Goal: Task Accomplishment & Management: Use online tool/utility

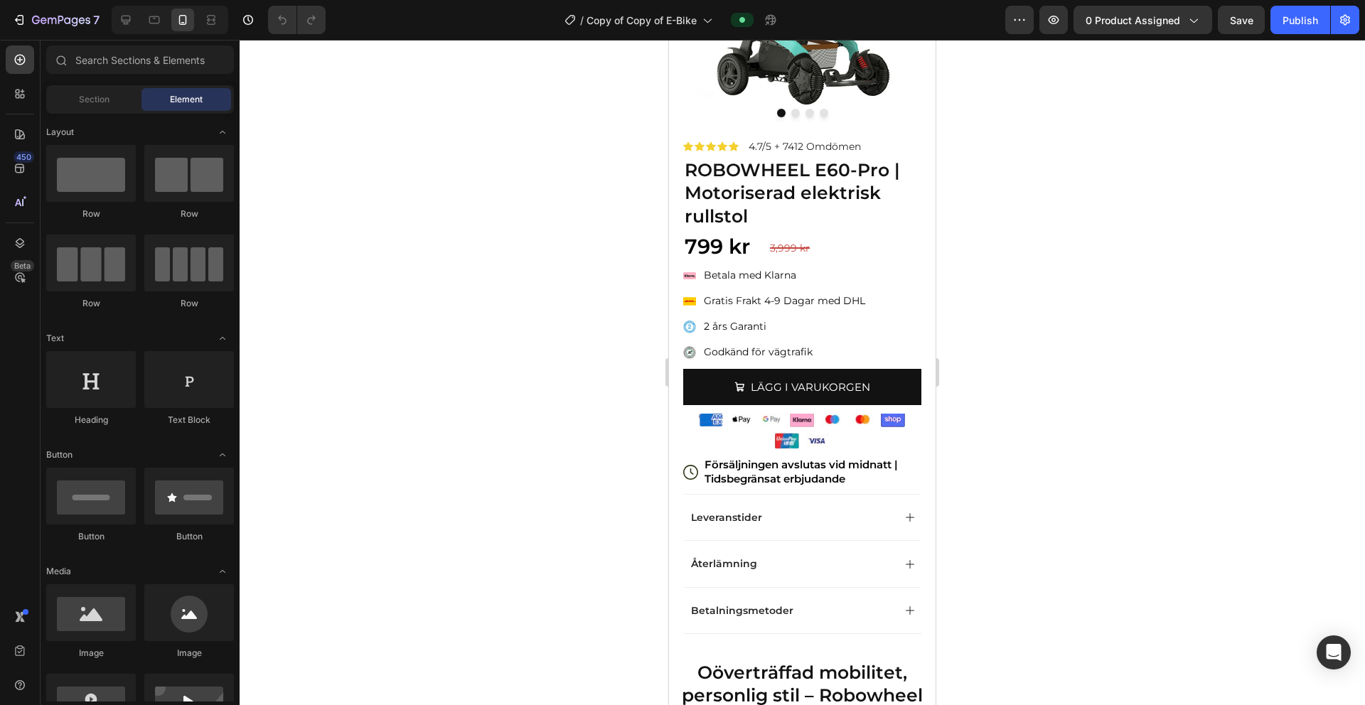
scroll to position [210, 0]
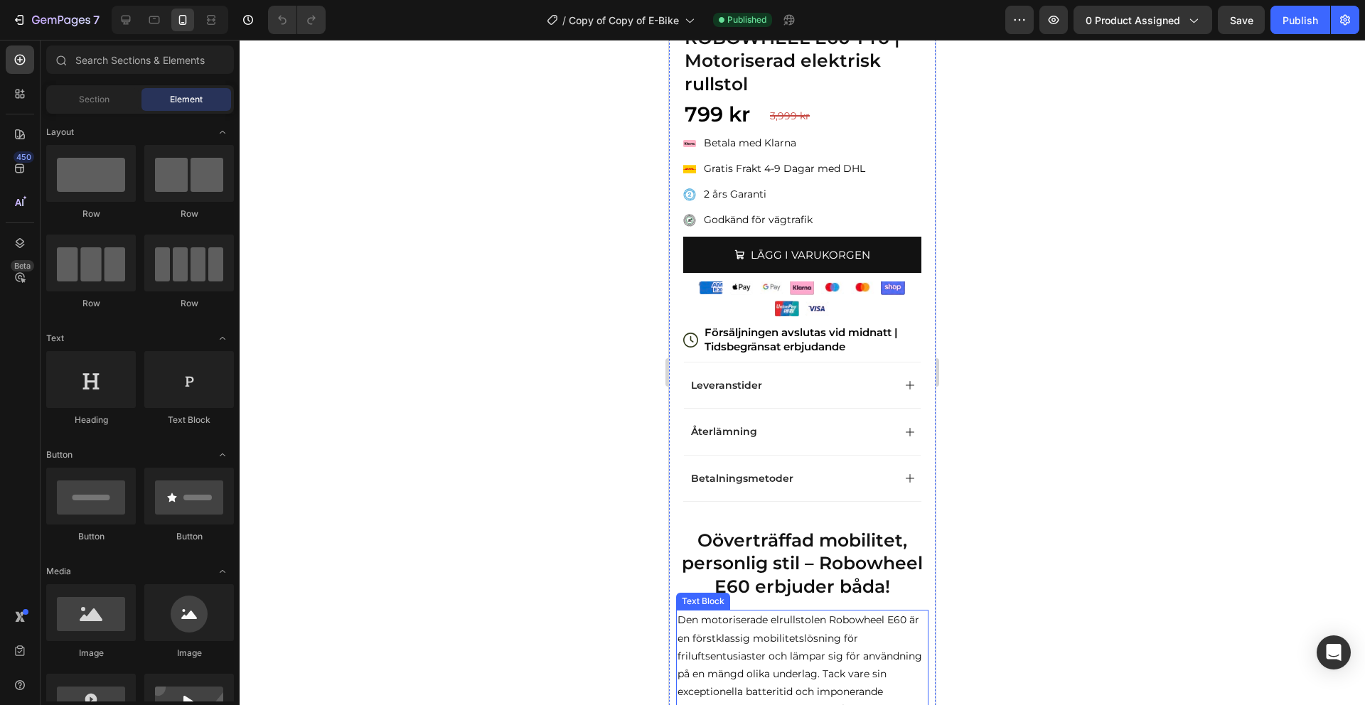
scroll to position [375, 0]
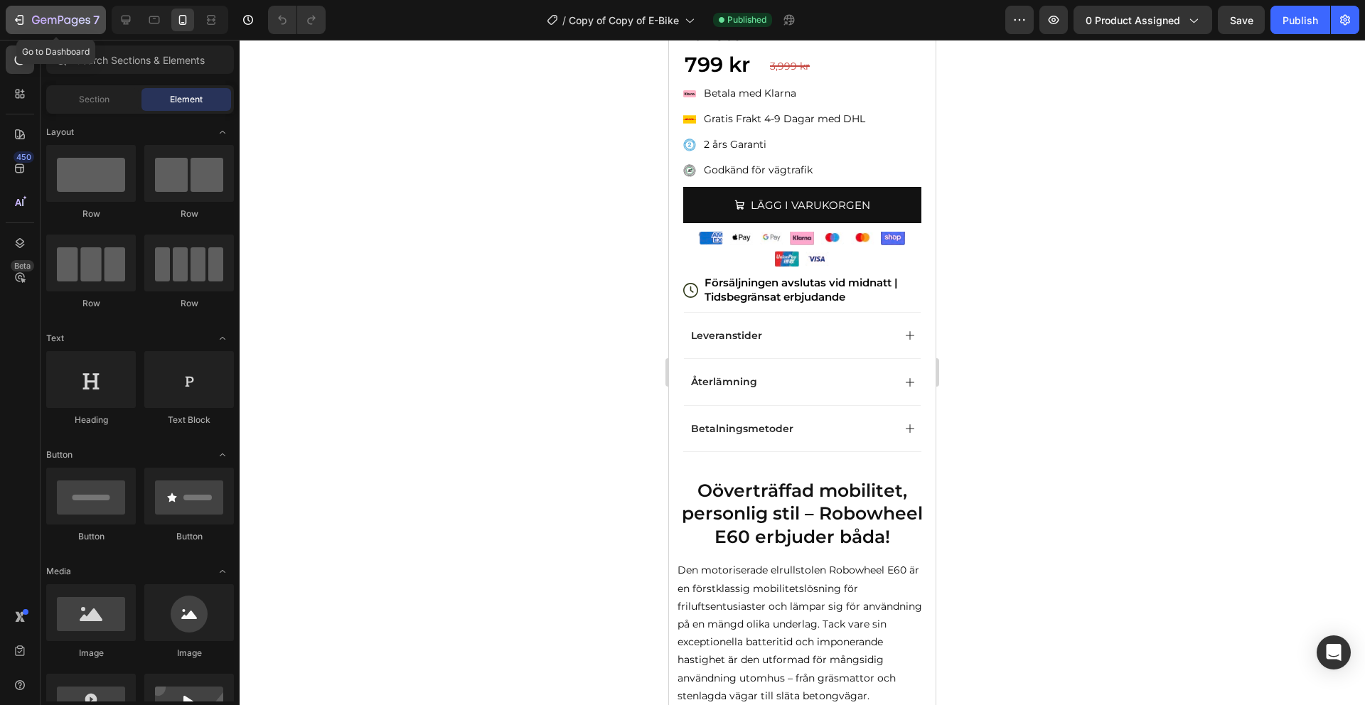
click at [78, 23] on icon "button" at bounding box center [61, 21] width 58 height 12
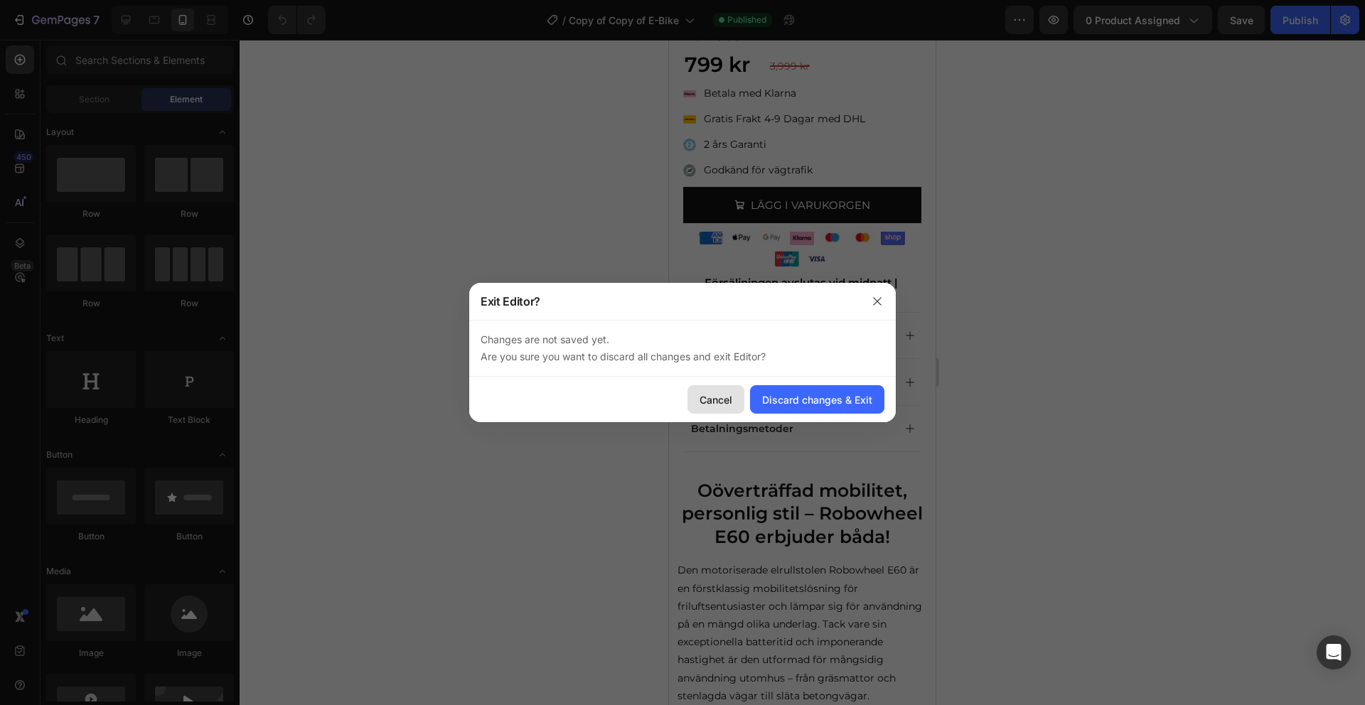
click at [734, 397] on button "Cancel" at bounding box center [715, 399] width 57 height 28
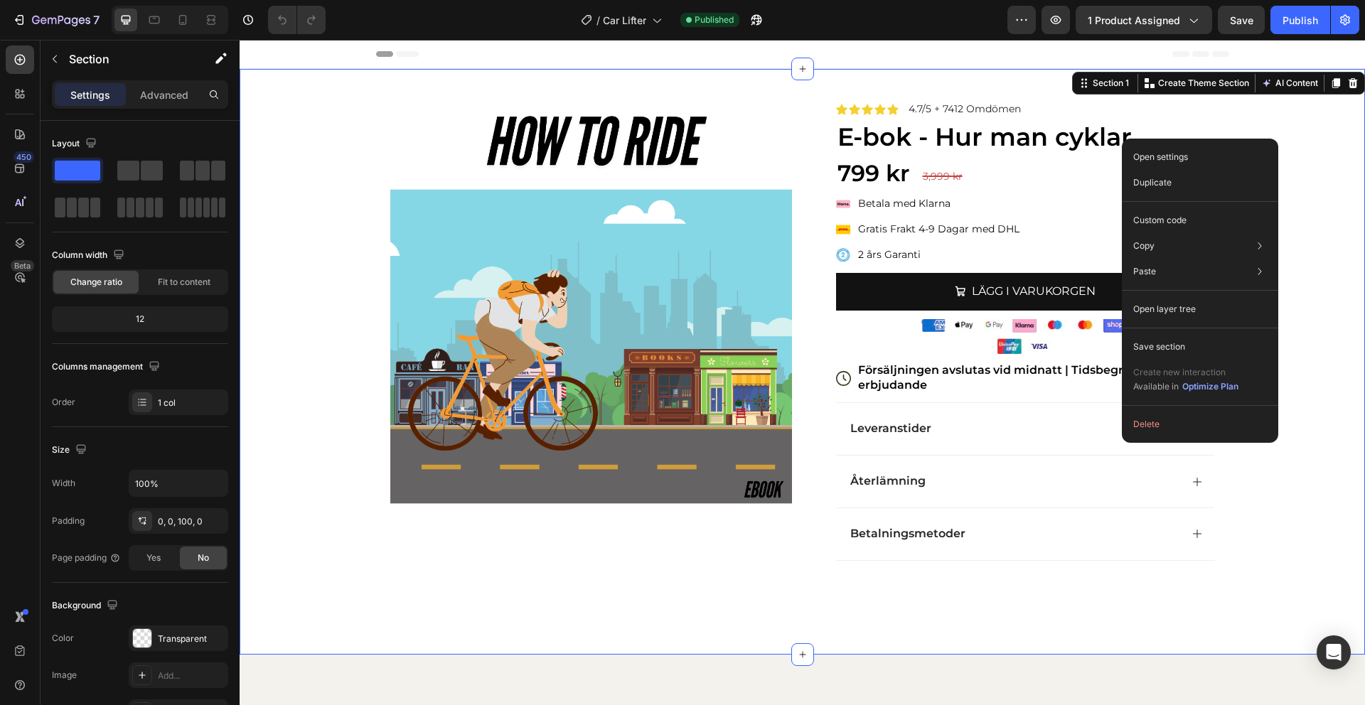
click at [195, 21] on div at bounding box center [170, 20] width 117 height 28
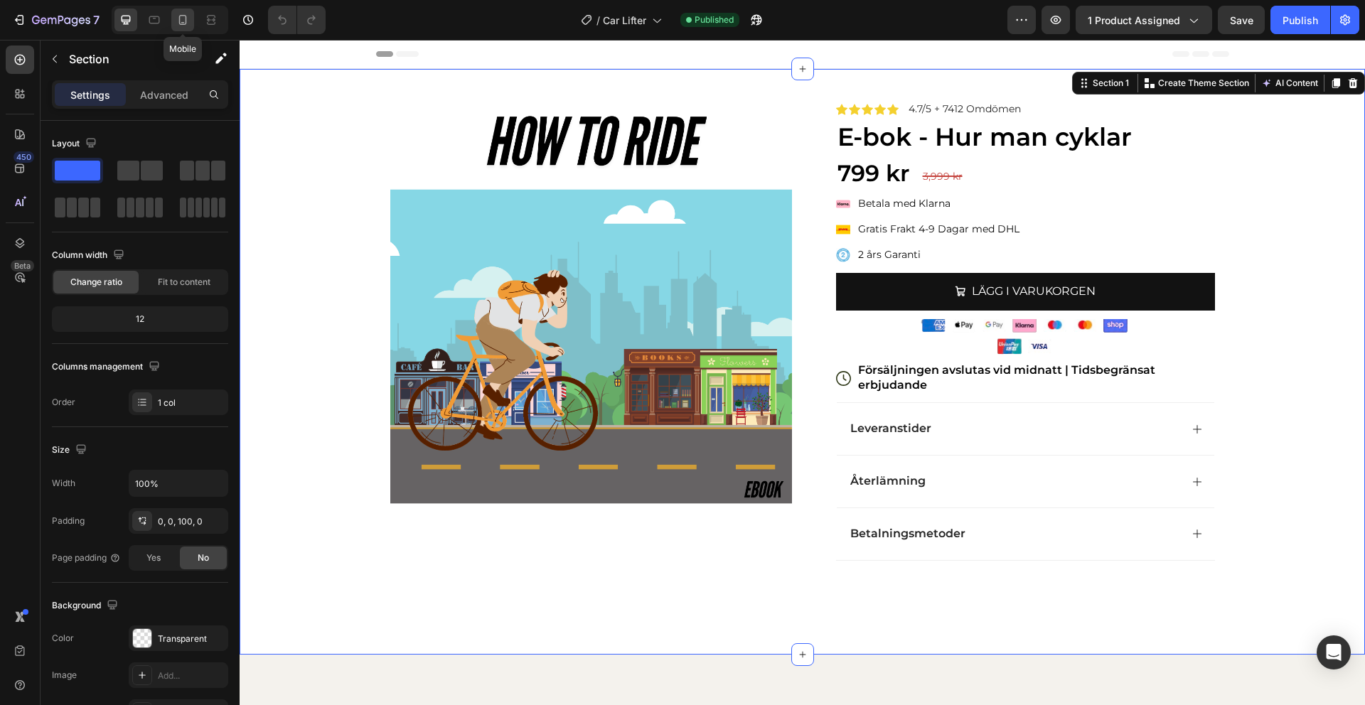
click at [186, 21] on icon at bounding box center [183, 20] width 14 height 14
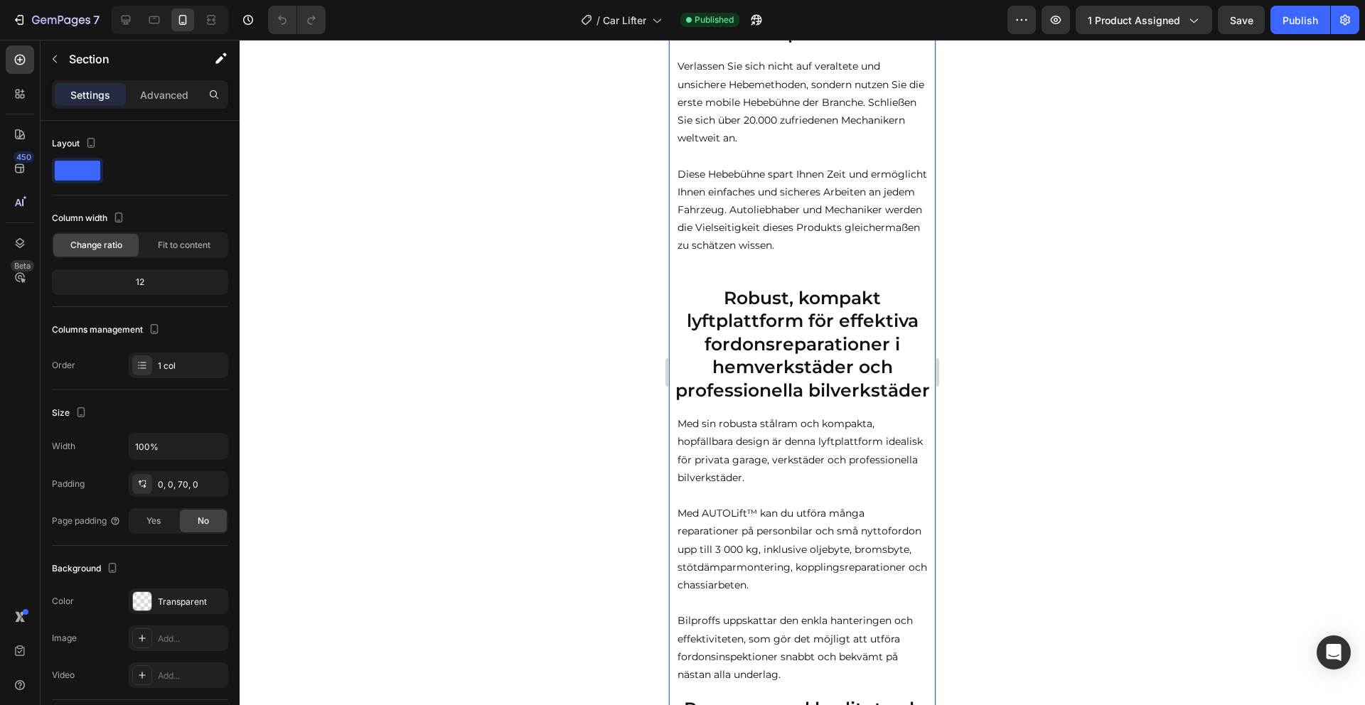
scroll to position [602, 0]
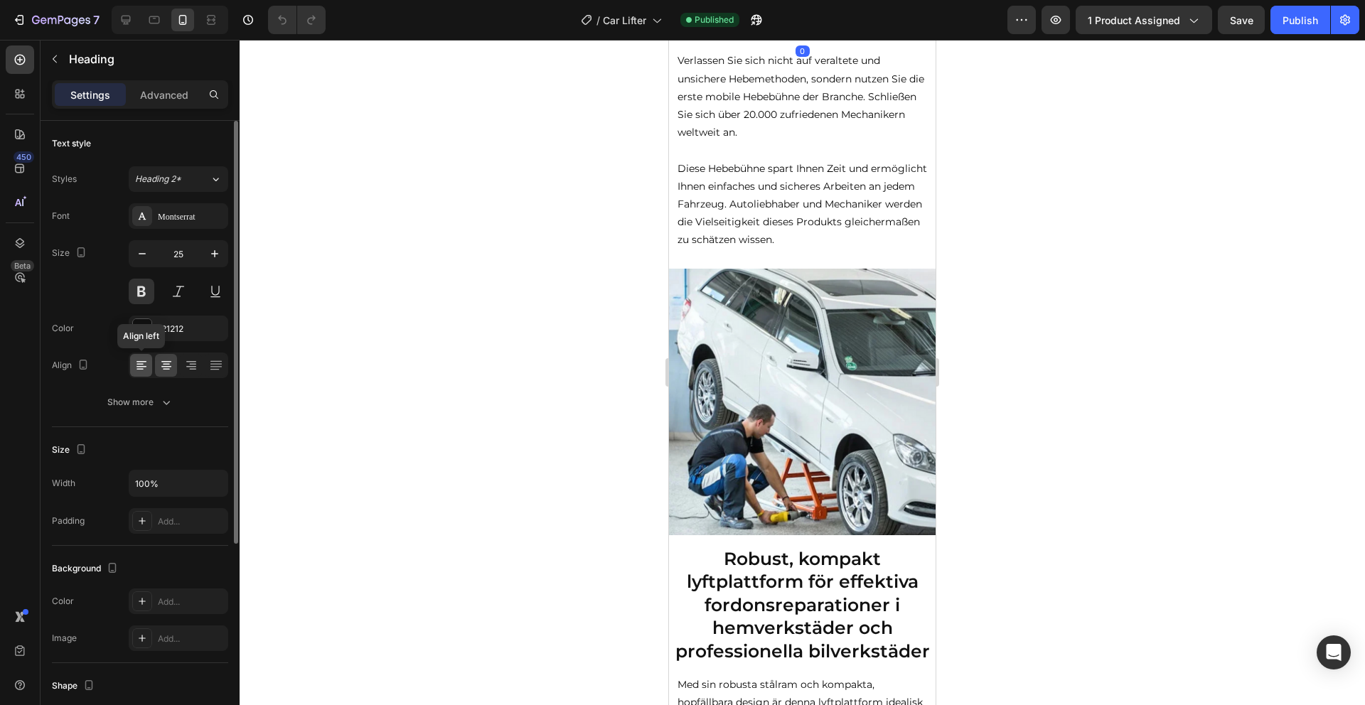
click at [149, 365] on div at bounding box center [141, 365] width 22 height 23
click at [178, 262] on input "25" at bounding box center [178, 254] width 47 height 26
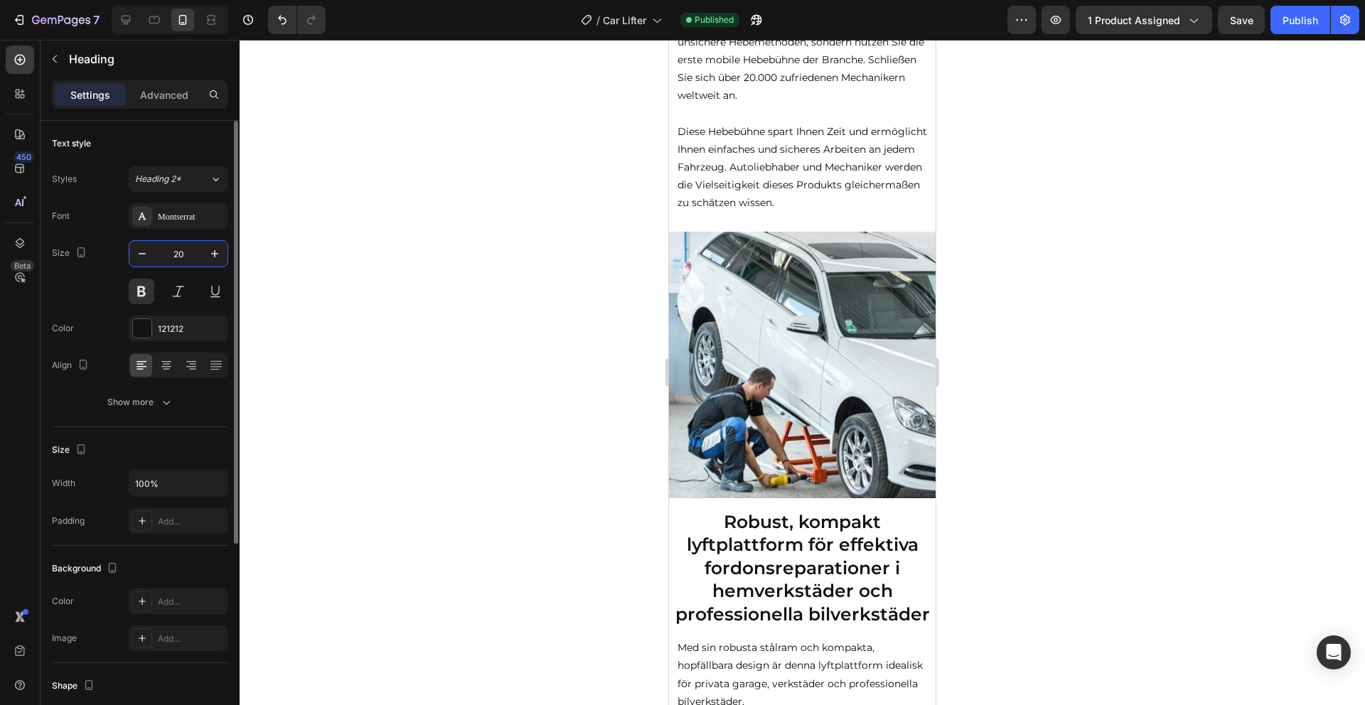
click at [183, 254] on input "20" at bounding box center [178, 254] width 47 height 26
type input "2"
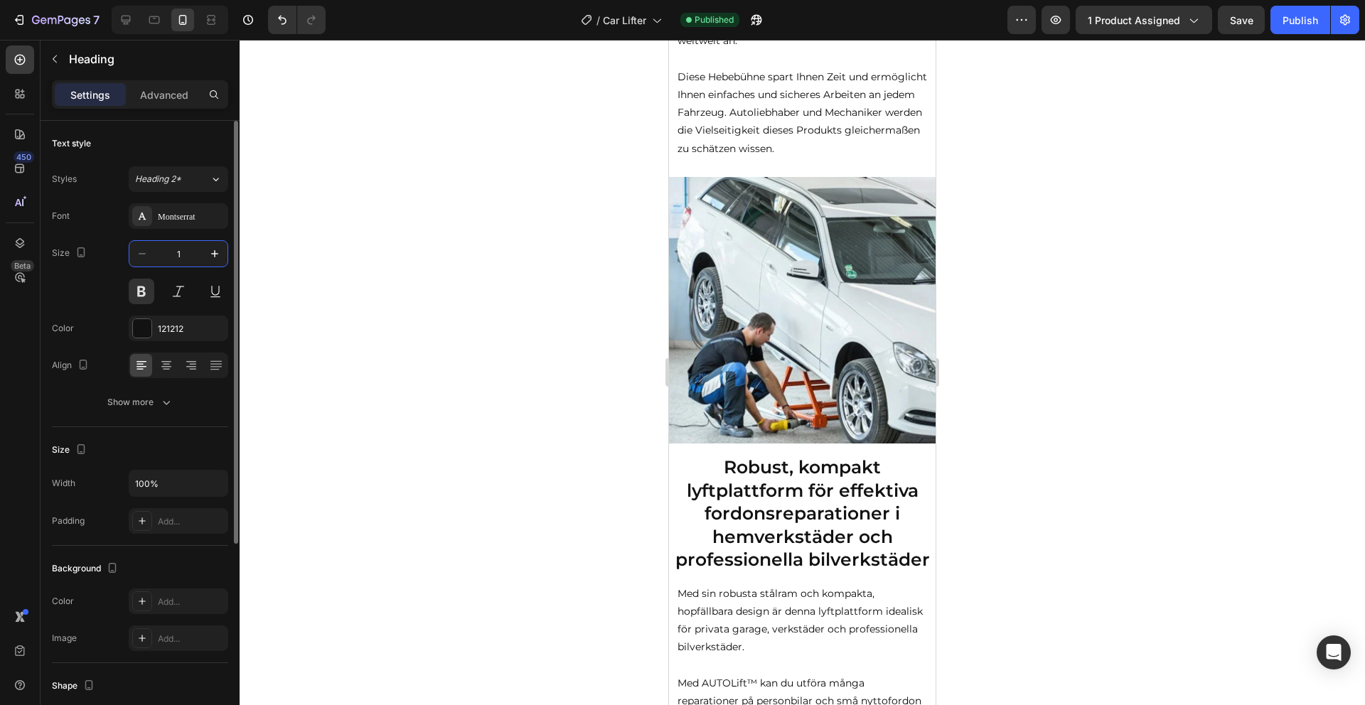
type input "18"
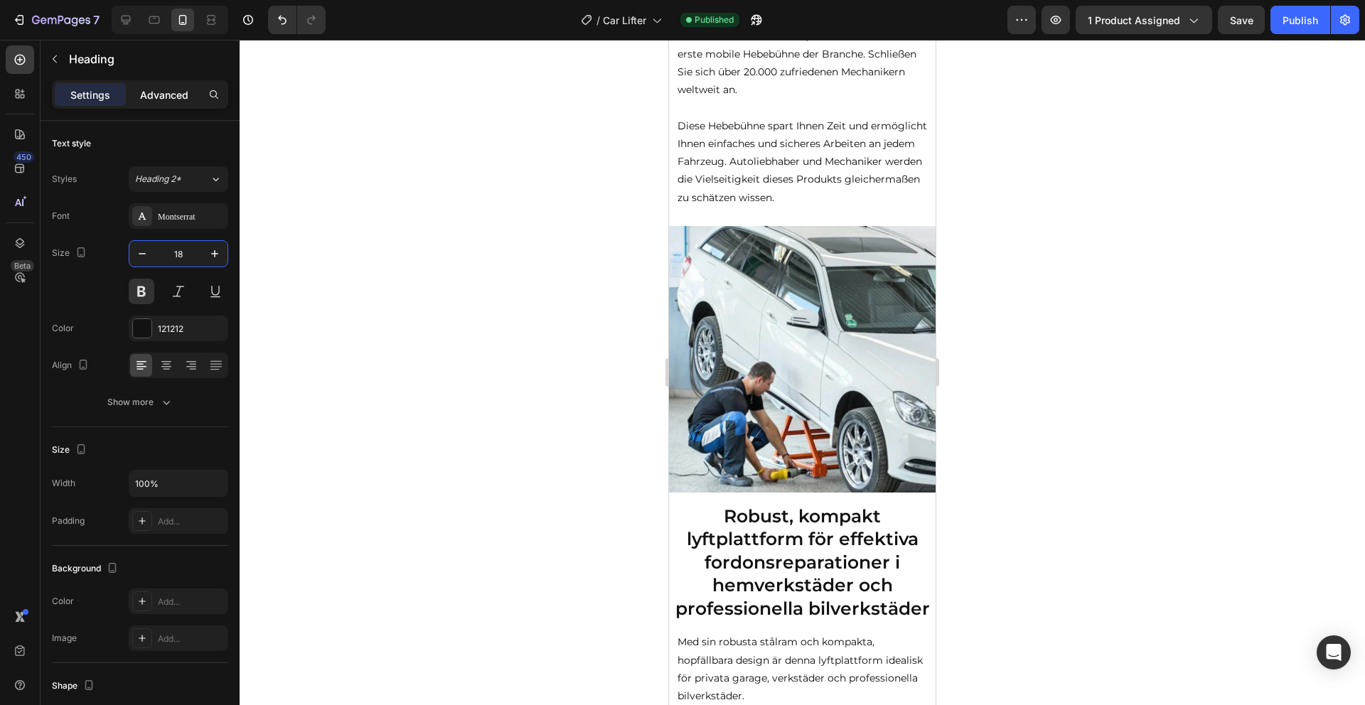
click at [181, 90] on p "Advanced" at bounding box center [164, 94] width 48 height 15
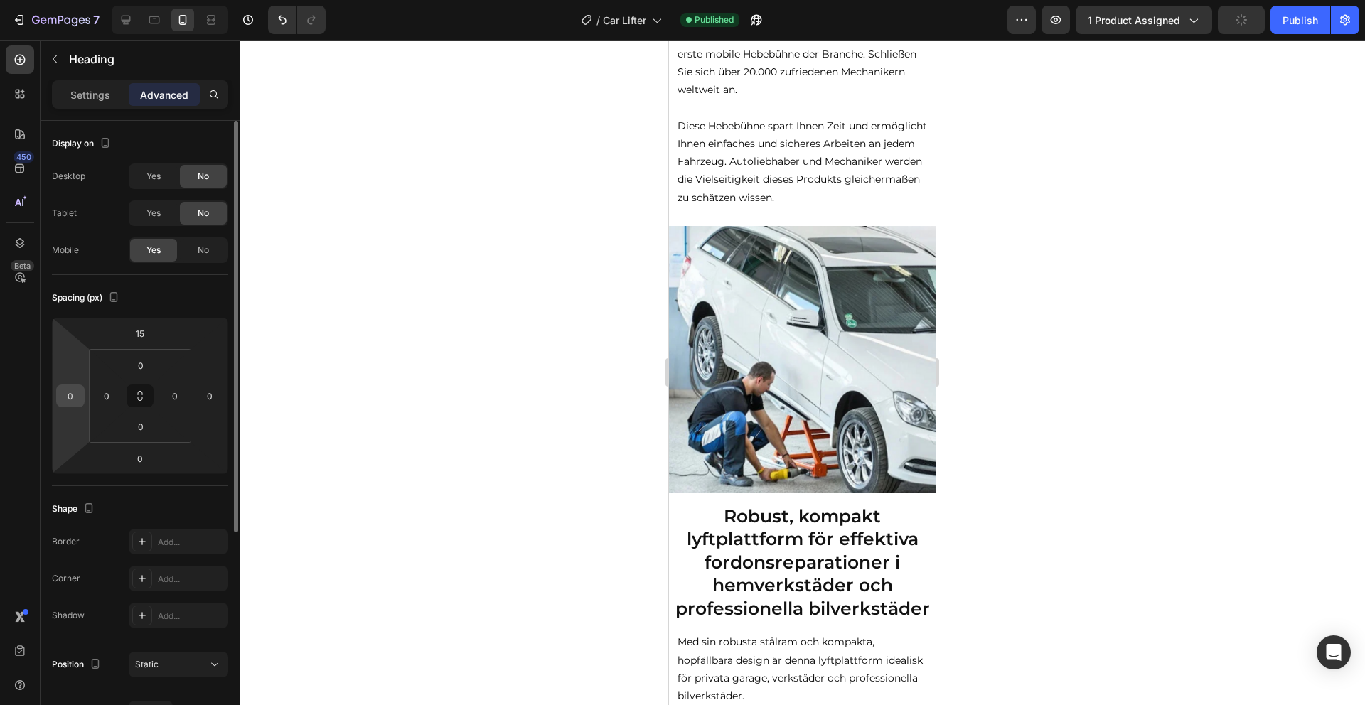
click at [80, 394] on input "0" at bounding box center [70, 395] width 21 height 21
type input "5"
click at [217, 401] on input "0" at bounding box center [209, 395] width 21 height 21
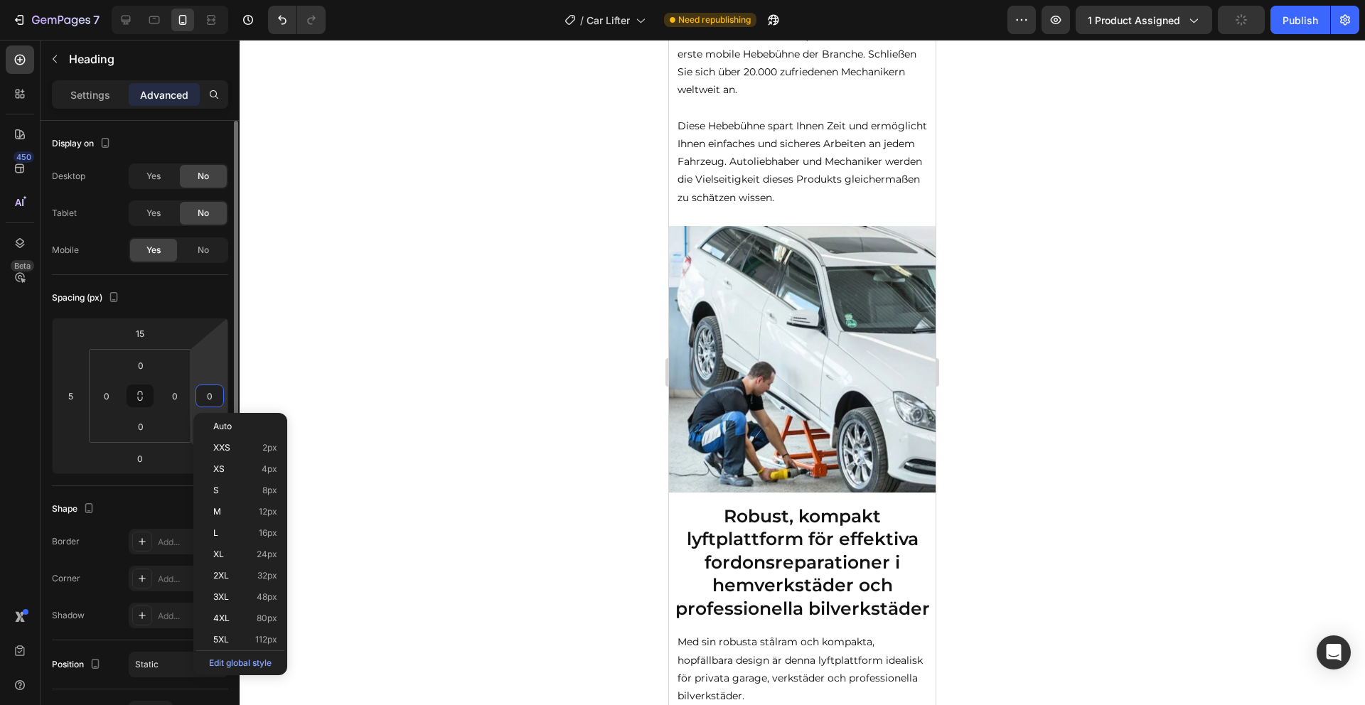
type input "05"
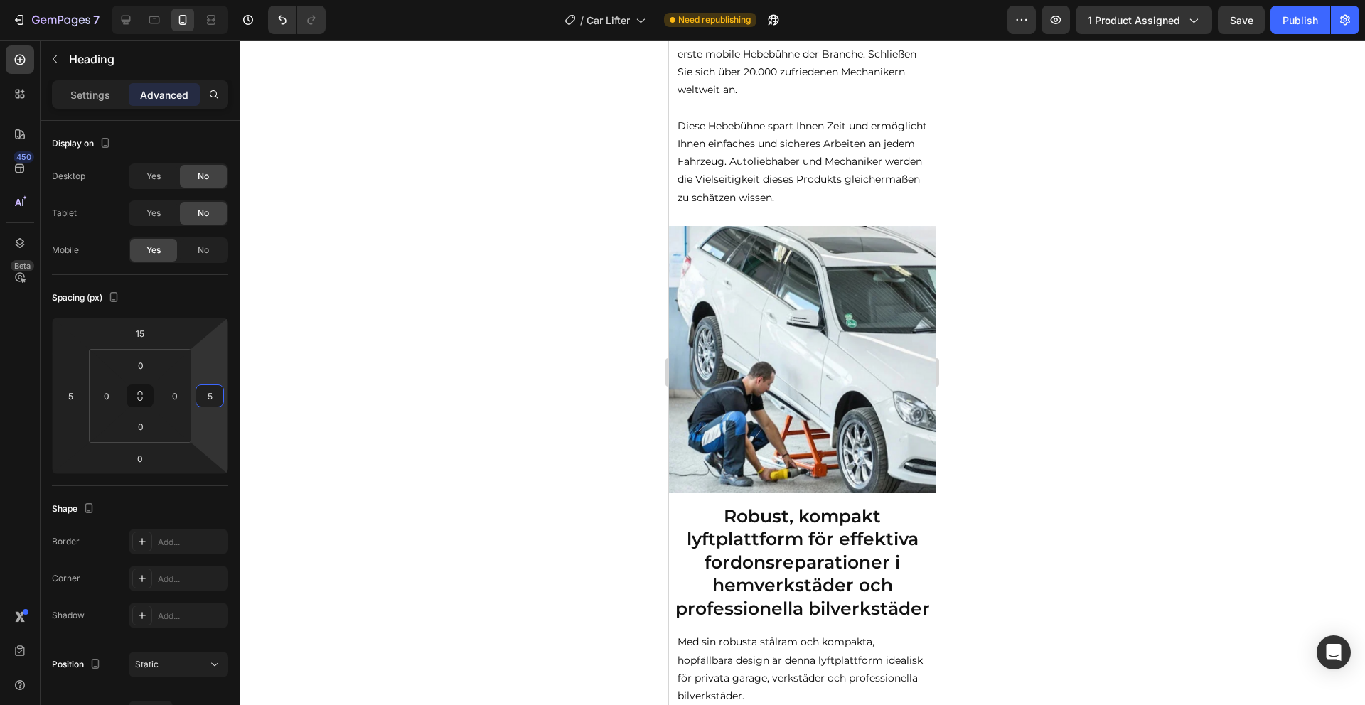
click at [524, 412] on div at bounding box center [802, 372] width 1125 height 665
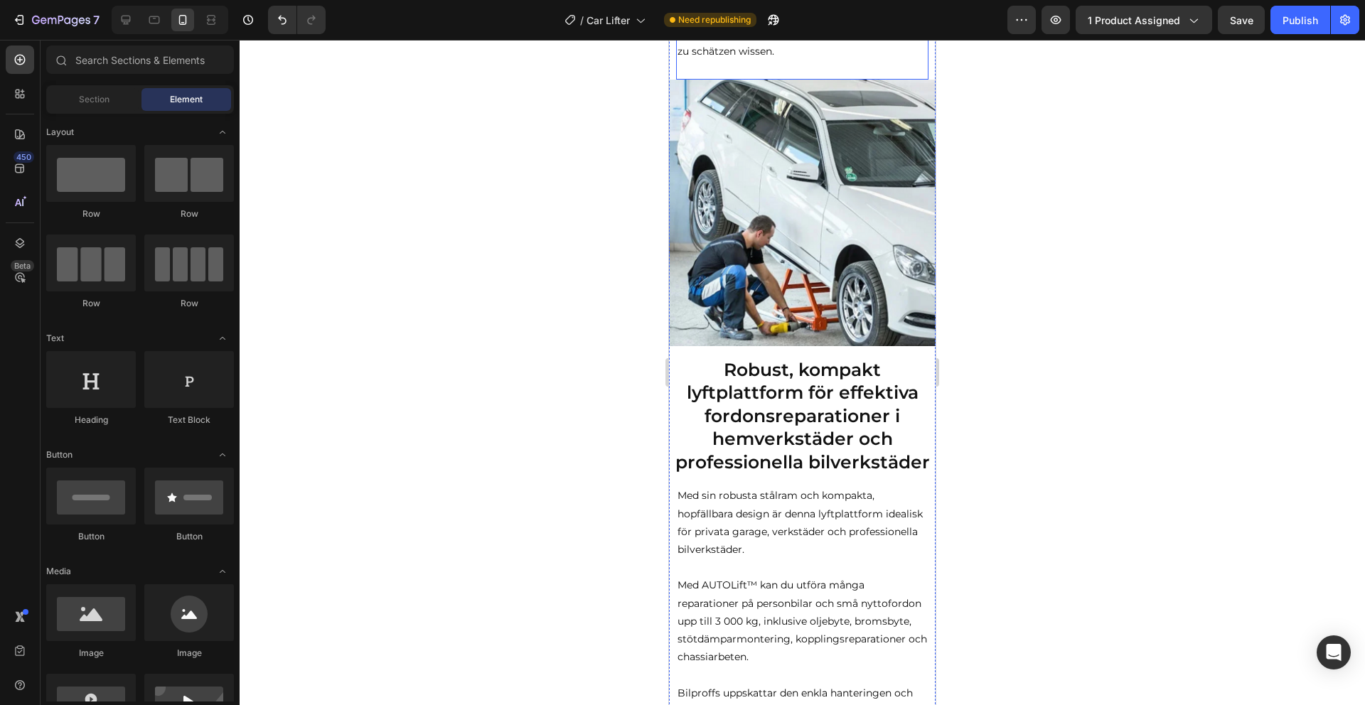
scroll to position [943, 0]
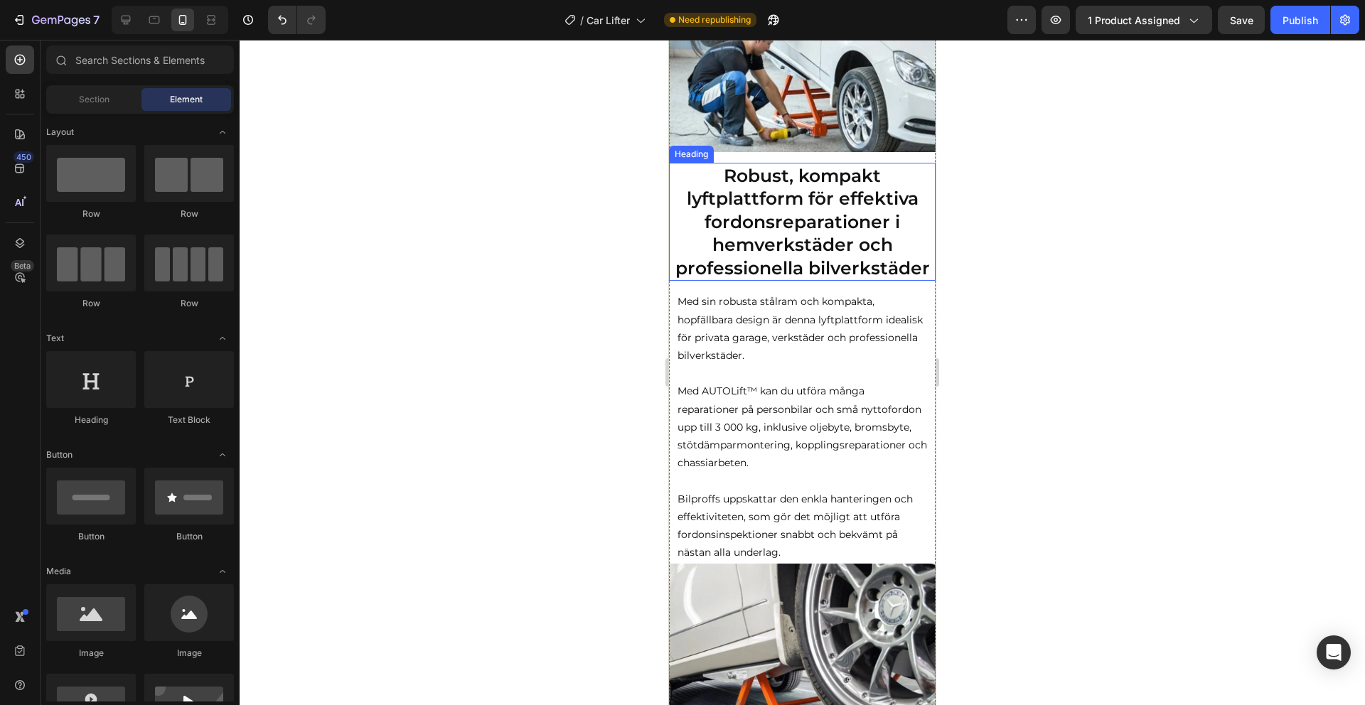
click at [809, 282] on h2 "Robust, kompakt lyftplattform för effektiva fordonsreparationer i hemverkstäder…" at bounding box center [802, 222] width 267 height 119
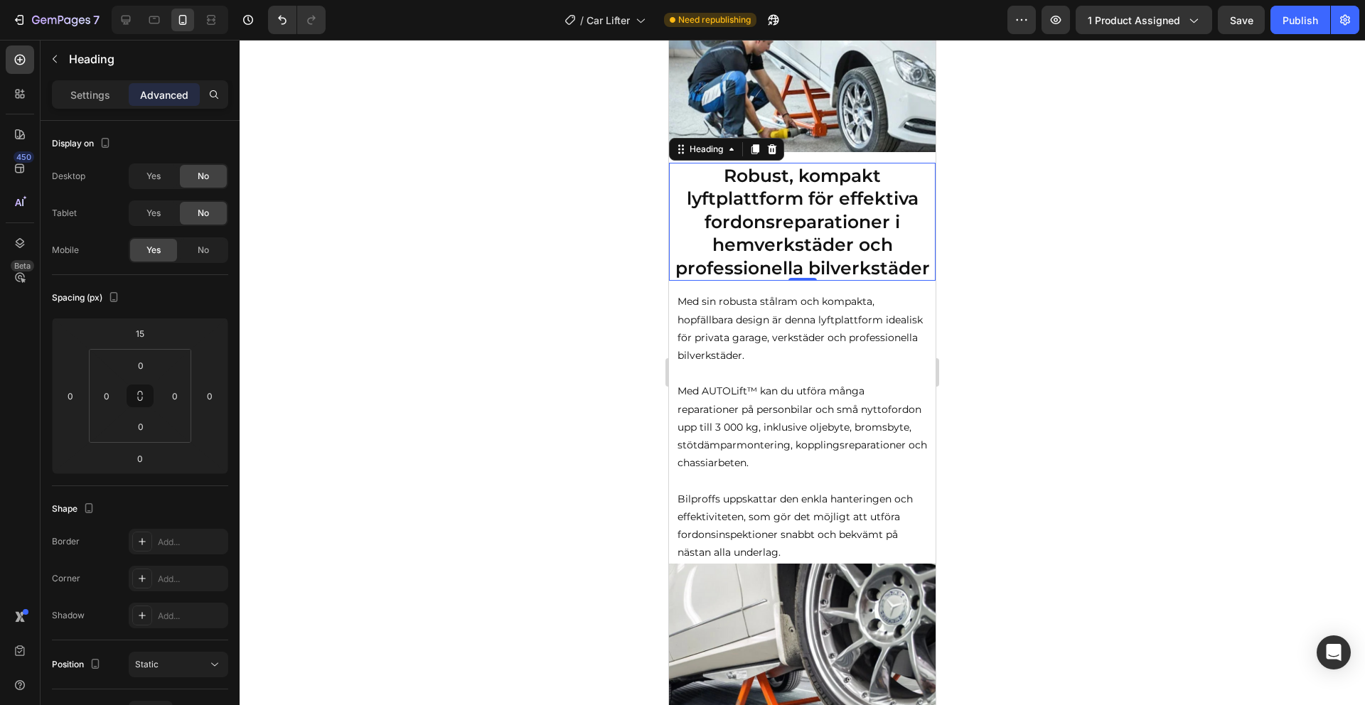
click at [90, 108] on div "Settings Advanced" at bounding box center [140, 94] width 176 height 28
click at [91, 107] on div "Settings Advanced" at bounding box center [140, 94] width 176 height 28
click at [92, 106] on div "Settings Advanced" at bounding box center [140, 94] width 176 height 28
click at [94, 98] on p "Settings" at bounding box center [90, 94] width 40 height 15
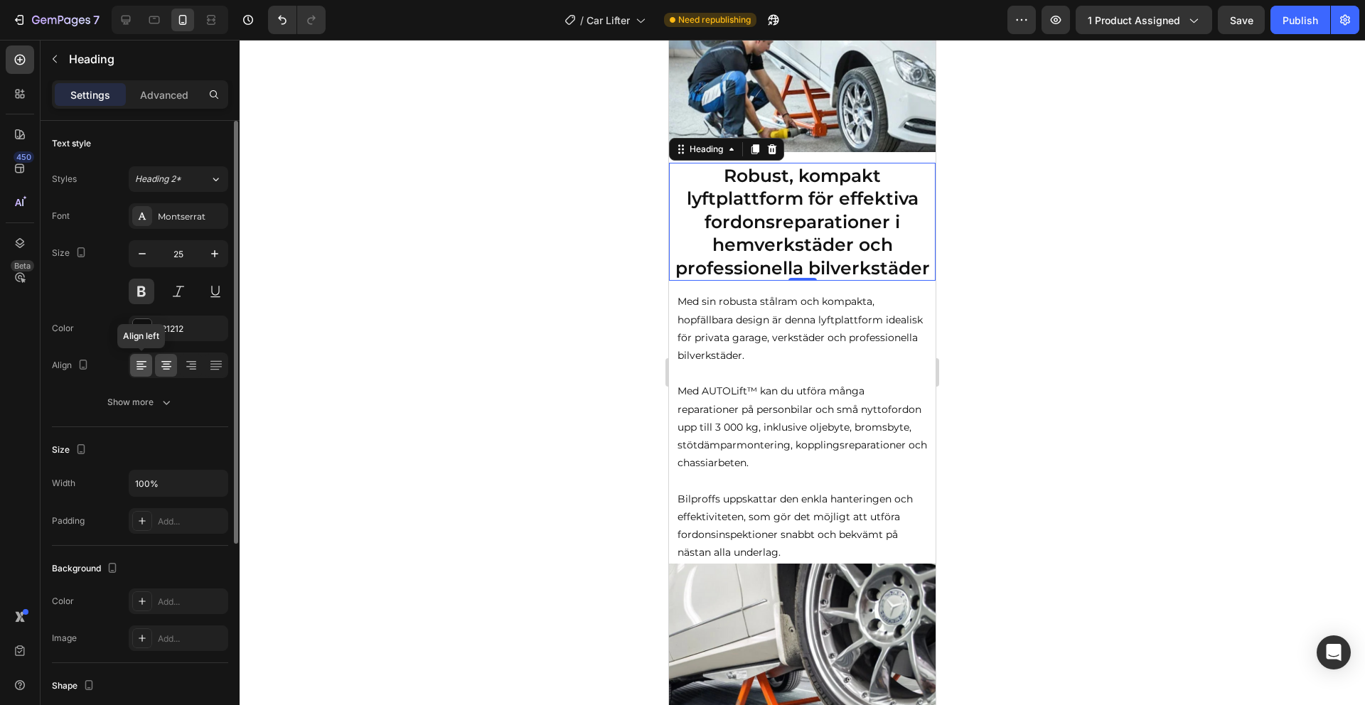
click at [146, 367] on icon at bounding box center [141, 365] width 14 height 14
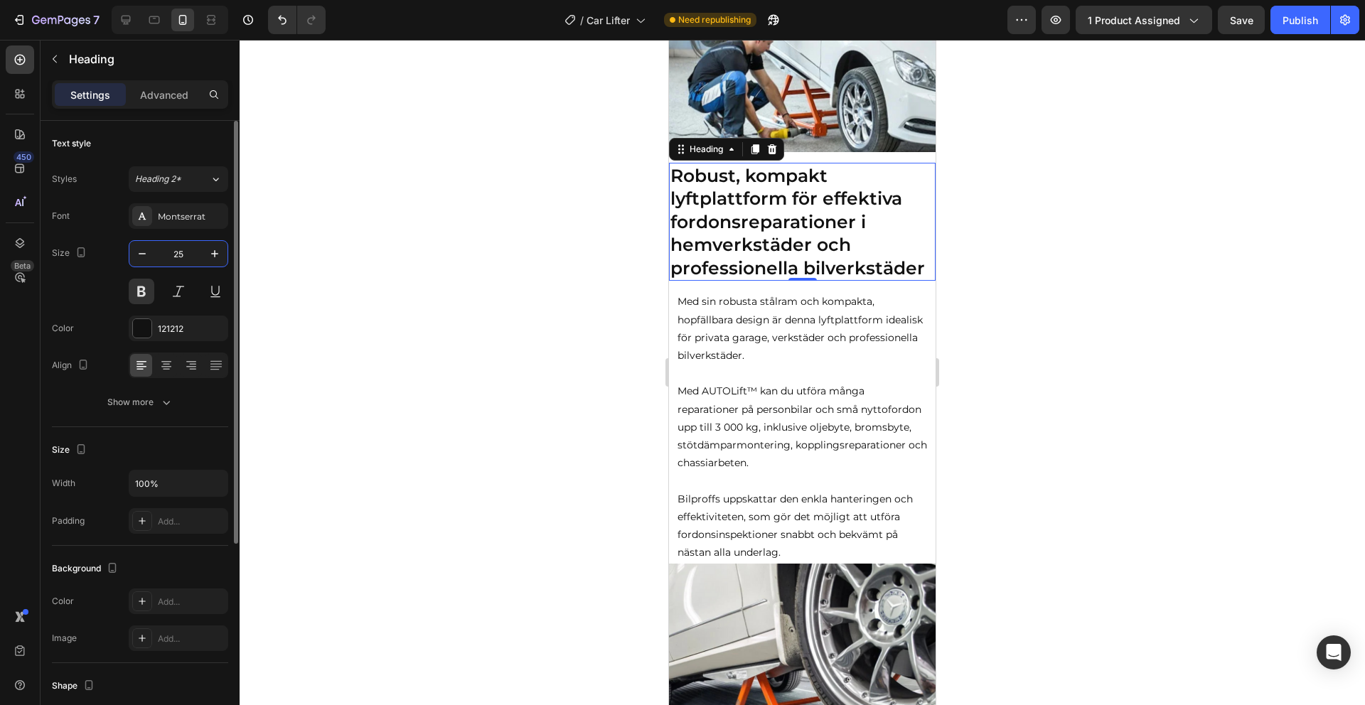
click at [178, 255] on input "25" at bounding box center [178, 254] width 47 height 26
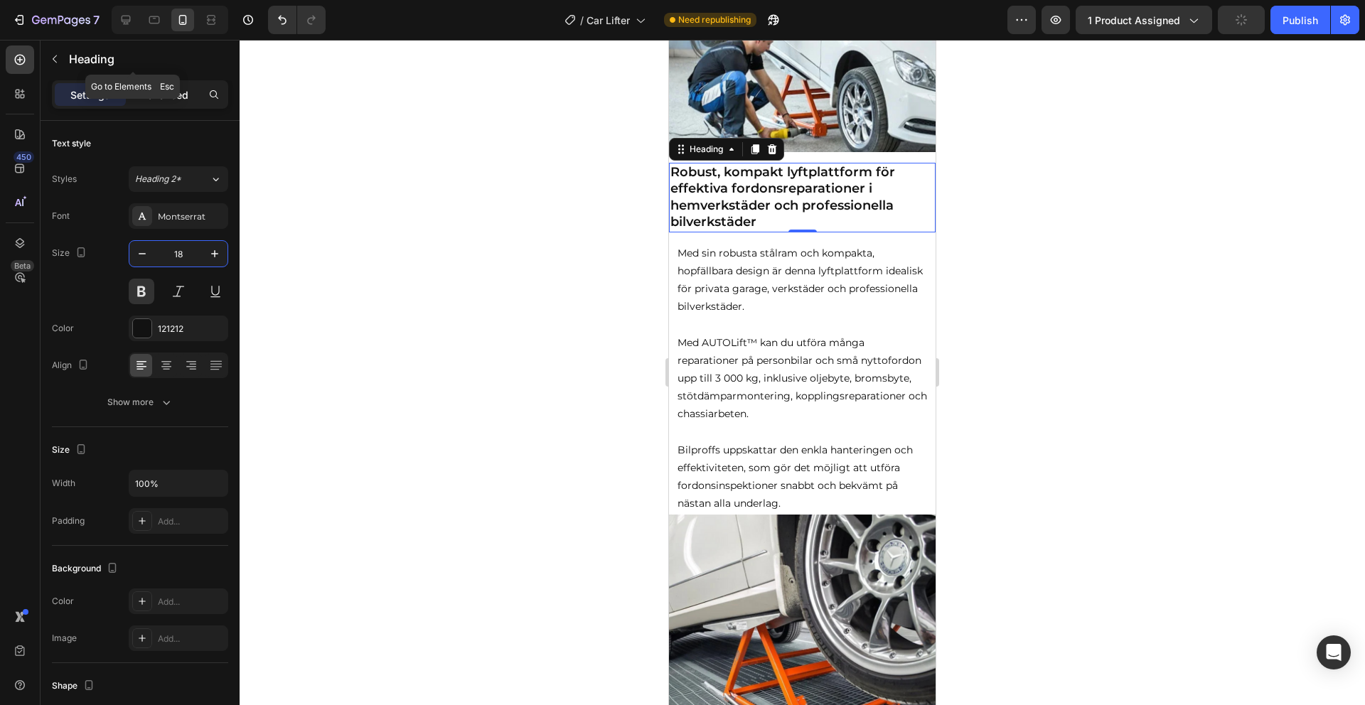
type input "18"
click at [155, 82] on div "Settings Advanced" at bounding box center [140, 94] width 176 height 28
click at [157, 102] on div "Advanced" at bounding box center [164, 94] width 71 height 23
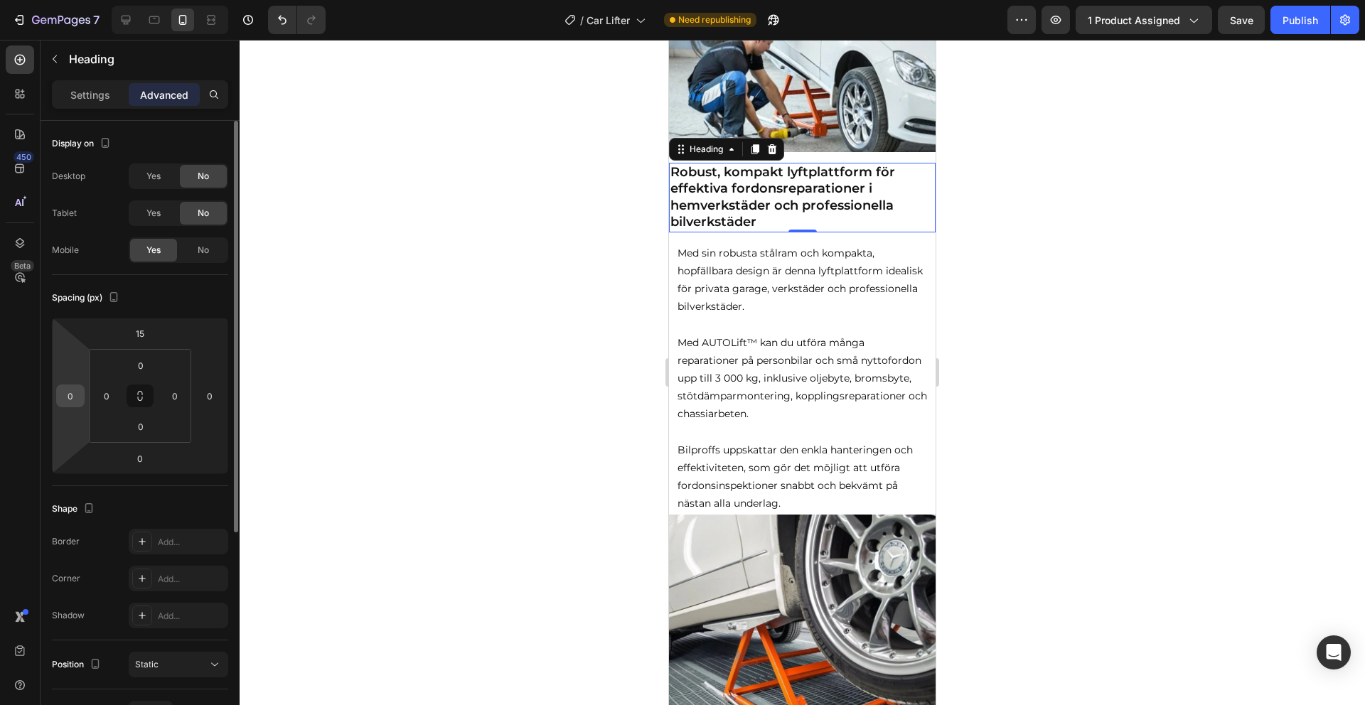
click at [77, 395] on input "0" at bounding box center [70, 395] width 21 height 21
type input "5"
click at [213, 394] on input "0" at bounding box center [209, 395] width 21 height 21
type input "05"
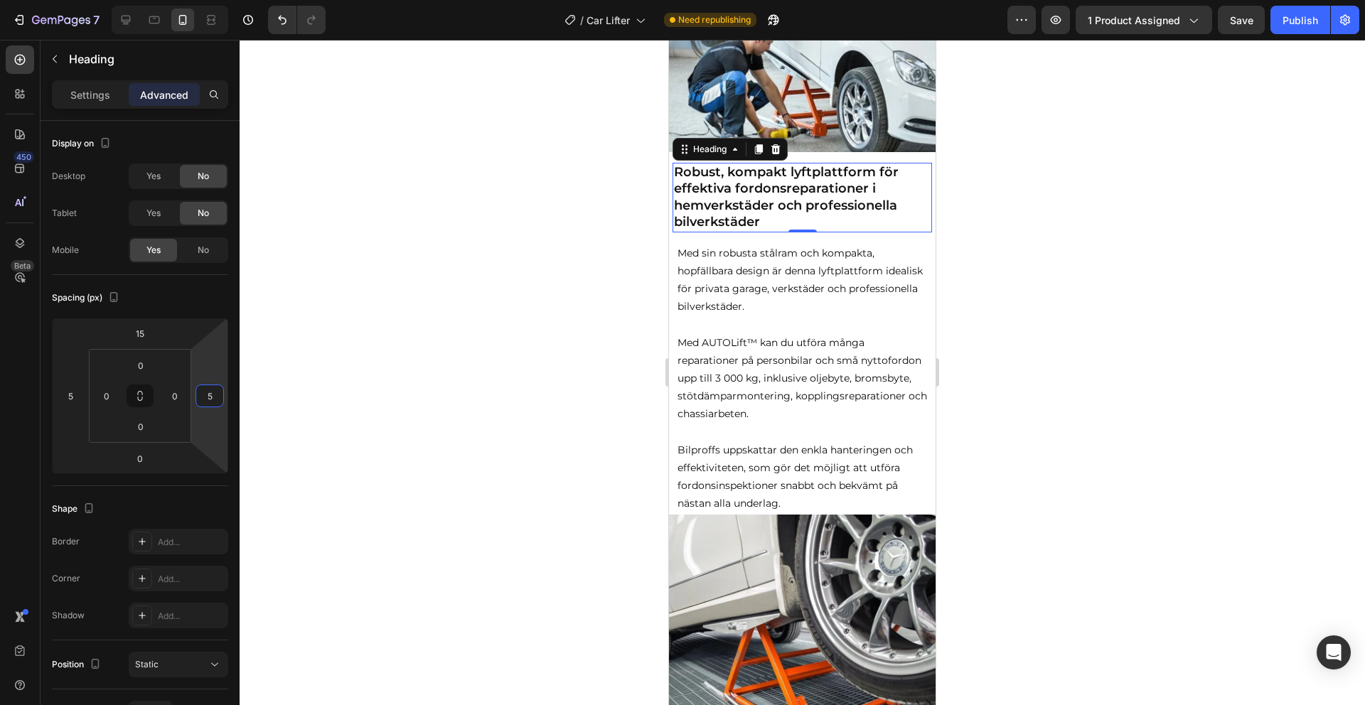
click at [473, 393] on div at bounding box center [802, 372] width 1125 height 665
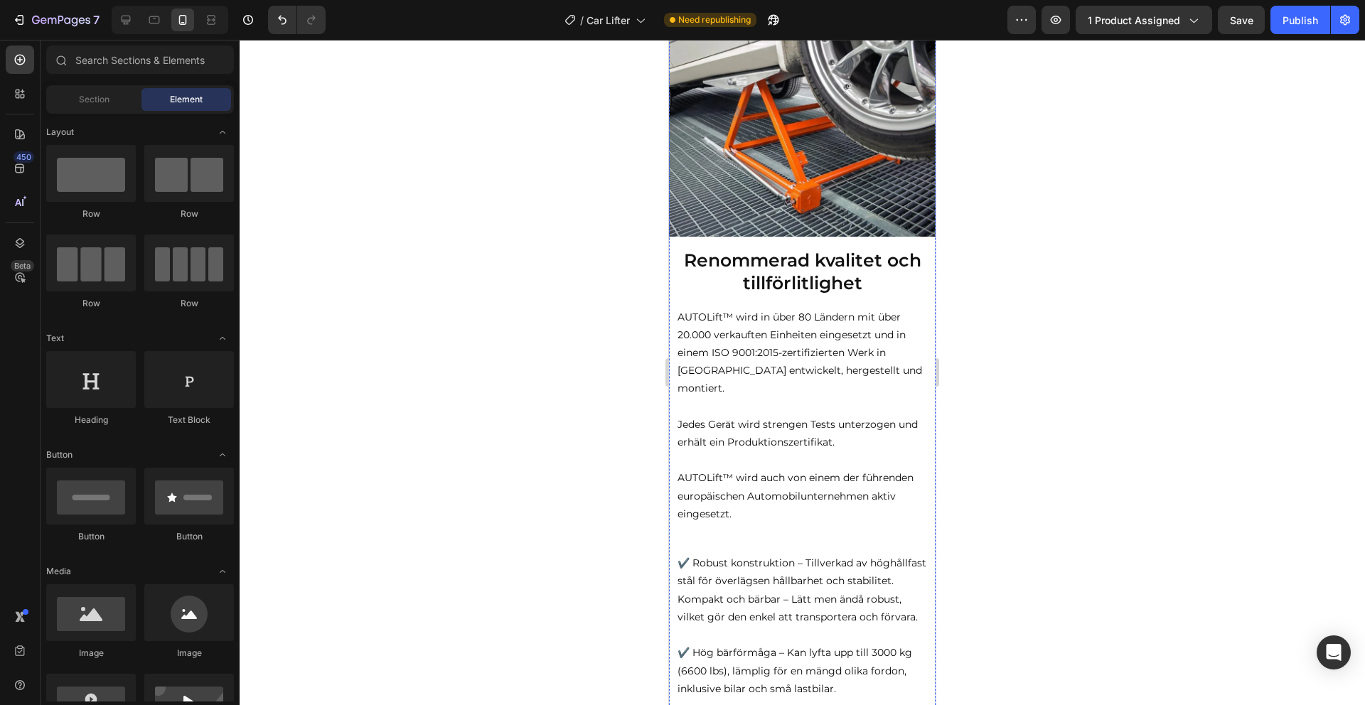
scroll to position [1533, 0]
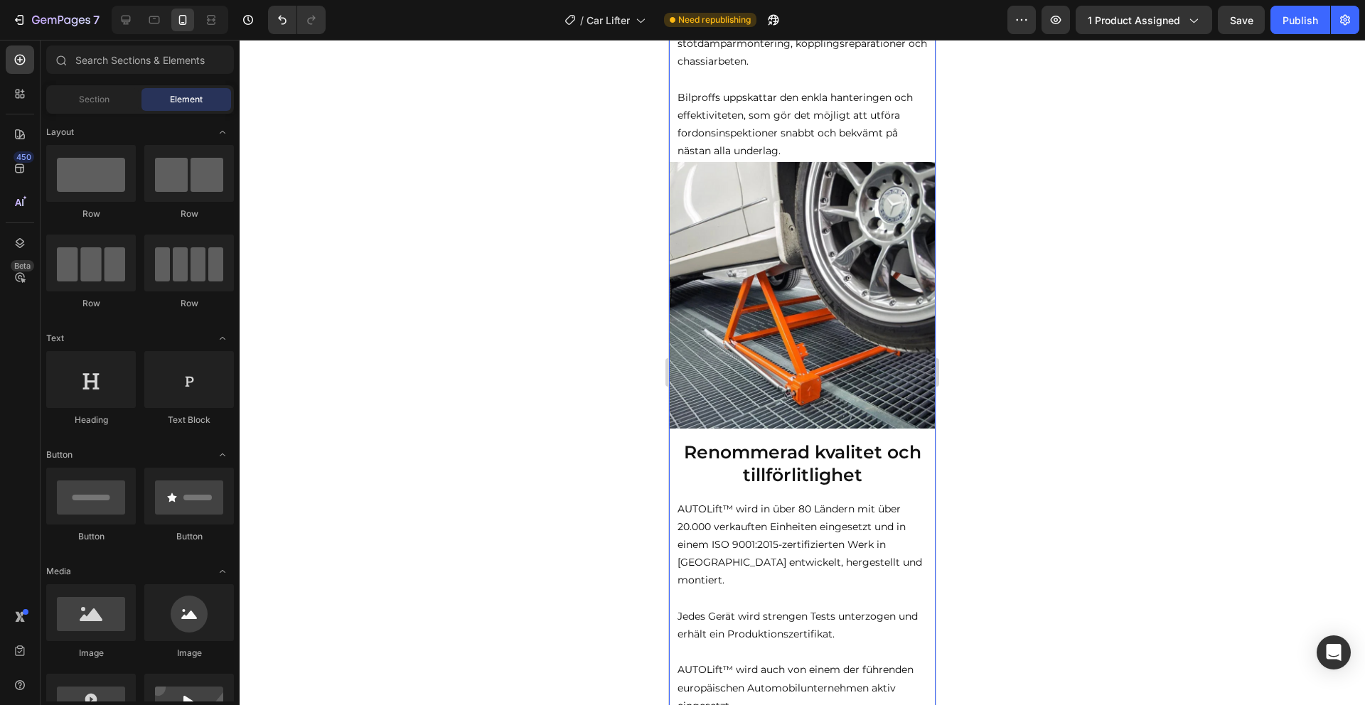
click at [808, 478] on strong "Renommerad kvalitet och tillförlitlighet" at bounding box center [802, 463] width 237 height 45
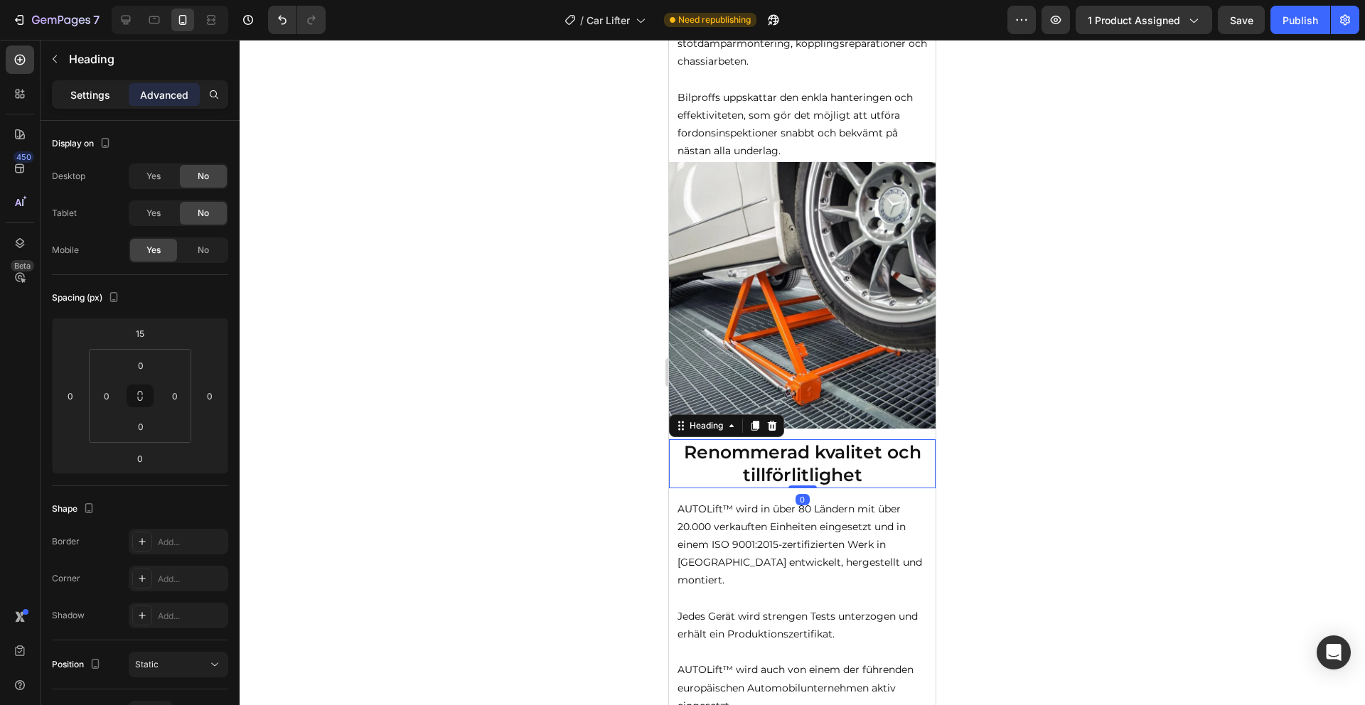
click at [93, 93] on p "Settings" at bounding box center [90, 94] width 40 height 15
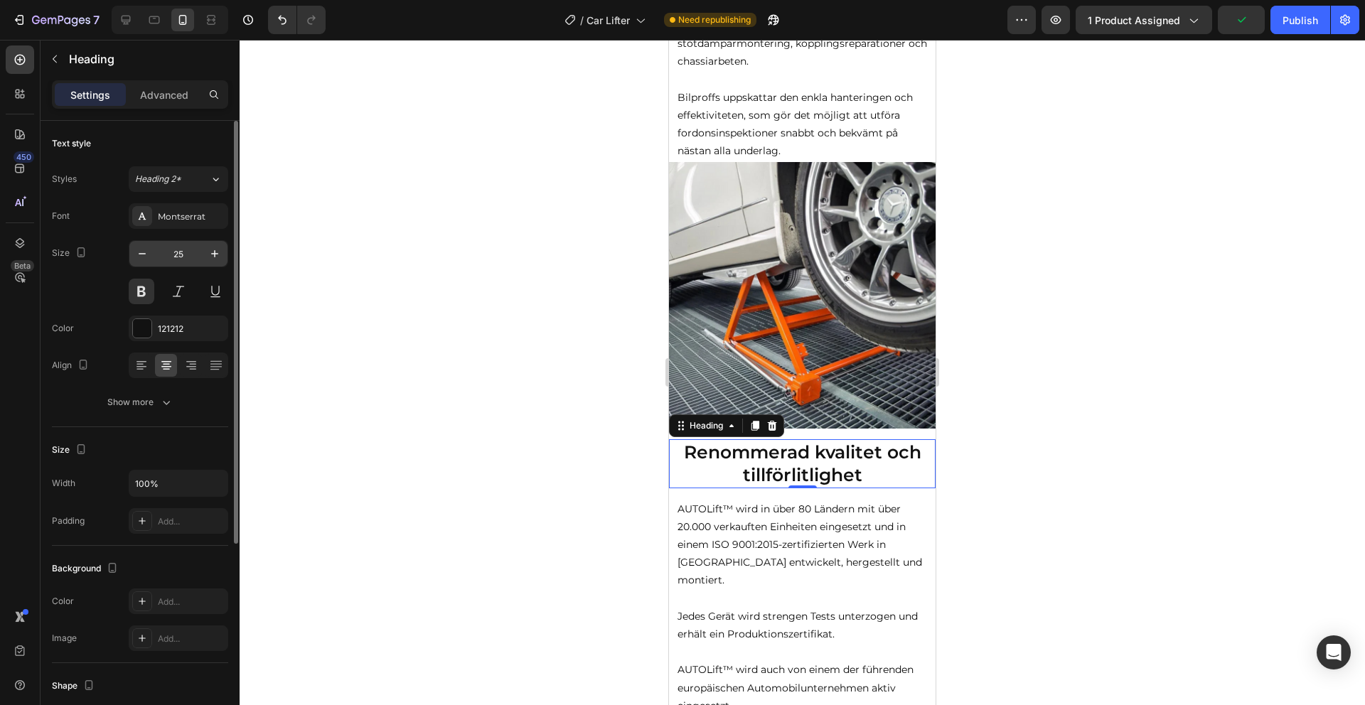
click at [187, 252] on input "25" at bounding box center [178, 254] width 47 height 26
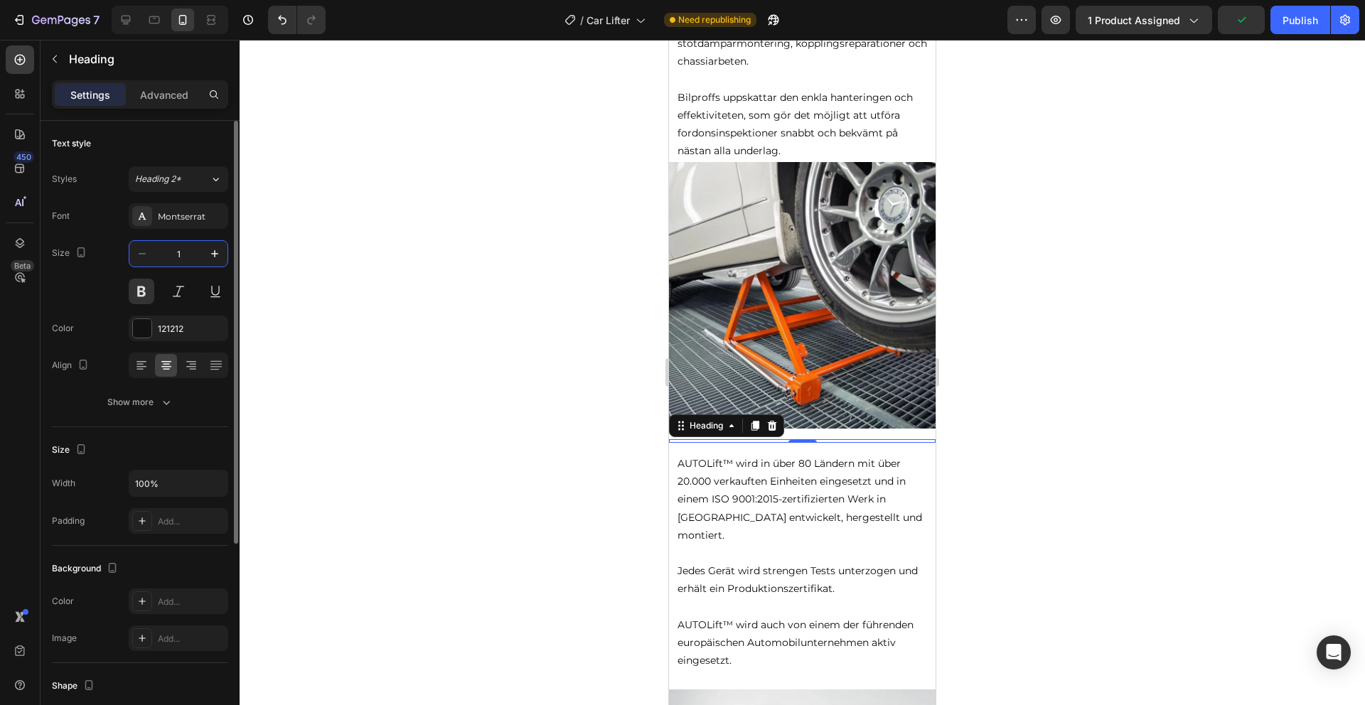
type input "18"
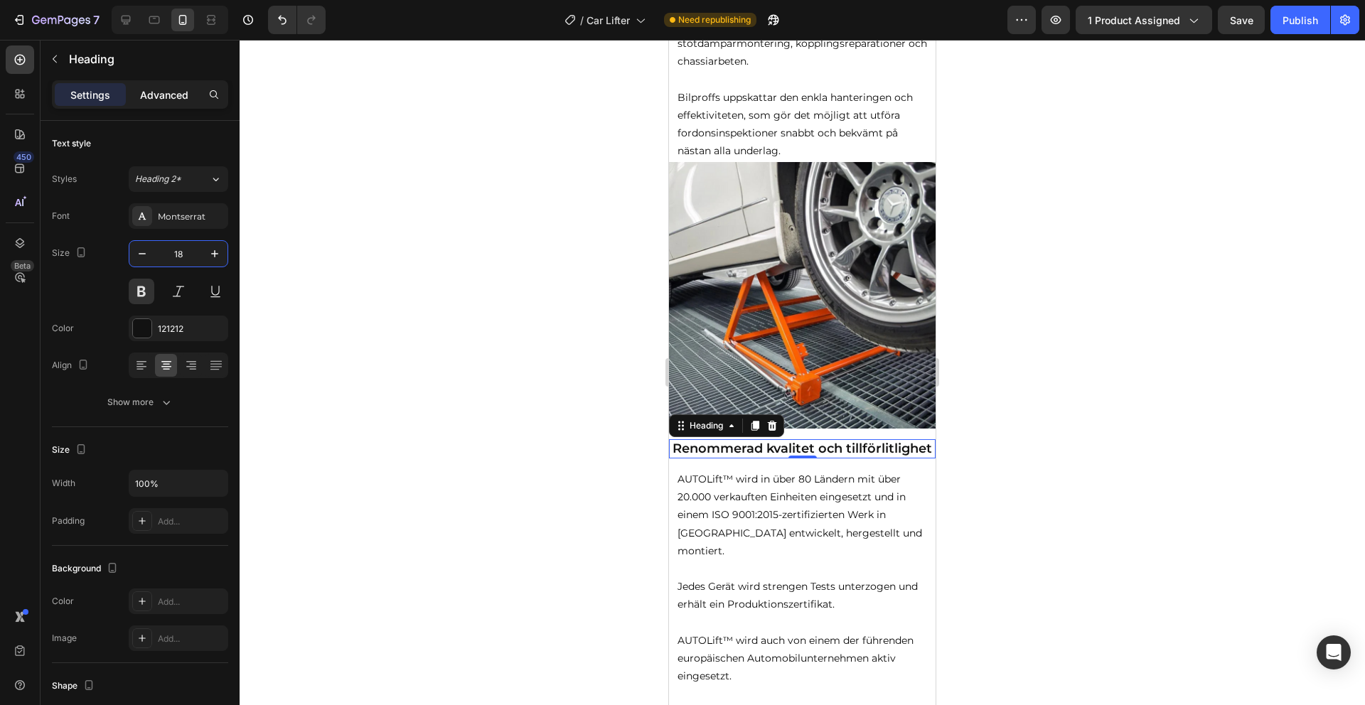
click at [171, 87] on p "Advanced" at bounding box center [164, 94] width 48 height 15
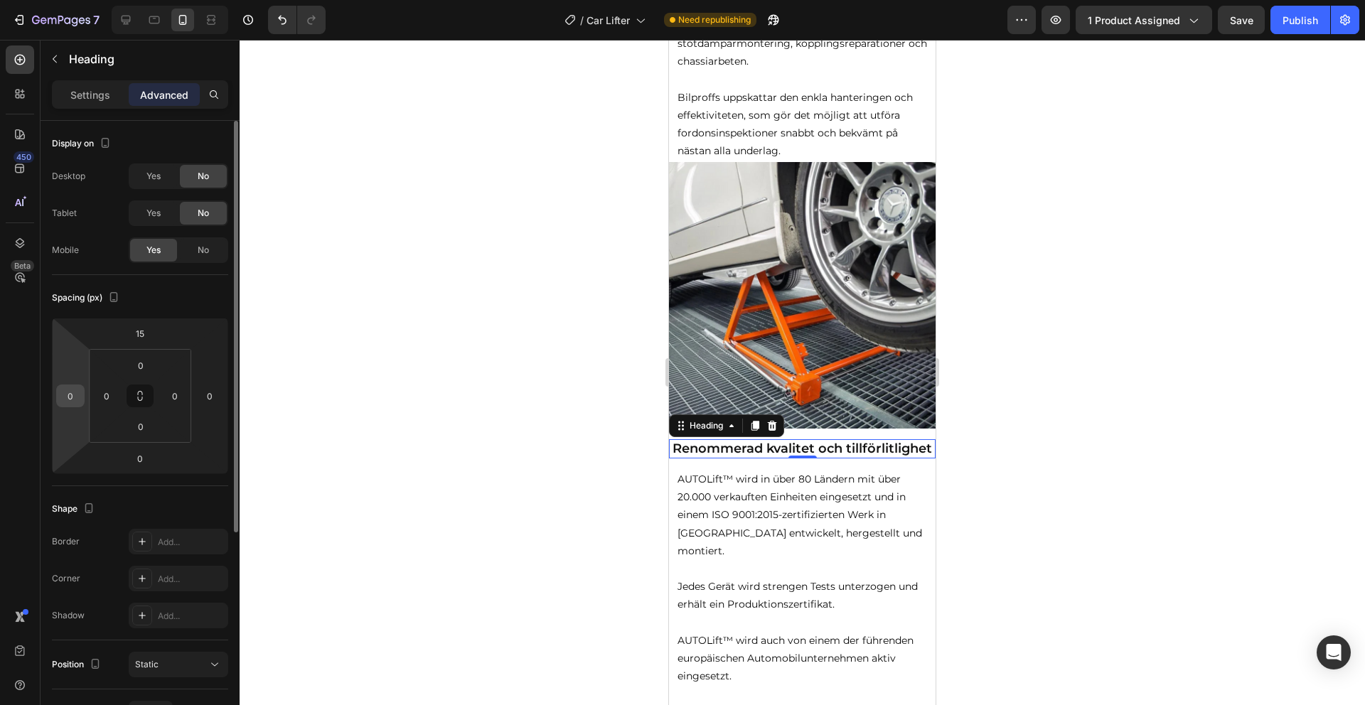
click at [78, 392] on input "0" at bounding box center [70, 395] width 21 height 21
type input "5"
click at [210, 401] on input "0" at bounding box center [209, 395] width 21 height 21
type input "5"
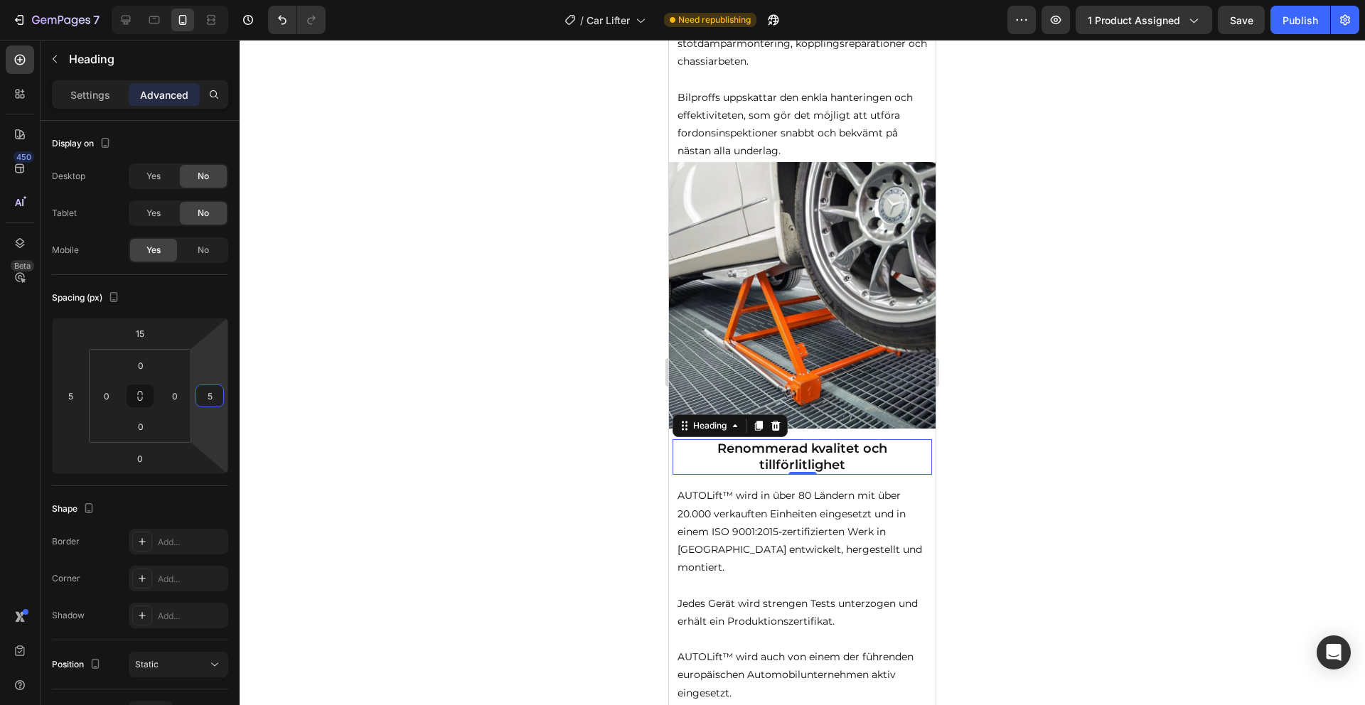
click at [427, 336] on div at bounding box center [802, 372] width 1125 height 665
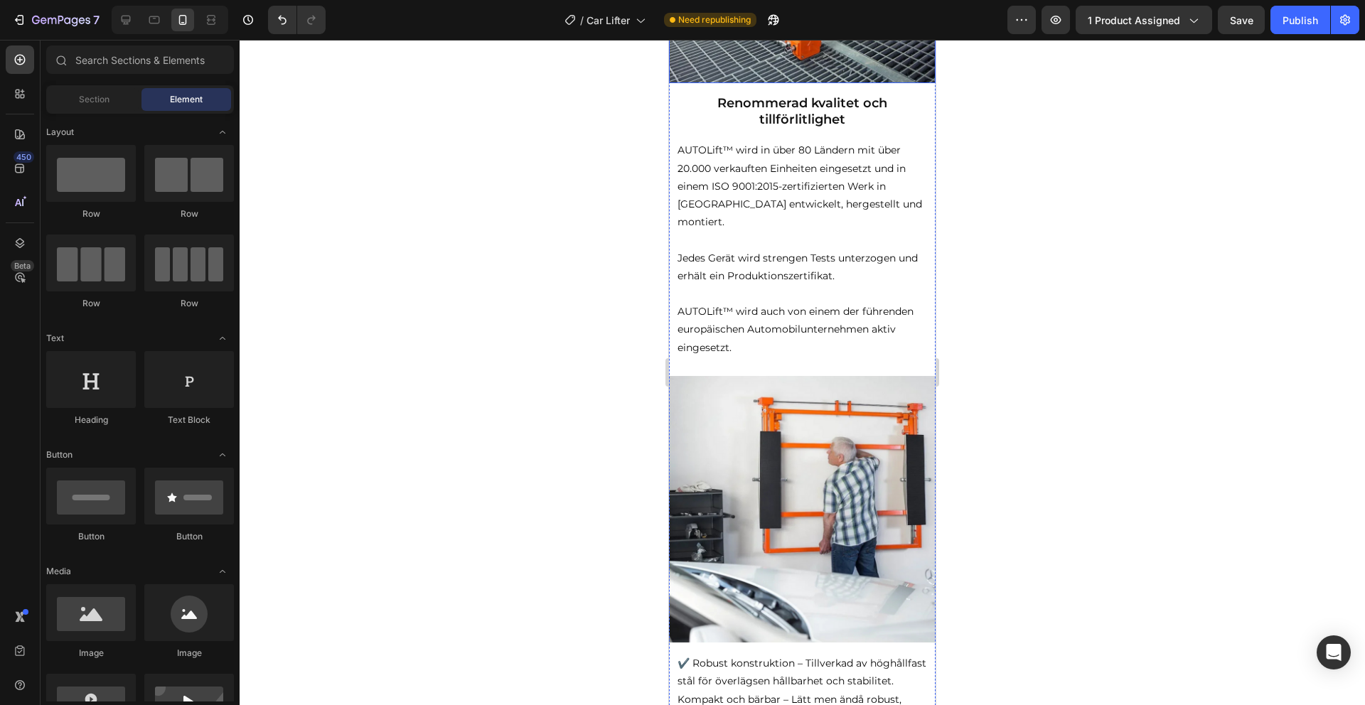
scroll to position [1748, 0]
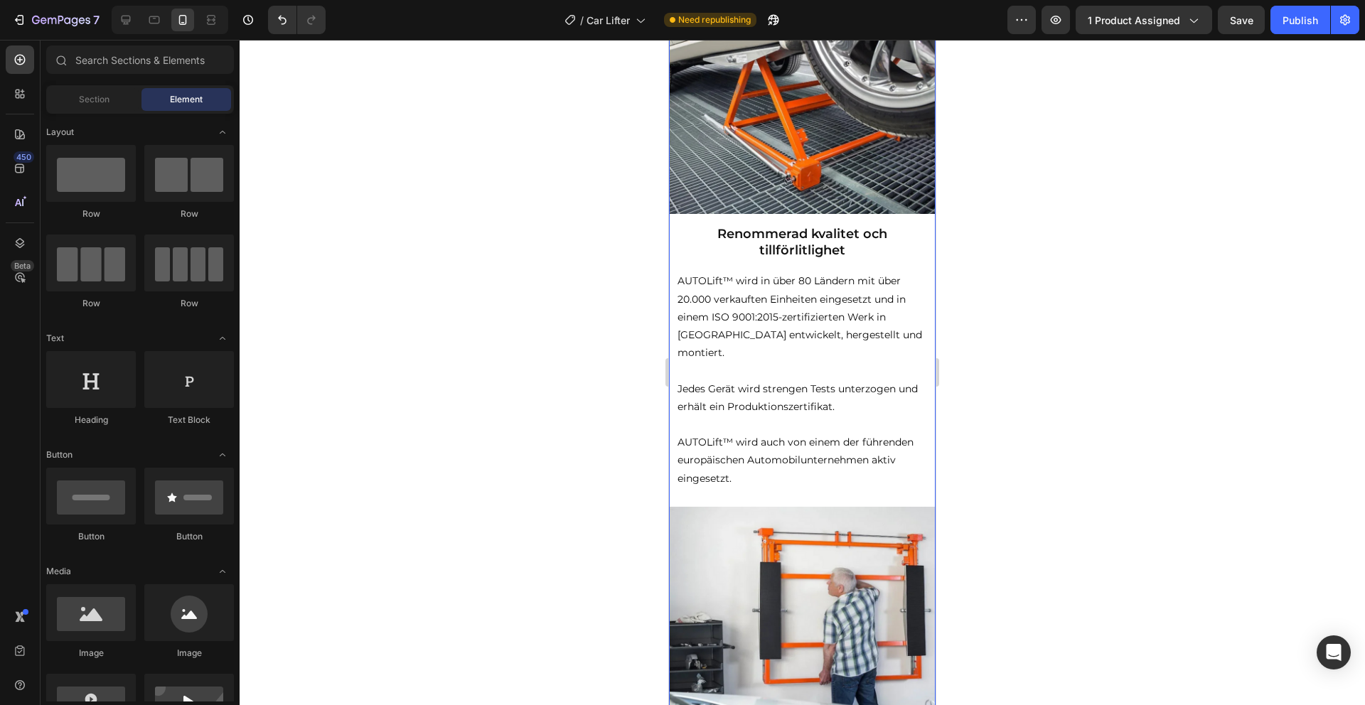
click at [828, 240] on strong "Renommerad kvalitet och tillförlitlighet" at bounding box center [802, 242] width 170 height 32
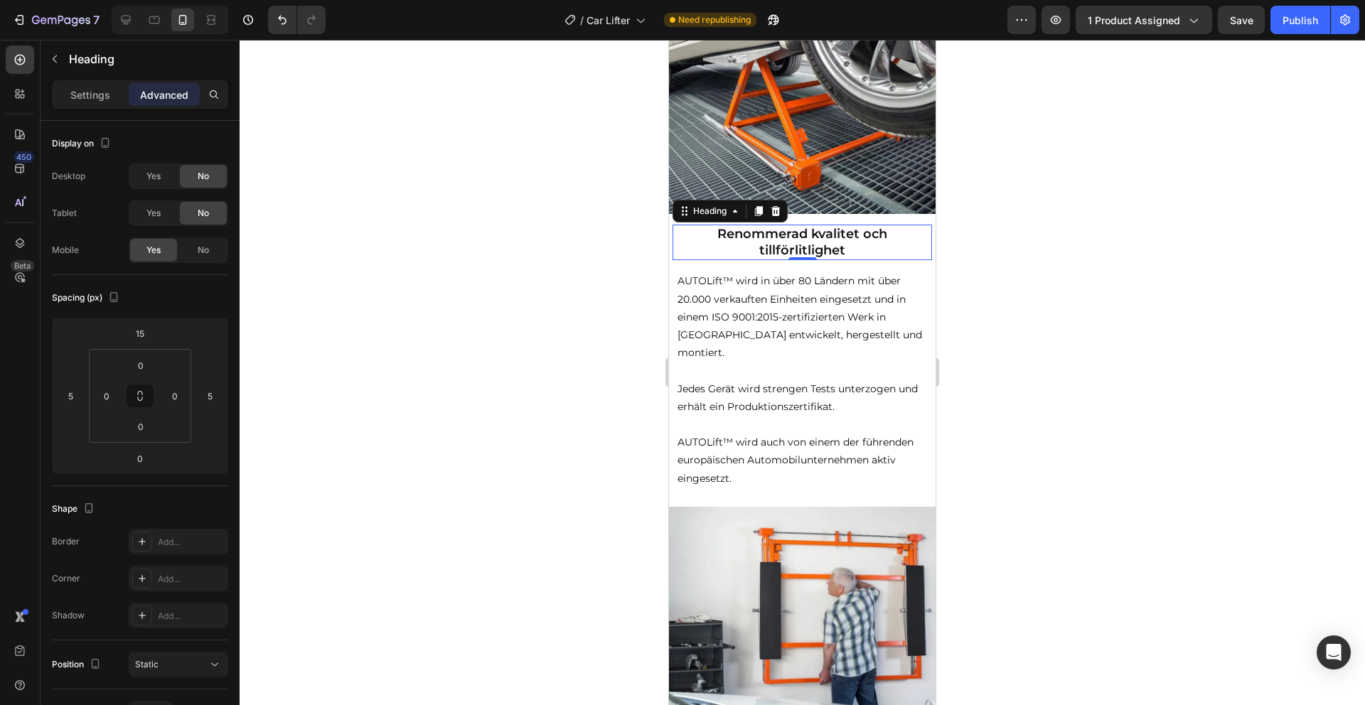
click at [101, 108] on div "Settings Advanced" at bounding box center [140, 94] width 176 height 28
click at [101, 100] on p "Settings" at bounding box center [90, 94] width 40 height 15
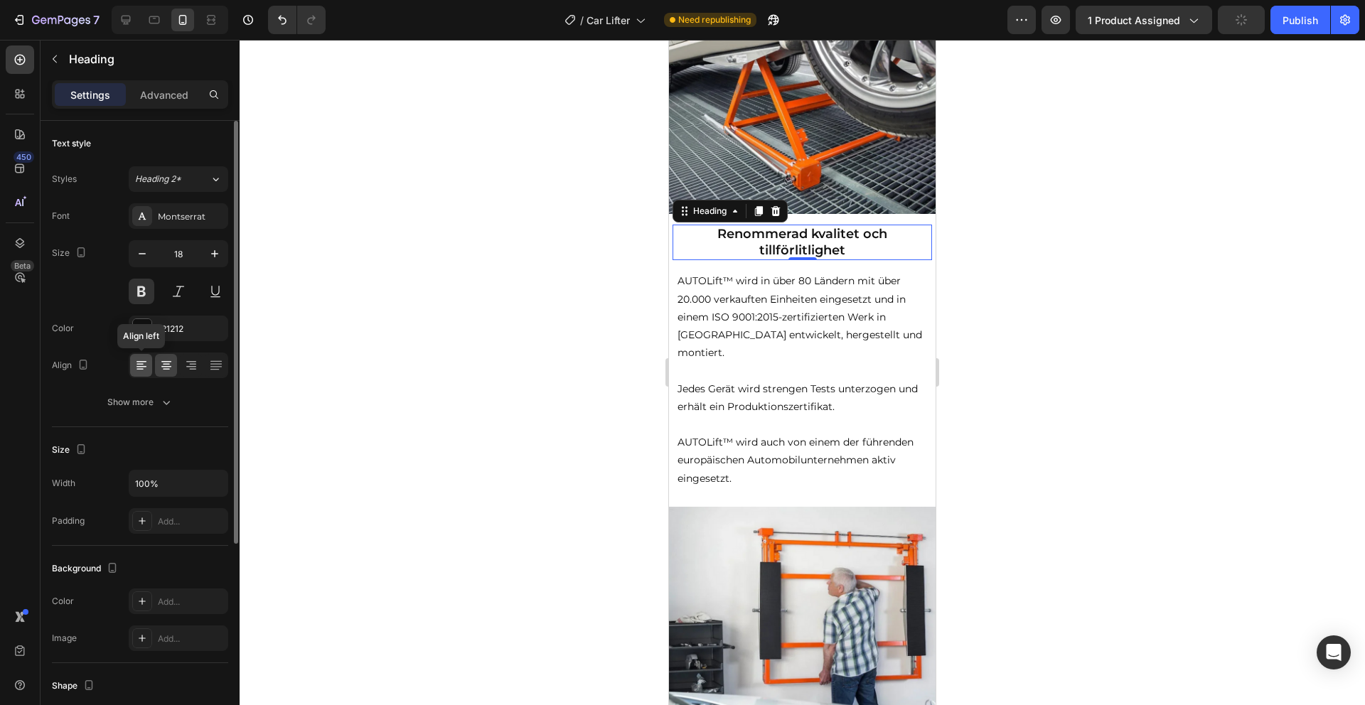
click at [141, 363] on icon at bounding box center [141, 365] width 14 height 14
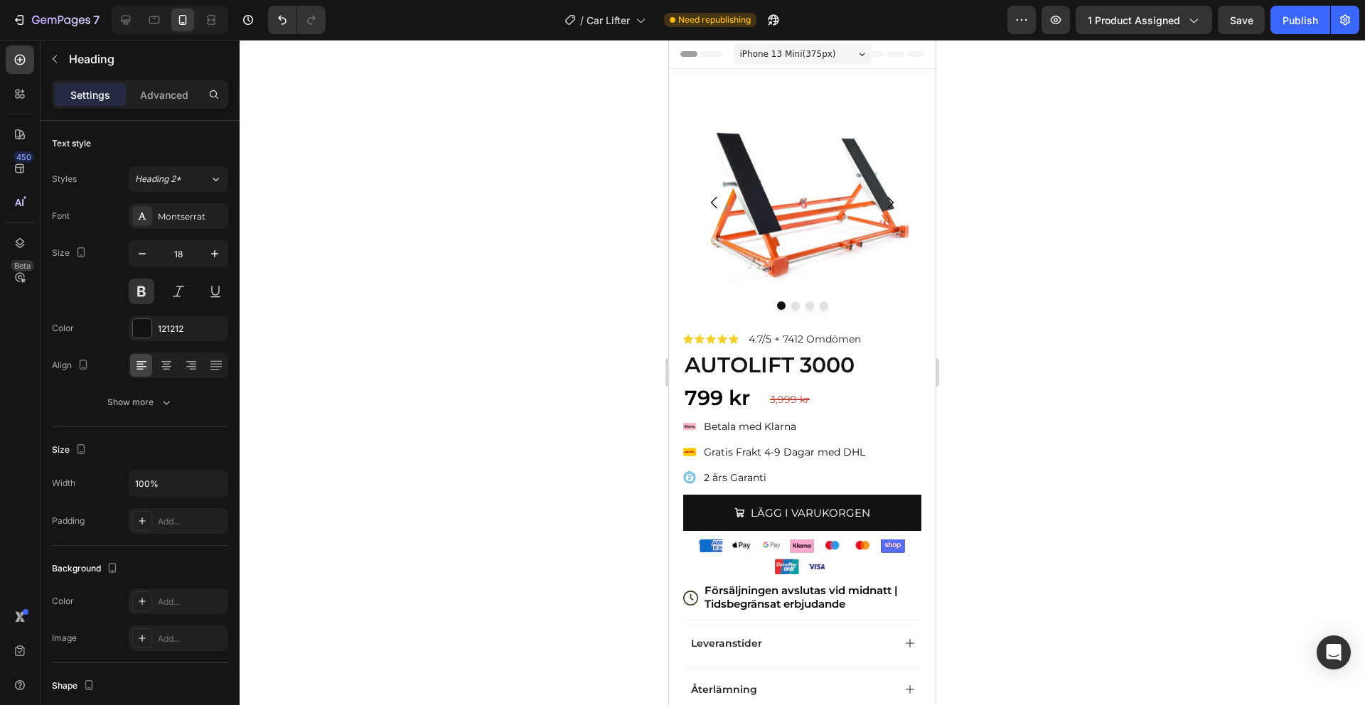
scroll to position [18, 0]
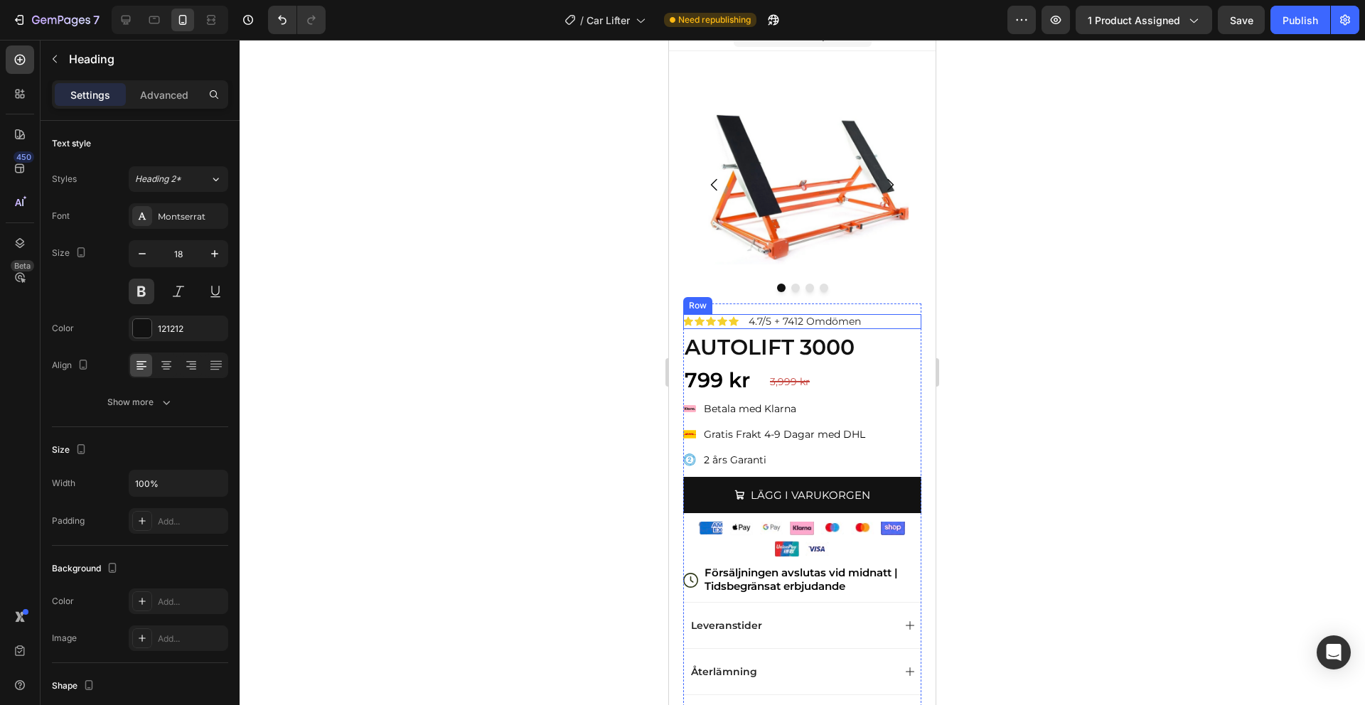
click at [887, 316] on div "Icon Icon Icon Icon Icon Icon List 4.7/5 + 7412 Omdömen Text Block Row" at bounding box center [802, 321] width 238 height 15
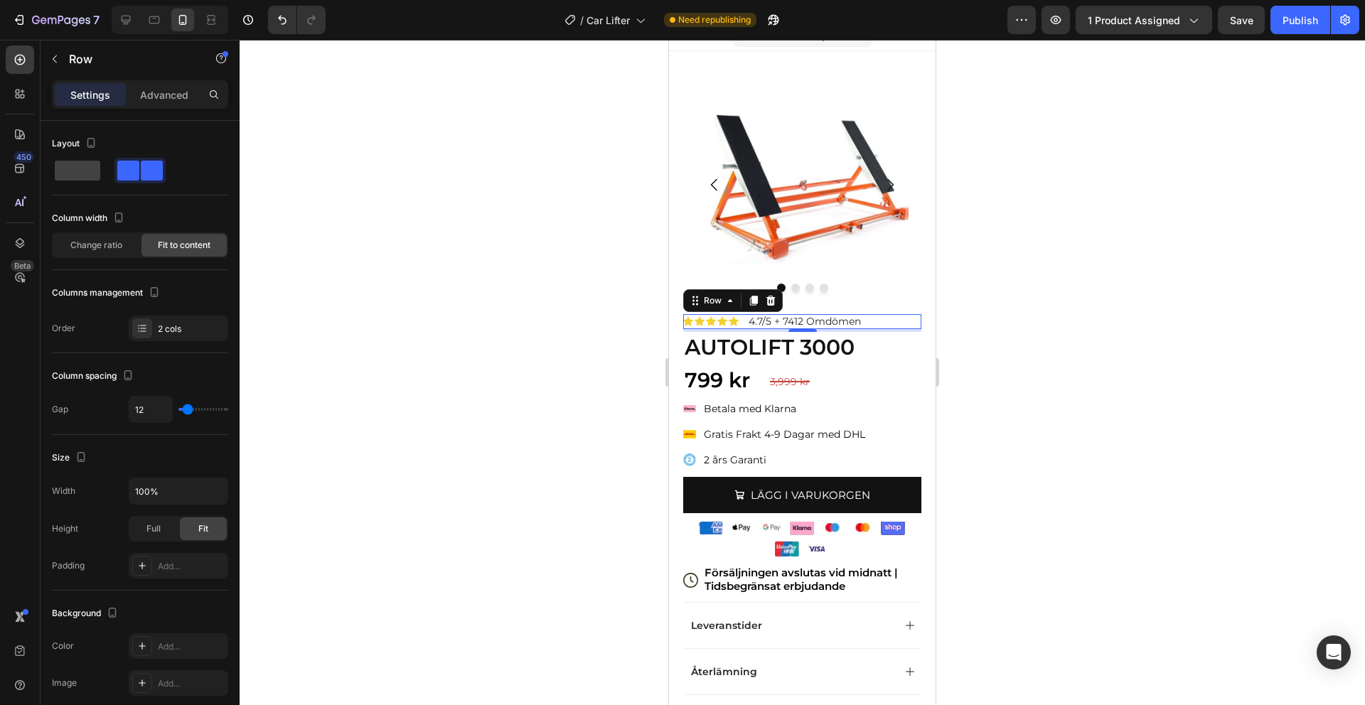
click at [769, 295] on icon at bounding box center [770, 300] width 11 height 11
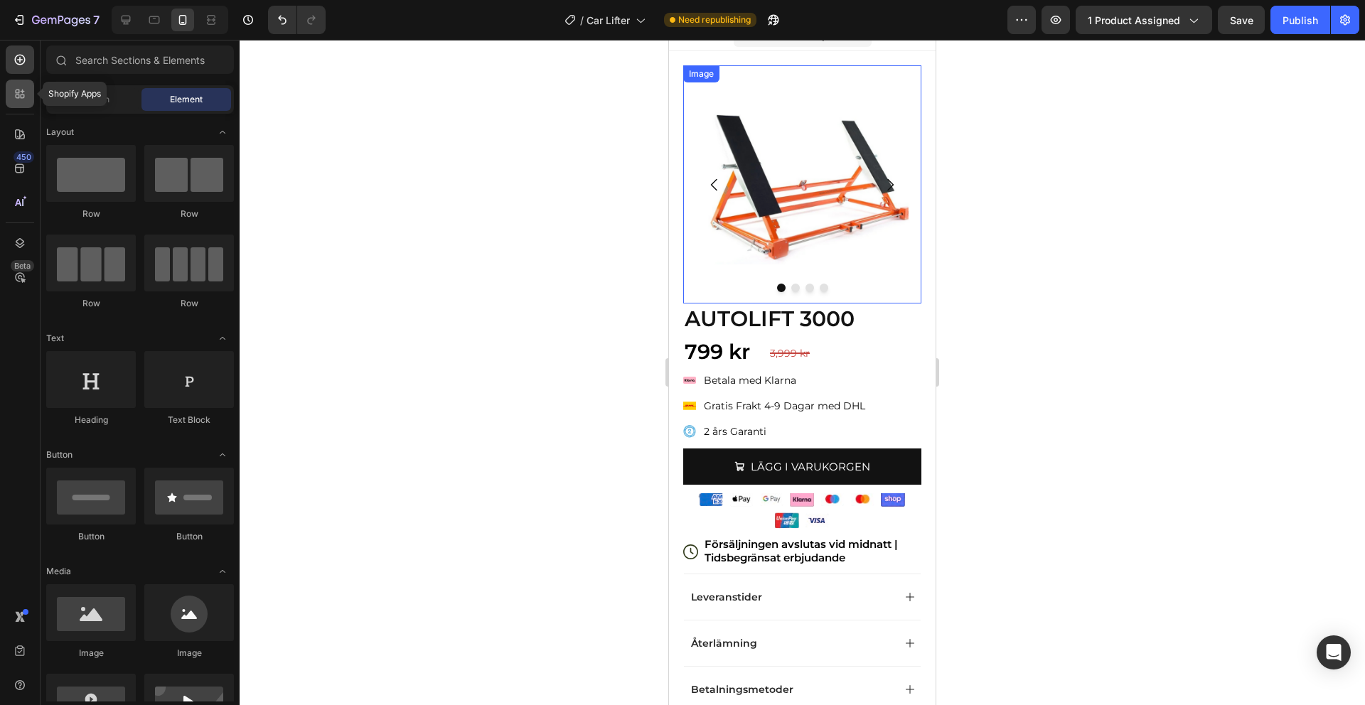
click at [21, 95] on icon at bounding box center [23, 97] width 4 height 4
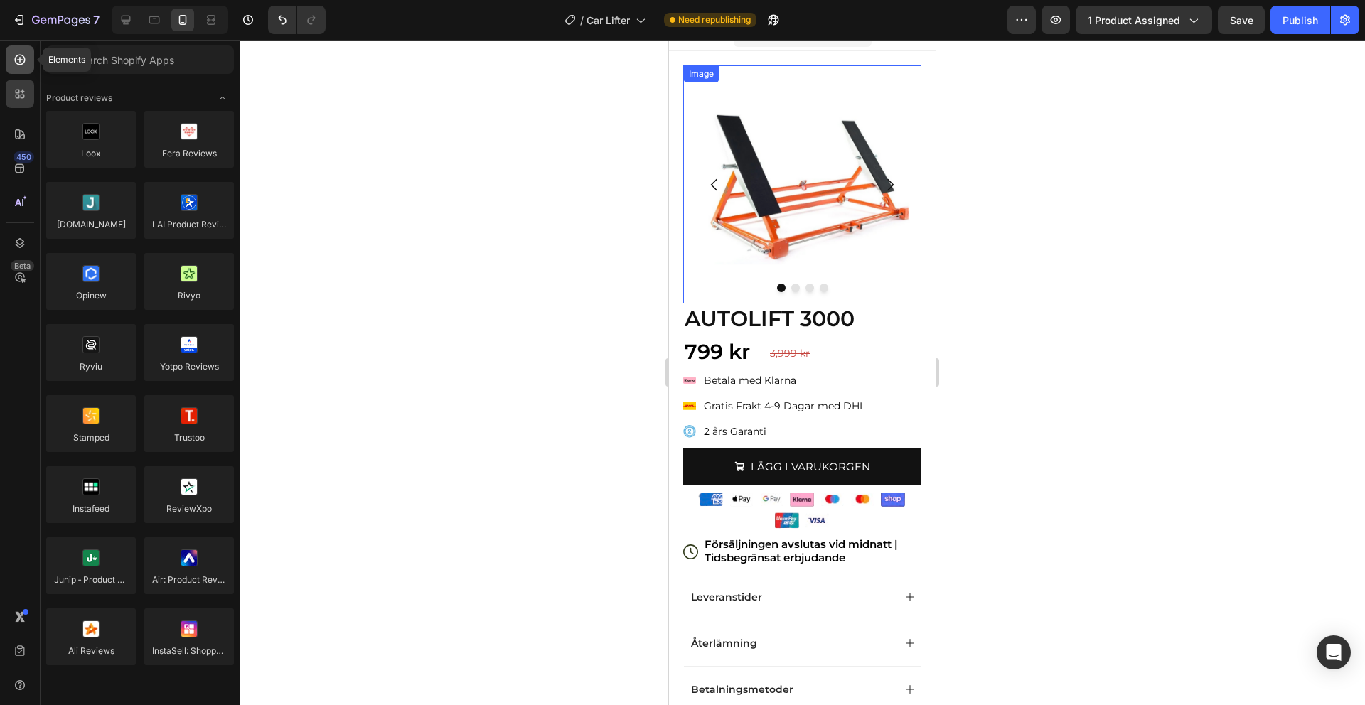
click at [9, 68] on div at bounding box center [20, 59] width 28 height 28
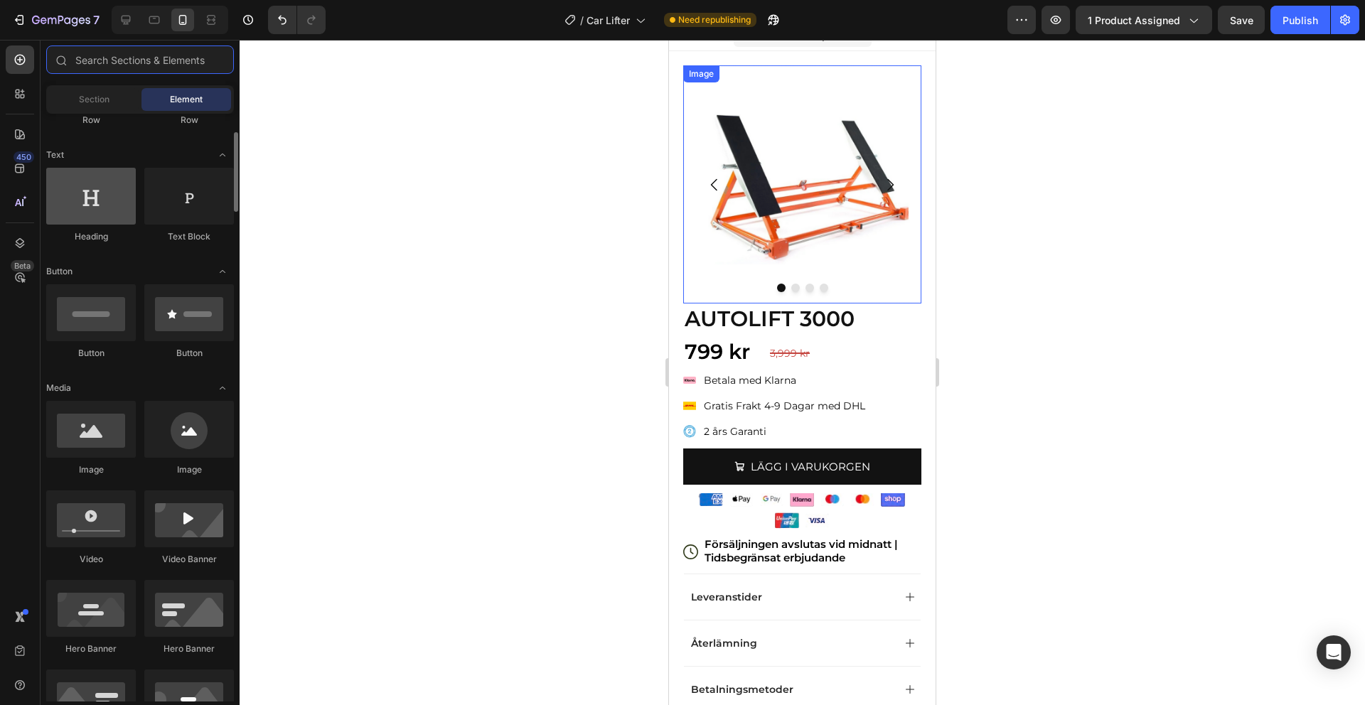
scroll to position [202, 0]
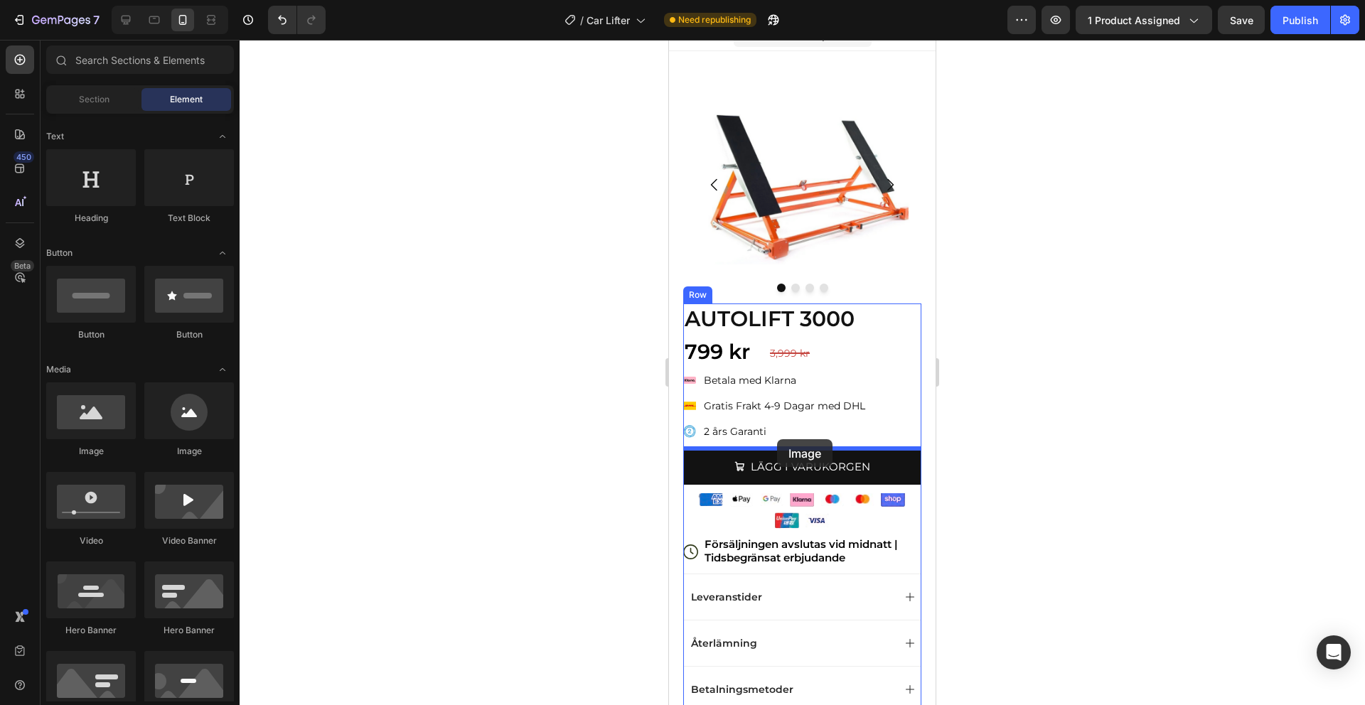
drag, startPoint x: 760, startPoint y: 473, endPoint x: 777, endPoint y: 439, distance: 38.2
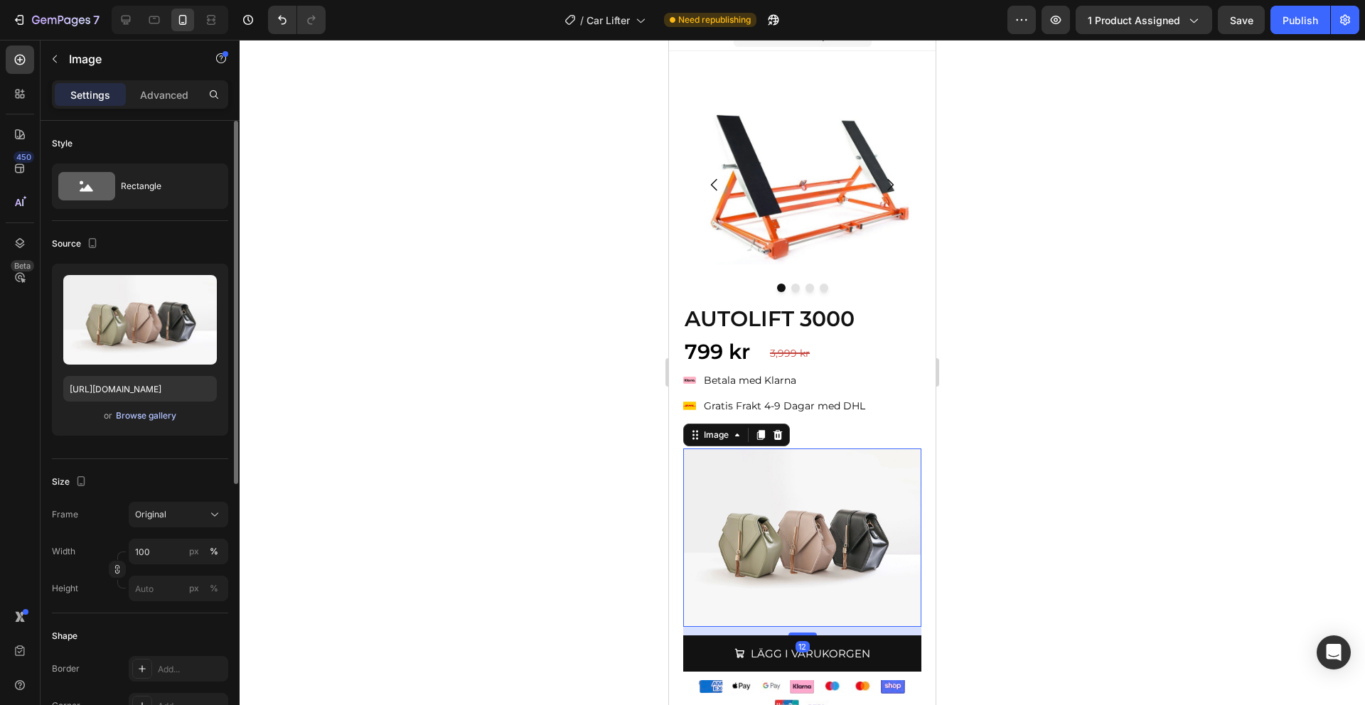
click at [138, 413] on div "Browse gallery" at bounding box center [146, 415] width 60 height 13
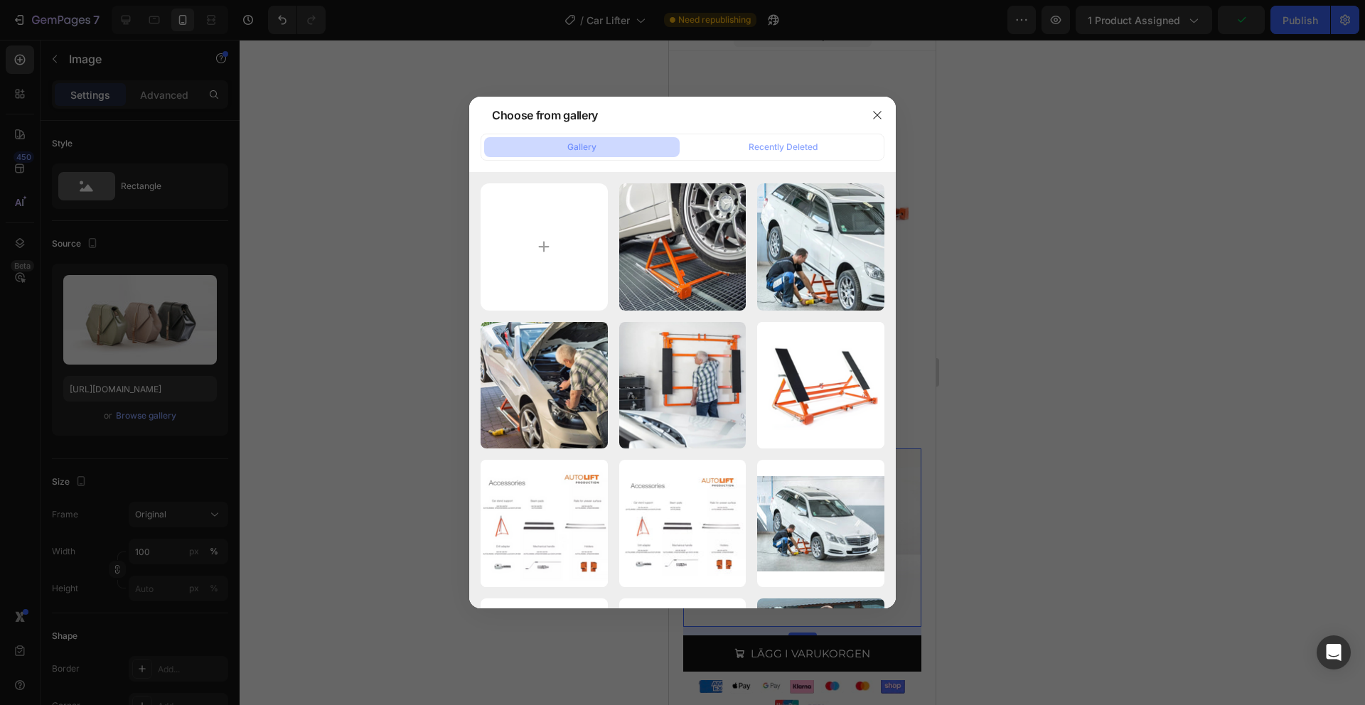
type input "C:\fakepath\E-Bikes für alle Arten von Straßen (3) (1).png"
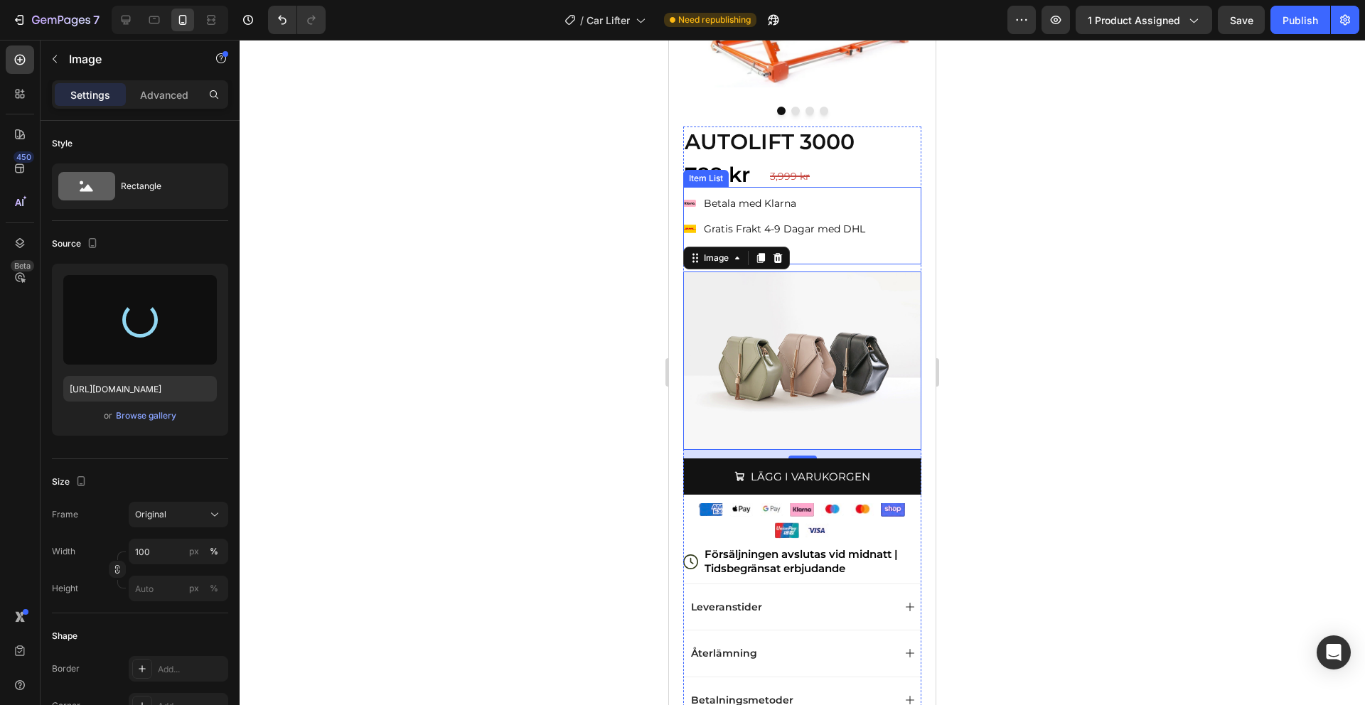
scroll to position [196, 0]
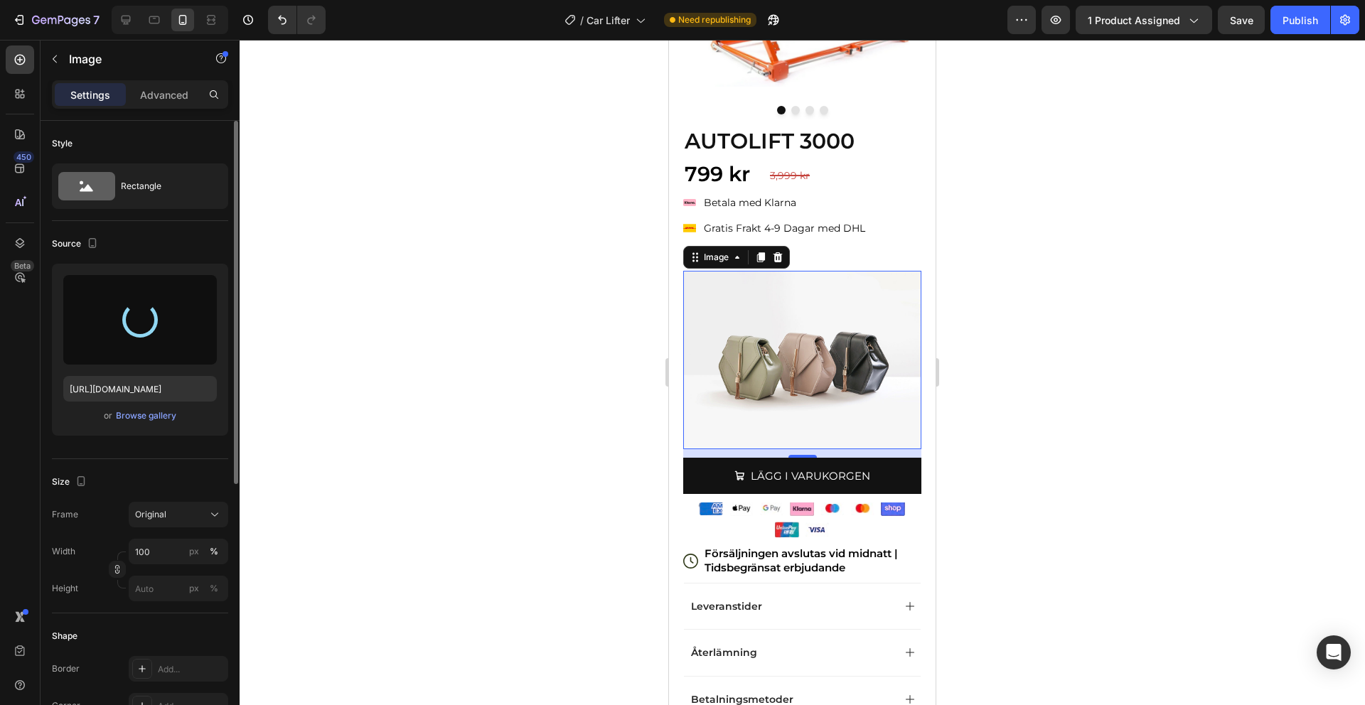
type input "https://cdn.shopify.com/s/files/1/0910/9402/4458/files/gempages_581251560135197…"
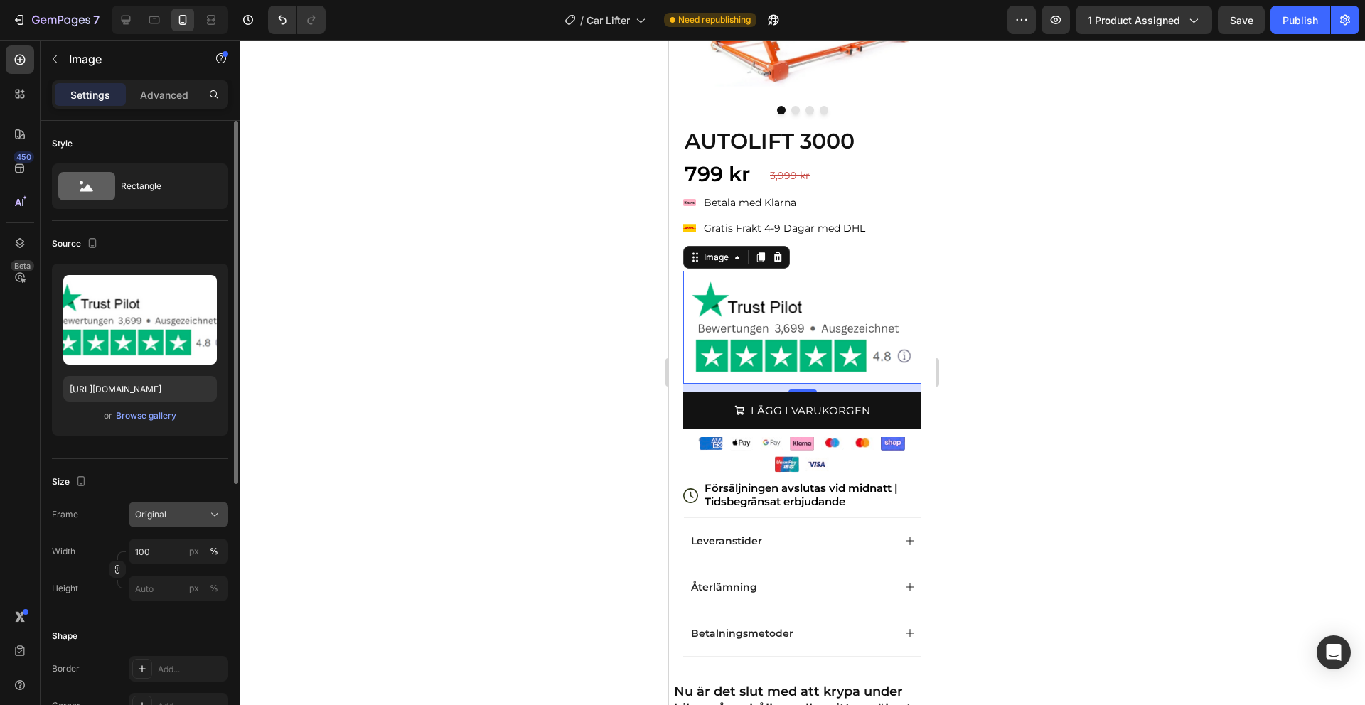
click at [173, 520] on div "Original" at bounding box center [170, 514] width 70 height 13
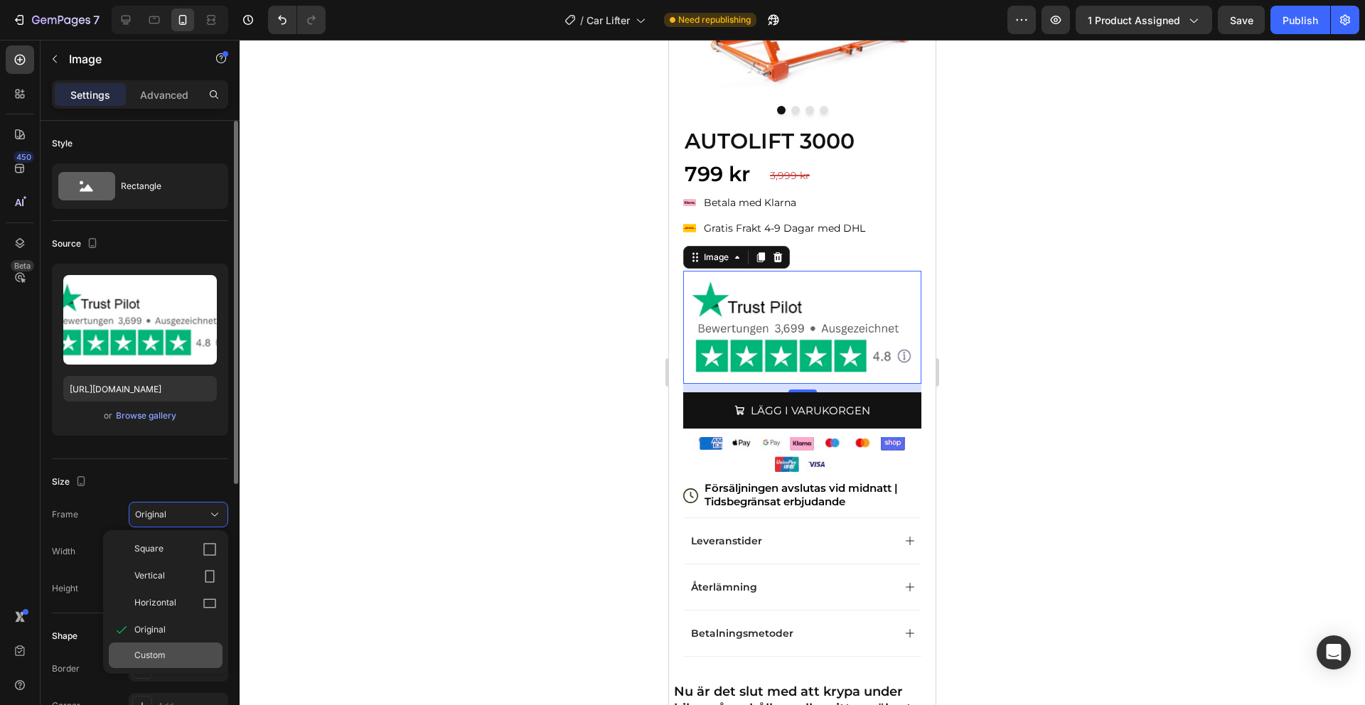
click at [170, 654] on div "Custom" at bounding box center [175, 655] width 82 height 13
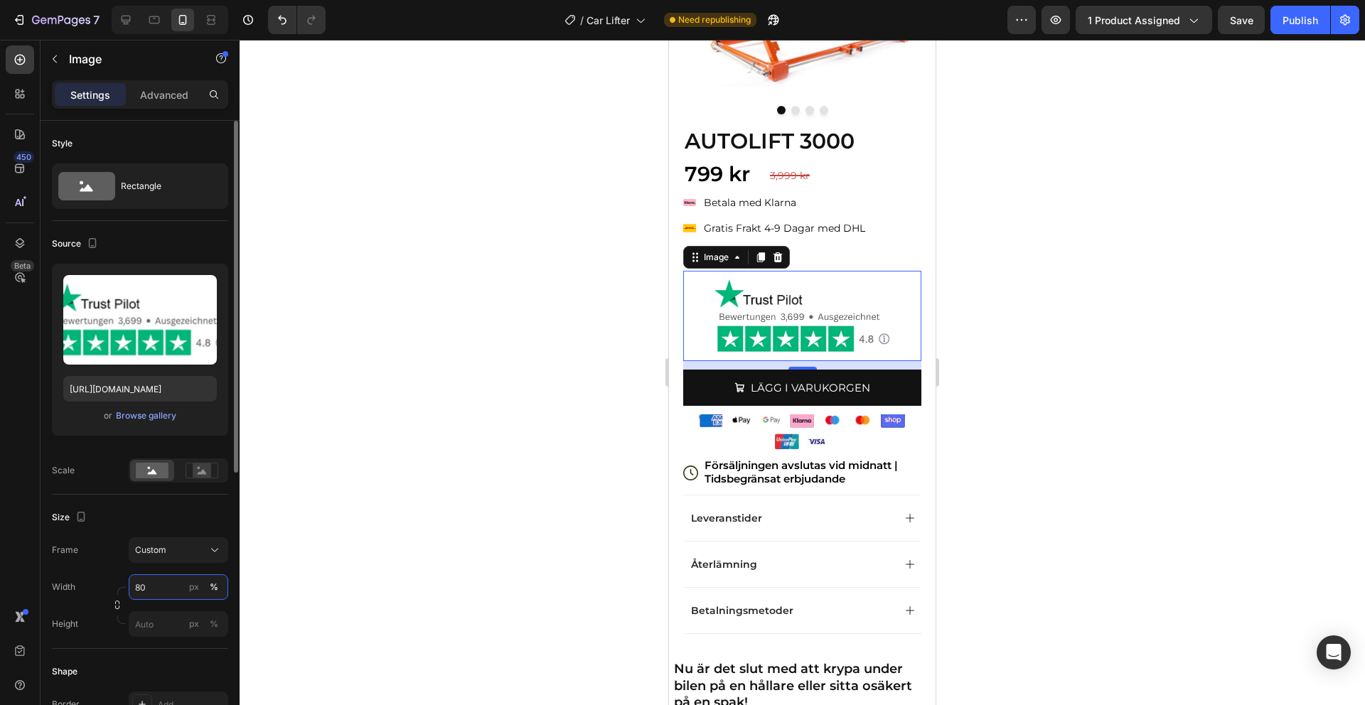
type input "8"
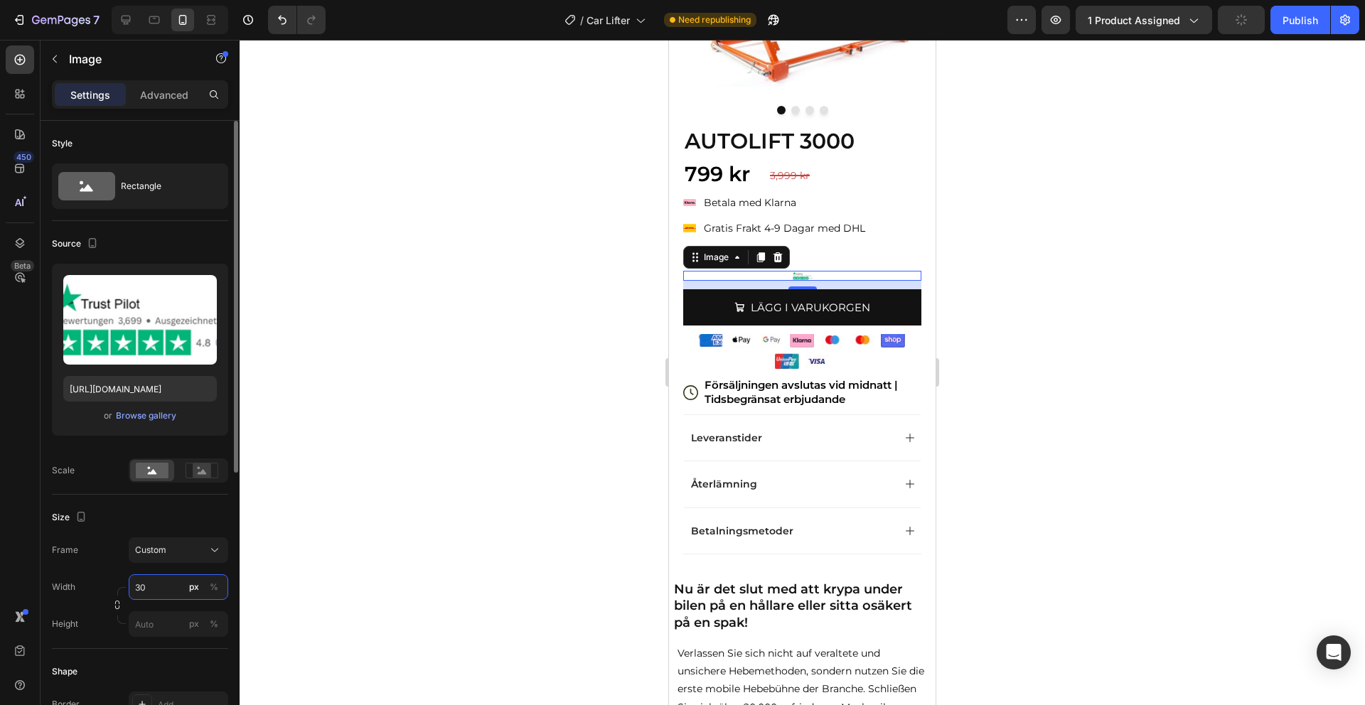
type input "3"
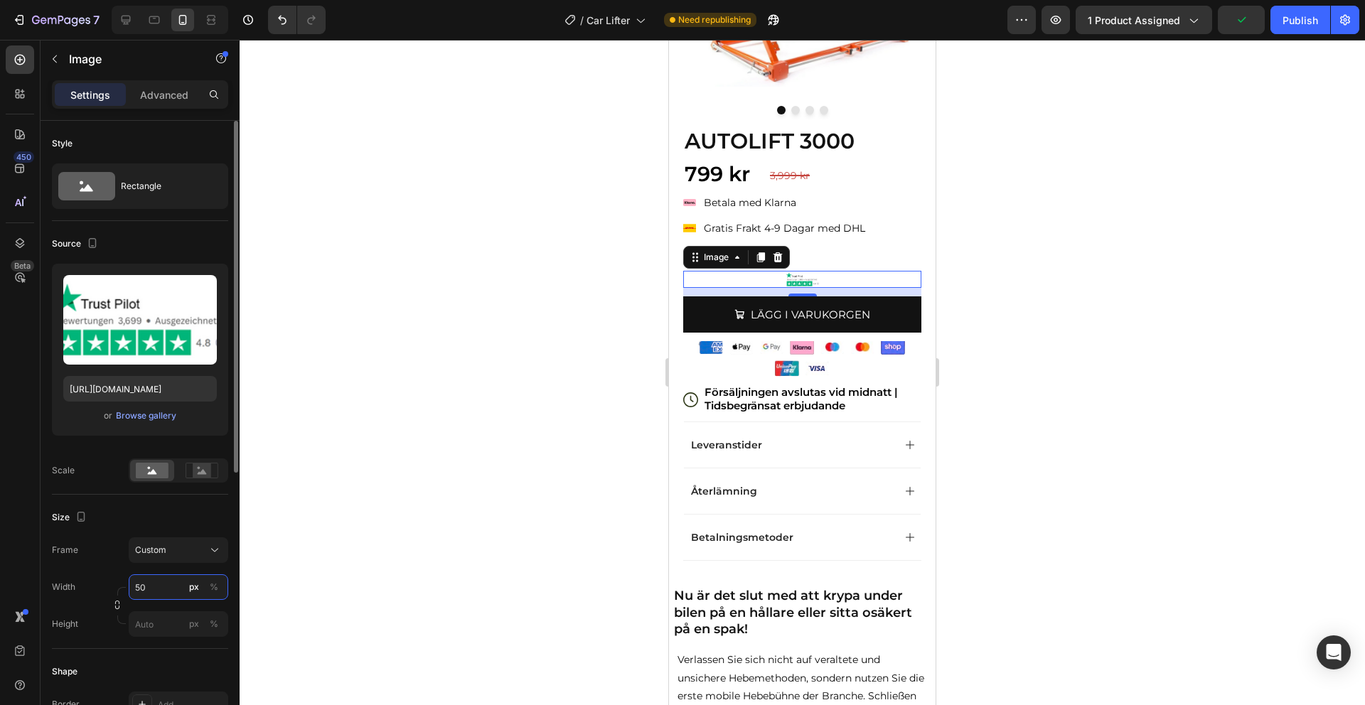
type input "5"
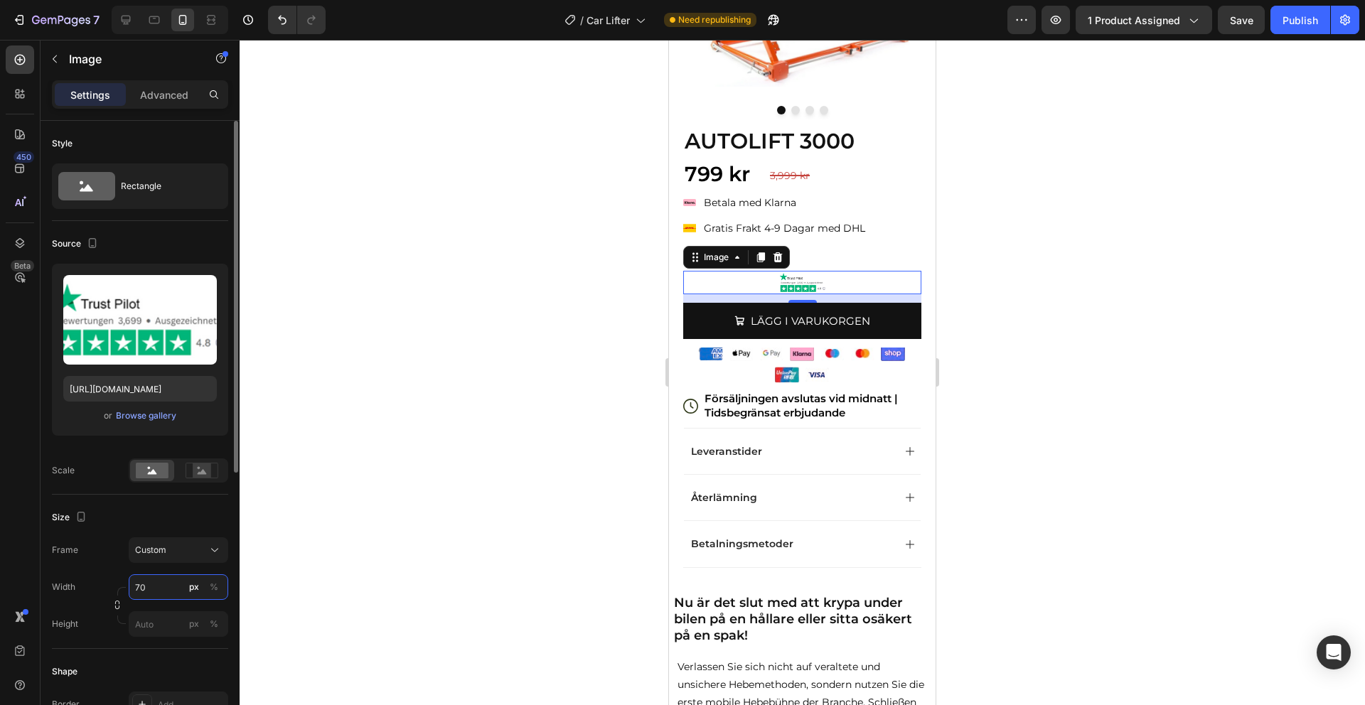
type input "7"
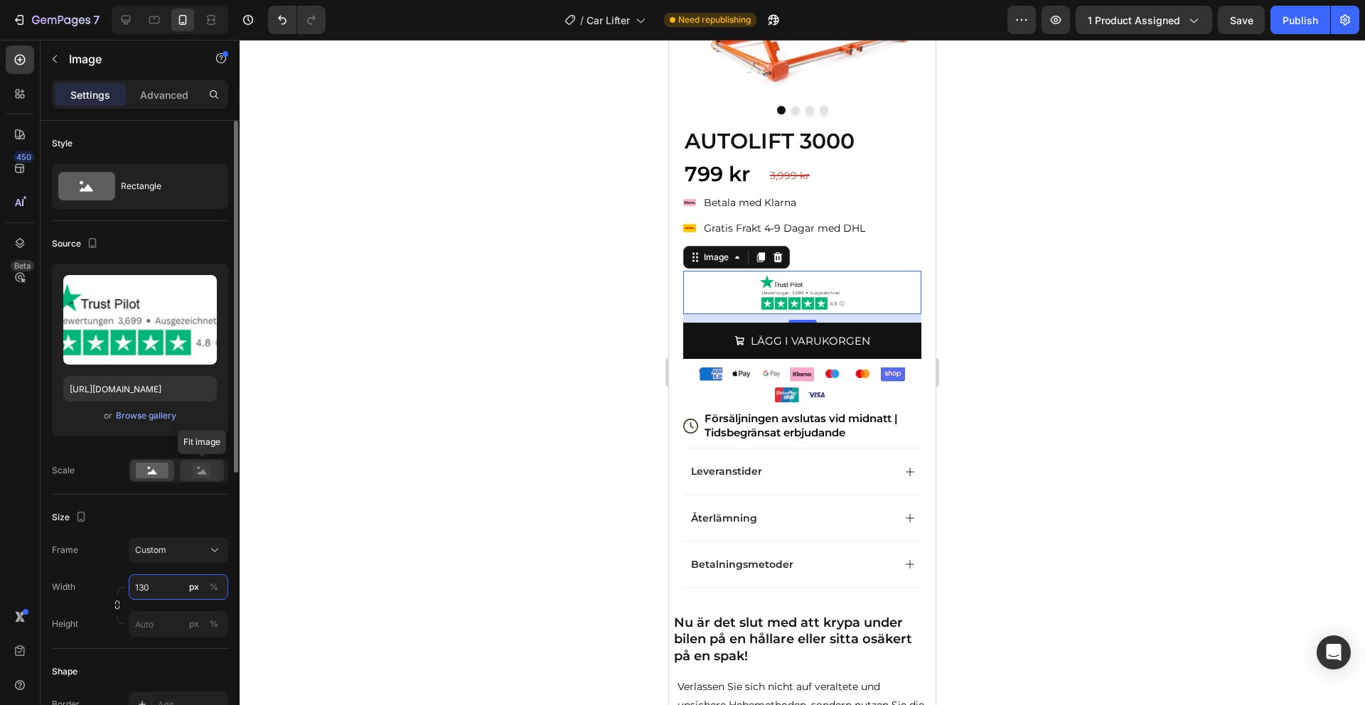
type input "130"
click at [193, 478] on div at bounding box center [202, 470] width 44 height 21
click at [157, 478] on rect at bounding box center [152, 471] width 33 height 16
click at [163, 587] on input "130" at bounding box center [179, 587] width 100 height 26
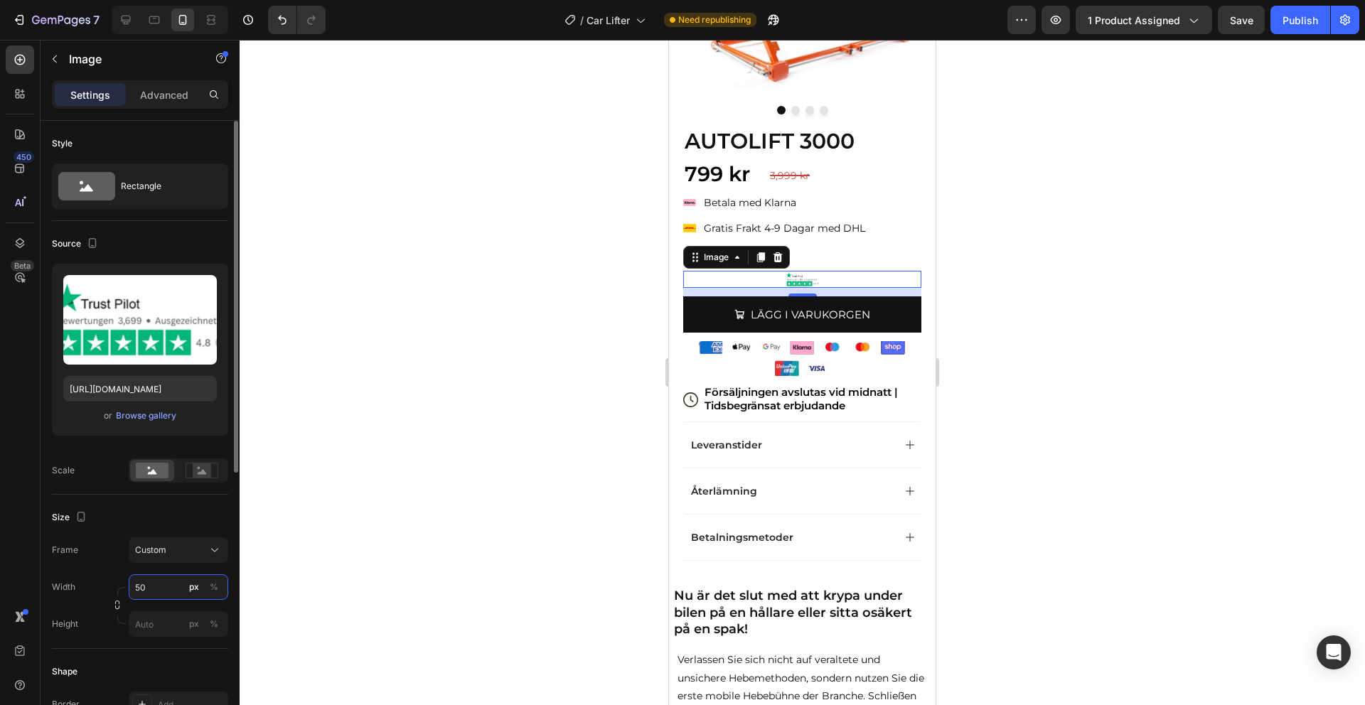
type input "5"
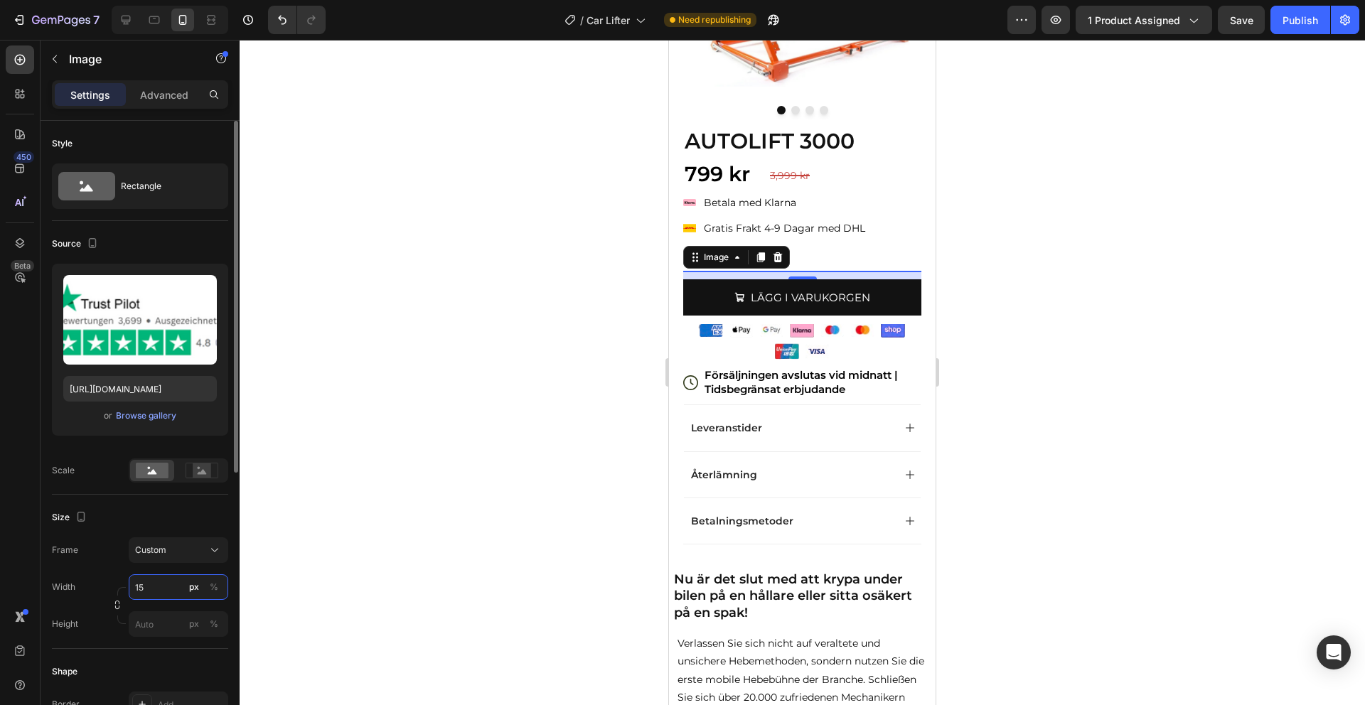
type input "150"
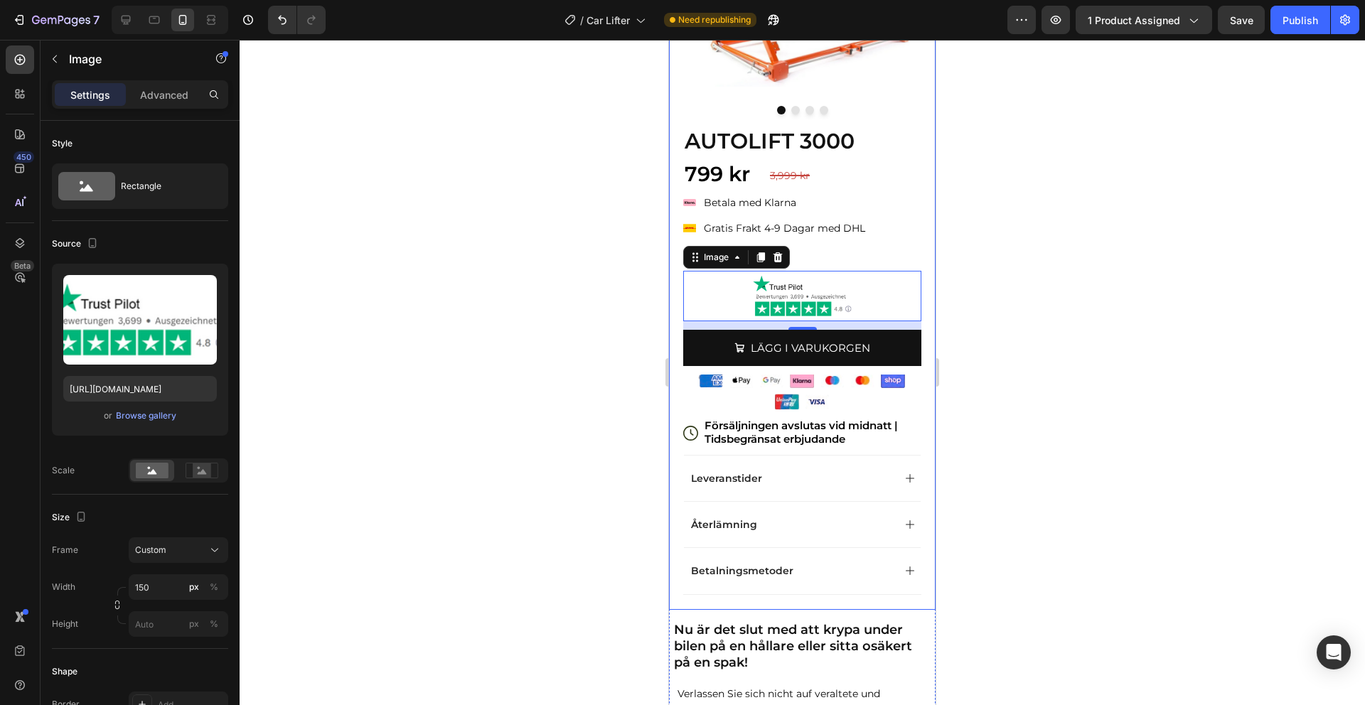
click at [903, 240] on div "Klarna Payment Badge Betala med Klarna Gratis Frakt 4-9 Dagar med DHL 2 års Gar…" at bounding box center [802, 228] width 238 height 70
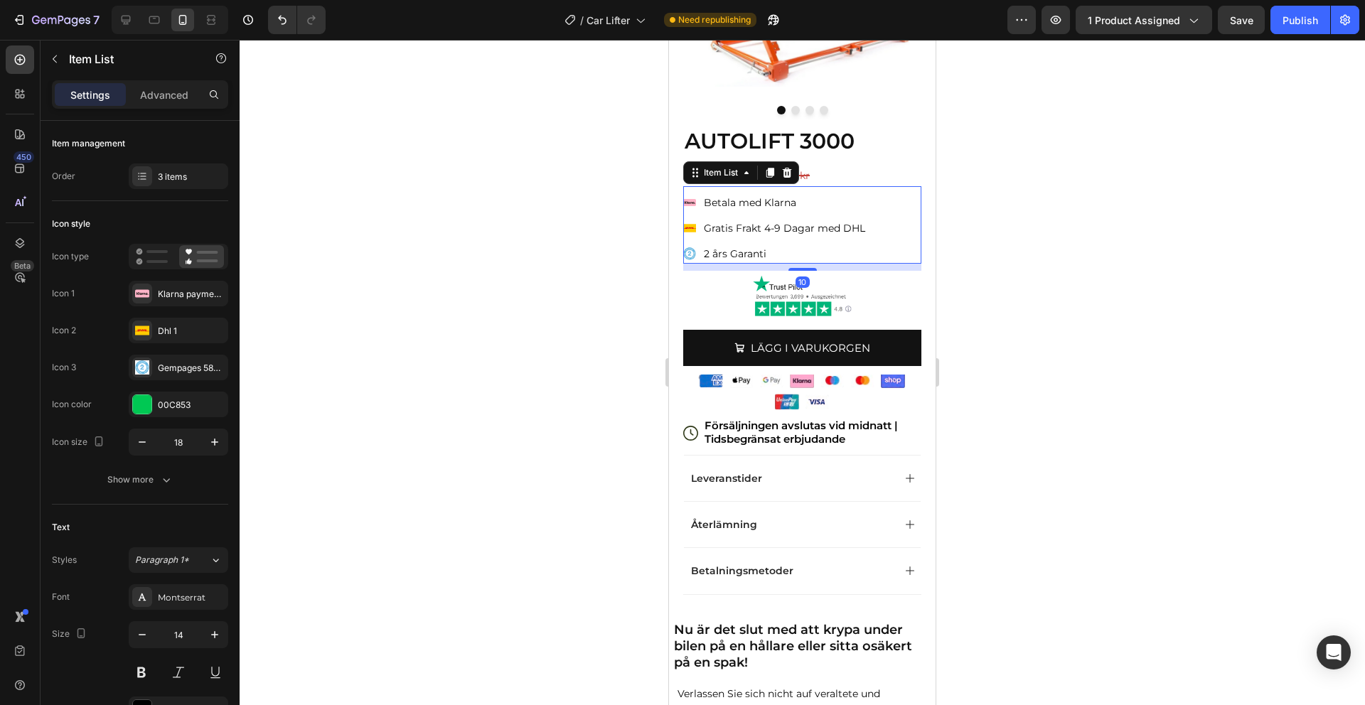
click at [1008, 307] on div at bounding box center [802, 372] width 1125 height 665
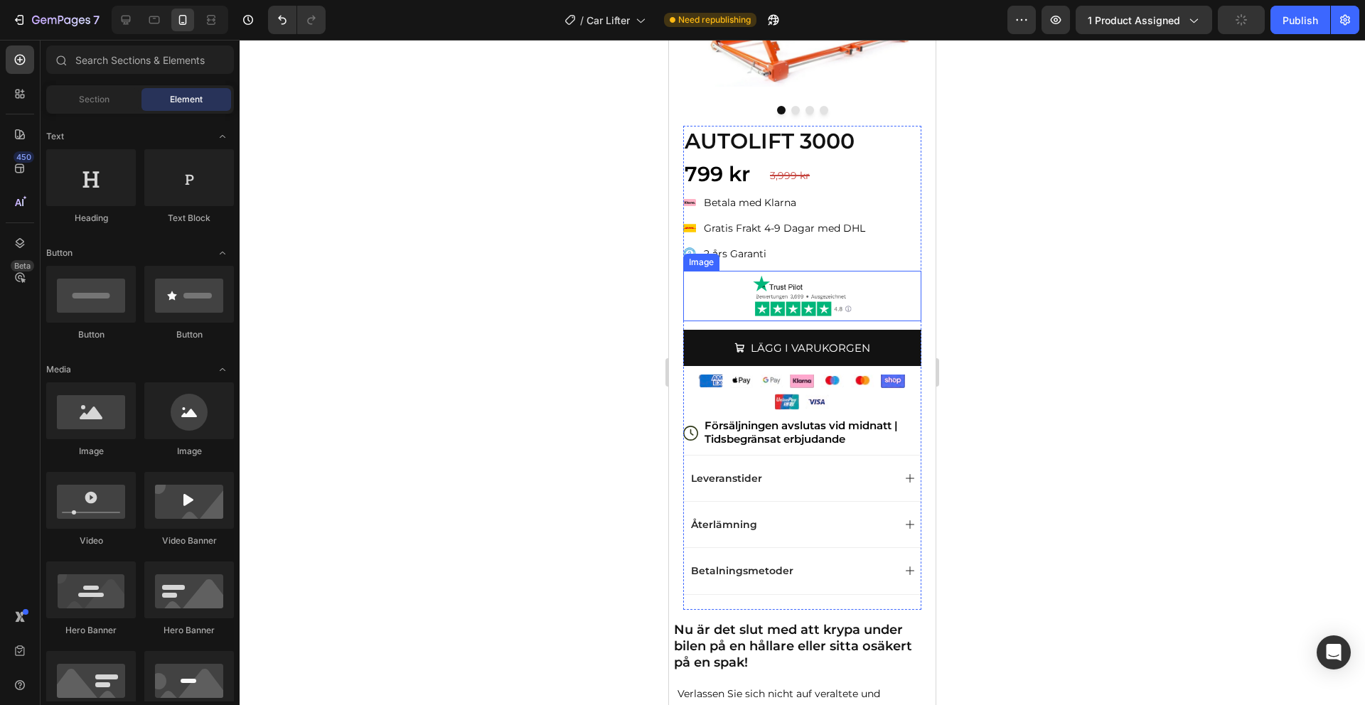
click at [808, 298] on img at bounding box center [802, 296] width 107 height 50
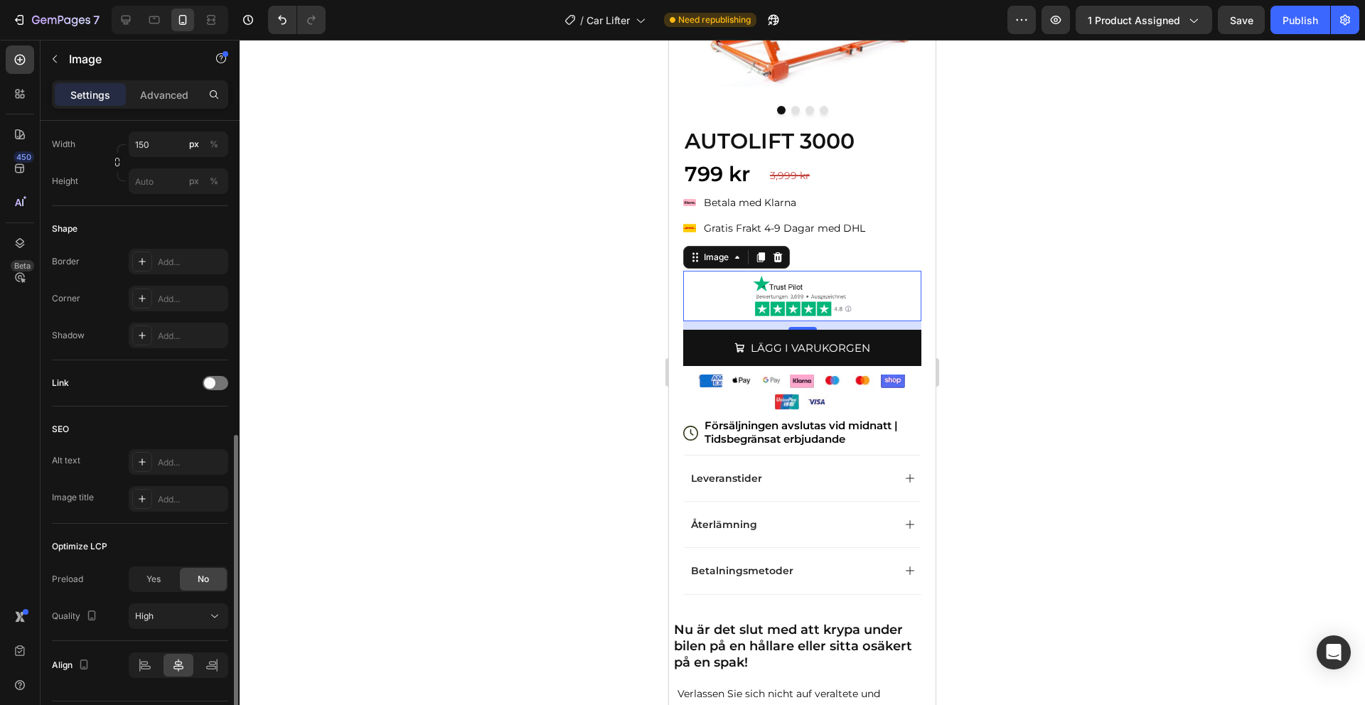
scroll to position [484, 0]
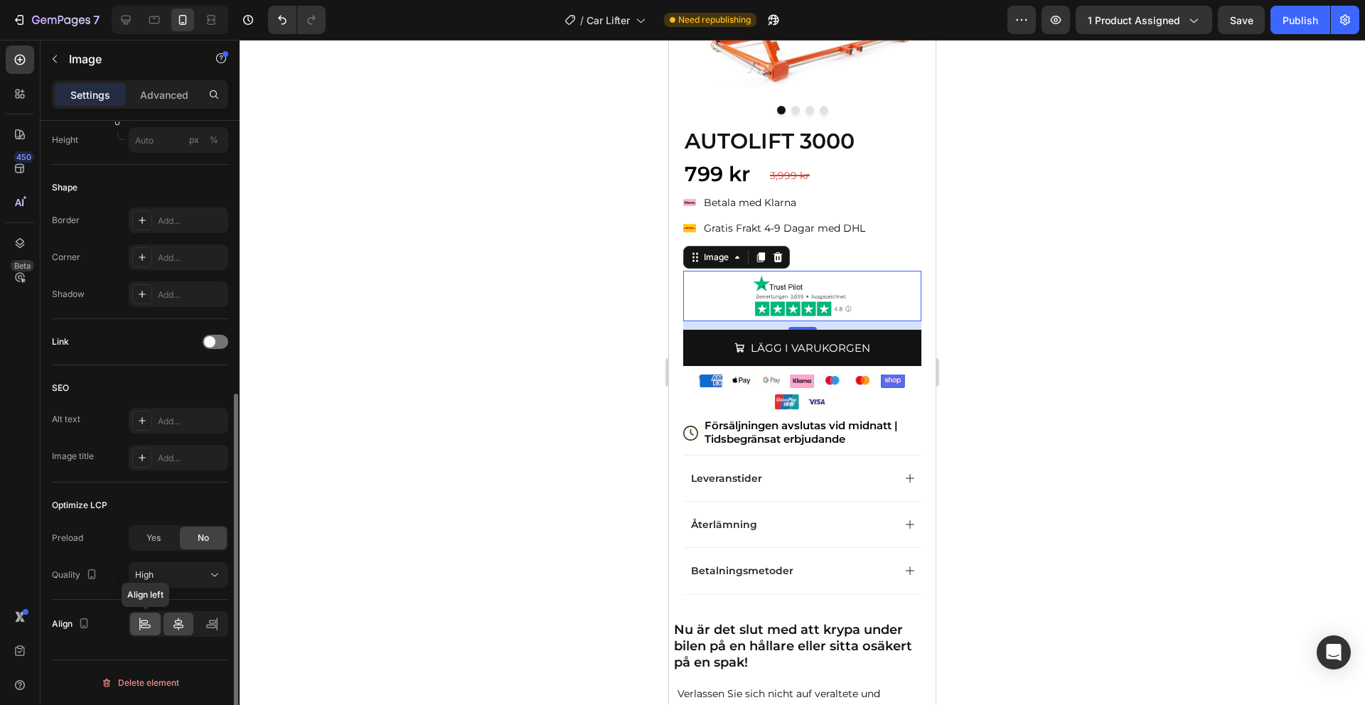
click at [138, 621] on icon at bounding box center [145, 624] width 14 height 14
click at [473, 445] on div at bounding box center [802, 372] width 1125 height 665
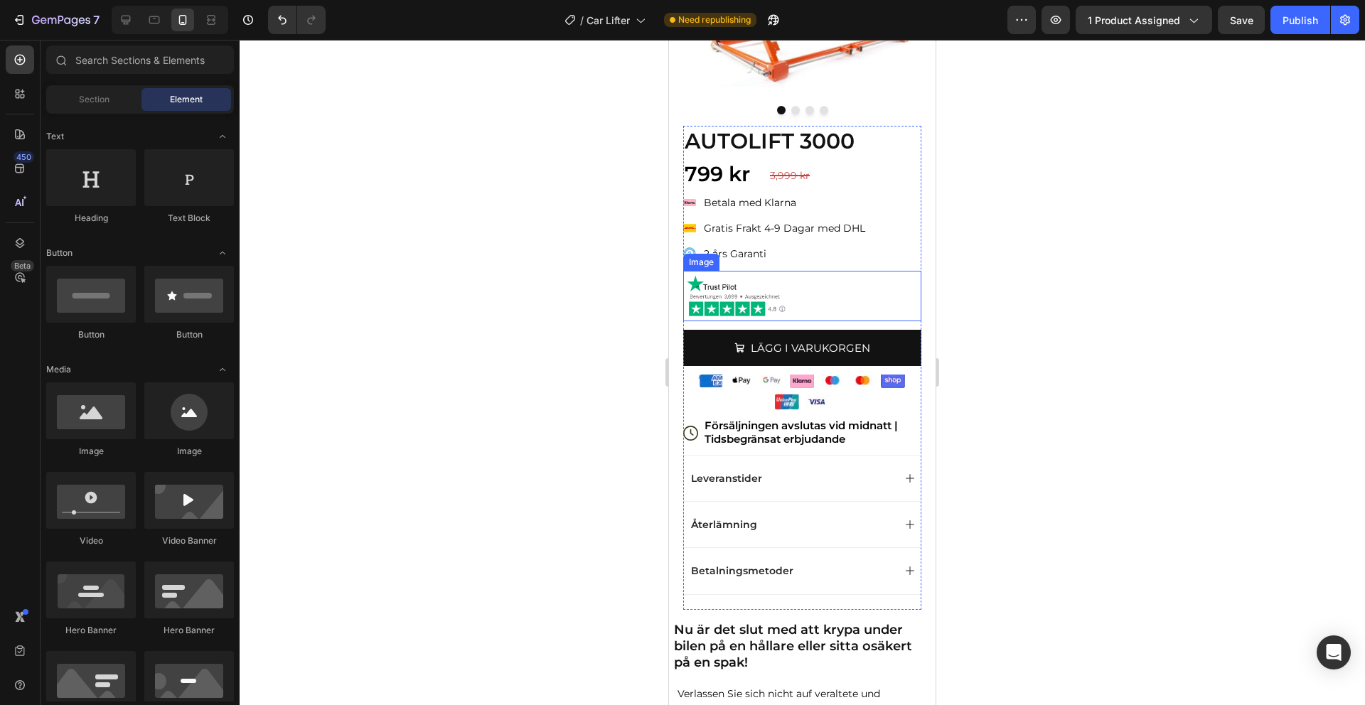
click at [876, 301] on div at bounding box center [802, 296] width 238 height 50
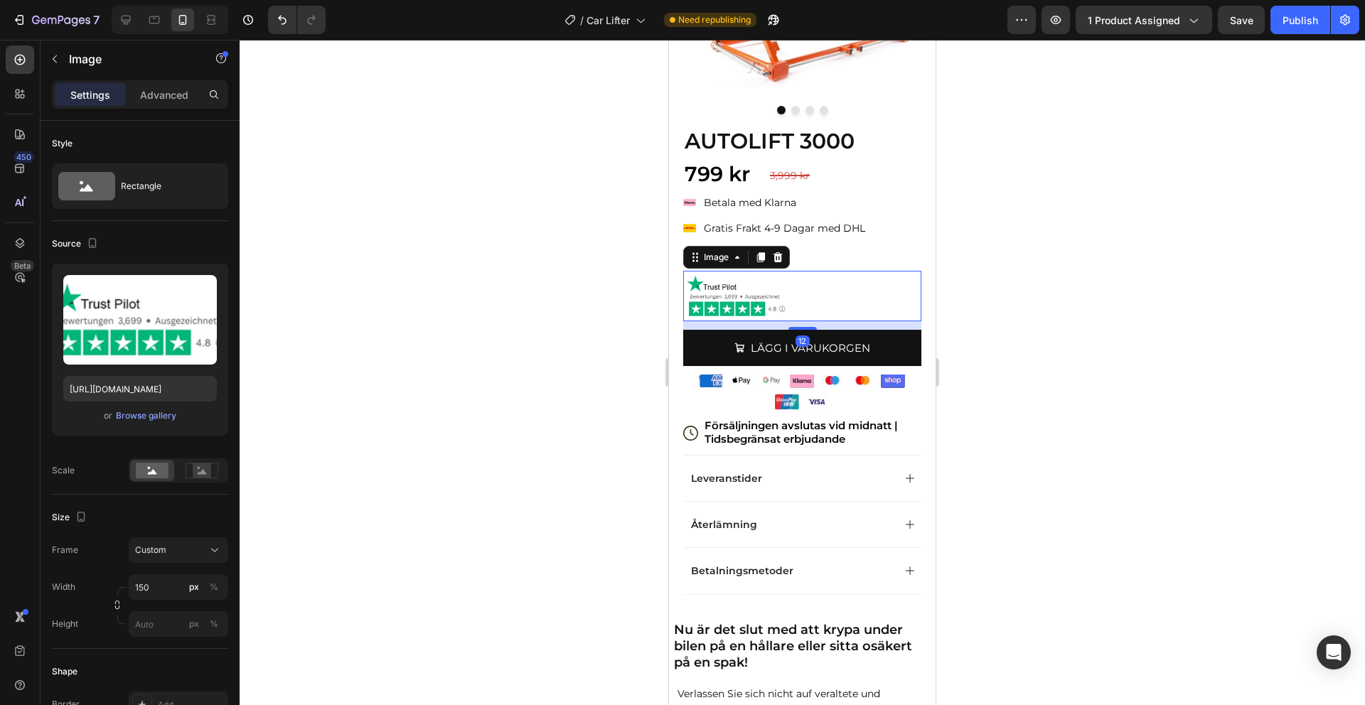
click at [1083, 240] on div at bounding box center [802, 372] width 1125 height 665
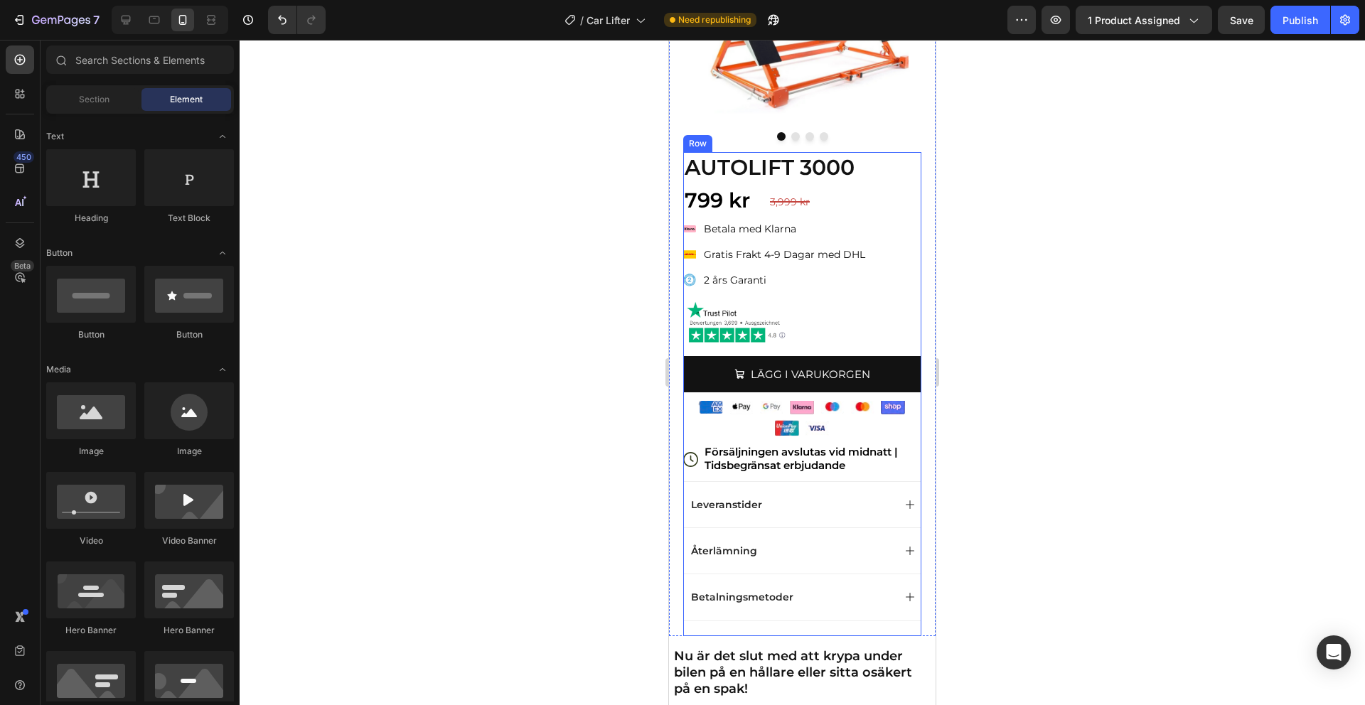
scroll to position [166, 0]
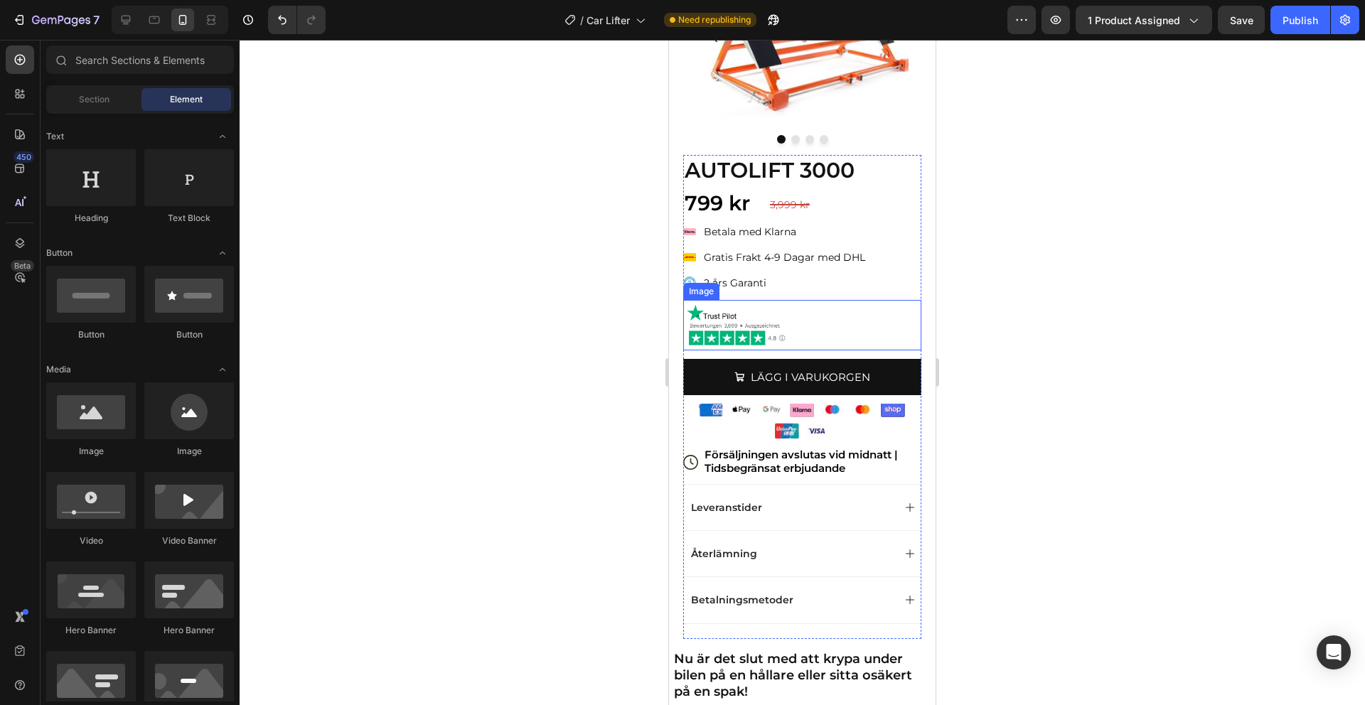
click at [748, 341] on img at bounding box center [736, 325] width 107 height 50
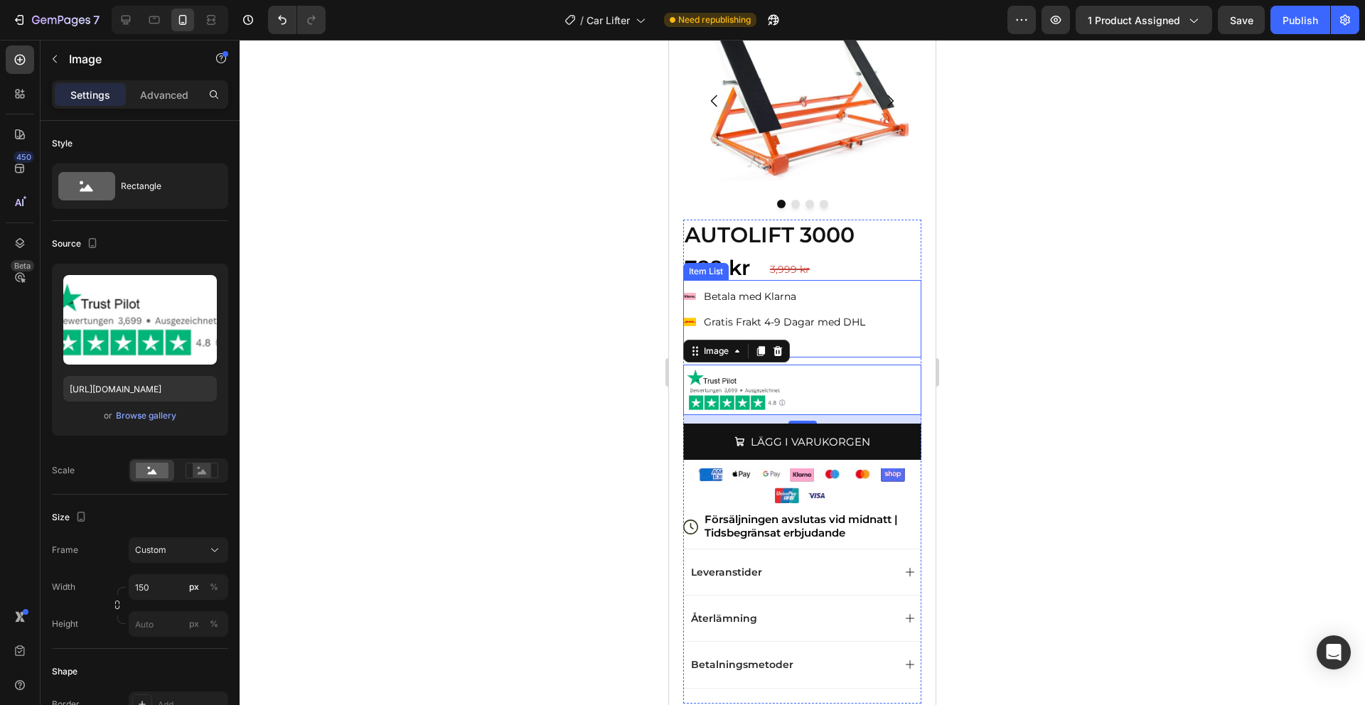
scroll to position [0, 0]
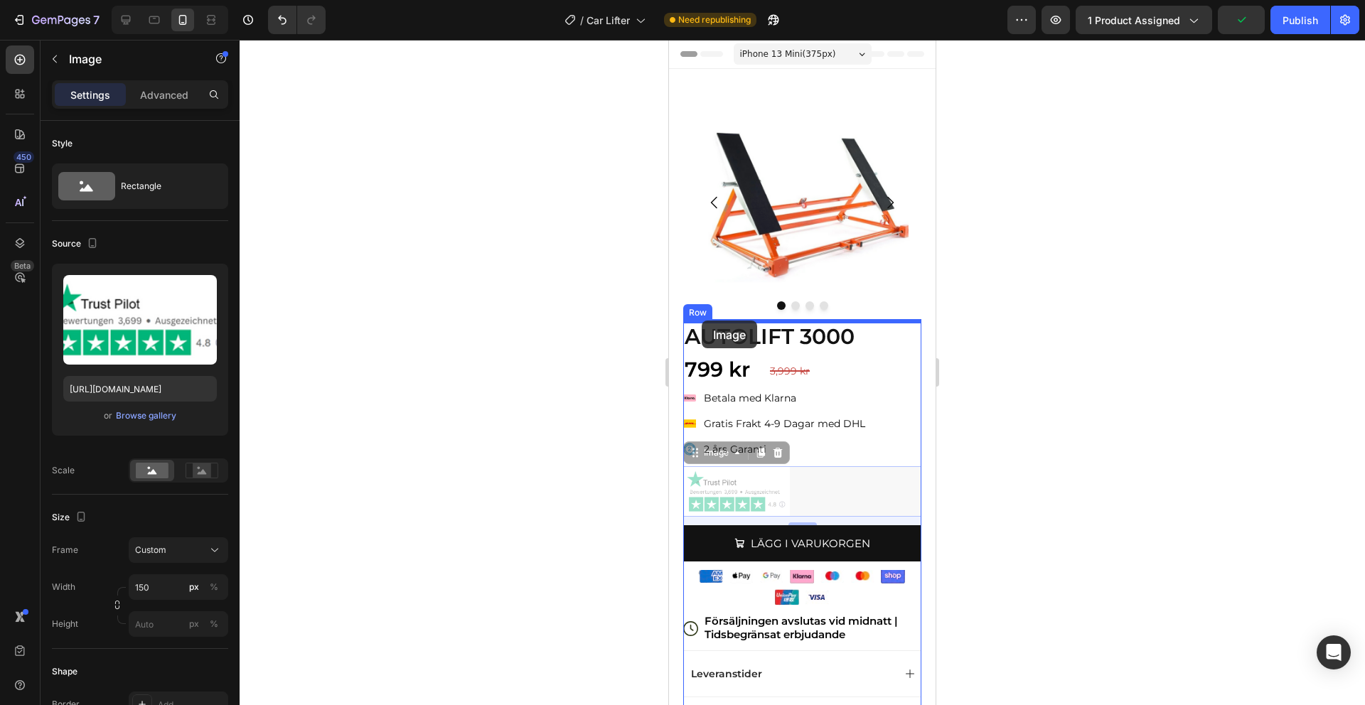
drag, startPoint x: 697, startPoint y: 456, endPoint x: 702, endPoint y: 321, distance: 135.2
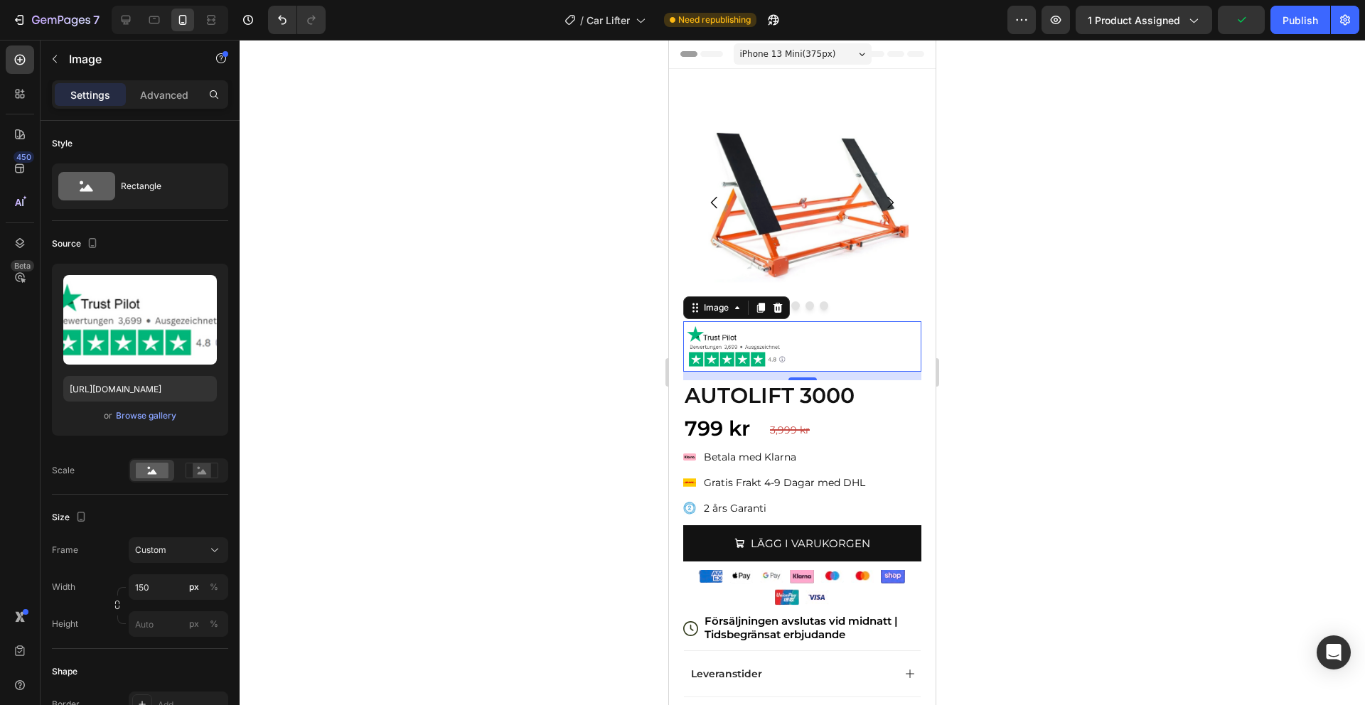
click at [1013, 311] on div at bounding box center [802, 372] width 1125 height 665
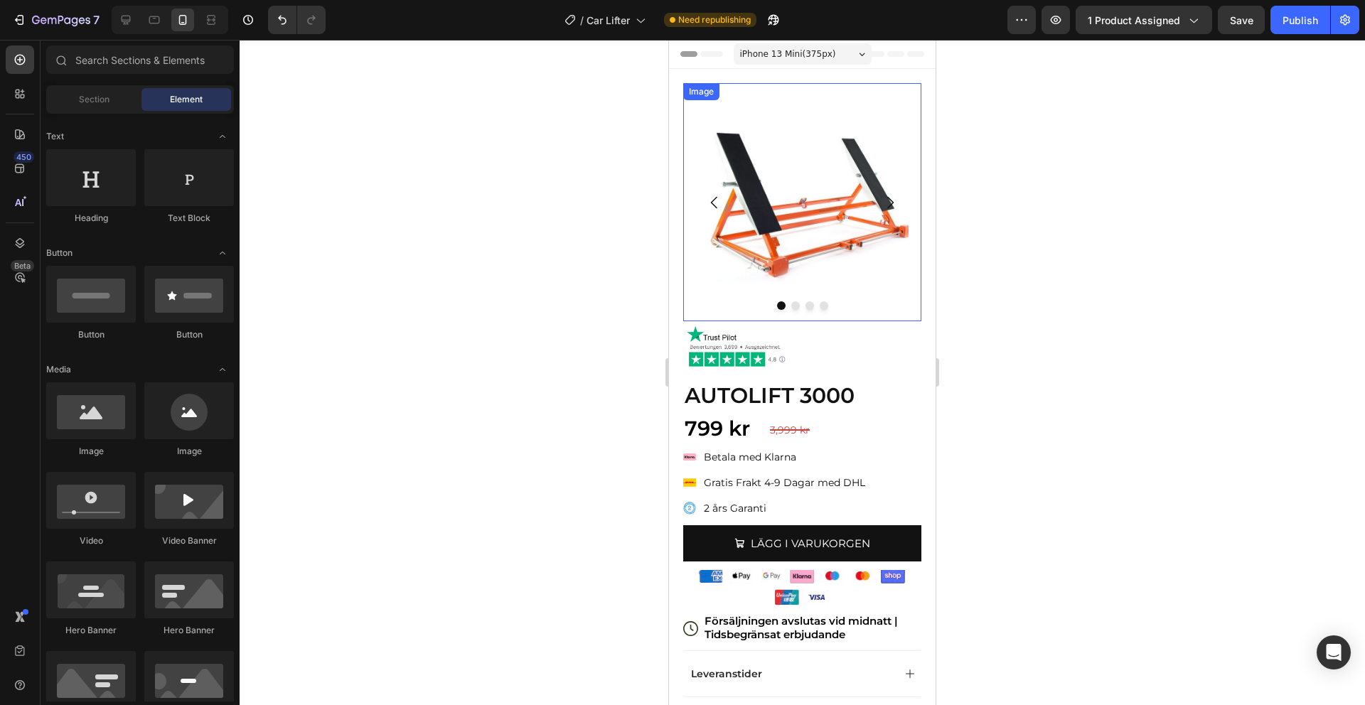
scroll to position [40, 0]
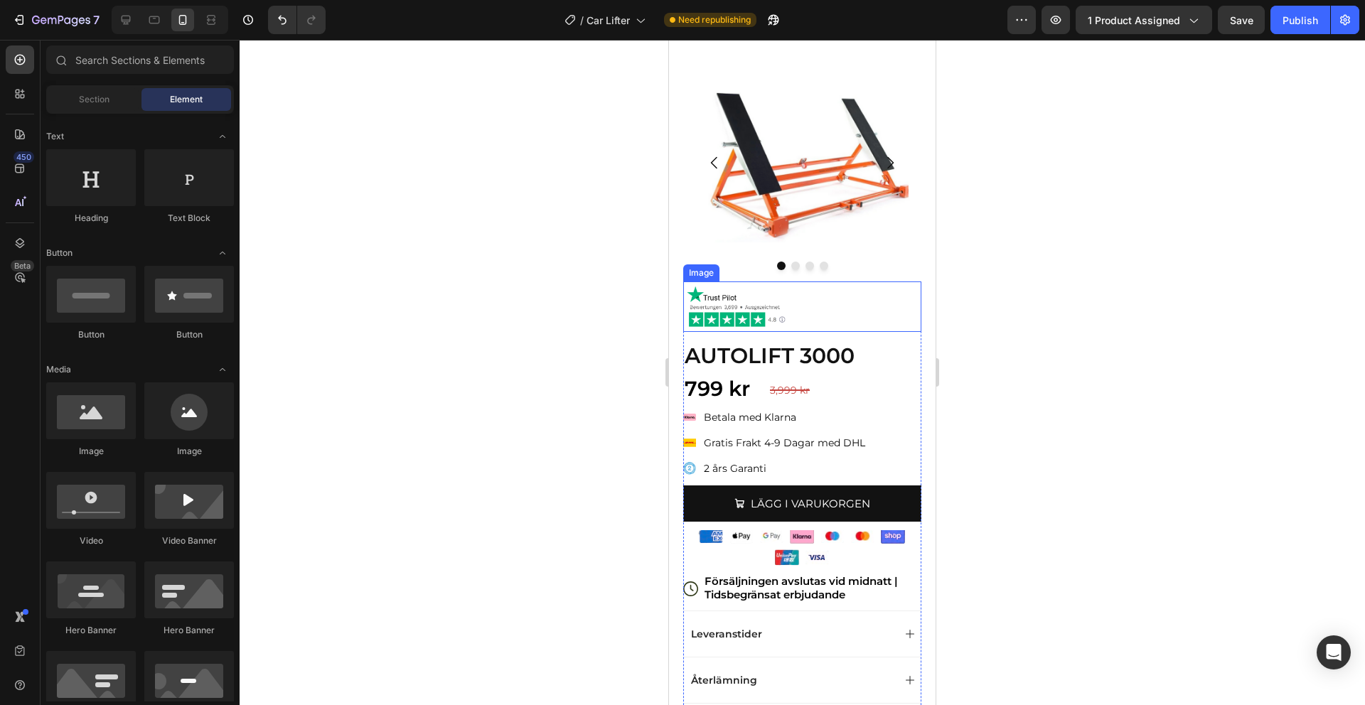
click at [749, 309] on img at bounding box center [736, 307] width 107 height 50
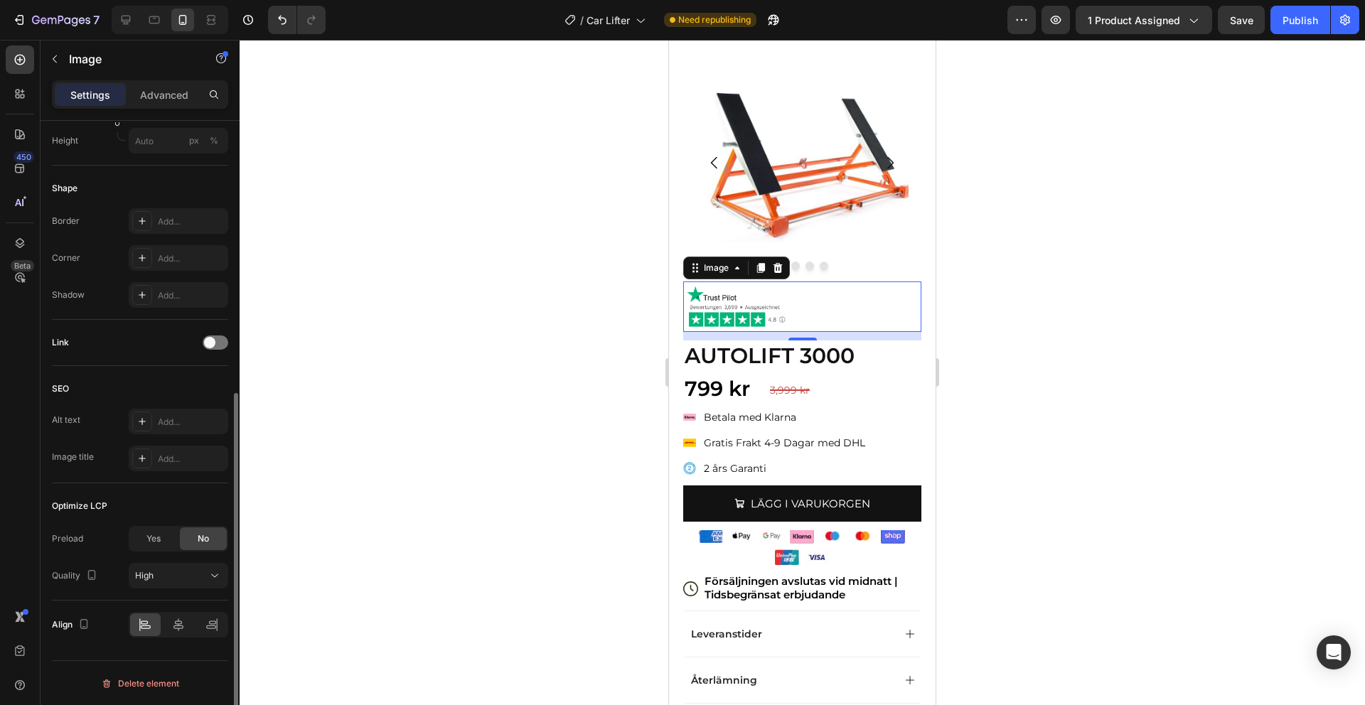
scroll to position [484, 0]
click at [188, 628] on div at bounding box center [179, 624] width 31 height 23
click at [656, 293] on div at bounding box center [802, 372] width 1125 height 665
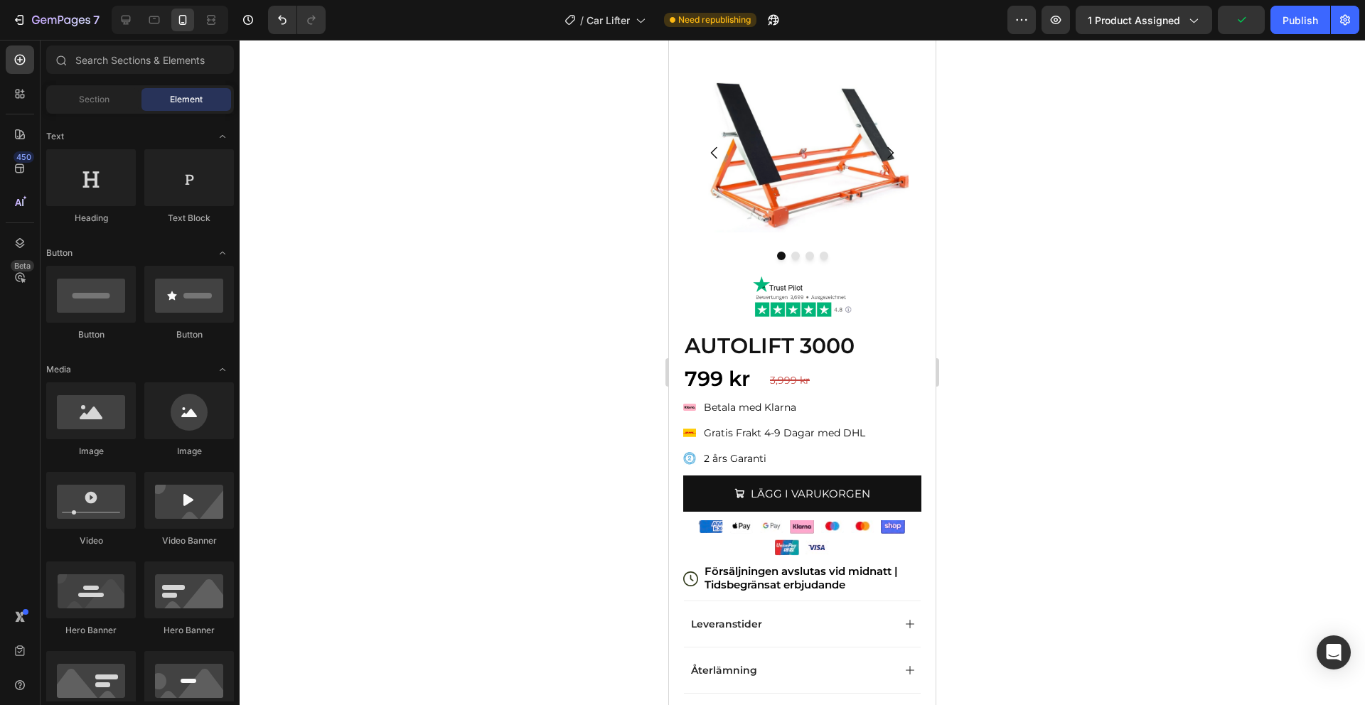
scroll to position [0, 0]
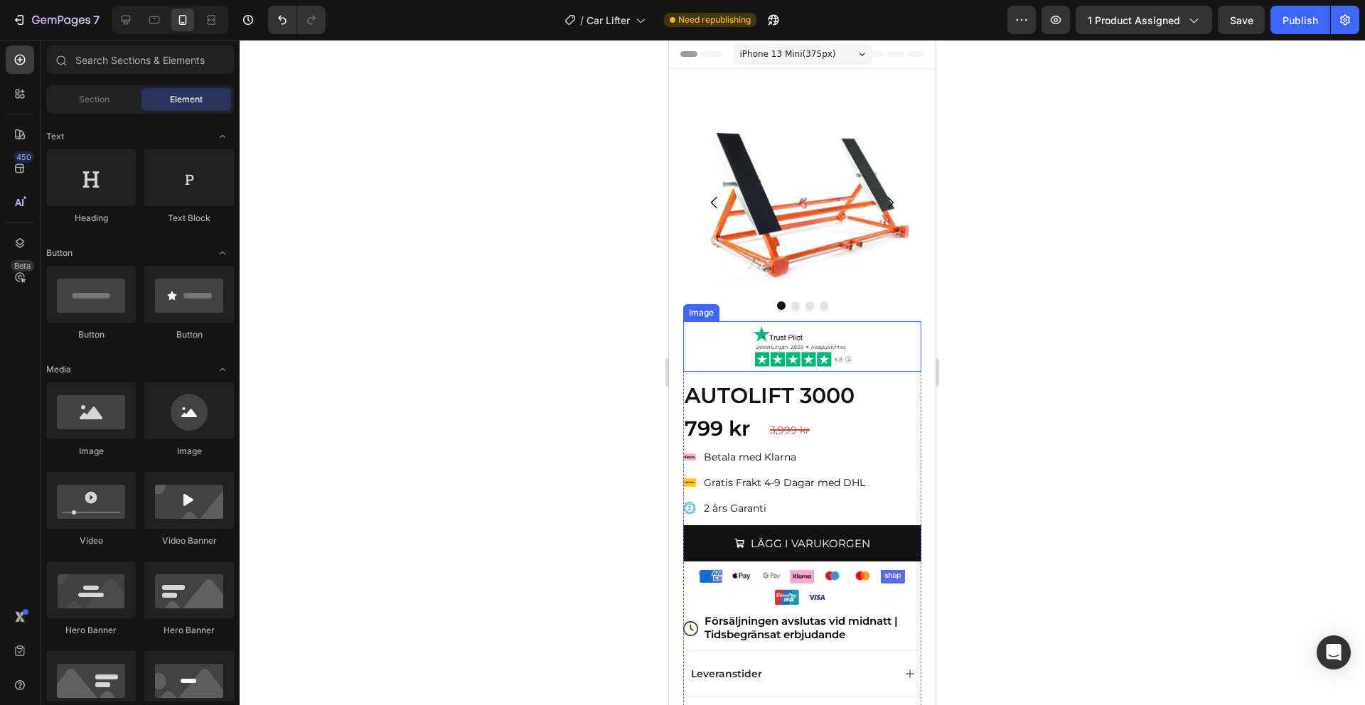
click at [769, 352] on img at bounding box center [802, 346] width 107 height 50
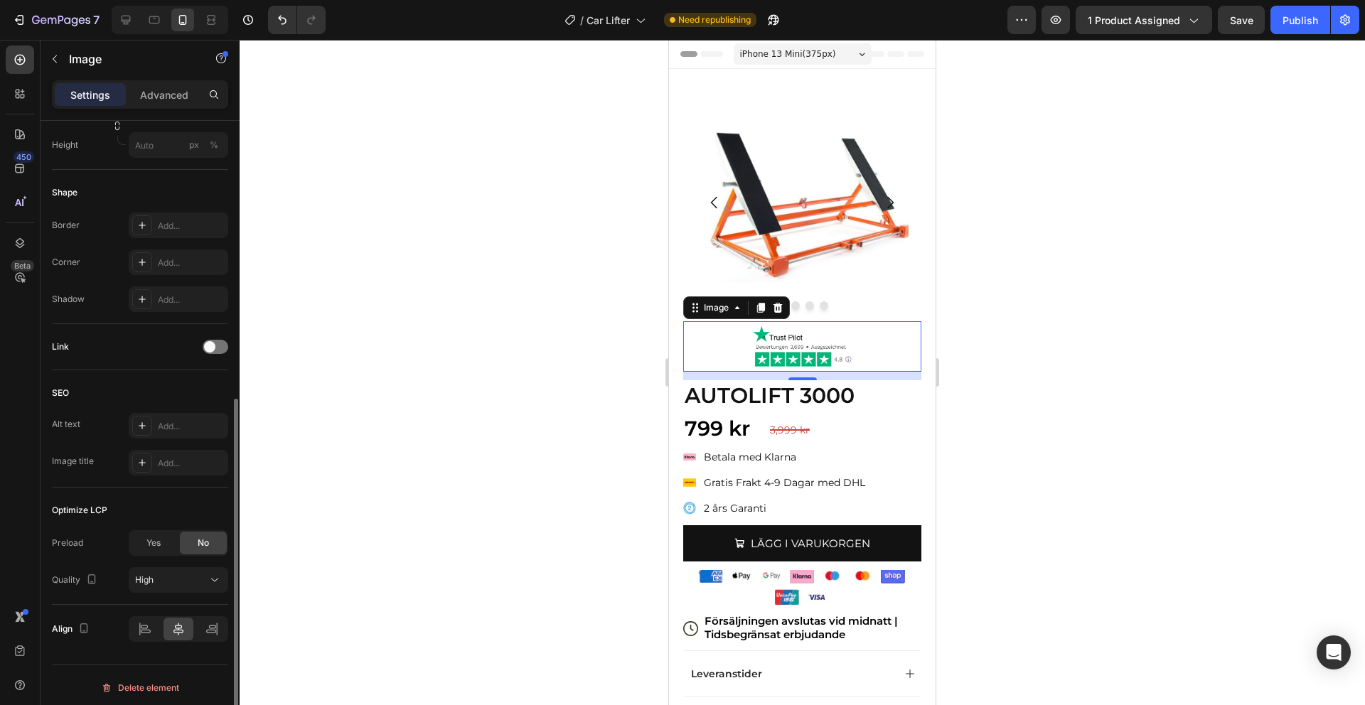
scroll to position [484, 0]
click at [139, 633] on div at bounding box center [145, 624] width 31 height 23
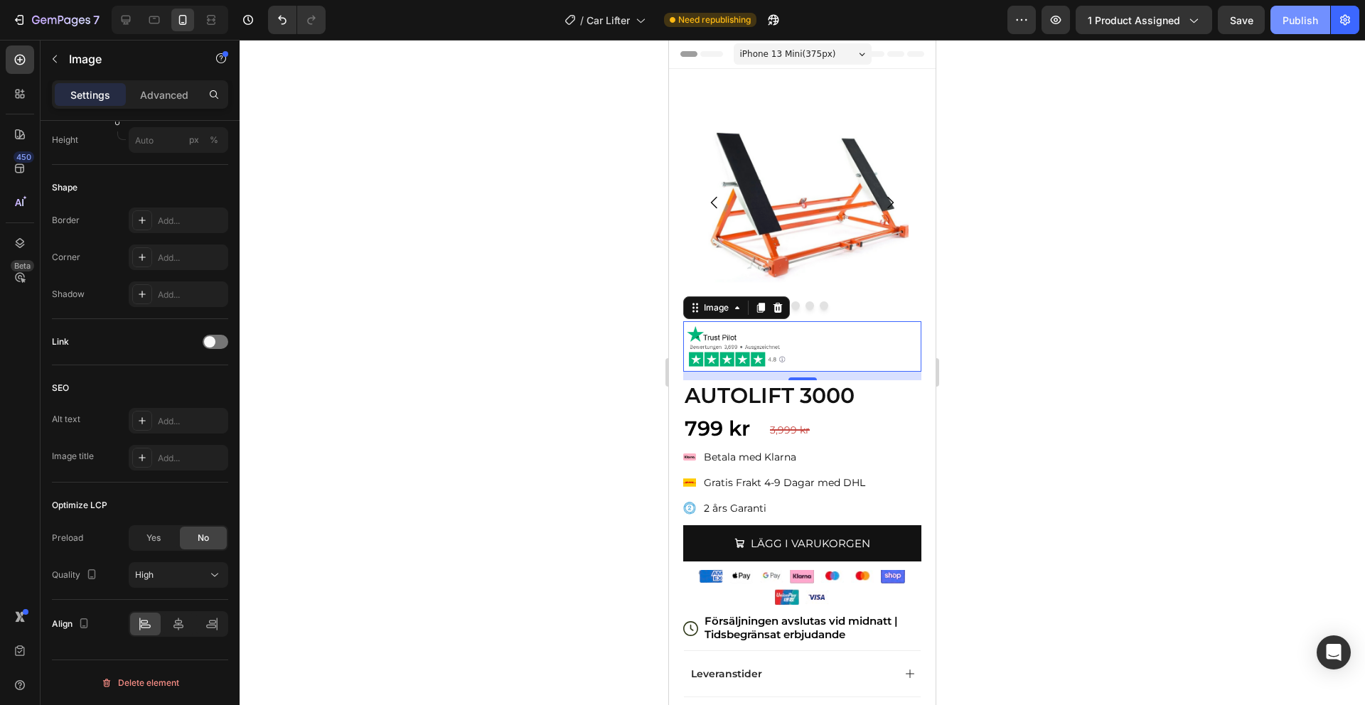
click at [1298, 23] on div "Publish" at bounding box center [1300, 20] width 36 height 15
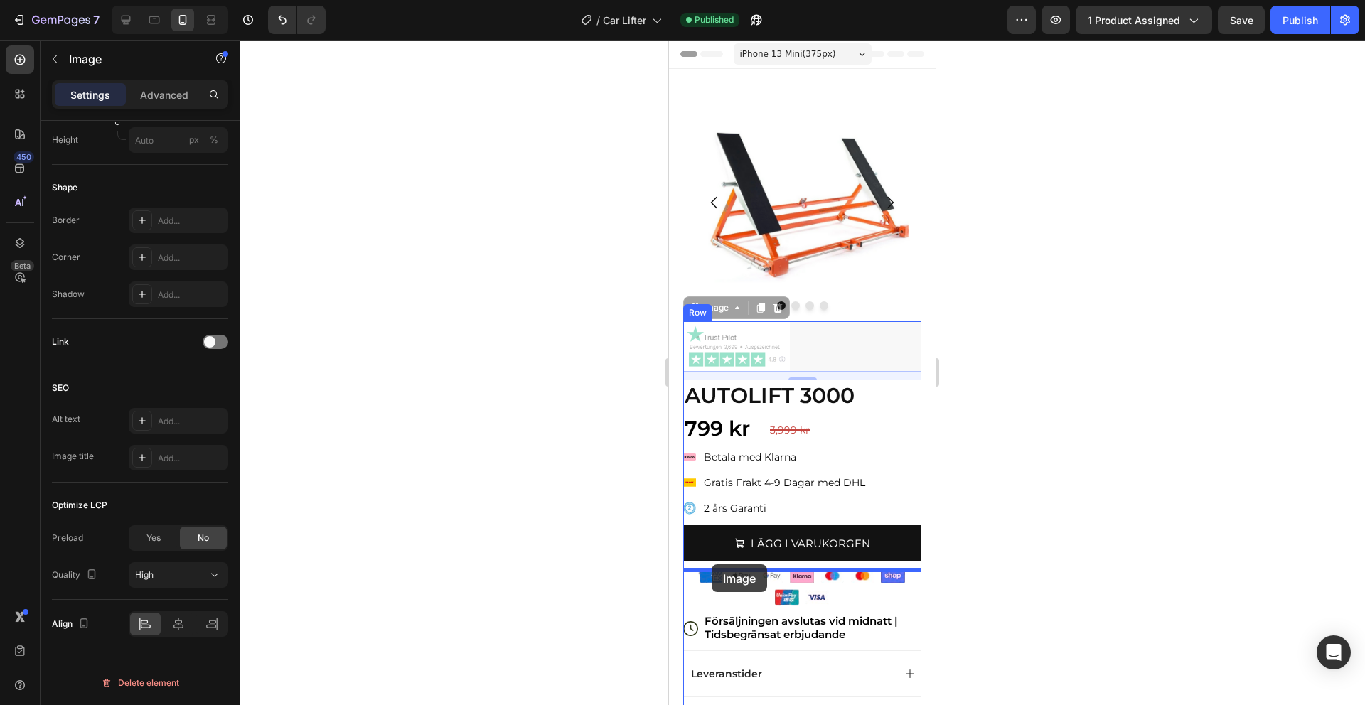
drag, startPoint x: 694, startPoint y: 311, endPoint x: 706, endPoint y: 560, distance: 249.8
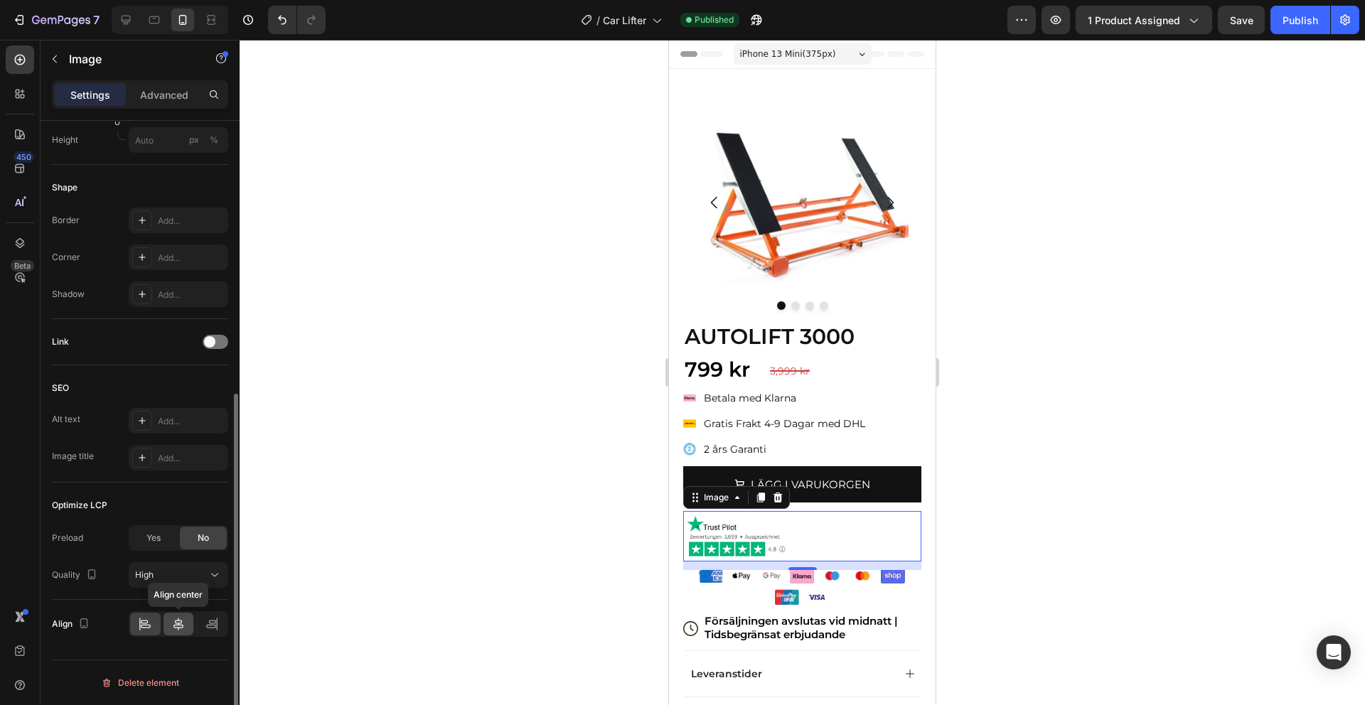
click at [186, 628] on div at bounding box center [179, 624] width 31 height 23
click at [1069, 352] on div at bounding box center [802, 372] width 1125 height 665
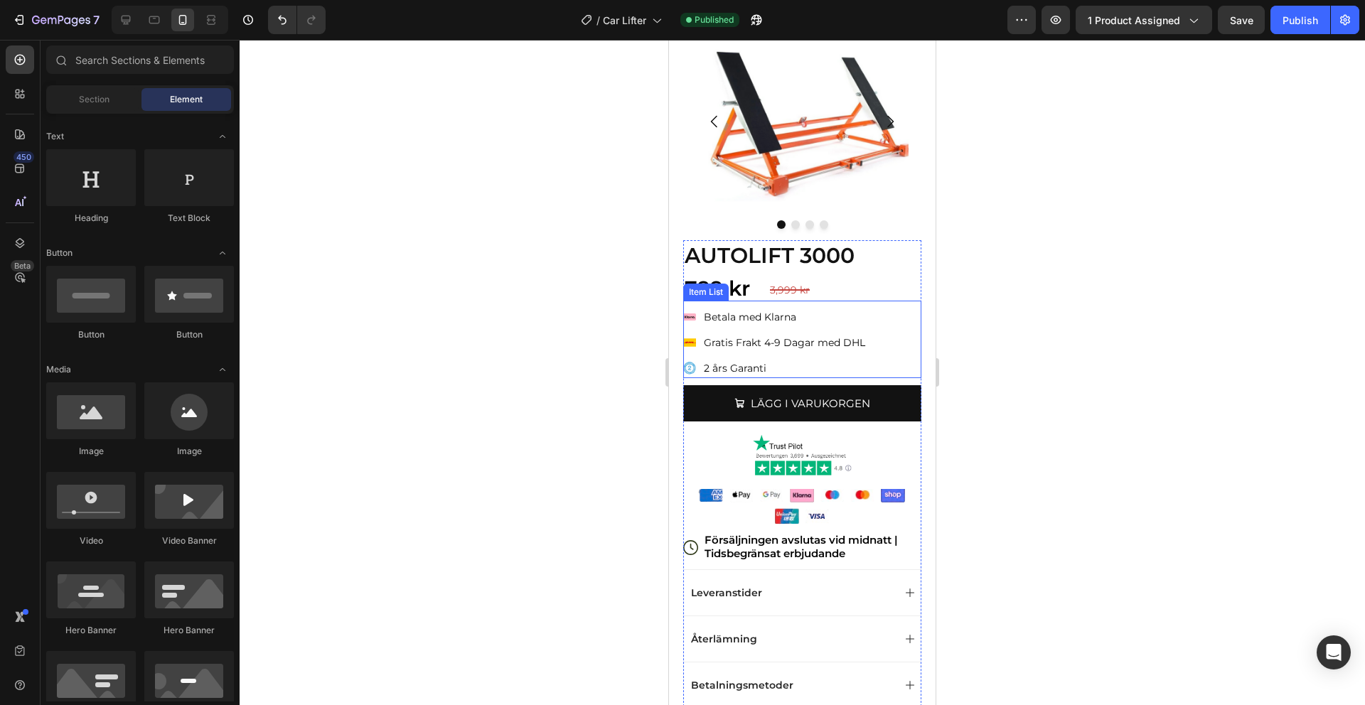
scroll to position [105, 0]
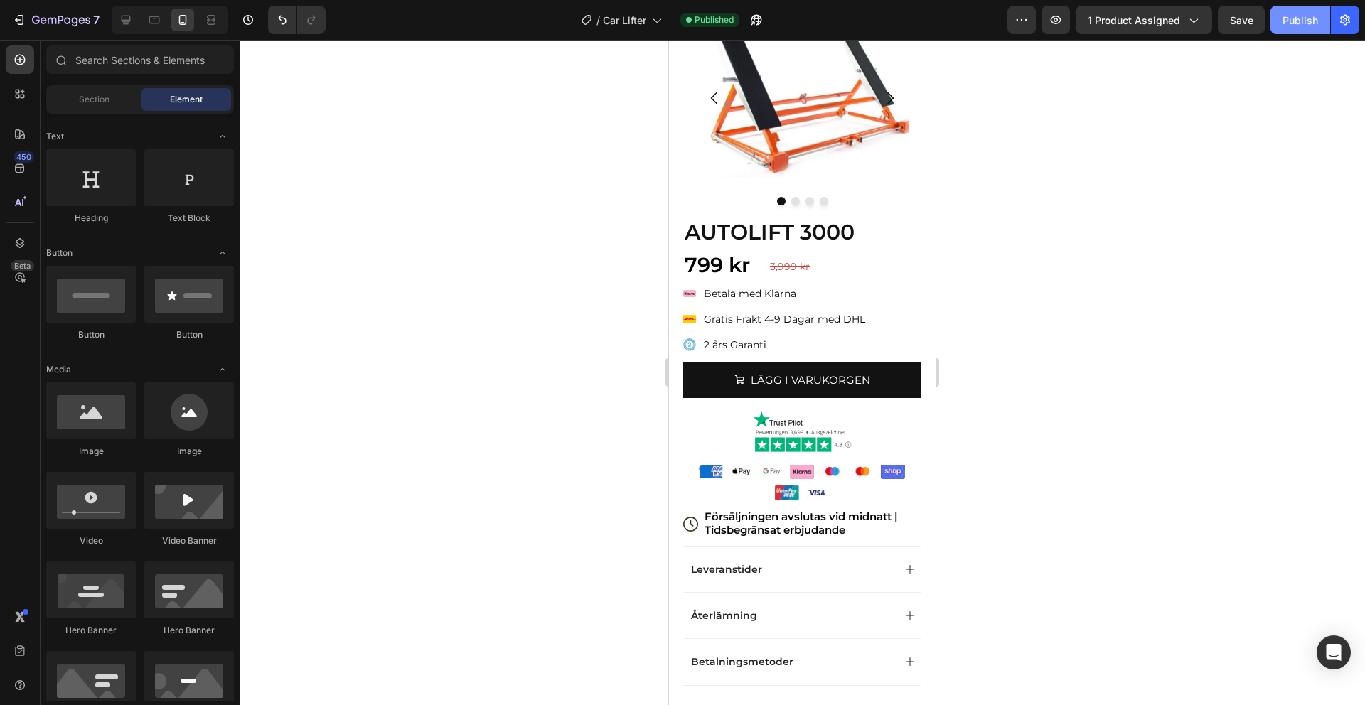
click at [1300, 30] on button "Publish" at bounding box center [1300, 20] width 60 height 28
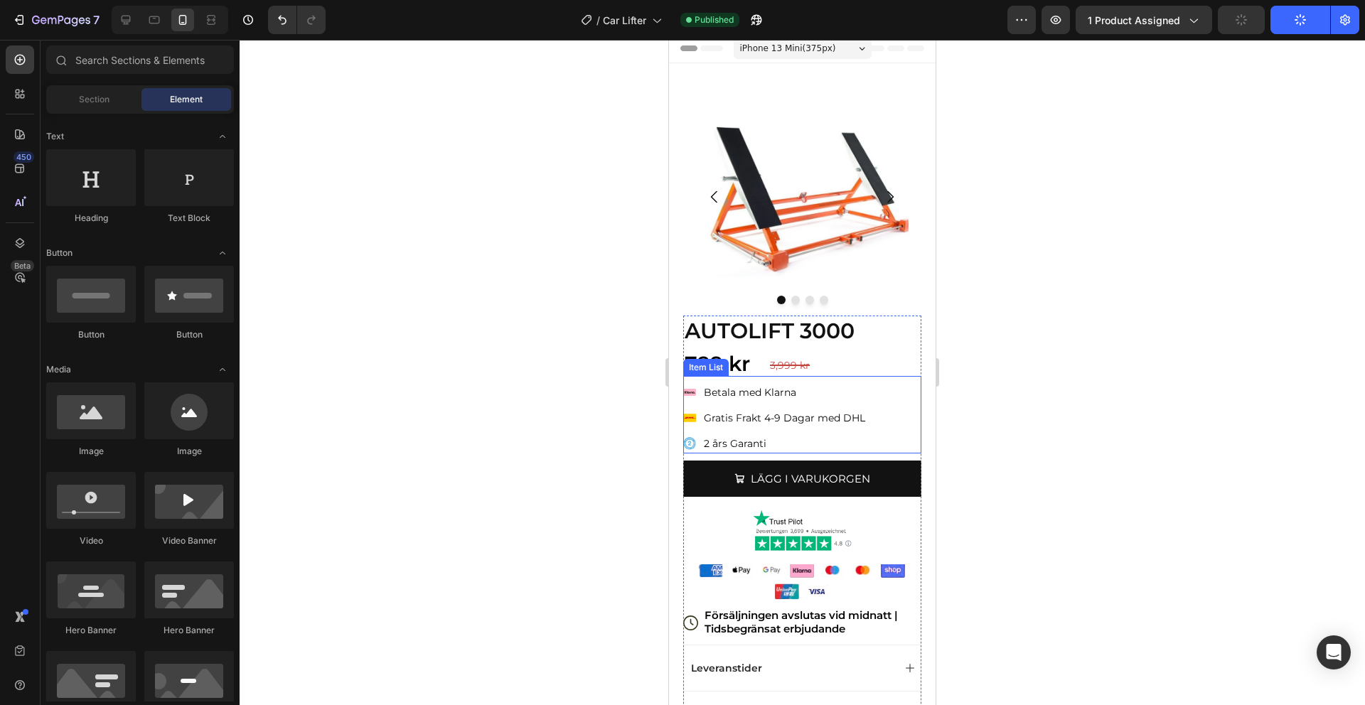
scroll to position [0, 0]
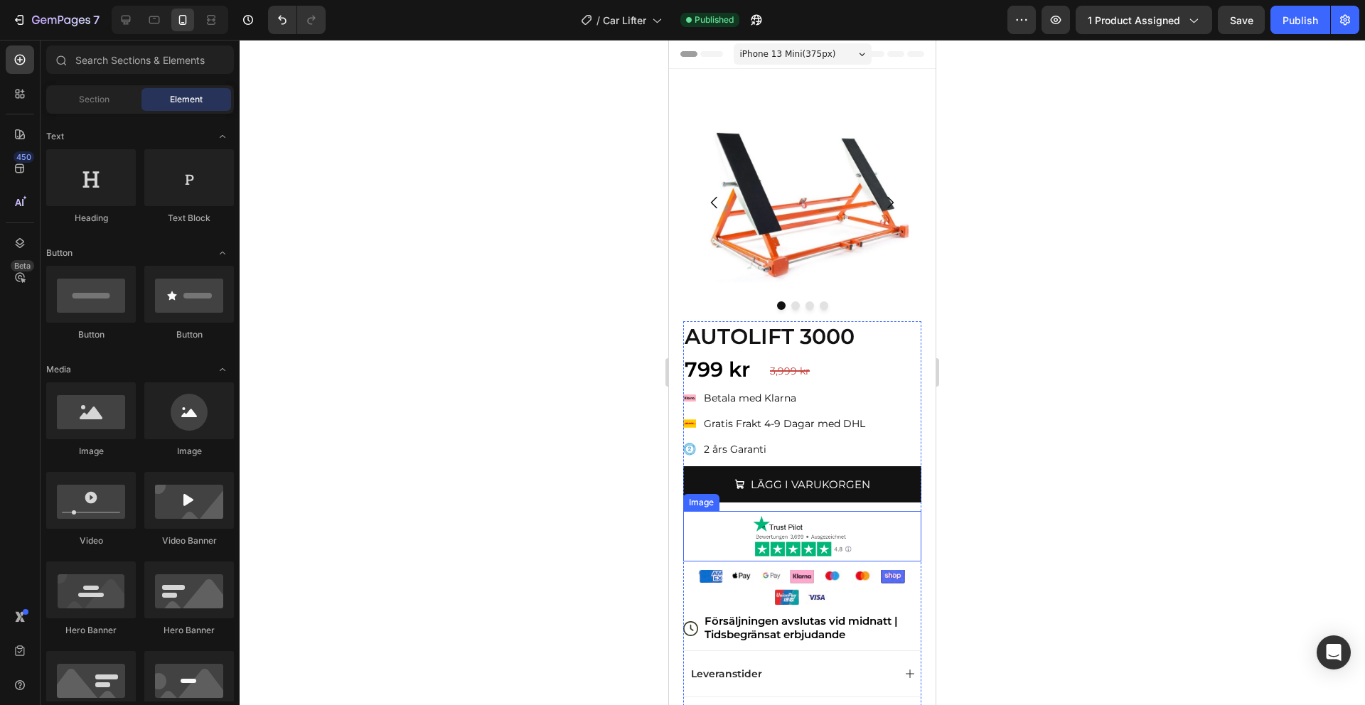
click at [778, 534] on img at bounding box center [802, 536] width 107 height 50
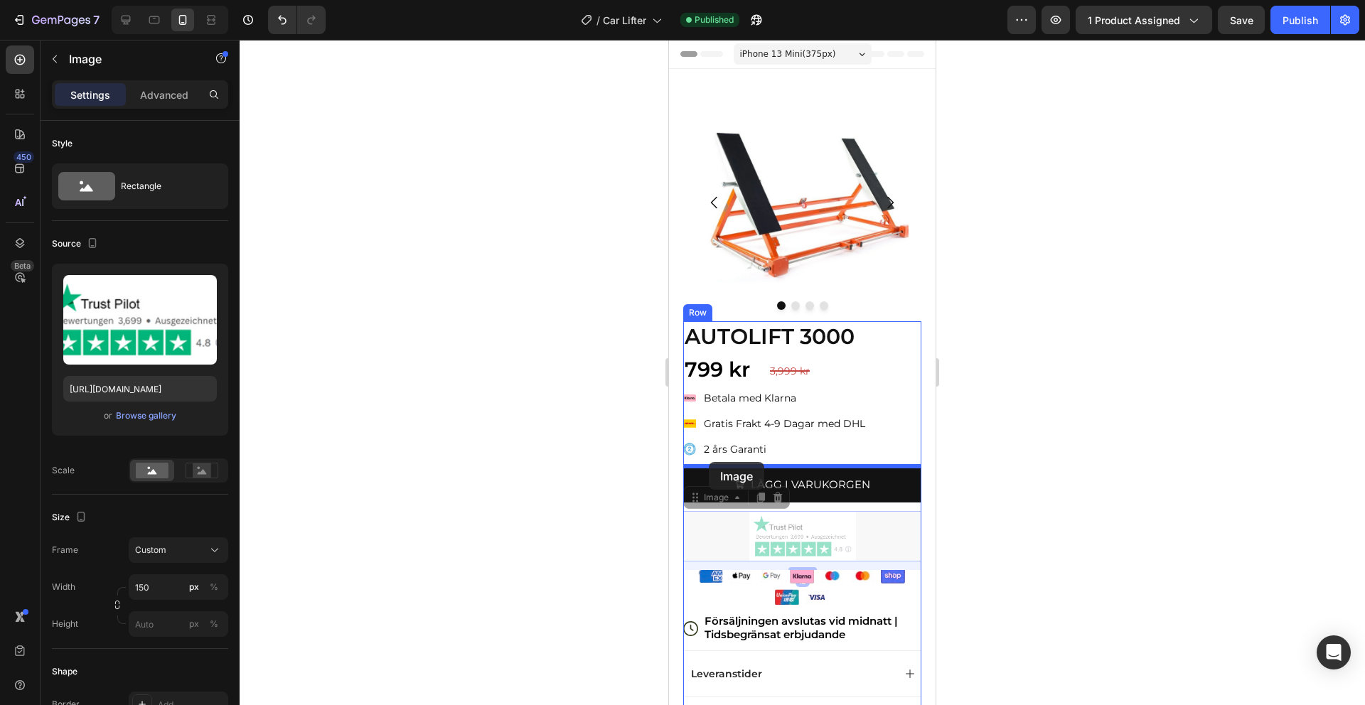
drag, startPoint x: 697, startPoint y: 498, endPoint x: 708, endPoint y: 460, distance: 40.0
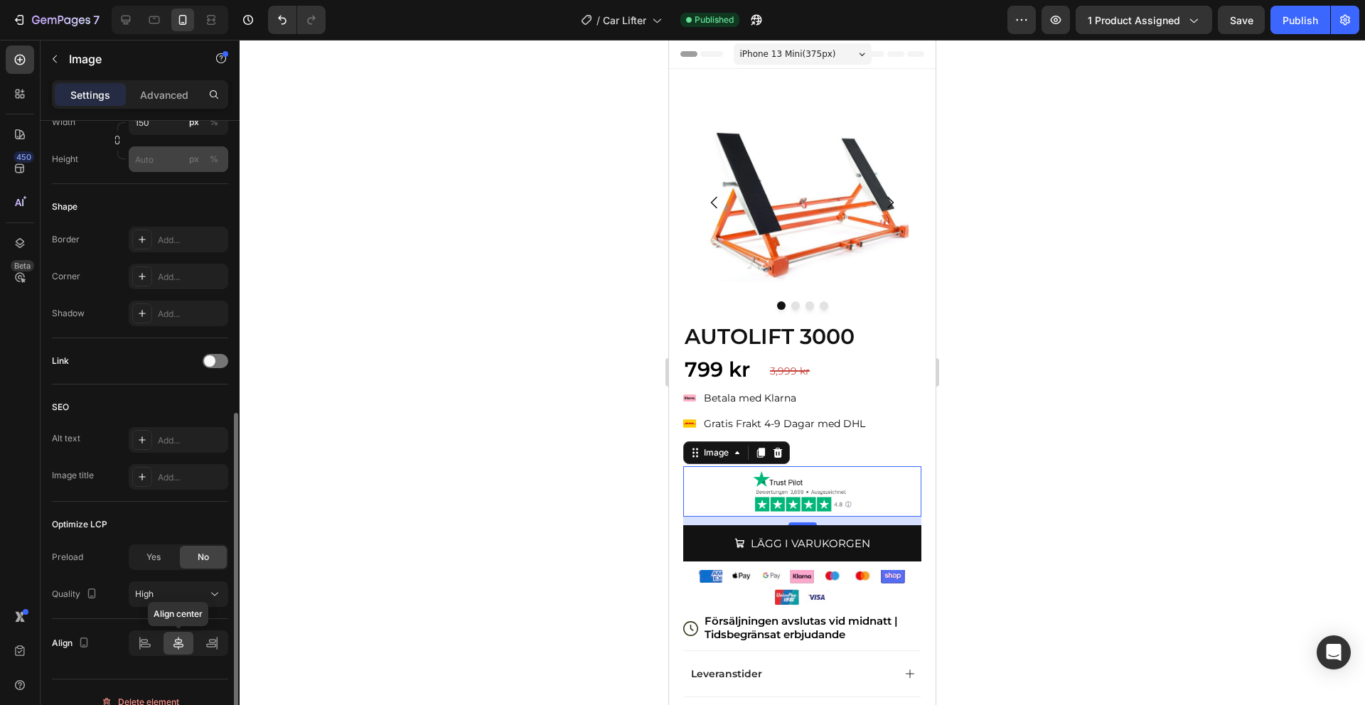
scroll to position [484, 0]
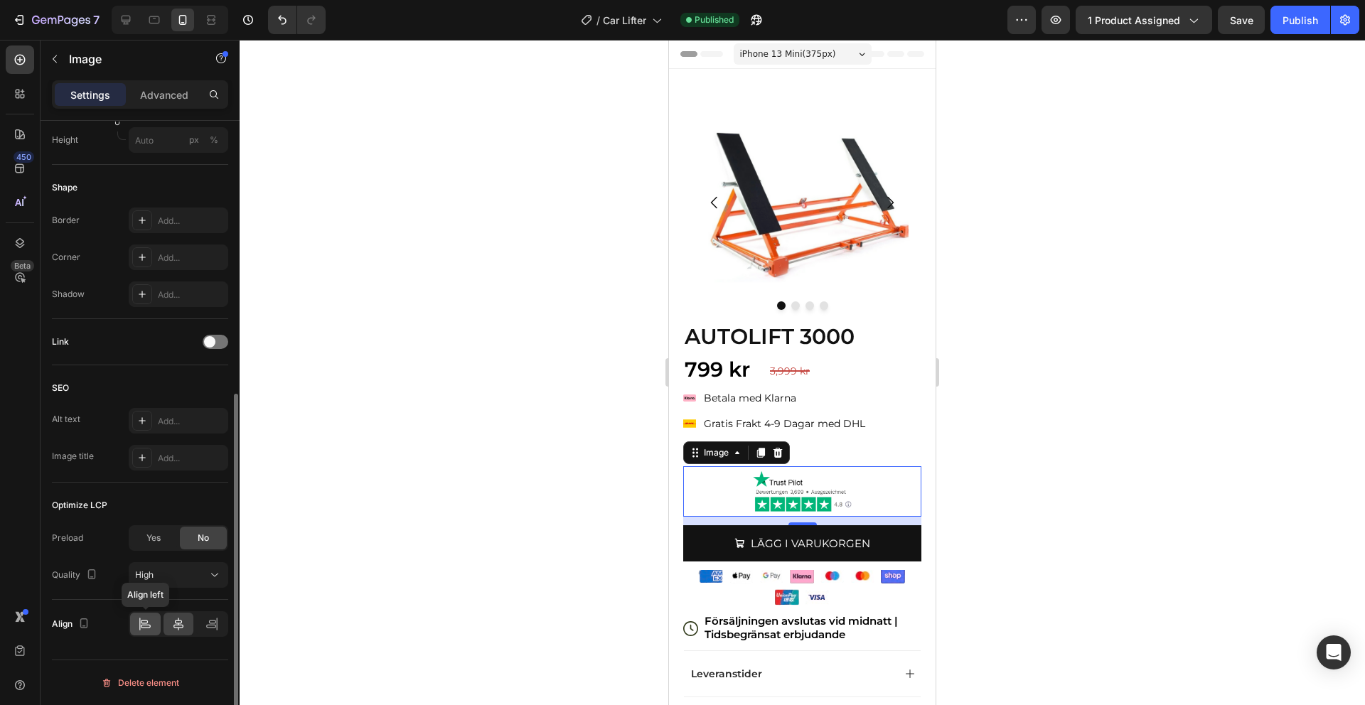
click at [144, 617] on icon at bounding box center [145, 624] width 14 height 14
click at [1059, 361] on div at bounding box center [802, 372] width 1125 height 665
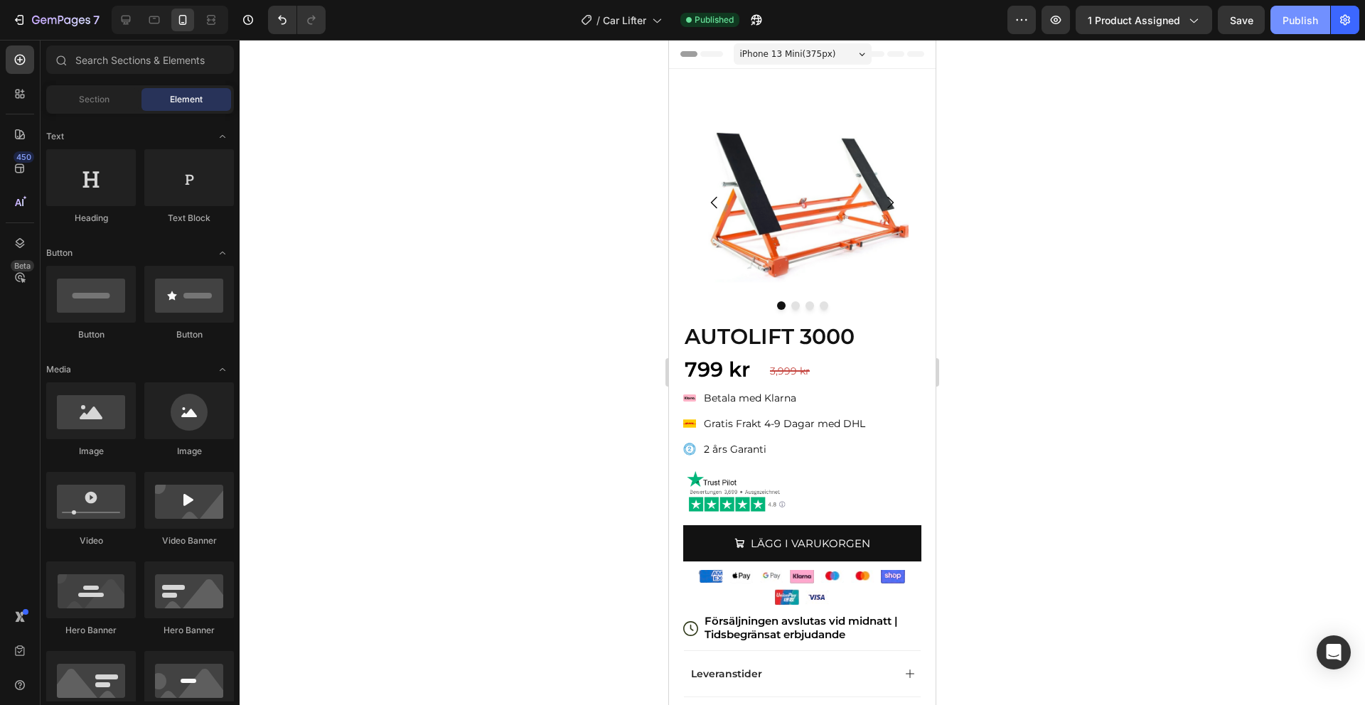
click at [1314, 16] on div "Publish" at bounding box center [1300, 20] width 36 height 15
click at [813, 342] on strong "AUTOLIFT 3000" at bounding box center [770, 336] width 170 height 26
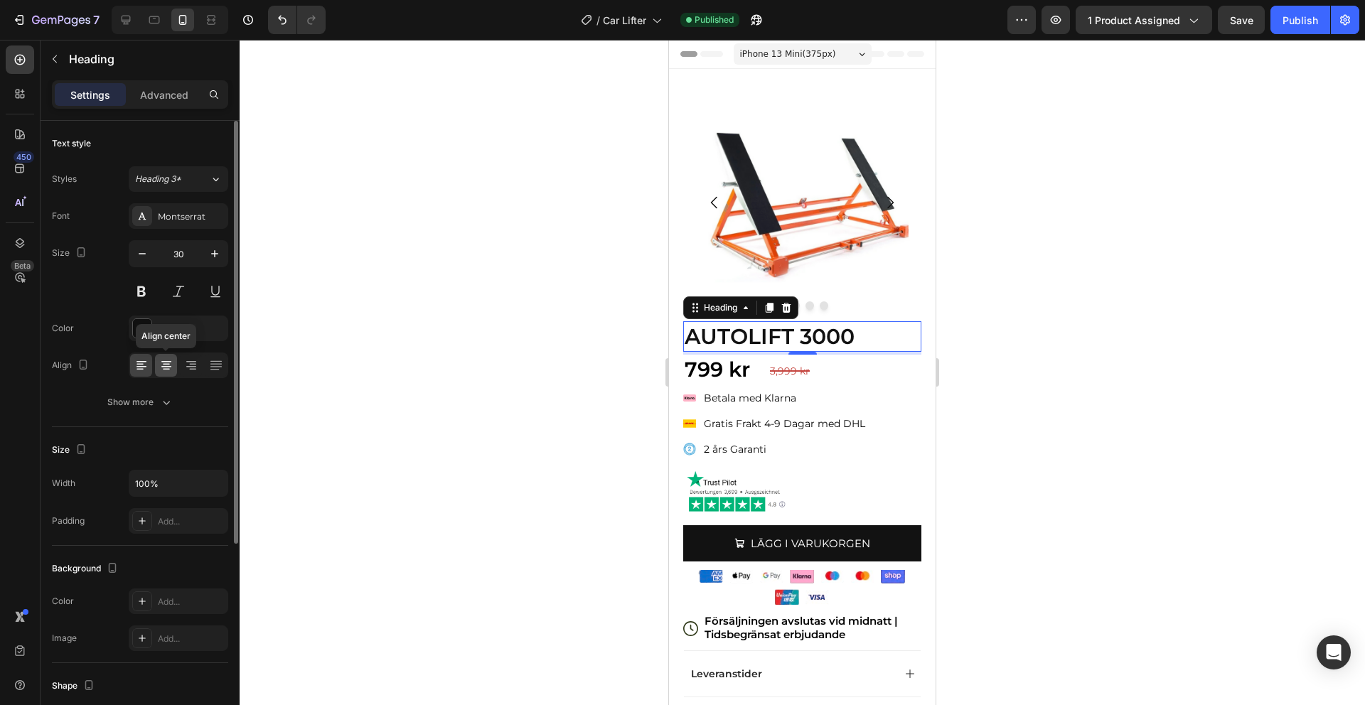
click at [166, 375] on div at bounding box center [166, 365] width 22 height 23
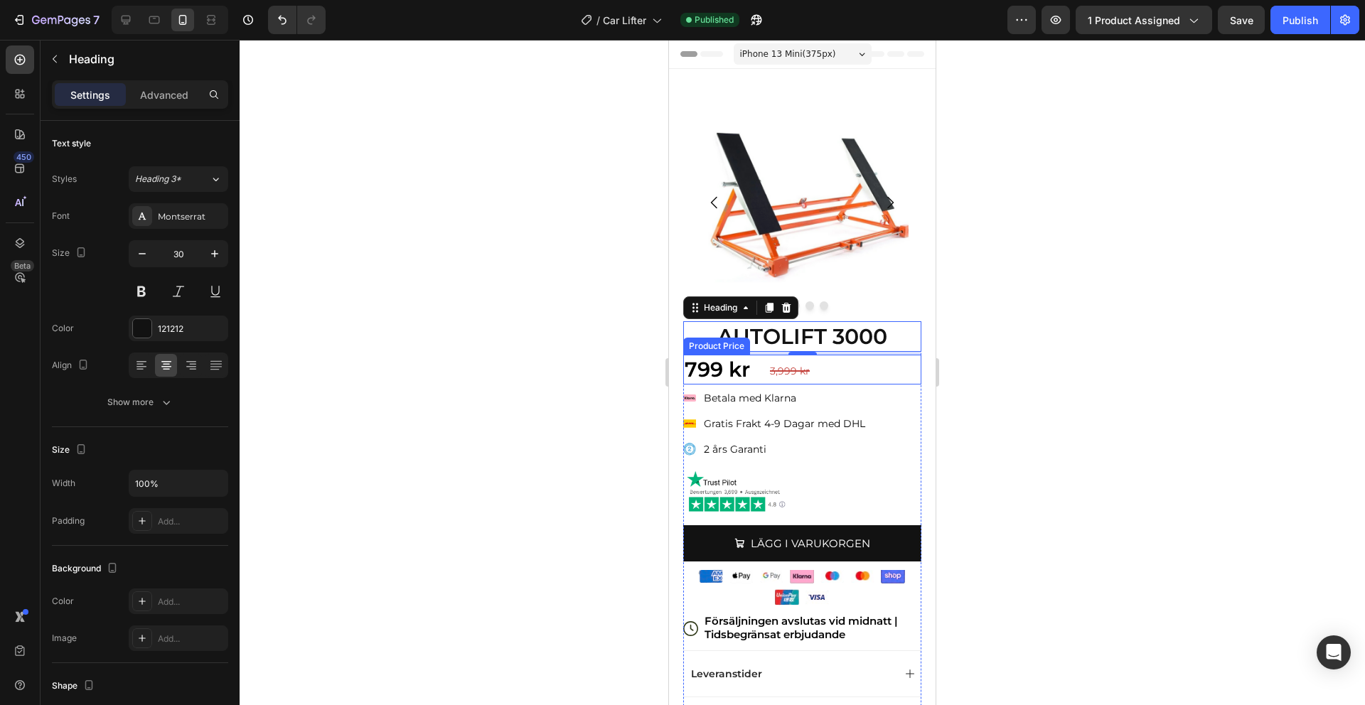
click at [732, 372] on div "799 kr" at bounding box center [802, 370] width 238 height 30
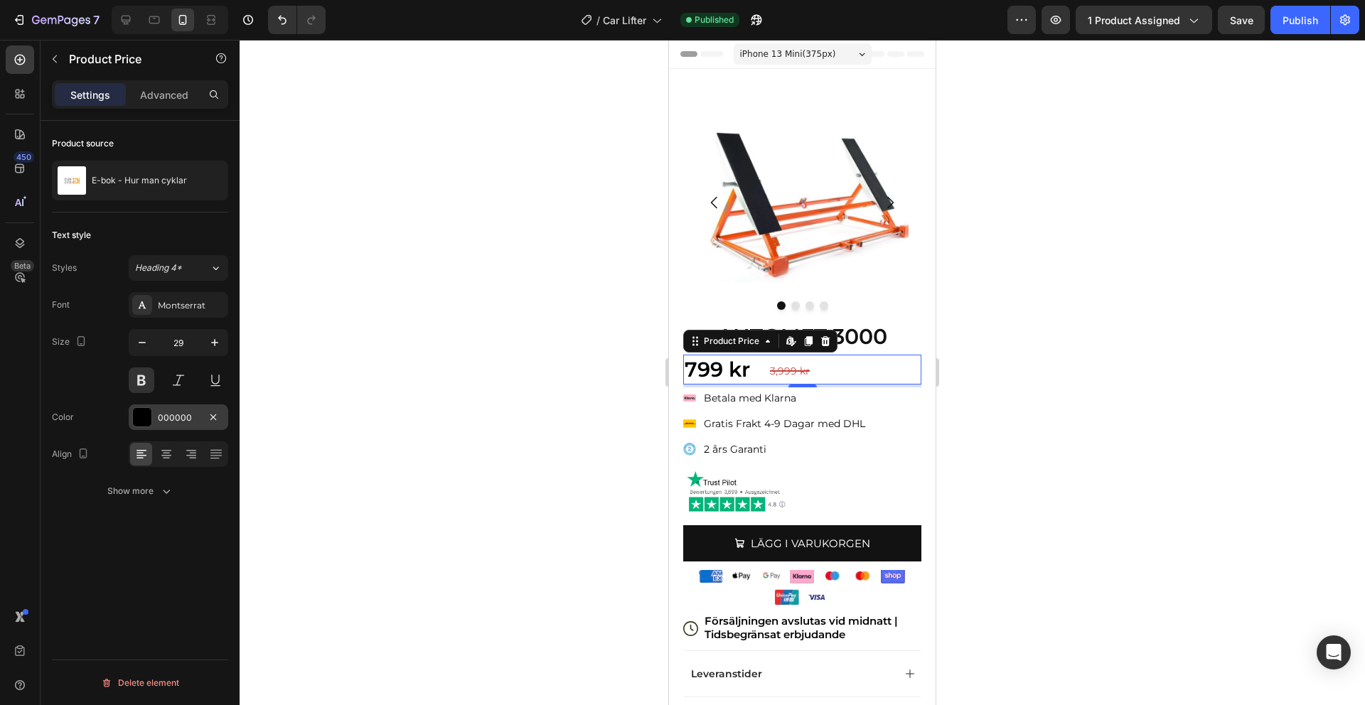
click at [141, 422] on div at bounding box center [142, 417] width 18 height 18
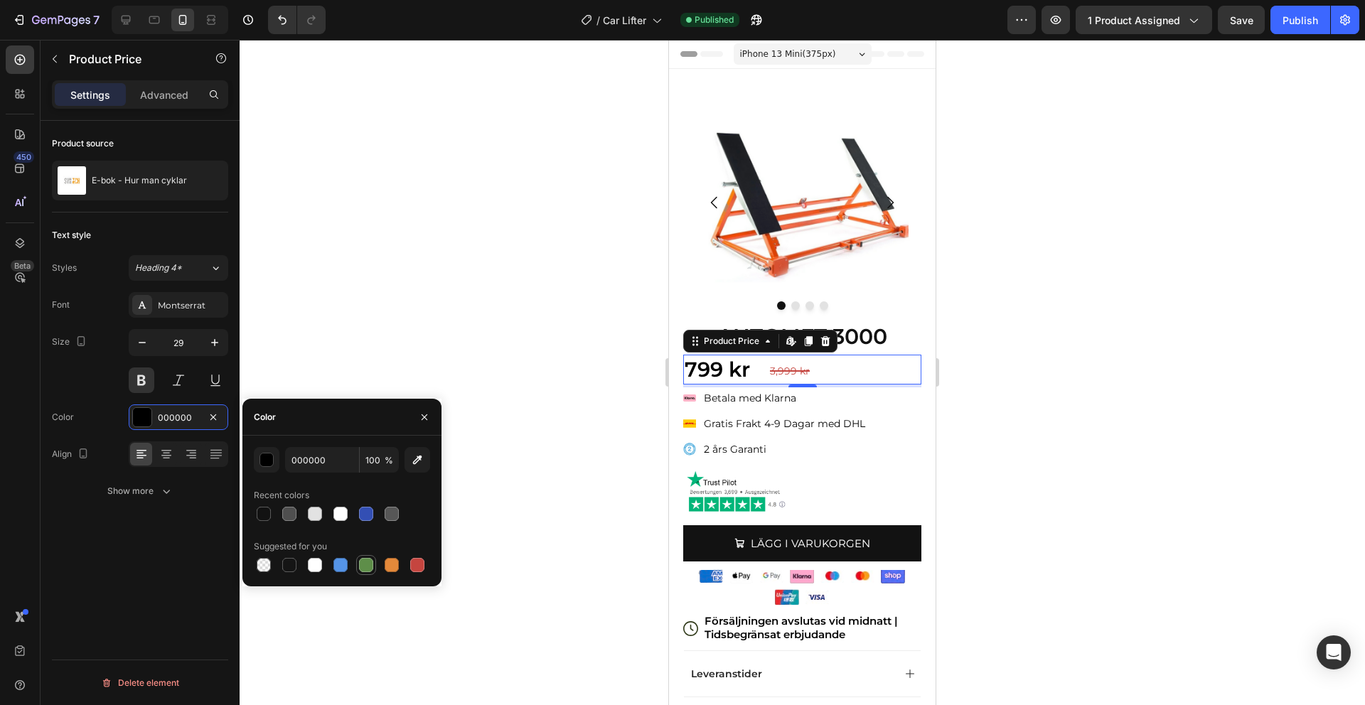
click at [367, 561] on div at bounding box center [366, 565] width 14 height 14
click at [264, 461] on div "button" at bounding box center [267, 461] width 14 height 14
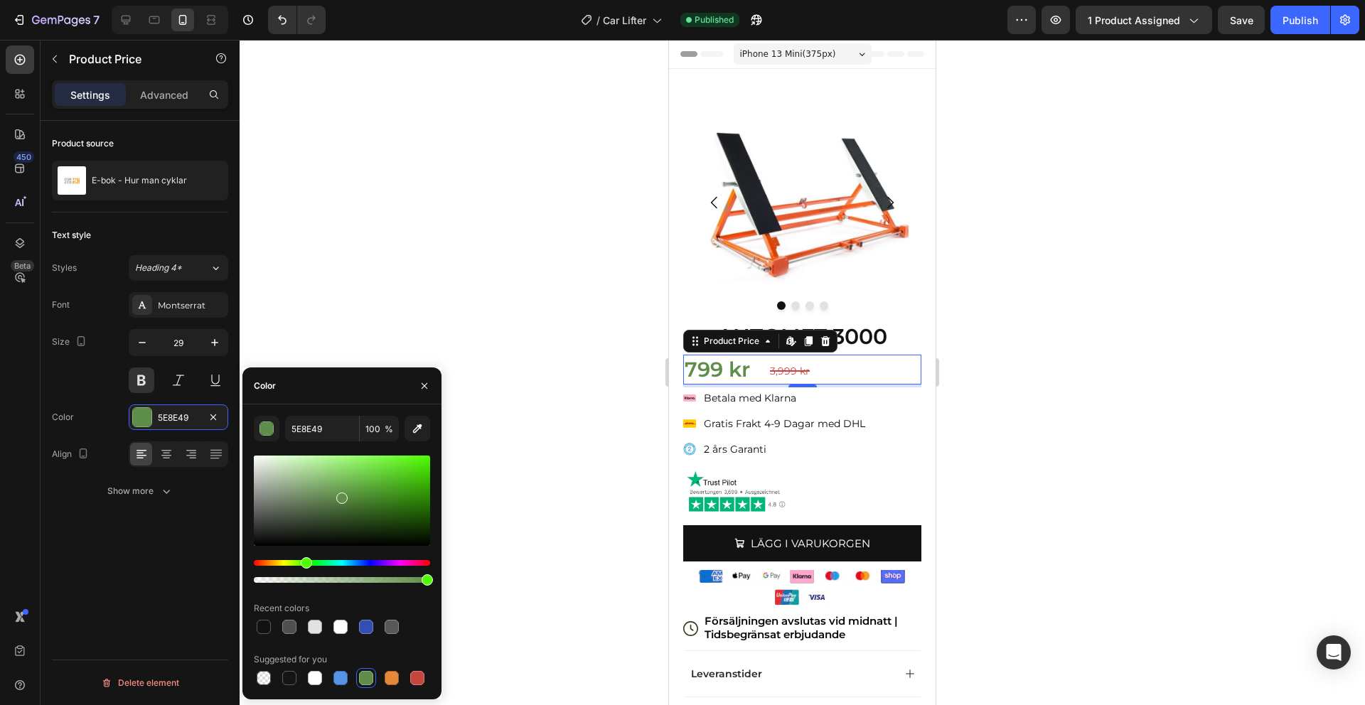
click at [313, 566] on div at bounding box center [342, 571] width 176 height 23
click at [316, 565] on div "Hue" at bounding box center [342, 563] width 176 height 6
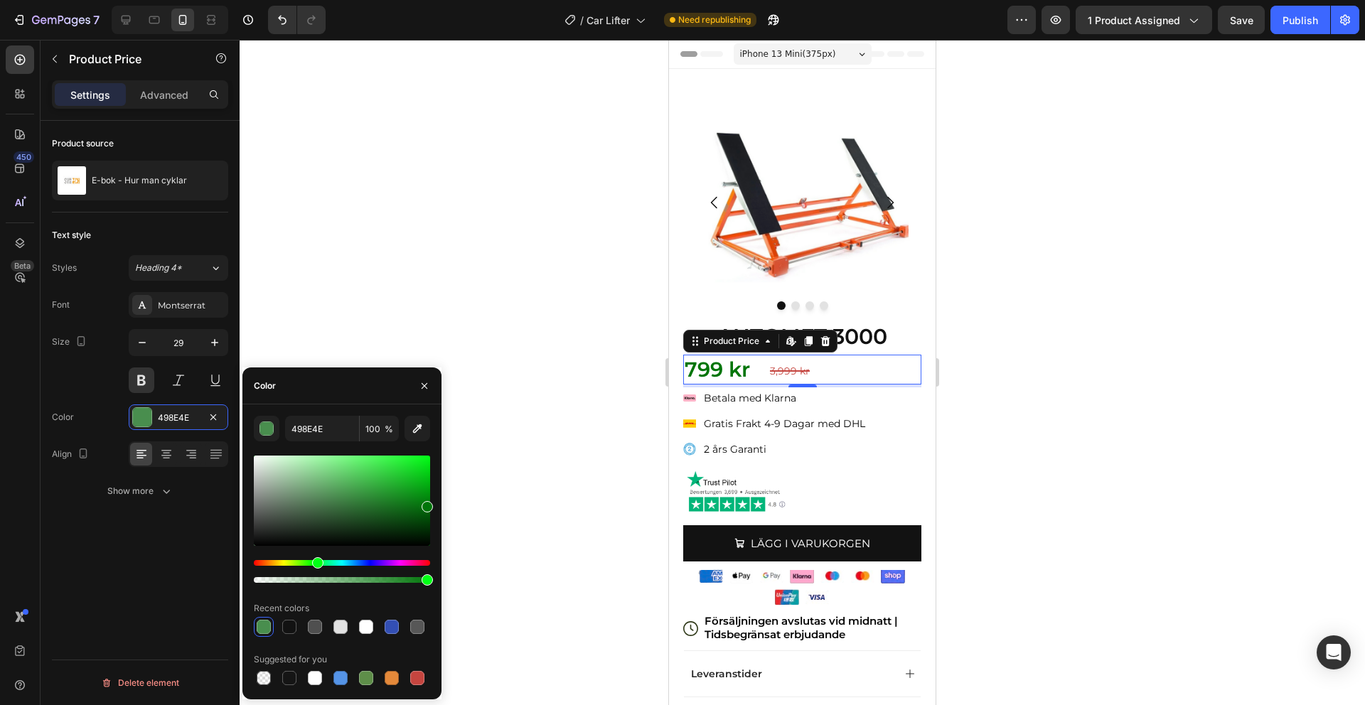
drag, startPoint x: 348, startPoint y: 500, endPoint x: 510, endPoint y: 504, distance: 162.1
click at [510, 0] on div "7 Version history / Car Lifter Need republishing Preview 1 product assigned Sav…" at bounding box center [682, 0] width 1365 height 0
type input "007509"
click at [722, 375] on div "Item List" at bounding box center [706, 373] width 40 height 13
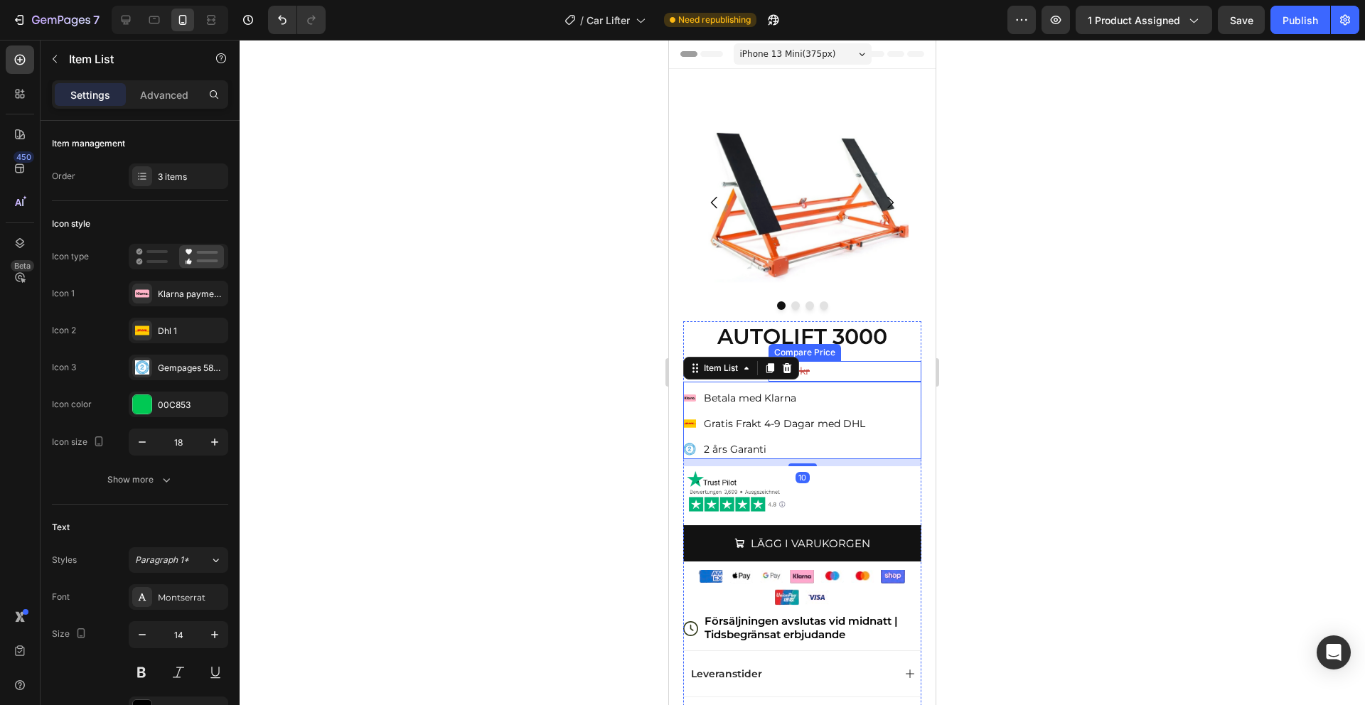
click at [852, 371] on div "3,999 kr" at bounding box center [845, 371] width 153 height 21
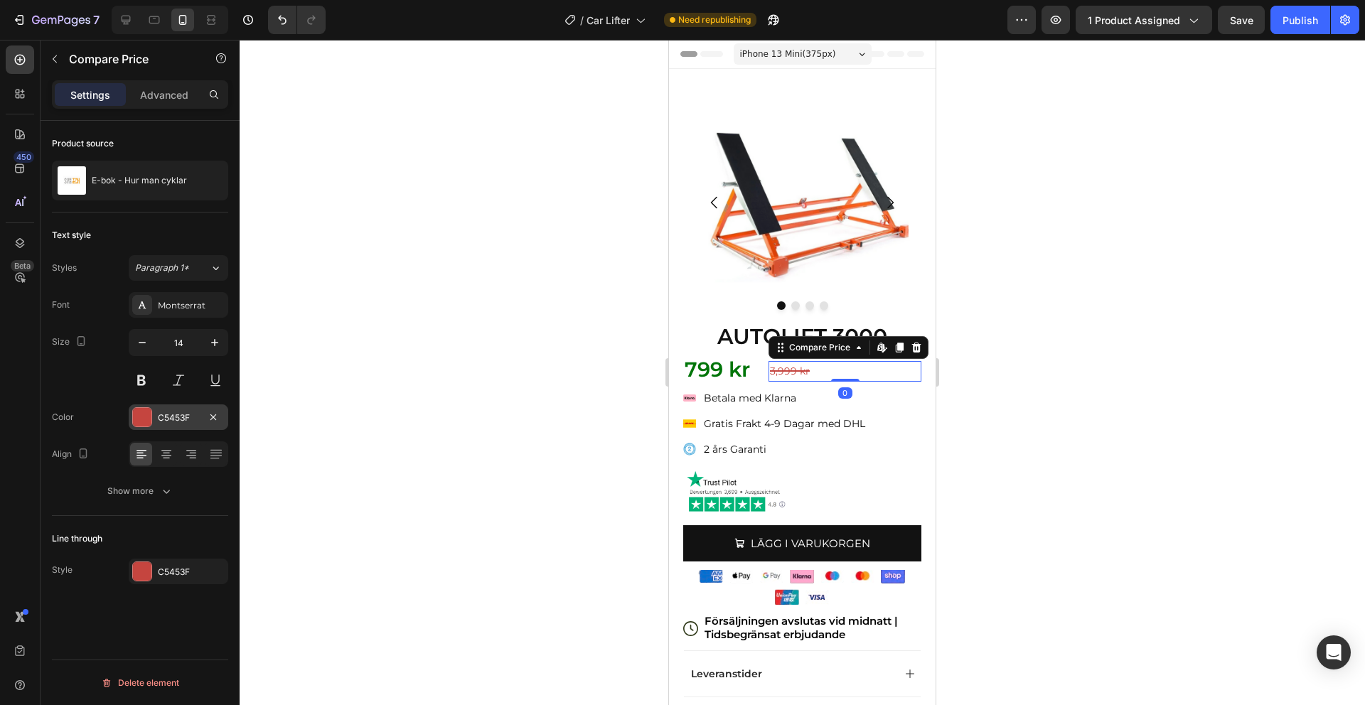
click at [146, 422] on div at bounding box center [142, 417] width 18 height 18
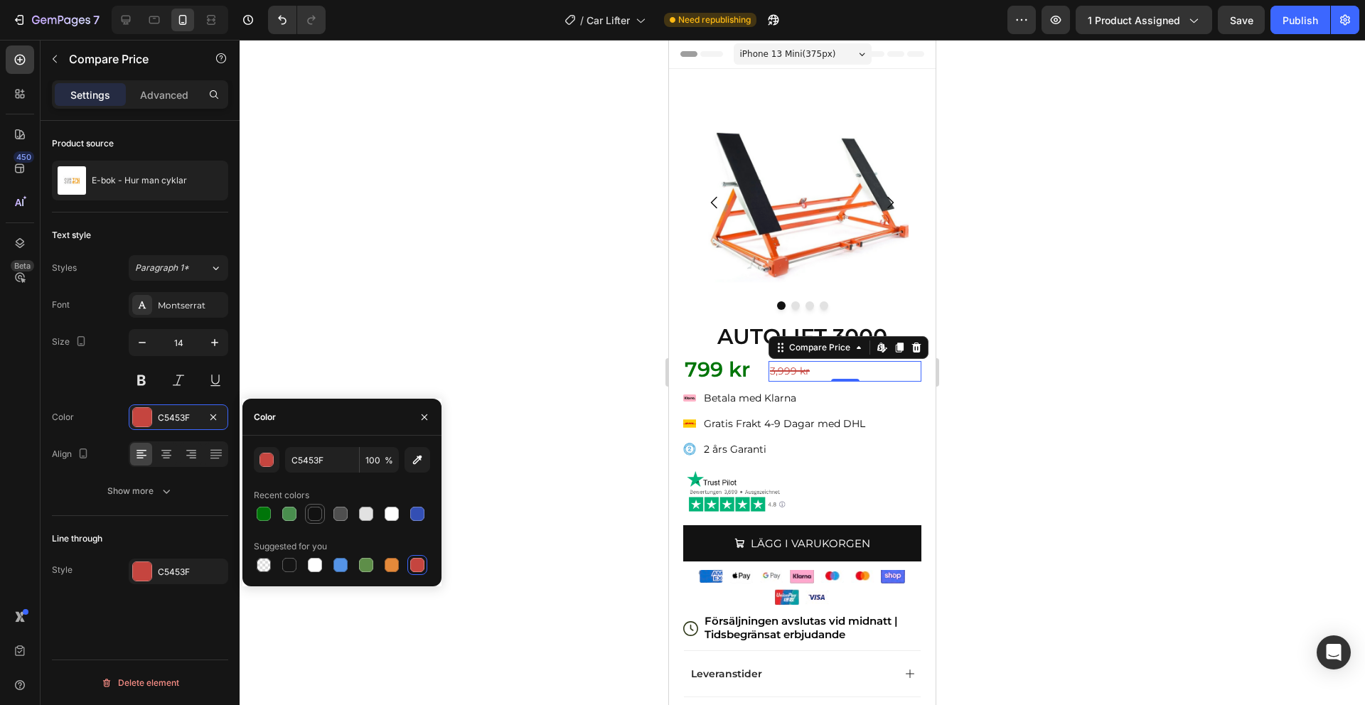
click at [317, 513] on div at bounding box center [315, 514] width 14 height 14
type input "121212"
click at [159, 572] on div "C5453F" at bounding box center [178, 572] width 41 height 13
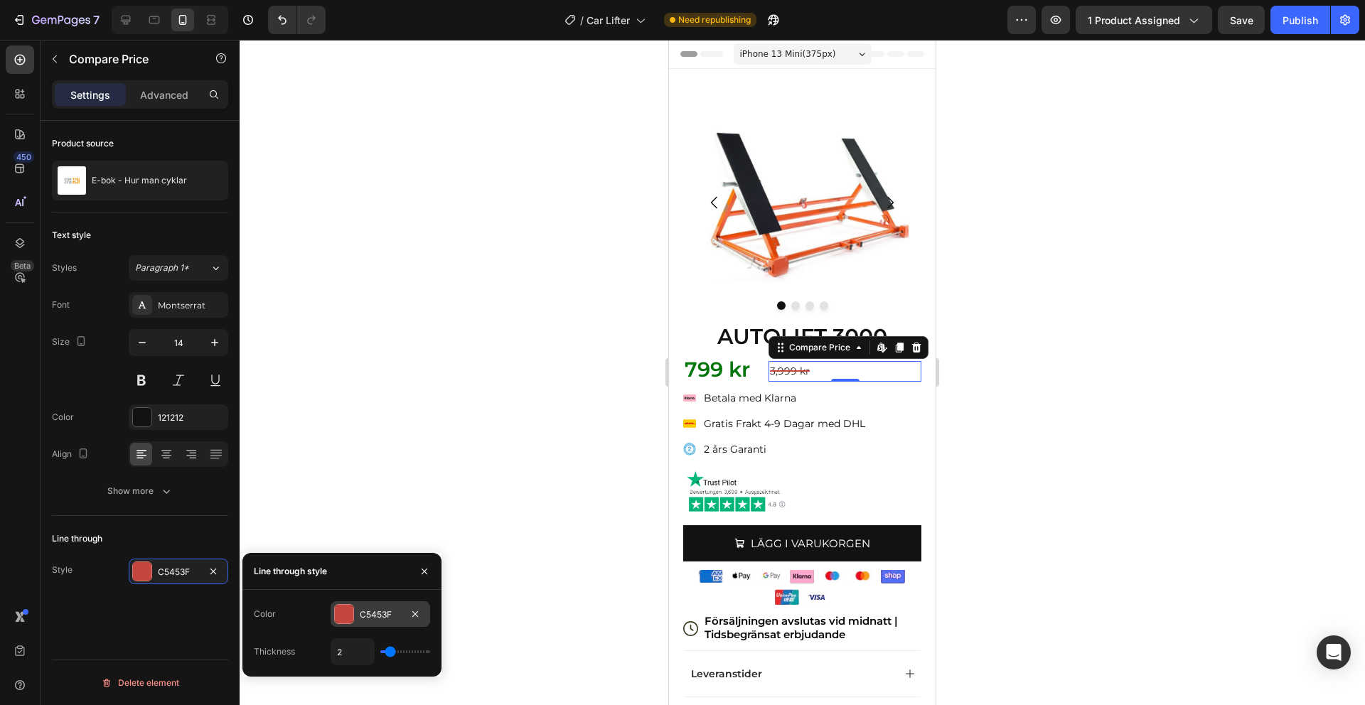
click at [369, 623] on div "C5453F" at bounding box center [381, 614] width 100 height 26
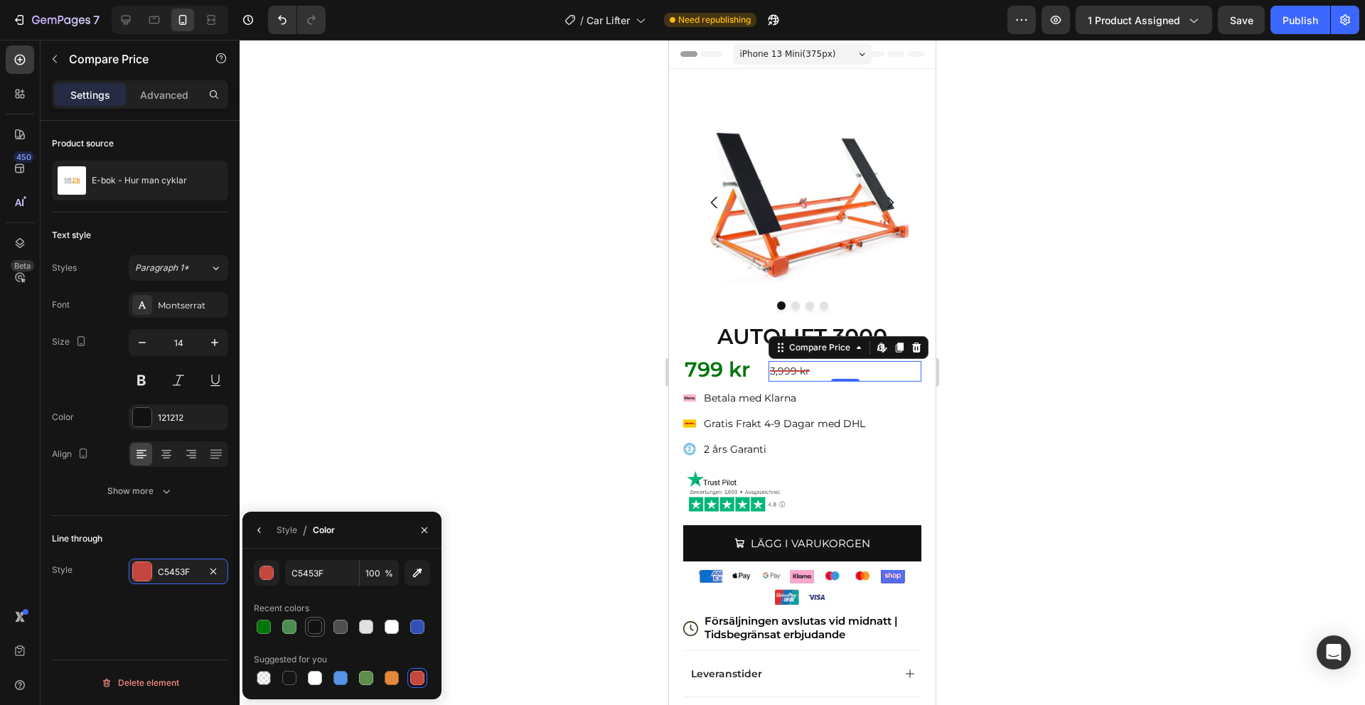
click at [316, 618] on div at bounding box center [314, 626] width 17 height 17
type input "121212"
click at [197, 528] on div "Line through" at bounding box center [140, 538] width 176 height 23
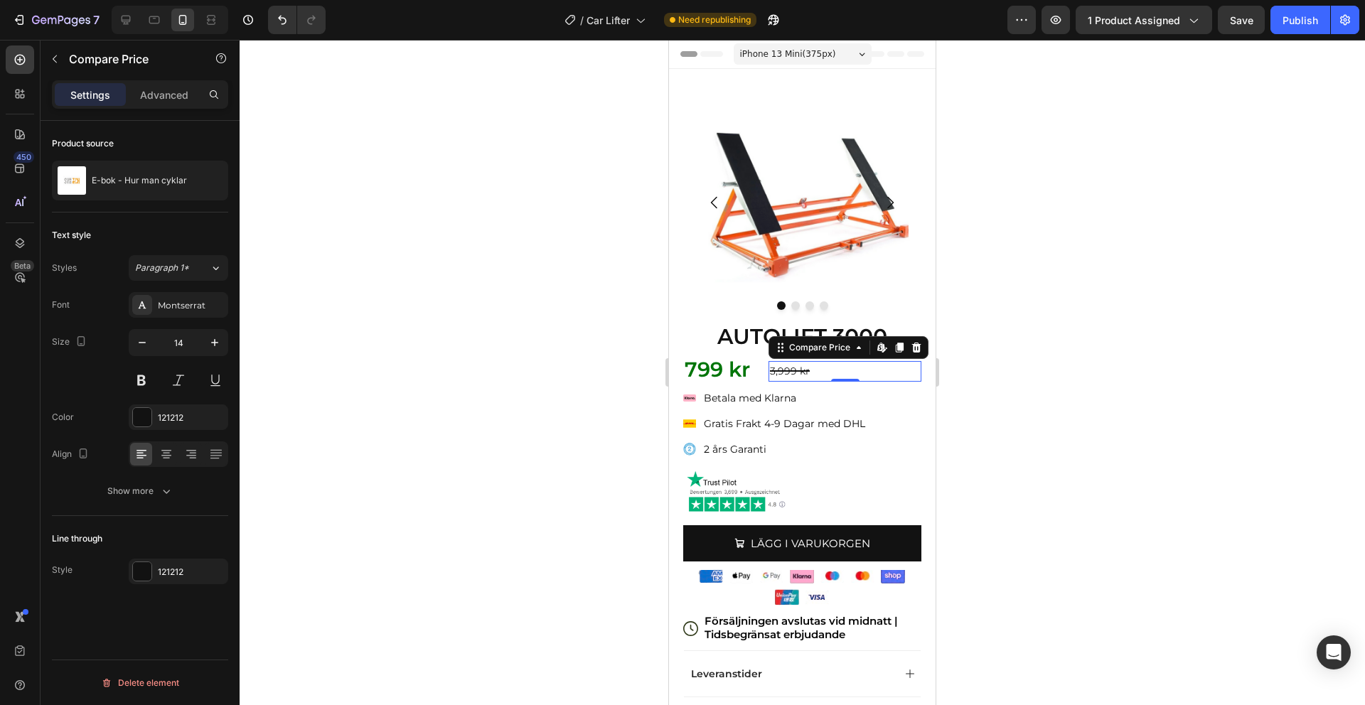
click at [189, 585] on div "Line through Style 121212" at bounding box center [140, 556] width 176 height 80
click at [188, 574] on div "121212" at bounding box center [178, 572] width 41 height 13
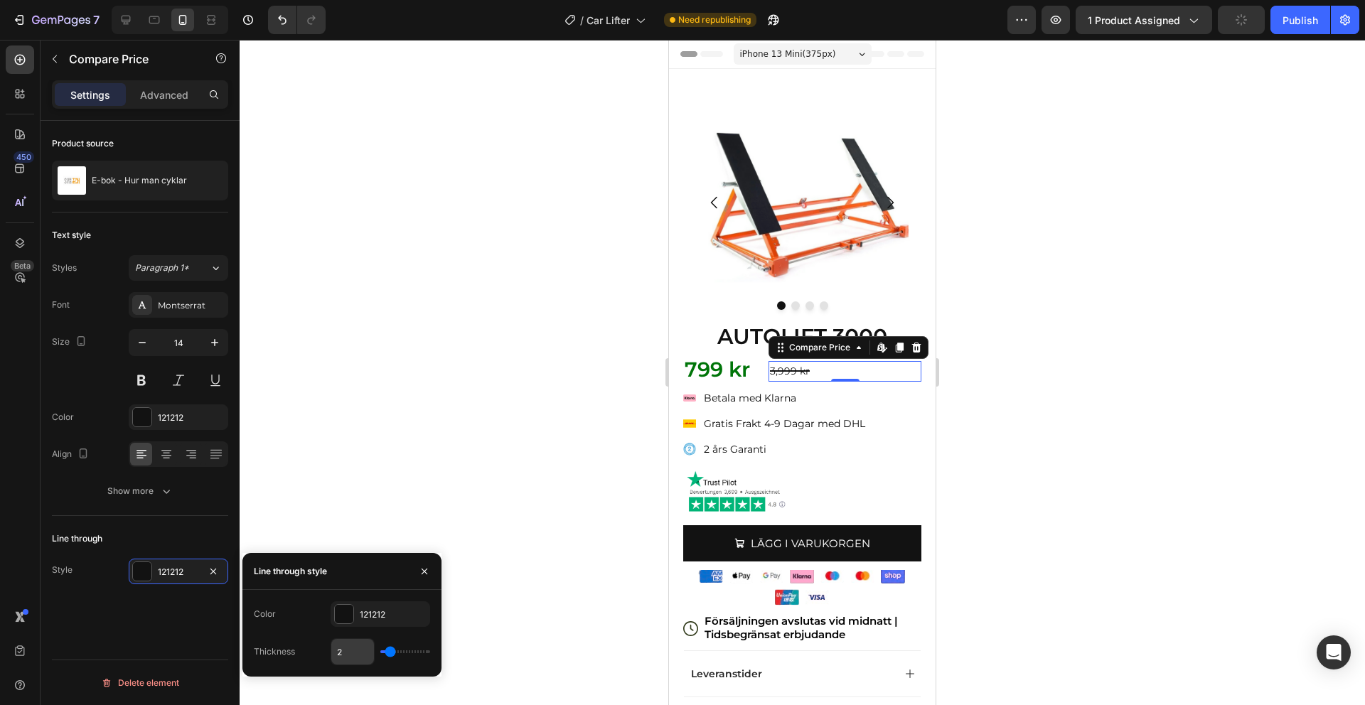
click at [358, 652] on input "2" at bounding box center [352, 652] width 43 height 26
type input "1"
type input "3"
click at [1087, 523] on div at bounding box center [802, 372] width 1125 height 665
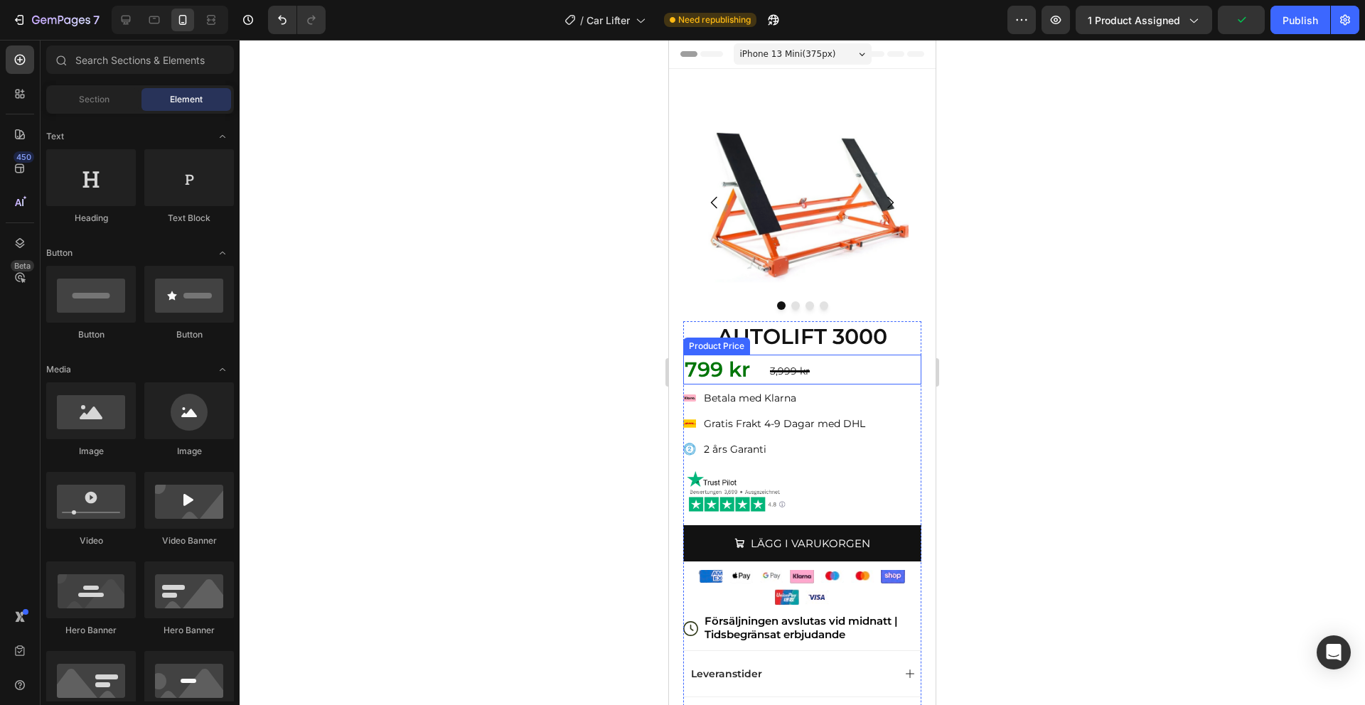
click at [737, 371] on div "799 kr" at bounding box center [802, 370] width 238 height 30
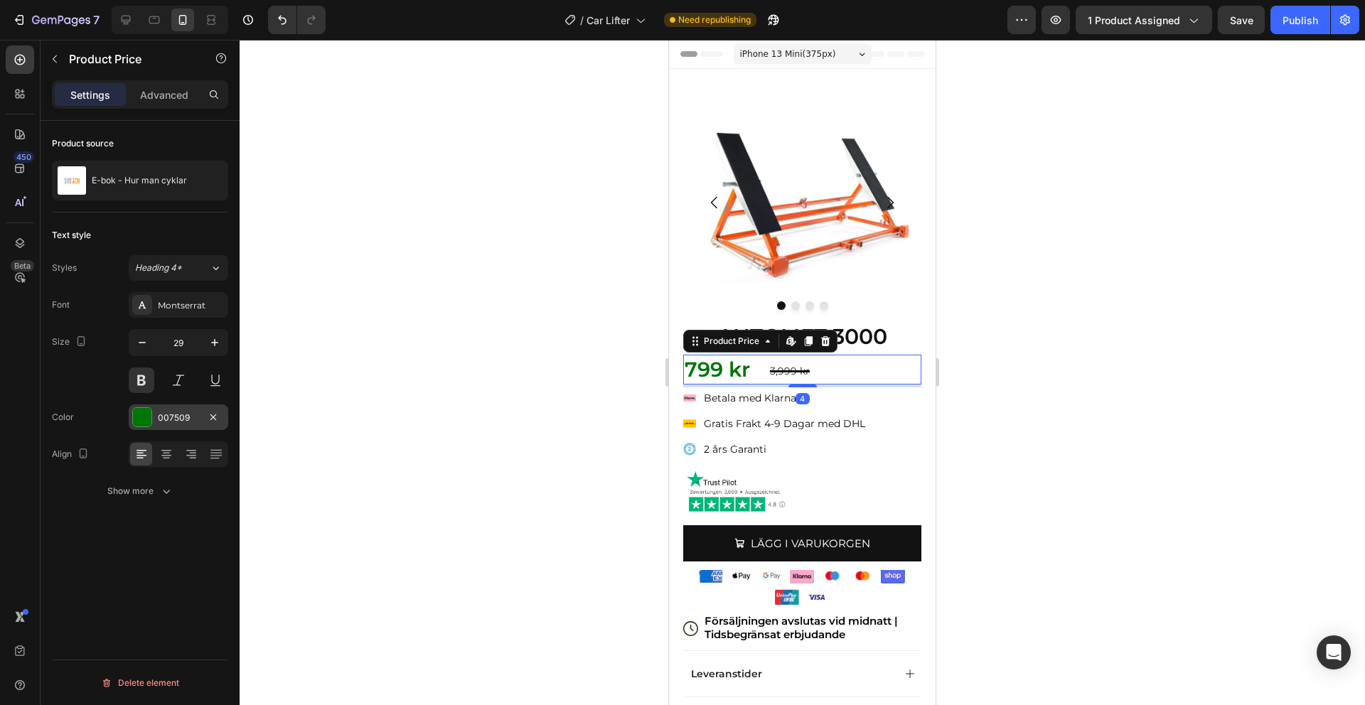
click at [154, 421] on div "007509" at bounding box center [179, 418] width 100 height 26
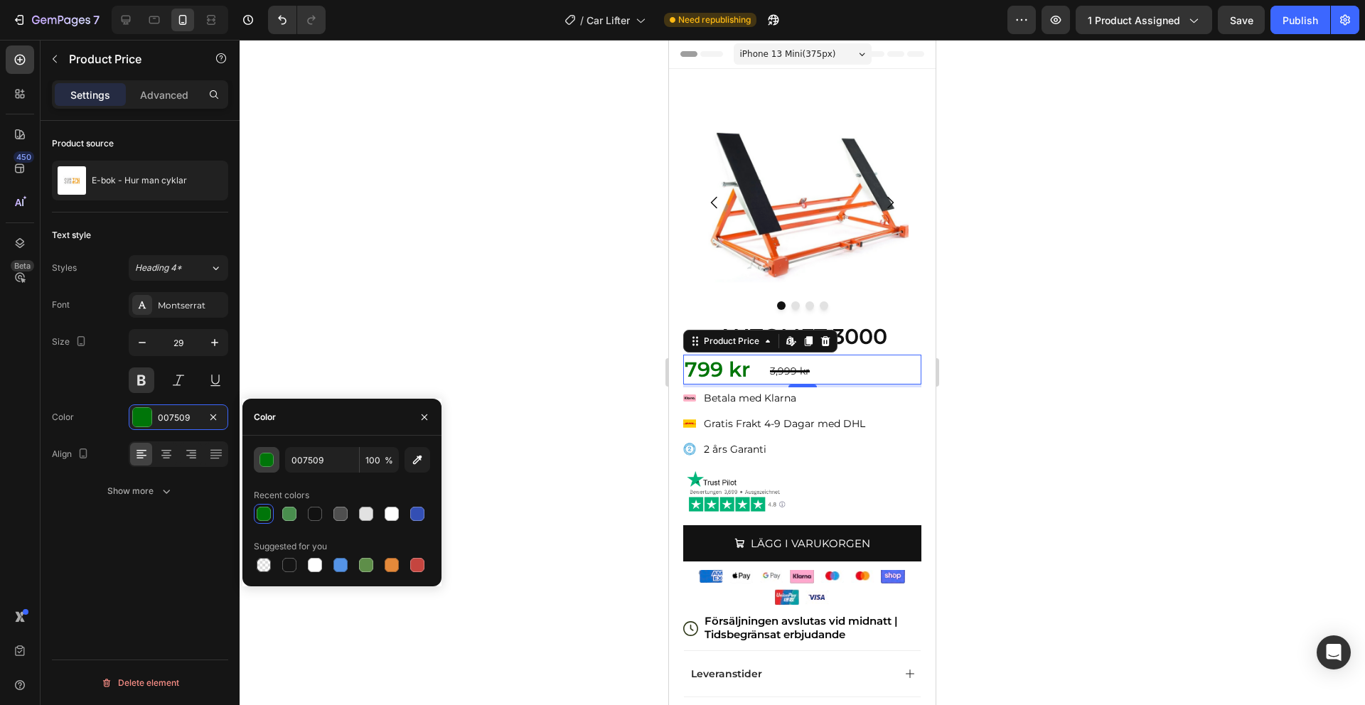
click at [265, 454] on div "button" at bounding box center [267, 461] width 14 height 14
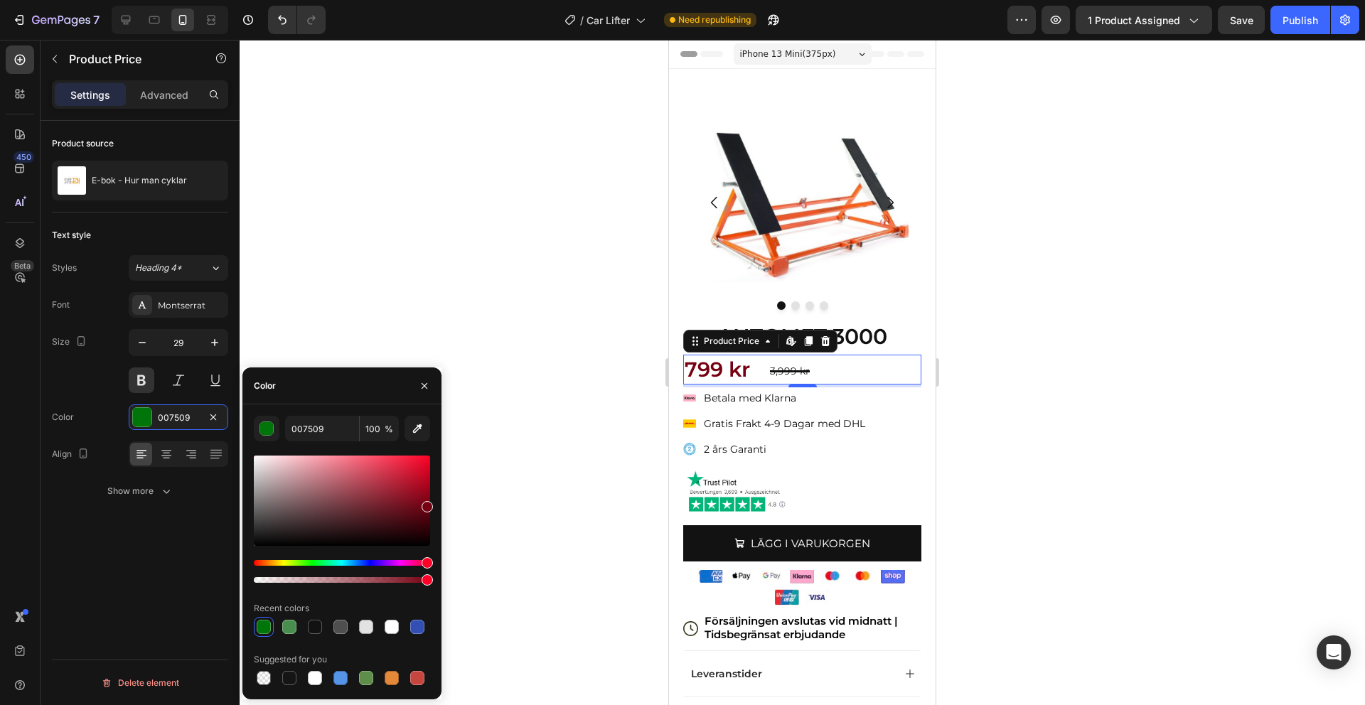
click at [427, 564] on div "Hue" at bounding box center [342, 563] width 176 height 6
drag, startPoint x: 427, startPoint y: 559, endPoint x: 456, endPoint y: 559, distance: 28.4
click at [456, 0] on div "7 Version history / Car Lifter Need republishing Preview 1 product assigned Sav…" at bounding box center [682, 0] width 1365 height 0
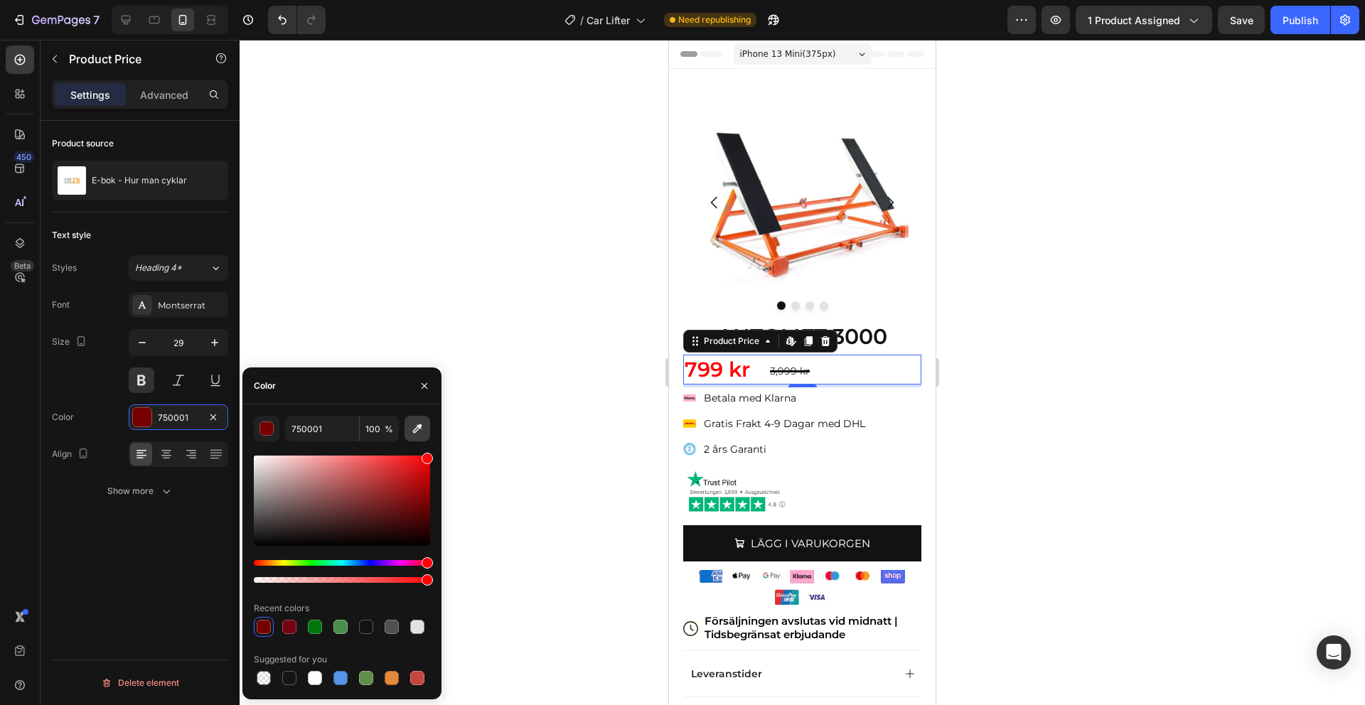
drag, startPoint x: 425, startPoint y: 510, endPoint x: 425, endPoint y: 429, distance: 80.3
click at [425, 429] on div "750001 100 % Recent colors Suggested for you" at bounding box center [342, 552] width 176 height 272
type input "FF070B"
click at [891, 435] on div "Klarna Payment Badge Betala med Klarna Gratis Frakt 4-9 Dagar med DHL 2 års Gar…" at bounding box center [802, 424] width 238 height 70
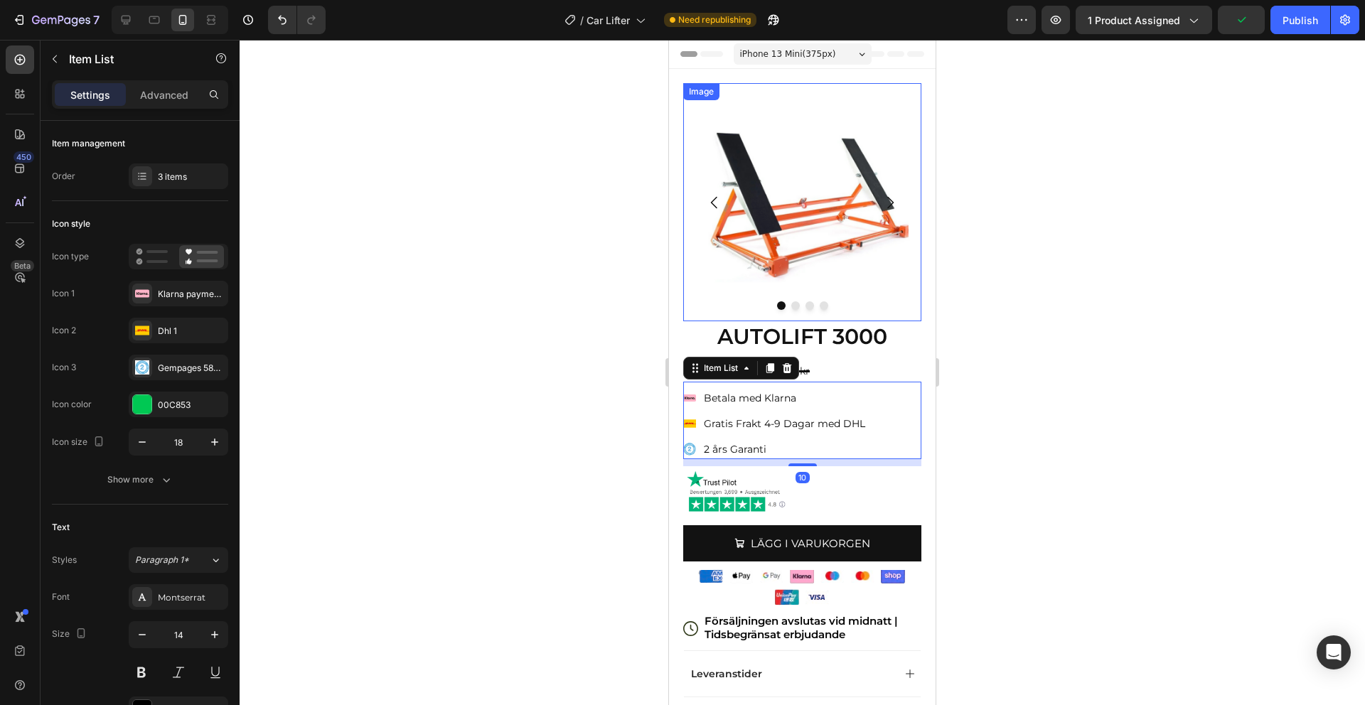
click at [863, 323] on strong "AUTOLIFT 3000" at bounding box center [802, 336] width 170 height 26
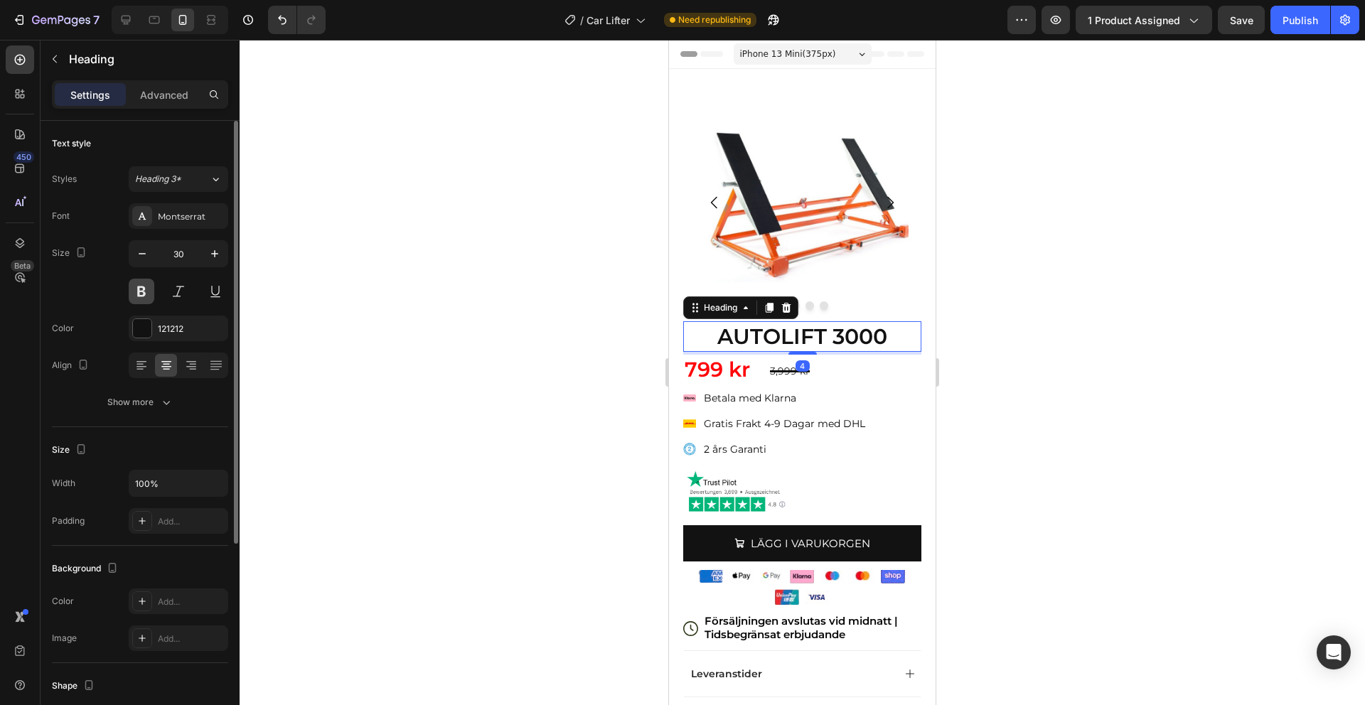
click at [144, 286] on button at bounding box center [142, 292] width 26 height 26
click at [769, 336] on strong "AUTOLIFT 3000" at bounding box center [802, 336] width 170 height 26
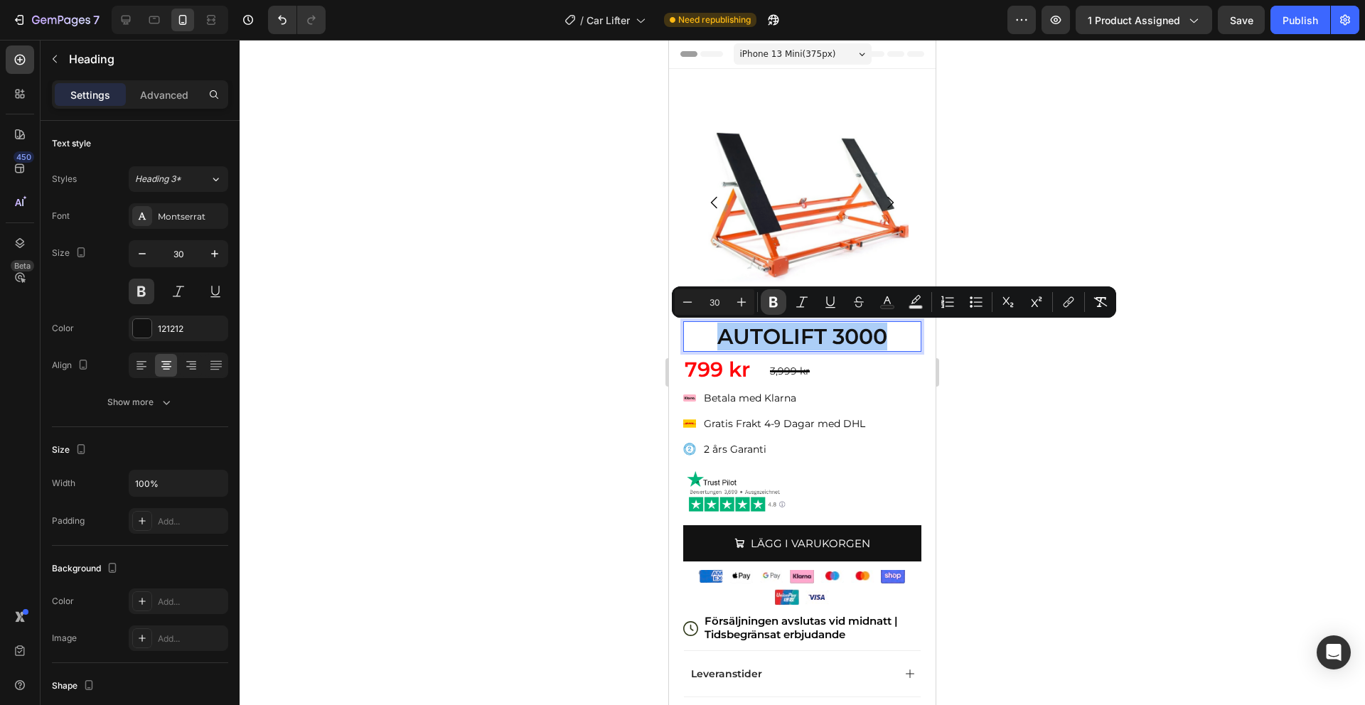
click at [775, 301] on icon "Editor contextual toolbar" at bounding box center [773, 302] width 9 height 11
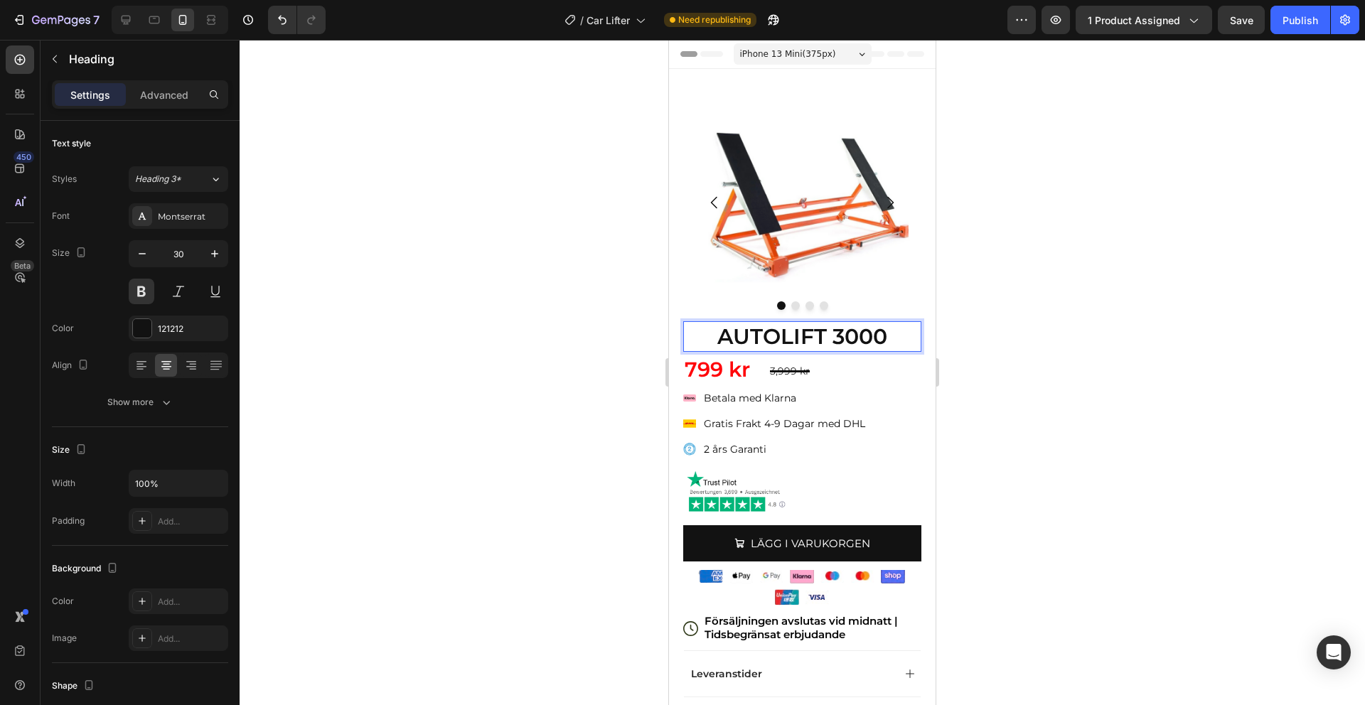
click at [780, 341] on p "AUTOLIFT 3000" at bounding box center [802, 337] width 235 height 28
click at [1022, 349] on div at bounding box center [802, 372] width 1125 height 665
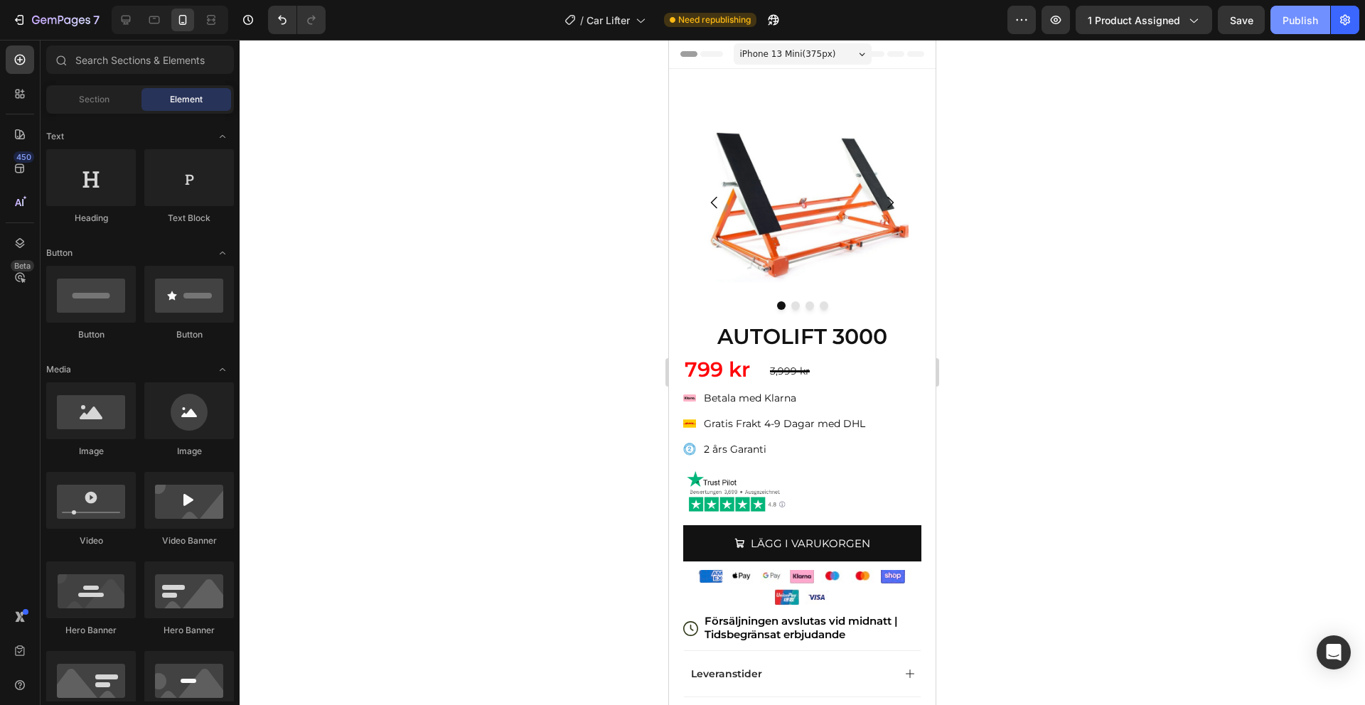
click at [1296, 26] on div "Publish" at bounding box center [1300, 20] width 36 height 15
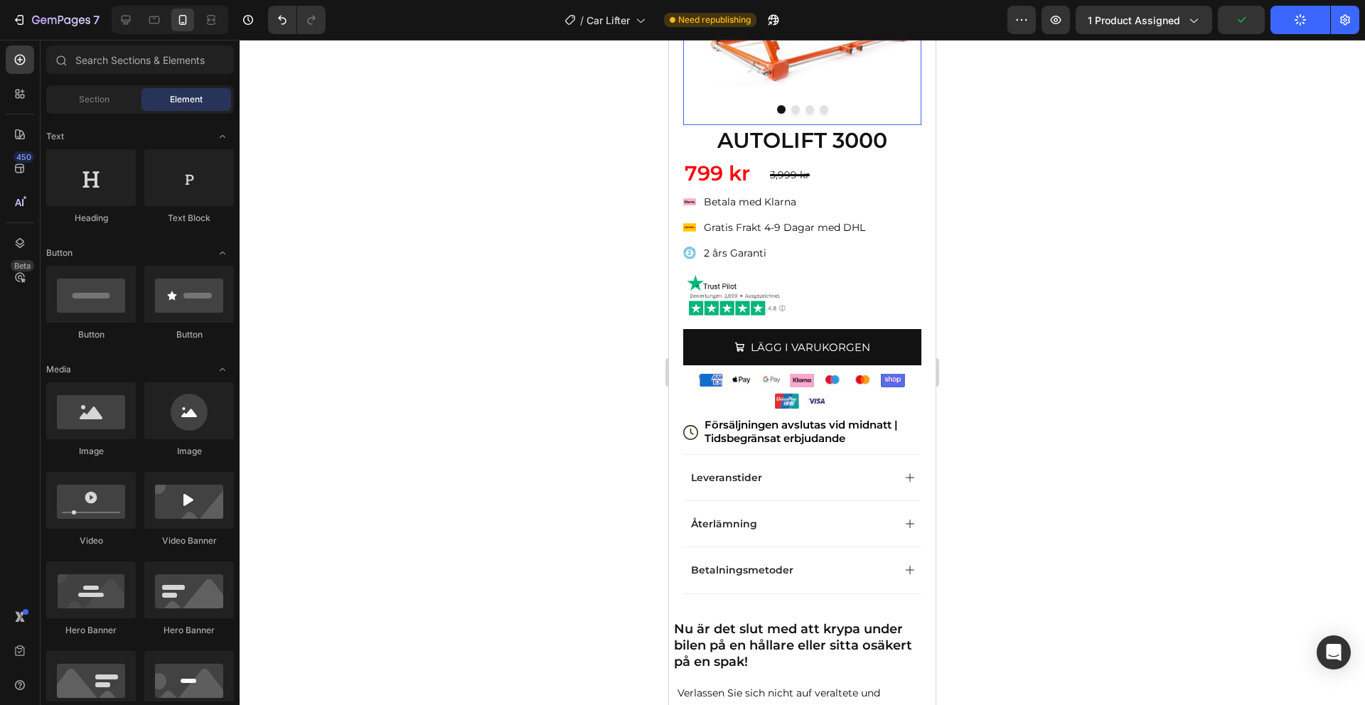
scroll to position [202, 0]
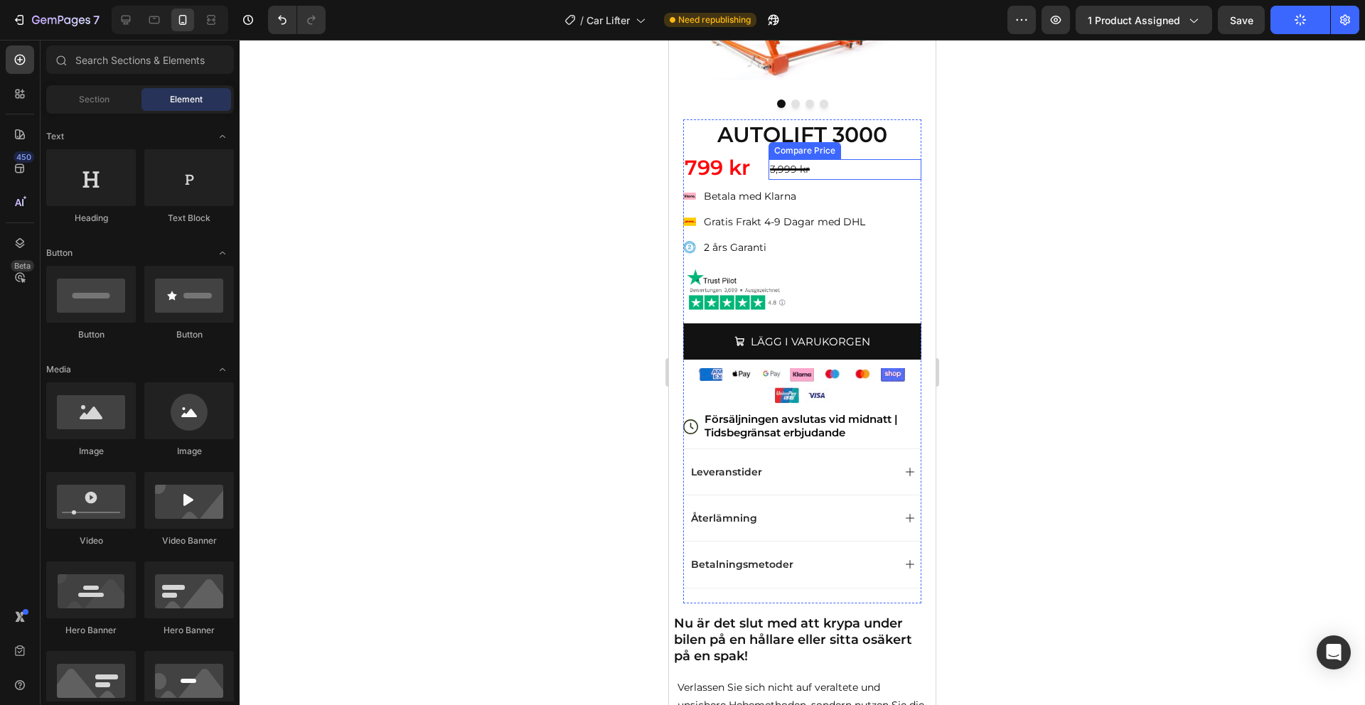
click at [788, 170] on div "3,999 kr" at bounding box center [845, 169] width 153 height 21
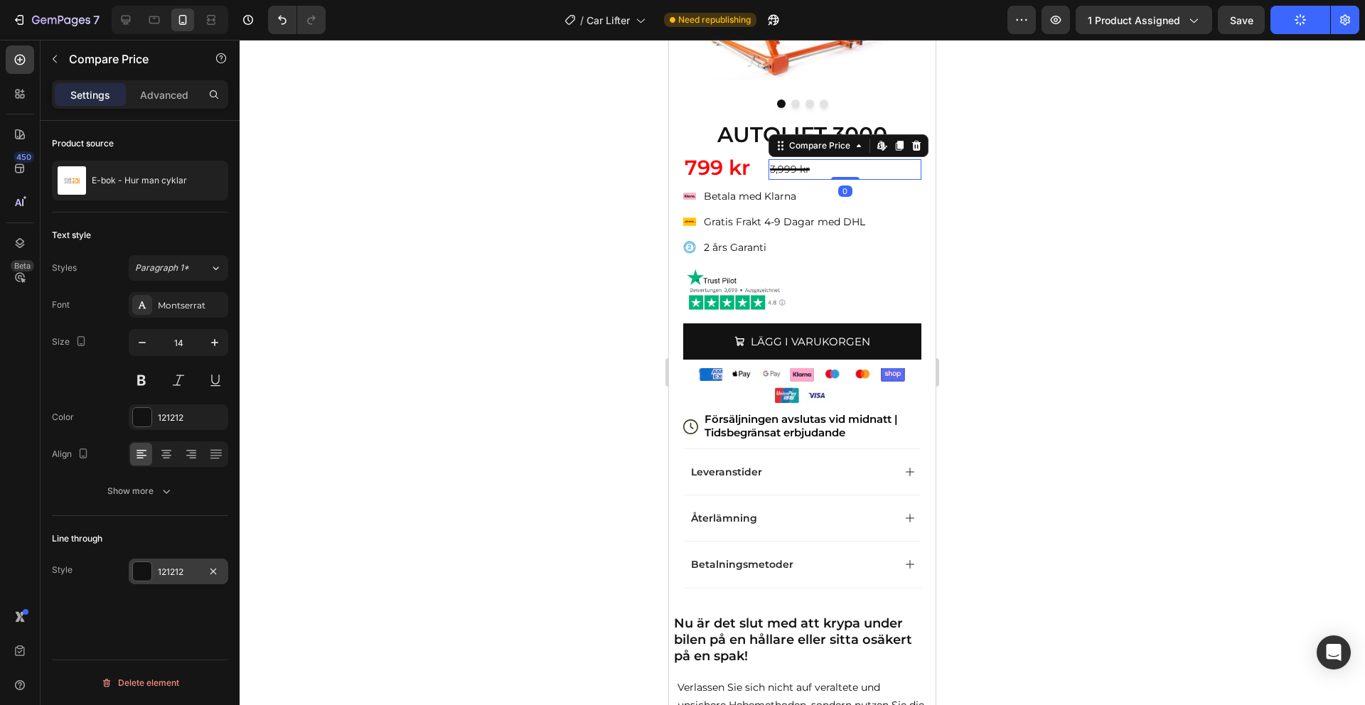
click at [166, 570] on div "121212" at bounding box center [178, 572] width 41 height 13
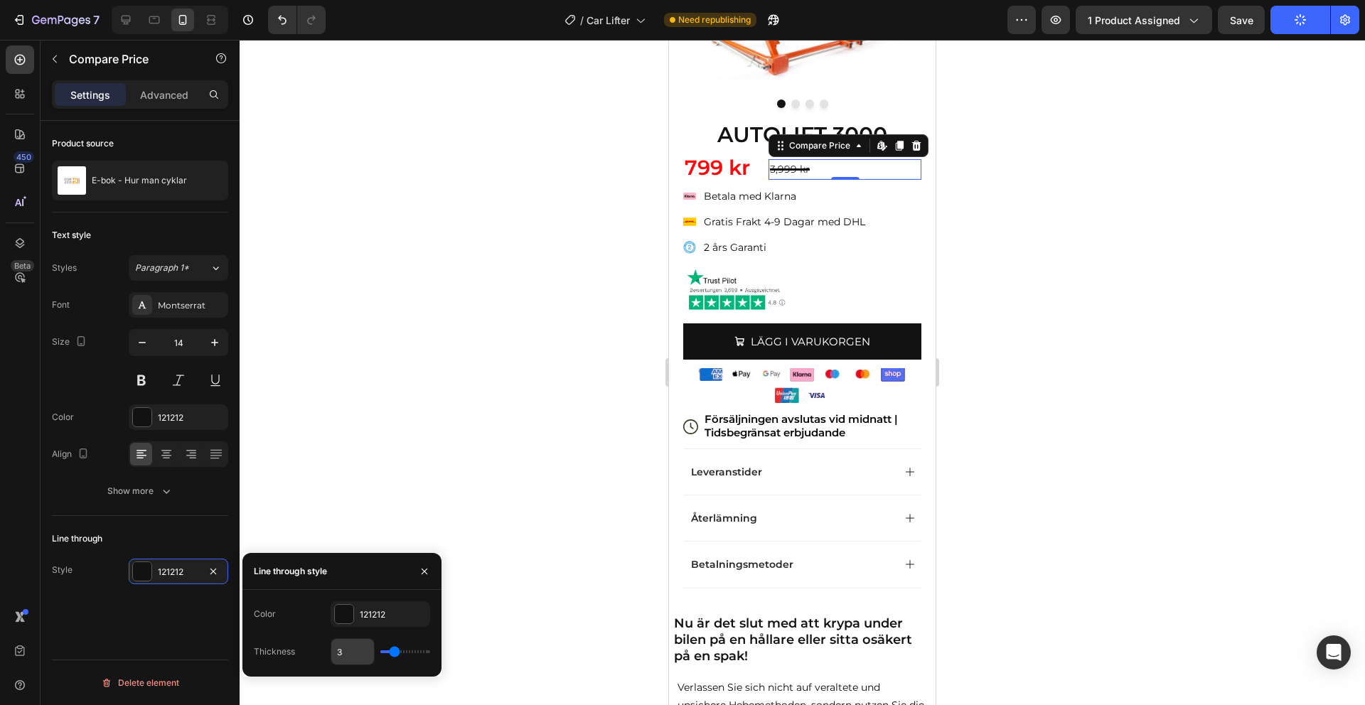
click at [349, 653] on input "3" at bounding box center [352, 652] width 43 height 26
type input "1"
type input "2"
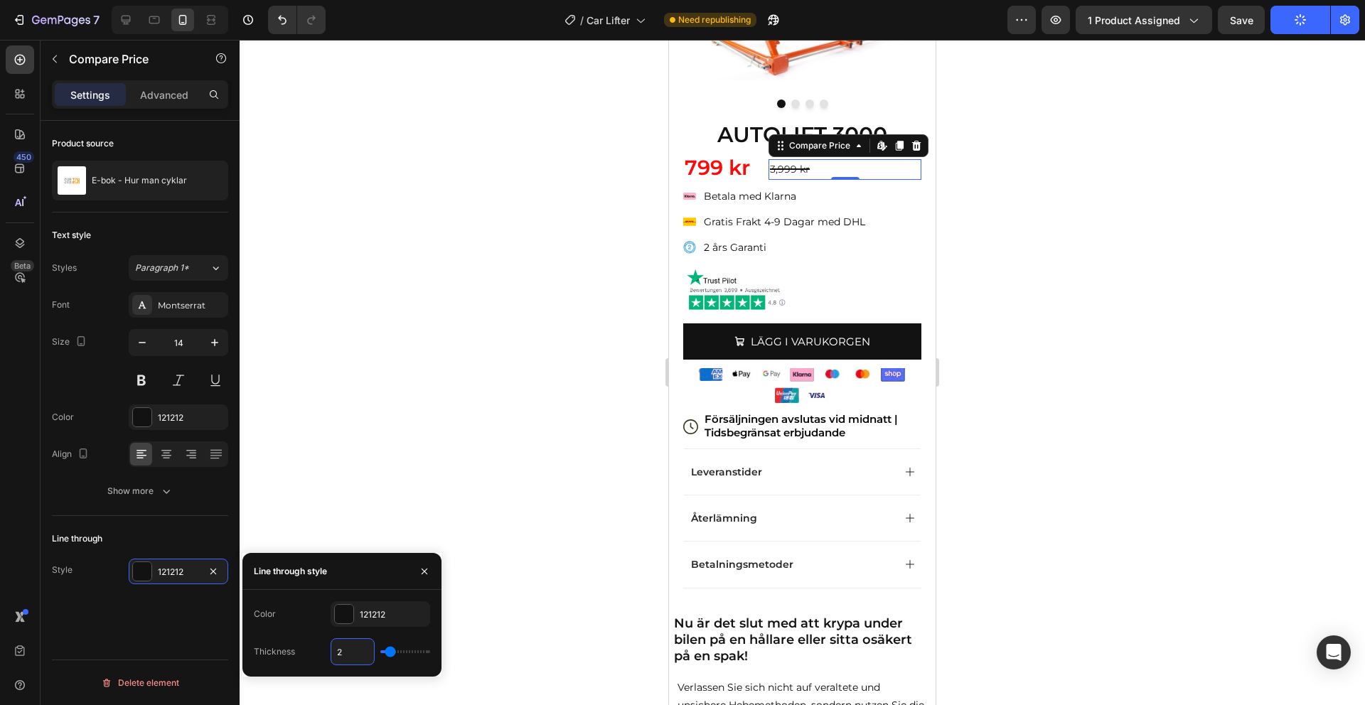
type input "1"
click at [218, 343] on icon "button" at bounding box center [215, 343] width 14 height 14
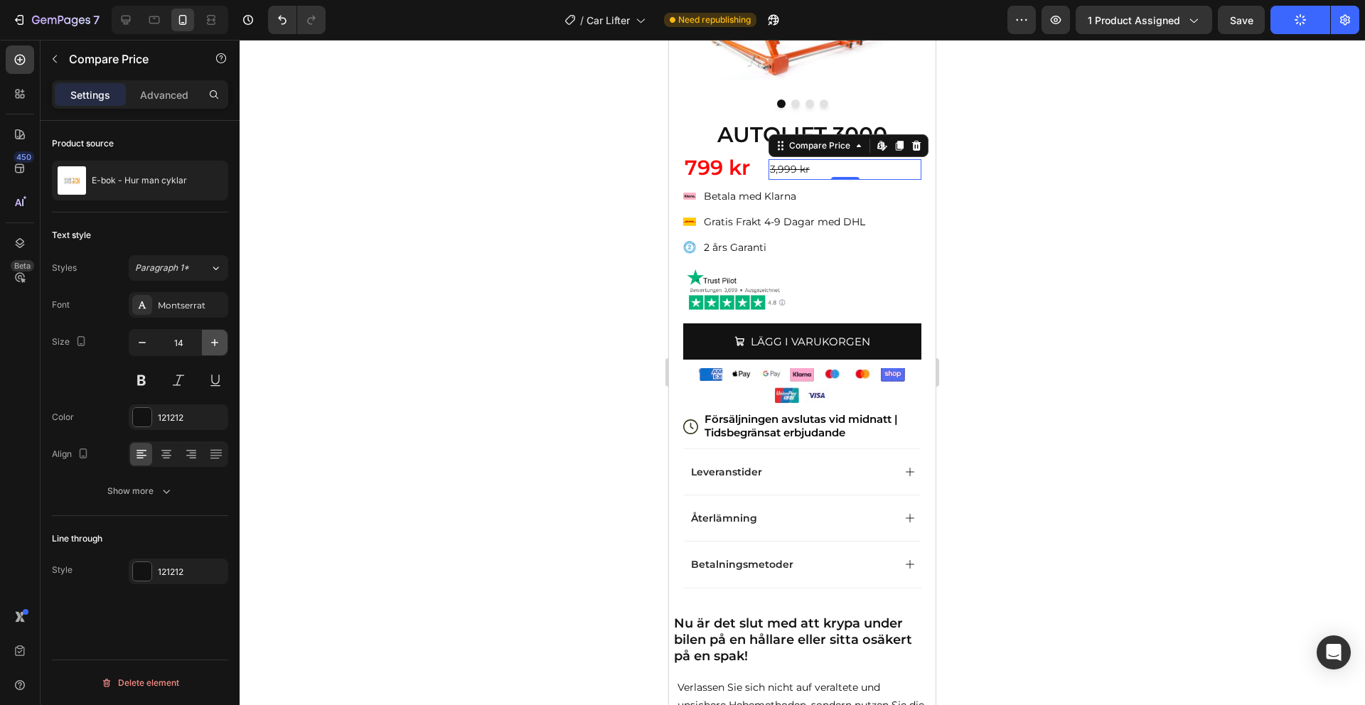
click at [218, 343] on icon "button" at bounding box center [215, 343] width 14 height 14
type input "16"
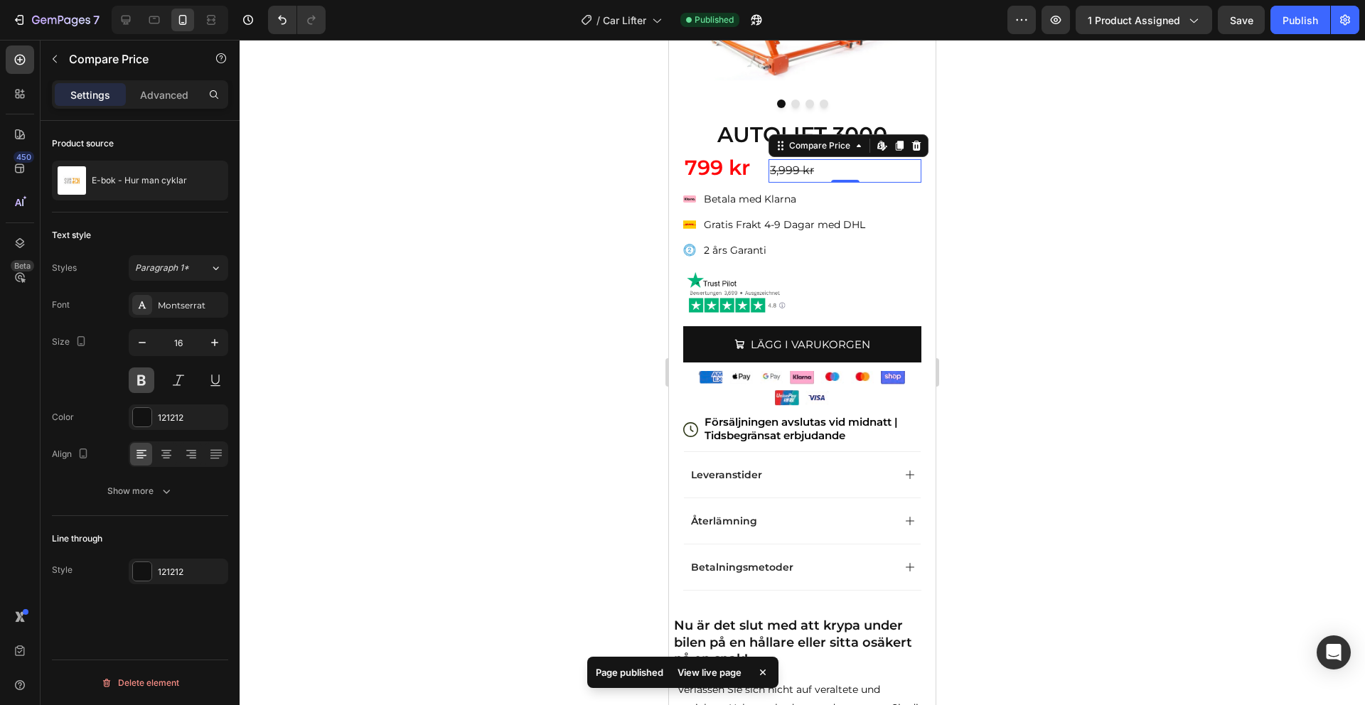
click at [146, 377] on button at bounding box center [142, 381] width 26 height 26
click at [161, 566] on div "121212" at bounding box center [178, 572] width 41 height 13
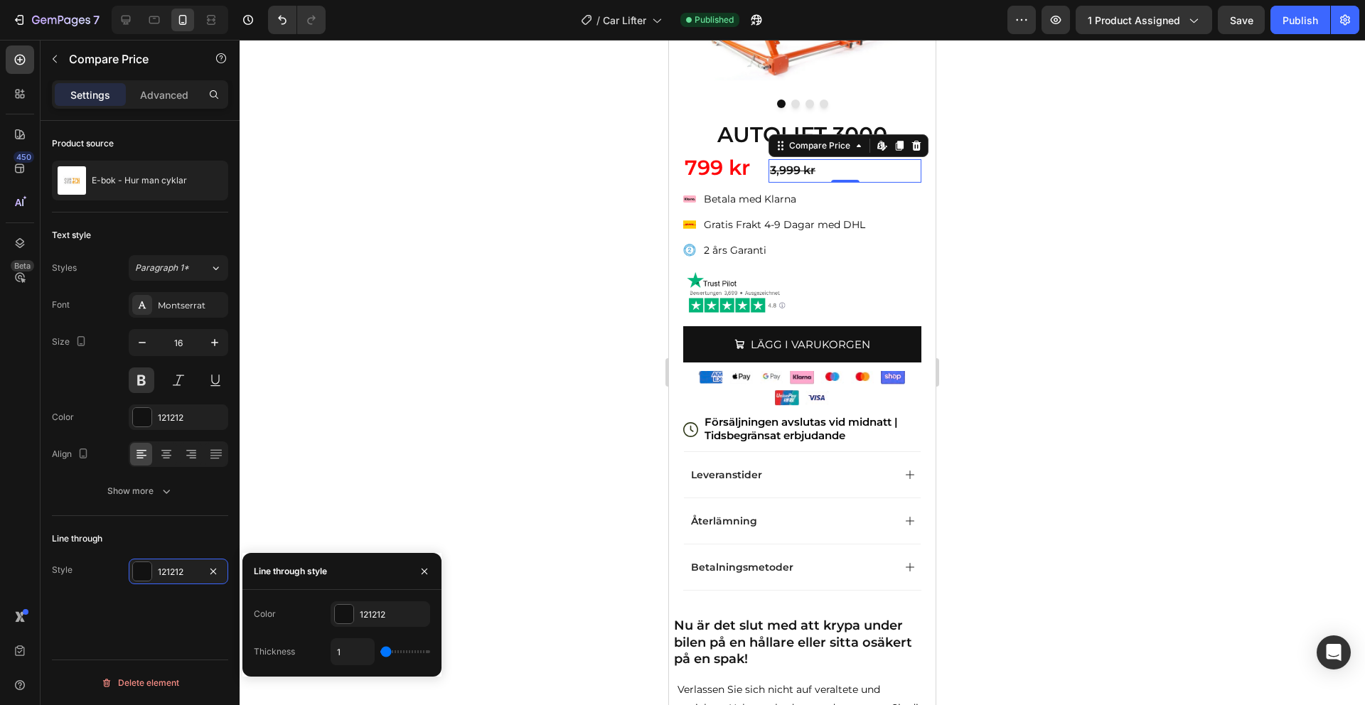
click at [409, 658] on div "1" at bounding box center [381, 651] width 100 height 27
click at [339, 652] on input "1" at bounding box center [352, 652] width 43 height 26
type input "2"
click at [1198, 188] on div at bounding box center [802, 372] width 1125 height 665
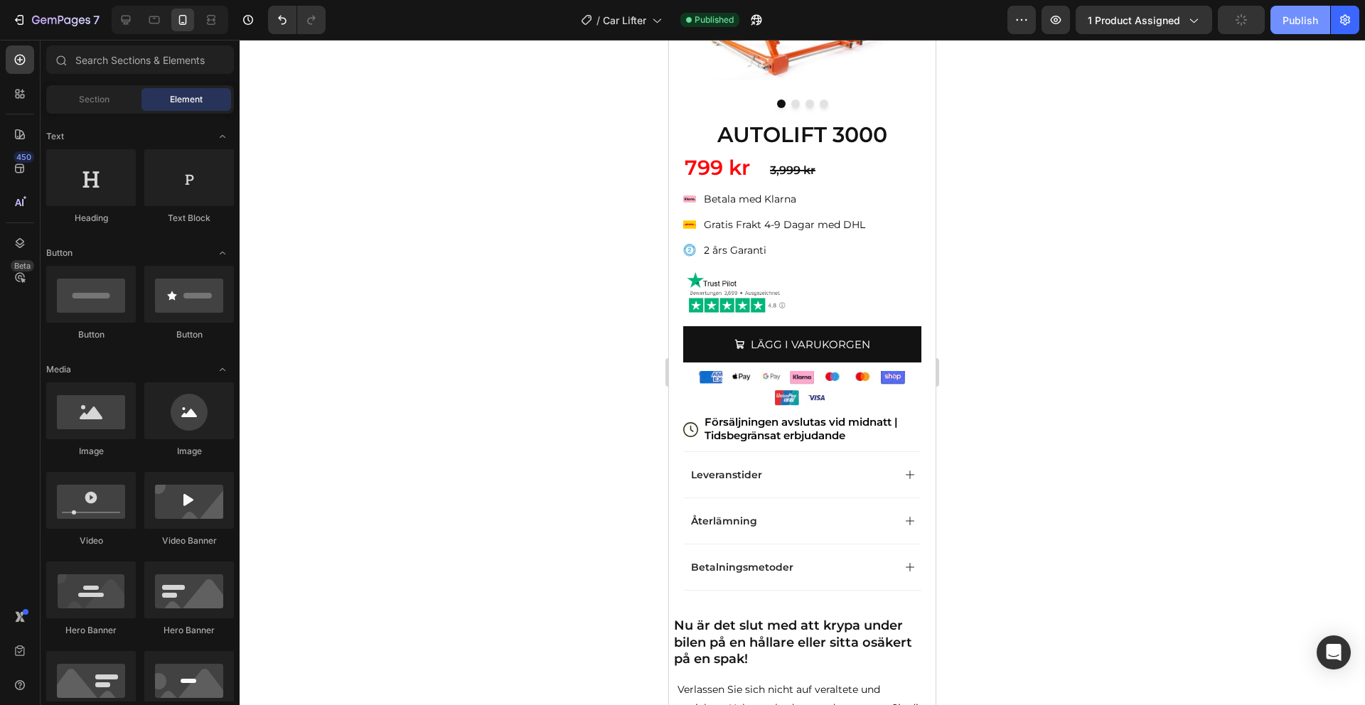
click at [1292, 26] on div "Publish" at bounding box center [1300, 20] width 36 height 15
click at [789, 172] on div "3,999 kr" at bounding box center [845, 170] width 153 height 23
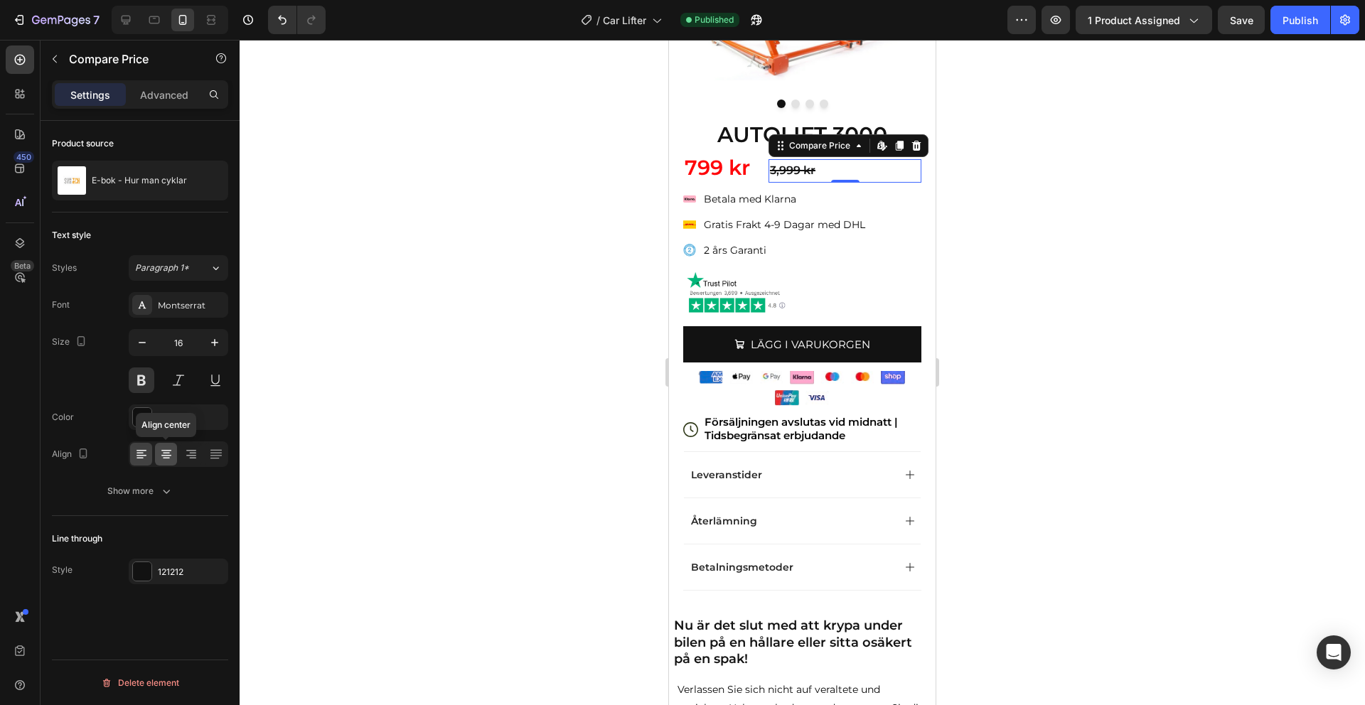
click at [170, 459] on icon at bounding box center [166, 454] width 14 height 14
click at [134, 459] on icon at bounding box center [141, 454] width 14 height 14
click at [191, 458] on icon at bounding box center [192, 458] width 7 height 1
click at [203, 462] on div at bounding box center [179, 454] width 100 height 26
click at [213, 462] on div at bounding box center [216, 454] width 22 height 23
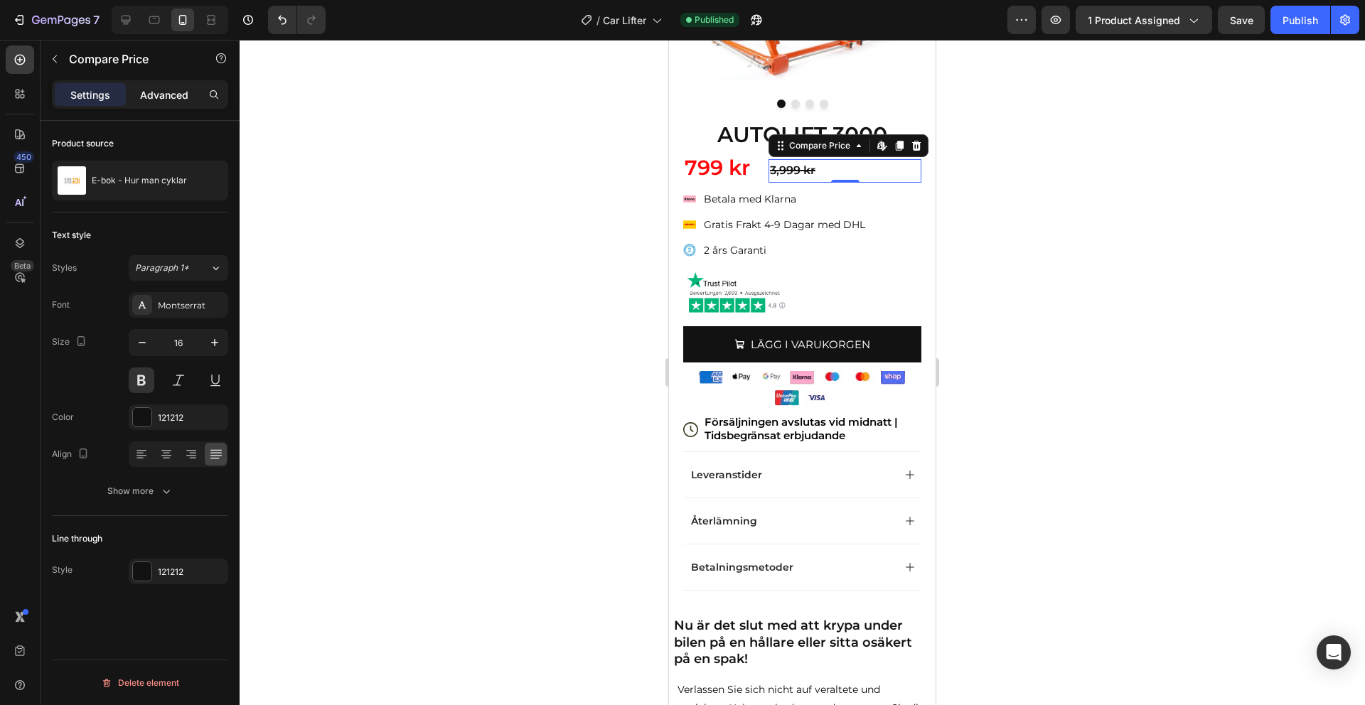
click at [144, 89] on p "Advanced" at bounding box center [164, 94] width 48 height 15
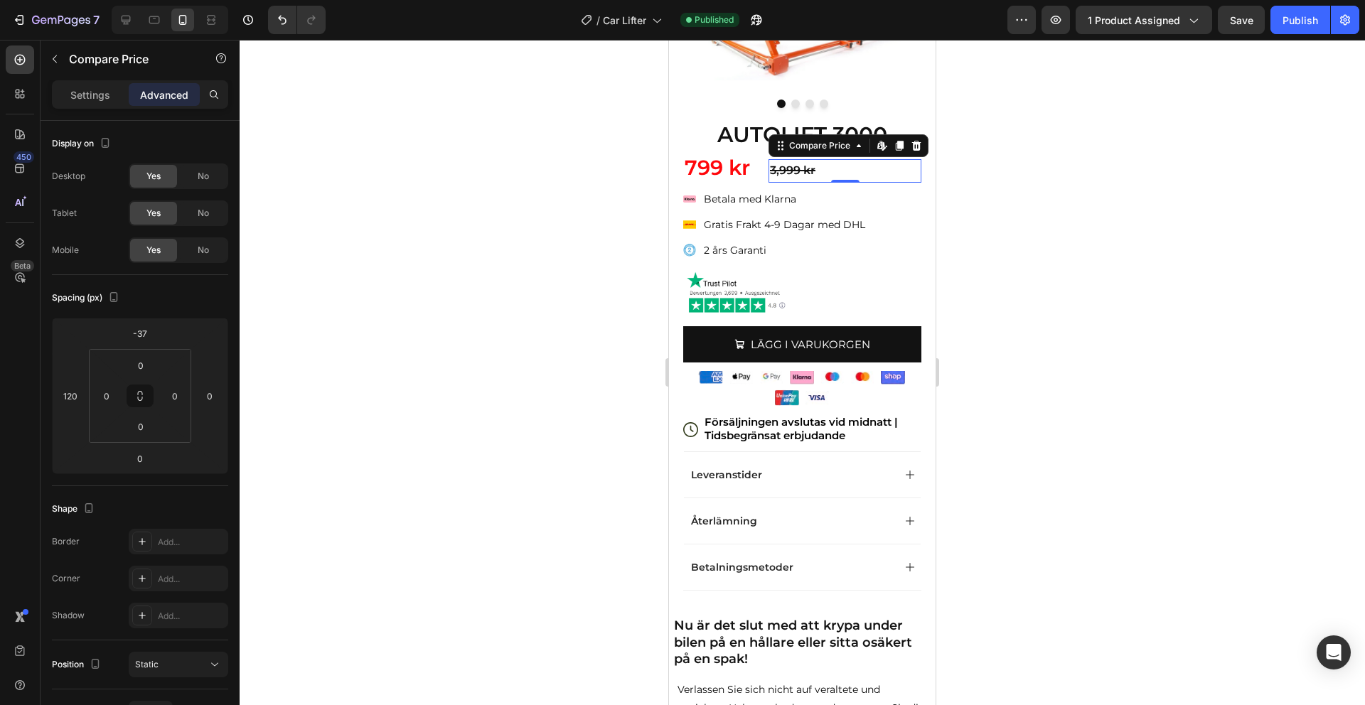
click at [801, 175] on div "3,999 kr" at bounding box center [845, 170] width 153 height 23
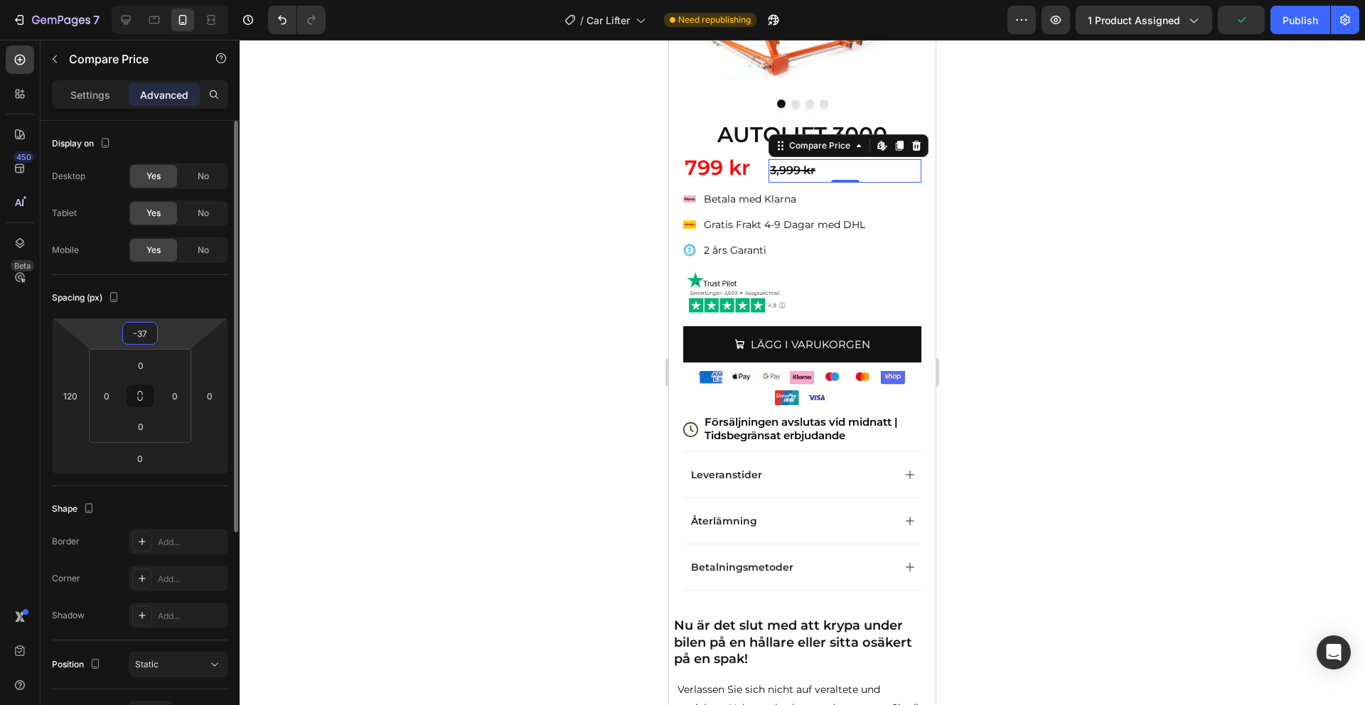
click at [146, 338] on input "-37" at bounding box center [140, 333] width 28 height 21
click at [149, 335] on input "-37" at bounding box center [140, 333] width 28 height 21
type input "-3"
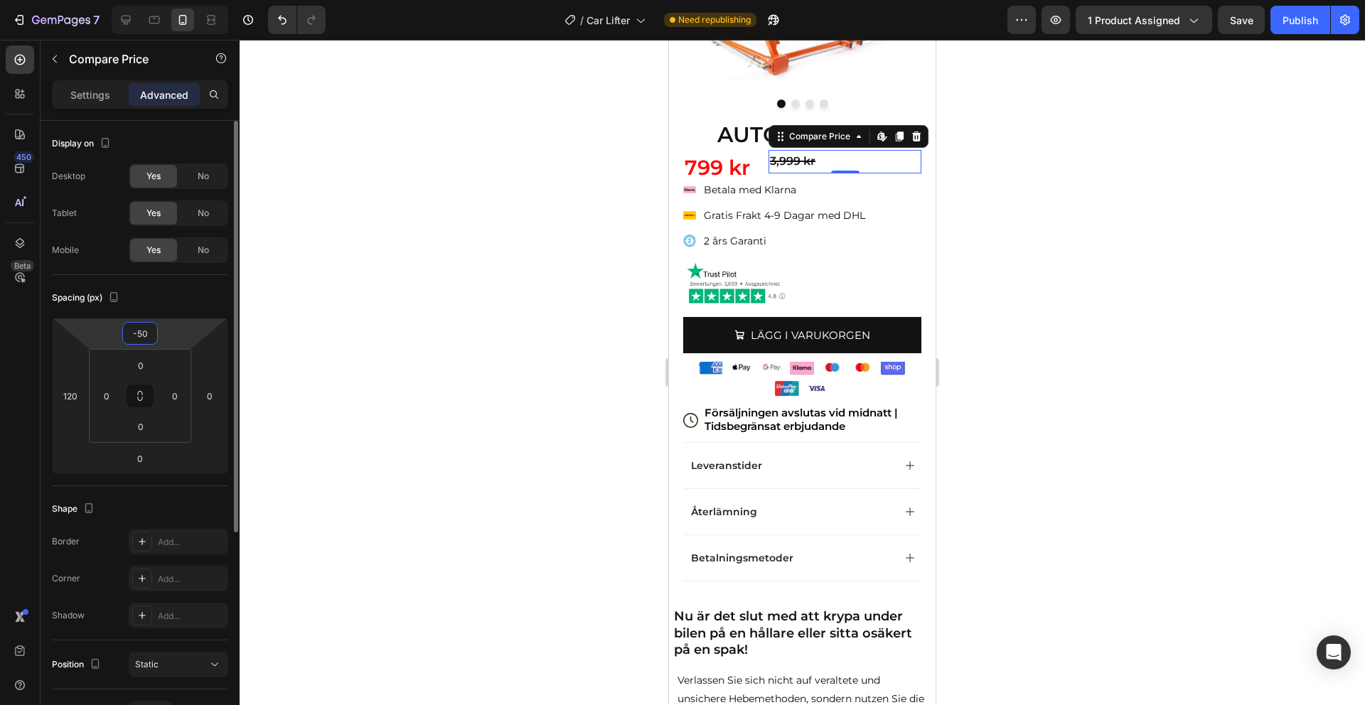
type input "-5"
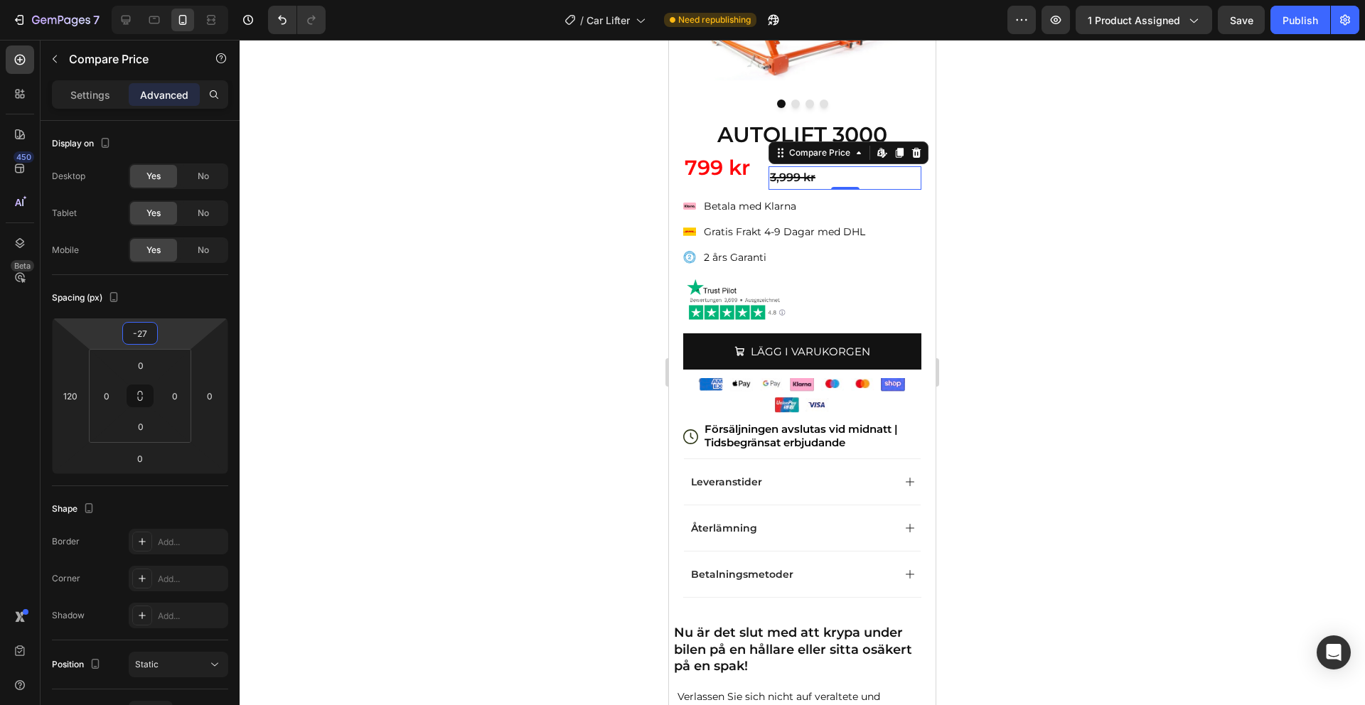
click at [1304, 34] on div "7 Version history / Car Lifter Need republishing Preview 1 product assigned Sav…" at bounding box center [682, 20] width 1365 height 41
click at [1308, 23] on div "Publish" at bounding box center [1300, 20] width 36 height 15
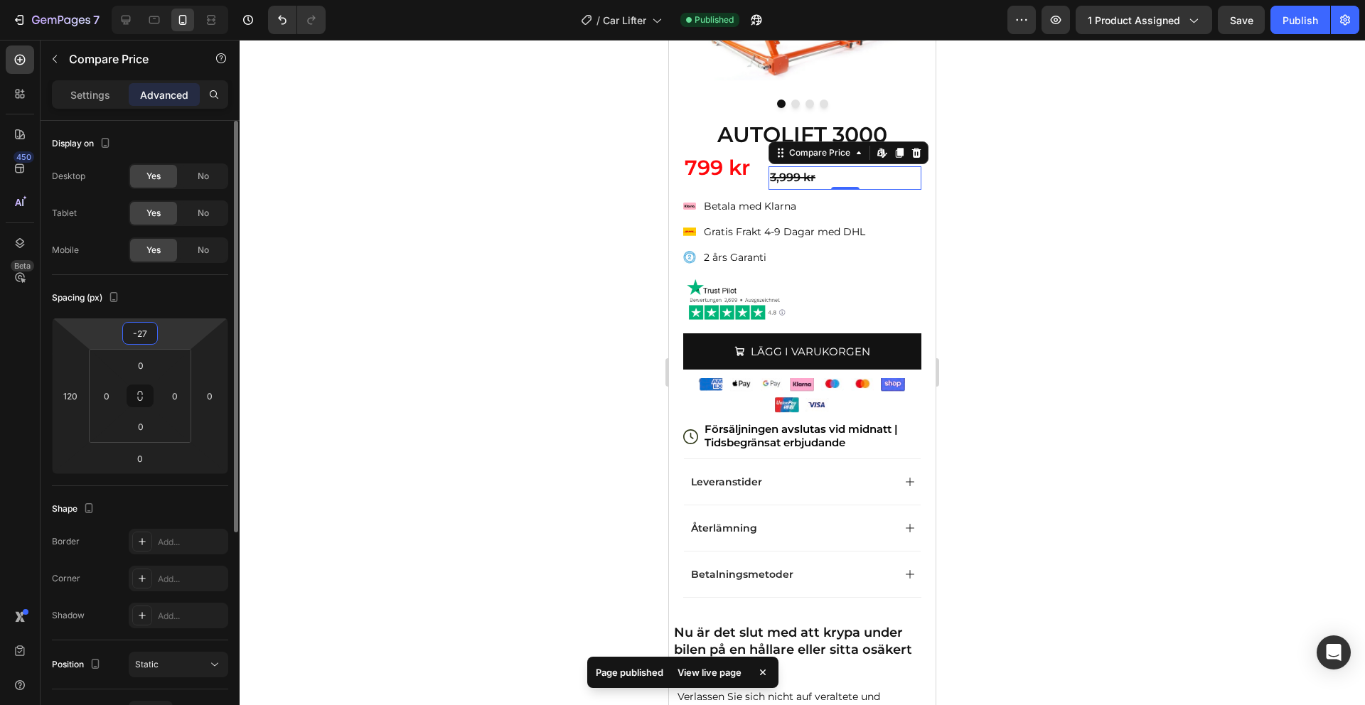
click at [146, 336] on input "-27" at bounding box center [140, 333] width 28 height 21
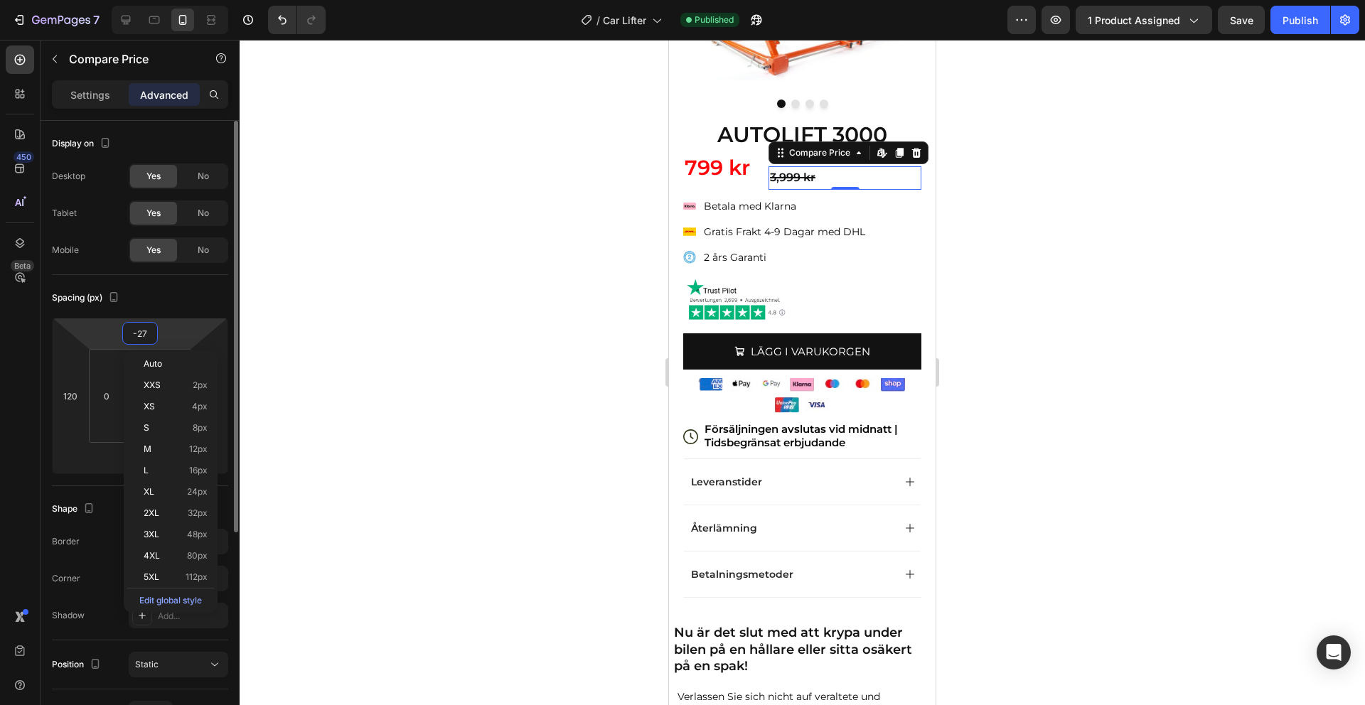
click at [146, 336] on input "-27" at bounding box center [140, 333] width 28 height 21
type input "-2"
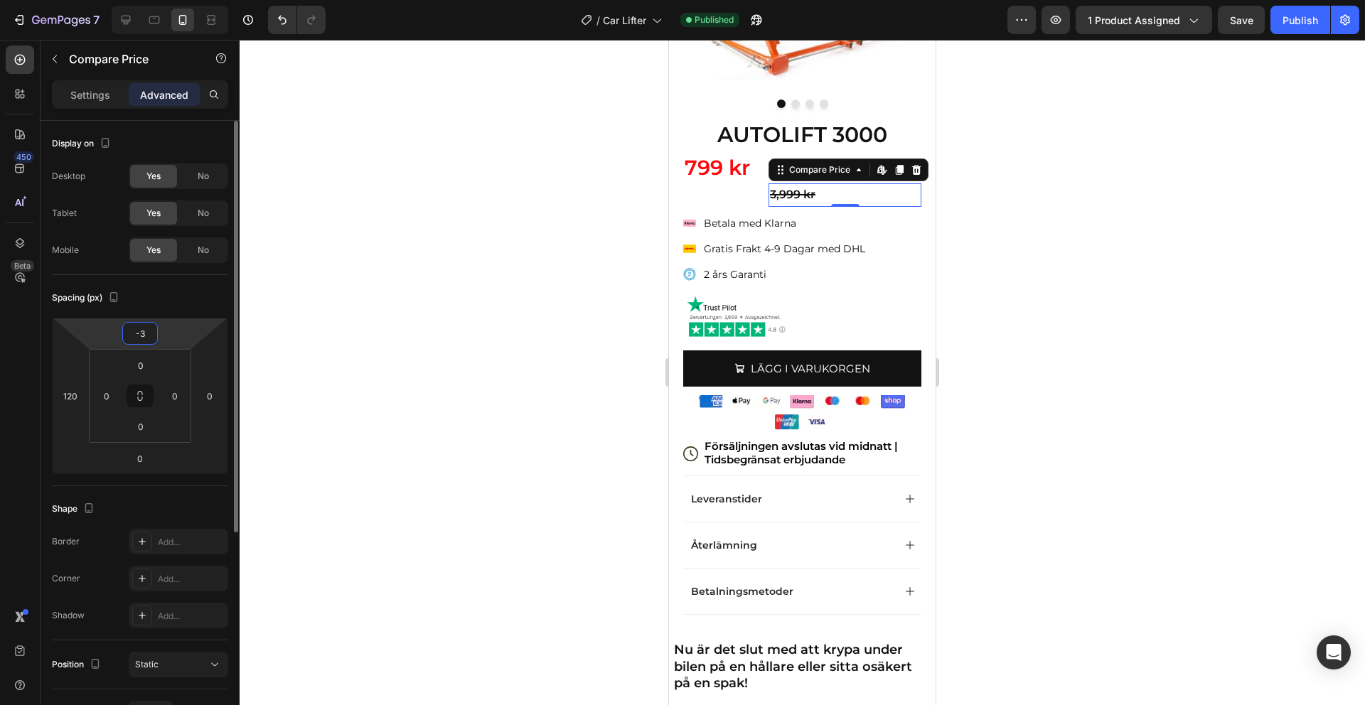
type input "-31"
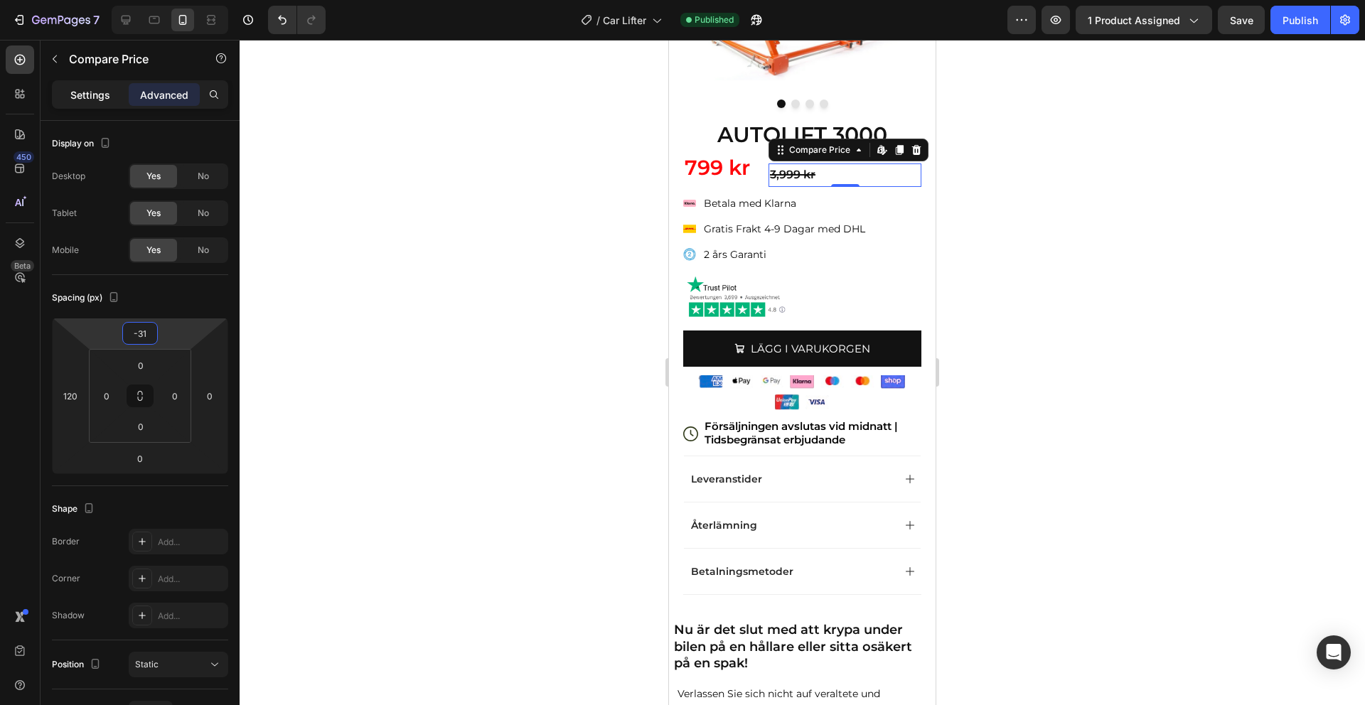
click at [109, 94] on p "Settings" at bounding box center [90, 94] width 40 height 15
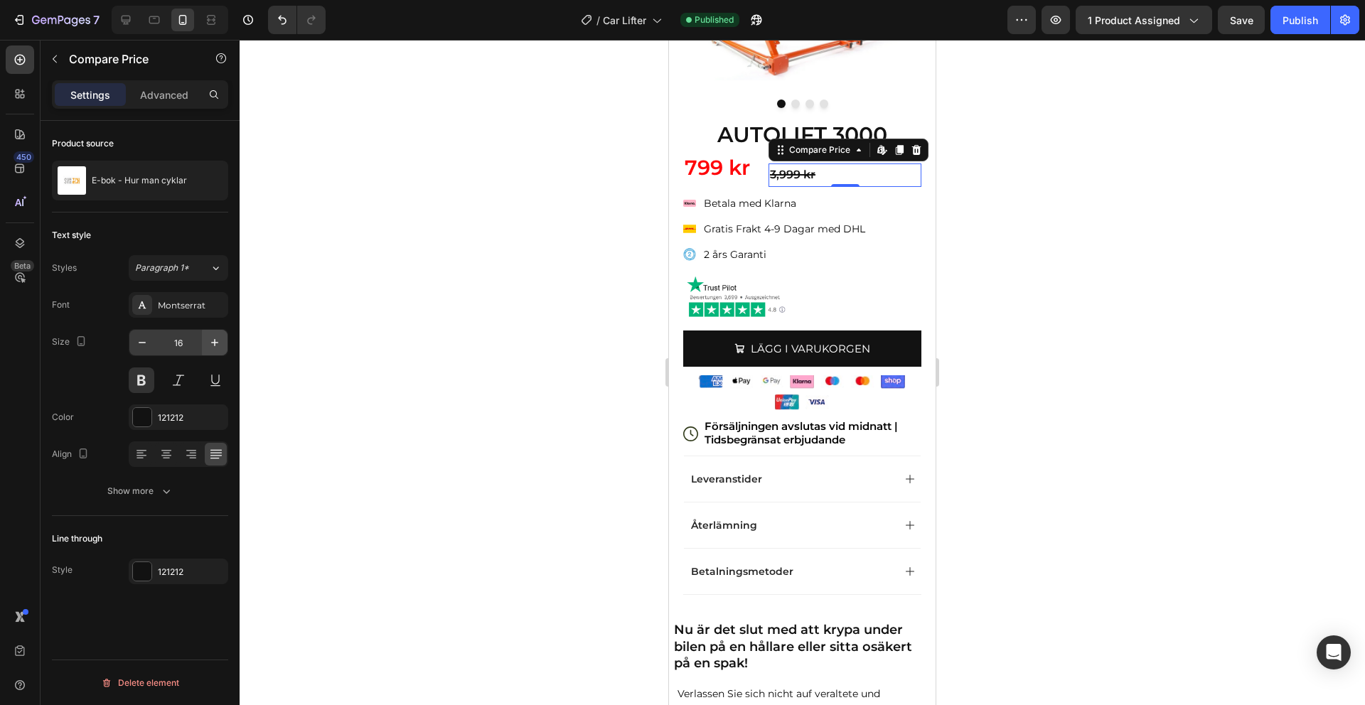
click at [215, 354] on button "button" at bounding box center [215, 343] width 26 height 26
click at [215, 352] on button "button" at bounding box center [215, 343] width 26 height 26
type input "18"
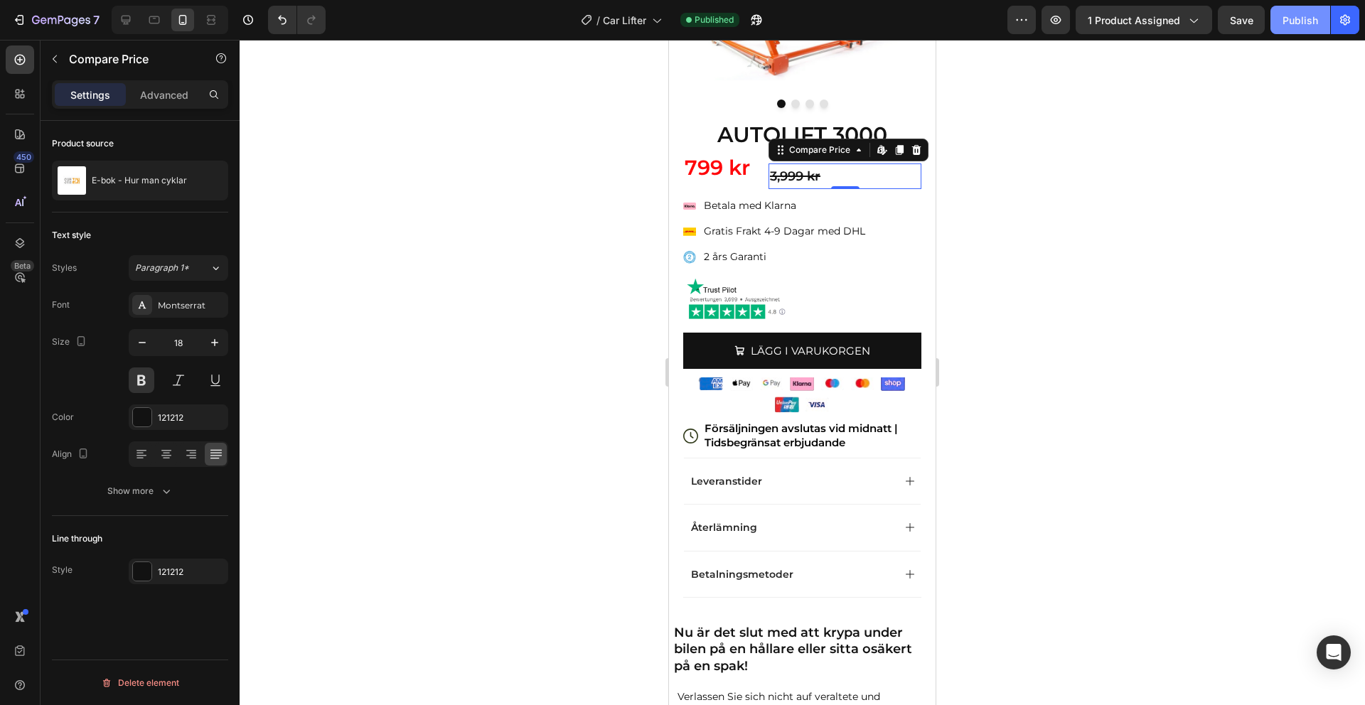
click at [1278, 31] on button "Publish" at bounding box center [1300, 20] width 60 height 28
click at [777, 293] on img at bounding box center [736, 299] width 107 height 50
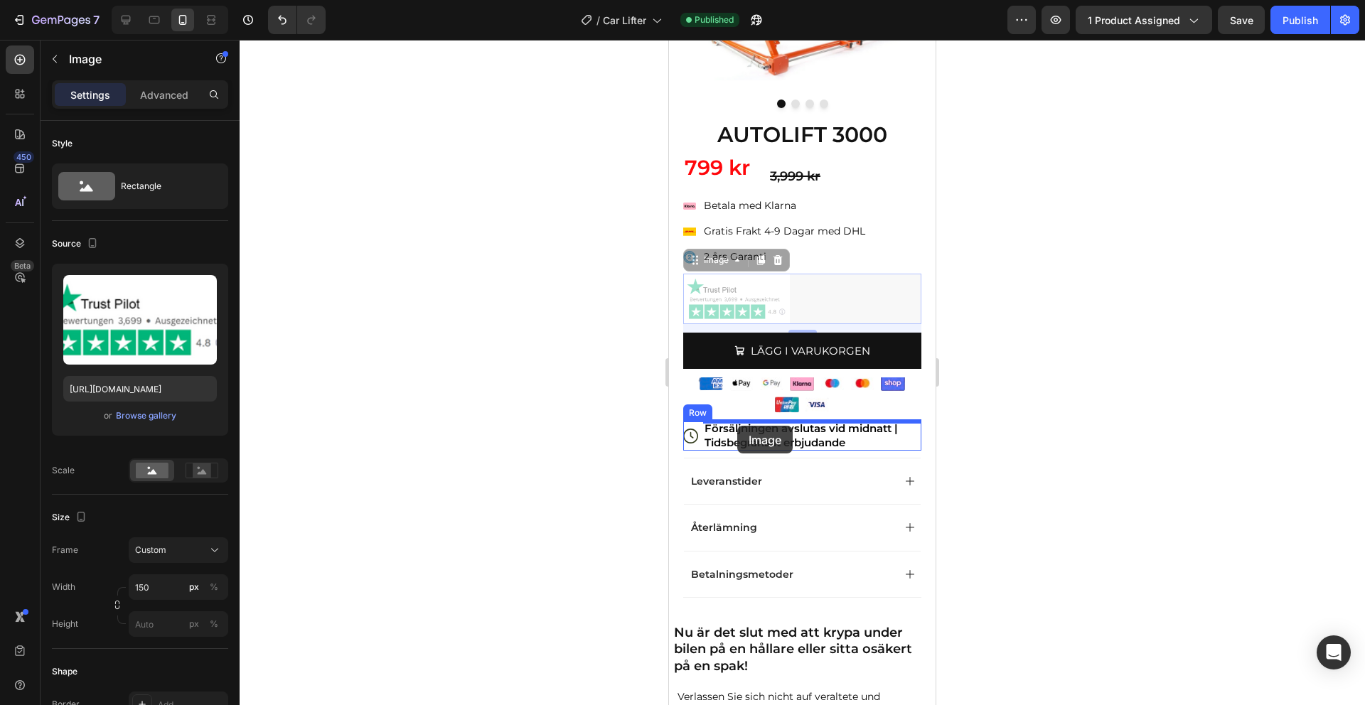
drag, startPoint x: 695, startPoint y: 263, endPoint x: 737, endPoint y: 426, distance: 168.1
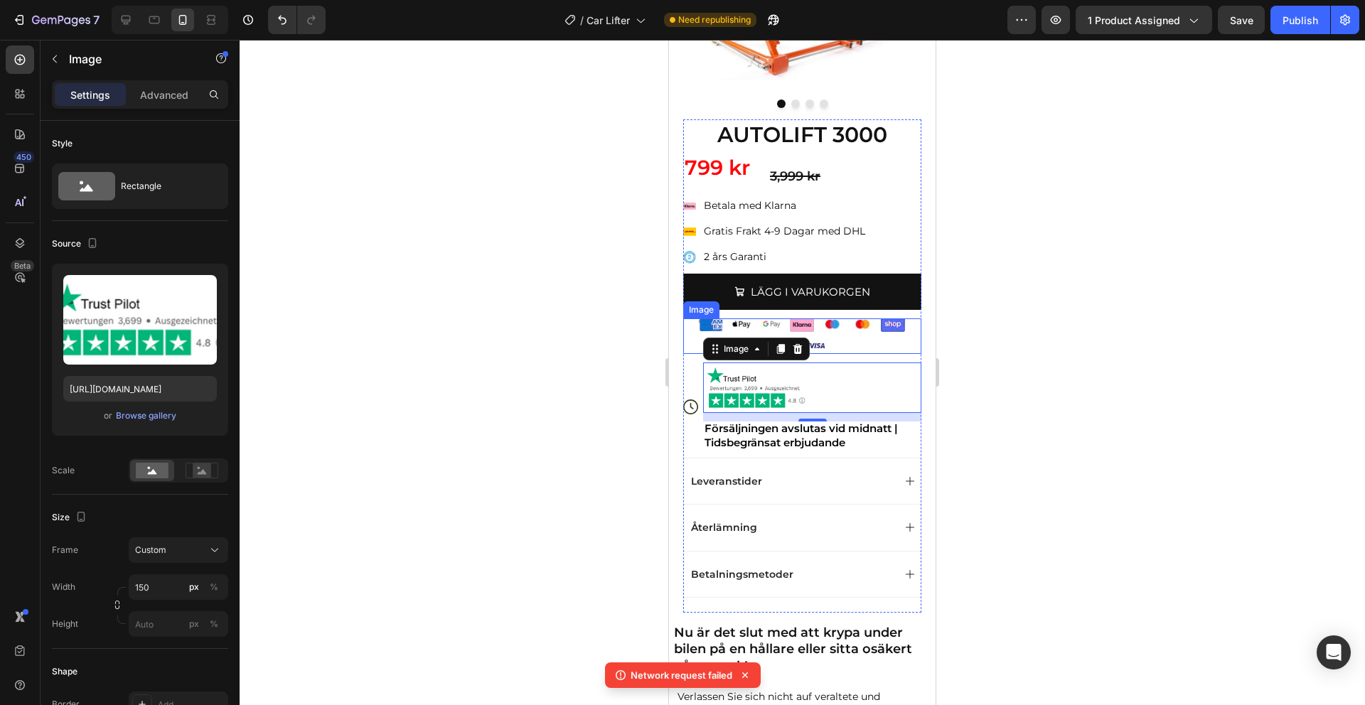
click at [840, 329] on img at bounding box center [802, 336] width 213 height 36
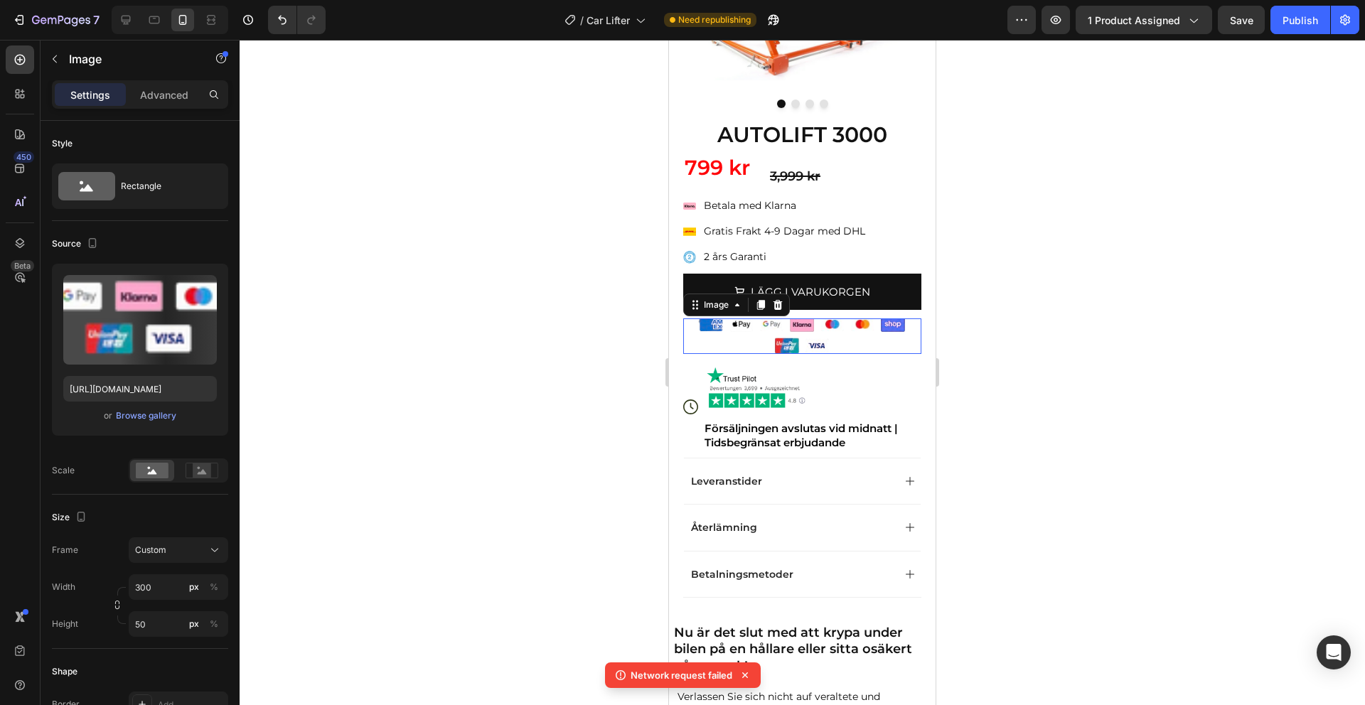
scroll to position [385, 0]
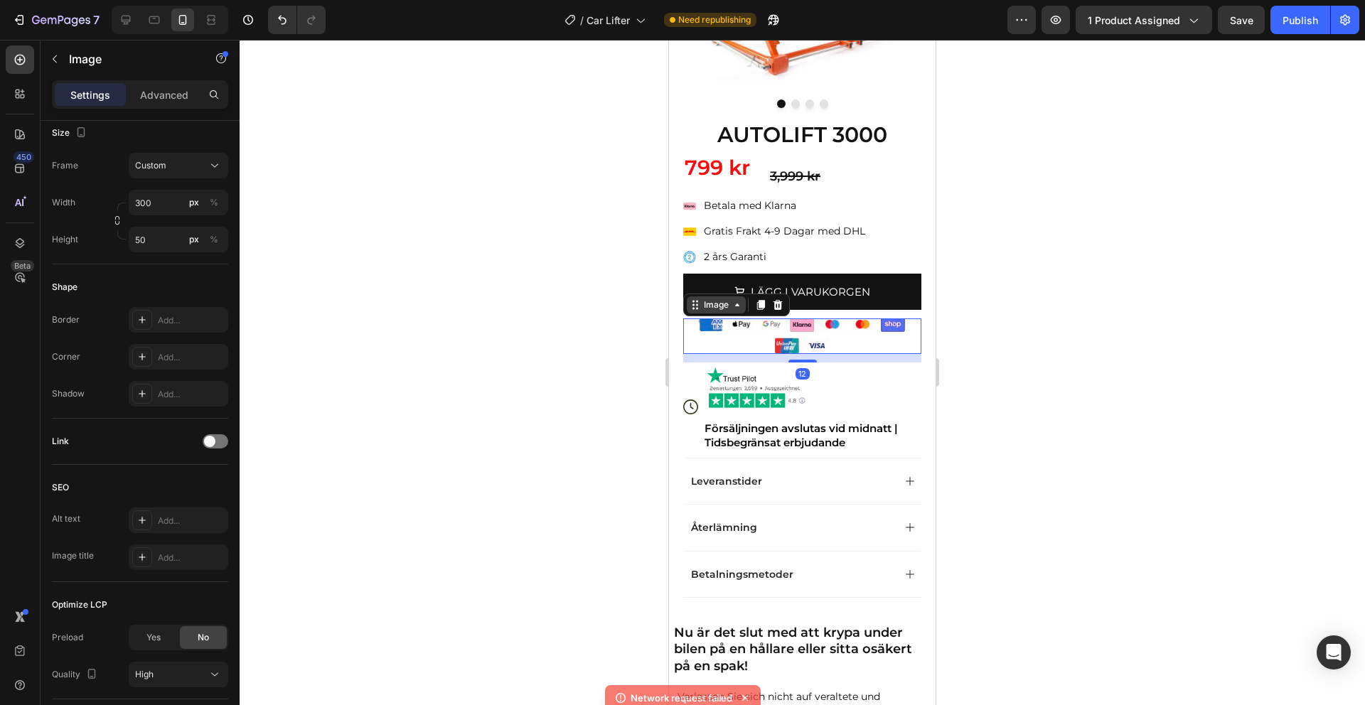
click at [698, 305] on icon at bounding box center [695, 304] width 11 height 11
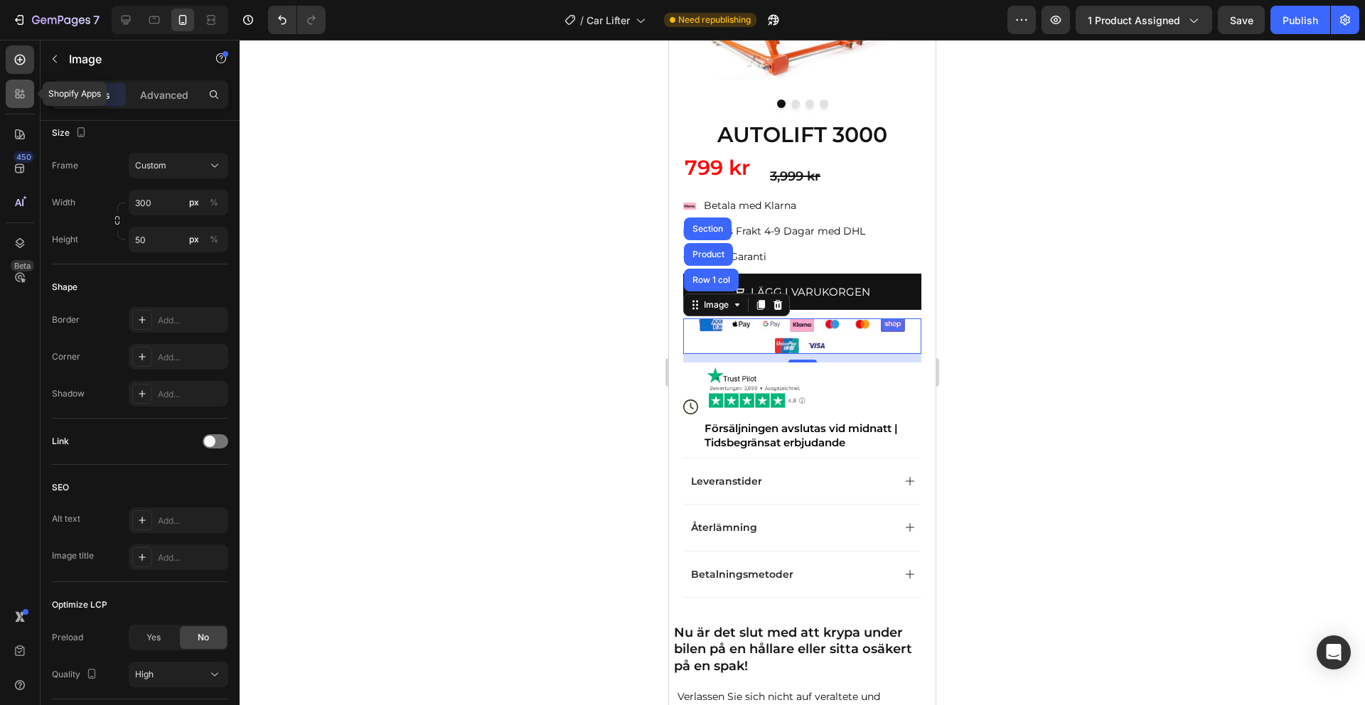
click at [27, 95] on div at bounding box center [20, 94] width 28 height 28
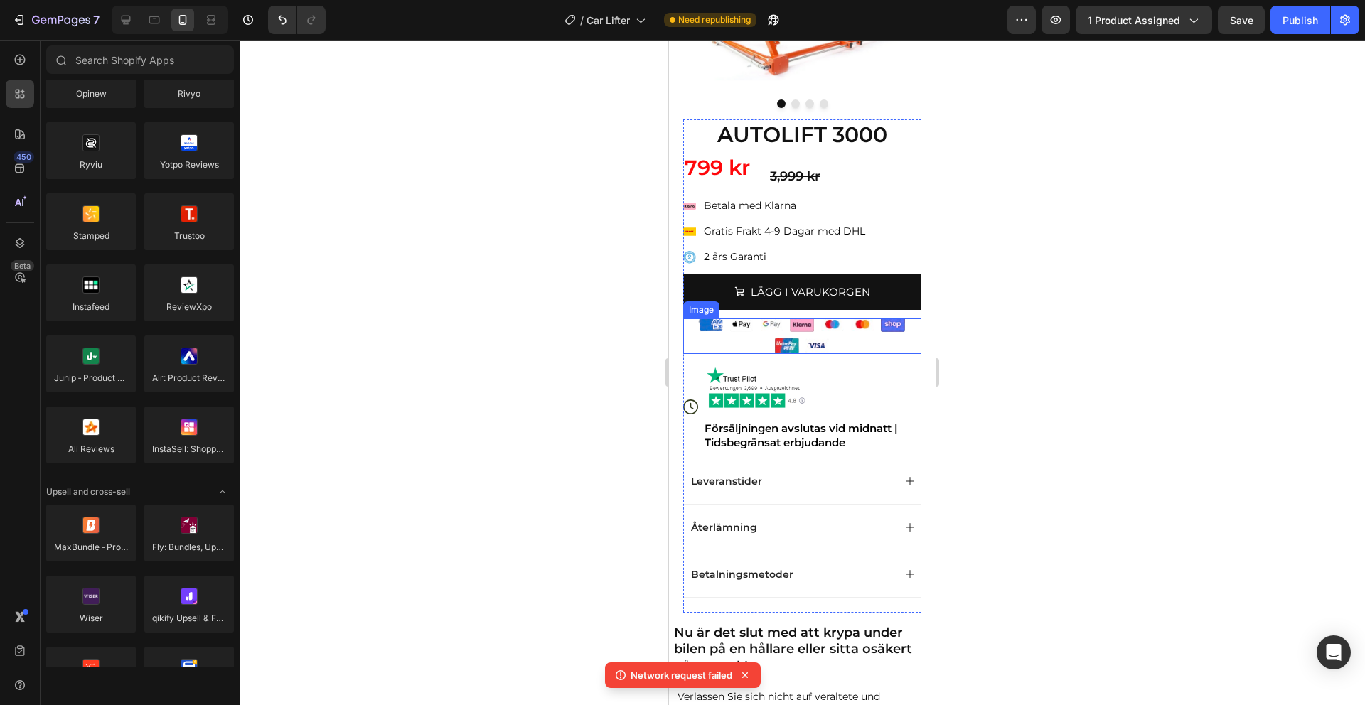
click at [756, 326] on img at bounding box center [802, 336] width 213 height 36
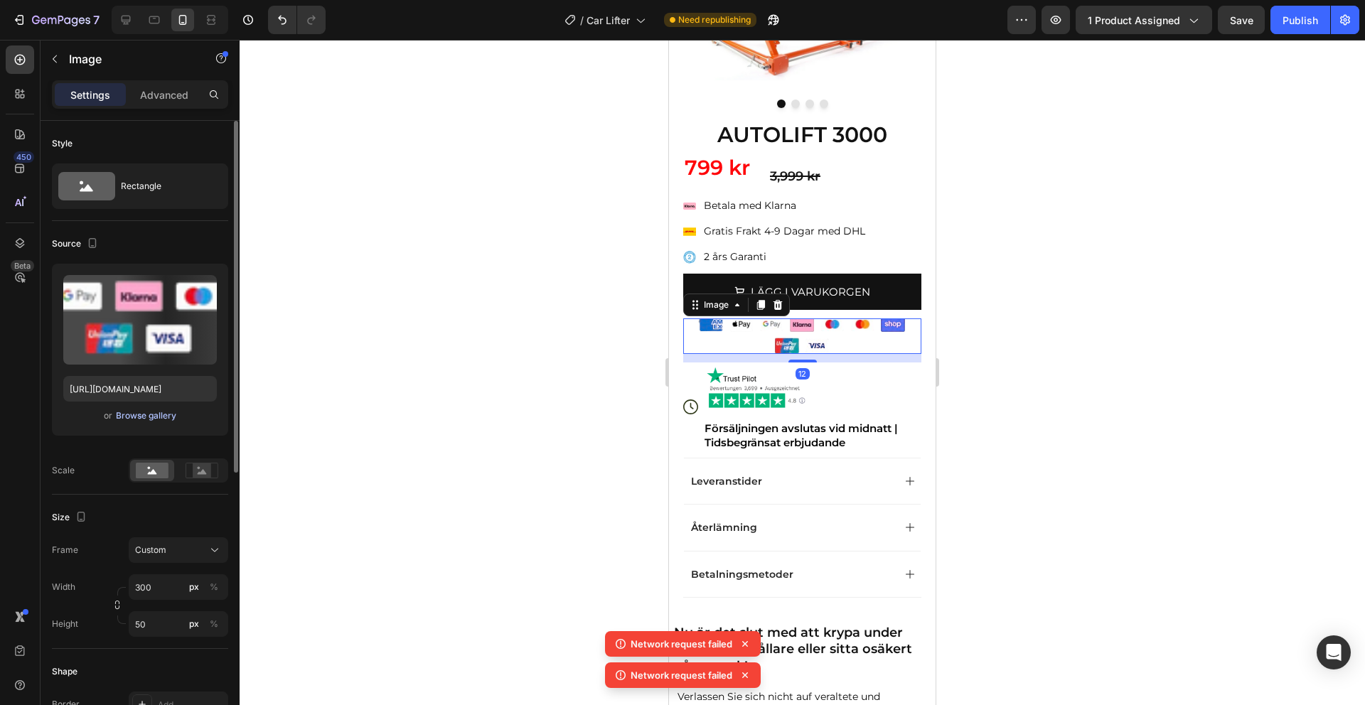
click at [141, 417] on div "Browse gallery" at bounding box center [146, 415] width 60 height 13
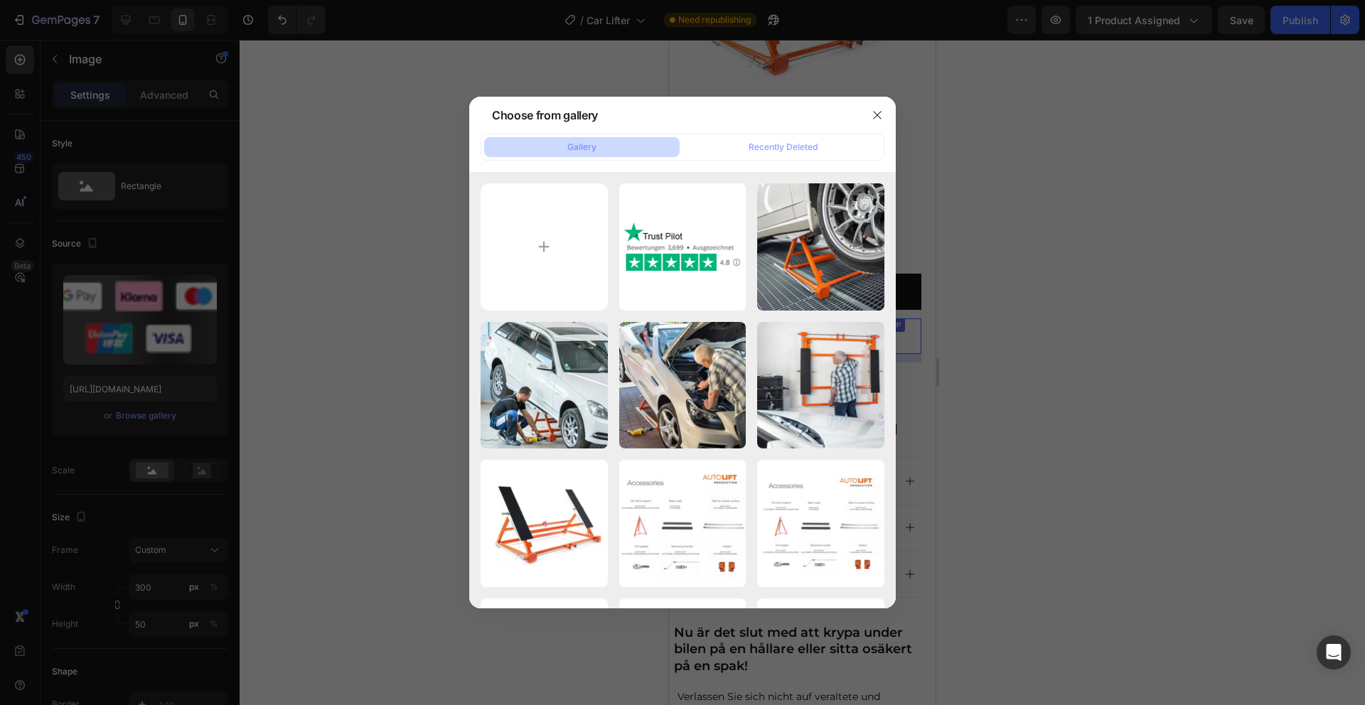
type input "C:\fakepath\Screen Shot 2025-08-27 at 4.07.53 PM.png"
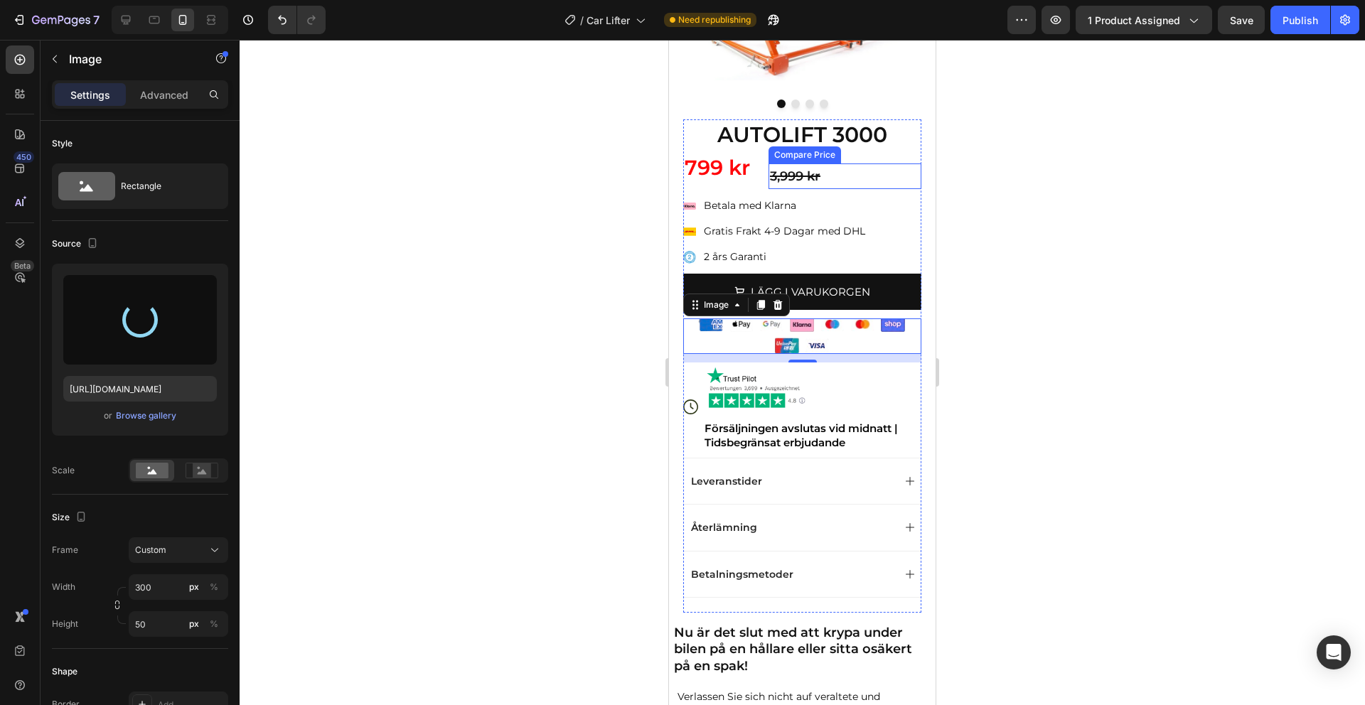
click at [792, 177] on div "3,999 kr" at bounding box center [845, 177] width 153 height 26
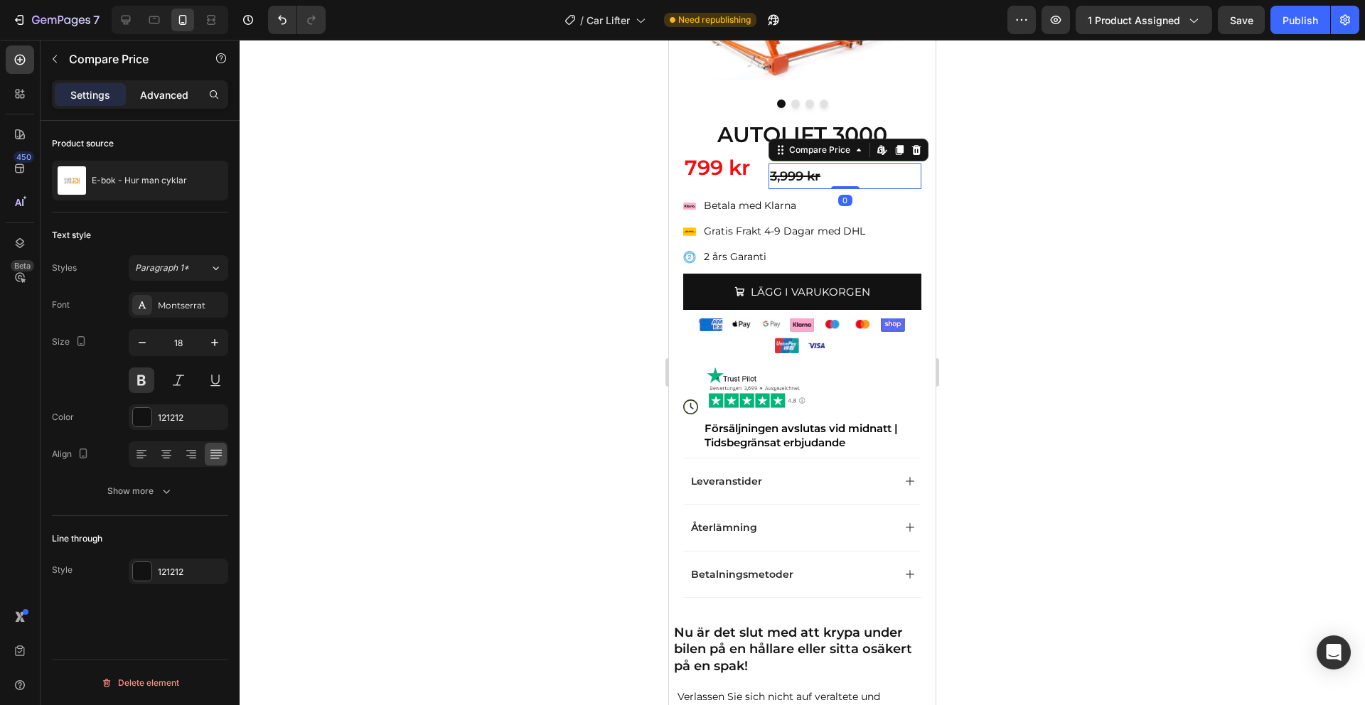
click at [166, 94] on p "Advanced" at bounding box center [164, 94] width 48 height 15
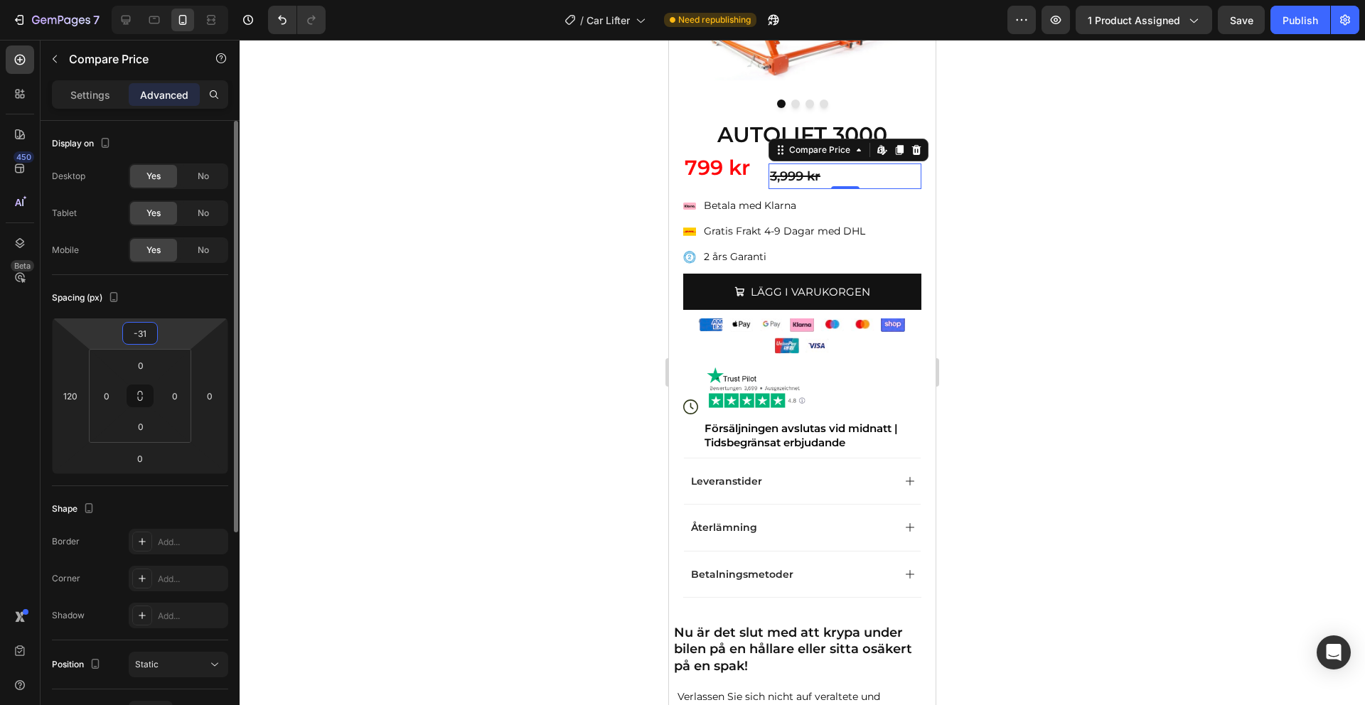
click at [146, 334] on input "-31" at bounding box center [140, 333] width 28 height 21
click at [151, 332] on input "-31" at bounding box center [140, 333] width 28 height 21
type input "-3"
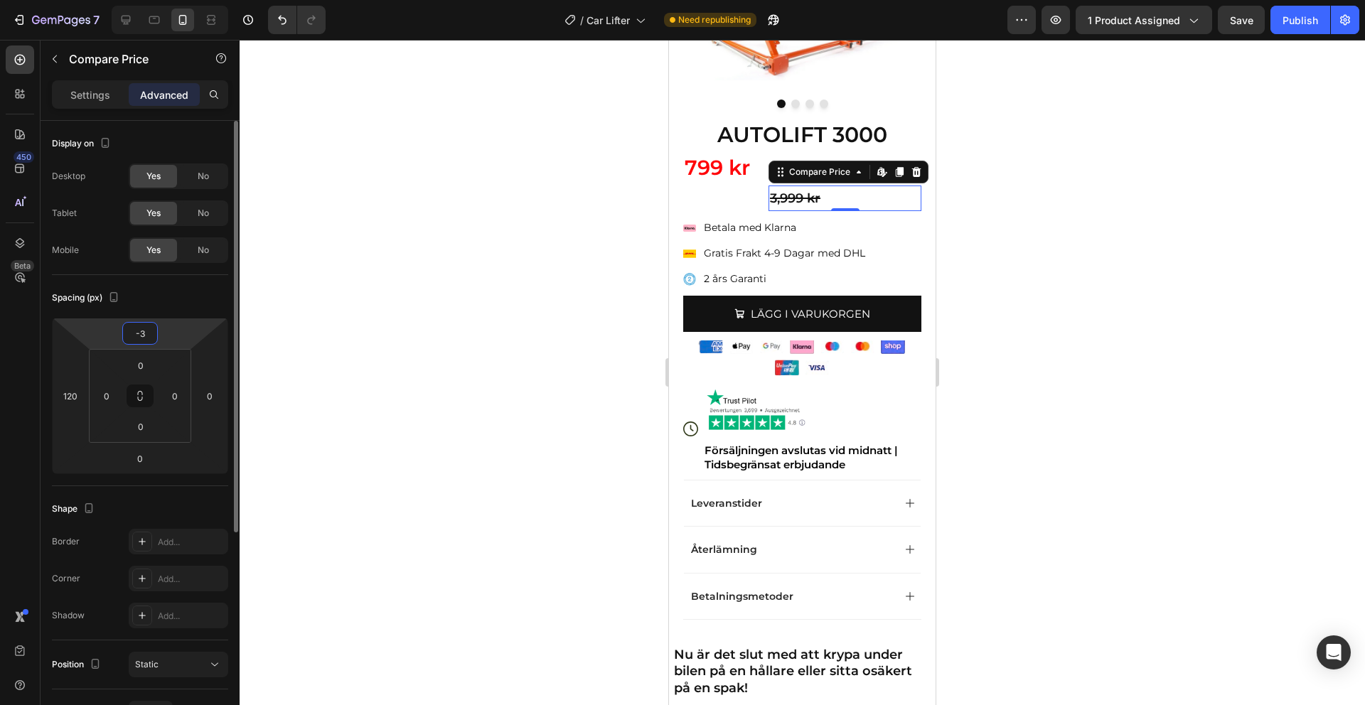
type input "-37"
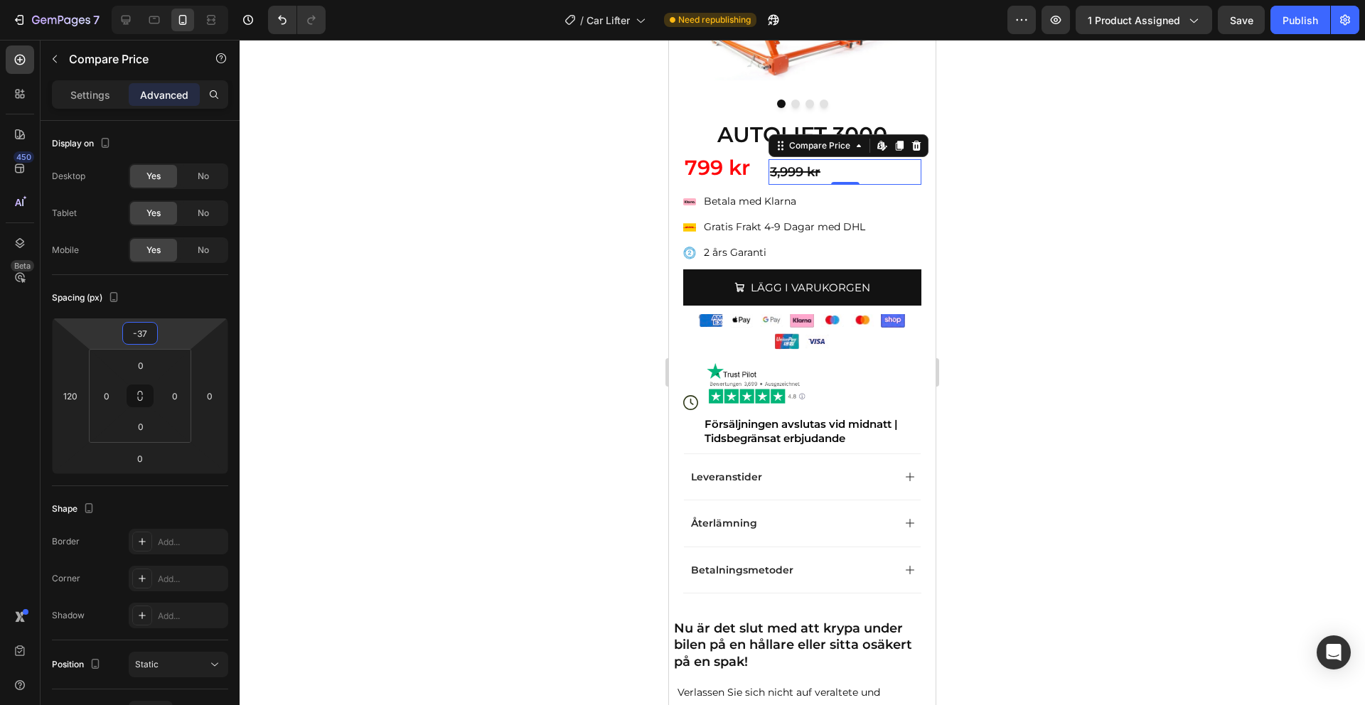
click at [632, 263] on div at bounding box center [802, 372] width 1125 height 665
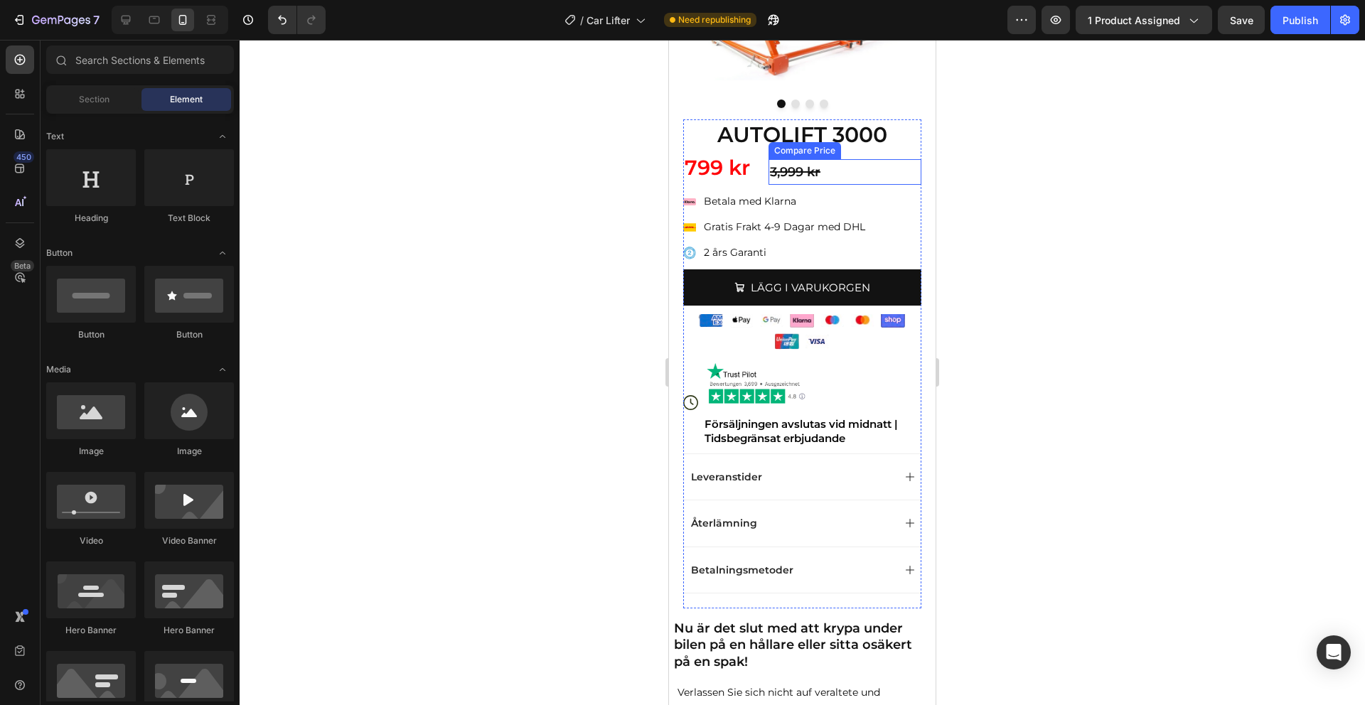
click at [799, 175] on div "3,999 kr" at bounding box center [845, 172] width 153 height 26
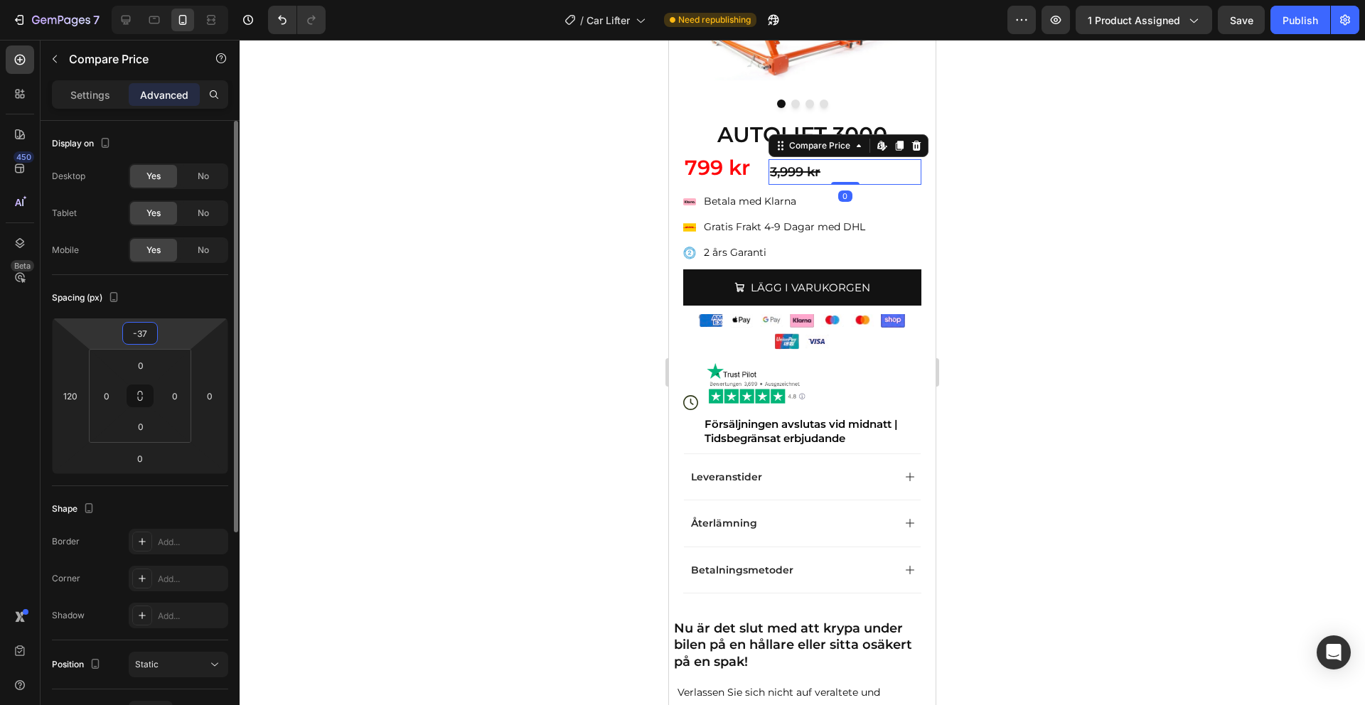
click at [149, 333] on input "-37" at bounding box center [140, 333] width 28 height 21
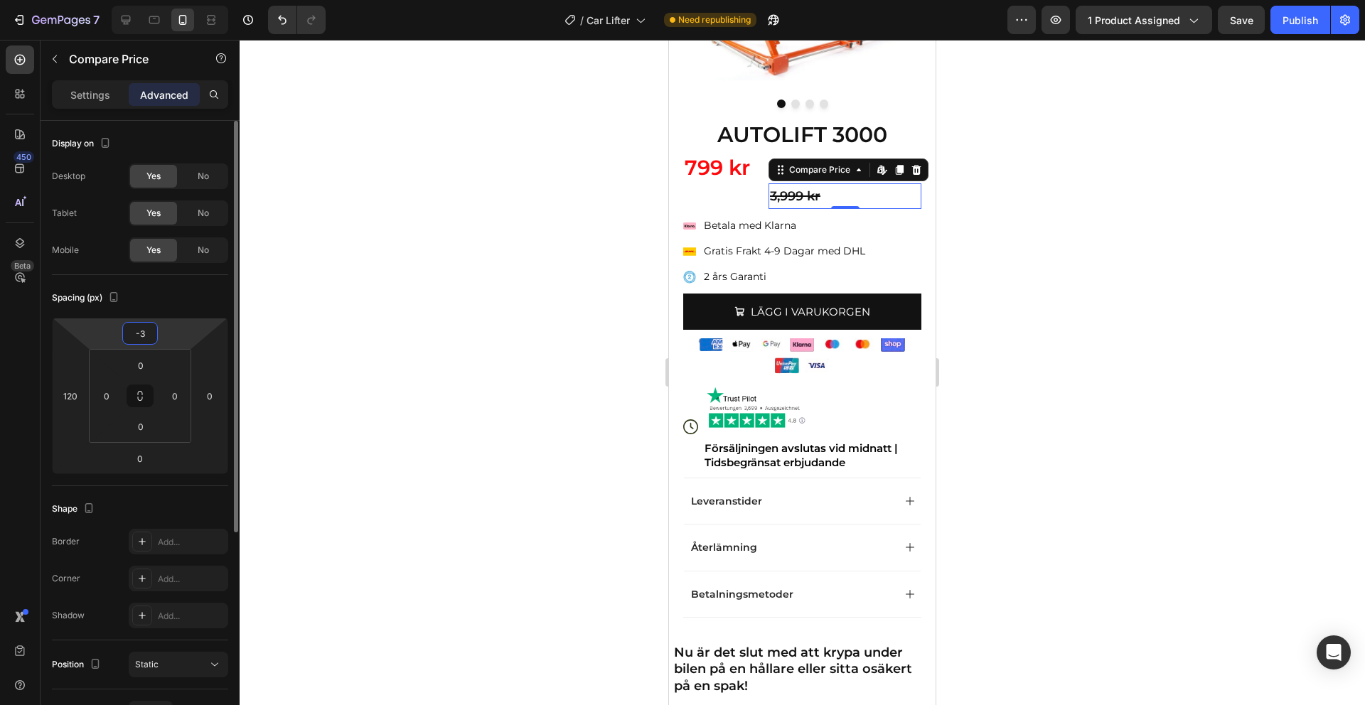
type input "-35"
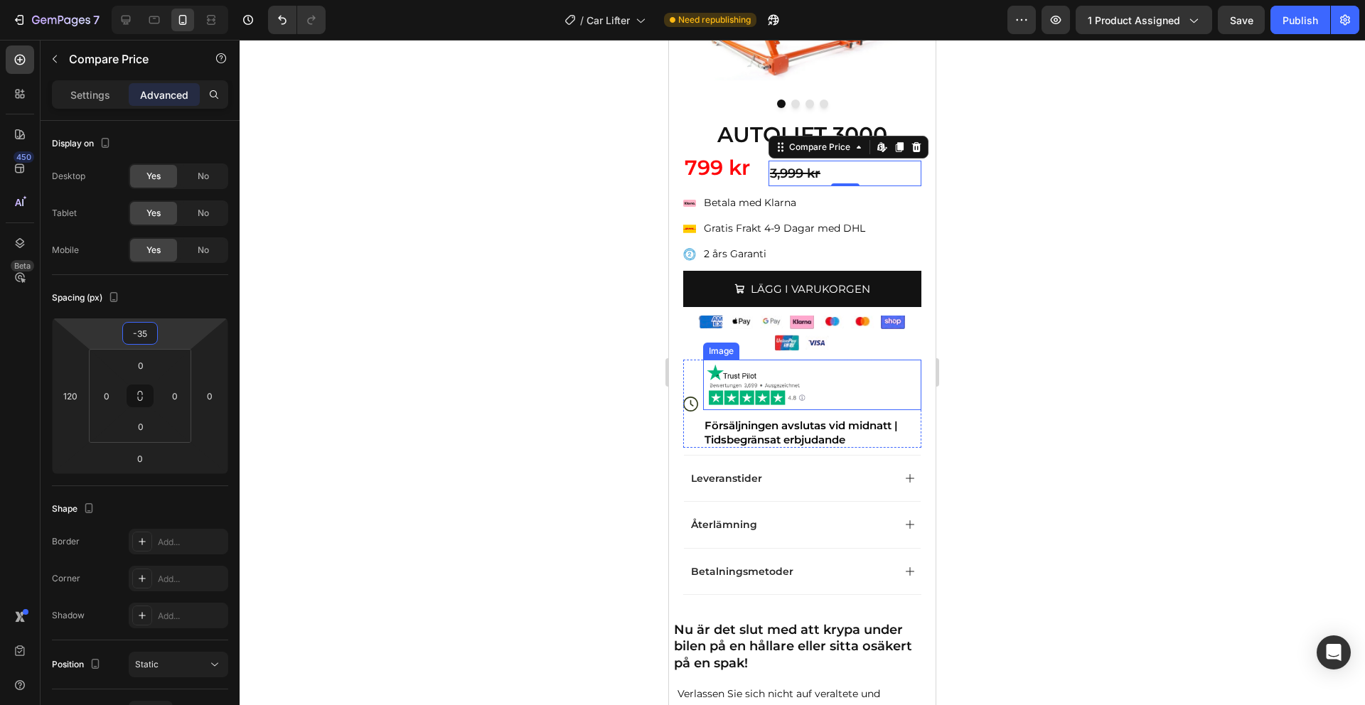
click at [804, 400] on img at bounding box center [756, 385] width 107 height 50
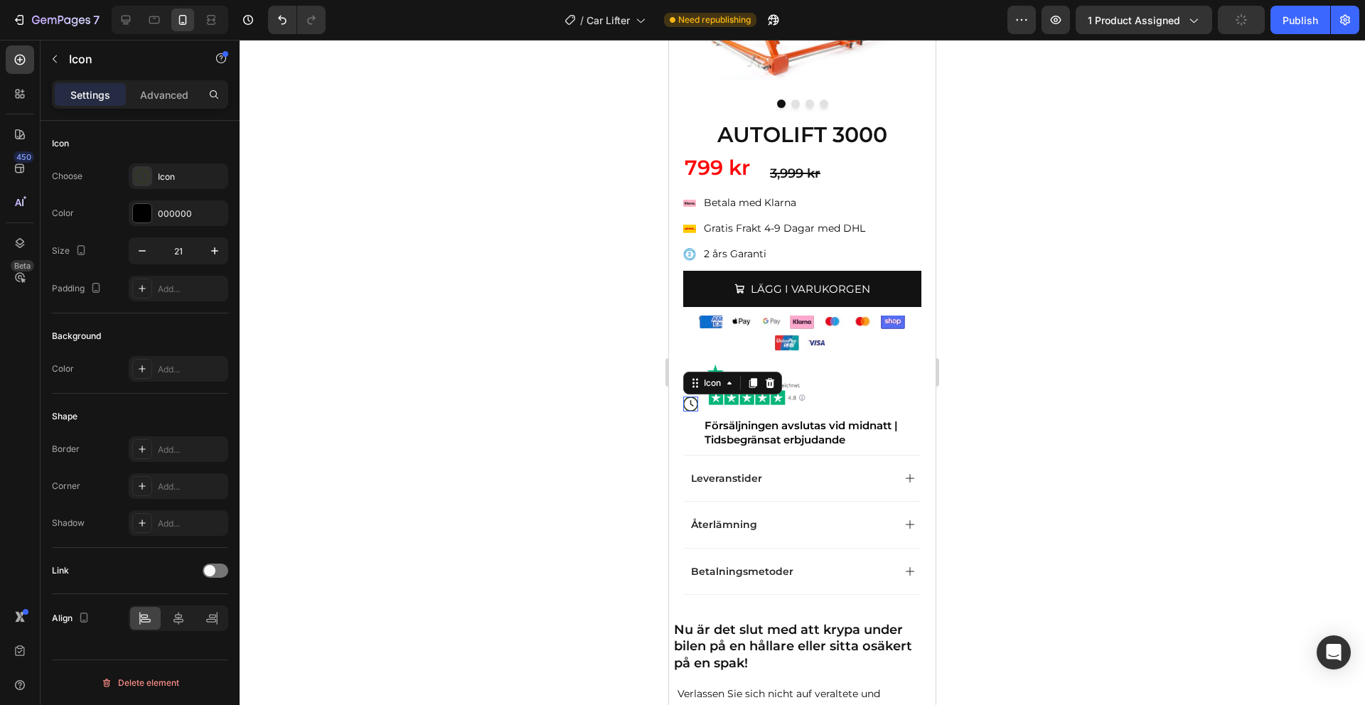
click at [691, 409] on div "Icon 0" at bounding box center [690, 404] width 15 height 15
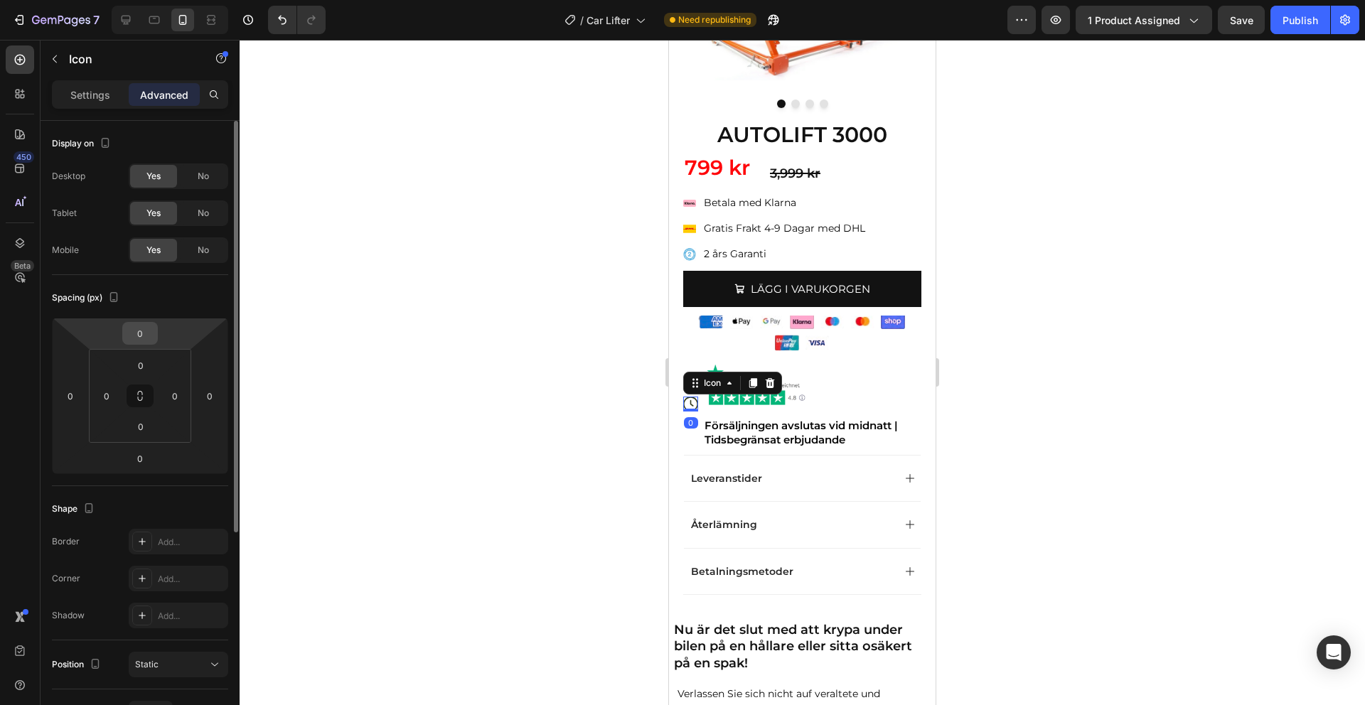
click at [139, 333] on input "0" at bounding box center [140, 333] width 28 height 21
type input "-2"
type input "2"
type input "5"
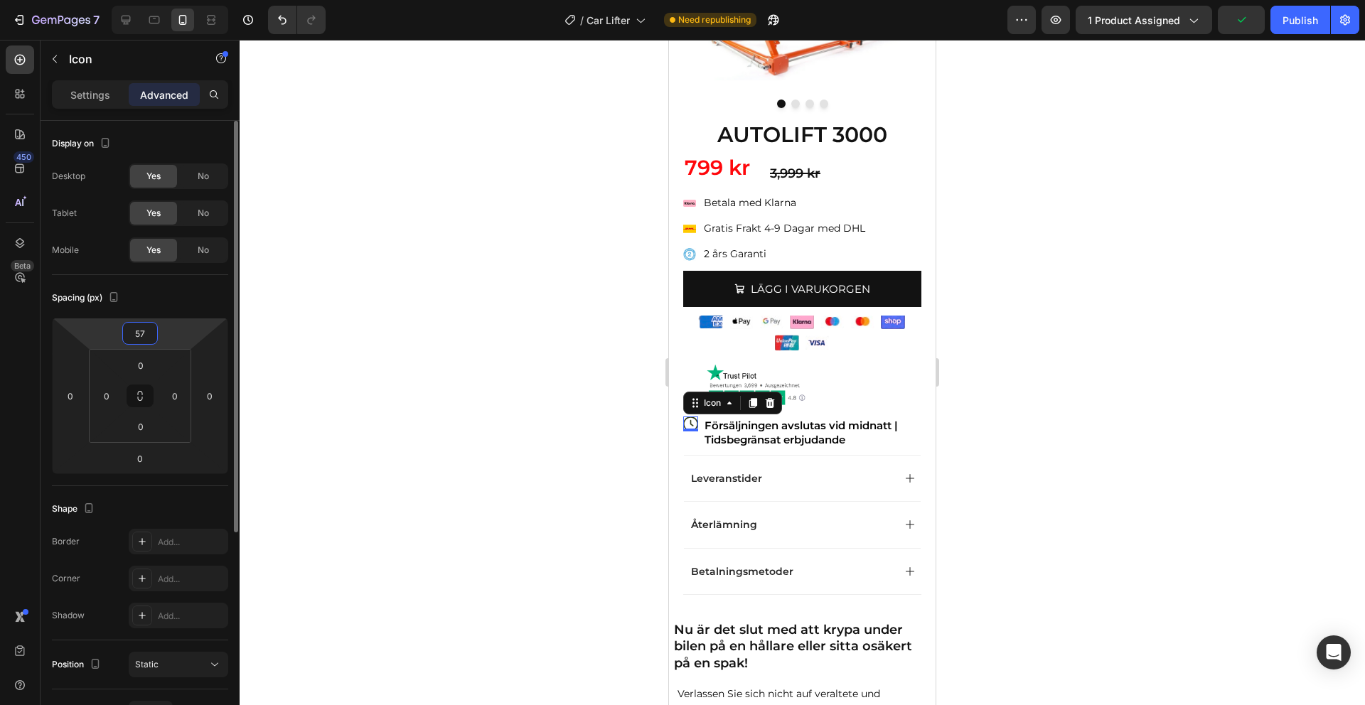
type input "5"
type input "60"
click at [800, 384] on img at bounding box center [756, 385] width 107 height 50
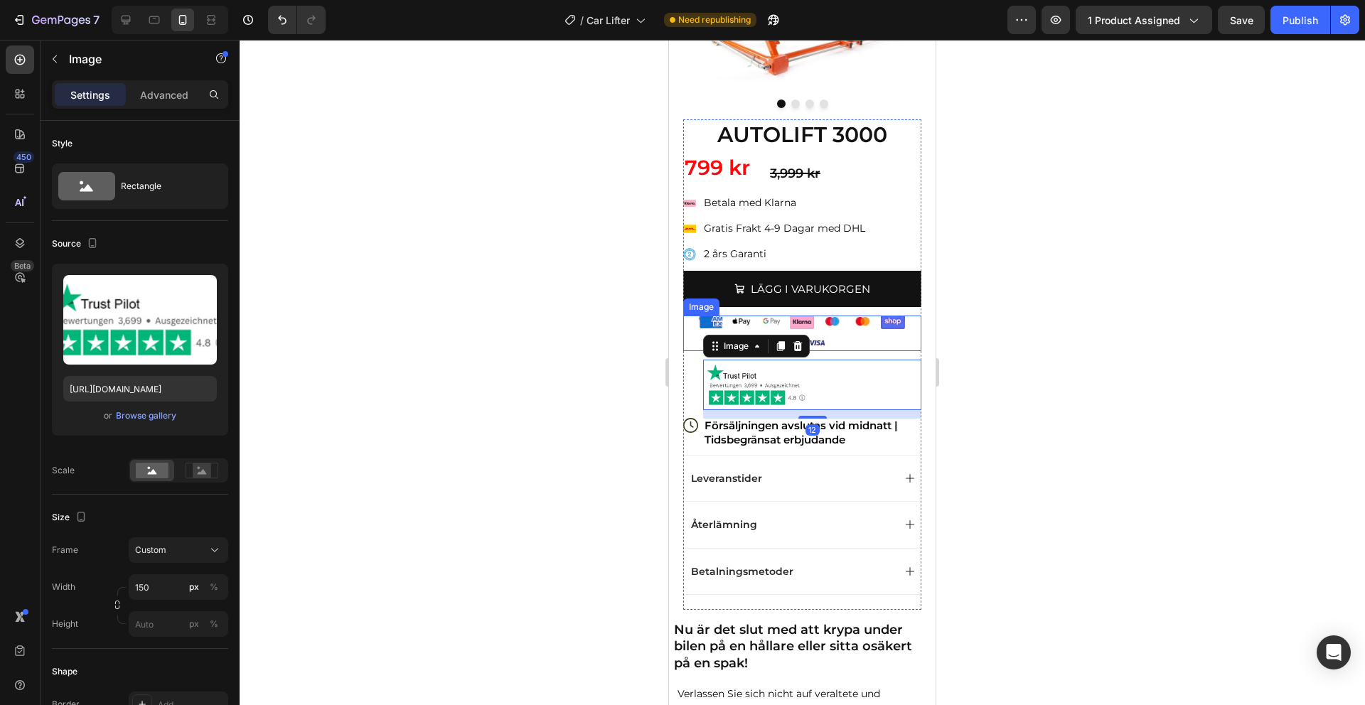
click at [847, 345] on img at bounding box center [802, 334] width 213 height 36
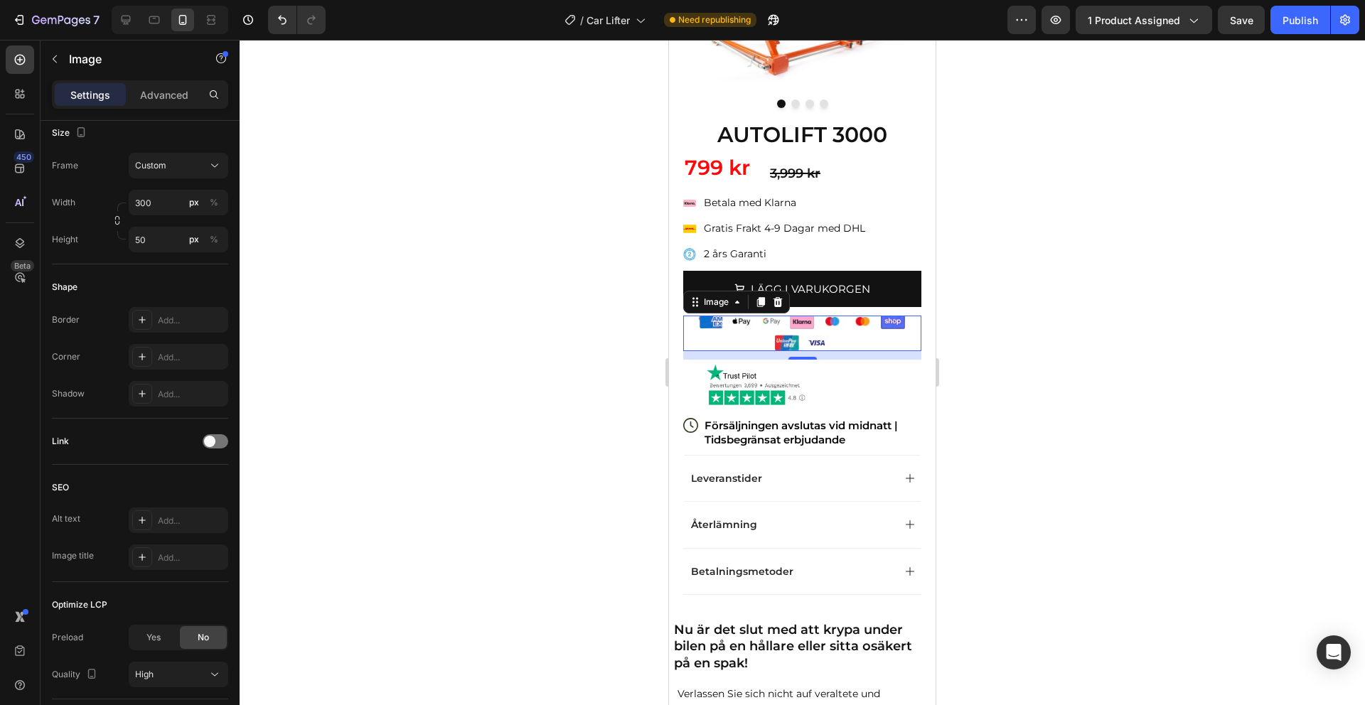
click at [820, 336] on img at bounding box center [802, 334] width 213 height 36
click at [87, 70] on div "Image" at bounding box center [122, 59] width 162 height 37
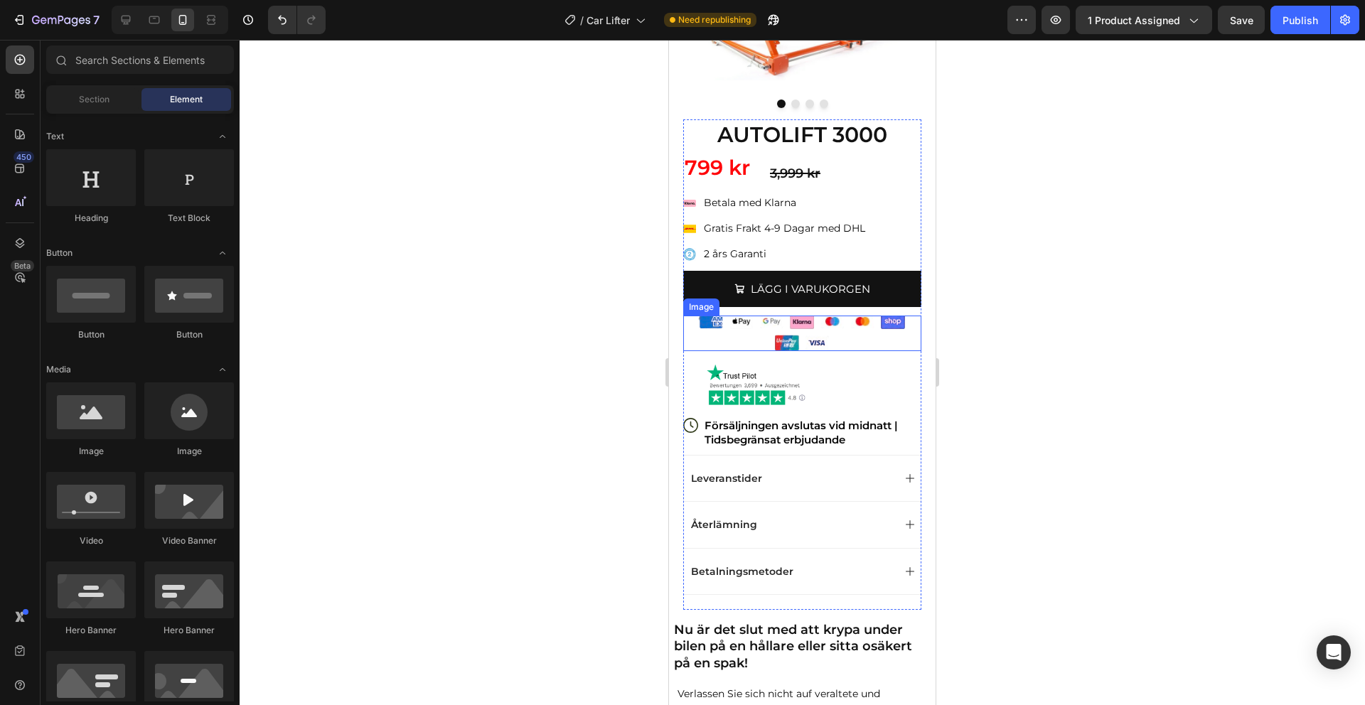
click at [829, 341] on img at bounding box center [802, 334] width 213 height 36
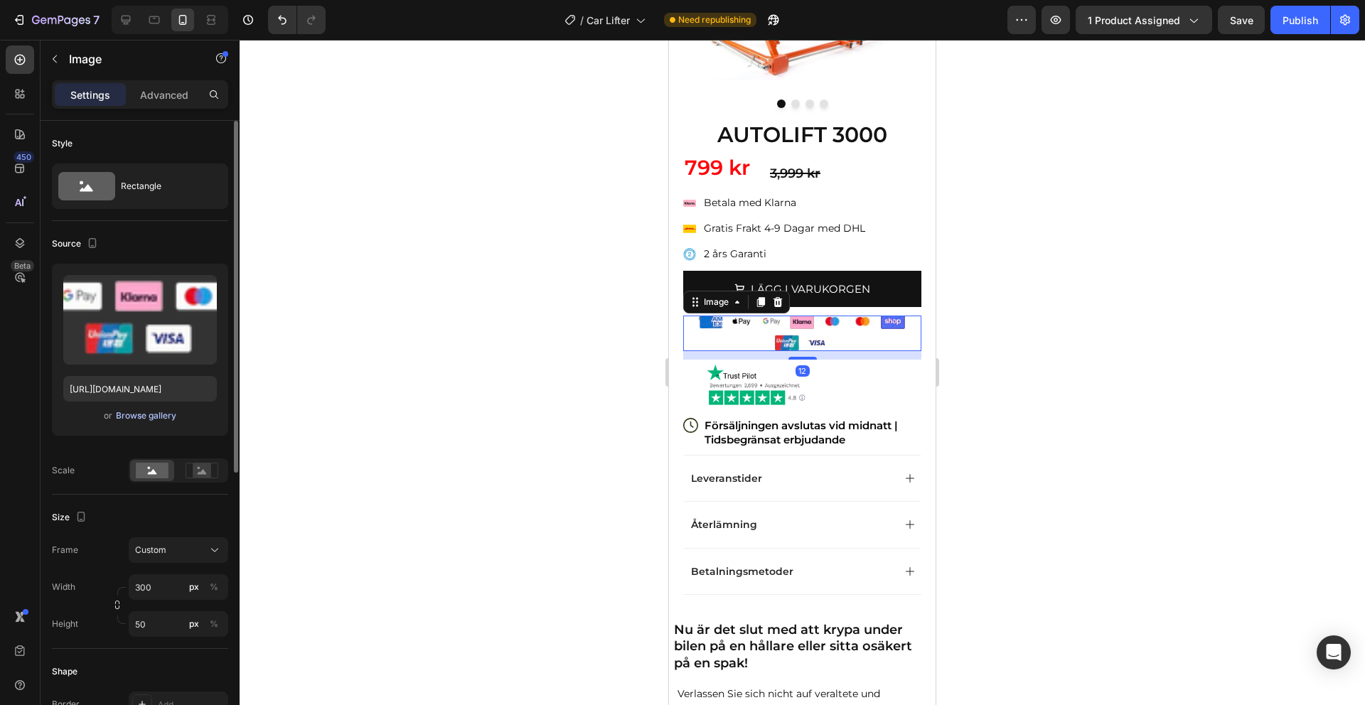
click at [149, 417] on div "Browse gallery" at bounding box center [146, 415] width 60 height 13
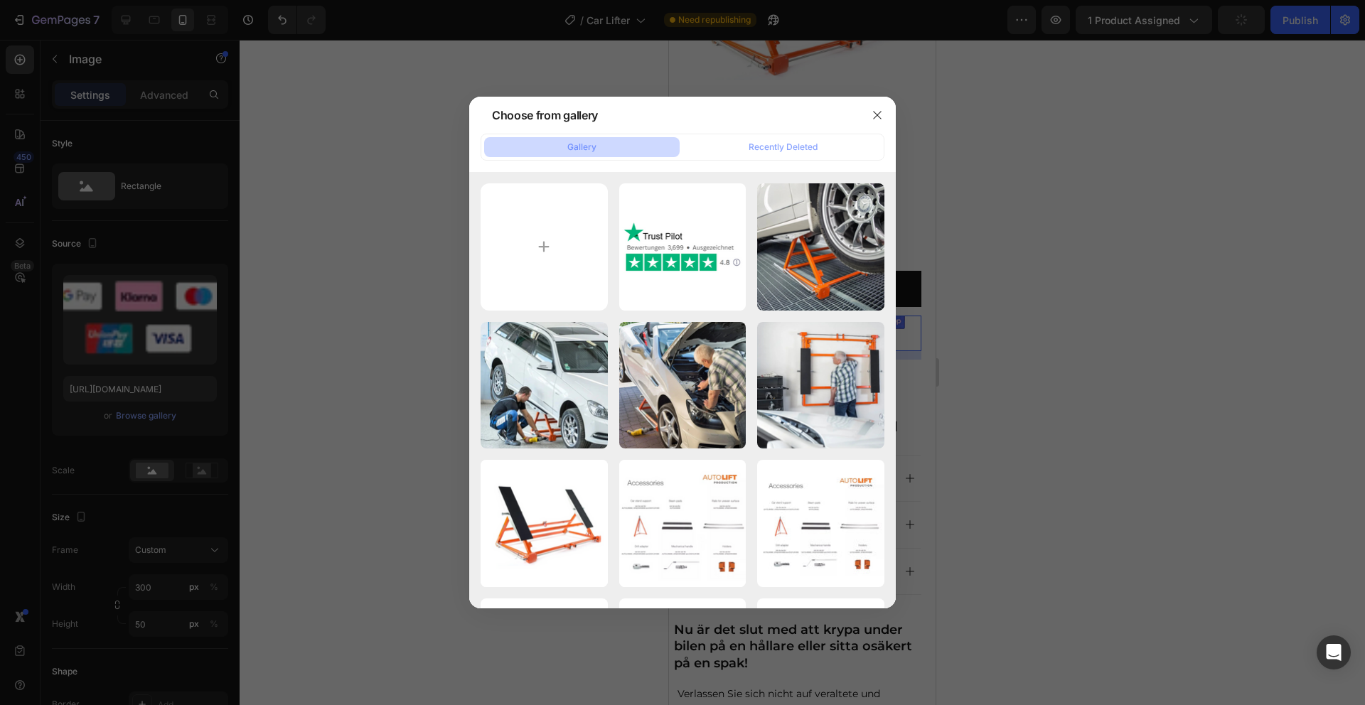
type input "C:\fakepath\Screen Shot 2025-08-27 at 4.07.53 PM.png"
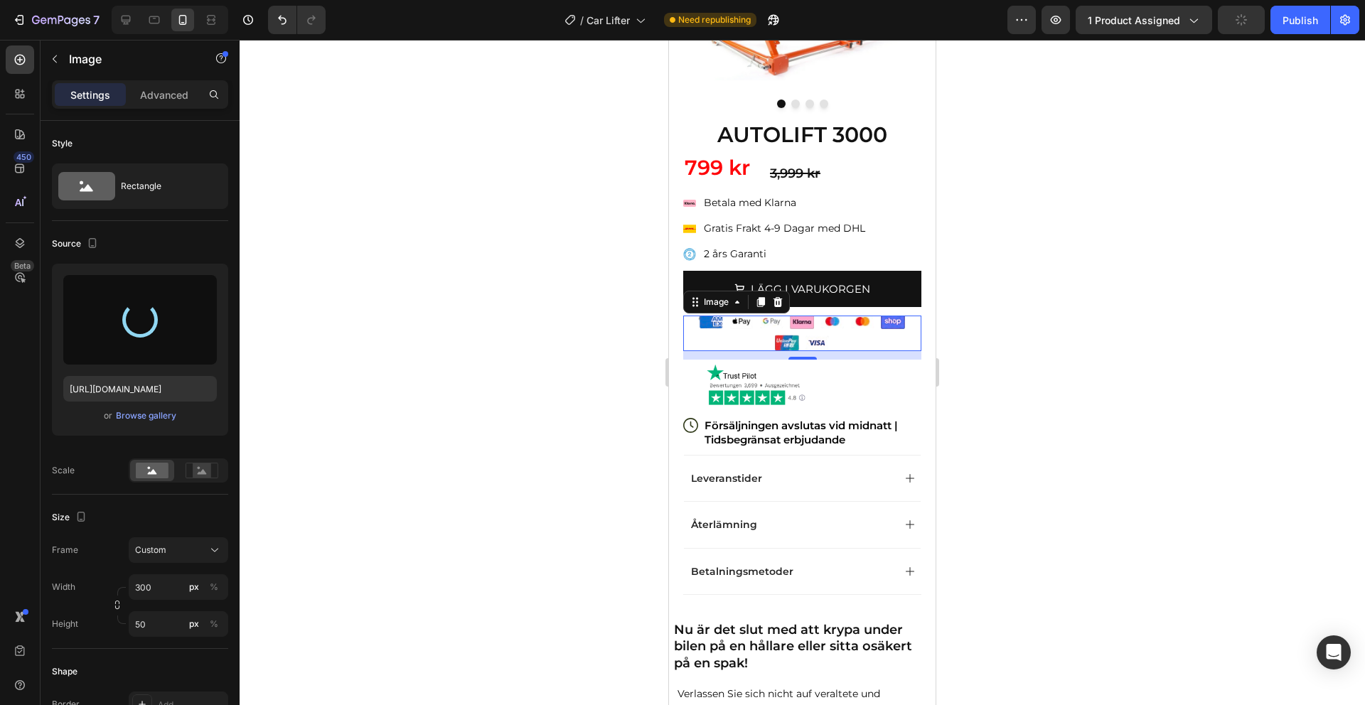
type input "https://cdn.shopify.com/s/files/1/0910/9402/4458/files/gempages_581251560135197…"
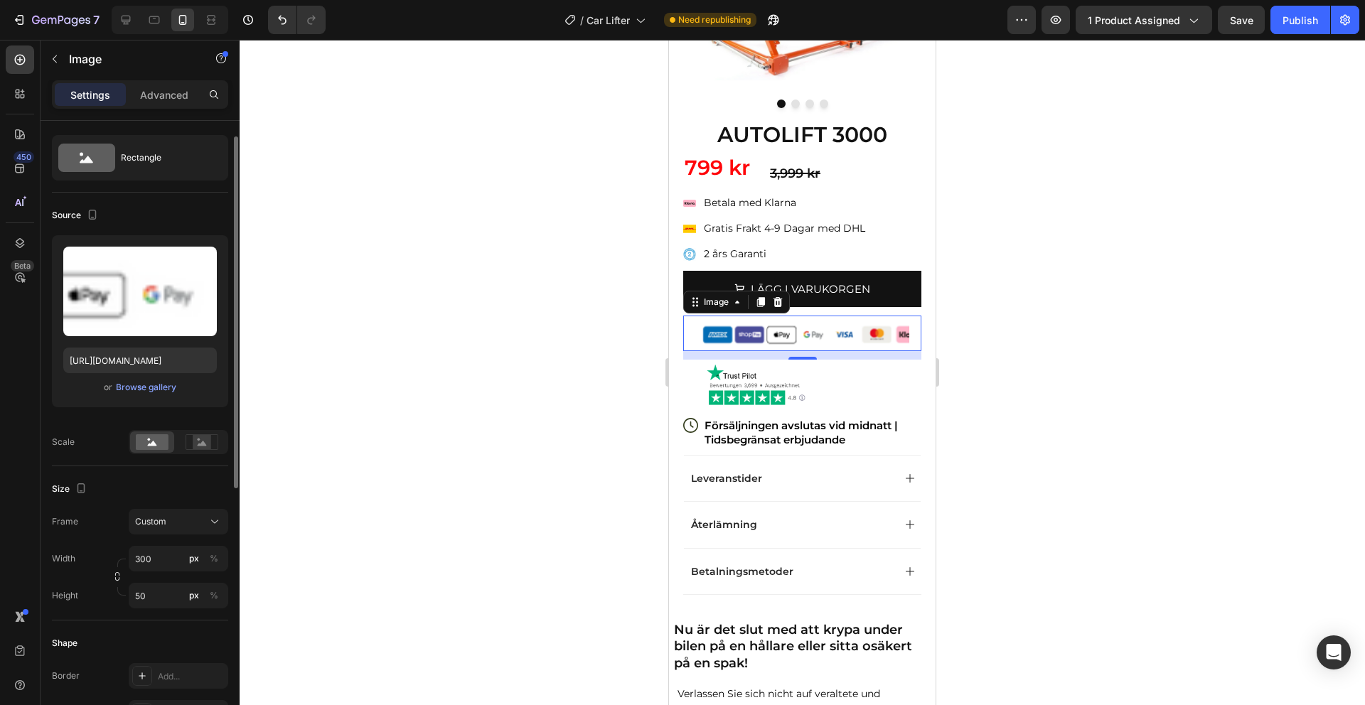
scroll to position [83, 0]
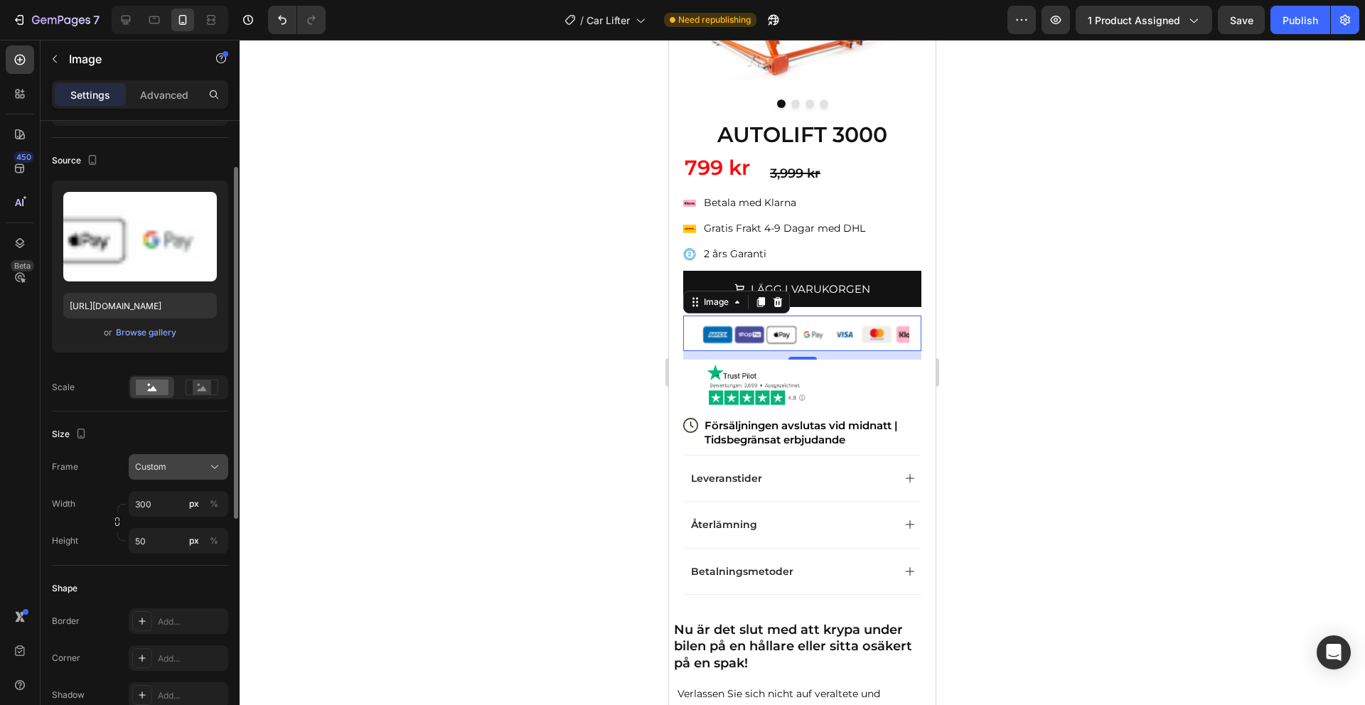
click at [175, 468] on div "Custom" at bounding box center [170, 467] width 70 height 13
click at [165, 577] on span "Original" at bounding box center [149, 582] width 31 height 13
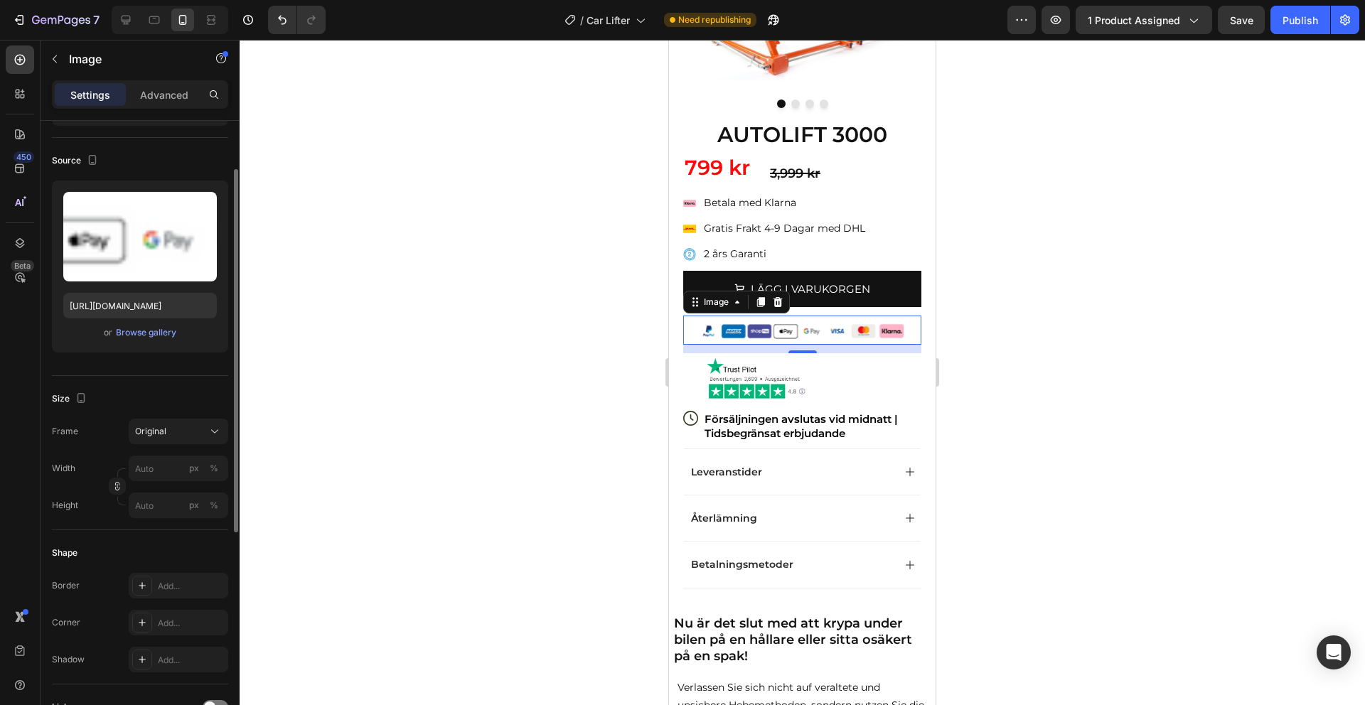
click at [986, 359] on div at bounding box center [802, 372] width 1125 height 665
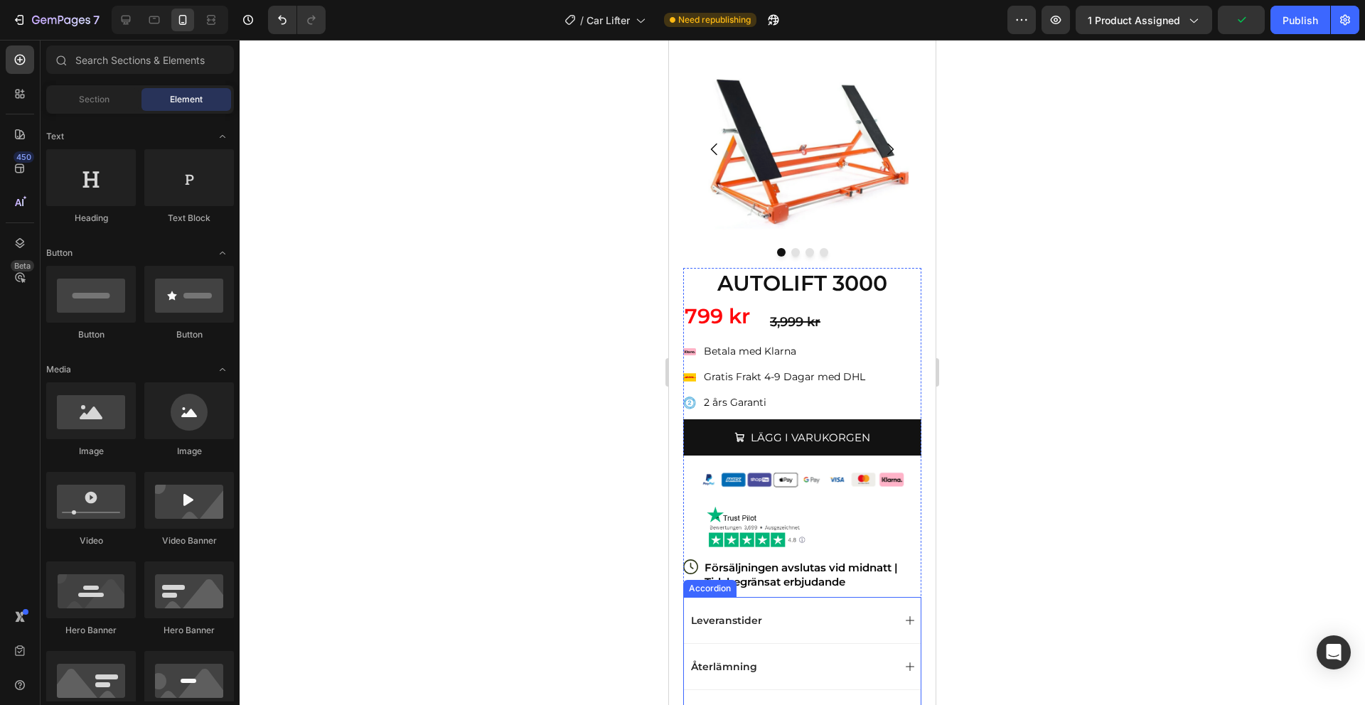
scroll to position [53, 0]
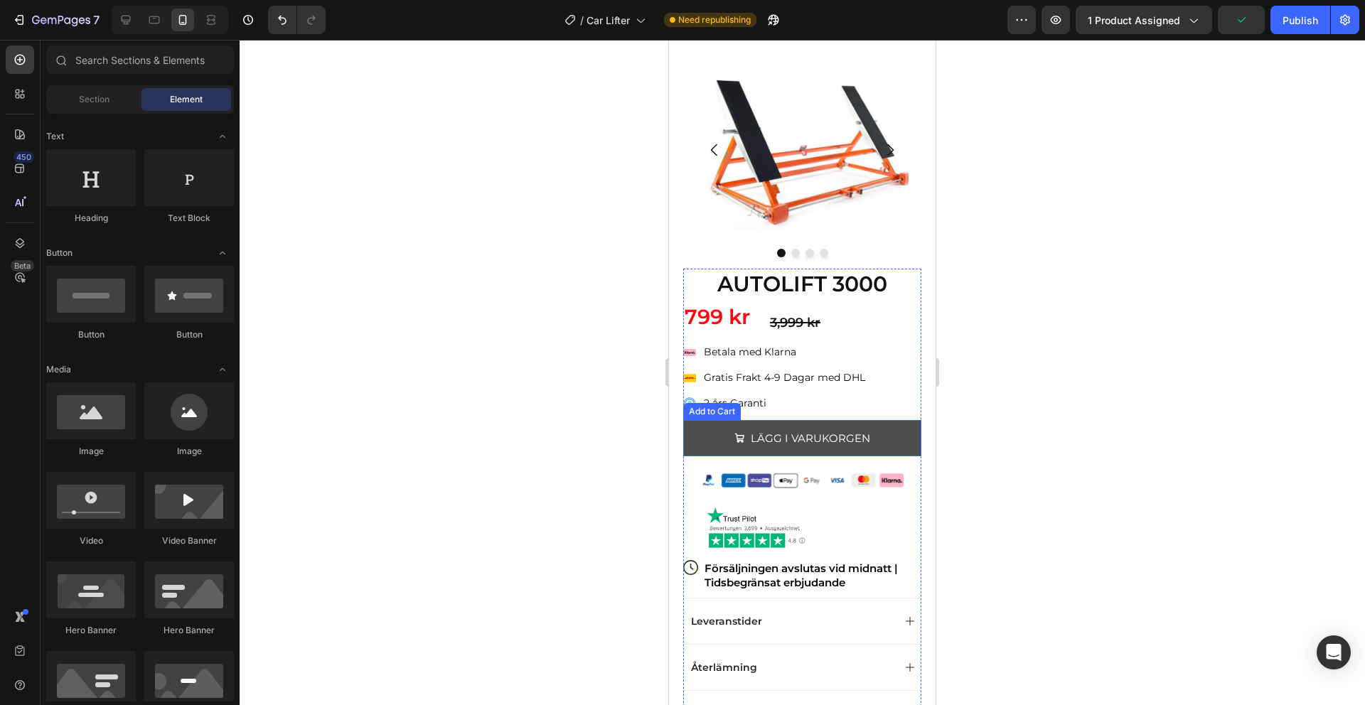
click at [889, 441] on button "LÄGG I VARUKORGEN" at bounding box center [802, 438] width 238 height 36
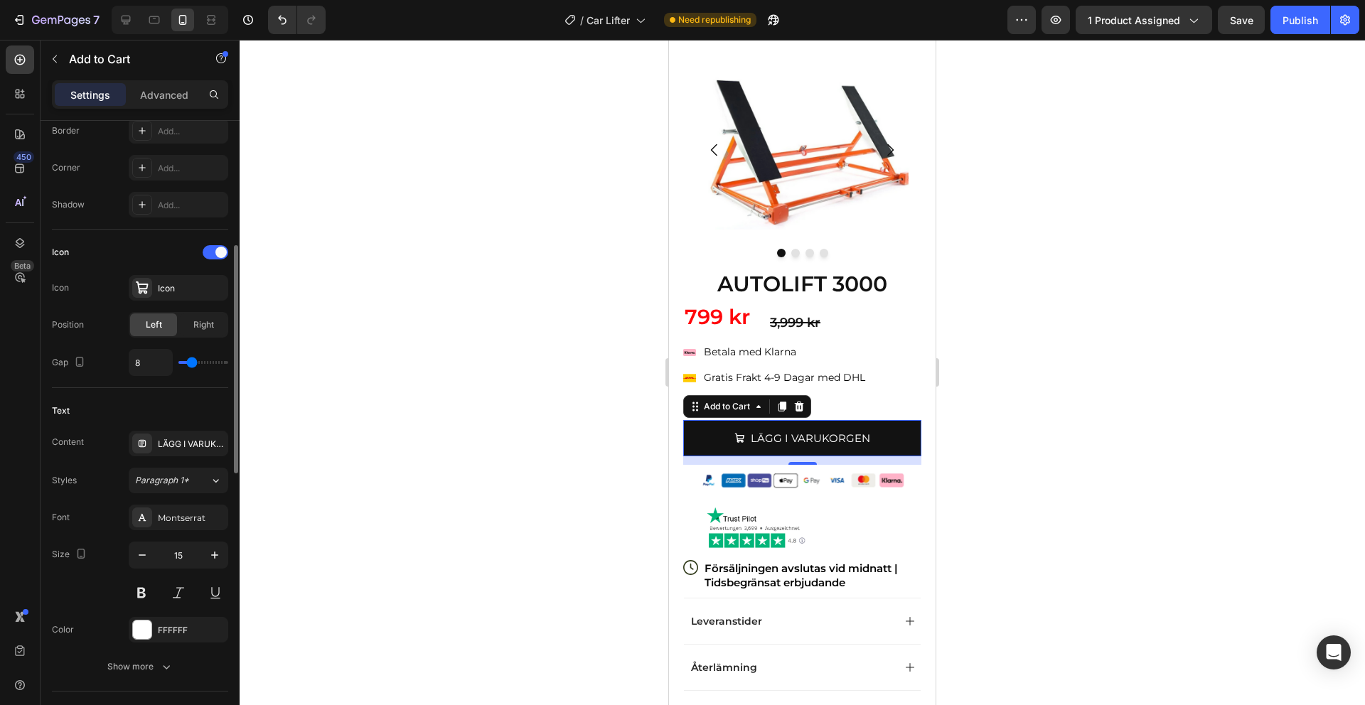
scroll to position [534, 0]
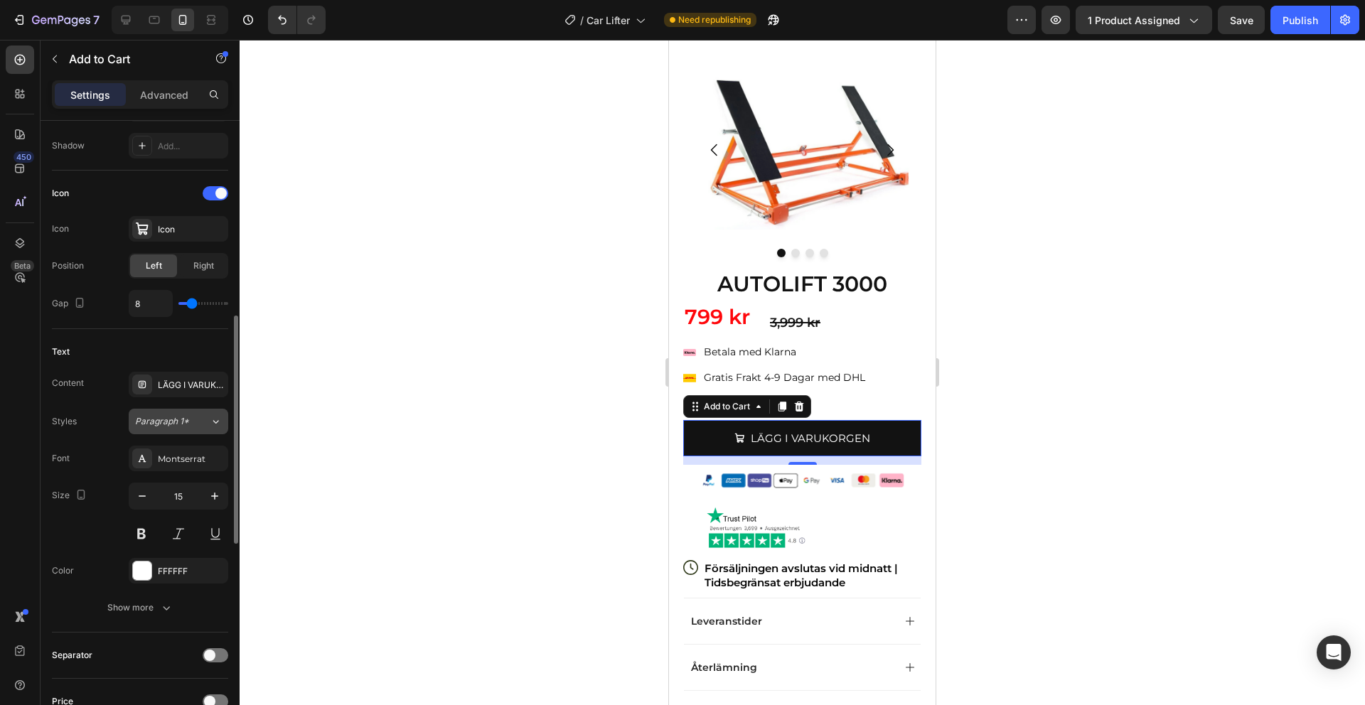
click at [176, 421] on span "Paragraph 1*" at bounding box center [162, 421] width 54 height 13
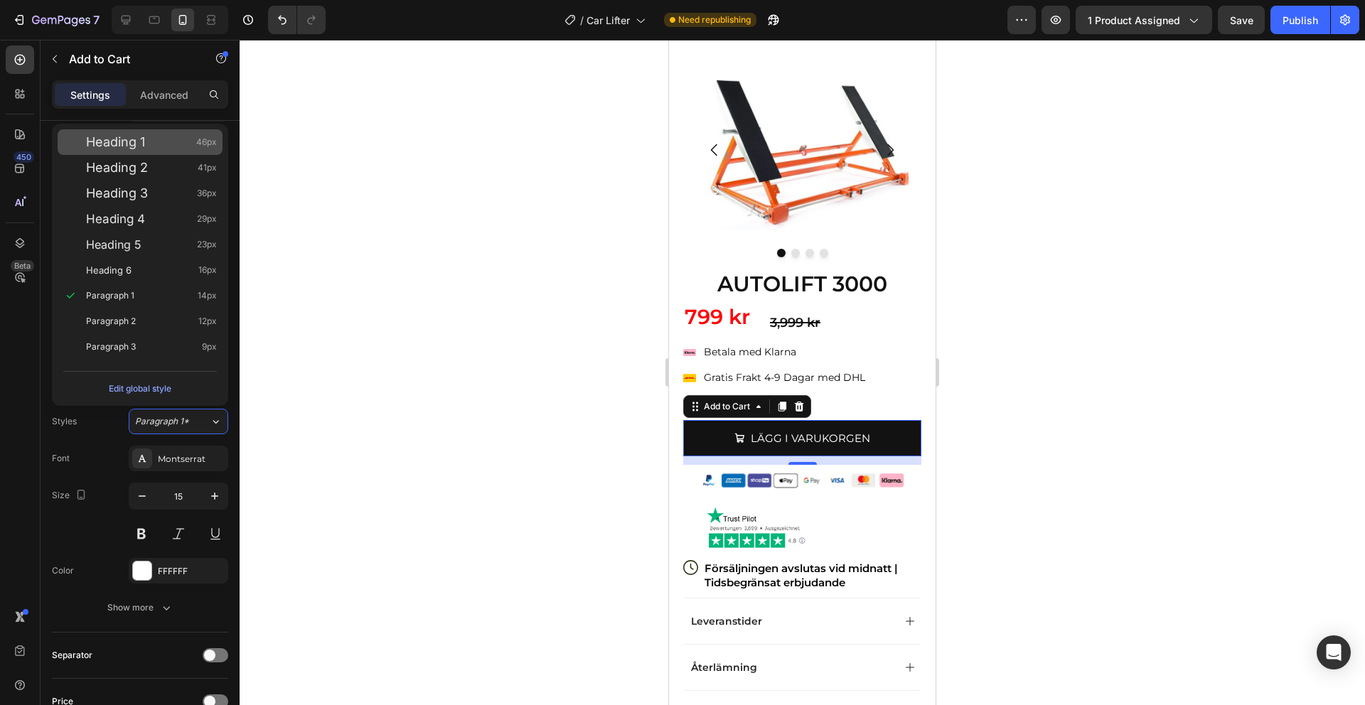
click at [141, 146] on span "Heading 1" at bounding box center [115, 142] width 59 height 14
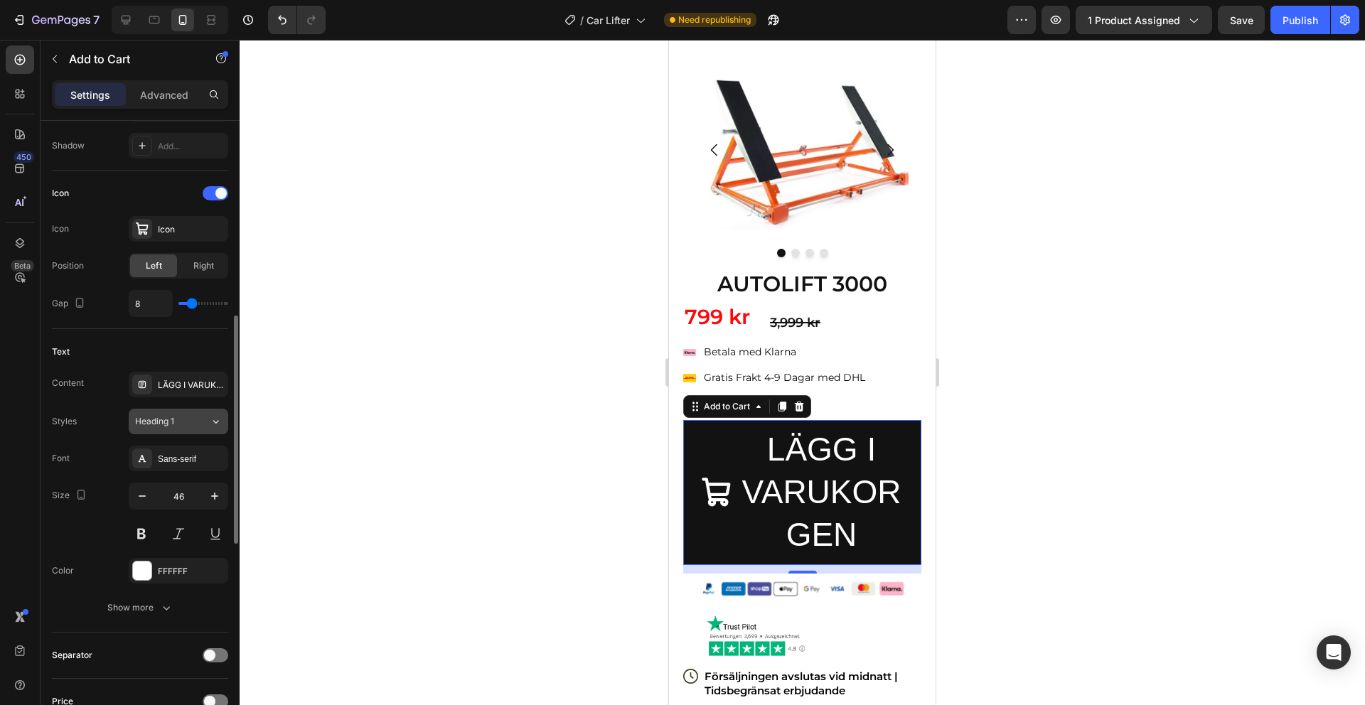
click at [164, 429] on button "Heading 1" at bounding box center [179, 422] width 100 height 26
click at [166, 463] on div "Sans-serif" at bounding box center [191, 459] width 67 height 13
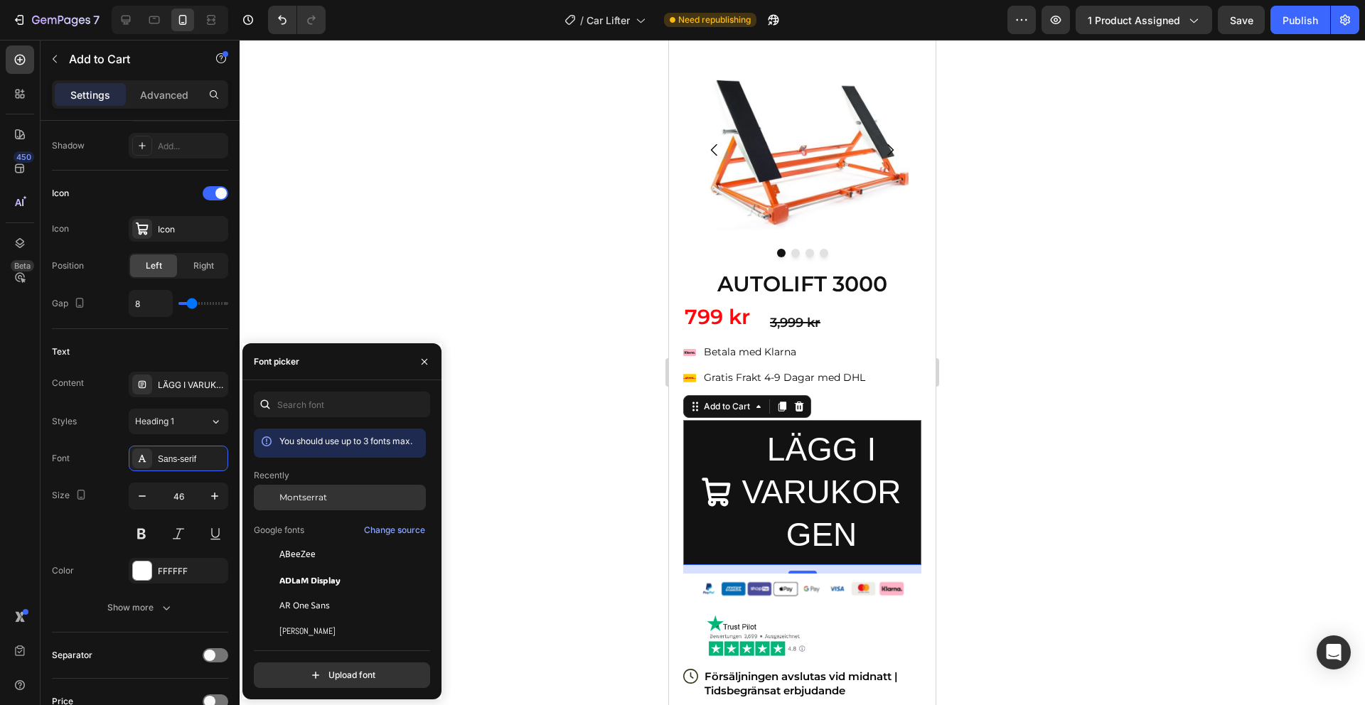
click at [303, 593] on div "Montserrat" at bounding box center [340, 606] width 172 height 26
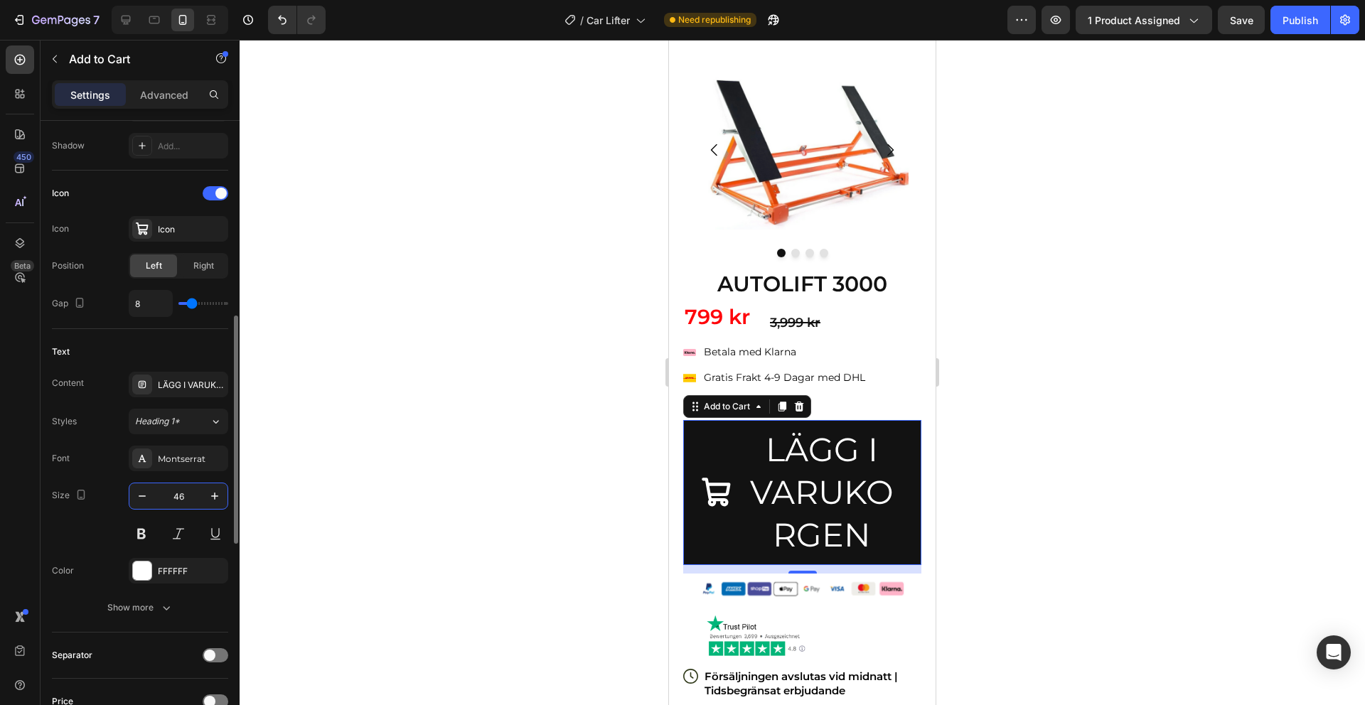
click at [176, 492] on input "46" at bounding box center [178, 496] width 47 height 26
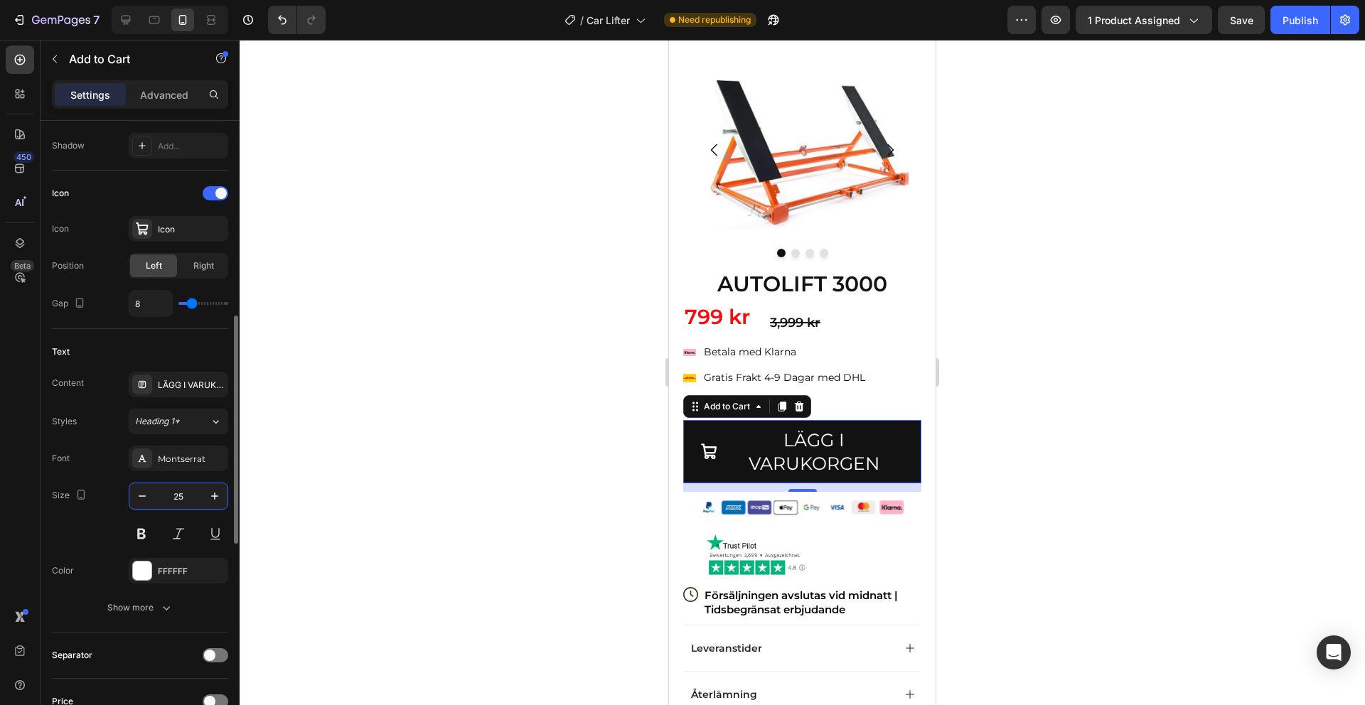
type input "2"
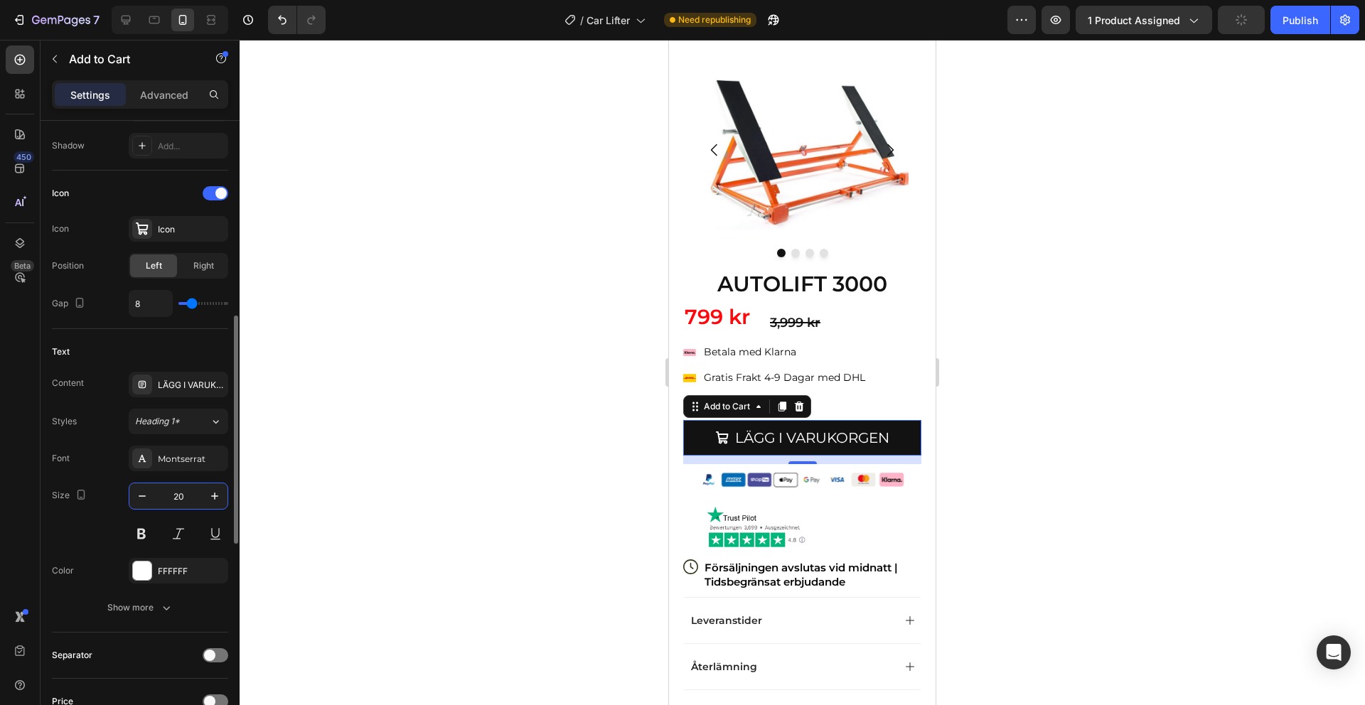
type input "2"
type input "18"
click at [146, 532] on button at bounding box center [142, 534] width 26 height 26
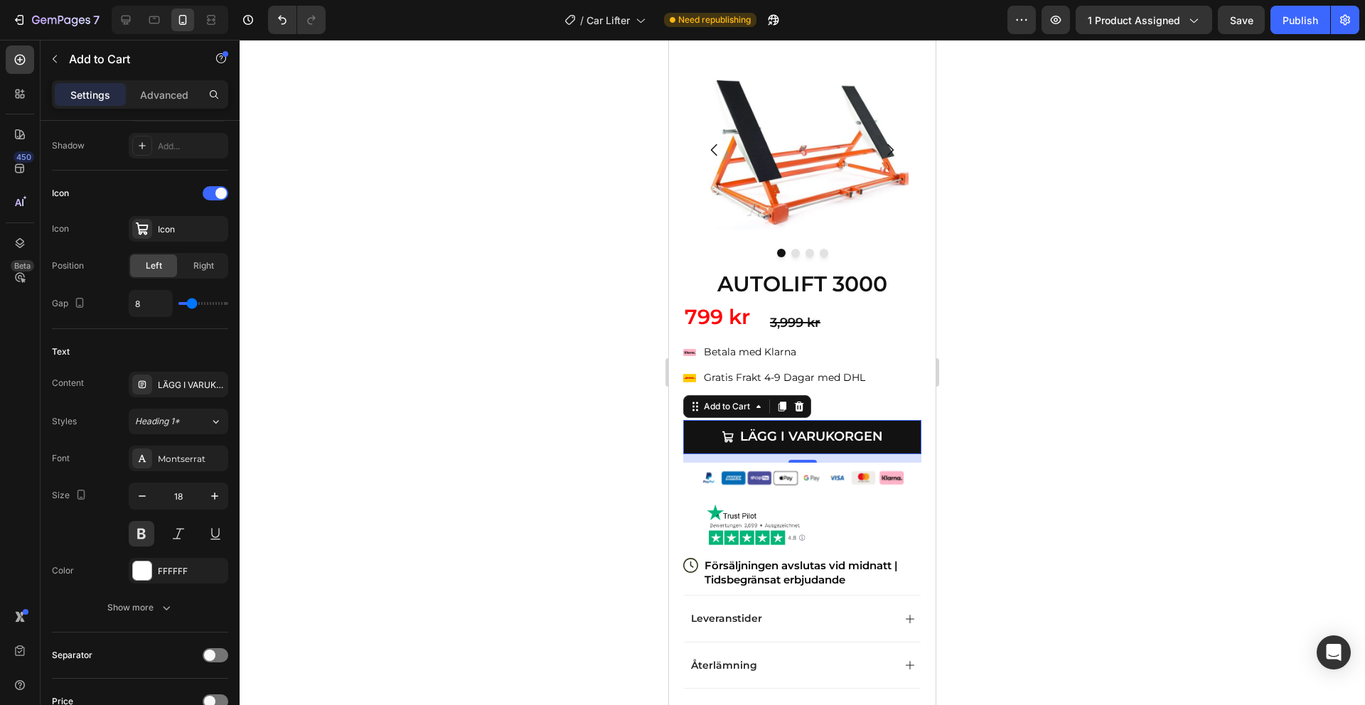
click at [1045, 315] on div at bounding box center [802, 372] width 1125 height 665
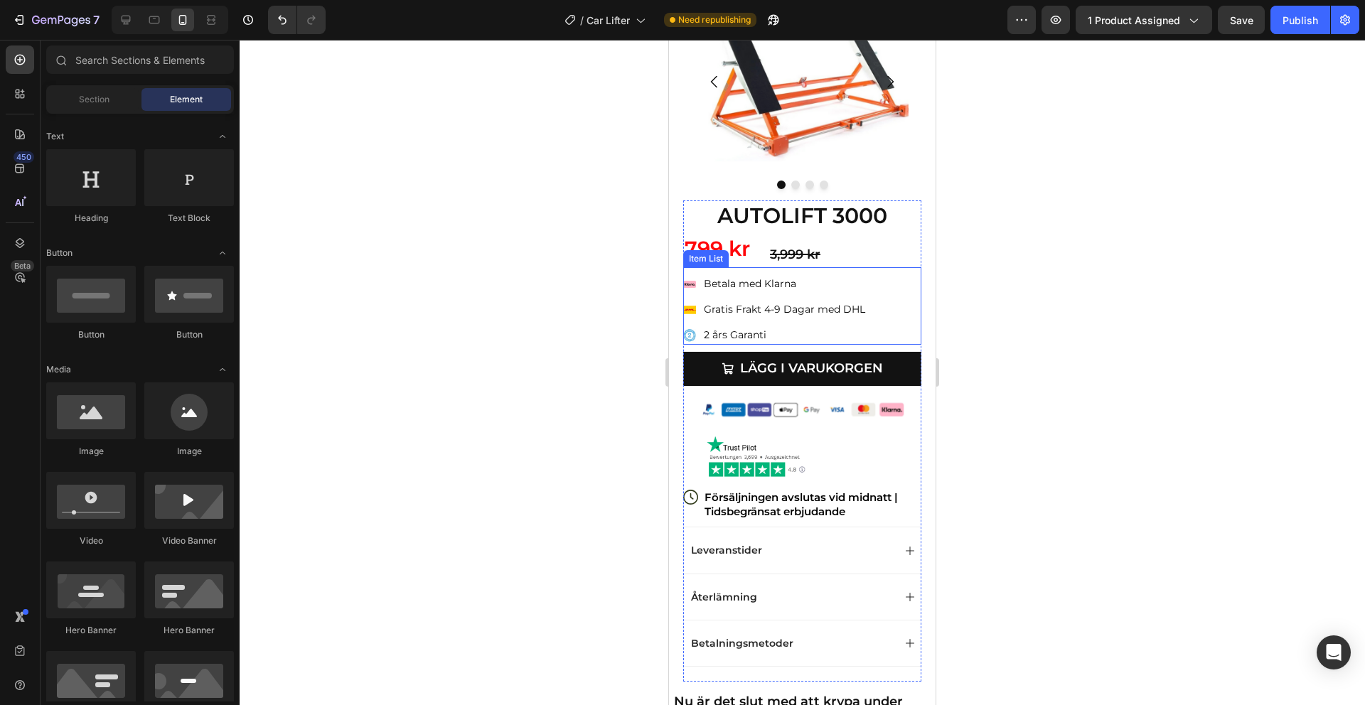
scroll to position [123, 0]
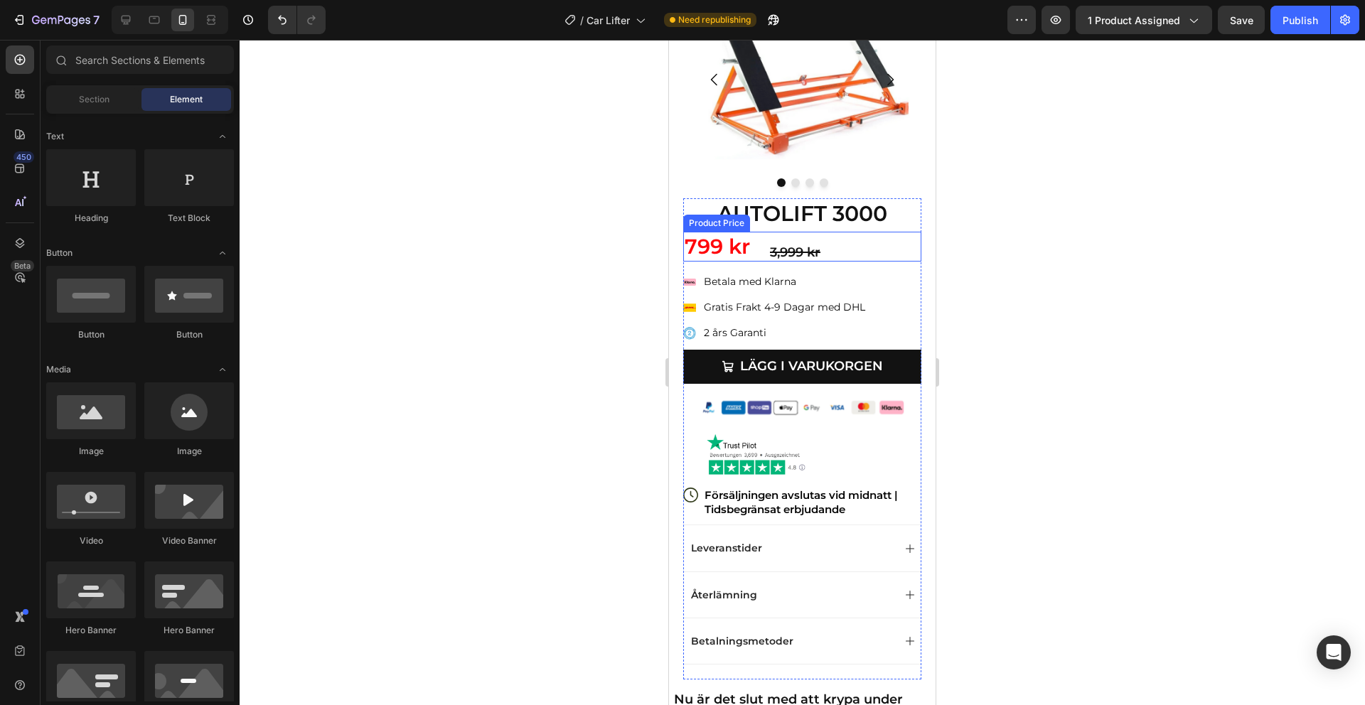
click at [707, 246] on div "799 kr" at bounding box center [802, 247] width 238 height 30
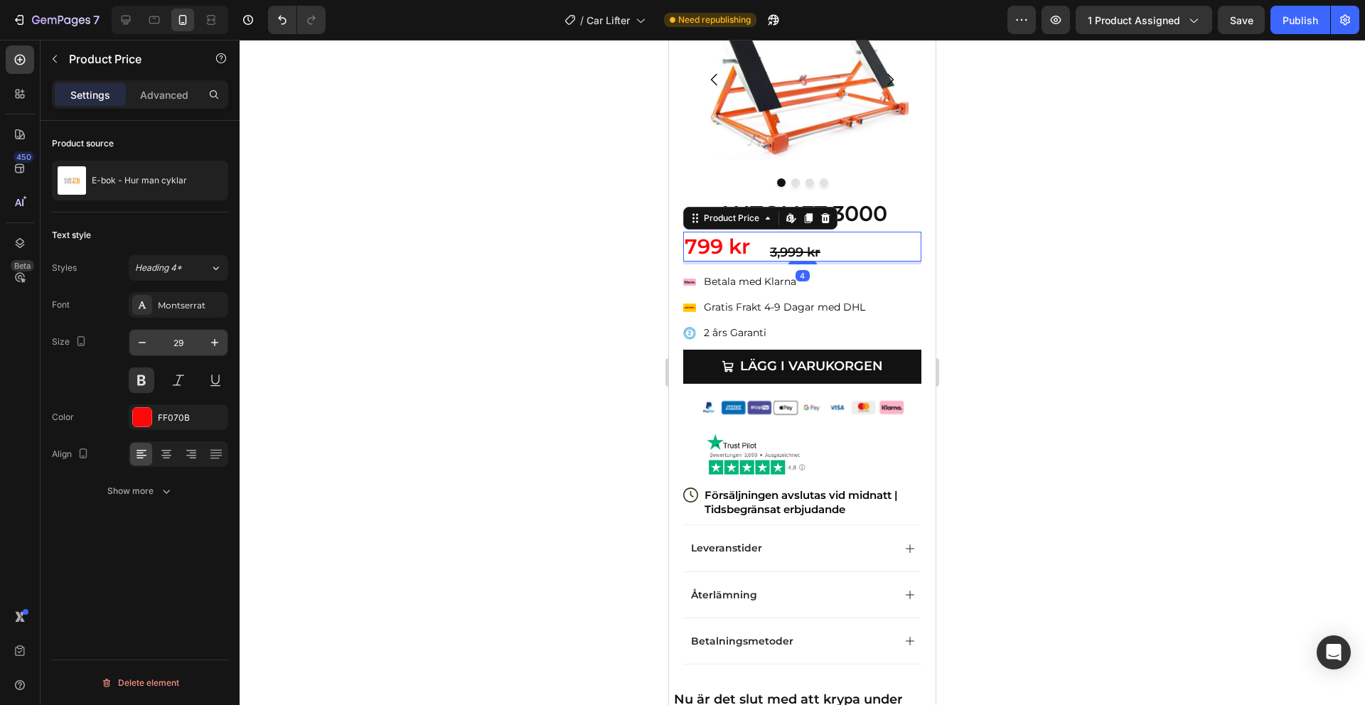
click at [186, 339] on input "29" at bounding box center [178, 343] width 47 height 26
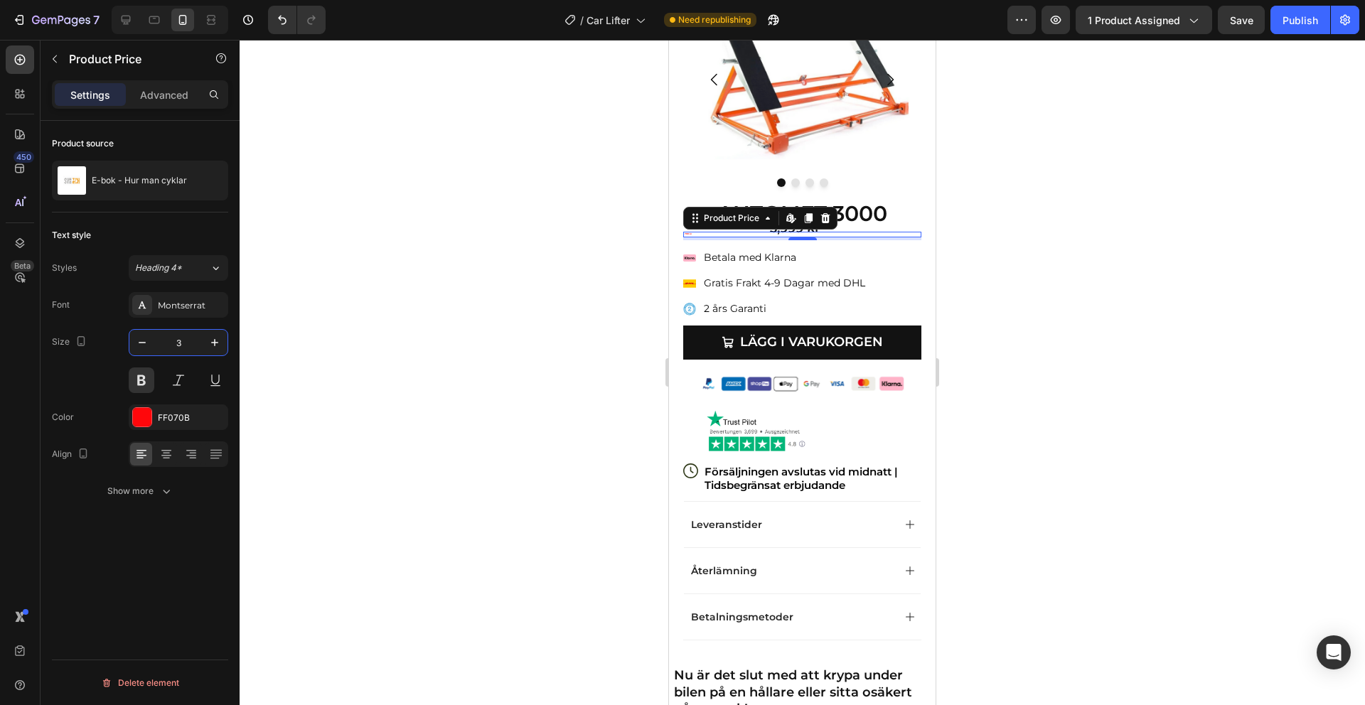
type input "35"
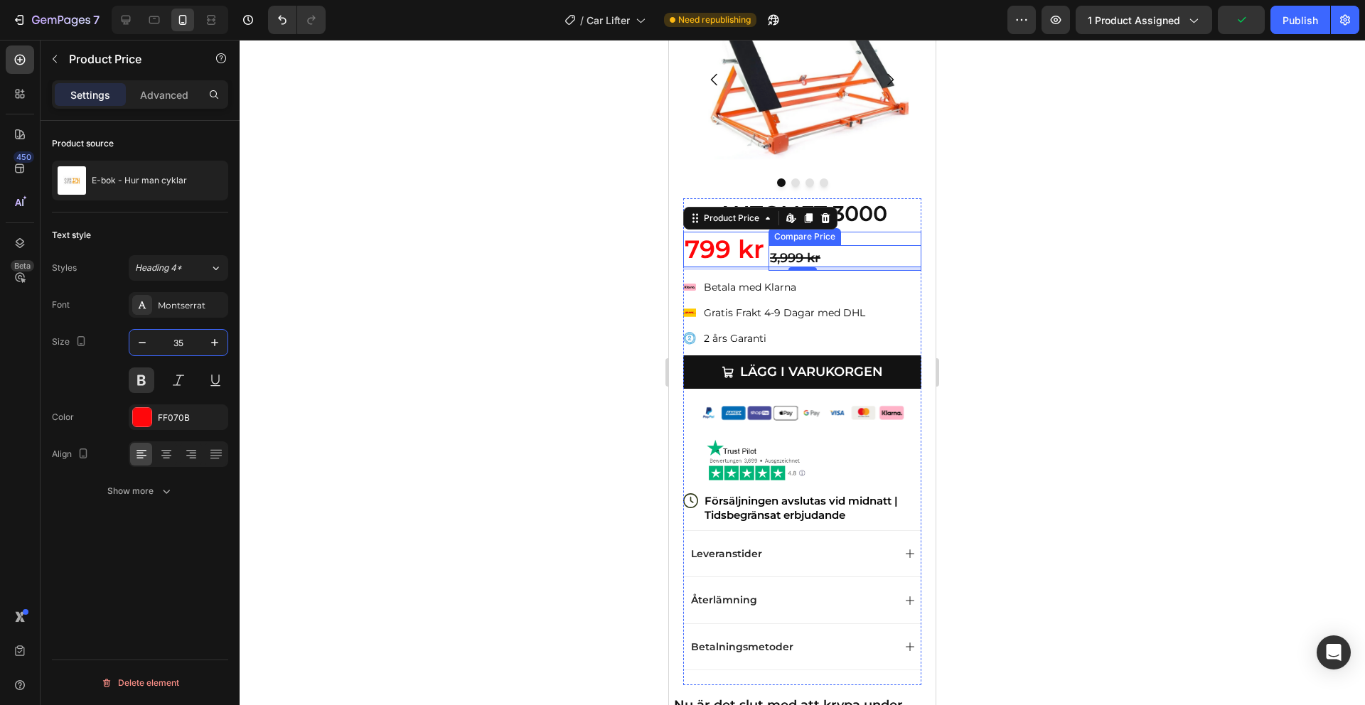
click at [816, 254] on div "3,999 kr" at bounding box center [845, 258] width 153 height 26
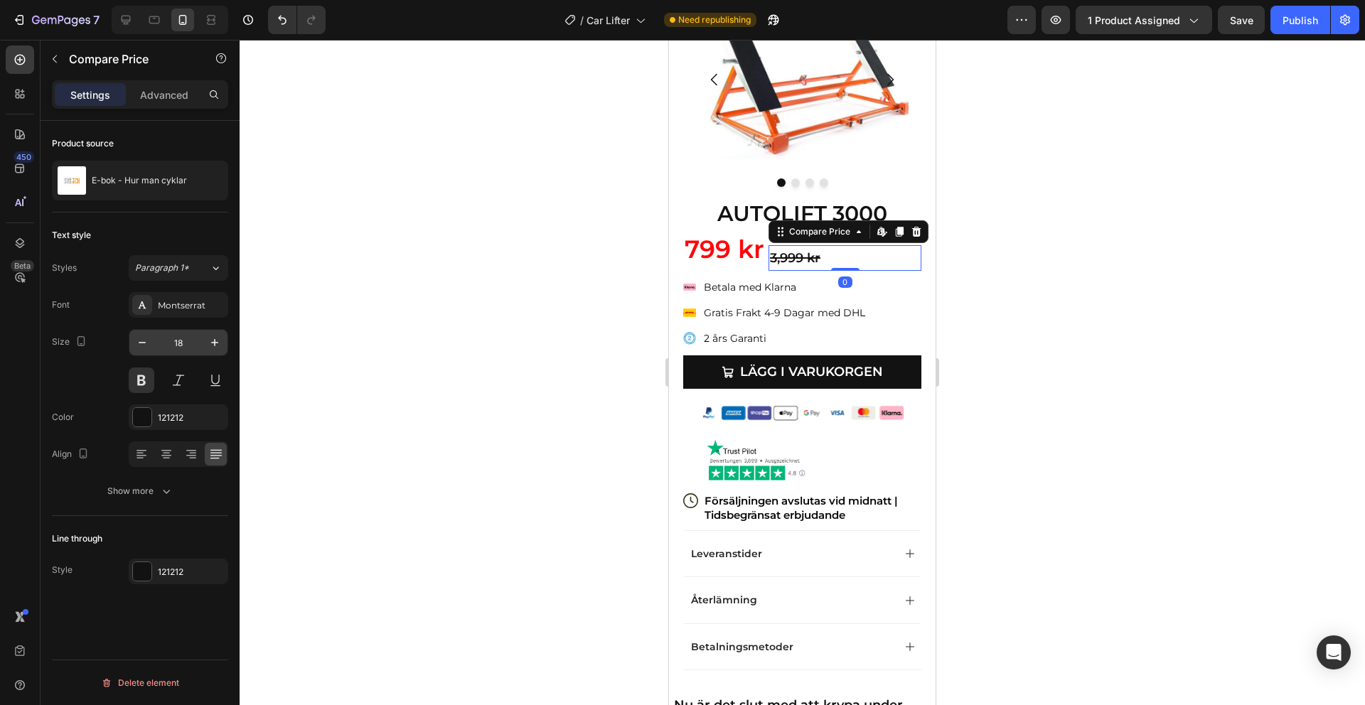
click at [186, 341] on input "18" at bounding box center [178, 343] width 47 height 26
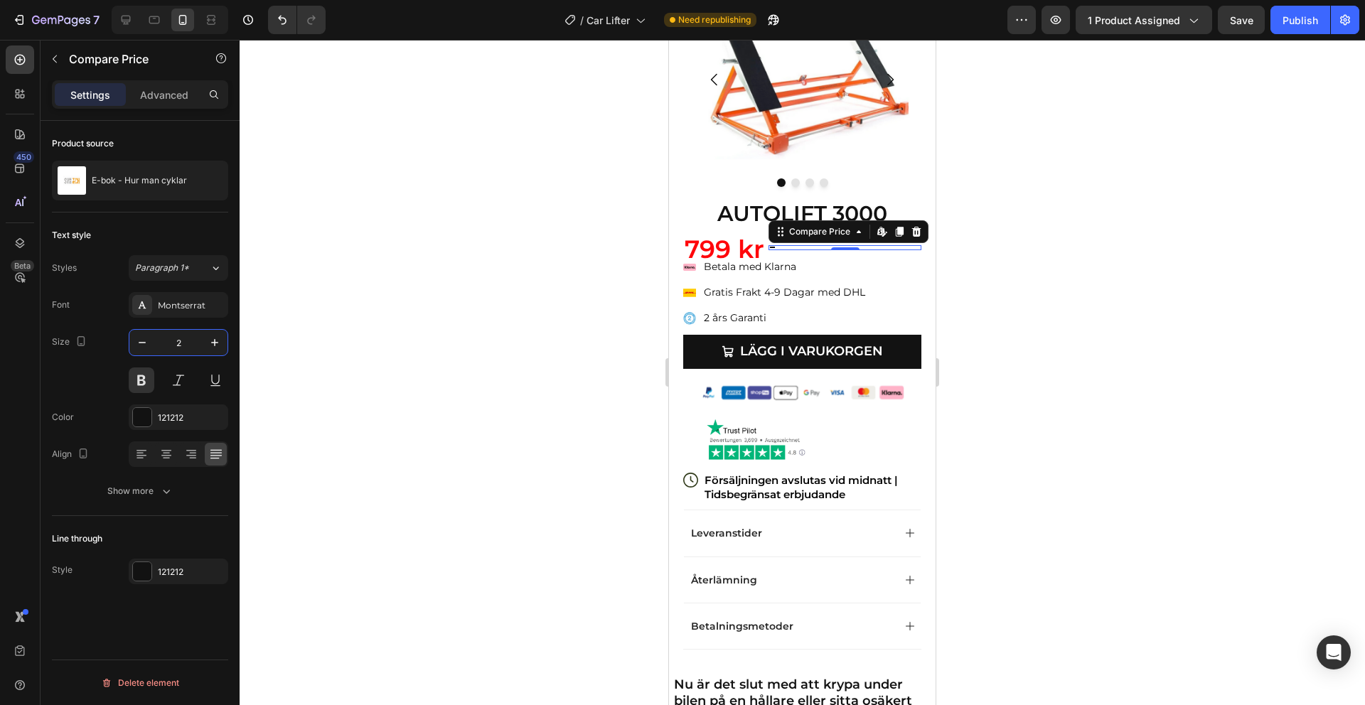
type input "25"
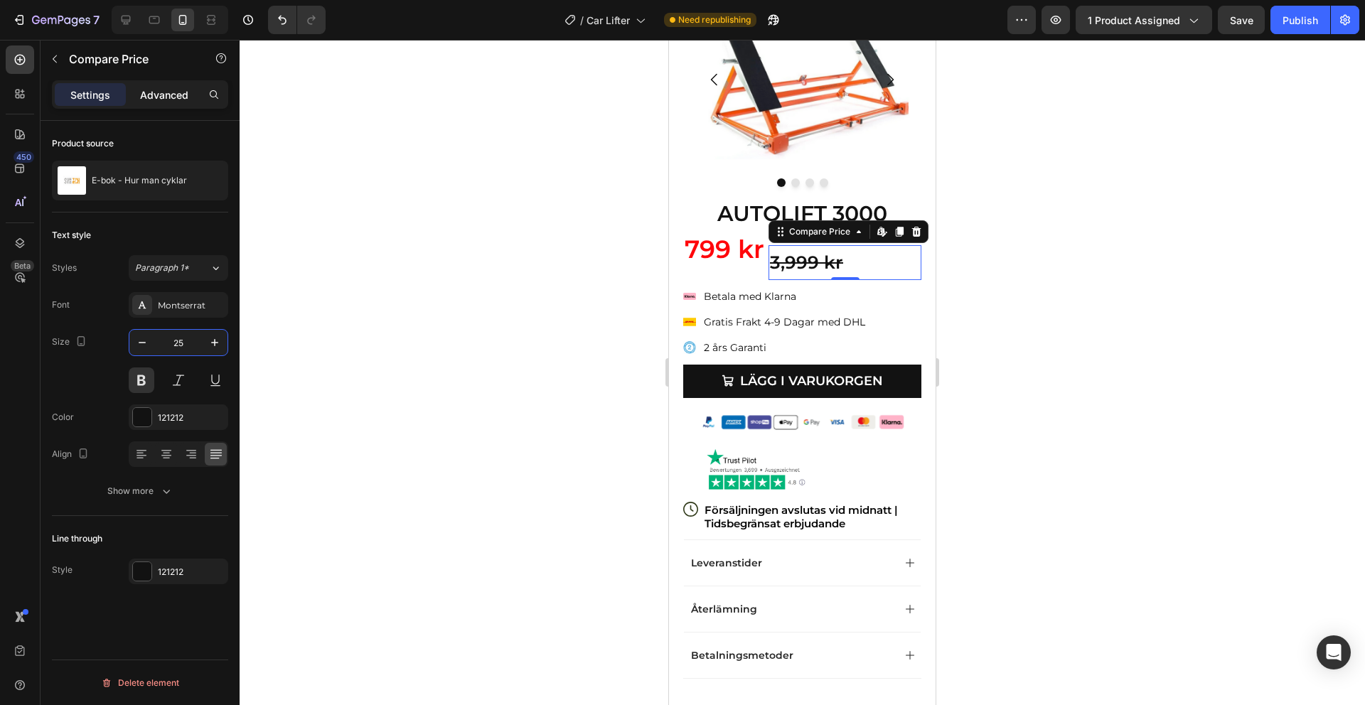
click at [178, 88] on p "Advanced" at bounding box center [164, 94] width 48 height 15
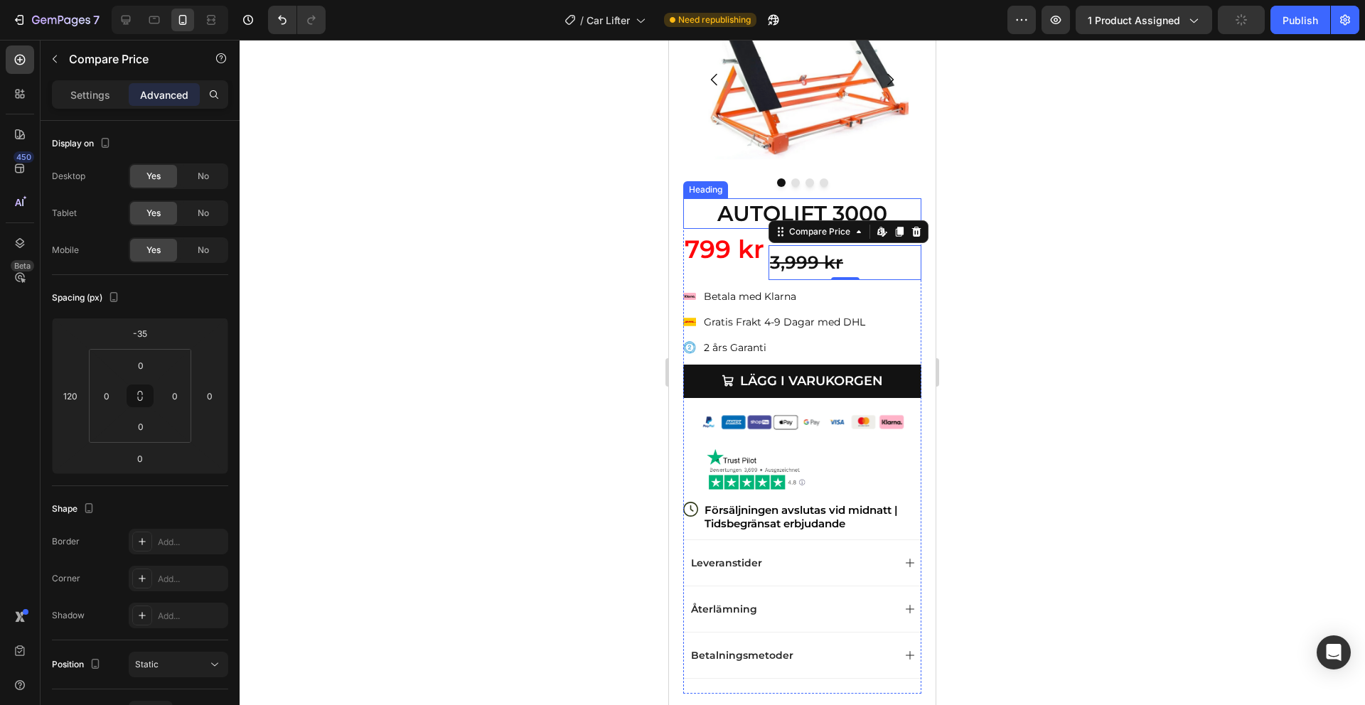
click at [766, 216] on p "AUTOLIFT 3000" at bounding box center [802, 214] width 235 height 28
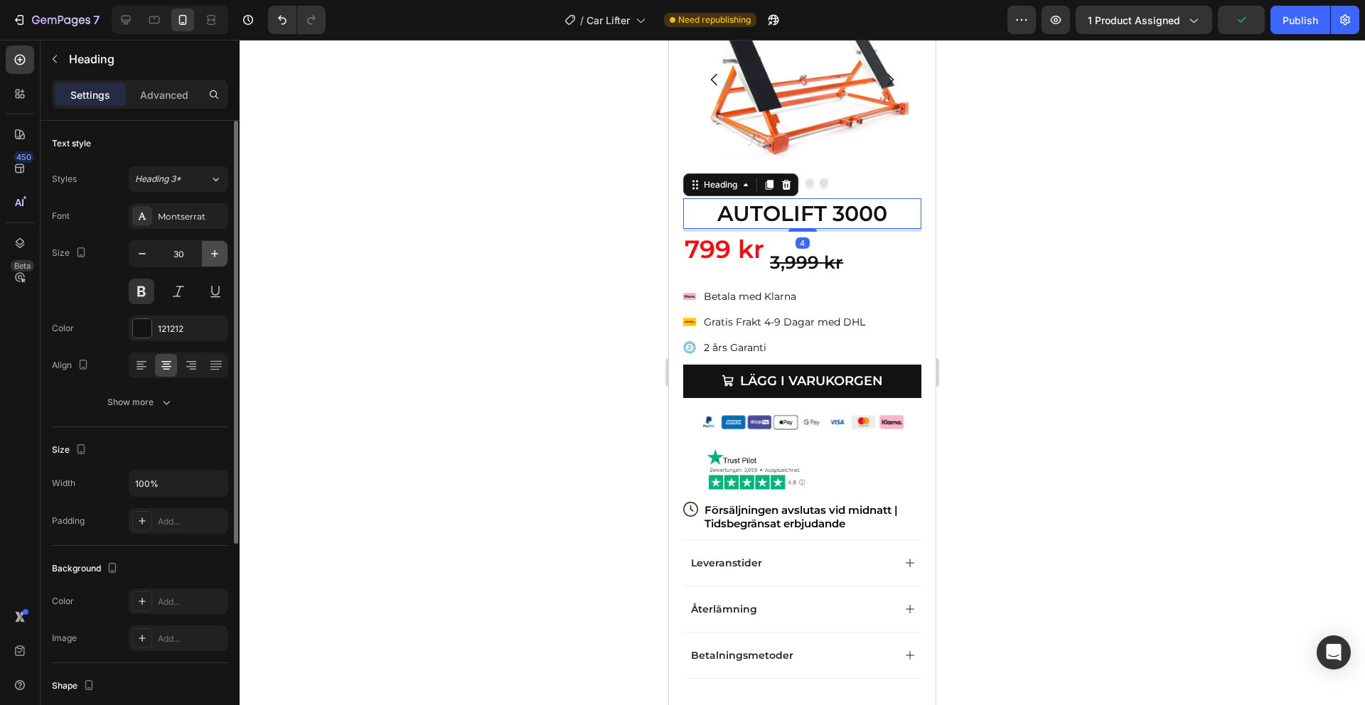
click at [217, 252] on icon "button" at bounding box center [215, 254] width 14 height 14
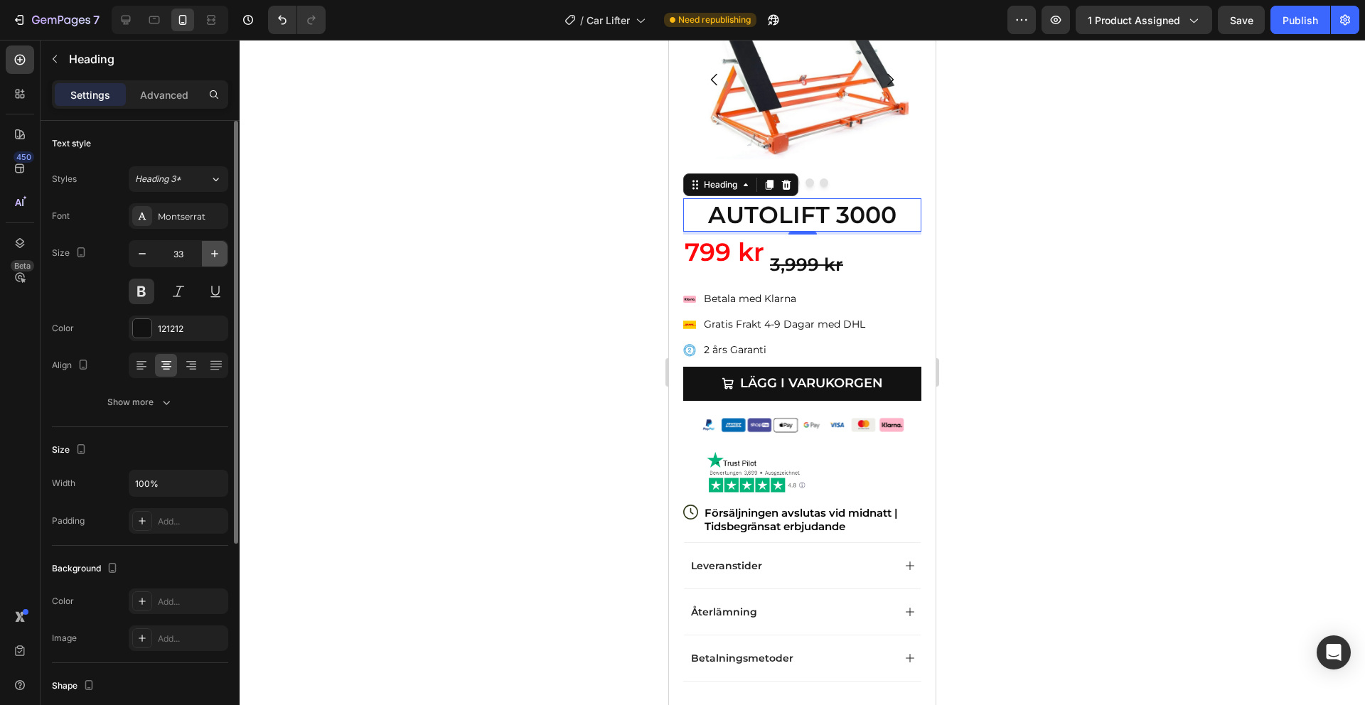
click at [213, 250] on icon "button" at bounding box center [215, 254] width 14 height 14
type input "34"
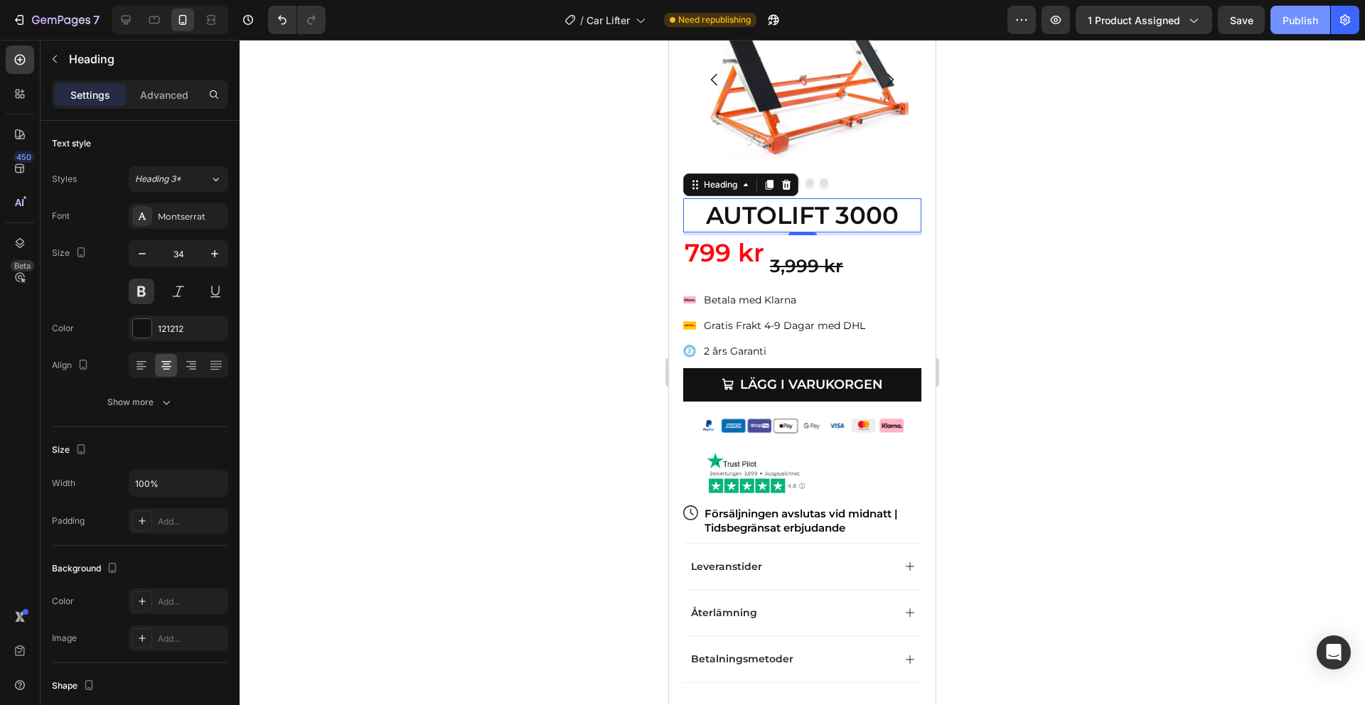
click at [1296, 33] on button "Publish" at bounding box center [1300, 20] width 60 height 28
click at [769, 476] on img at bounding box center [756, 473] width 107 height 50
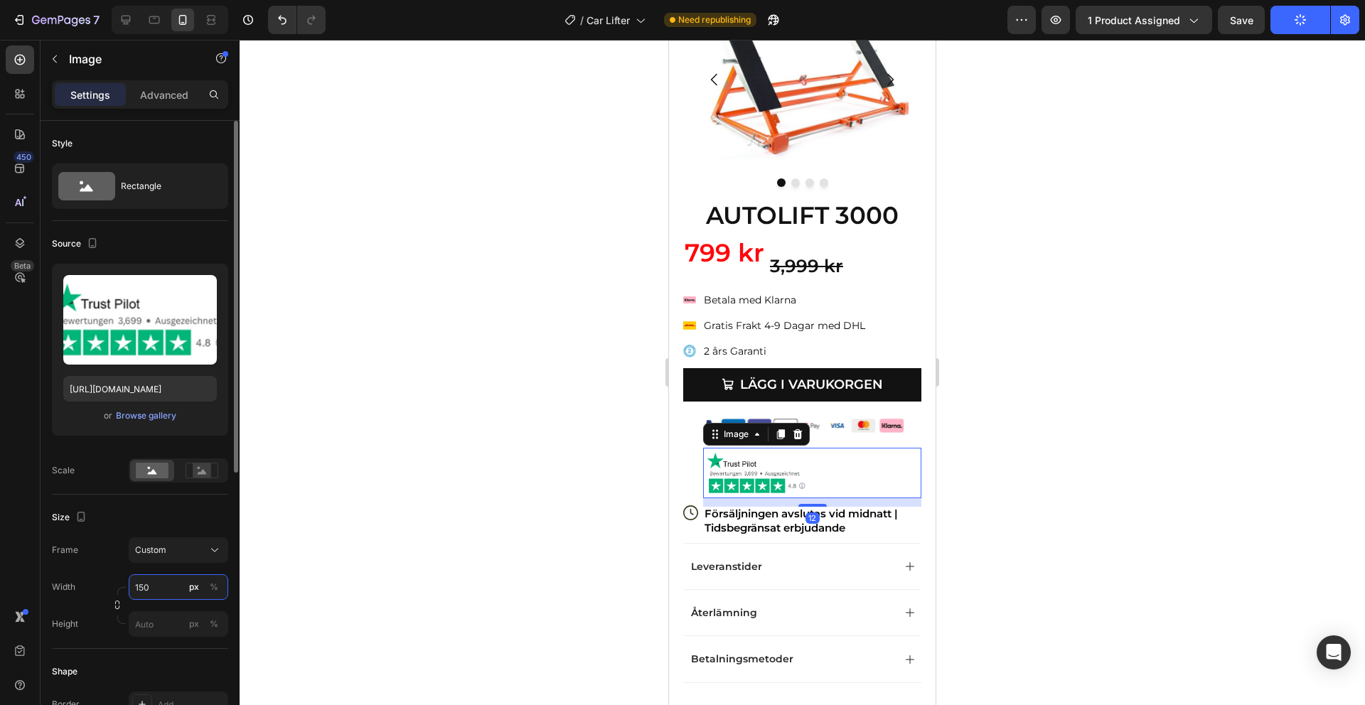
click at [159, 580] on input "150" at bounding box center [179, 587] width 100 height 26
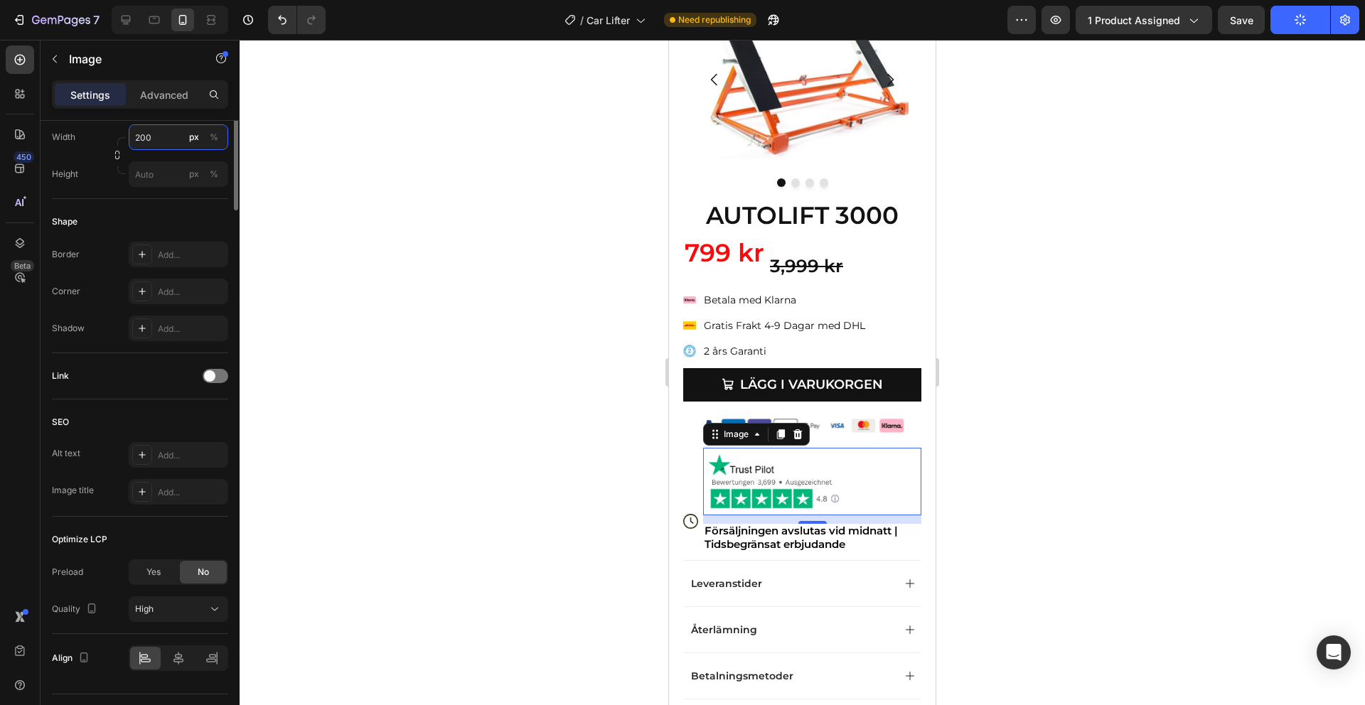
scroll to position [484, 0]
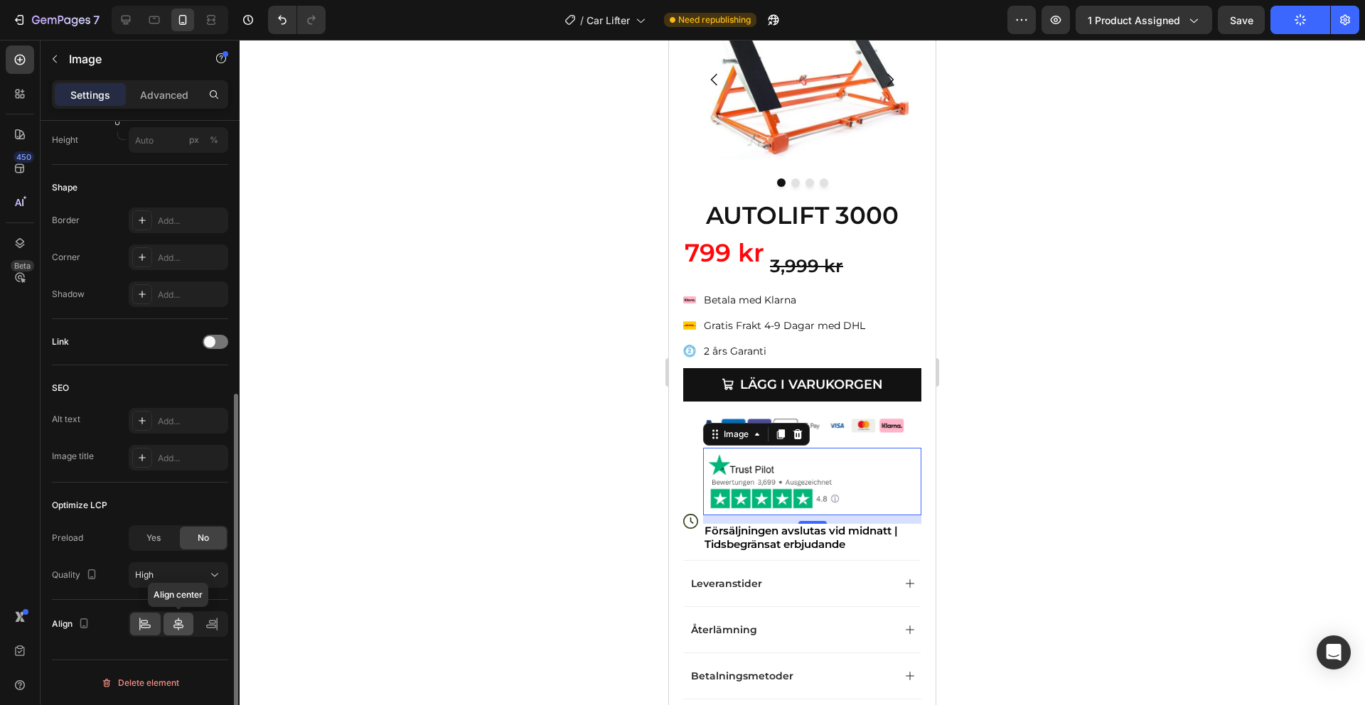
type input "200"
click at [182, 618] on icon at bounding box center [178, 624] width 14 height 14
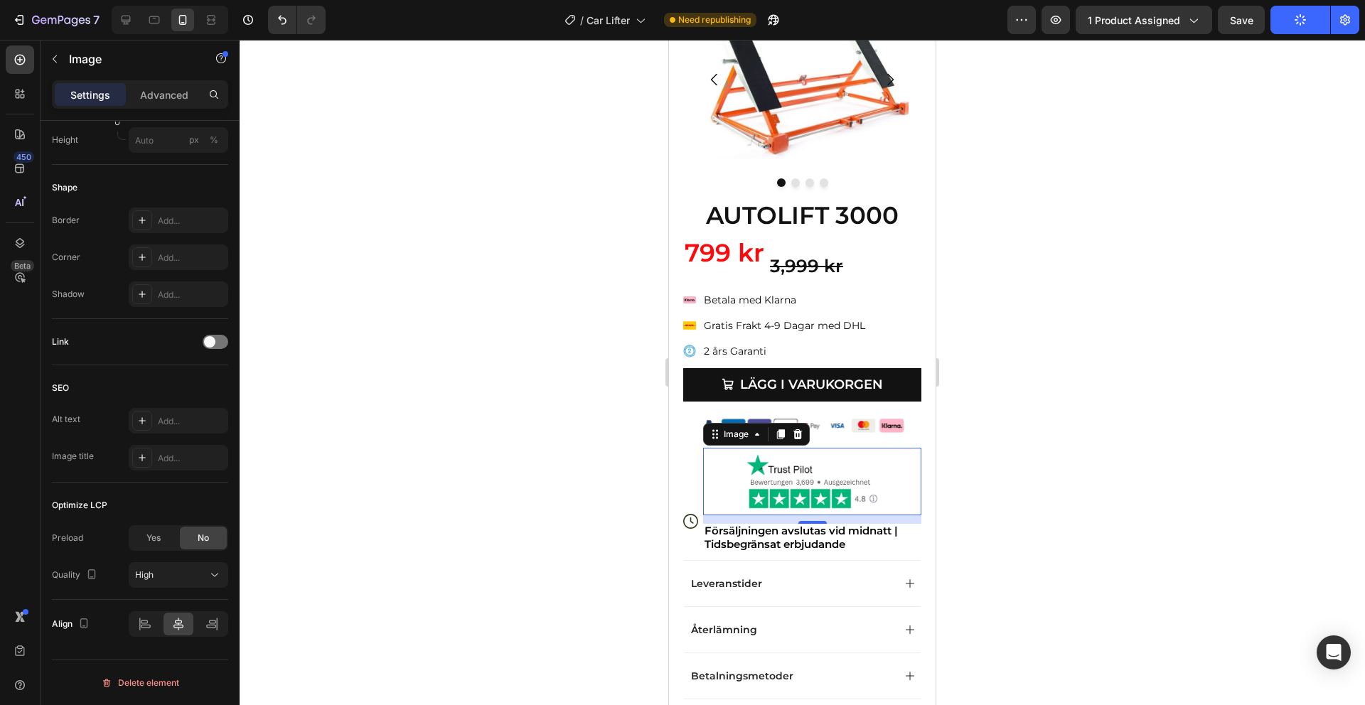
click at [975, 408] on div at bounding box center [802, 372] width 1125 height 665
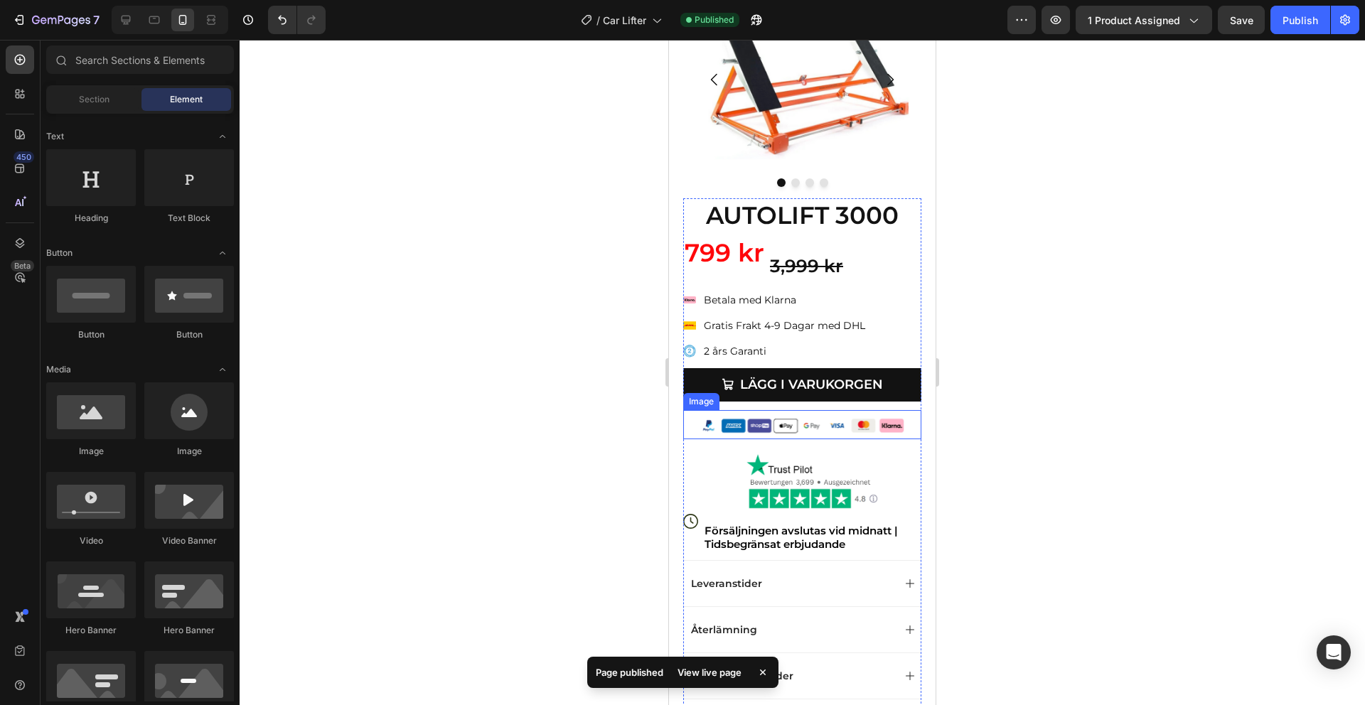
click at [821, 478] on img at bounding box center [812, 482] width 142 height 68
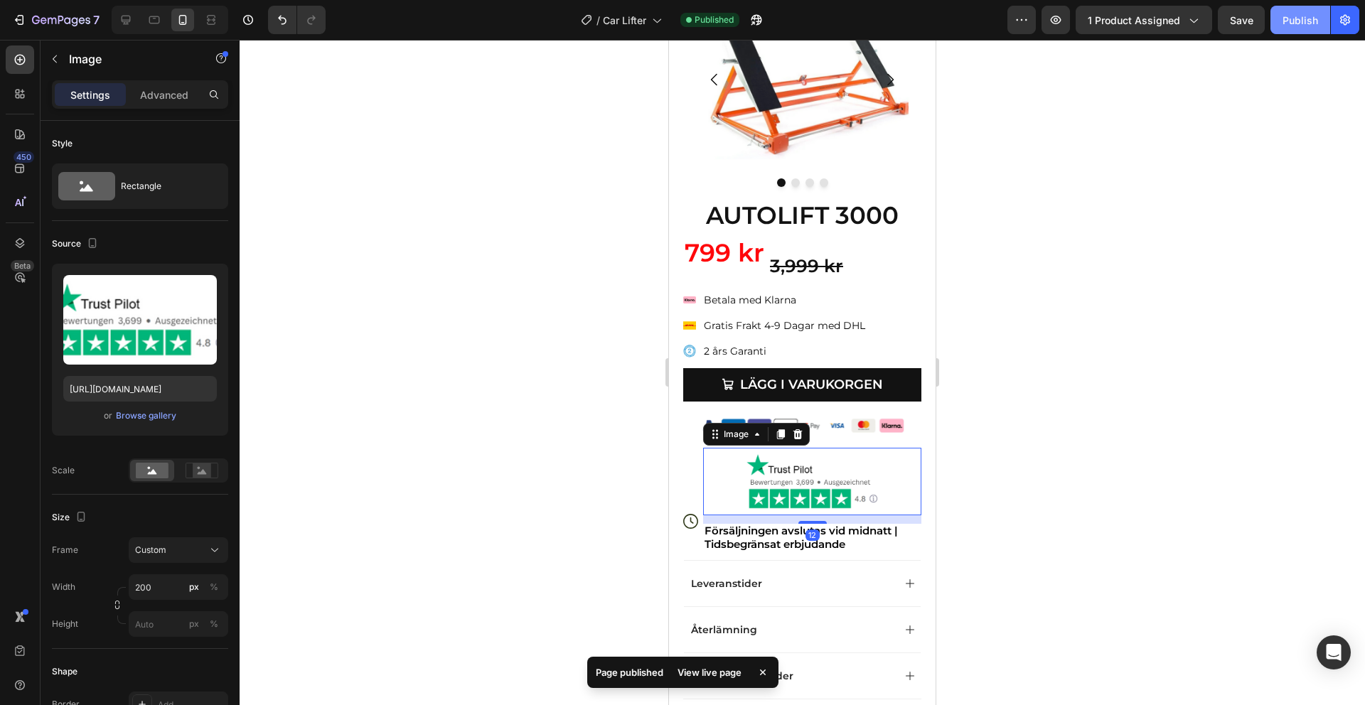
click at [1299, 31] on button "Publish" at bounding box center [1300, 20] width 60 height 28
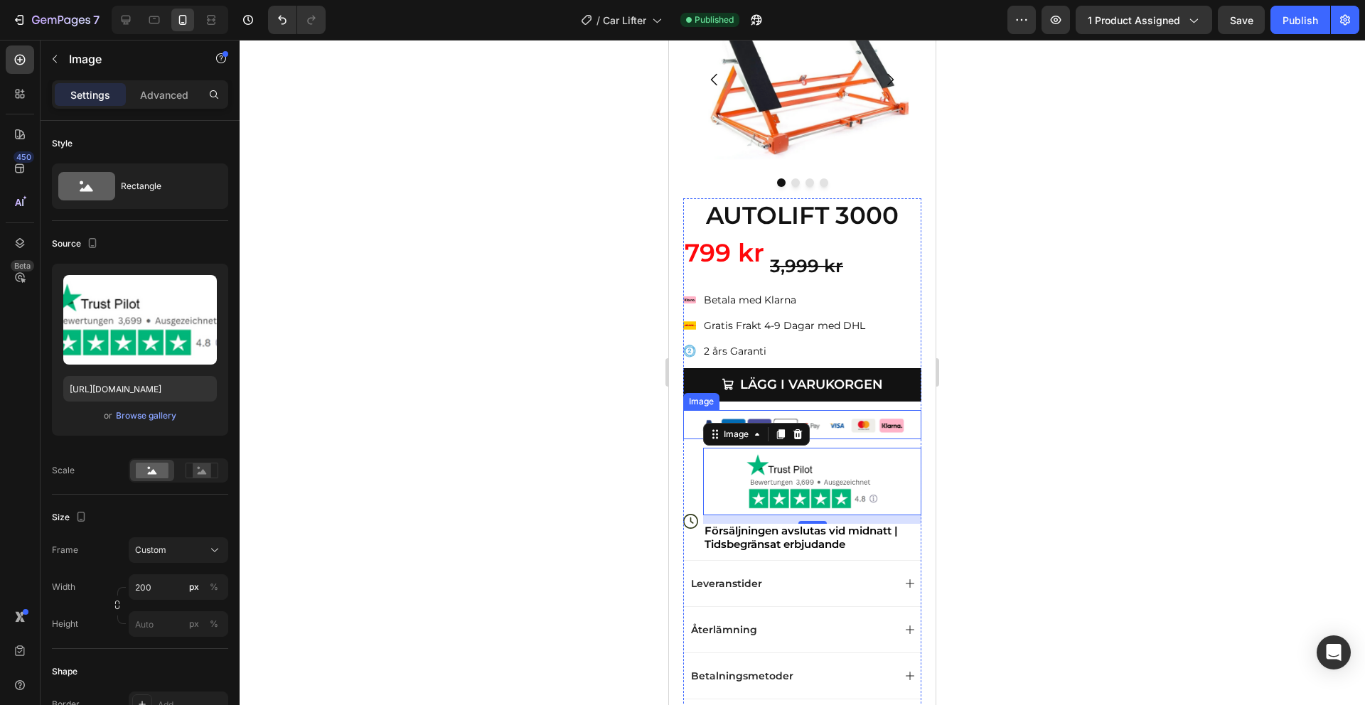
click at [904, 427] on img at bounding box center [802, 424] width 213 height 29
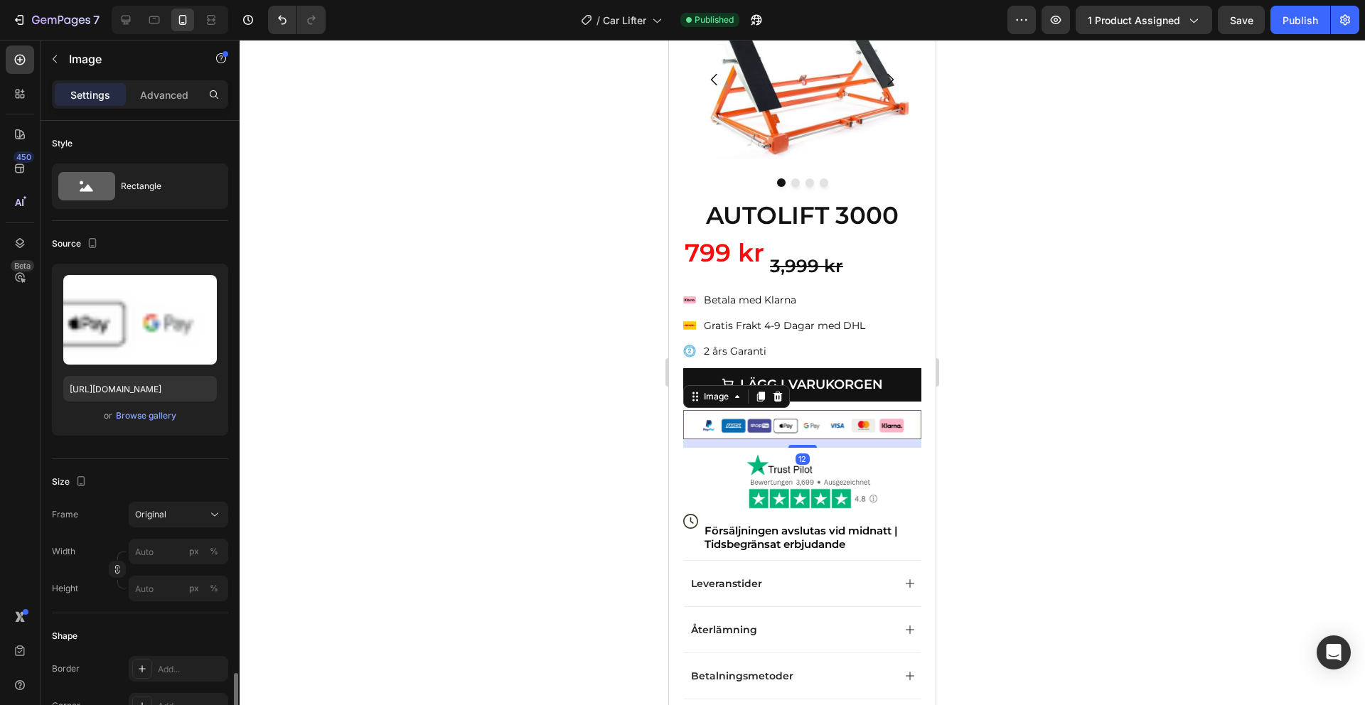
scroll to position [349, 0]
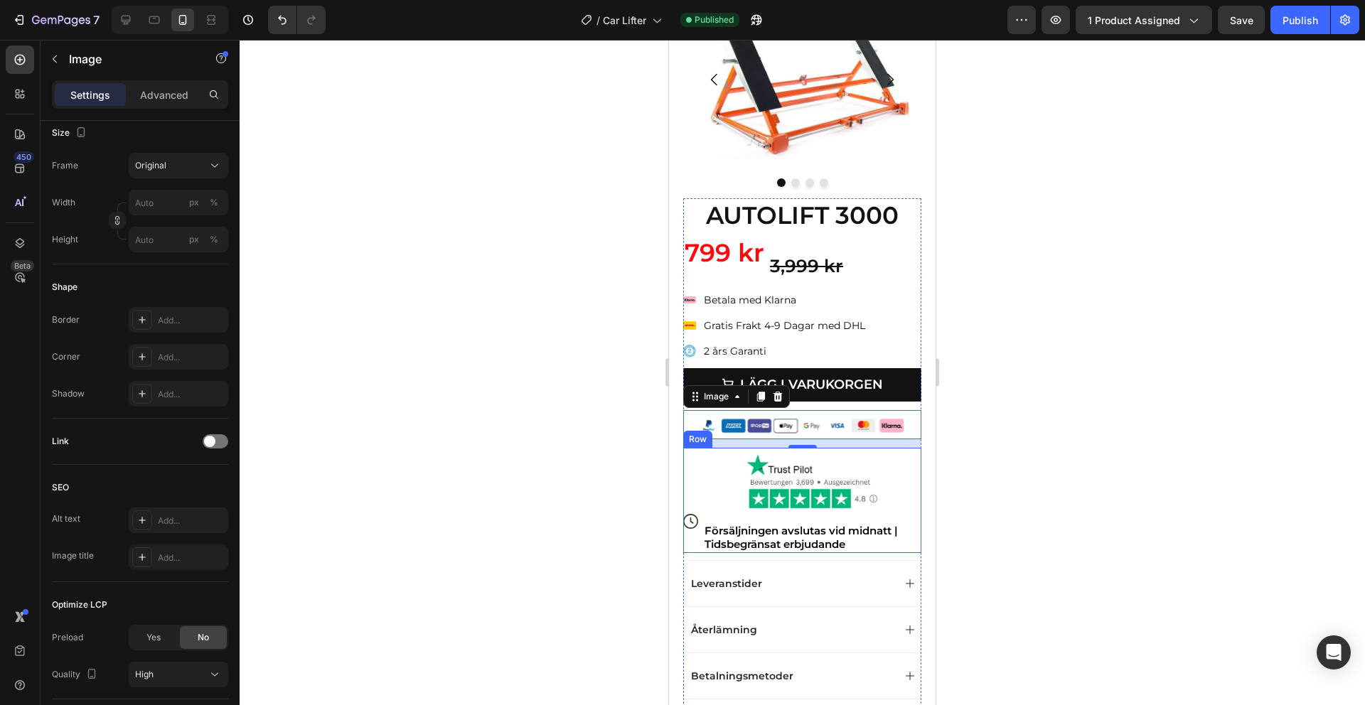
click at [694, 525] on icon at bounding box center [690, 521] width 15 height 15
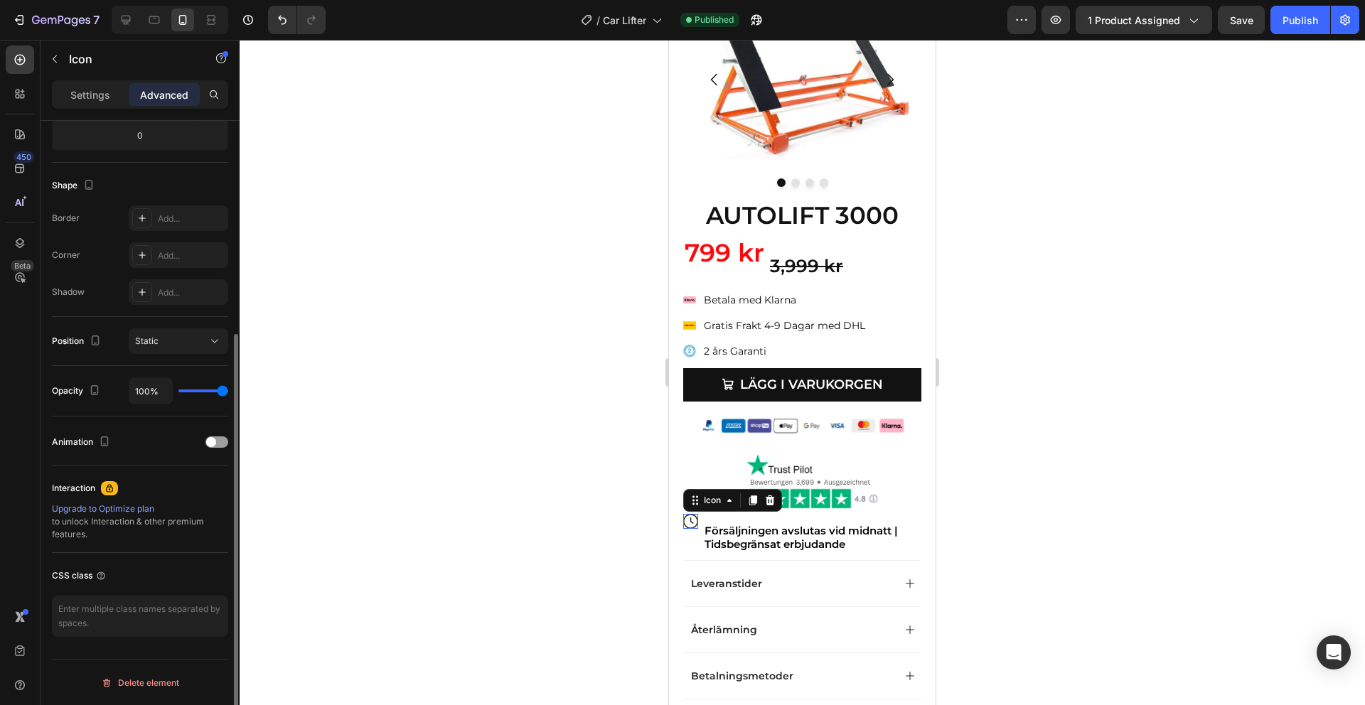
scroll to position [0, 0]
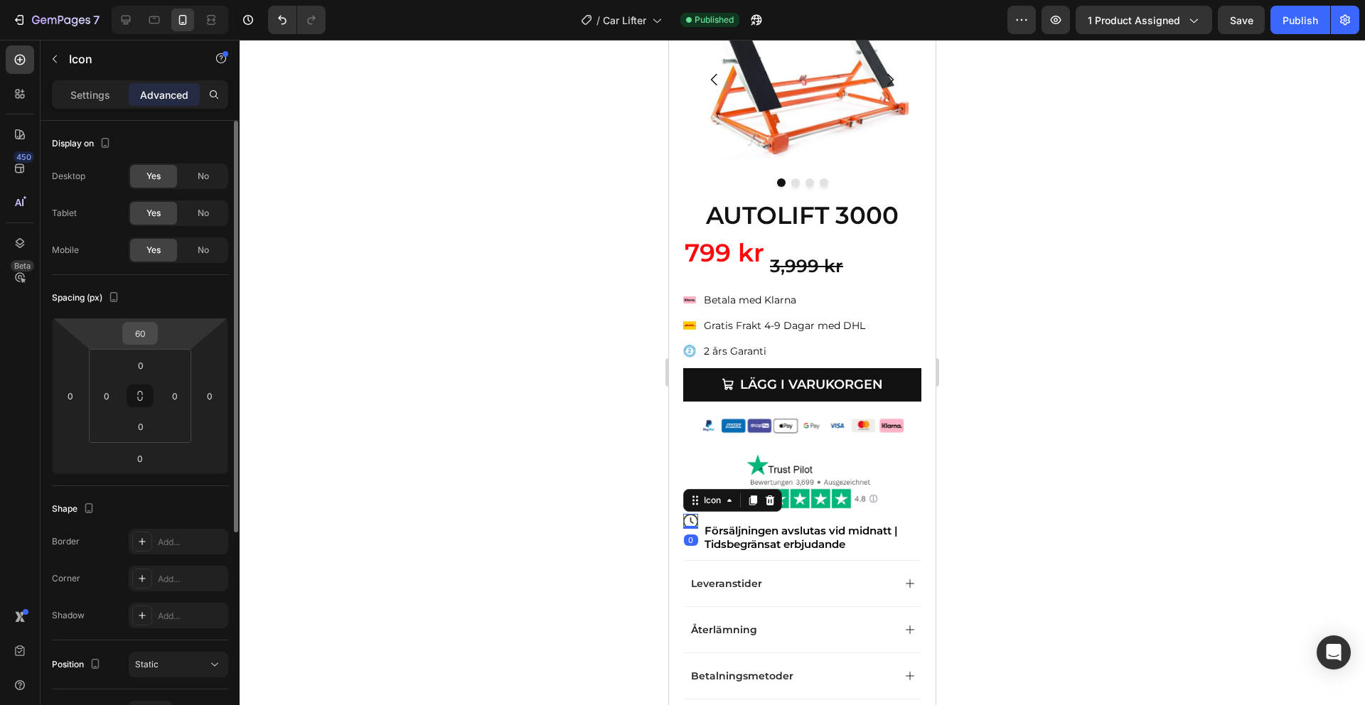
click at [142, 334] on input "60" at bounding box center [140, 333] width 28 height 21
type input "7"
type input "85"
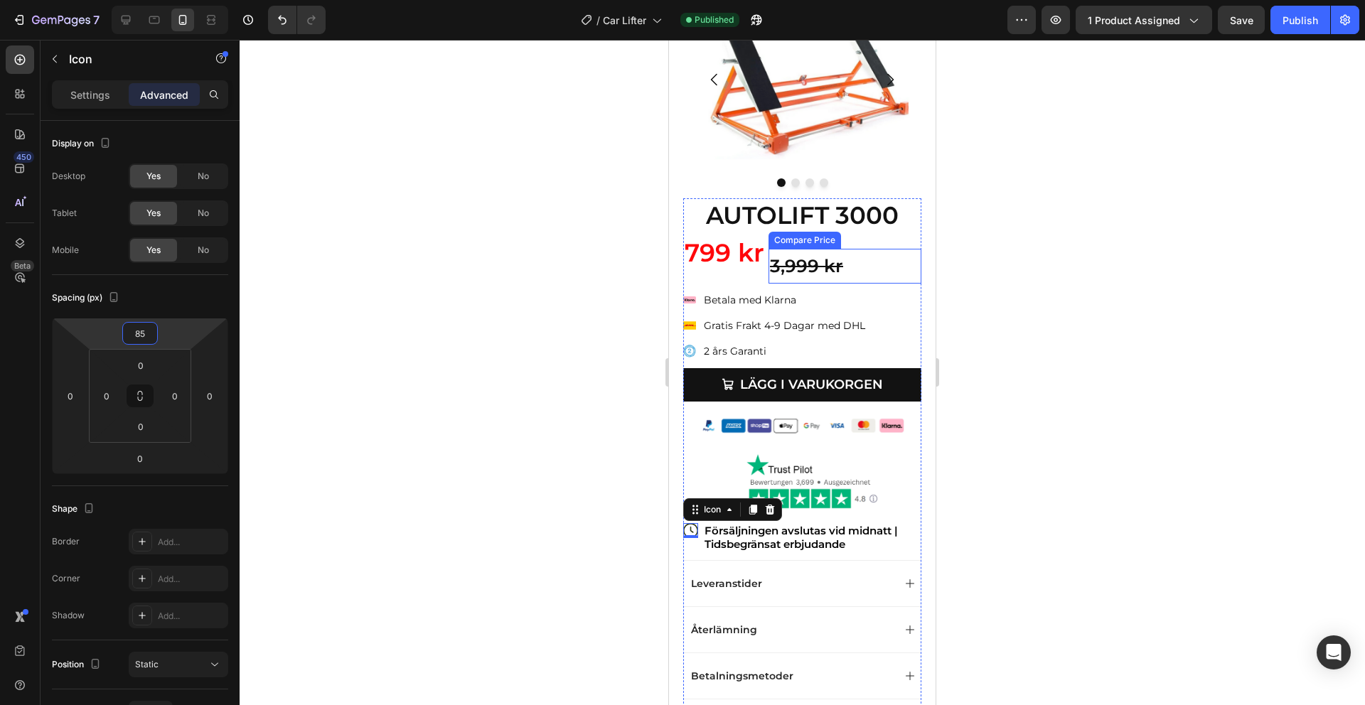
click at [832, 272] on div "3,999 kr" at bounding box center [845, 266] width 153 height 35
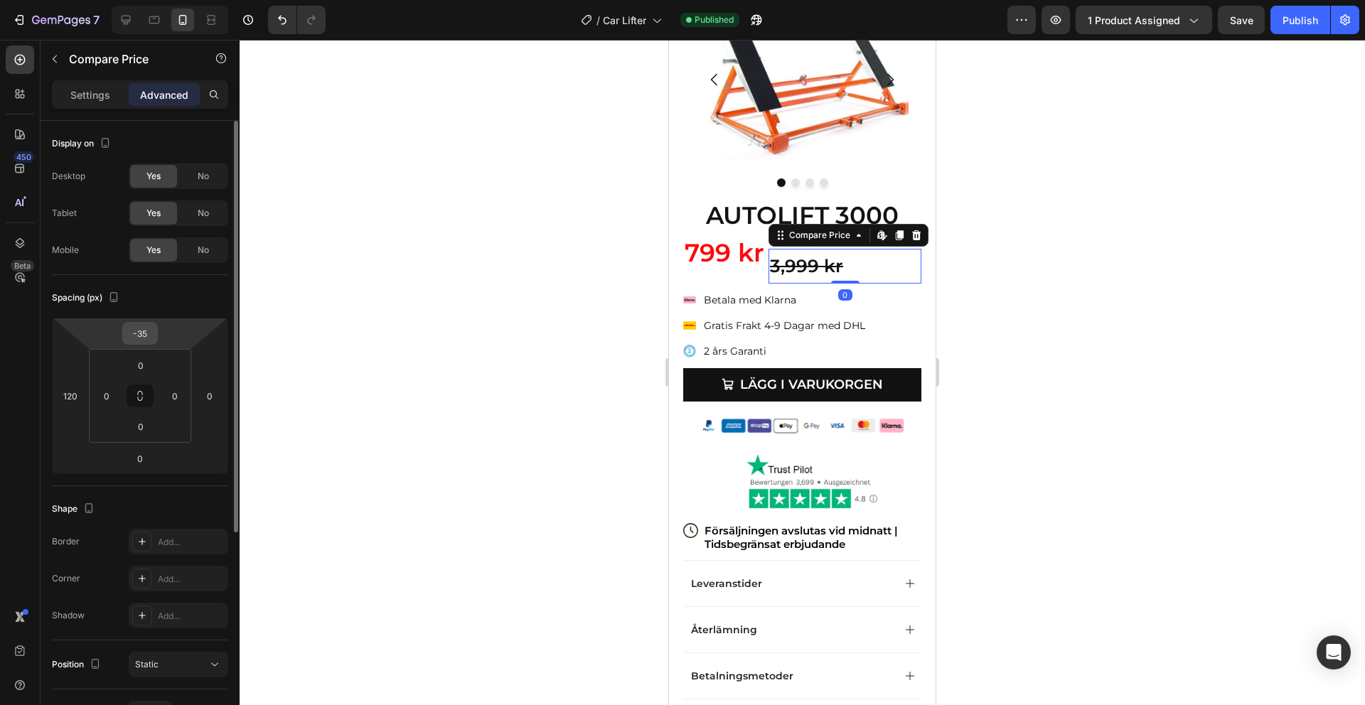
click at [146, 337] on input "-35" at bounding box center [140, 333] width 28 height 21
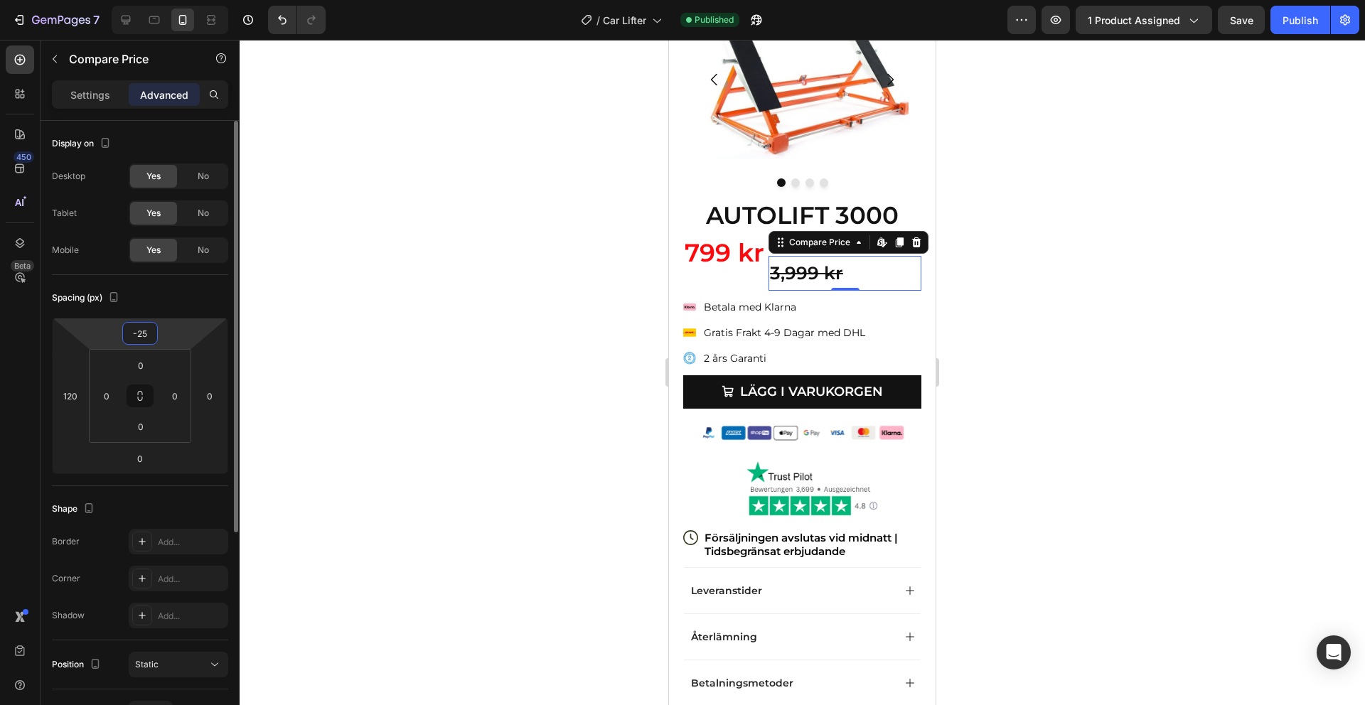
type input "-2"
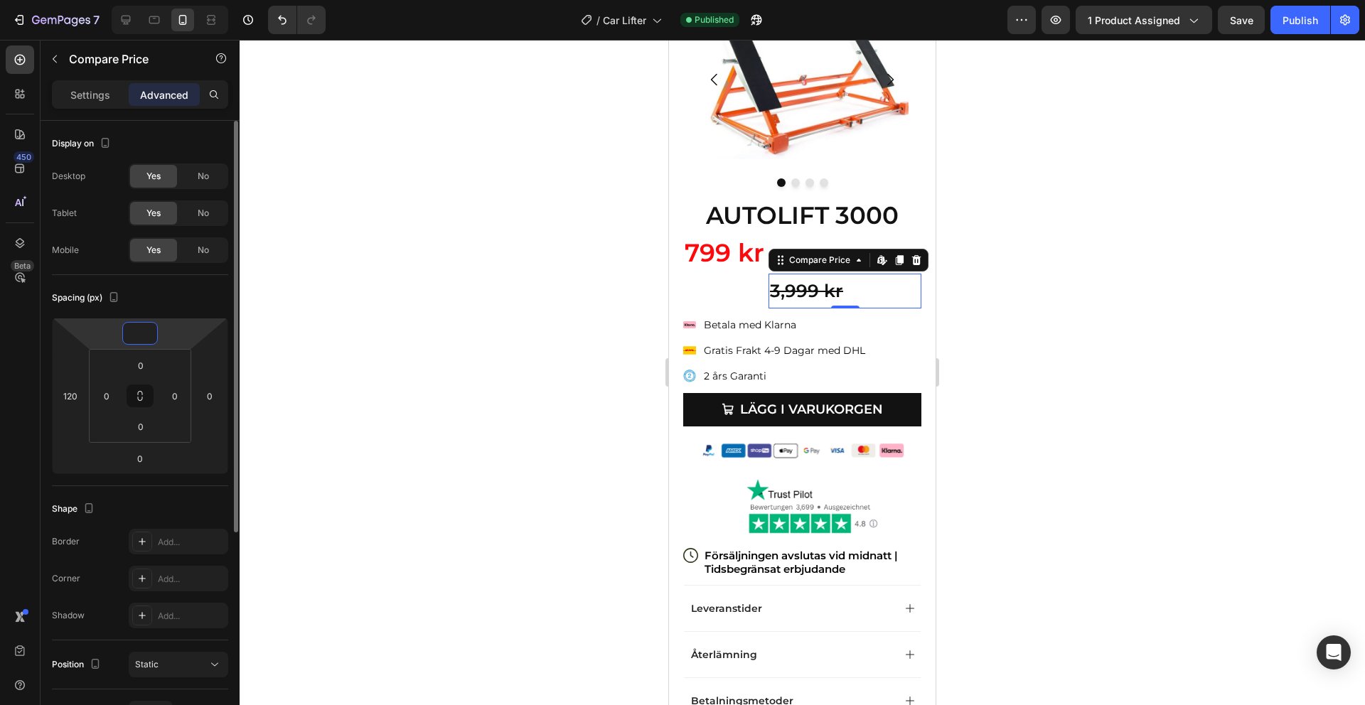
type input "0"
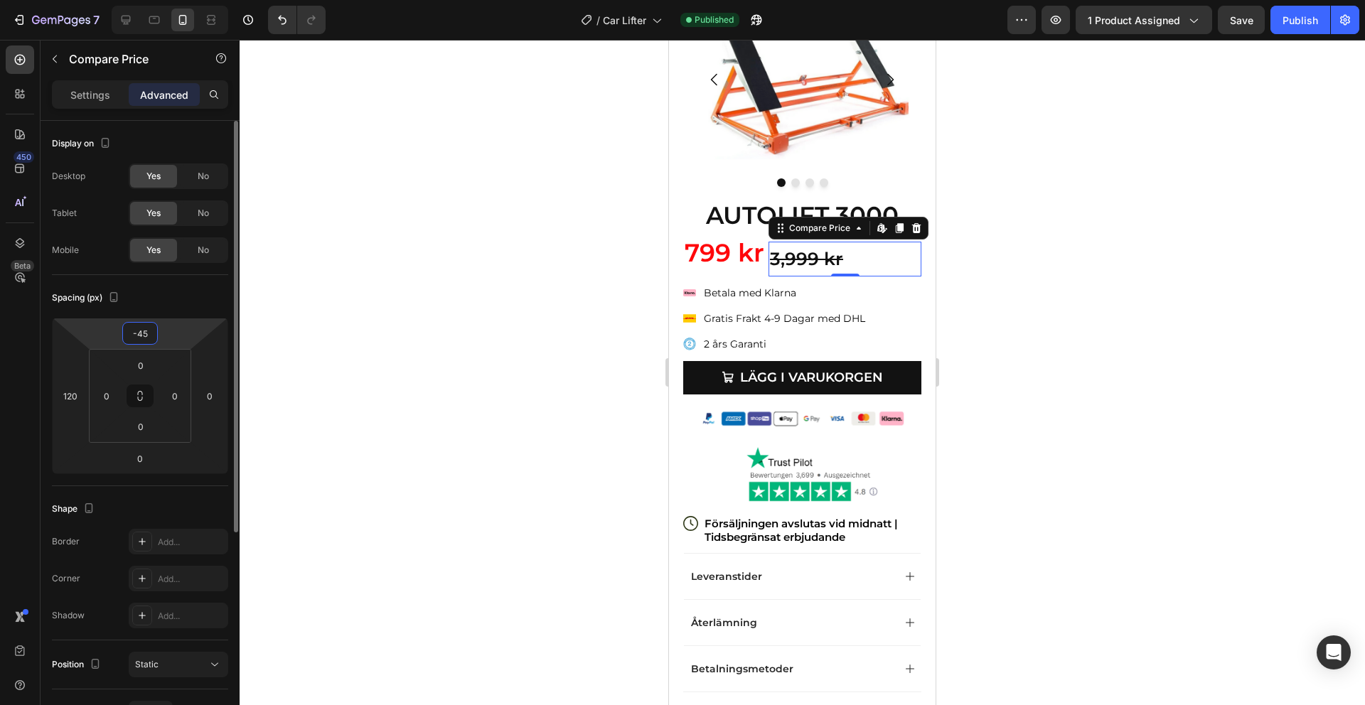
type input "-4"
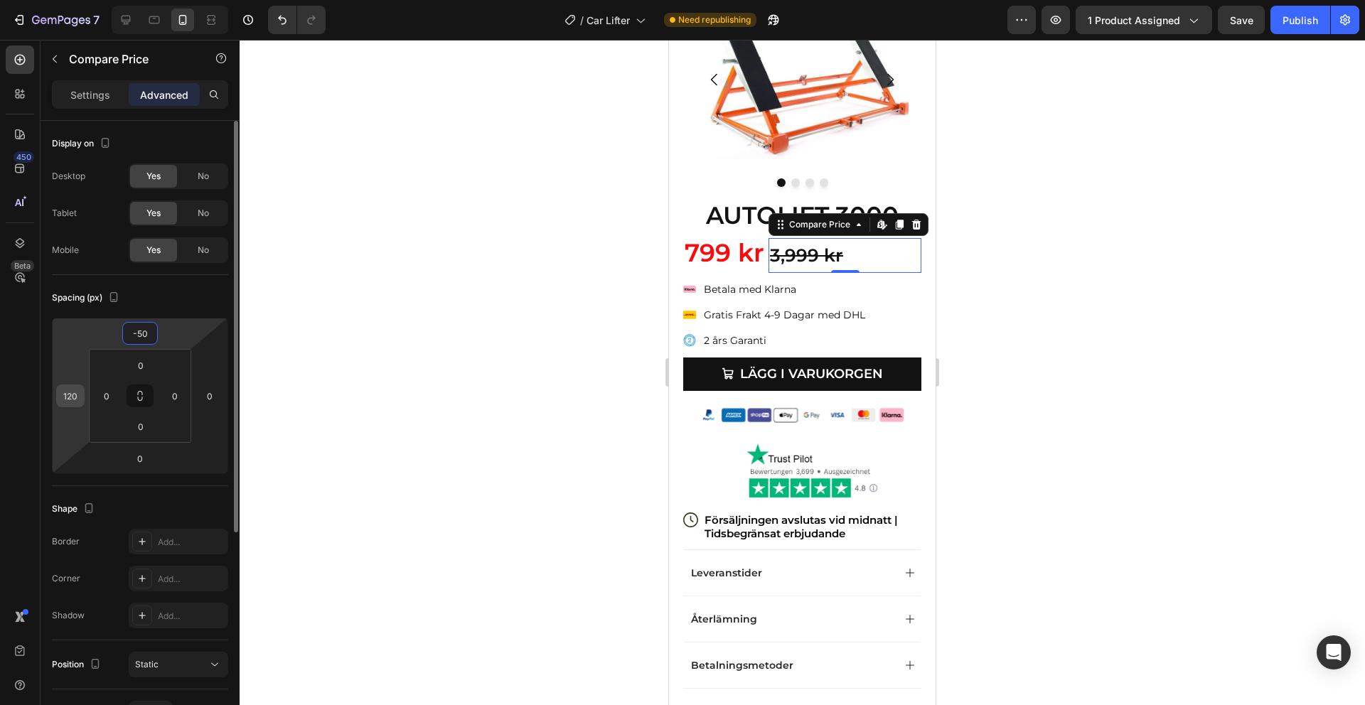
type input "-50"
click at [75, 402] on input "120" at bounding box center [70, 395] width 21 height 21
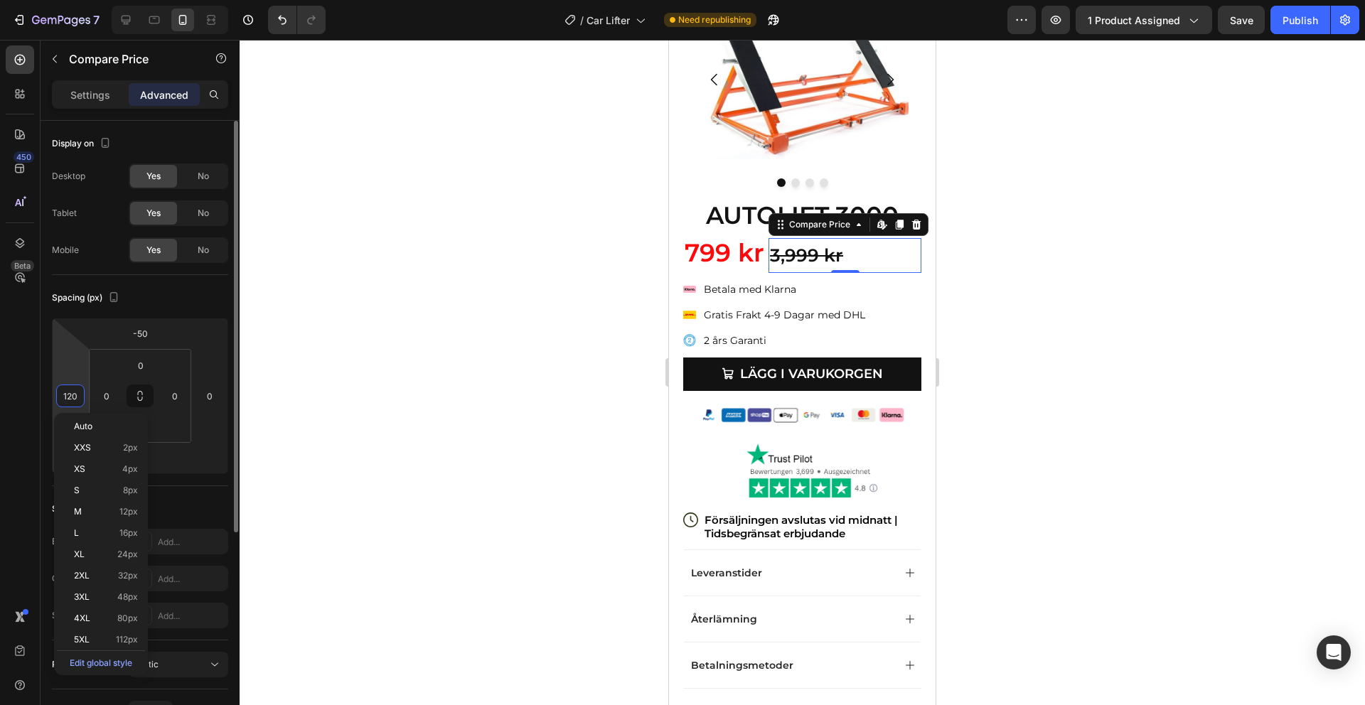
click at [75, 400] on input "120" at bounding box center [70, 395] width 21 height 21
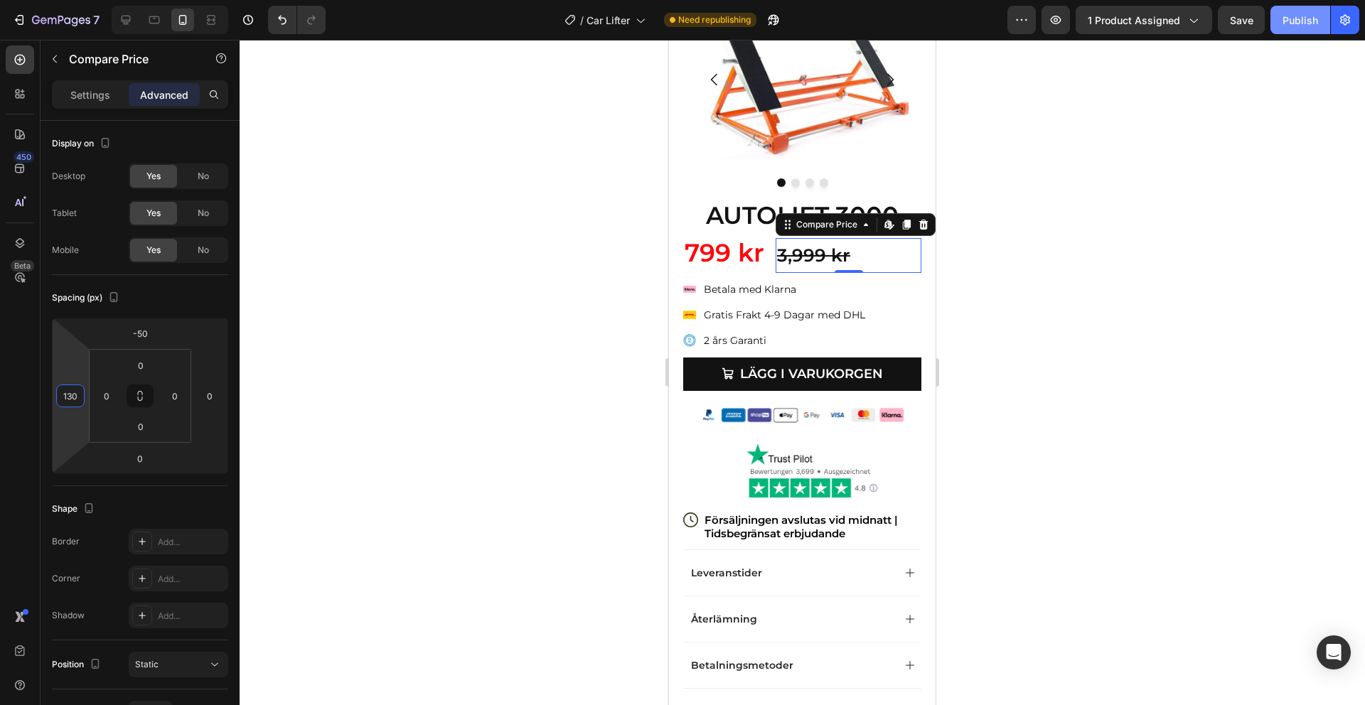
type input "130"
click at [1303, 31] on button "Publish" at bounding box center [1300, 20] width 60 height 28
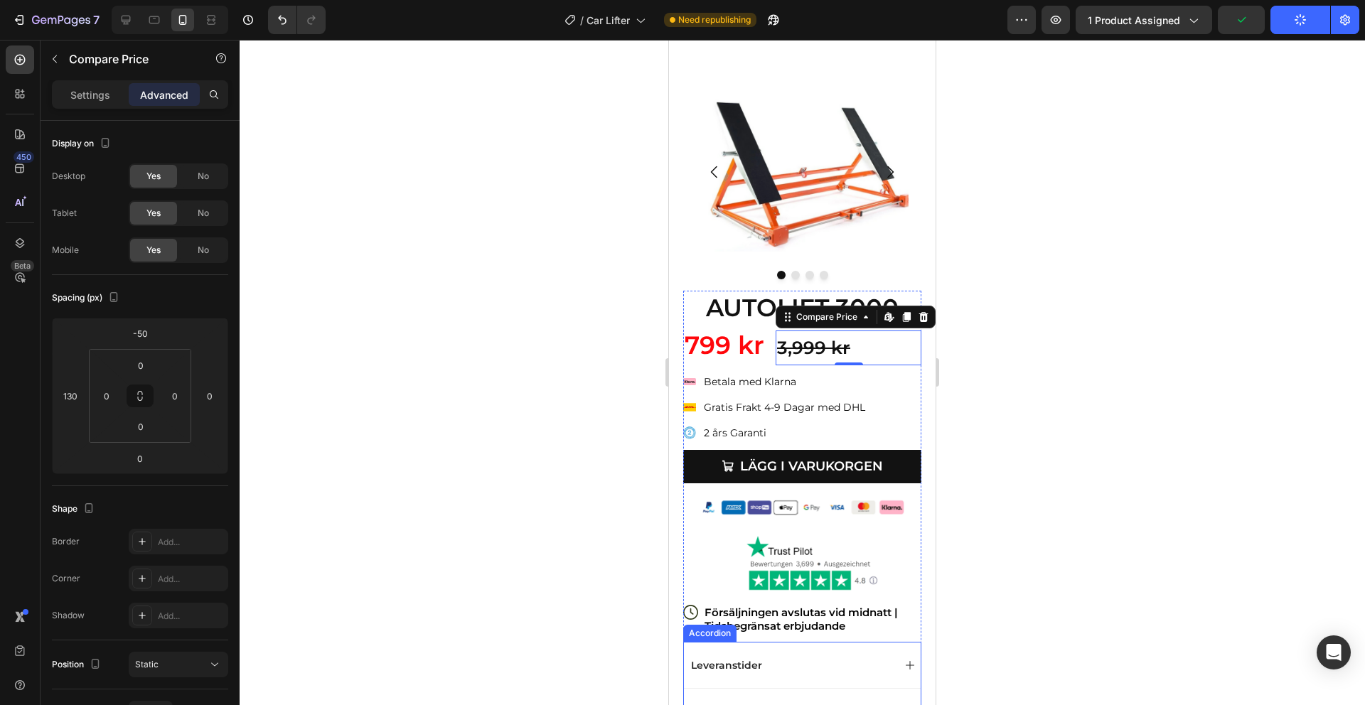
scroll to position [28, 0]
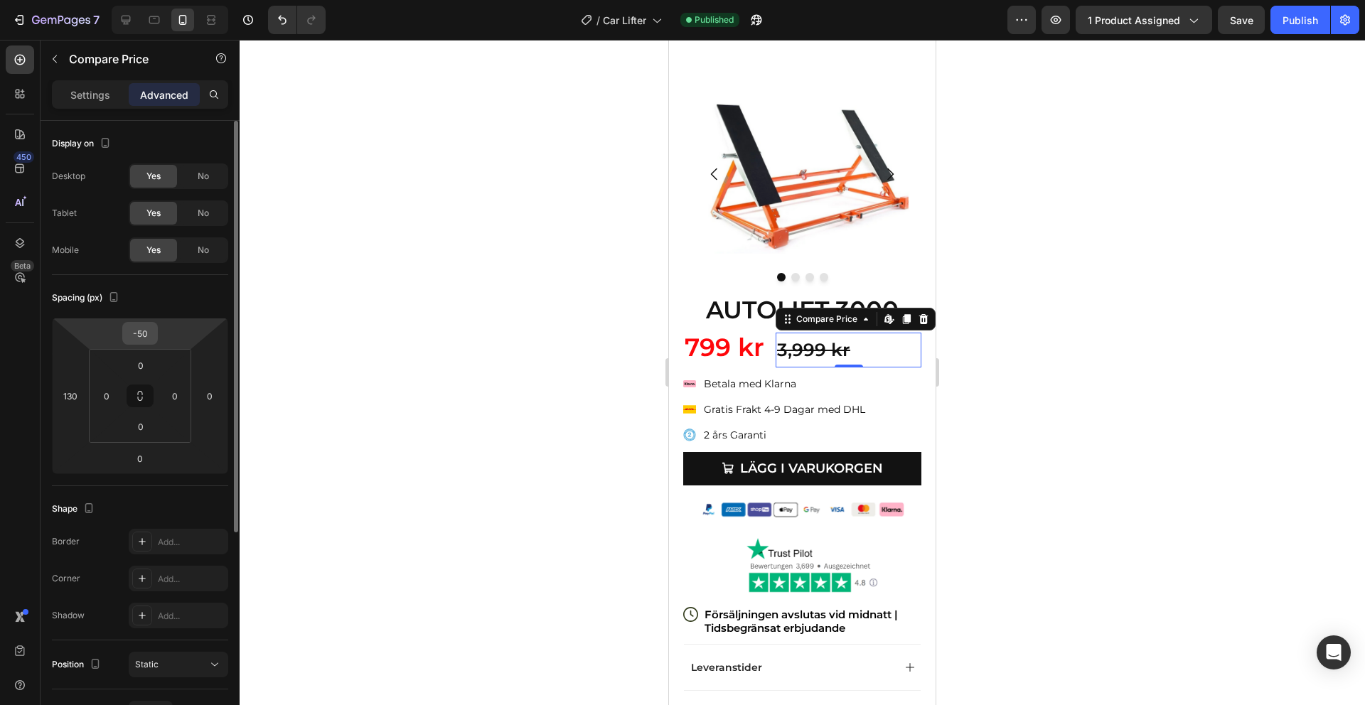
click at [141, 339] on input "-50" at bounding box center [140, 333] width 28 height 21
click at [148, 337] on input "-50" at bounding box center [140, 333] width 28 height 21
type input "-5"
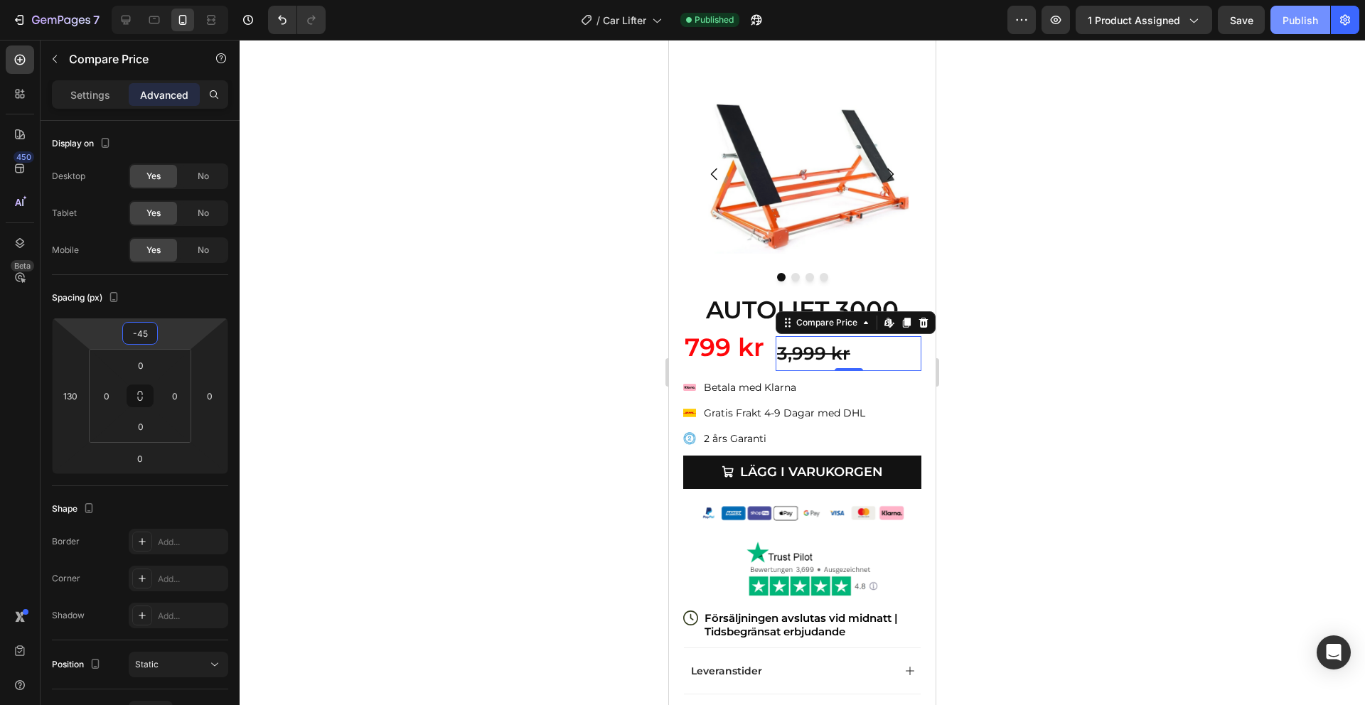
type input "-45"
click at [1311, 14] on div "Publish" at bounding box center [1300, 20] width 36 height 15
click at [871, 226] on img at bounding box center [802, 174] width 238 height 238
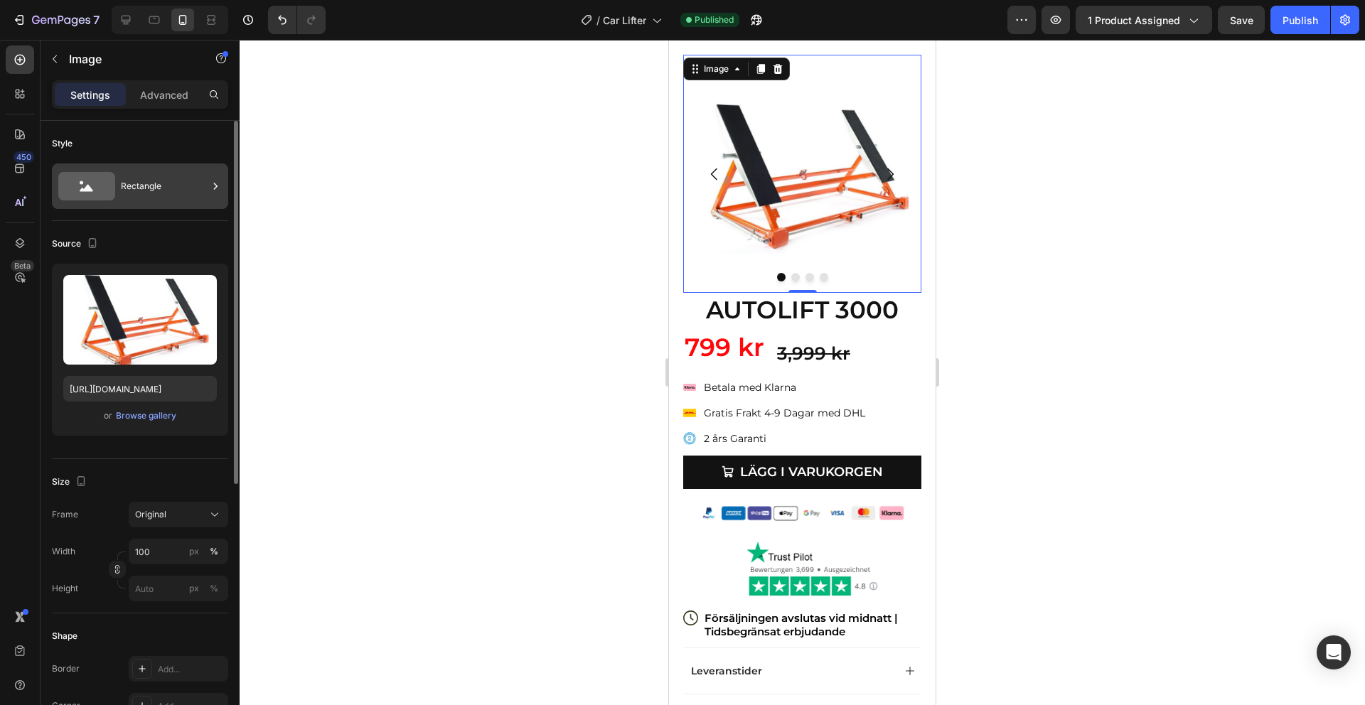
click at [130, 181] on div "Rectangle" at bounding box center [164, 186] width 87 height 33
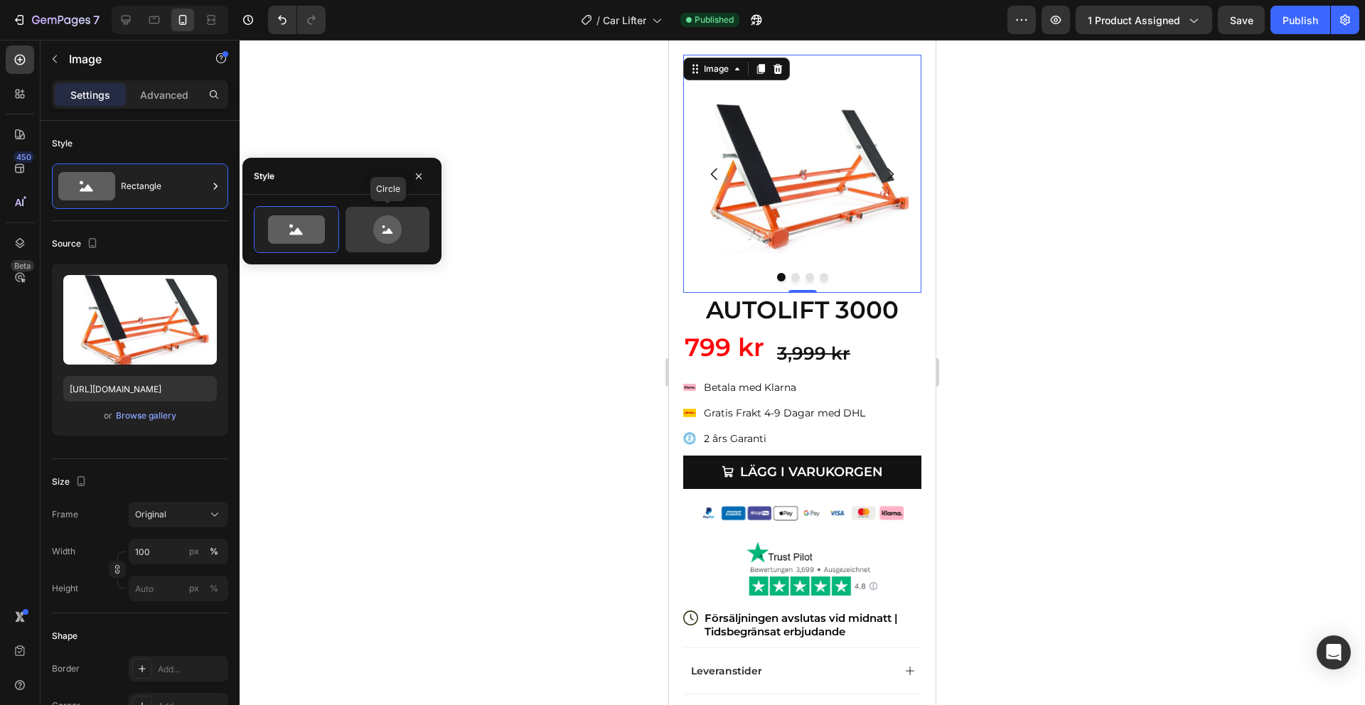
click at [392, 222] on icon at bounding box center [387, 229] width 28 height 28
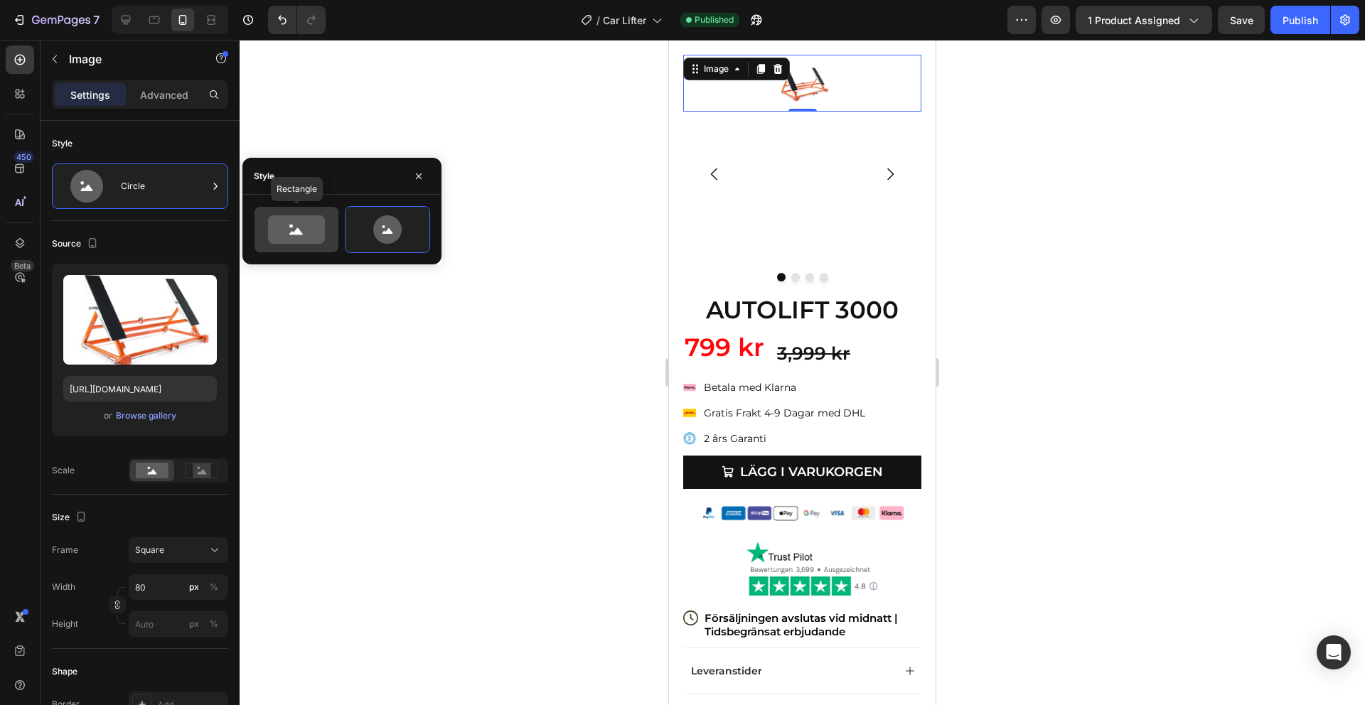
click at [305, 224] on icon at bounding box center [296, 229] width 57 height 28
type input "100"
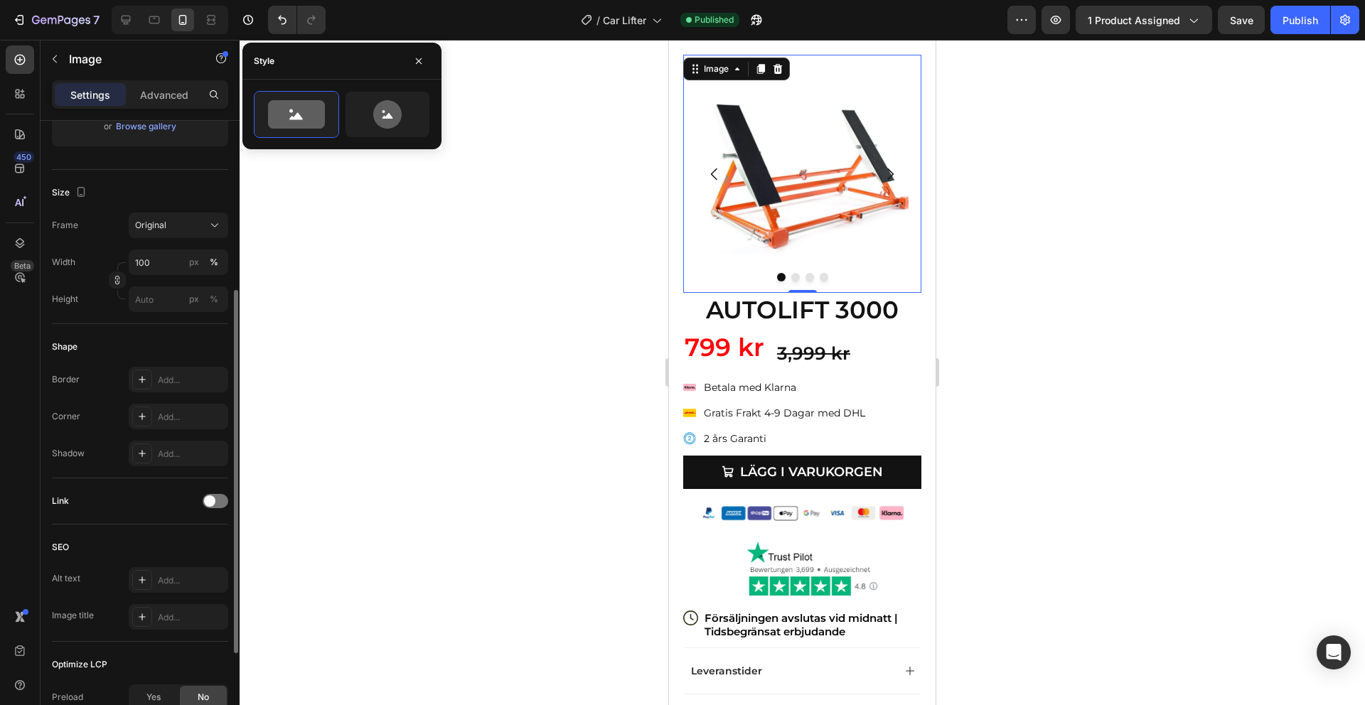
scroll to position [291, 0]
click at [166, 386] on div "Add..." at bounding box center [179, 378] width 100 height 26
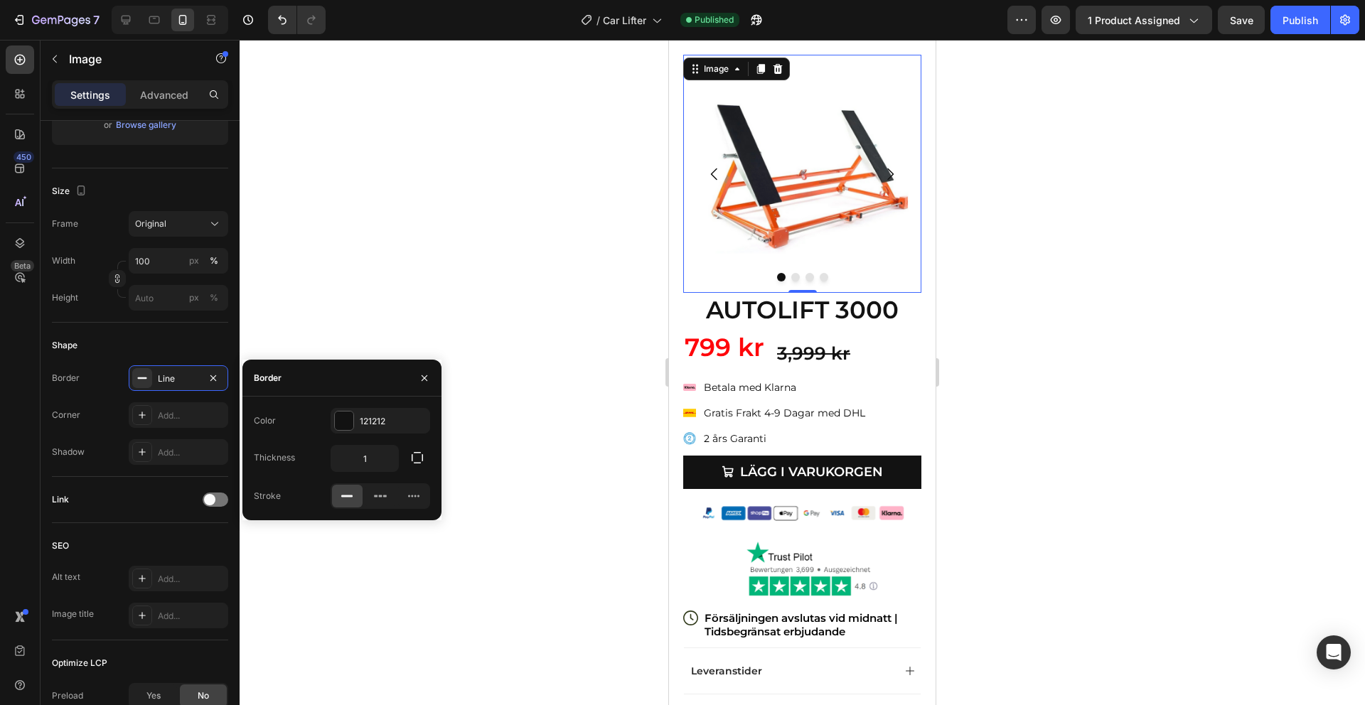
click at [350, 493] on icon at bounding box center [347, 496] width 14 height 14
click at [559, 203] on div at bounding box center [802, 372] width 1125 height 665
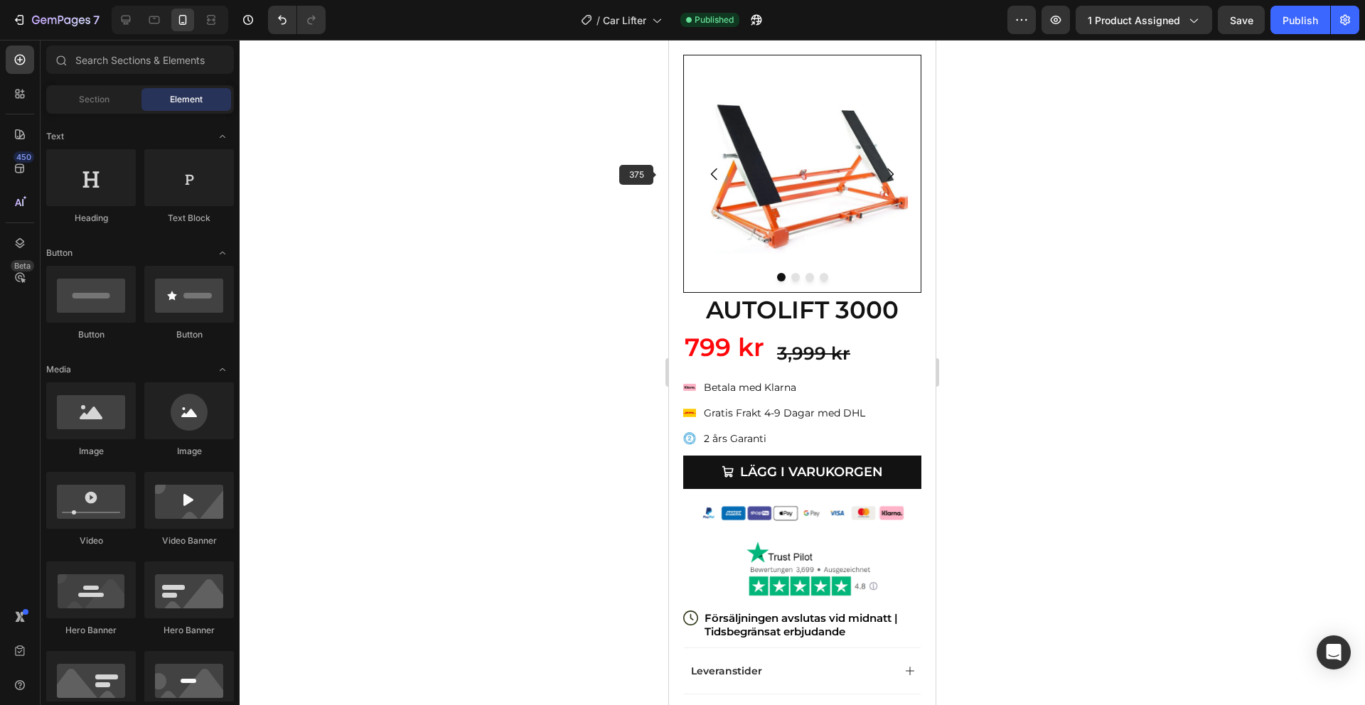
click at [769, 174] on img at bounding box center [802, 174] width 238 height 238
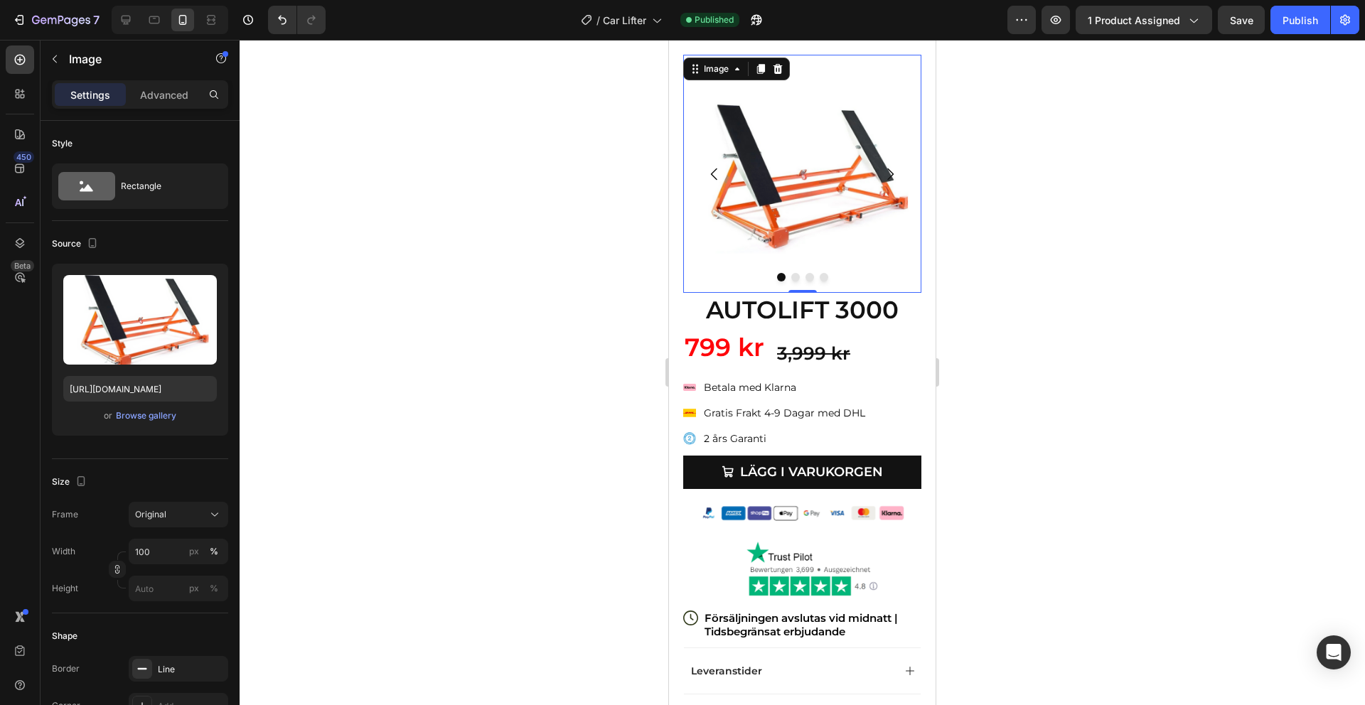
click at [1142, 233] on div at bounding box center [802, 372] width 1125 height 665
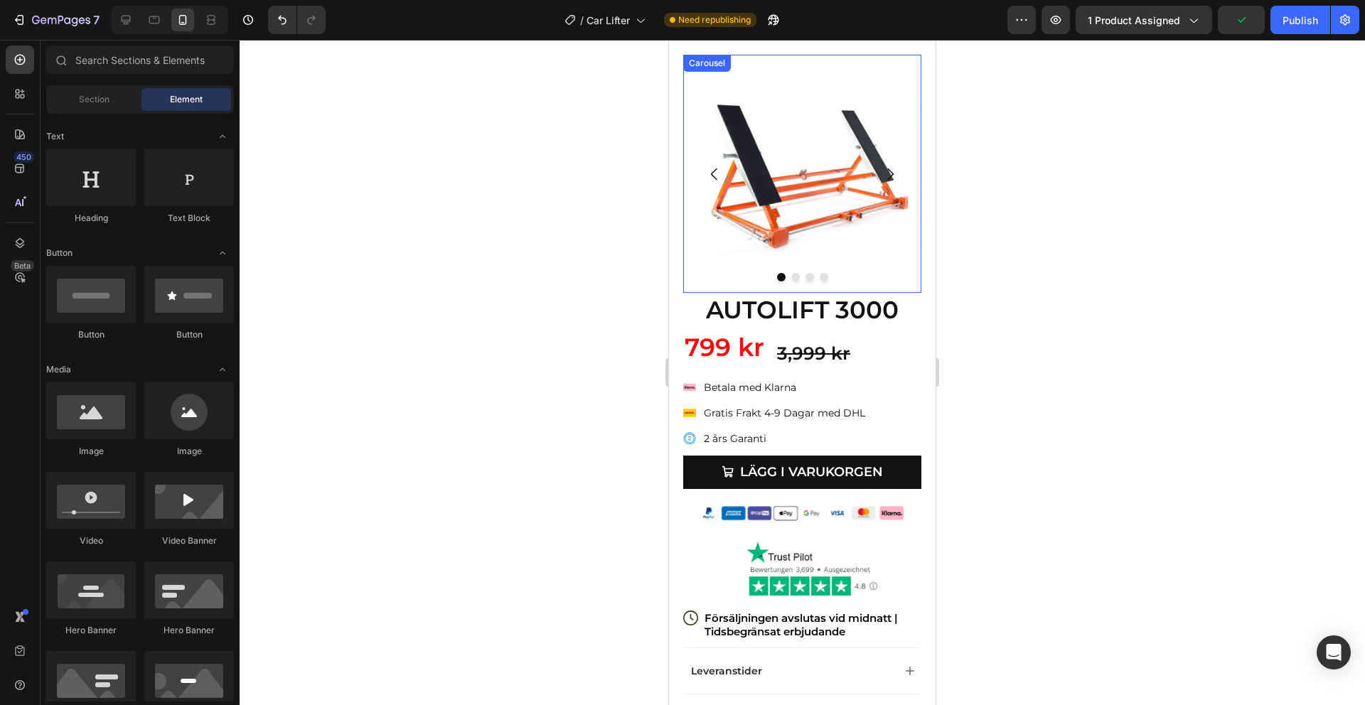
click at [726, 181] on button "Carousel Back Arrow" at bounding box center [715, 174] width 40 height 40
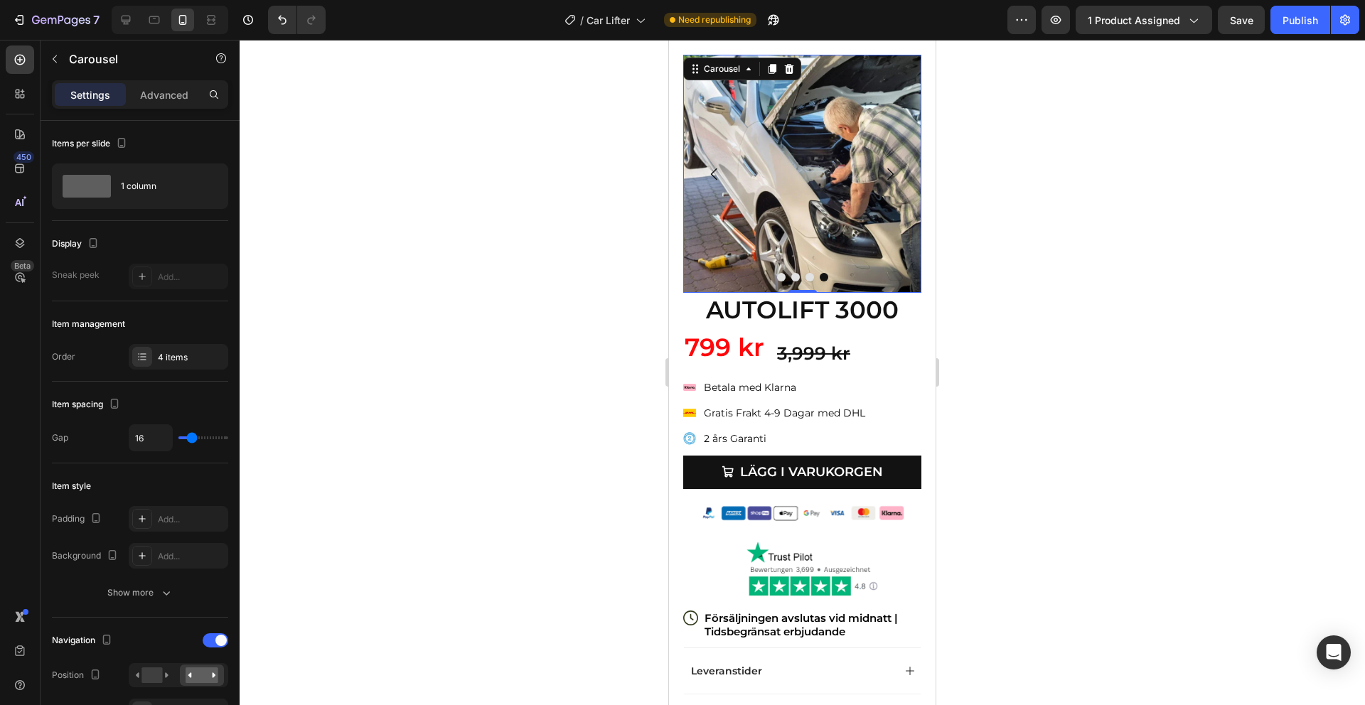
click at [900, 169] on button "Carousel Next Arrow" at bounding box center [890, 174] width 40 height 40
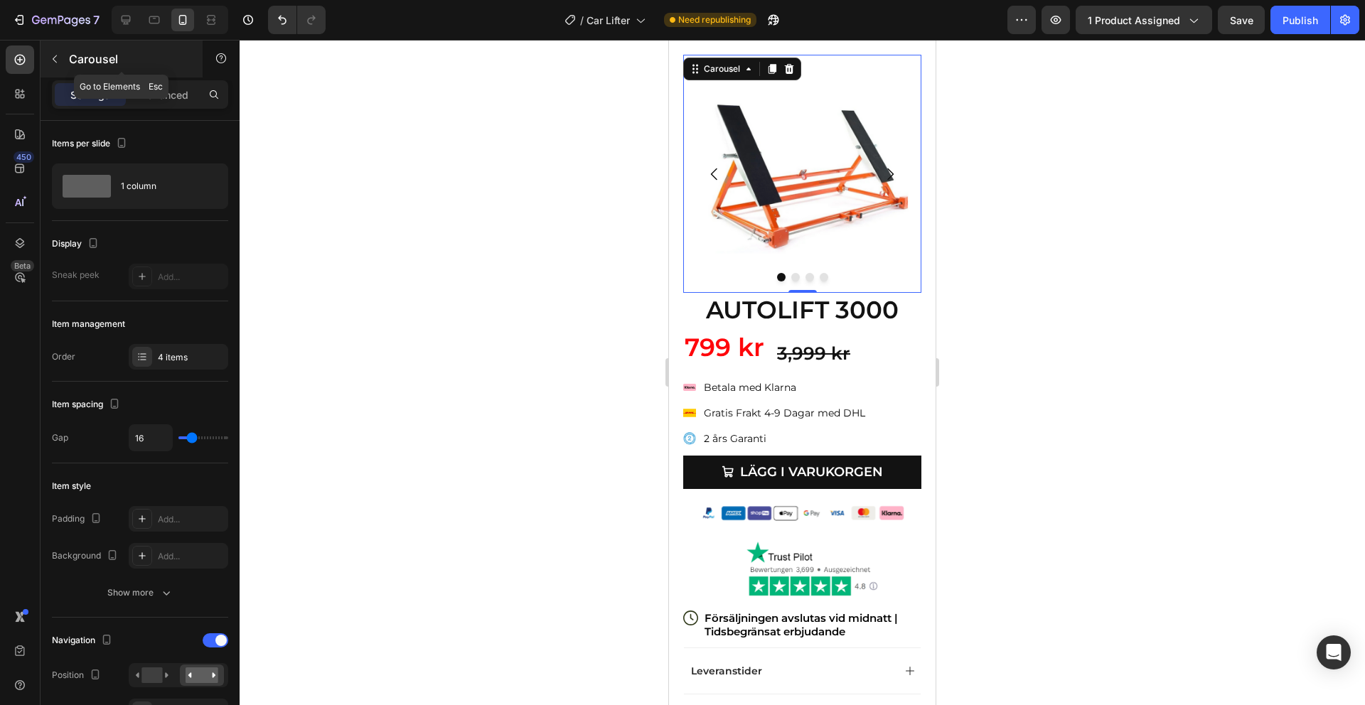
click at [59, 58] on icon "button" at bounding box center [54, 58] width 11 height 11
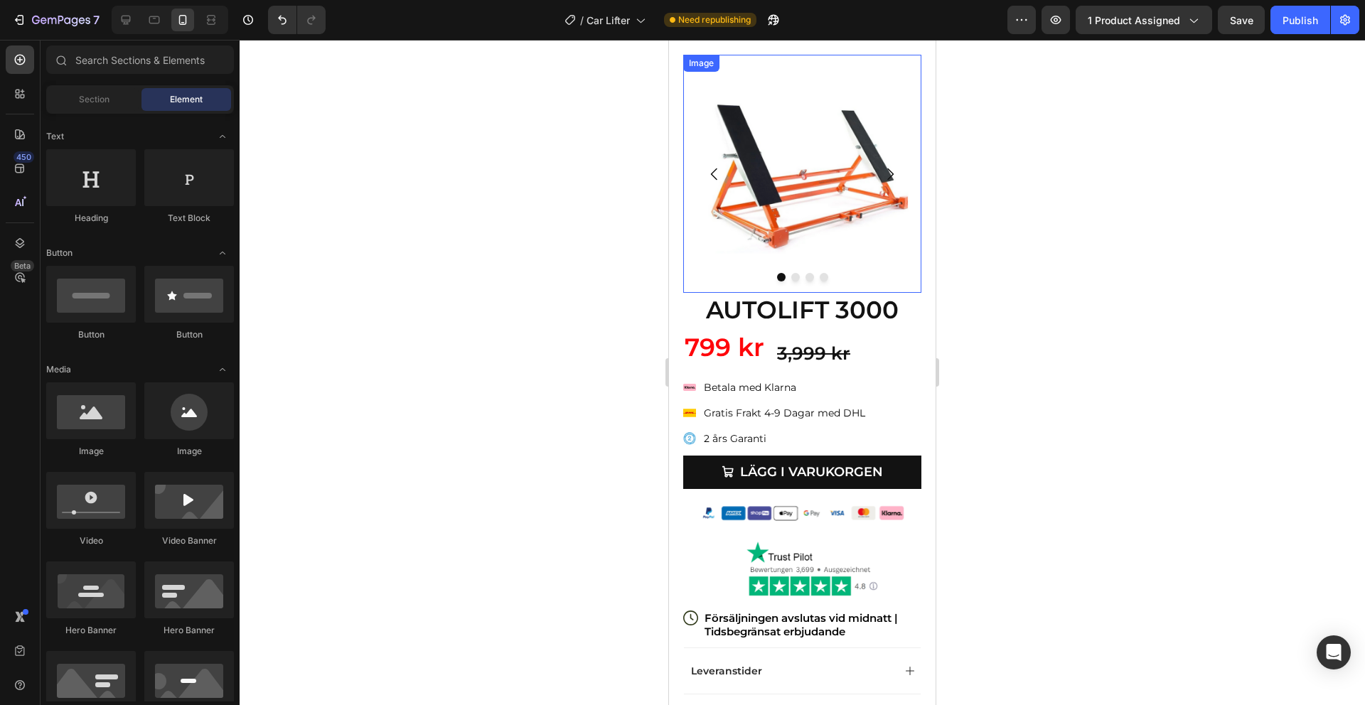
click at [804, 207] on img at bounding box center [802, 174] width 238 height 238
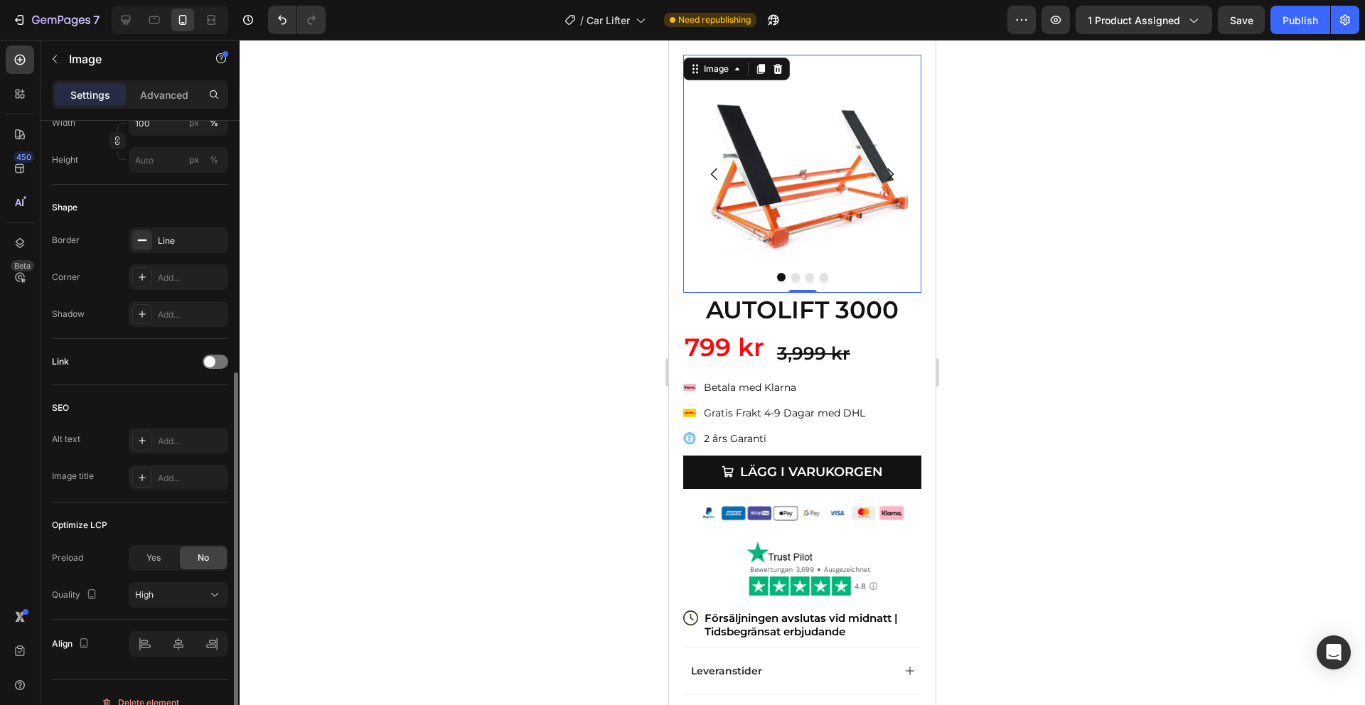
scroll to position [430, 0]
click at [165, 224] on div "Shape Border Line Corner Add... Shadow Add..." at bounding box center [140, 260] width 176 height 154
click at [164, 228] on div "Line" at bounding box center [179, 239] width 100 height 26
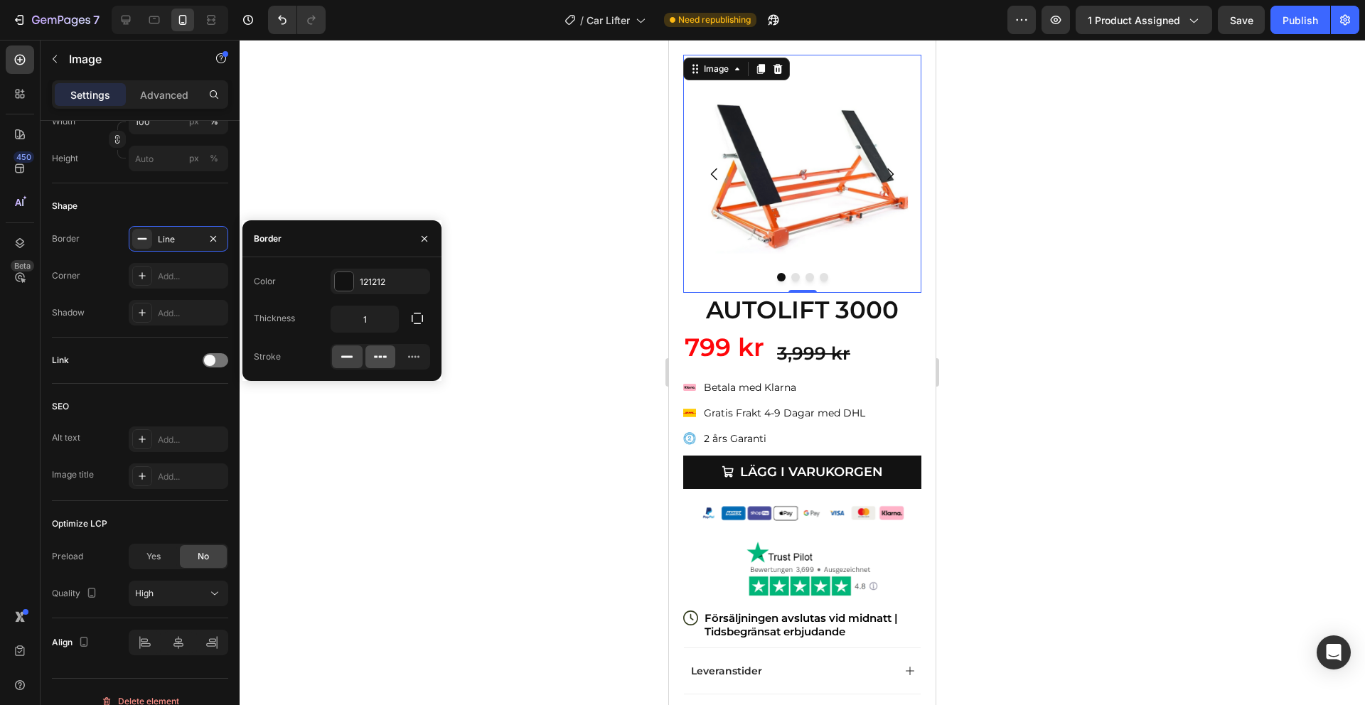
click at [379, 360] on icon at bounding box center [380, 357] width 14 height 14
click at [360, 353] on div at bounding box center [347, 357] width 31 height 23
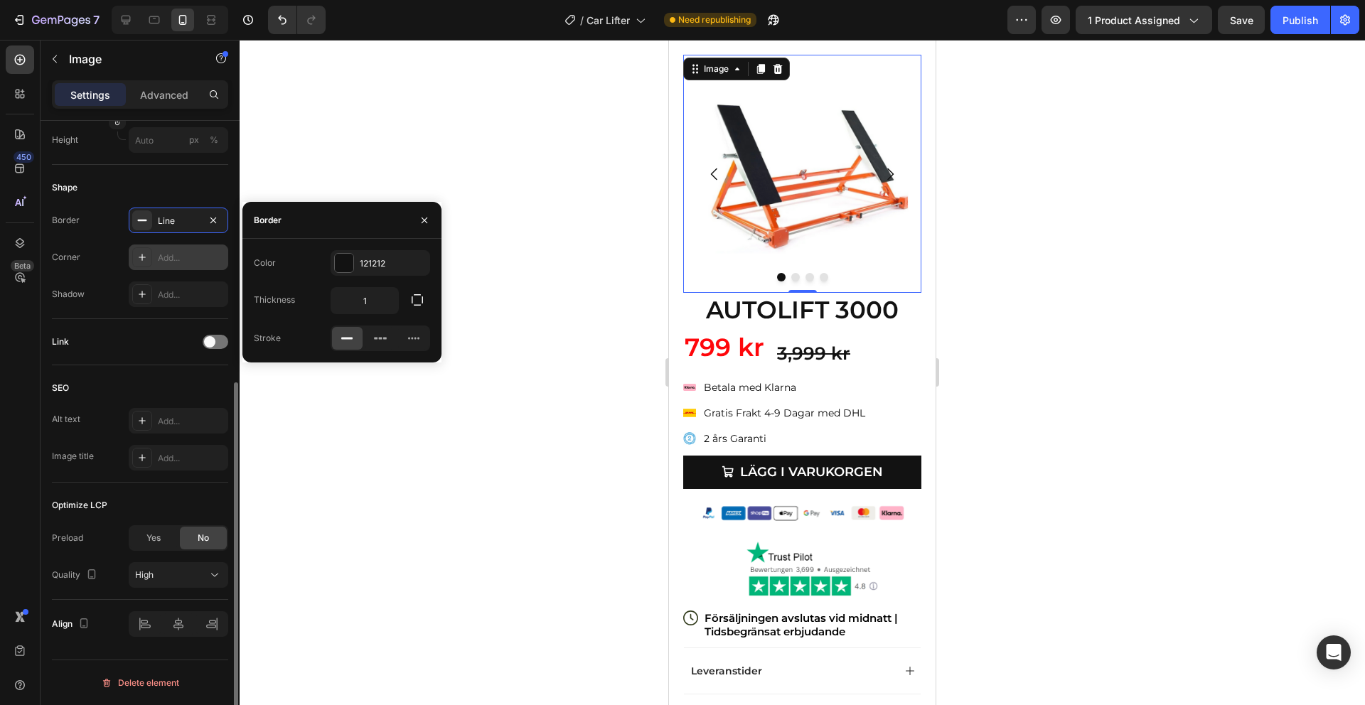
click at [166, 249] on div "Add..." at bounding box center [179, 258] width 100 height 26
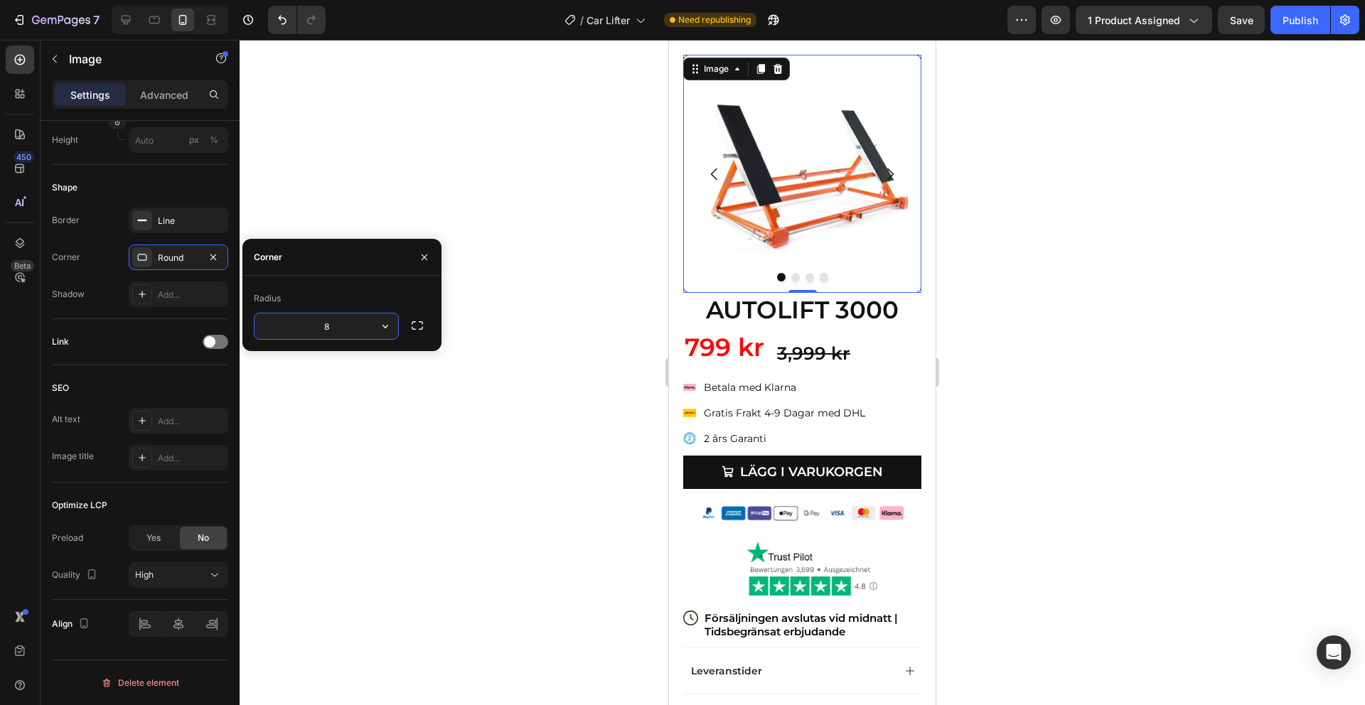
type input "0"
click at [683, 311] on h3 "AUTOLIFT 3000" at bounding box center [802, 310] width 238 height 34
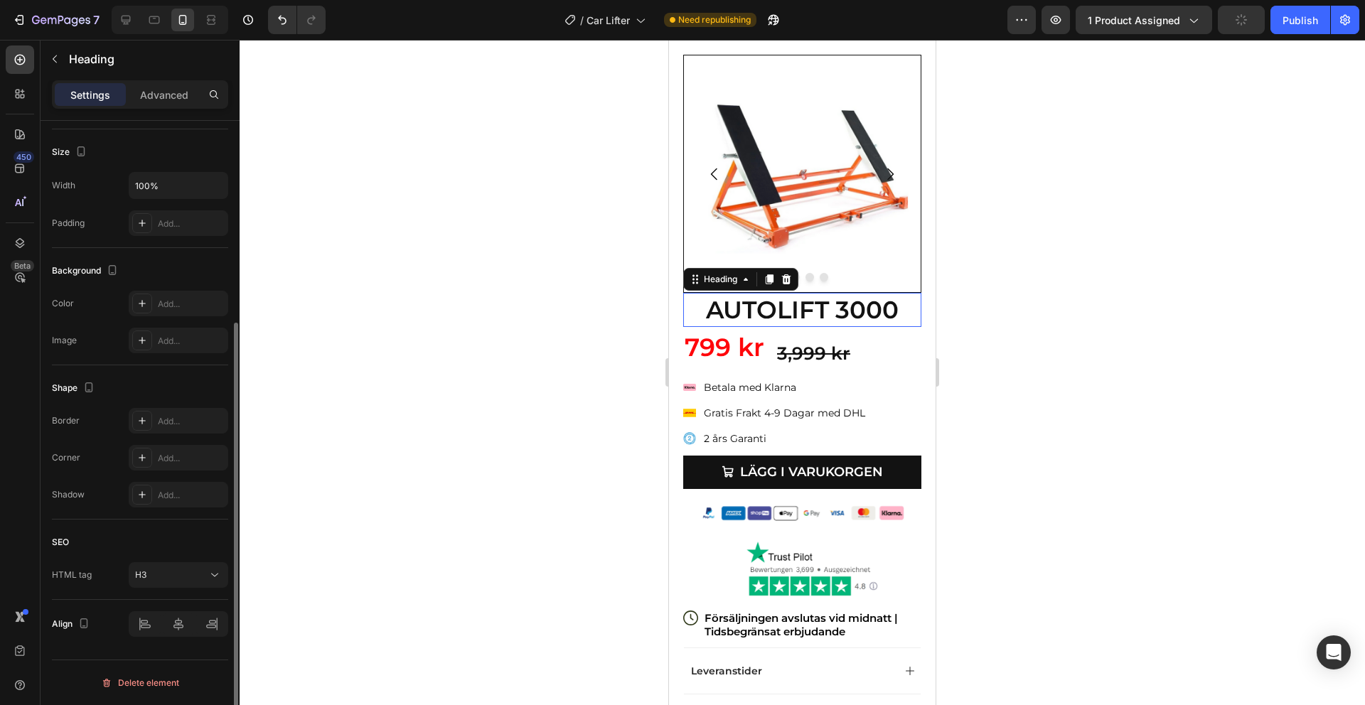
scroll to position [0, 0]
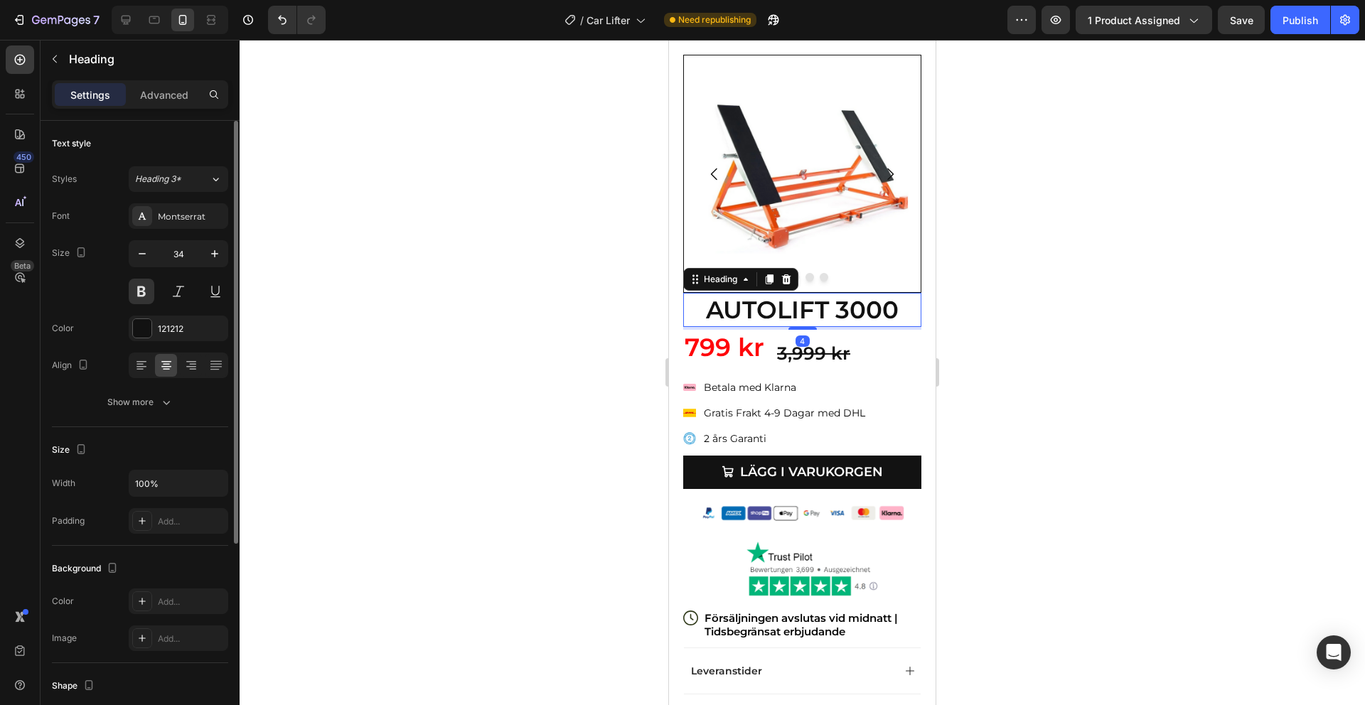
click at [1170, 163] on div at bounding box center [802, 372] width 1125 height 665
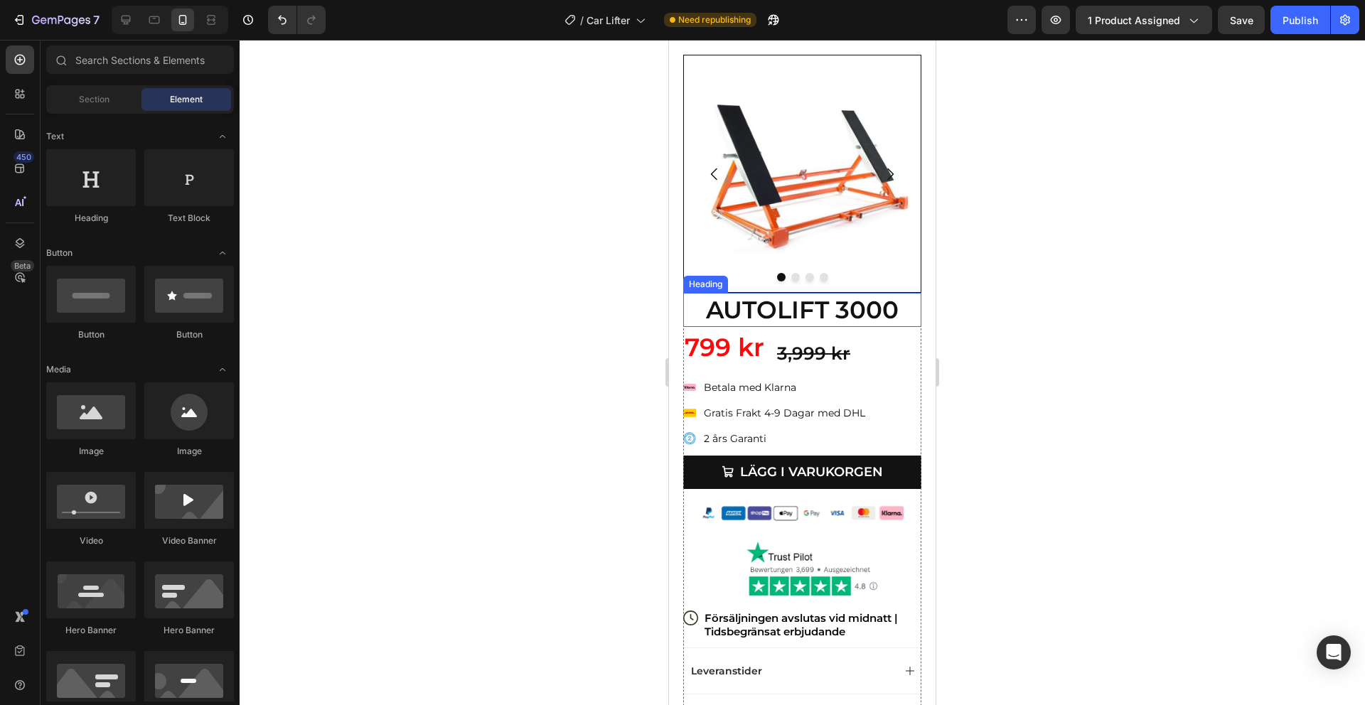
click at [879, 314] on p "AUTOLIFT 3000" at bounding box center [802, 309] width 235 height 31
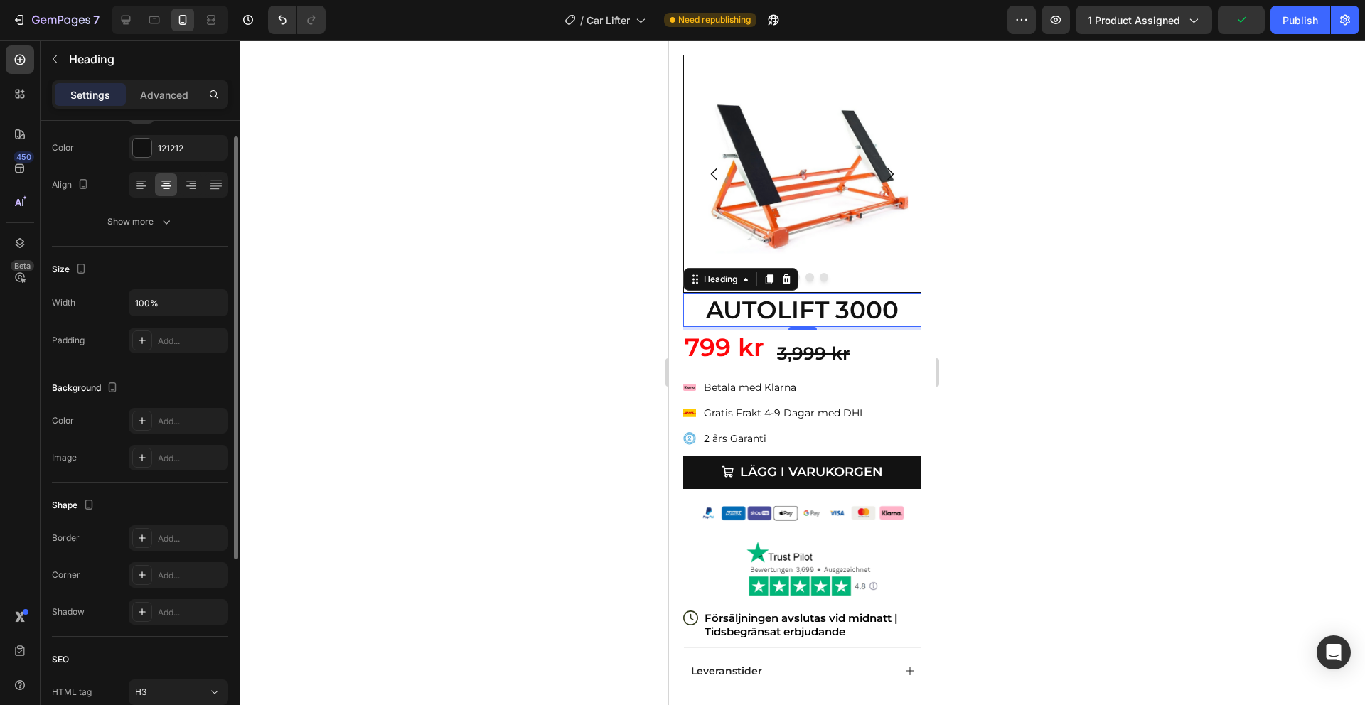
scroll to position [117, 0]
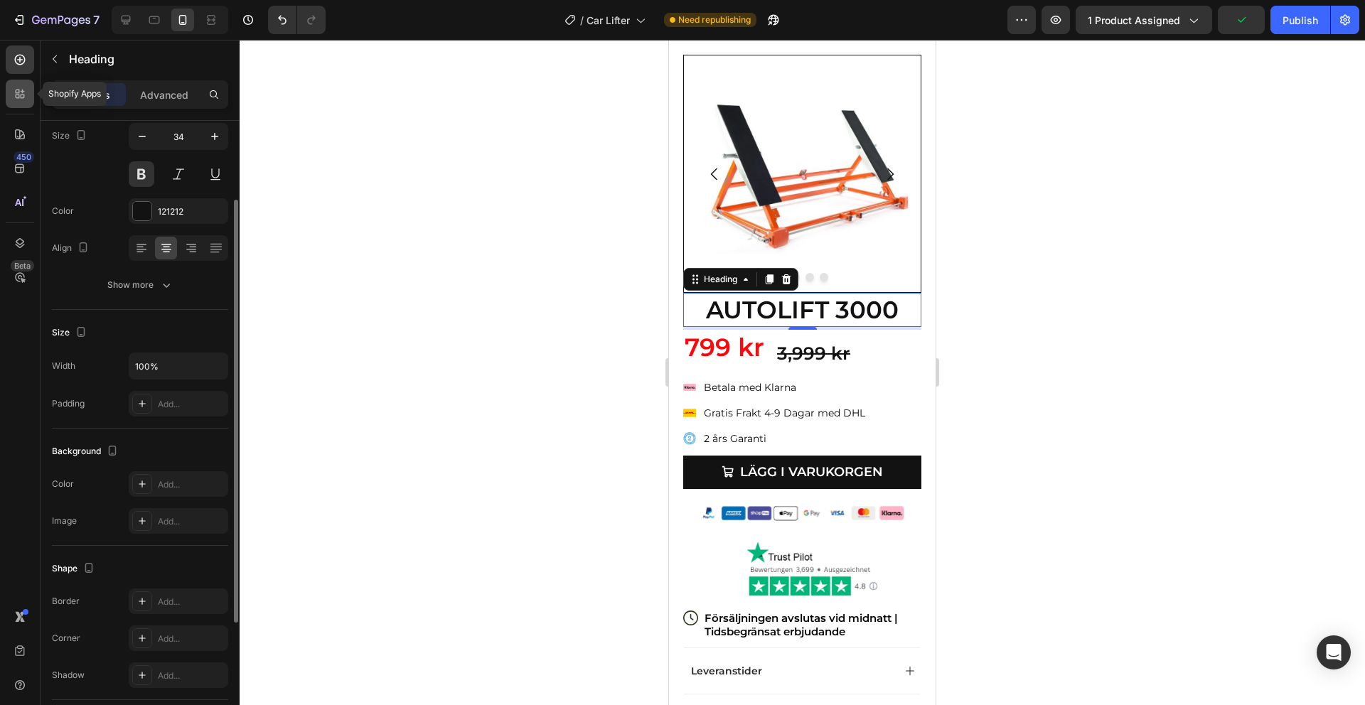
click at [23, 106] on div at bounding box center [20, 94] width 28 height 28
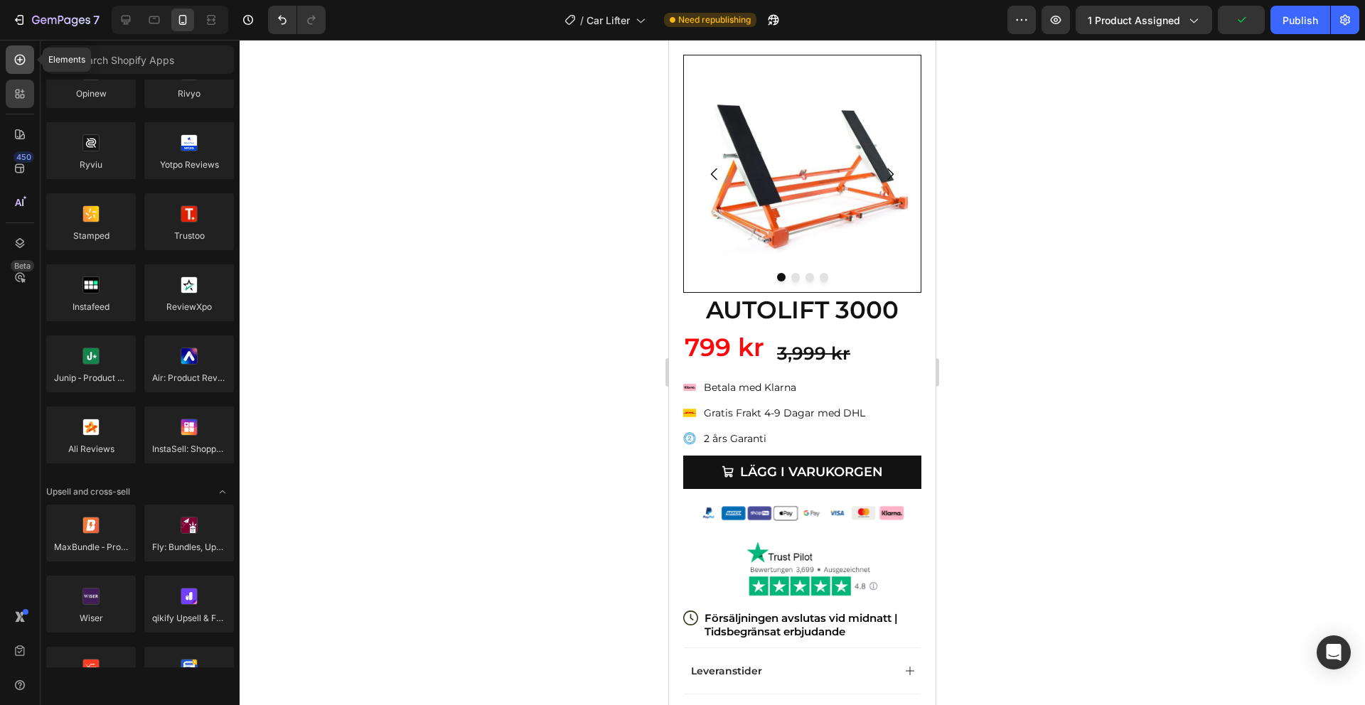
click at [26, 62] on icon at bounding box center [20, 60] width 14 height 14
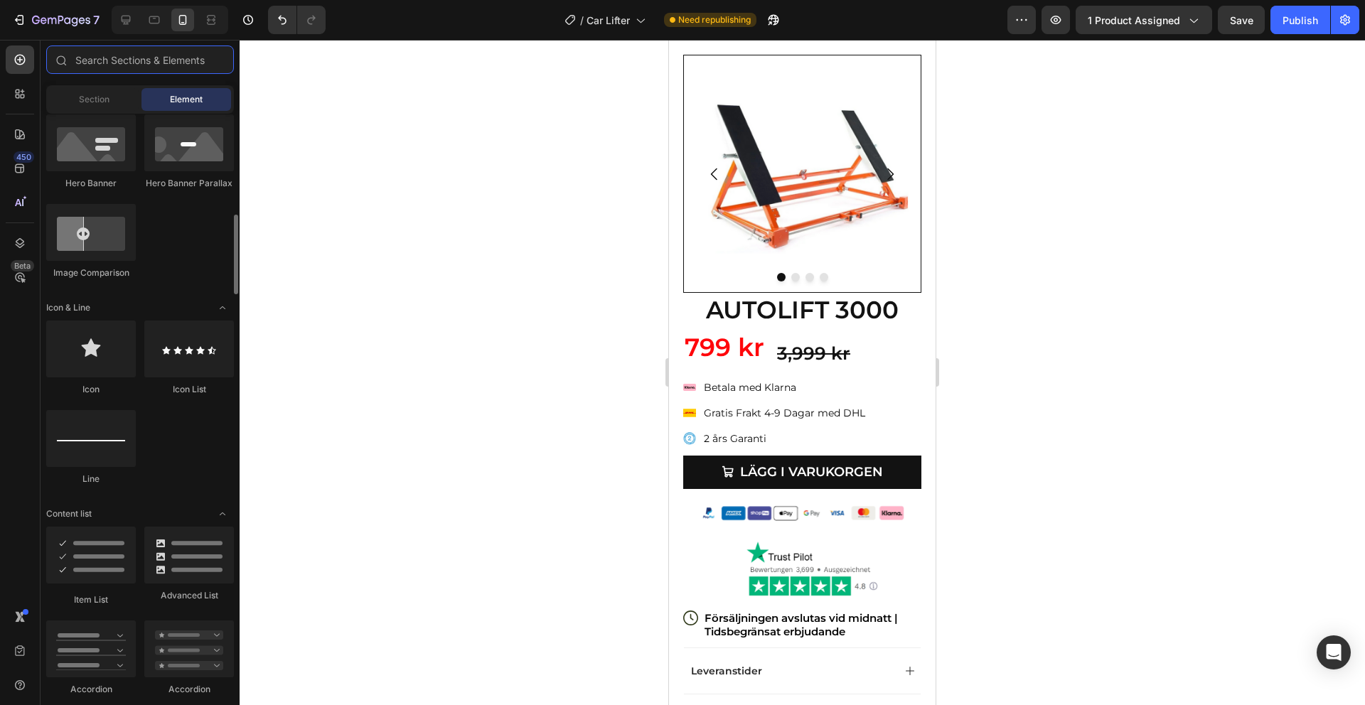
scroll to position [795, 0]
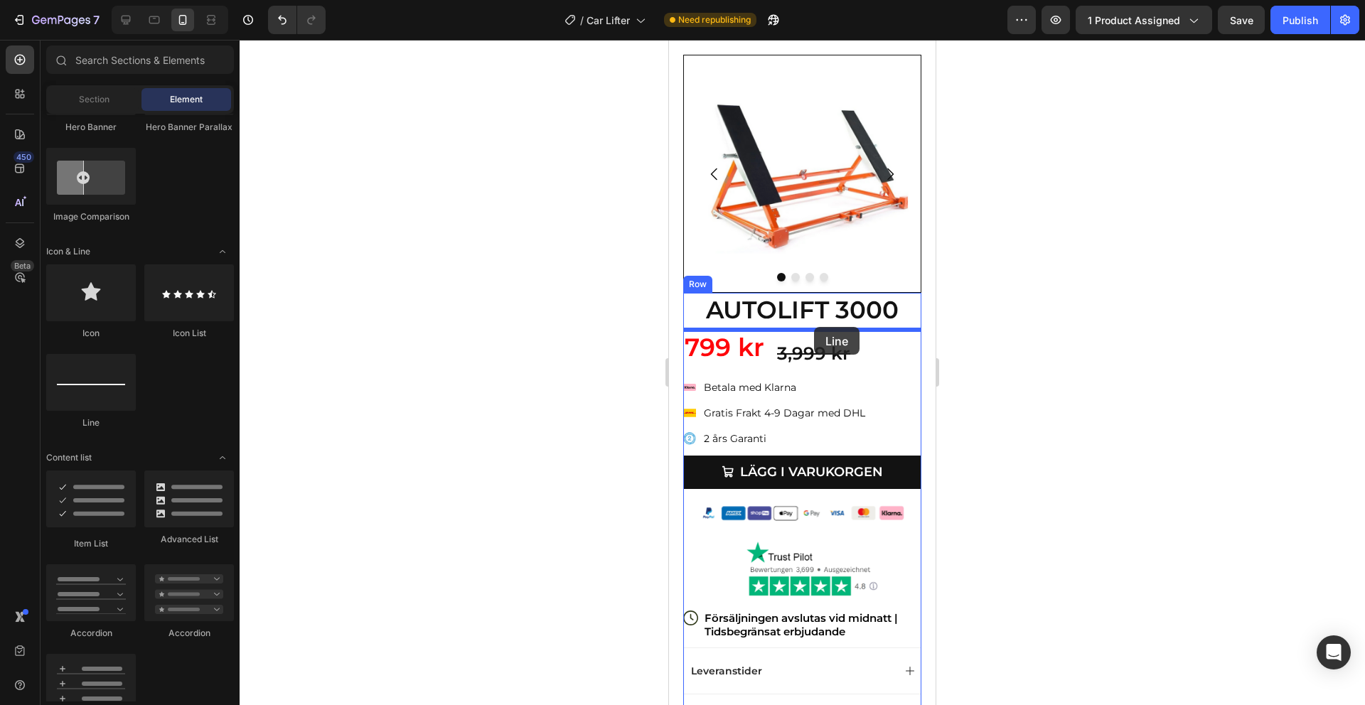
drag, startPoint x: 783, startPoint y: 424, endPoint x: 814, endPoint y: 327, distance: 101.4
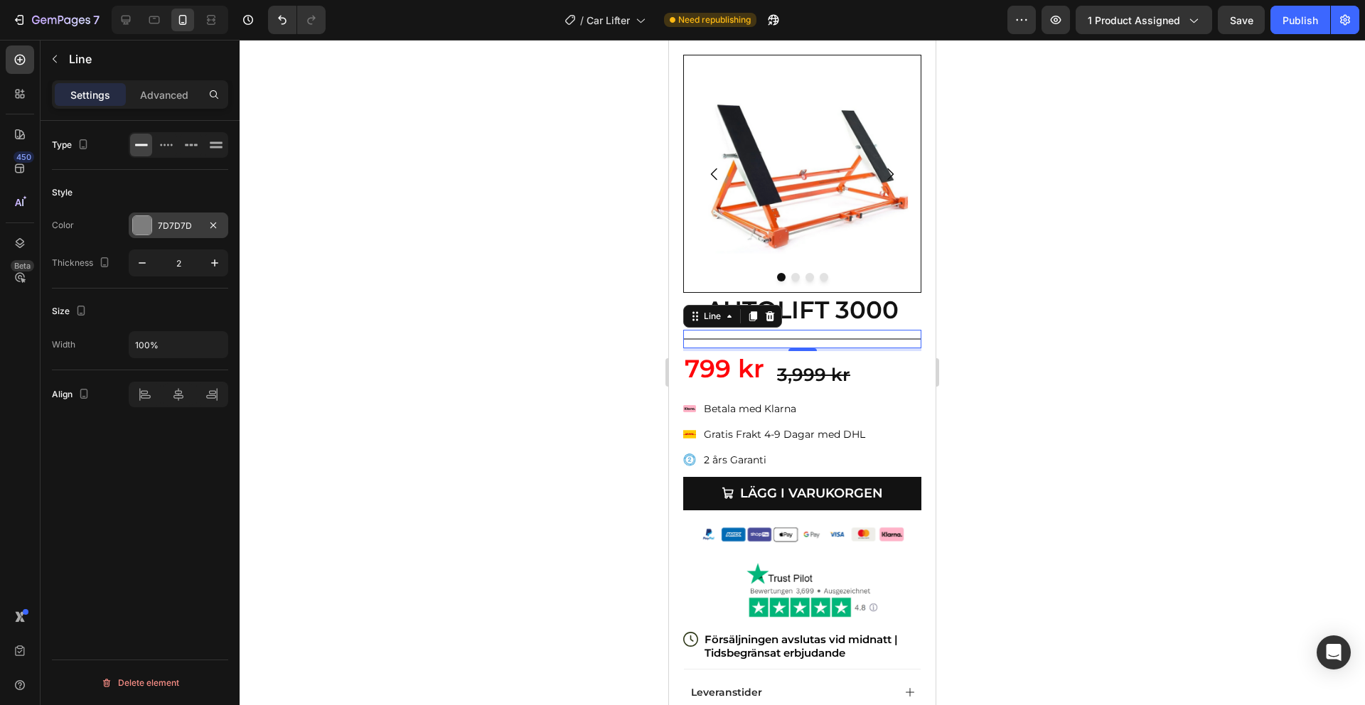
click at [148, 231] on div at bounding box center [142, 225] width 18 height 18
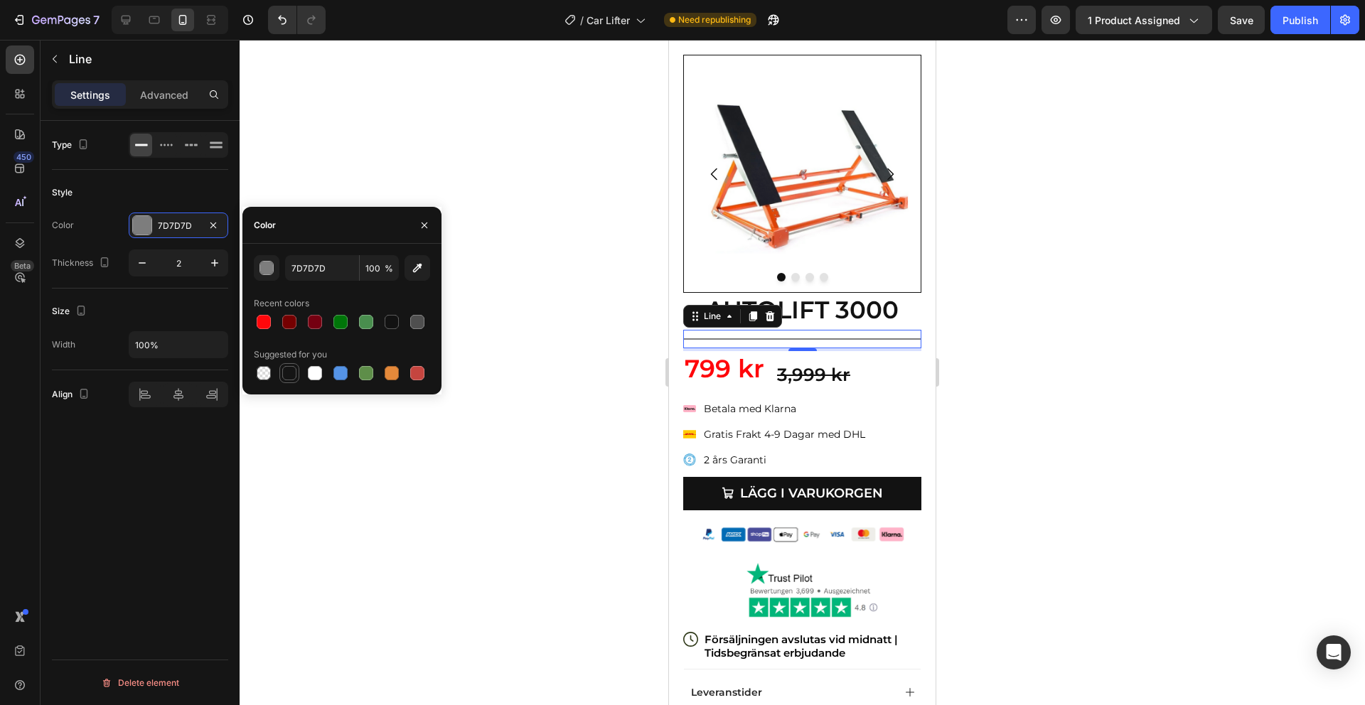
click at [298, 370] on div at bounding box center [289, 373] width 20 height 20
type input "151515"
click at [1043, 259] on div at bounding box center [802, 372] width 1125 height 665
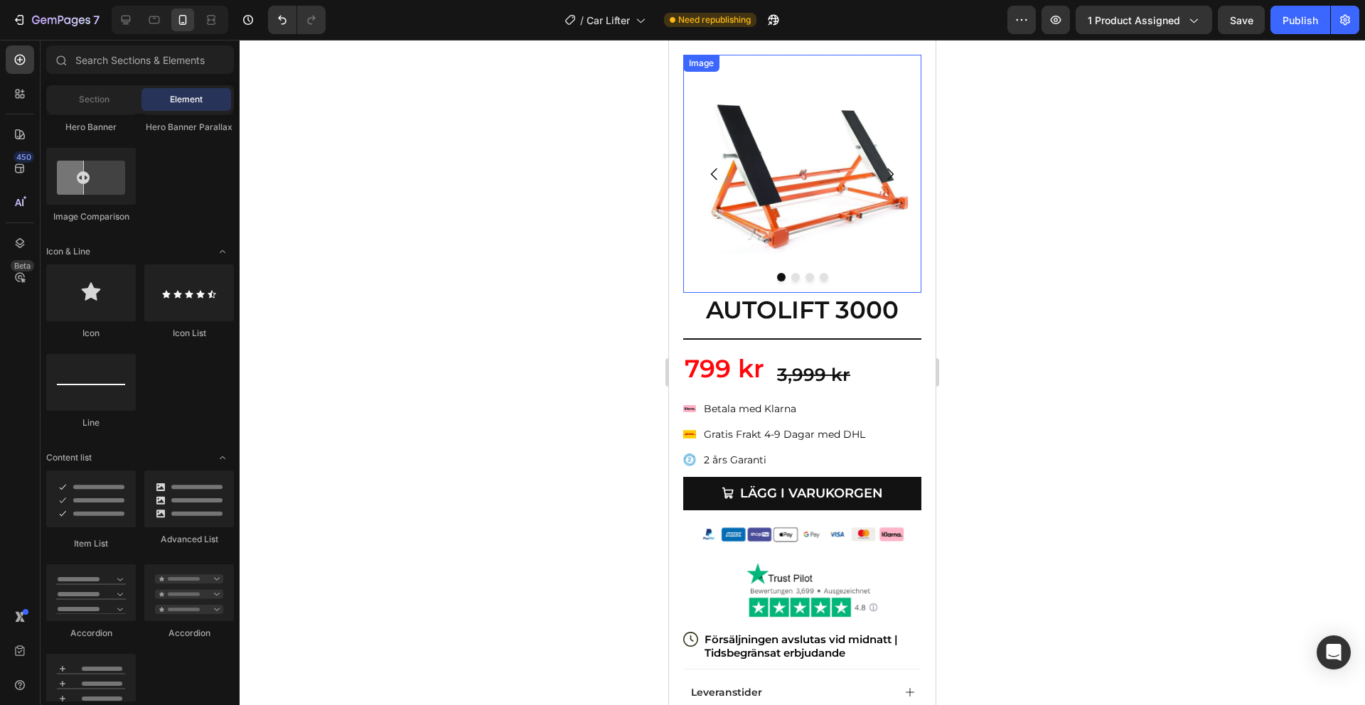
click at [906, 259] on img at bounding box center [802, 174] width 238 height 238
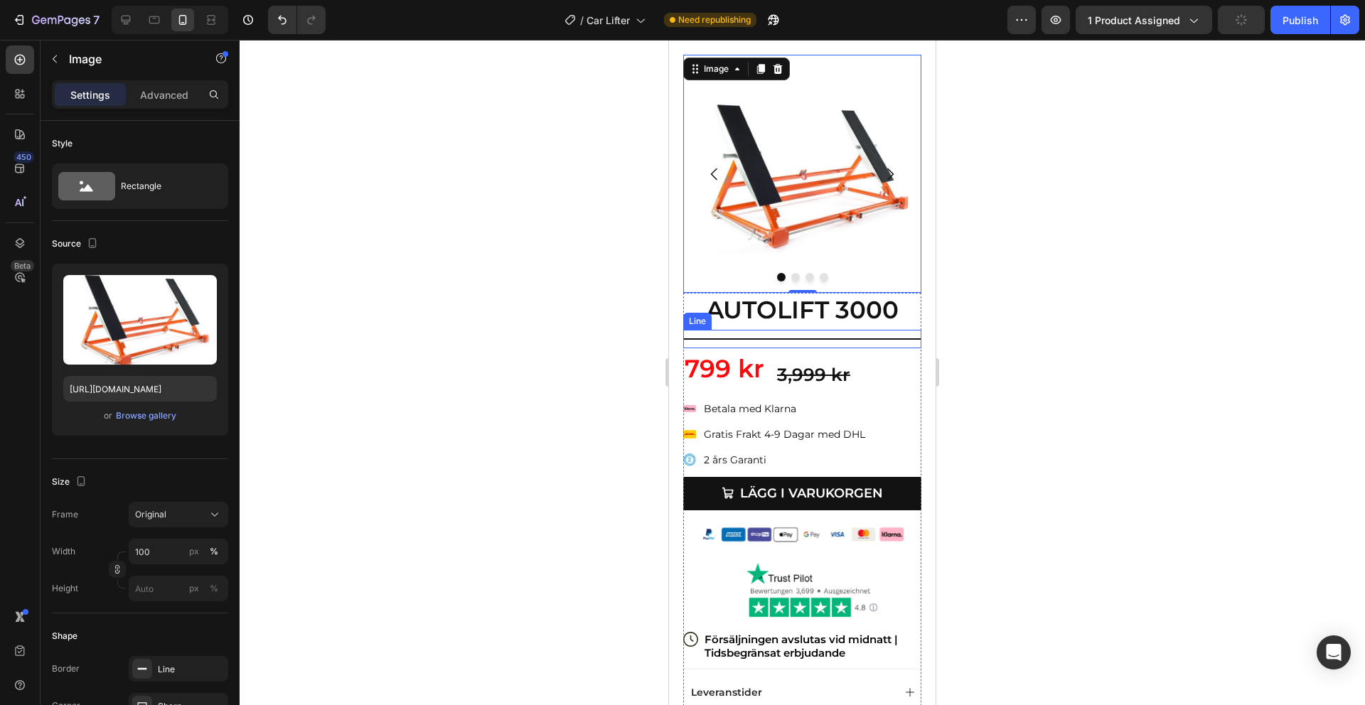
click at [868, 339] on div at bounding box center [802, 338] width 238 height 1
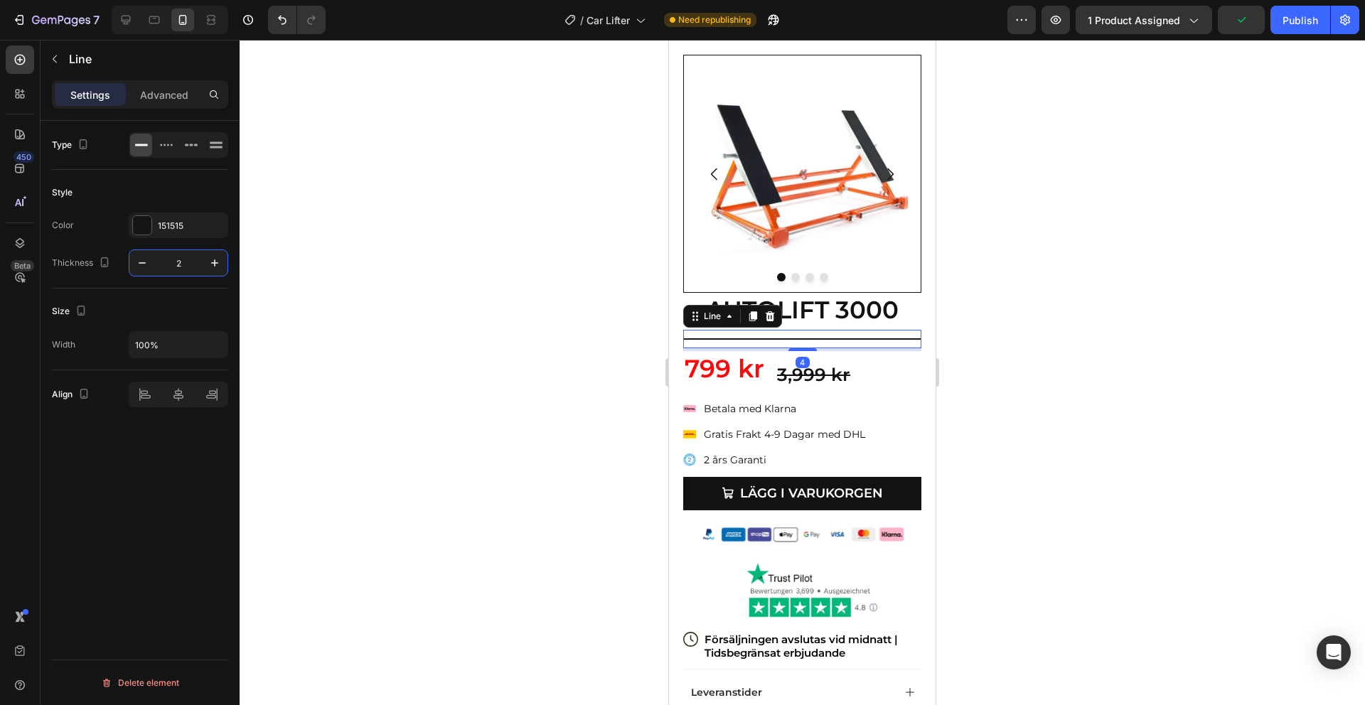
click at [178, 269] on input "2" at bounding box center [178, 263] width 47 height 26
type input "1"
click at [195, 194] on div "Style" at bounding box center [140, 192] width 176 height 23
click at [1039, 200] on div at bounding box center [802, 372] width 1125 height 665
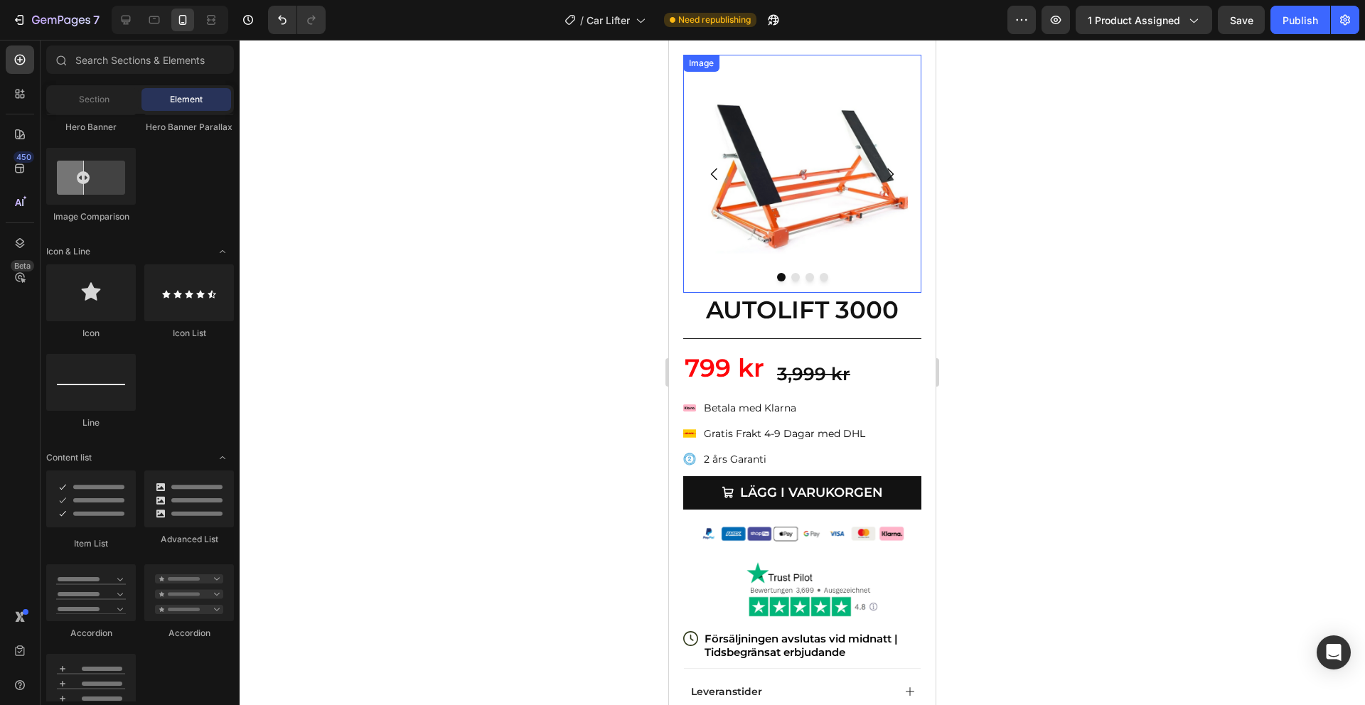
click at [865, 220] on img at bounding box center [802, 174] width 238 height 238
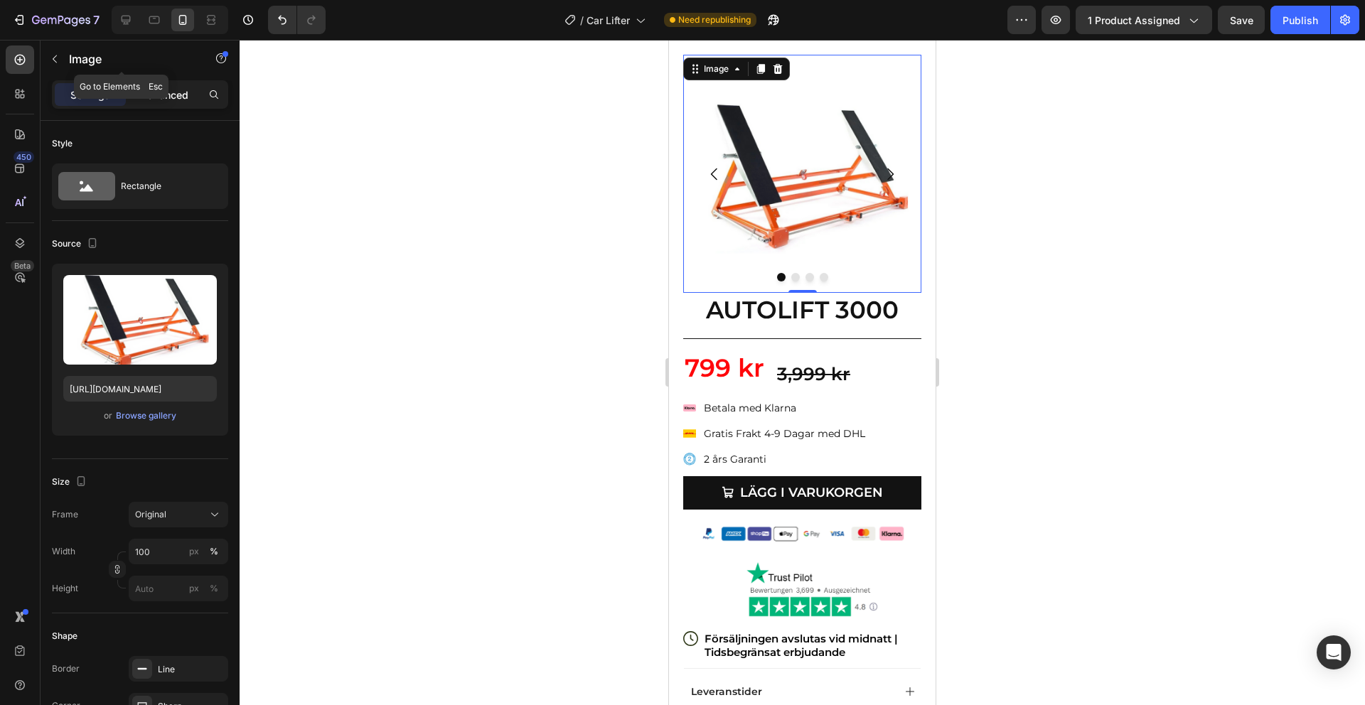
click at [165, 93] on p "Advanced" at bounding box center [164, 94] width 48 height 15
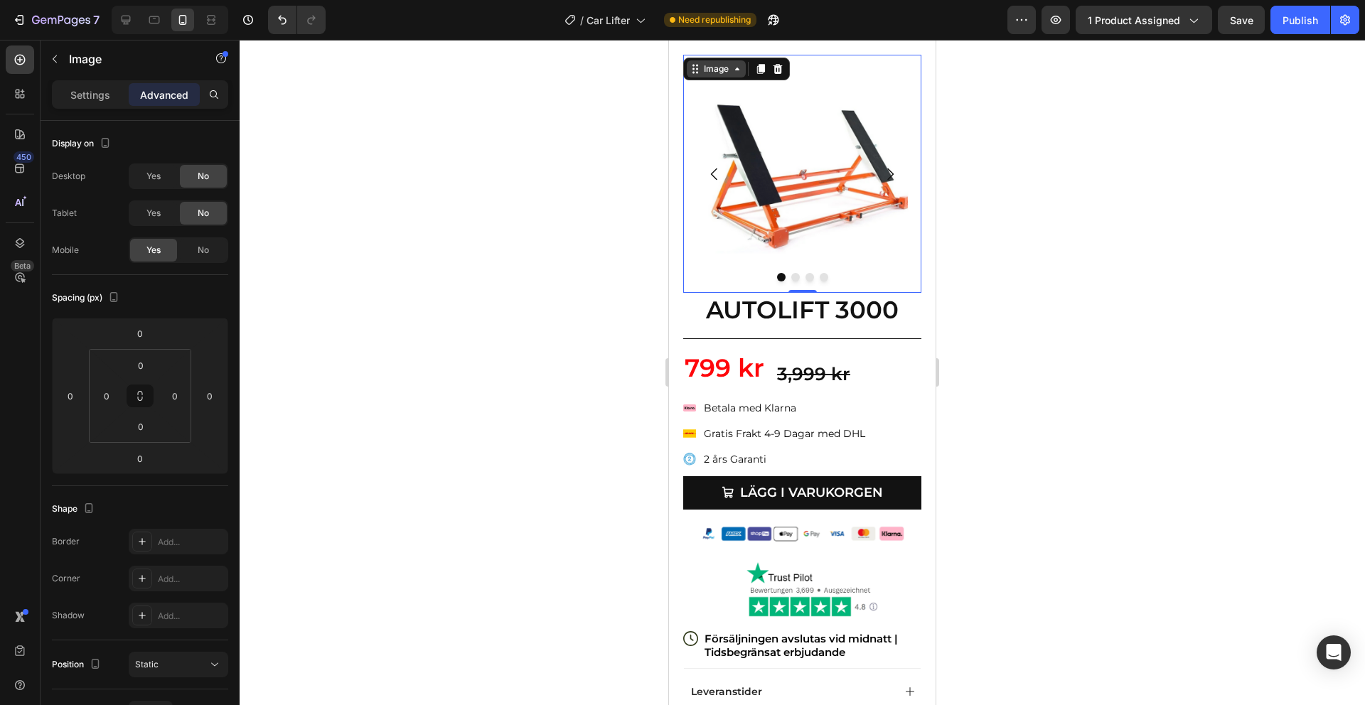
click at [693, 63] on icon at bounding box center [695, 68] width 11 height 11
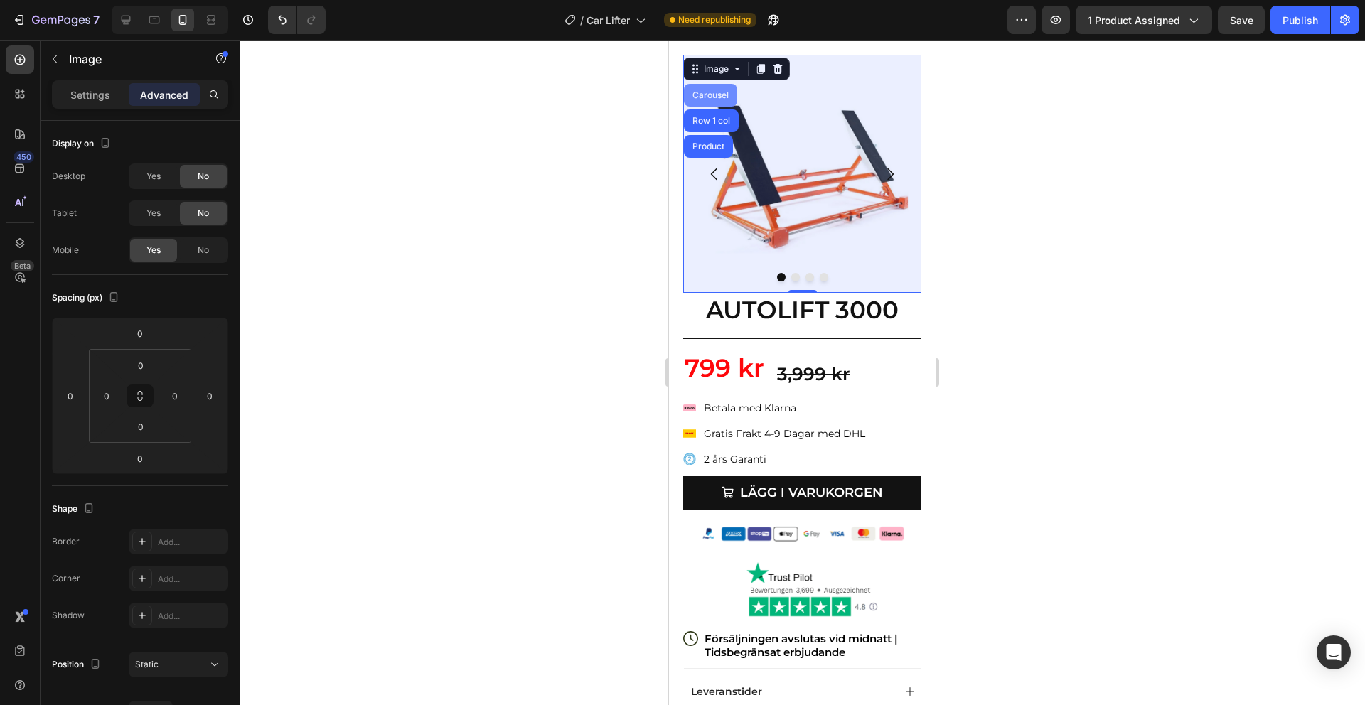
click at [702, 100] on div "Carousel" at bounding box center [710, 95] width 53 height 23
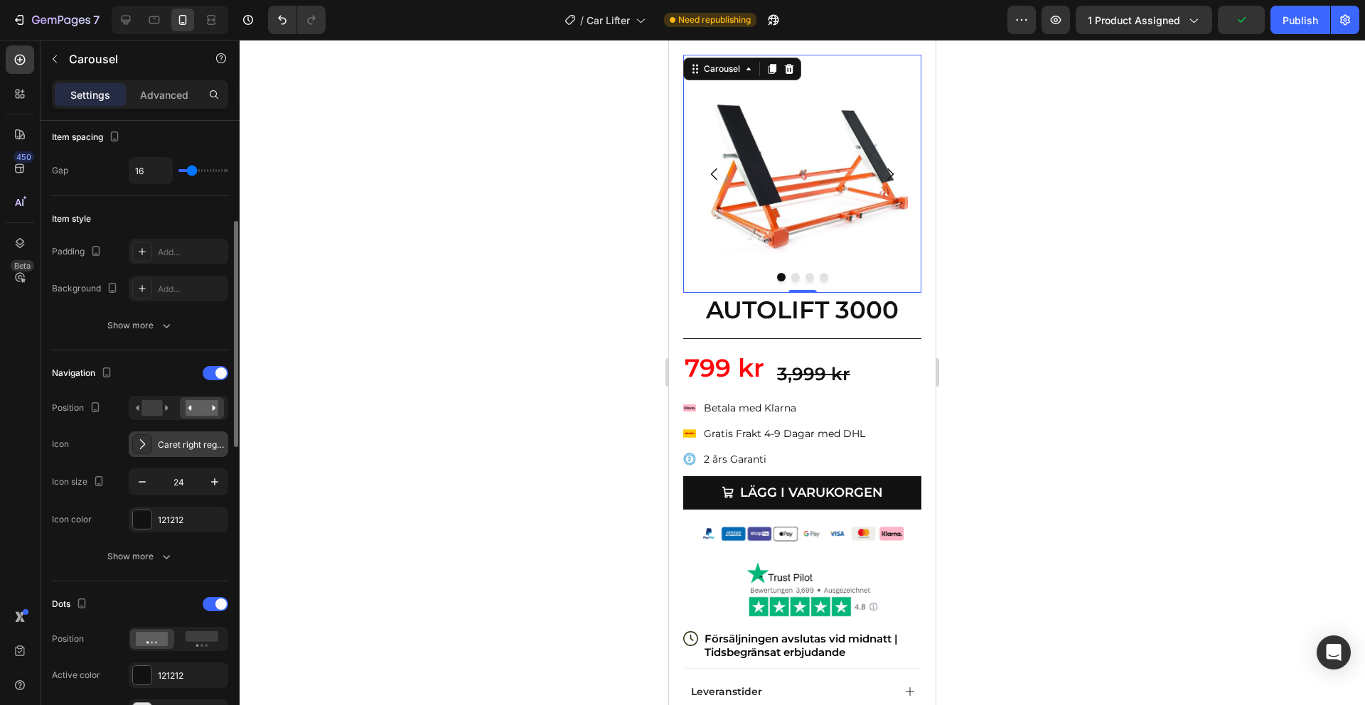
scroll to position [270, 0]
click at [148, 438] on icon at bounding box center [142, 441] width 14 height 14
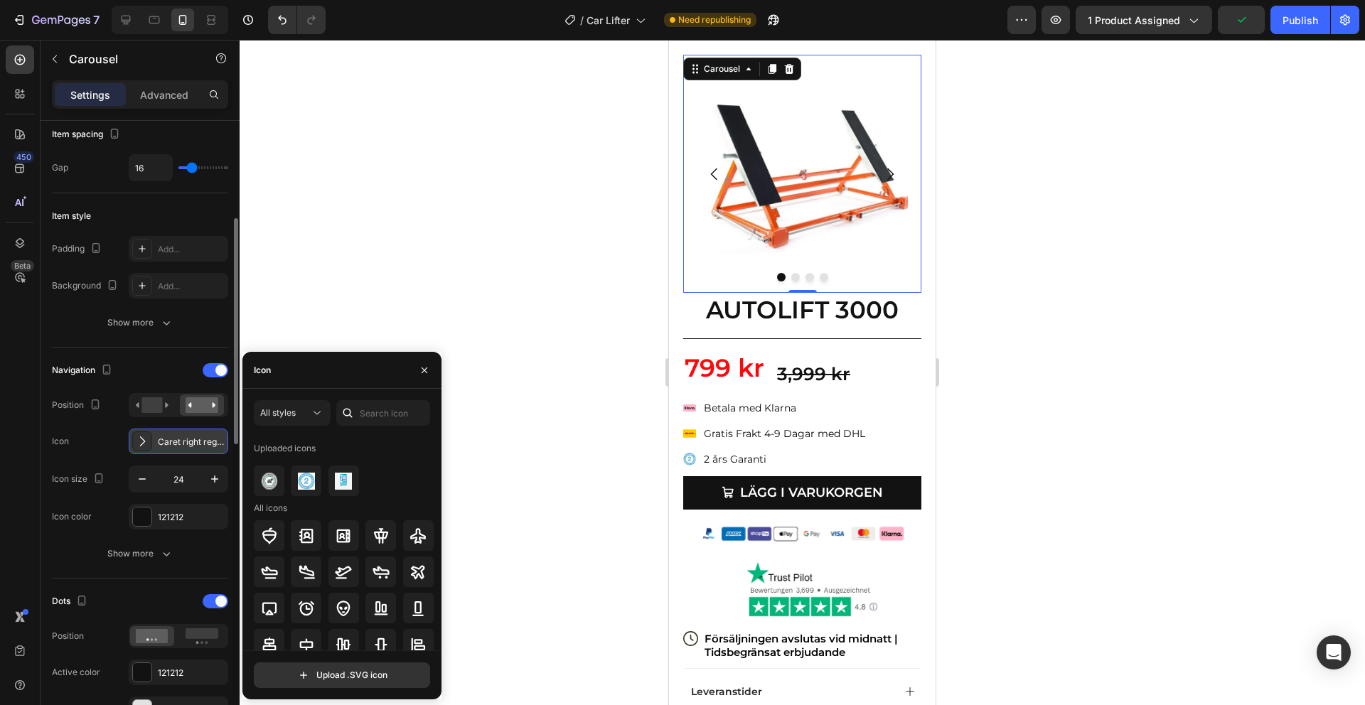
click at [168, 441] on div "Caret right regular" at bounding box center [191, 442] width 67 height 13
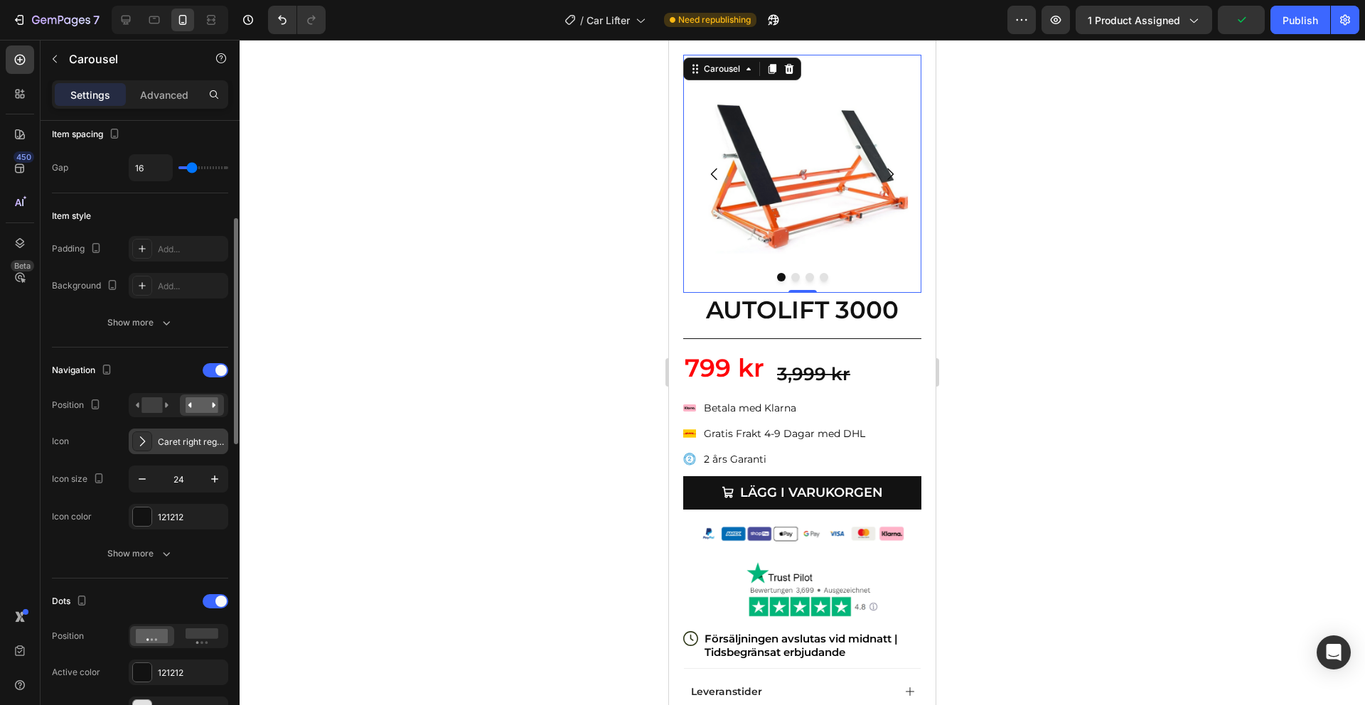
click at [168, 441] on div "Caret right regular" at bounding box center [191, 442] width 67 height 13
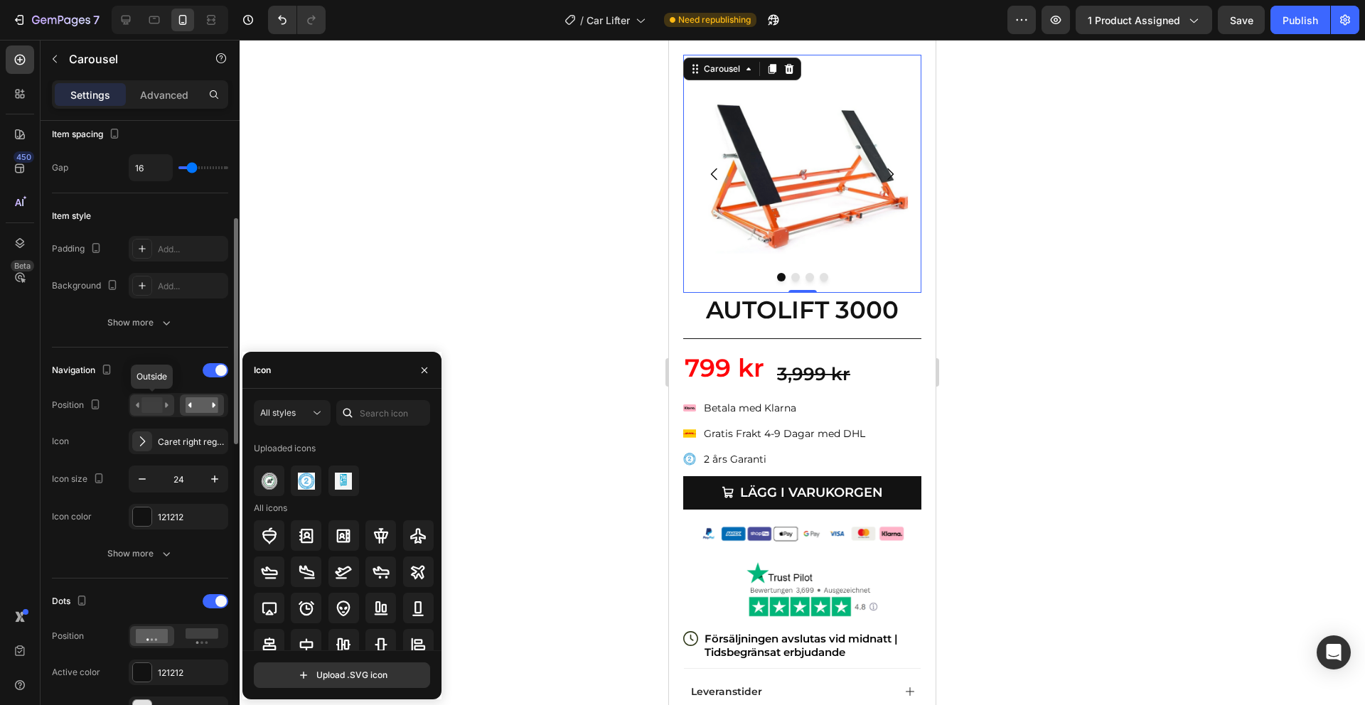
click at [152, 404] on rect at bounding box center [151, 405] width 21 height 16
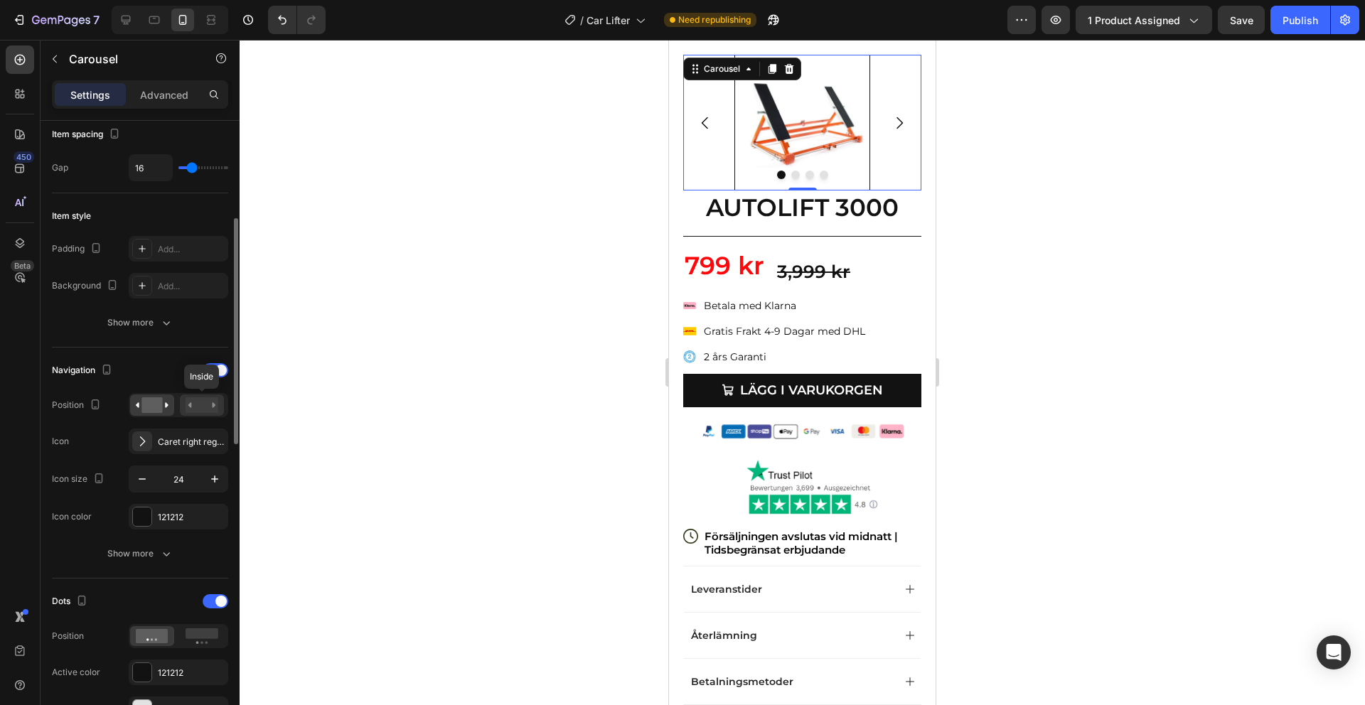
click at [195, 412] on rect at bounding box center [202, 405] width 33 height 16
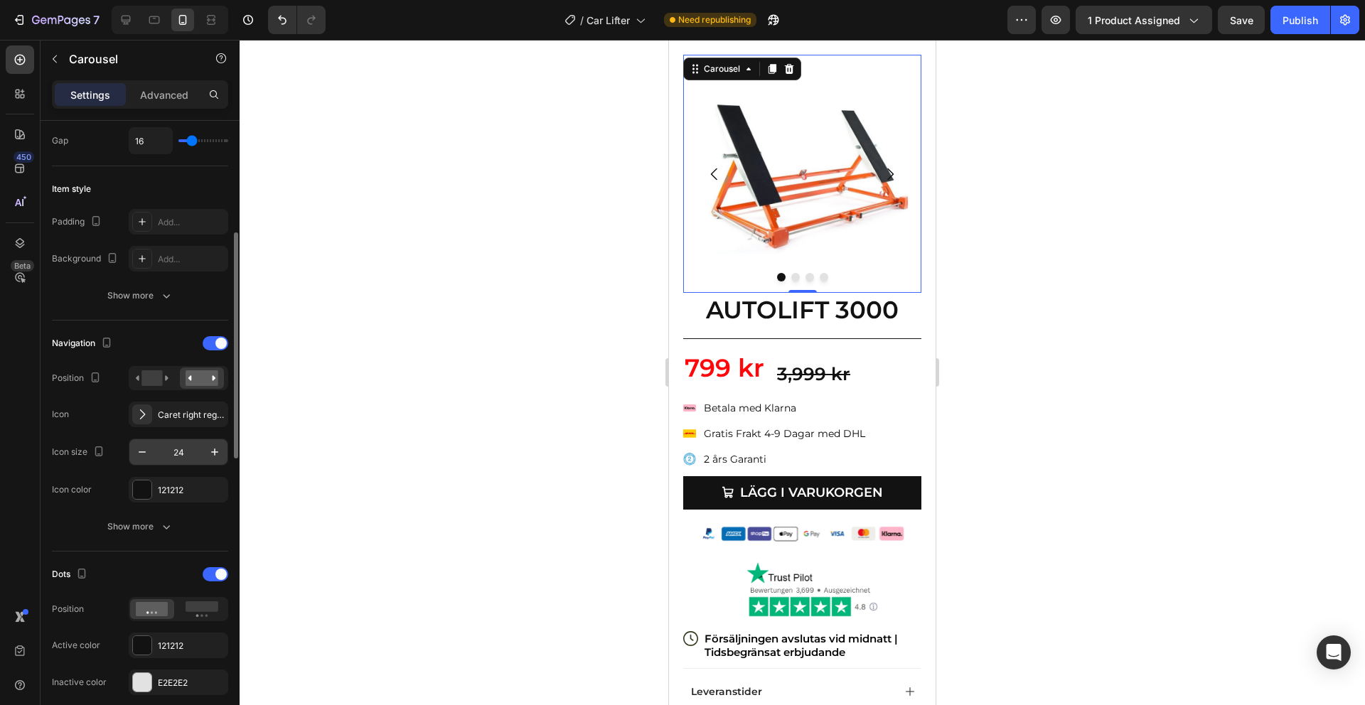
scroll to position [300, 0]
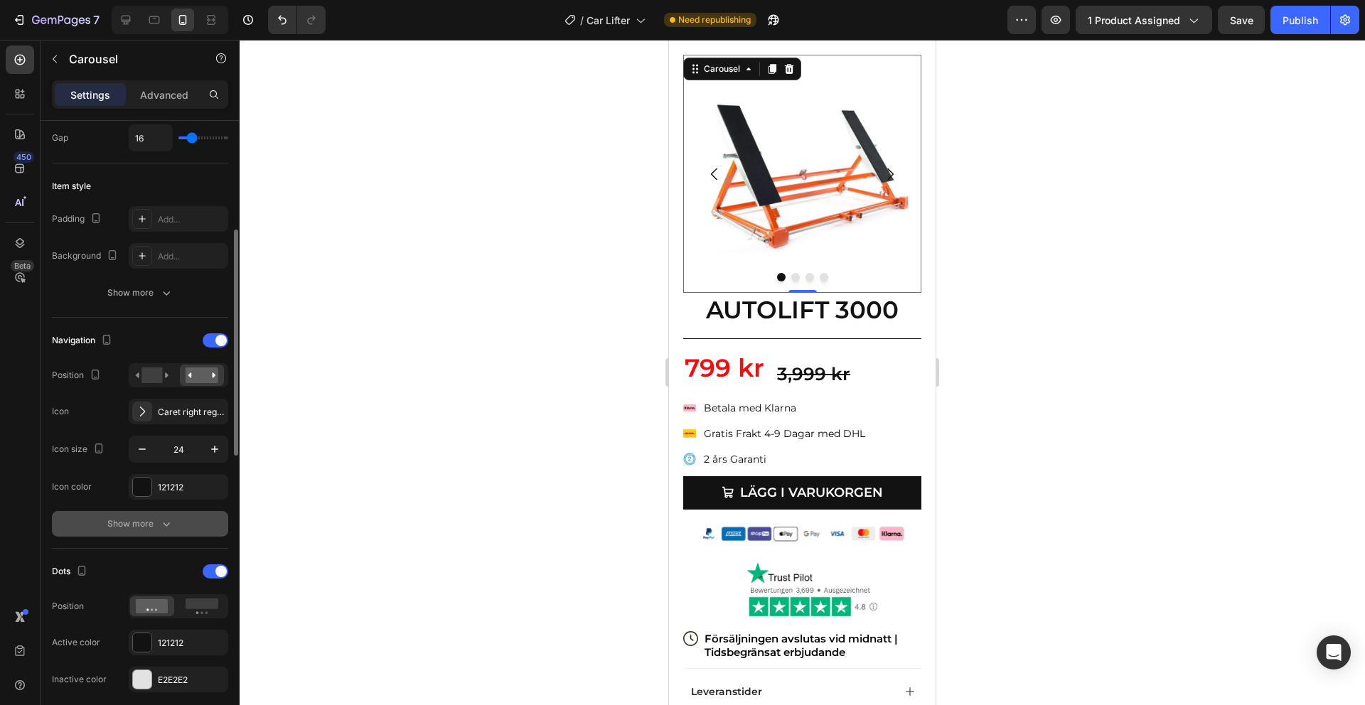
click at [161, 535] on button "Show more" at bounding box center [140, 524] width 176 height 26
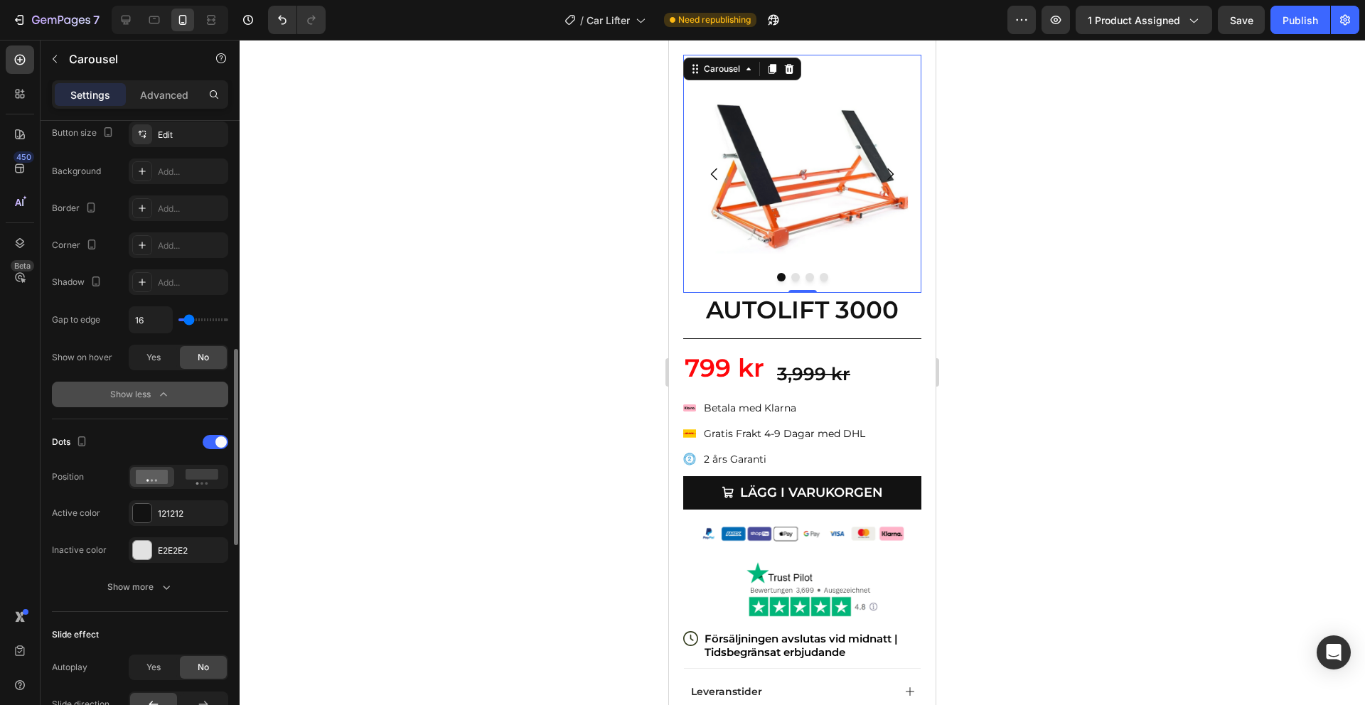
scroll to position [700, 0]
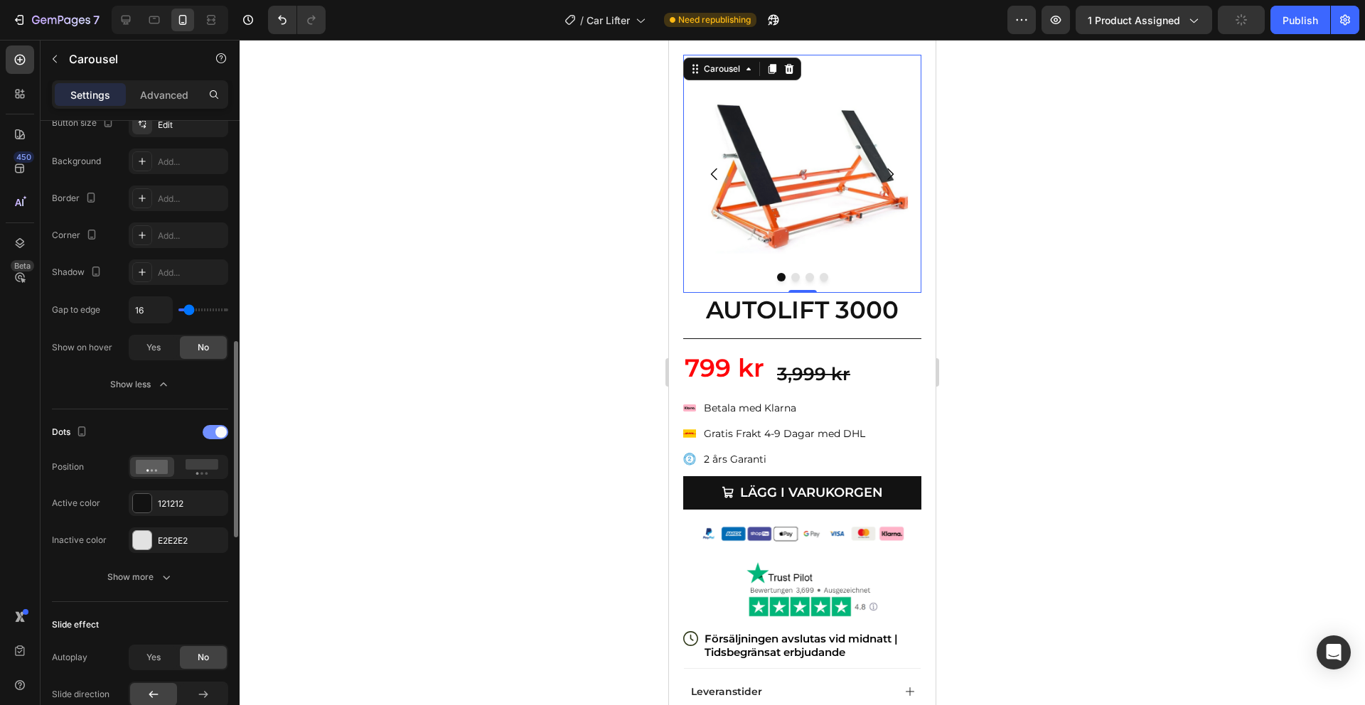
click at [214, 438] on div at bounding box center [216, 432] width 26 height 14
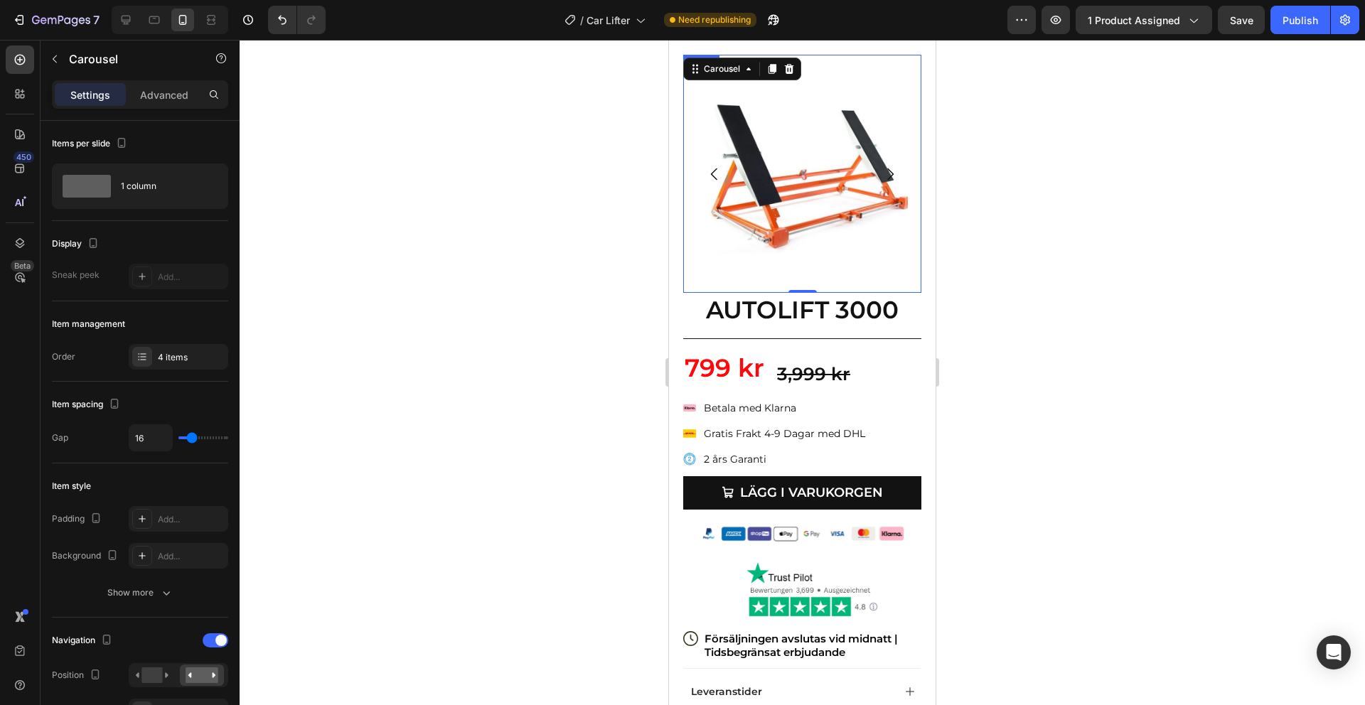
scroll to position [700, 0]
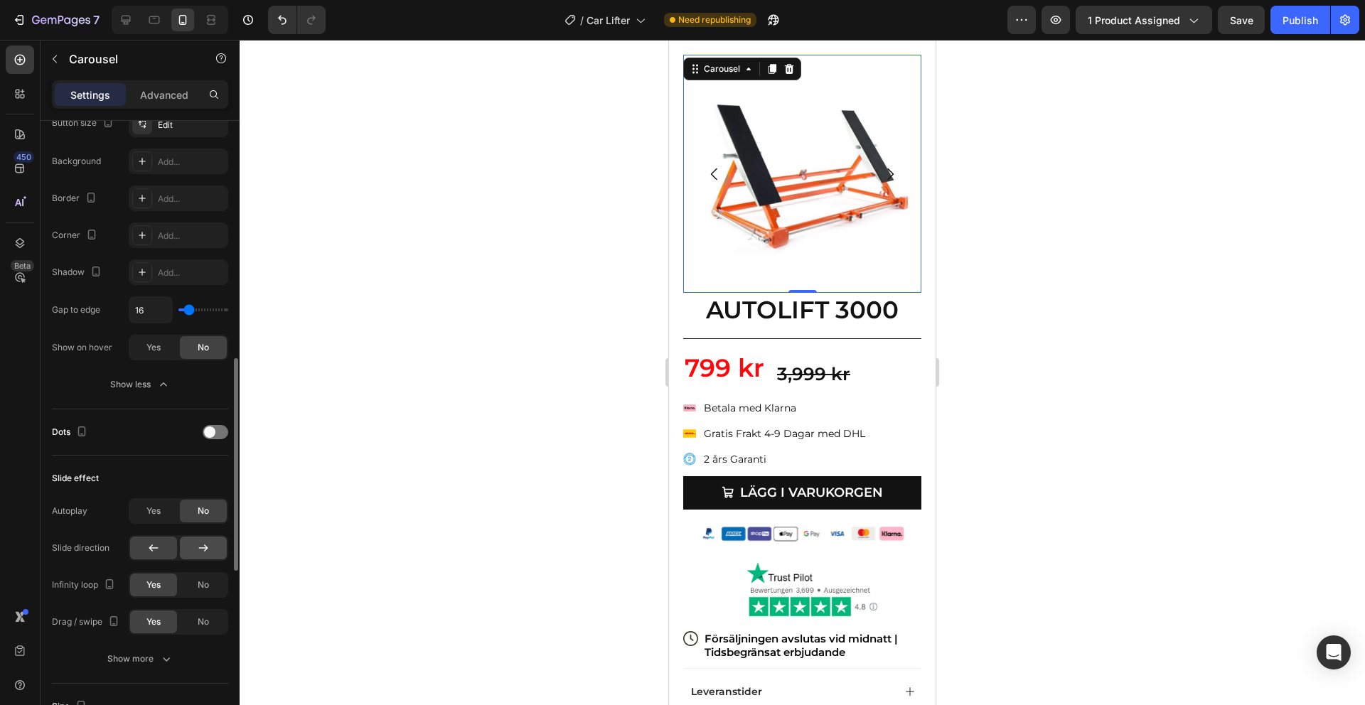
click at [193, 545] on div at bounding box center [203, 548] width 47 height 23
click at [161, 549] on div at bounding box center [153, 548] width 47 height 23
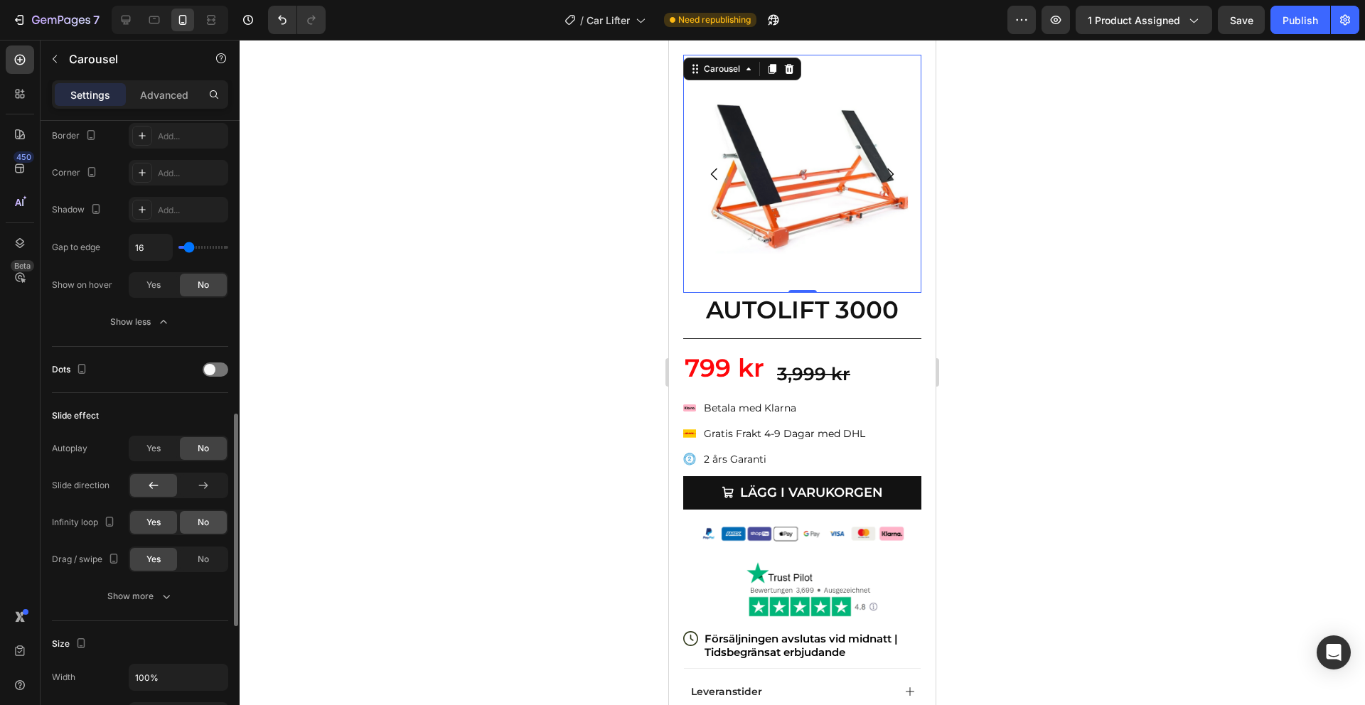
scroll to position [815, 0]
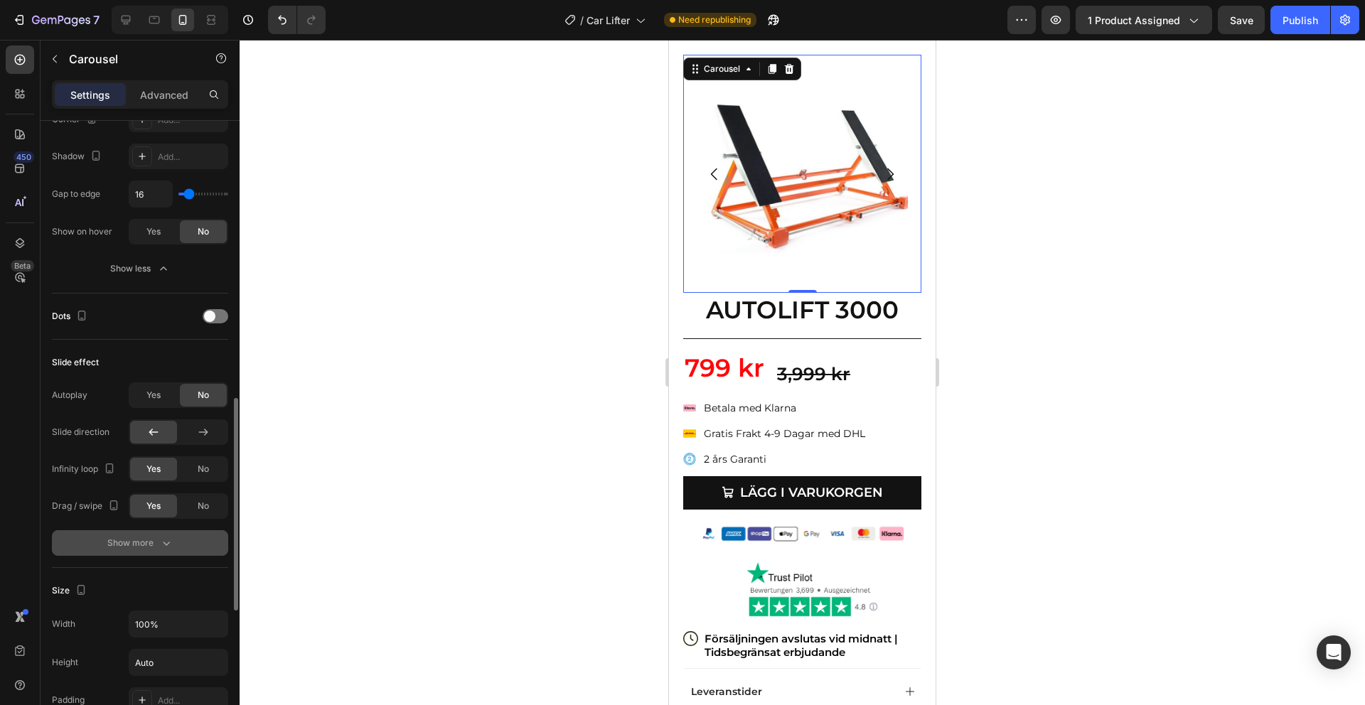
click at [156, 550] on div "Show more" at bounding box center [140, 543] width 66 height 14
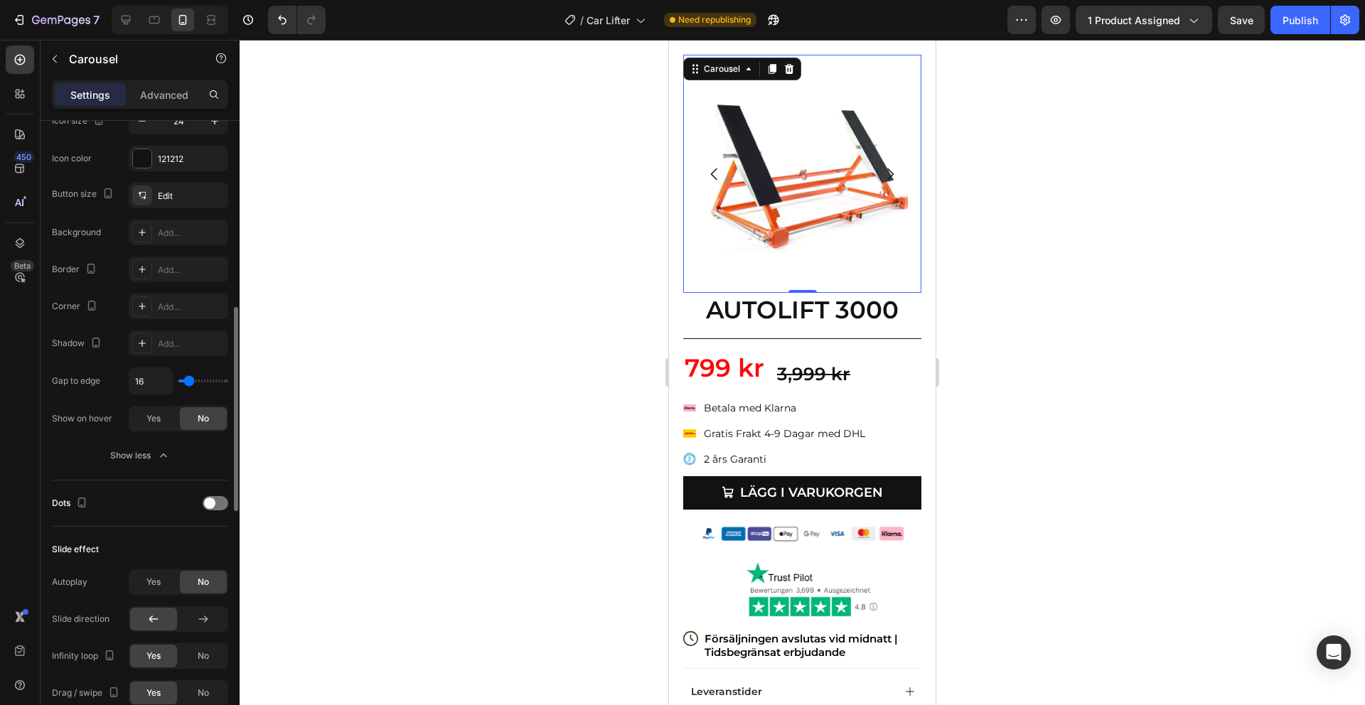
scroll to position [606, 0]
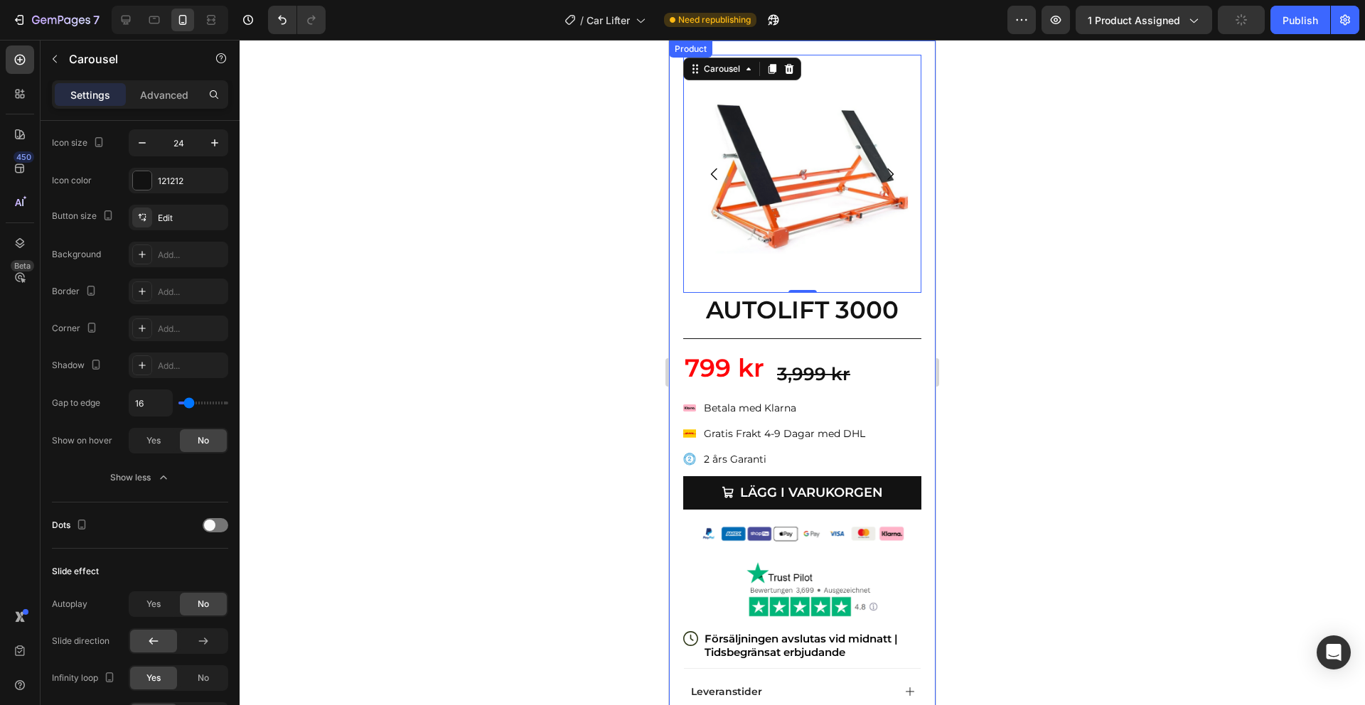
click at [927, 205] on div "Image Image Image Image Image Carousel 0 Row AUTOLIFT 3000 Heading Title Line E…" at bounding box center [802, 432] width 267 height 782
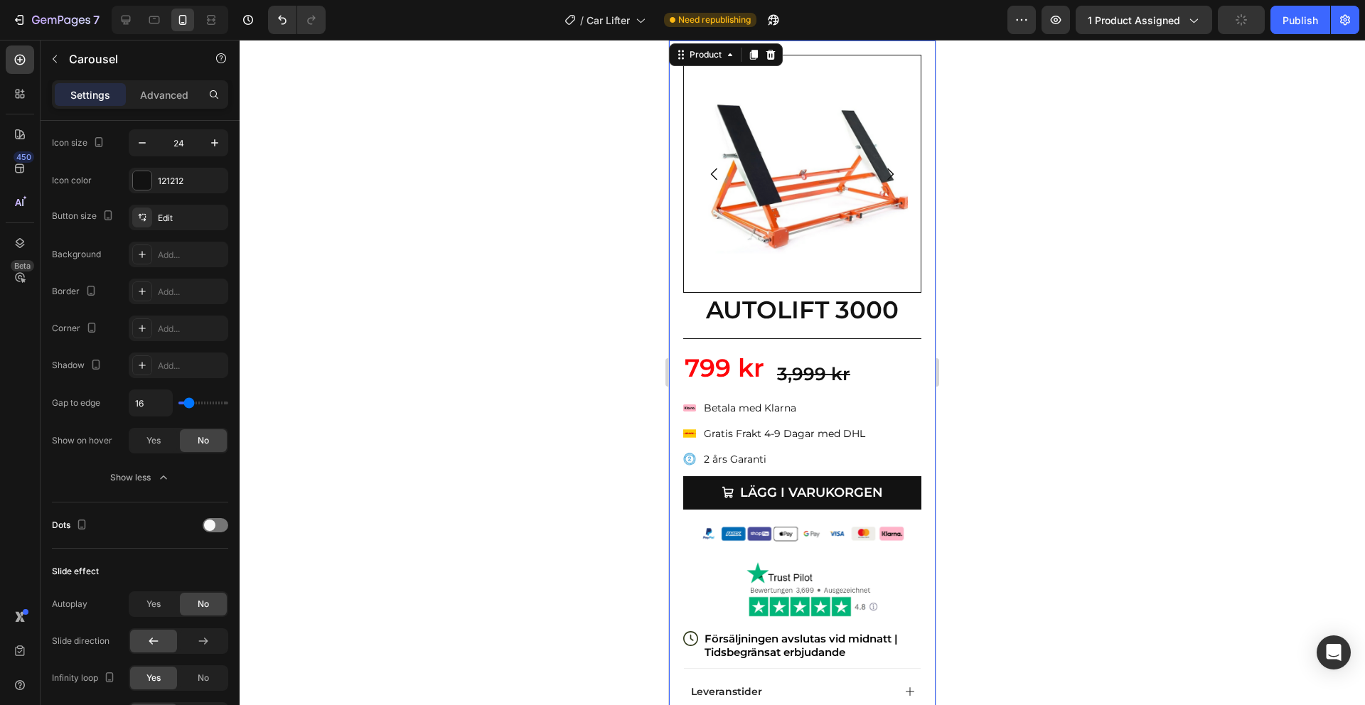
scroll to position [0, 0]
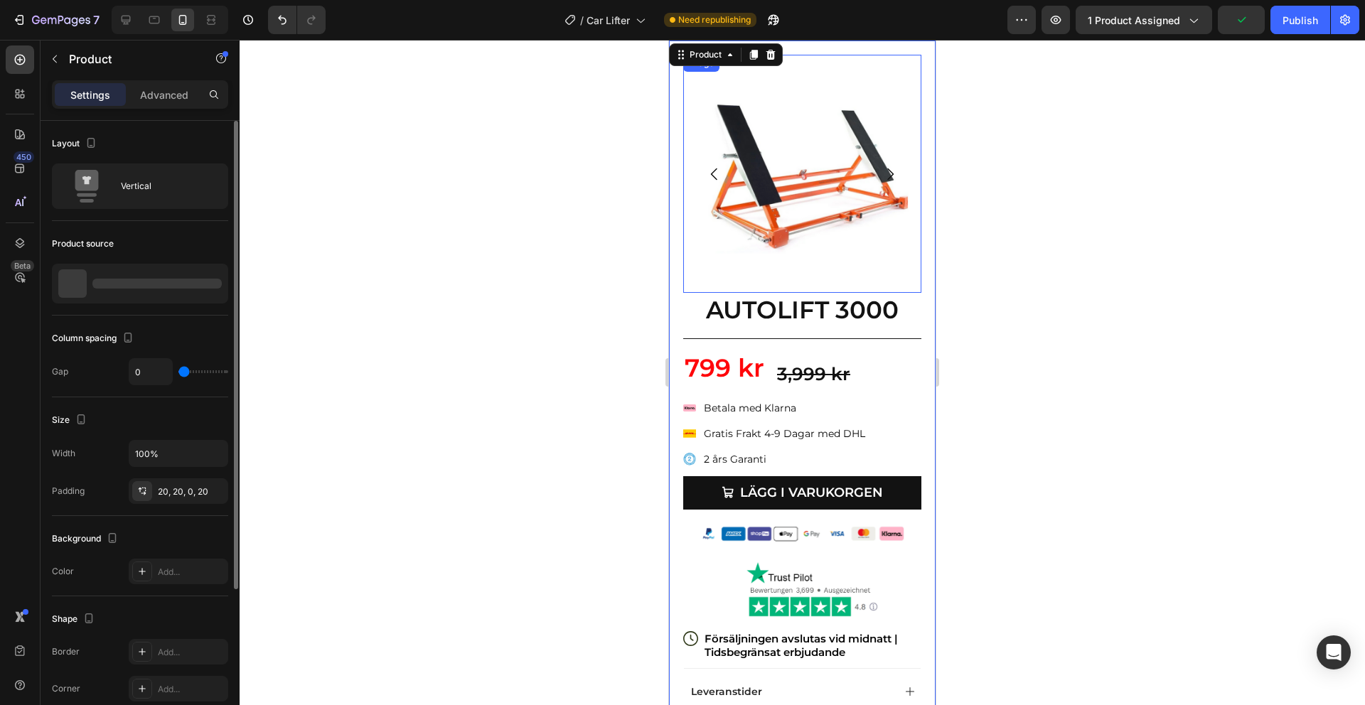
click at [890, 196] on img at bounding box center [802, 174] width 238 height 238
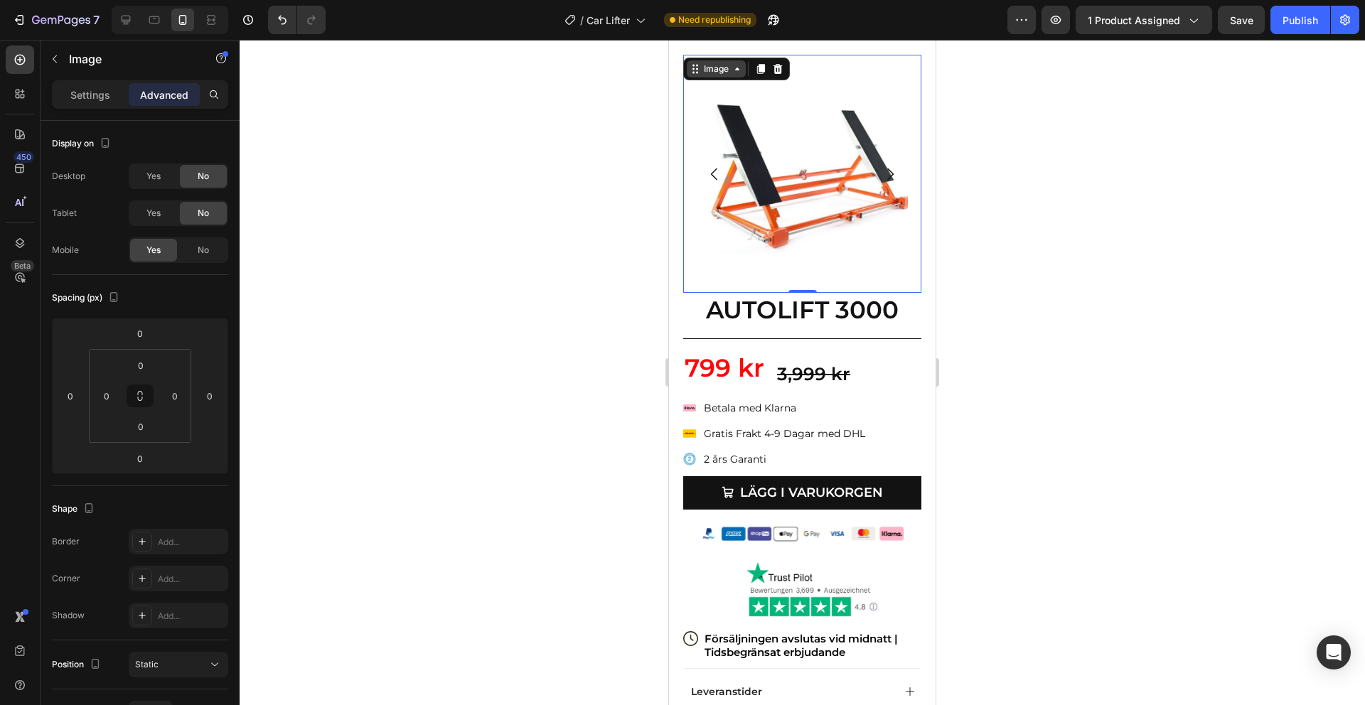
click at [687, 65] on div "Image" at bounding box center [716, 68] width 59 height 17
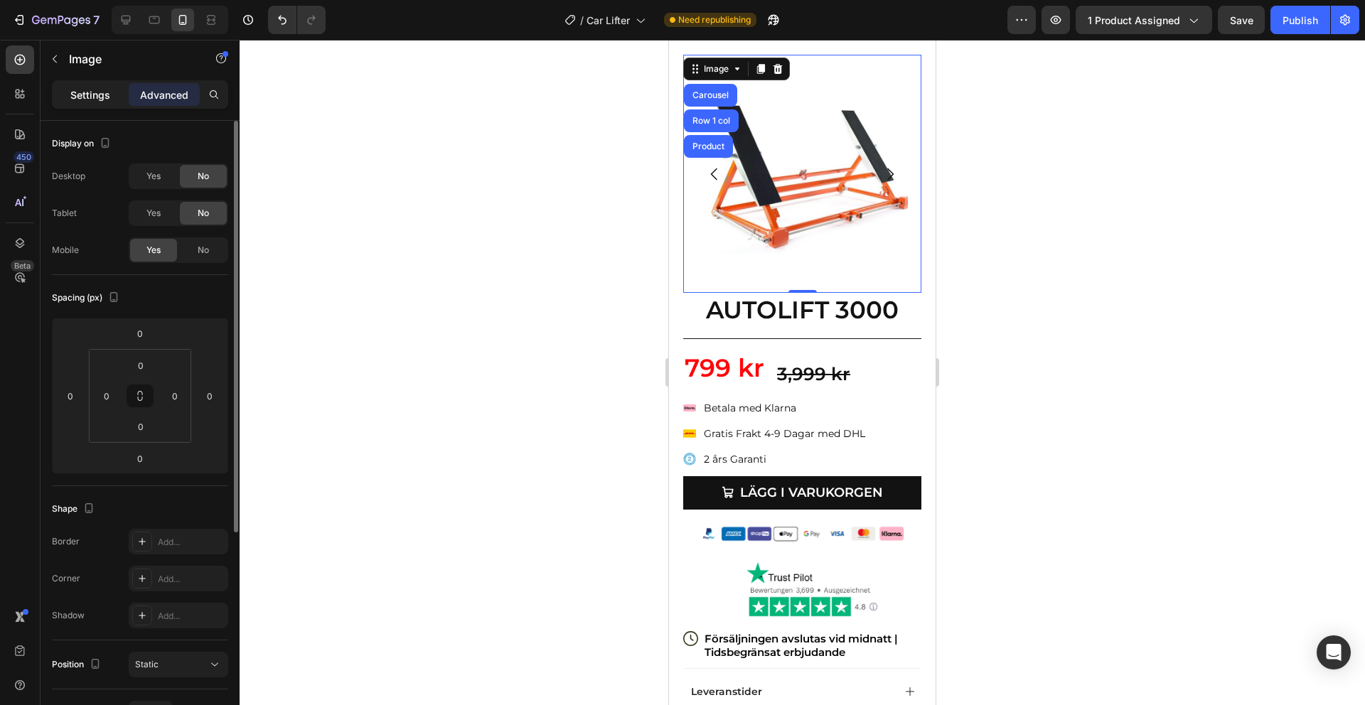
click at [107, 92] on p "Settings" at bounding box center [90, 94] width 40 height 15
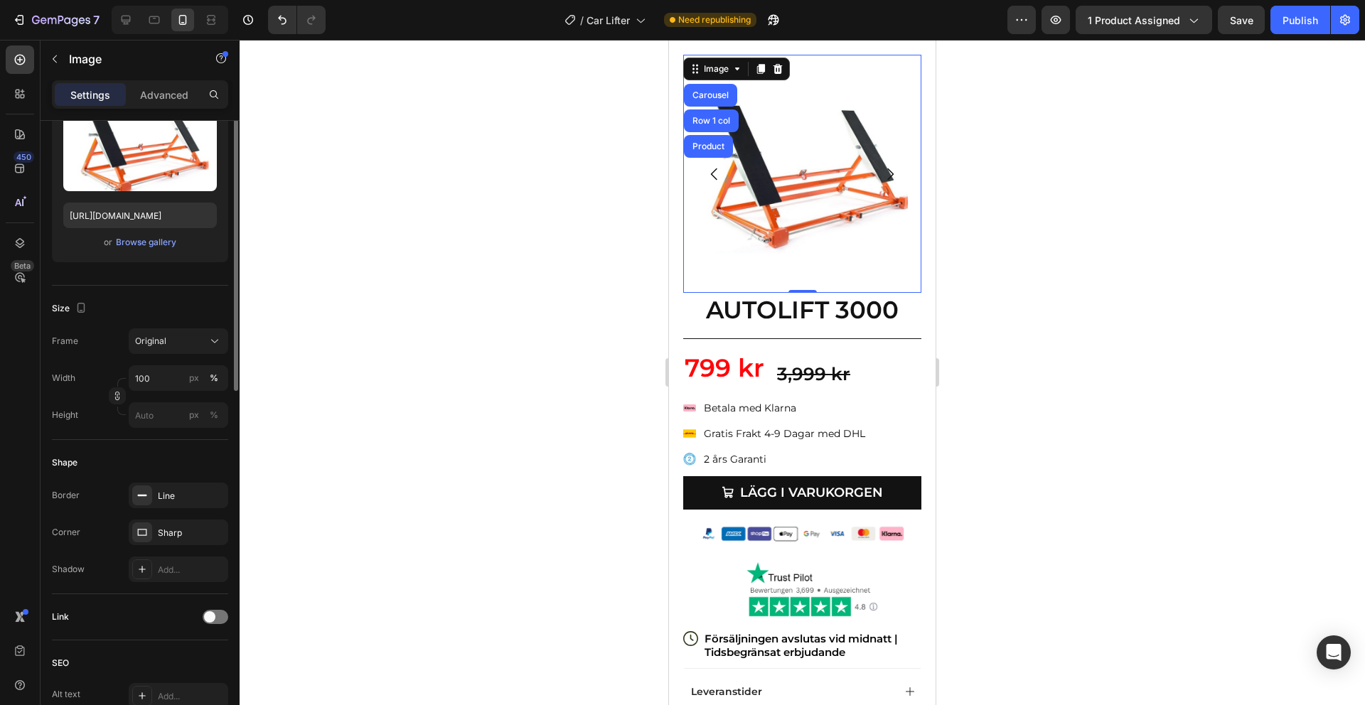
scroll to position [225, 0]
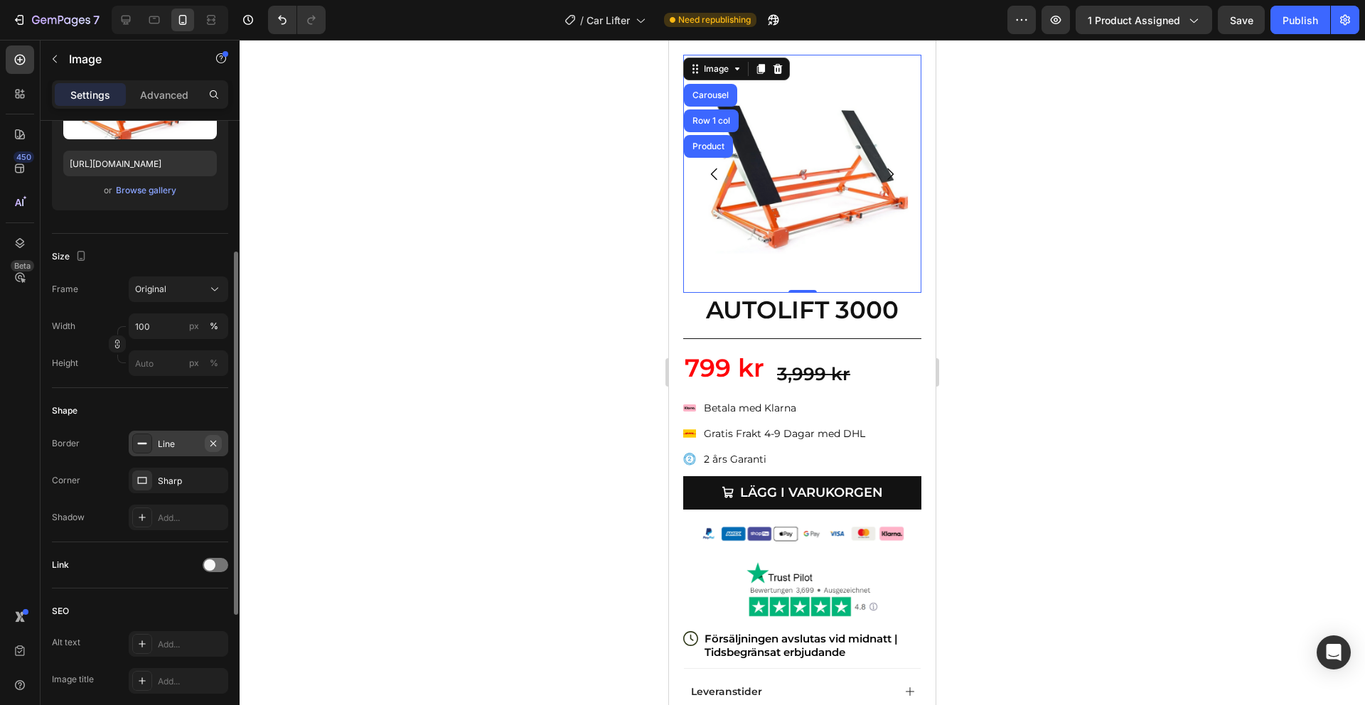
click at [213, 444] on icon "button" at bounding box center [213, 443] width 6 height 6
click at [215, 482] on icon "button" at bounding box center [213, 480] width 6 height 6
click at [1035, 163] on div at bounding box center [802, 372] width 1125 height 665
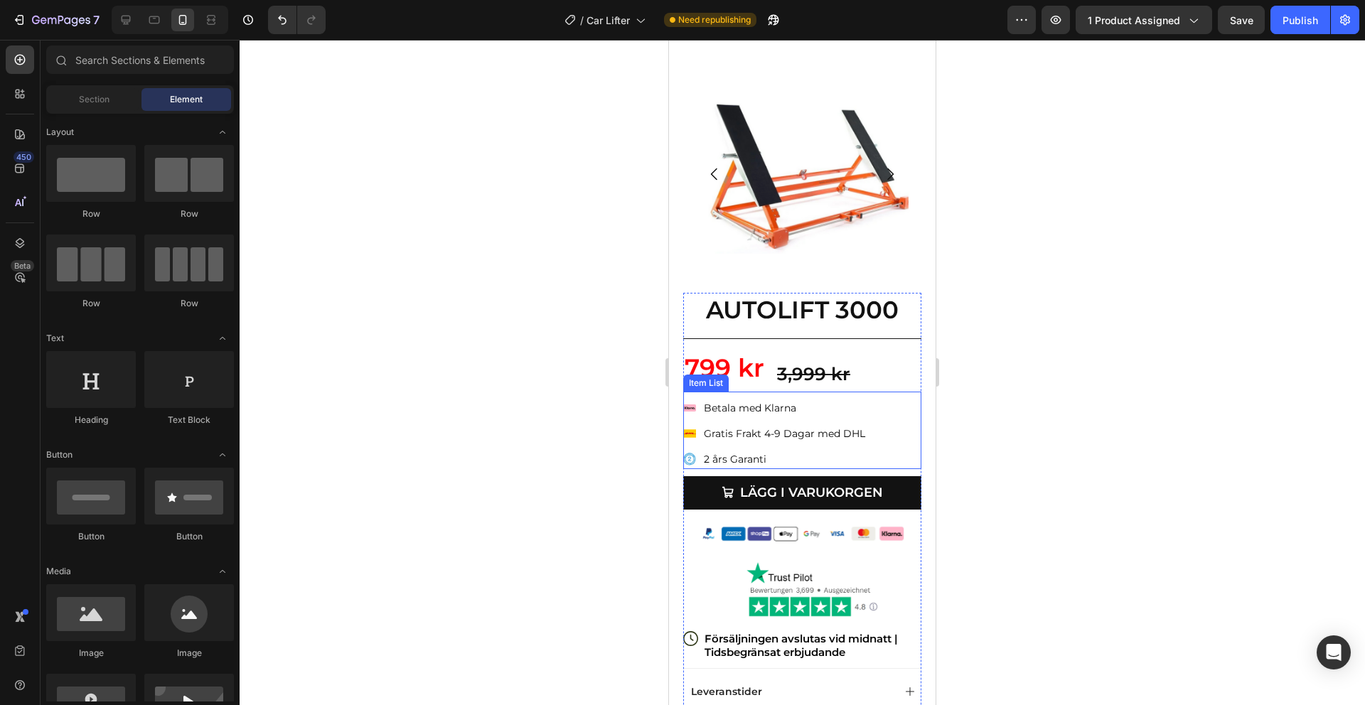
scroll to position [0, 0]
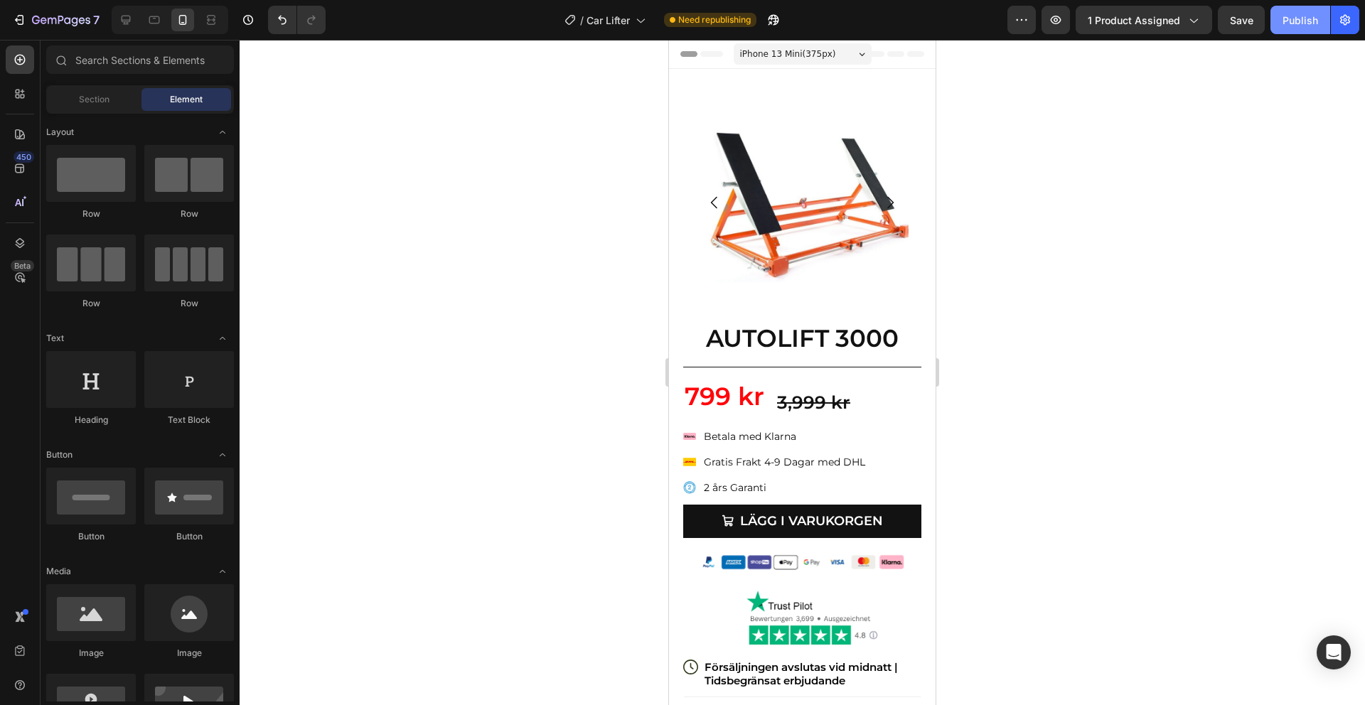
click at [1292, 27] on button "Publish" at bounding box center [1300, 20] width 60 height 28
click at [817, 608] on img at bounding box center [812, 618] width 142 height 68
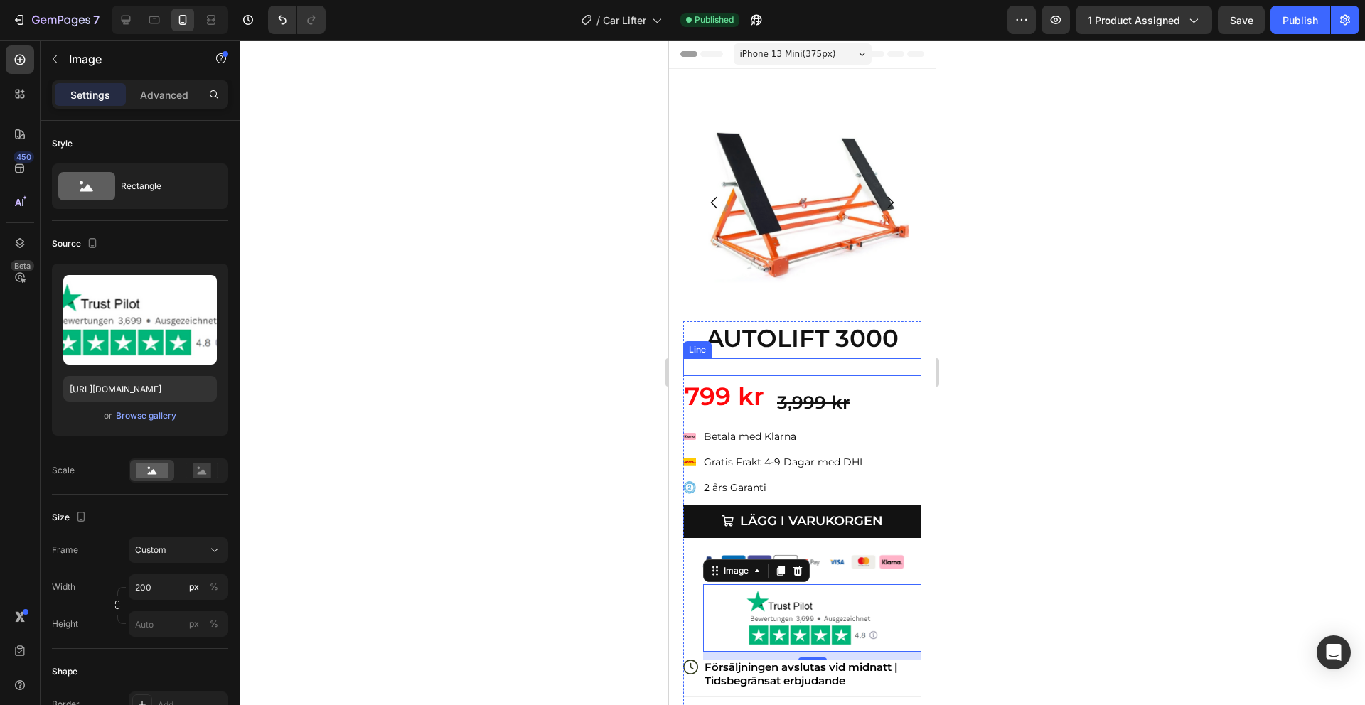
click at [791, 368] on div "Title Line" at bounding box center [802, 367] width 238 height 18
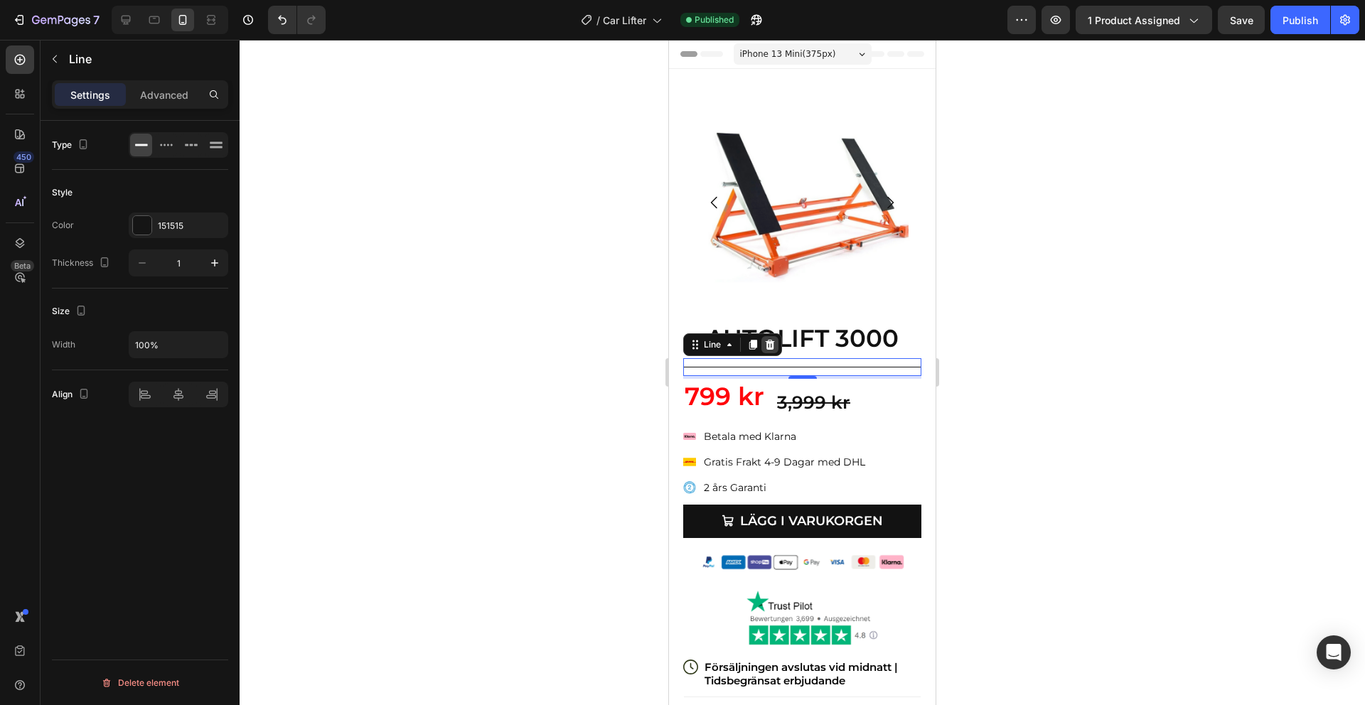
click at [773, 350] on div at bounding box center [769, 344] width 17 height 17
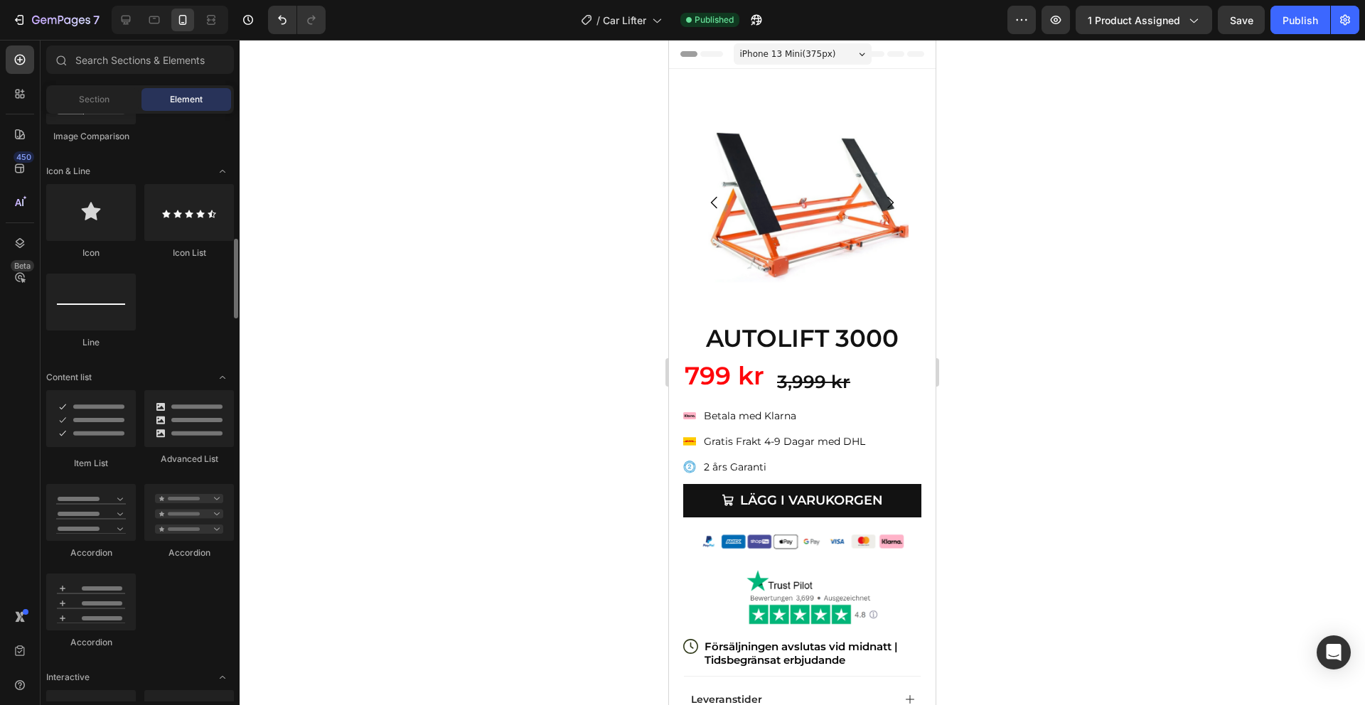
scroll to position [847, 0]
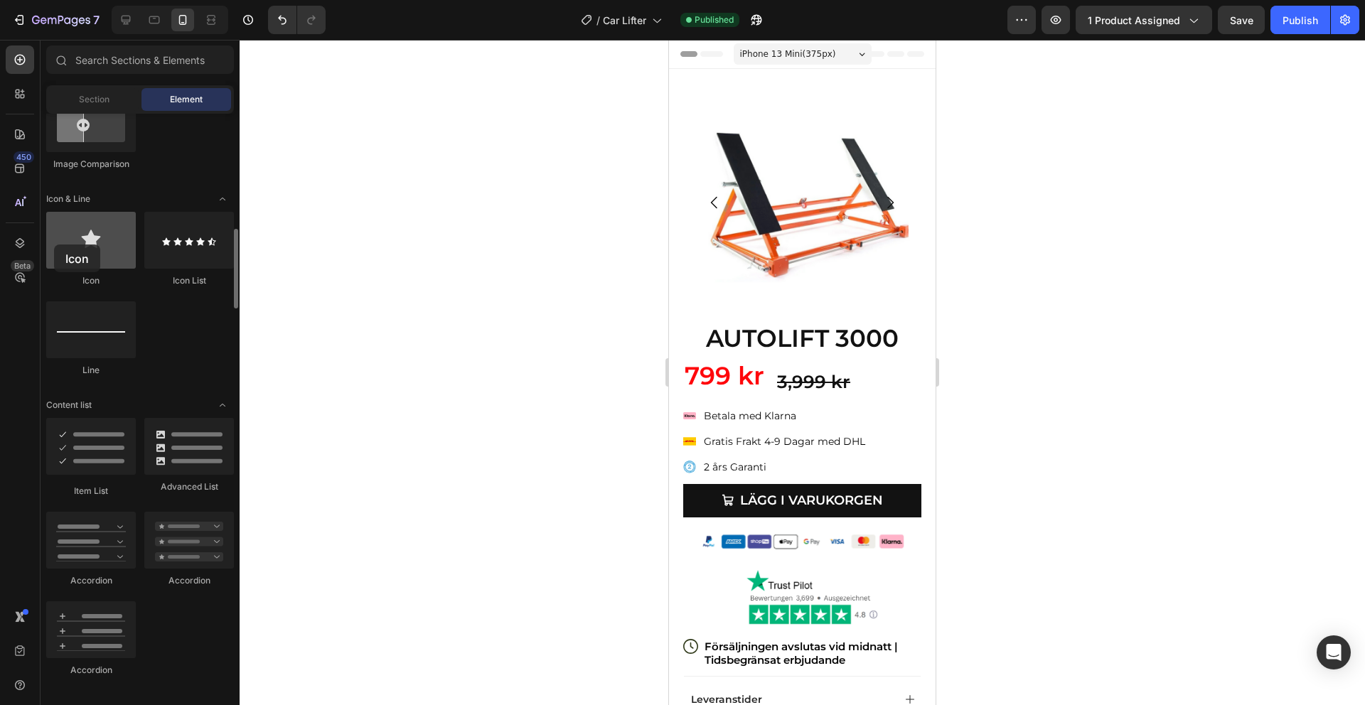
drag, startPoint x: 105, startPoint y: 250, endPoint x: 58, endPoint y: 245, distance: 46.6
click at [58, 245] on div at bounding box center [91, 240] width 90 height 57
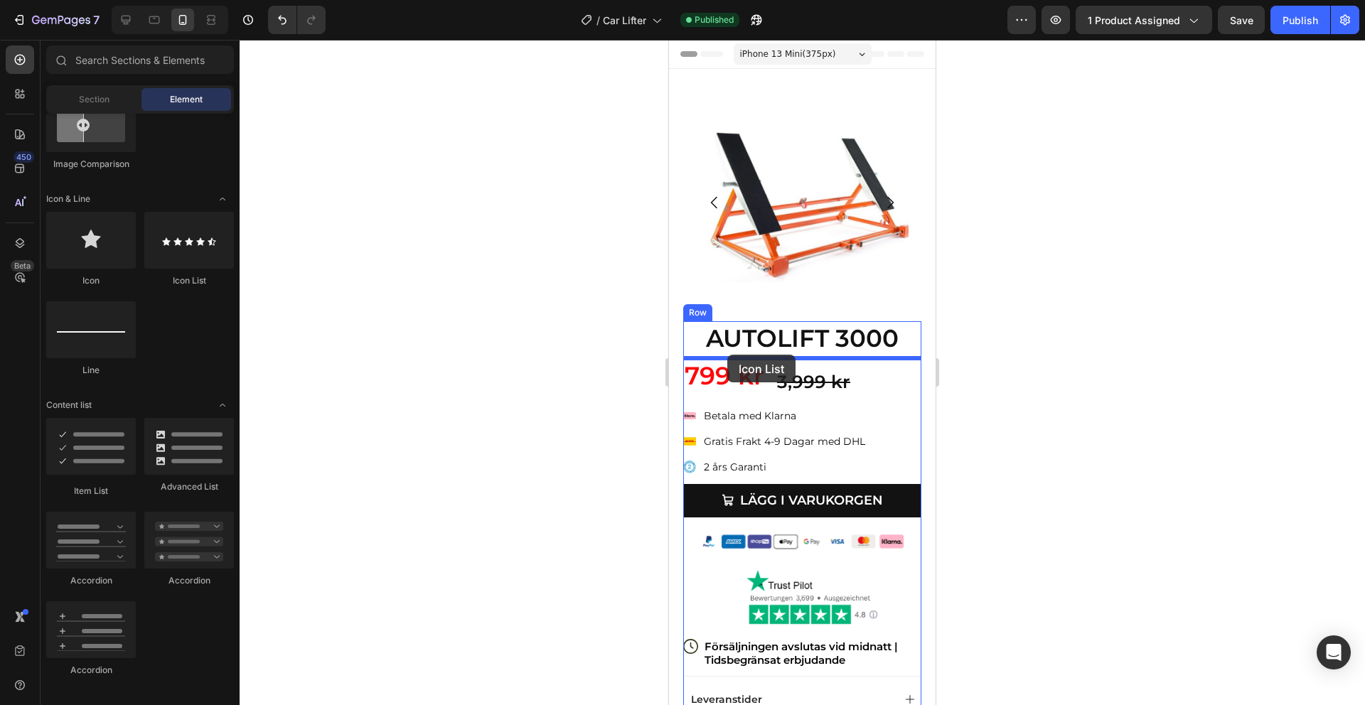
drag, startPoint x: 850, startPoint y: 280, endPoint x: 763, endPoint y: 357, distance: 115.8
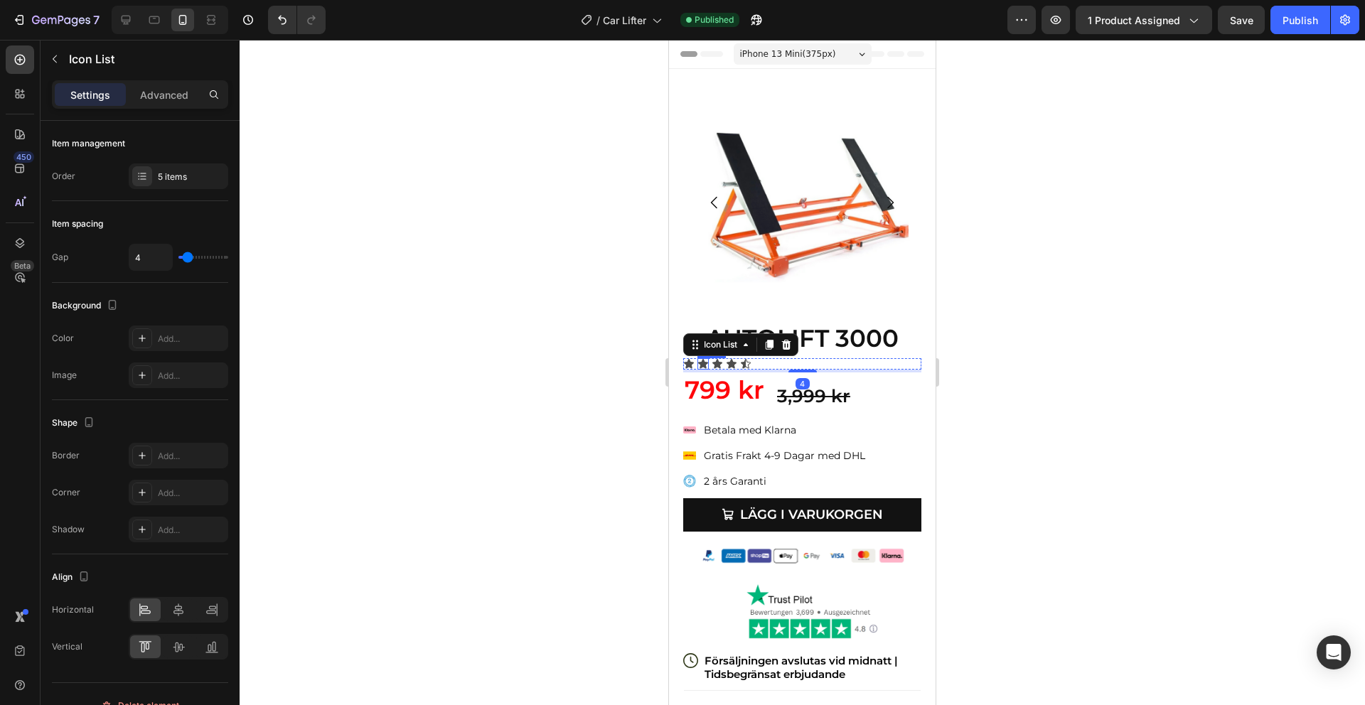
click at [702, 360] on icon at bounding box center [702, 363] width 11 height 11
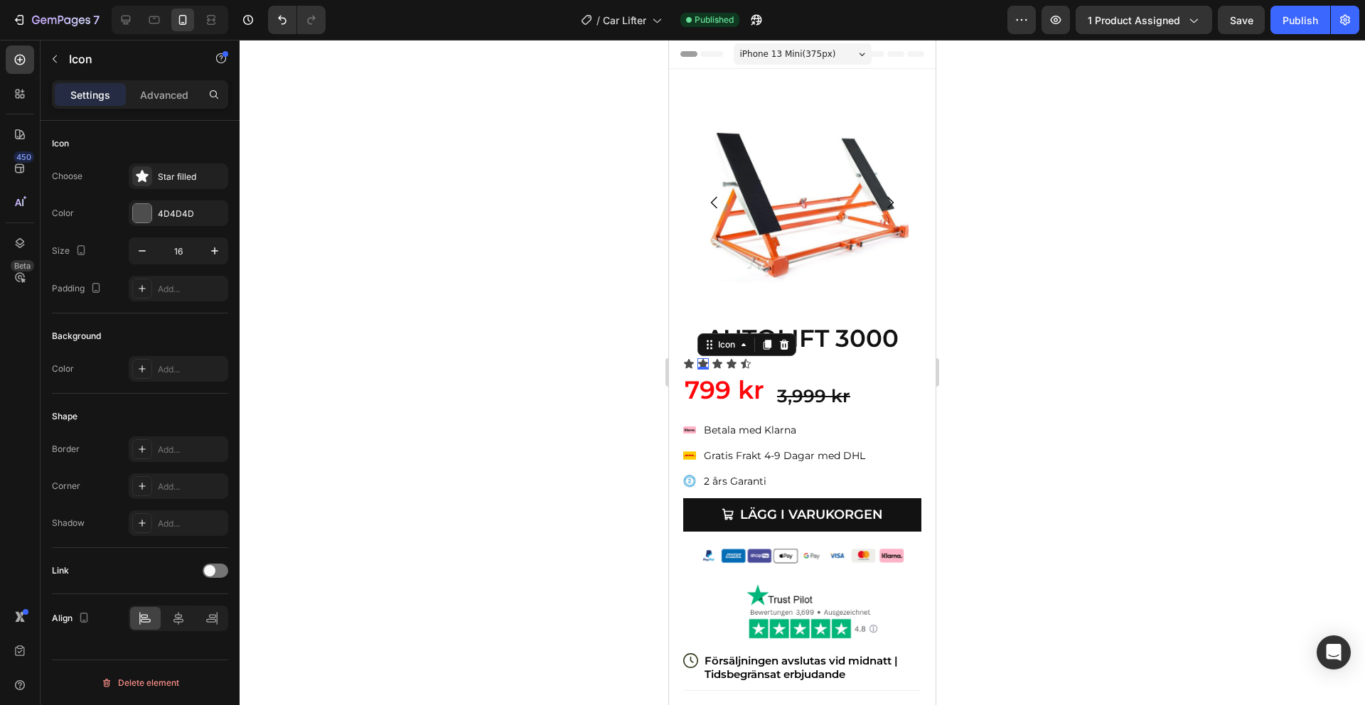
click at [687, 360] on icon at bounding box center [688, 363] width 11 height 11
click at [149, 222] on div at bounding box center [142, 213] width 18 height 18
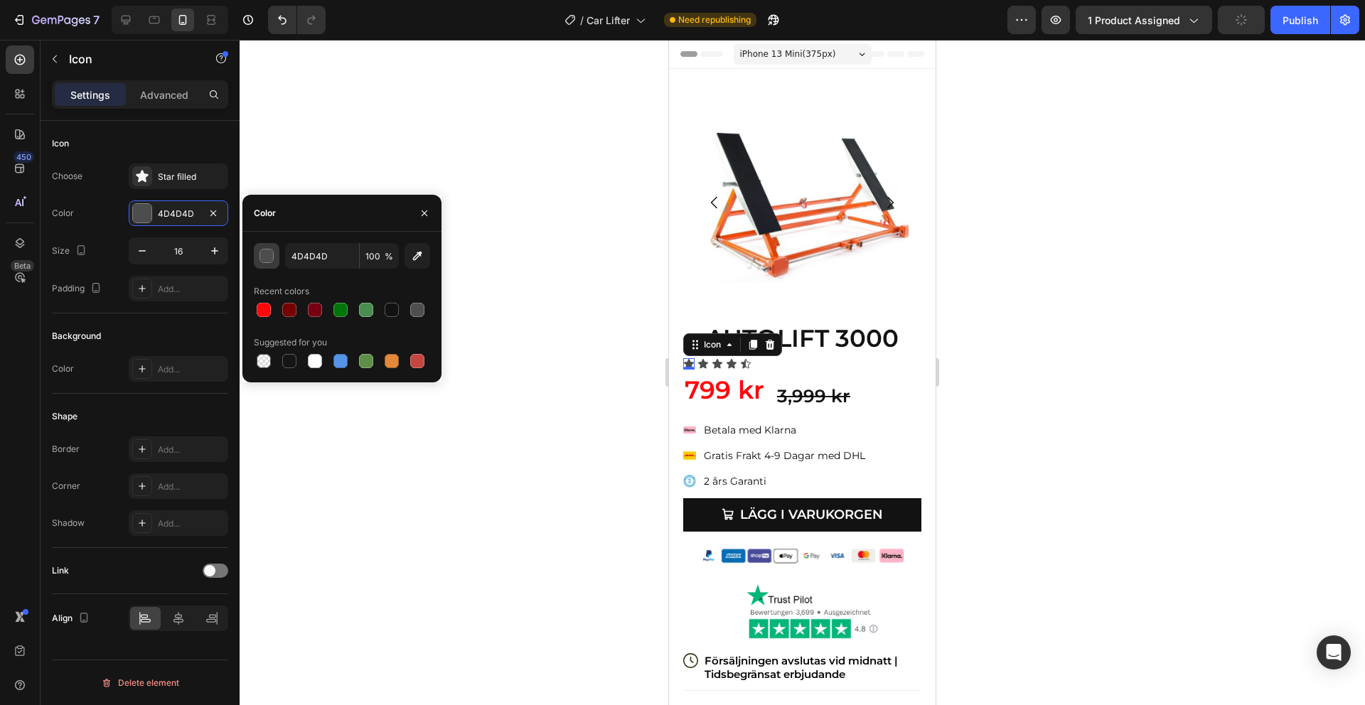
click at [267, 257] on div "button" at bounding box center [267, 257] width 14 height 14
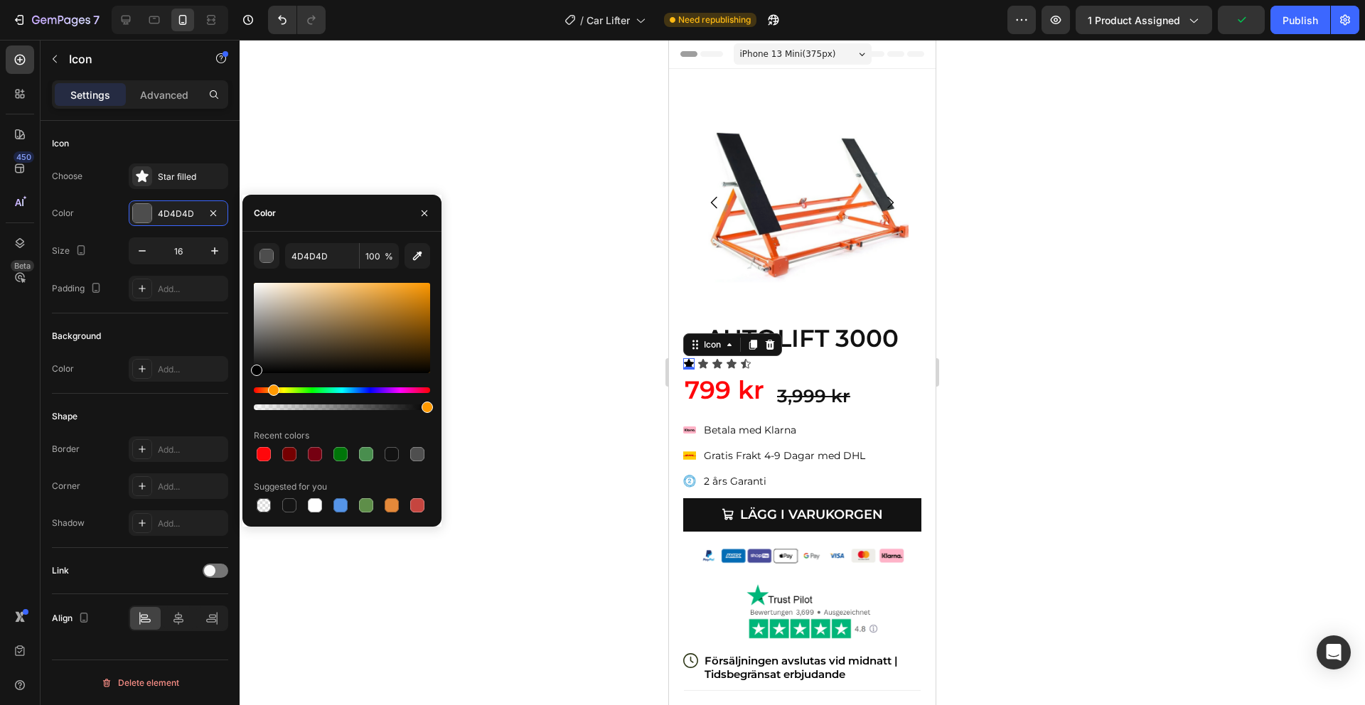
drag, startPoint x: 261, startPoint y: 389, endPoint x: 272, endPoint y: 389, distance: 10.7
click at [272, 389] on div "Hue" at bounding box center [273, 390] width 11 height 11
click at [271, 388] on div "Hue" at bounding box center [273, 390] width 11 height 11
click at [346, 291] on div at bounding box center [342, 328] width 176 height 90
drag, startPoint x: 346, startPoint y: 291, endPoint x: 327, endPoint y: 283, distance: 20.1
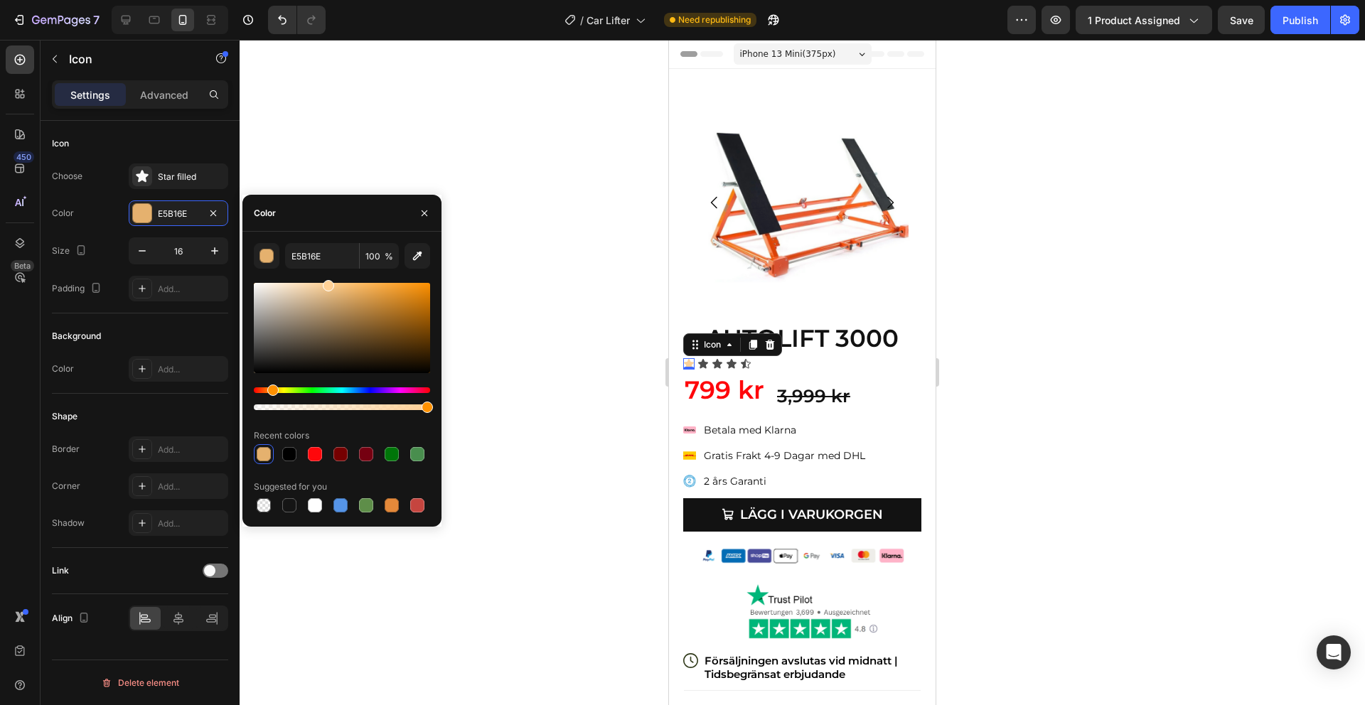
click at [326, 283] on div at bounding box center [328, 285] width 11 height 11
click at [278, 392] on div "Hue" at bounding box center [342, 390] width 176 height 6
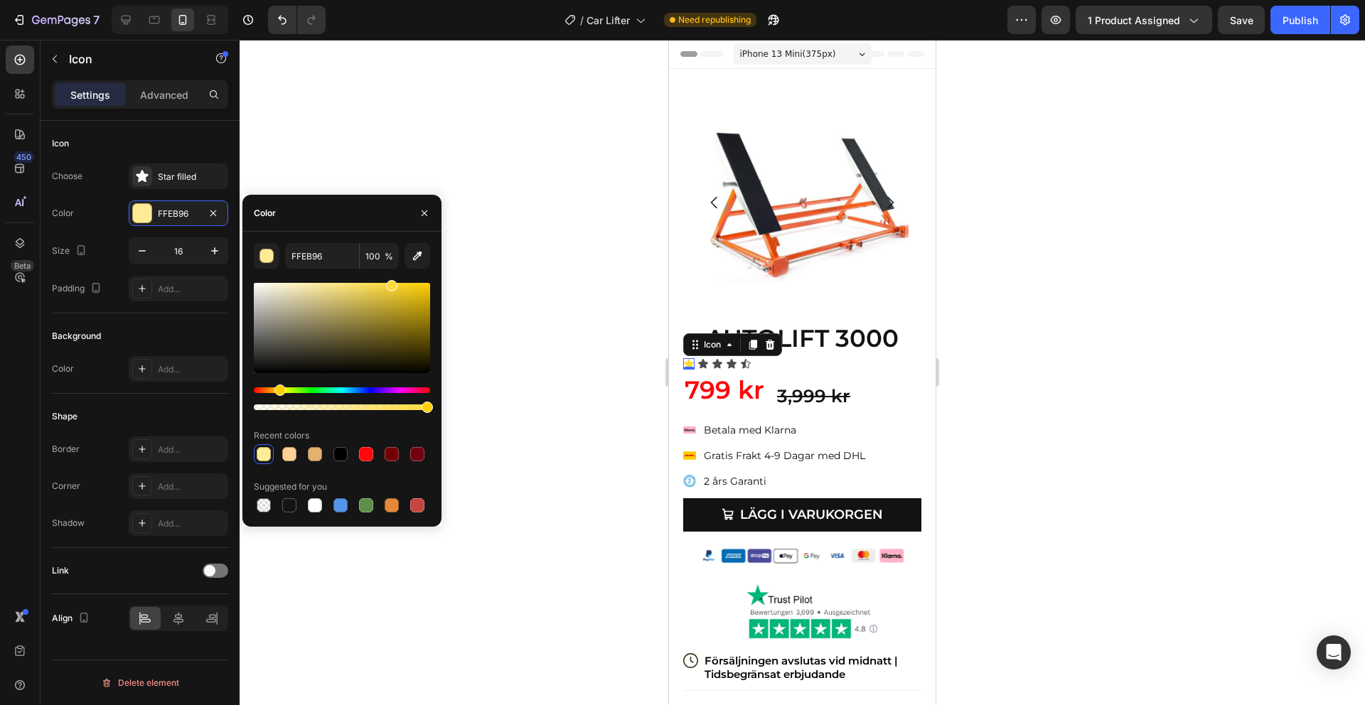
drag, startPoint x: 330, startPoint y: 288, endPoint x: 390, endPoint y: 278, distance: 60.5
click at [390, 278] on div "FFEB96 100 % Recent colors Suggested for you" at bounding box center [342, 379] width 176 height 272
type input "FFDB3A"
click at [307, 250] on input "FFDB3A" at bounding box center [322, 256] width 74 height 26
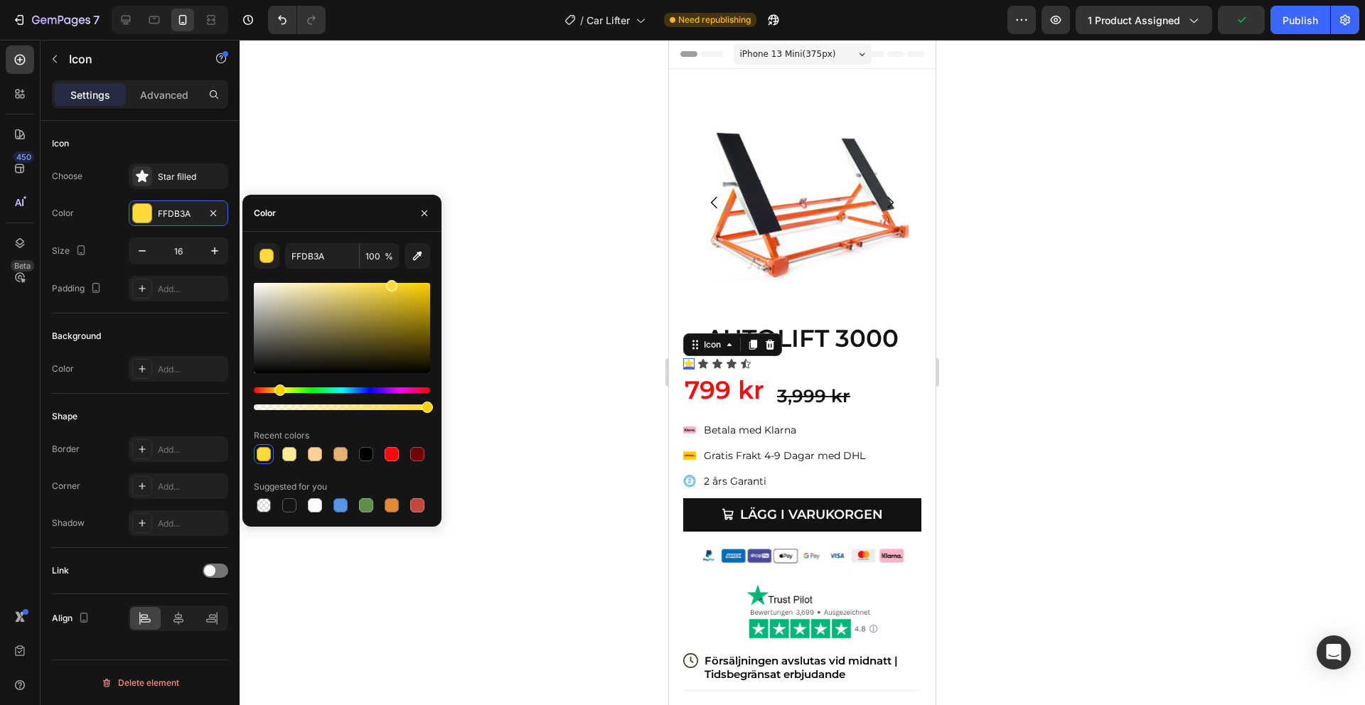
click at [997, 376] on div at bounding box center [802, 372] width 1125 height 665
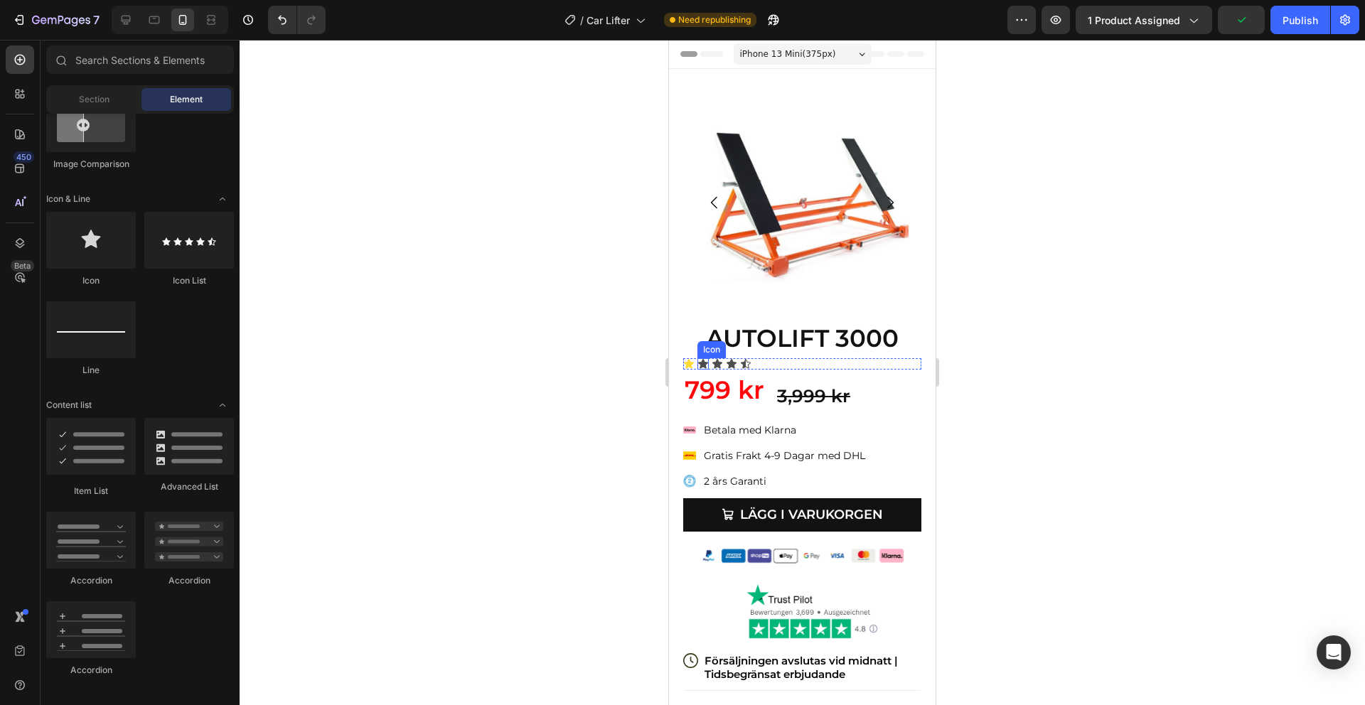
click at [705, 365] on icon at bounding box center [703, 363] width 10 height 9
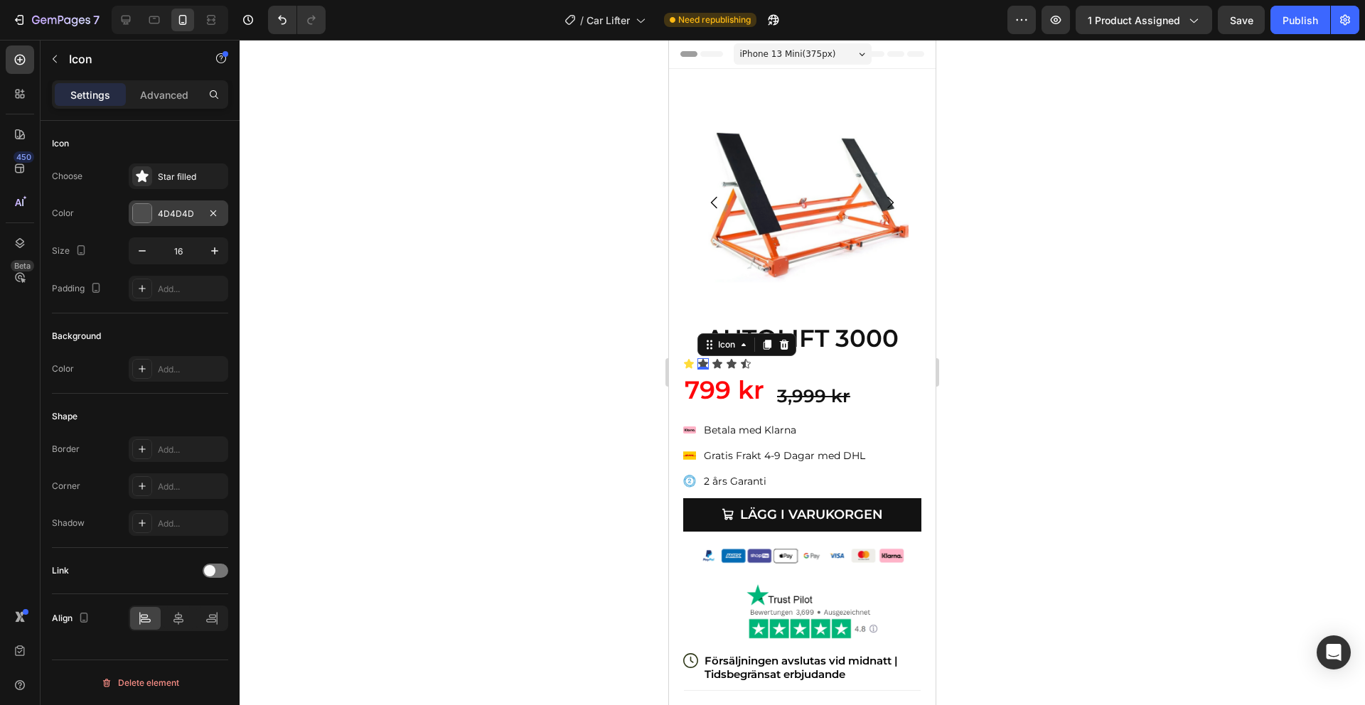
click at [188, 220] on div "4D4D4D" at bounding box center [179, 213] width 100 height 26
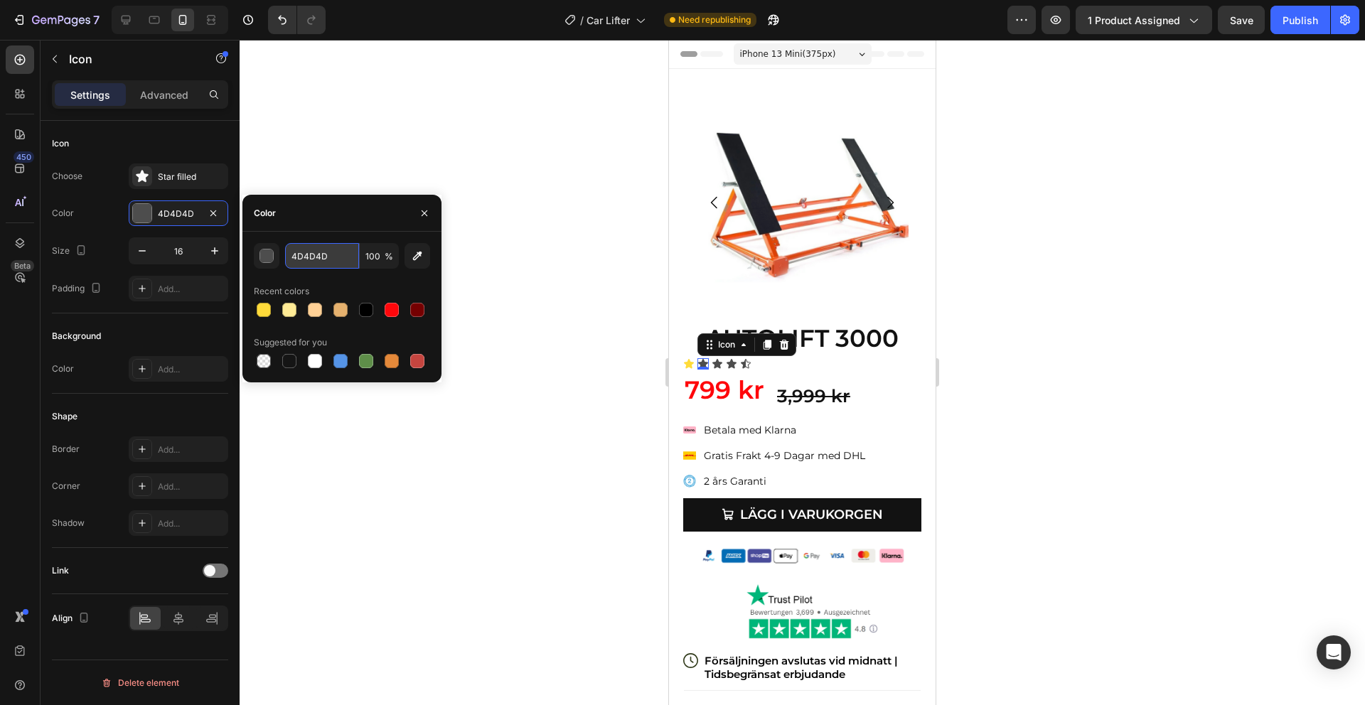
click at [304, 251] on input "4D4D4D" at bounding box center [322, 256] width 74 height 26
paste input "FFDB3A"
click at [266, 262] on div "button" at bounding box center [266, 256] width 14 height 14
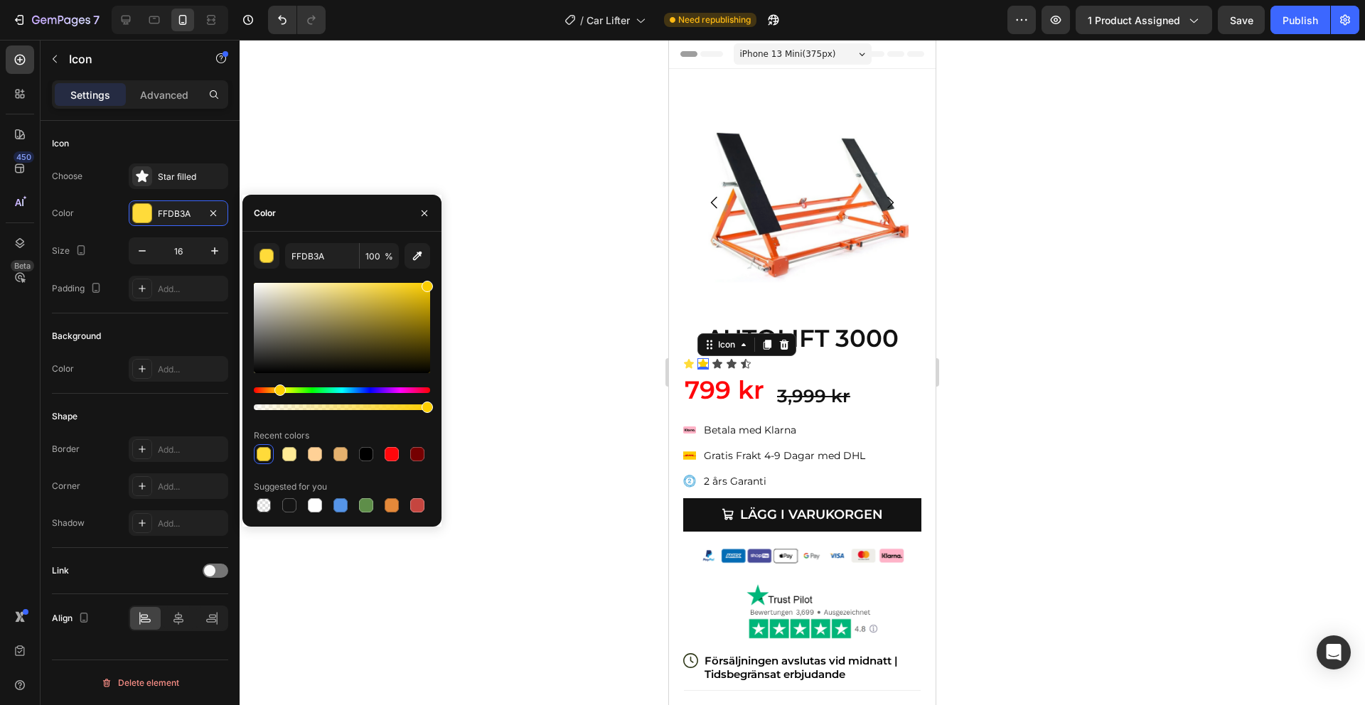
drag, startPoint x: 395, startPoint y: 287, endPoint x: 451, endPoint y: 284, distance: 55.6
click at [451, 0] on div "7 Version history / Car Lifter Need republishing Preview 1 product assigned Sav…" at bounding box center [682, 0] width 1365 height 0
type input "FCCE00"
click at [305, 255] on input "FCCE00" at bounding box center [322, 256] width 74 height 26
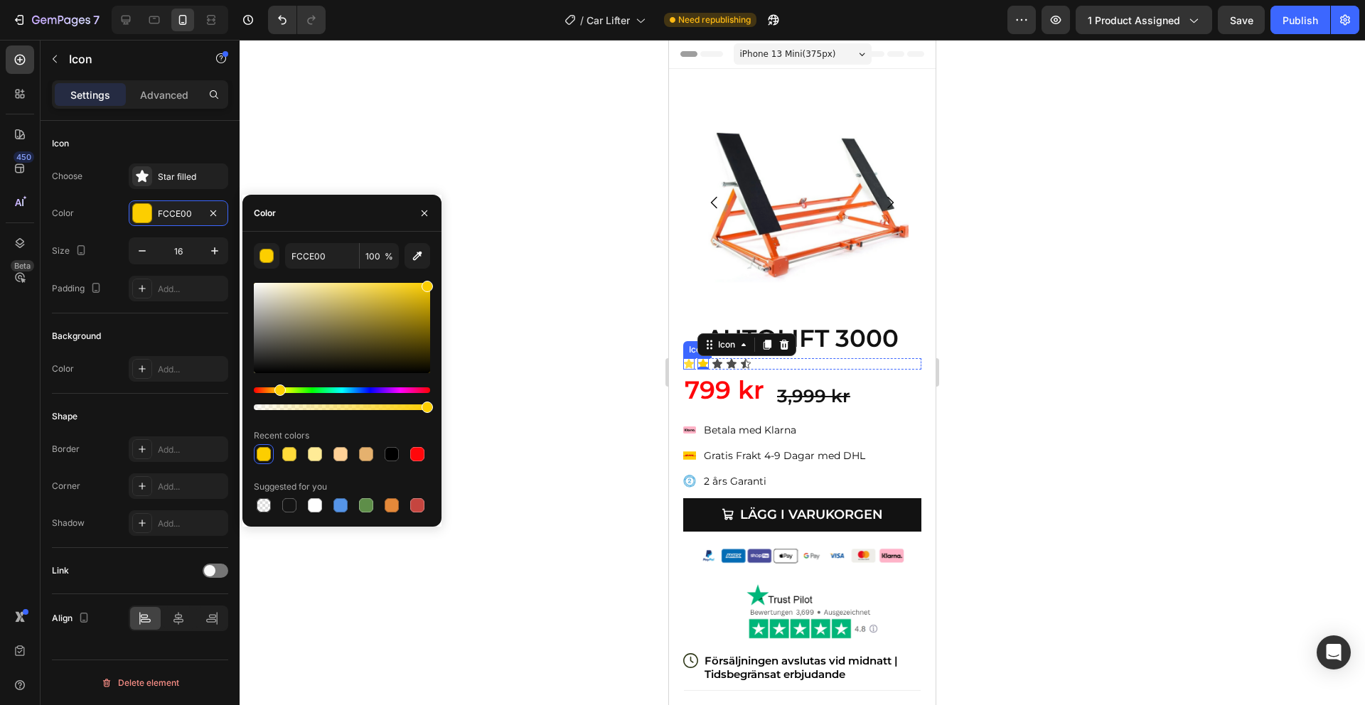
click at [690, 365] on icon at bounding box center [689, 363] width 10 height 9
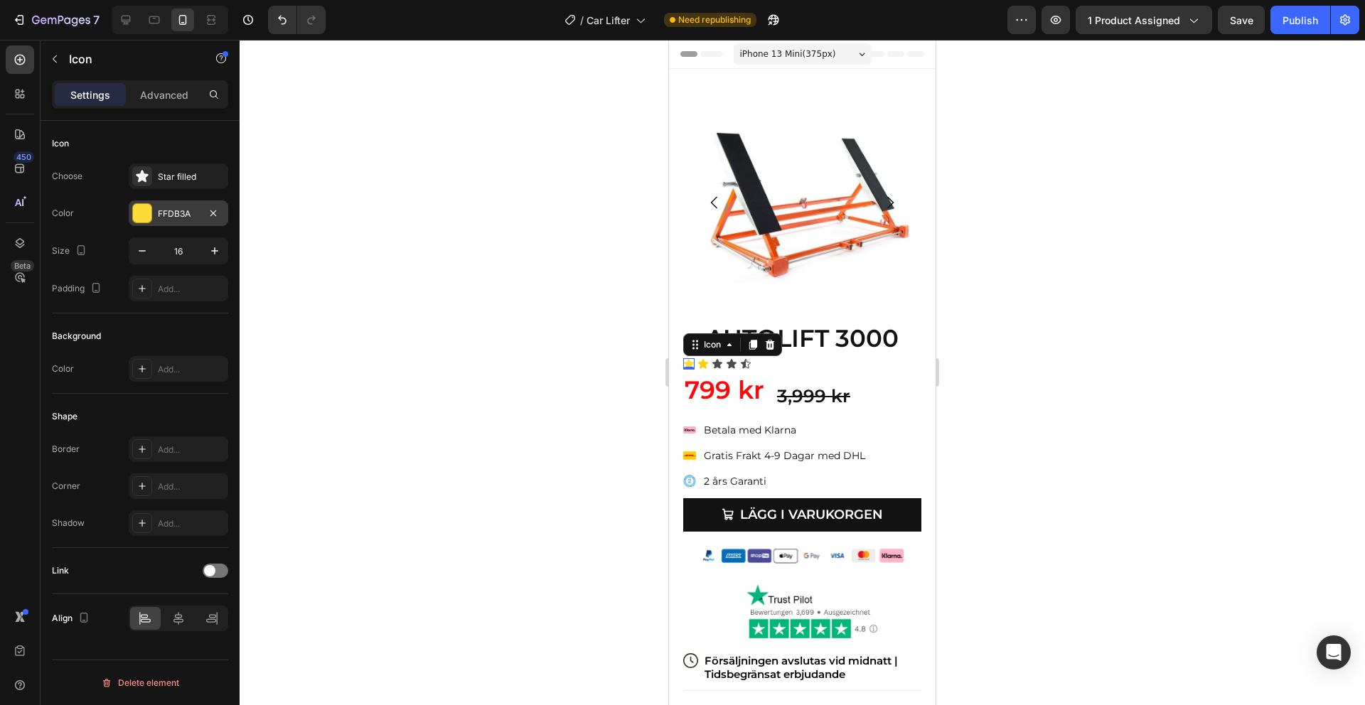
click at [163, 210] on div "FFDB3A" at bounding box center [178, 214] width 41 height 13
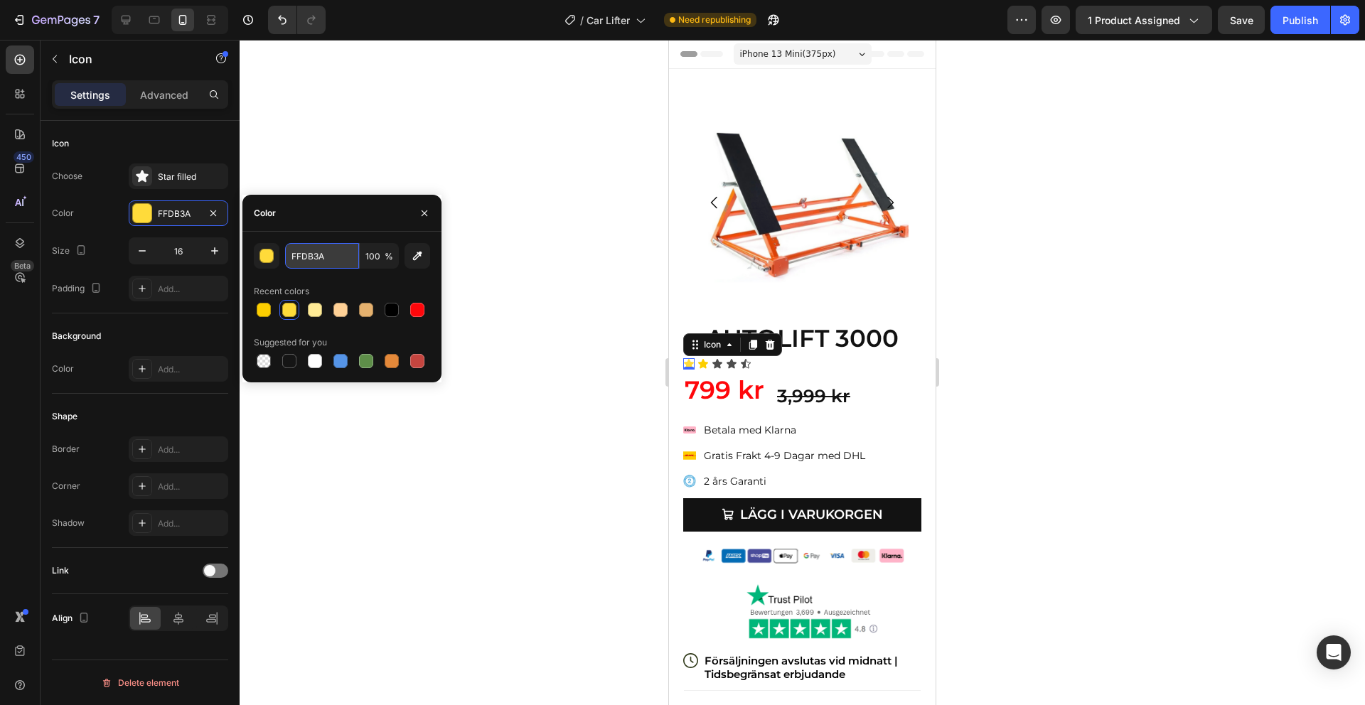
click at [324, 261] on input "FFDB3A" at bounding box center [322, 256] width 74 height 26
paste input "CCE00"
type input "FCCE00"
click at [847, 370] on div "AUTOLIFT 3000 Heading Icon 0 Icon Icon Icon Icon Icon List E-bok - Hur man cykl…" at bounding box center [802, 582] width 238 height 523
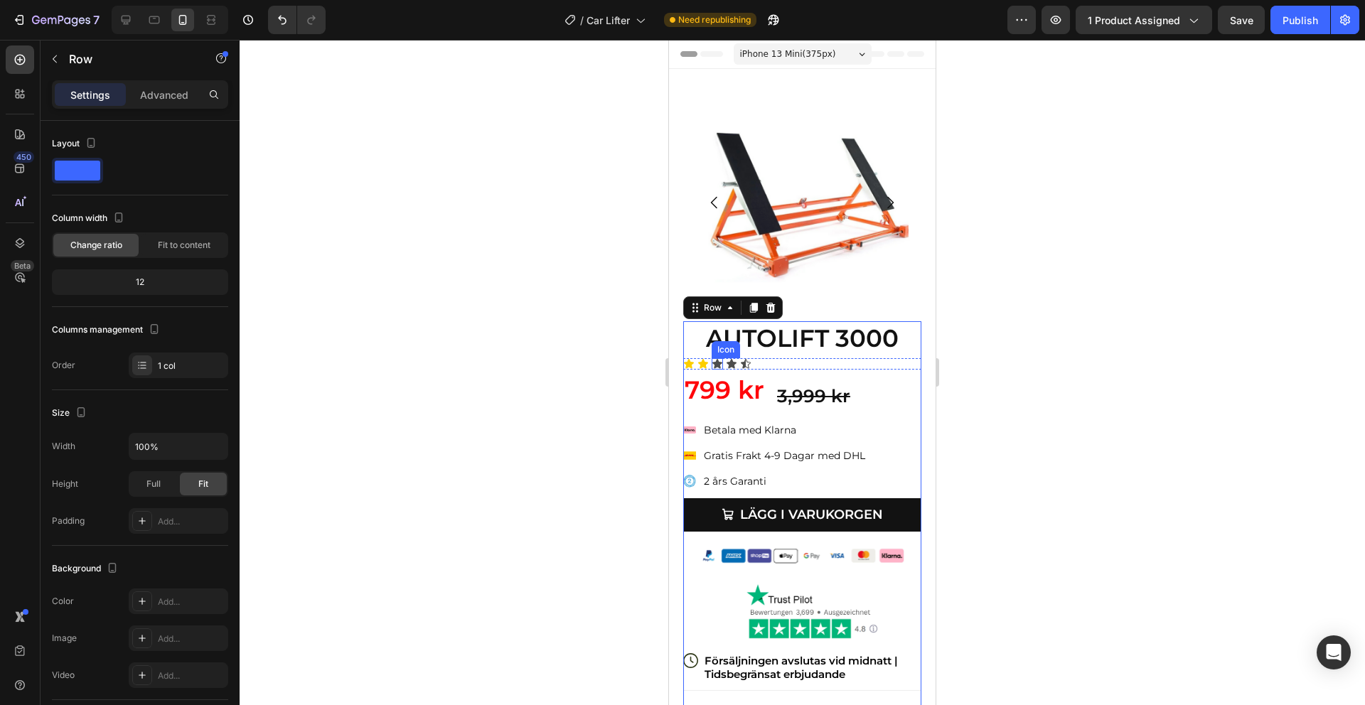
click at [716, 363] on icon at bounding box center [717, 363] width 10 height 9
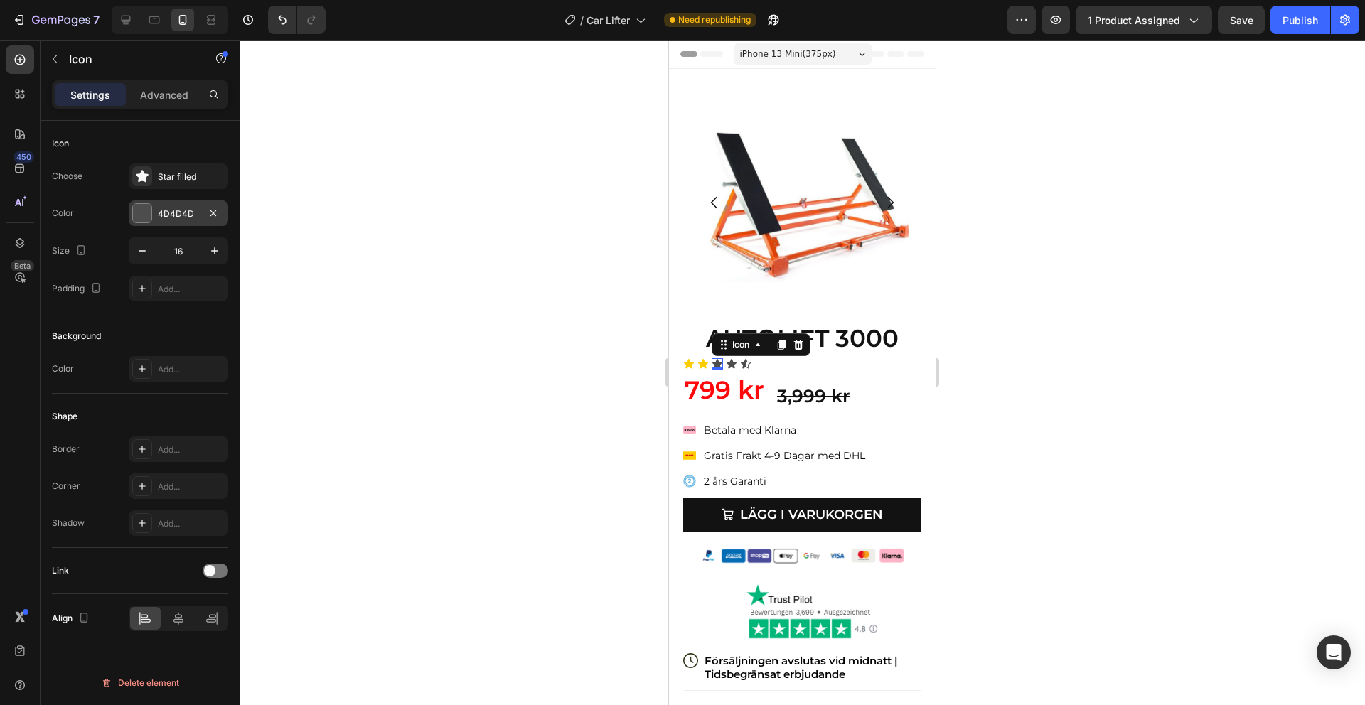
click at [178, 211] on div "4D4D4D" at bounding box center [178, 214] width 41 height 13
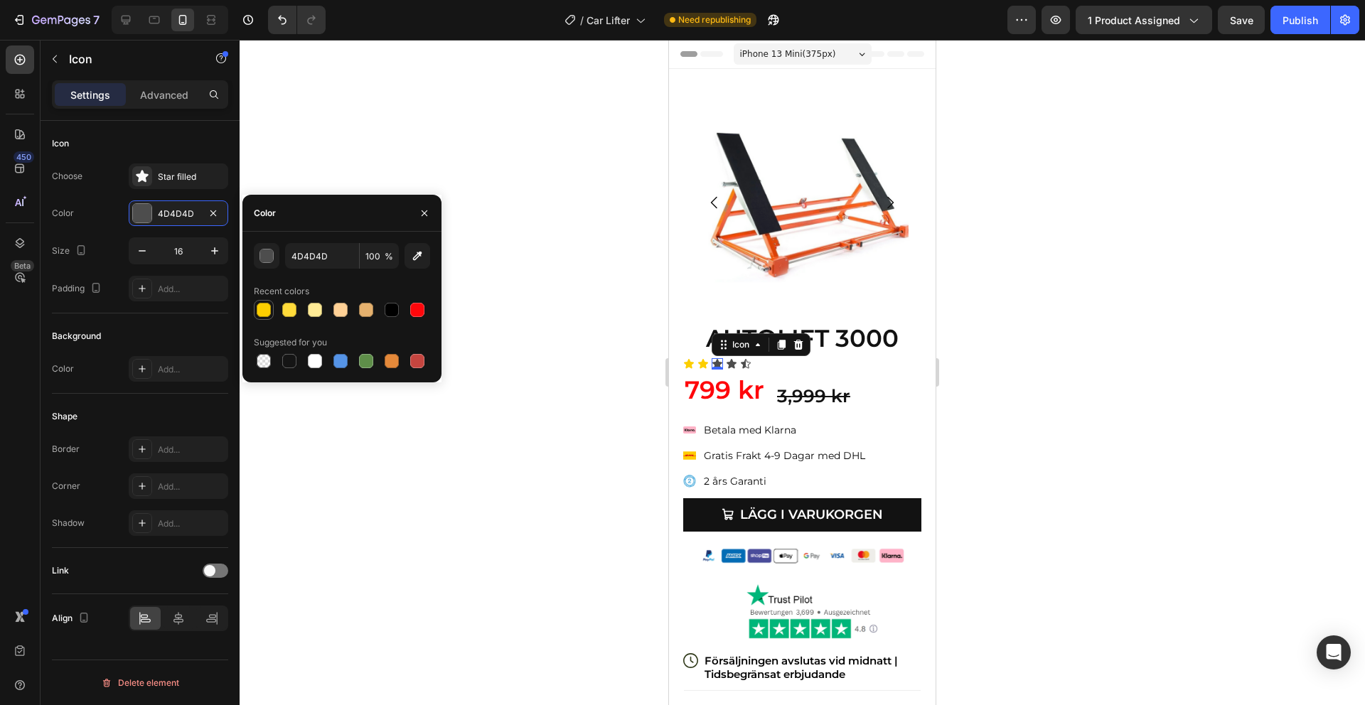
click at [264, 311] on div at bounding box center [264, 310] width 14 height 14
type input "FCCE00"
click at [734, 361] on icon at bounding box center [731, 363] width 11 height 11
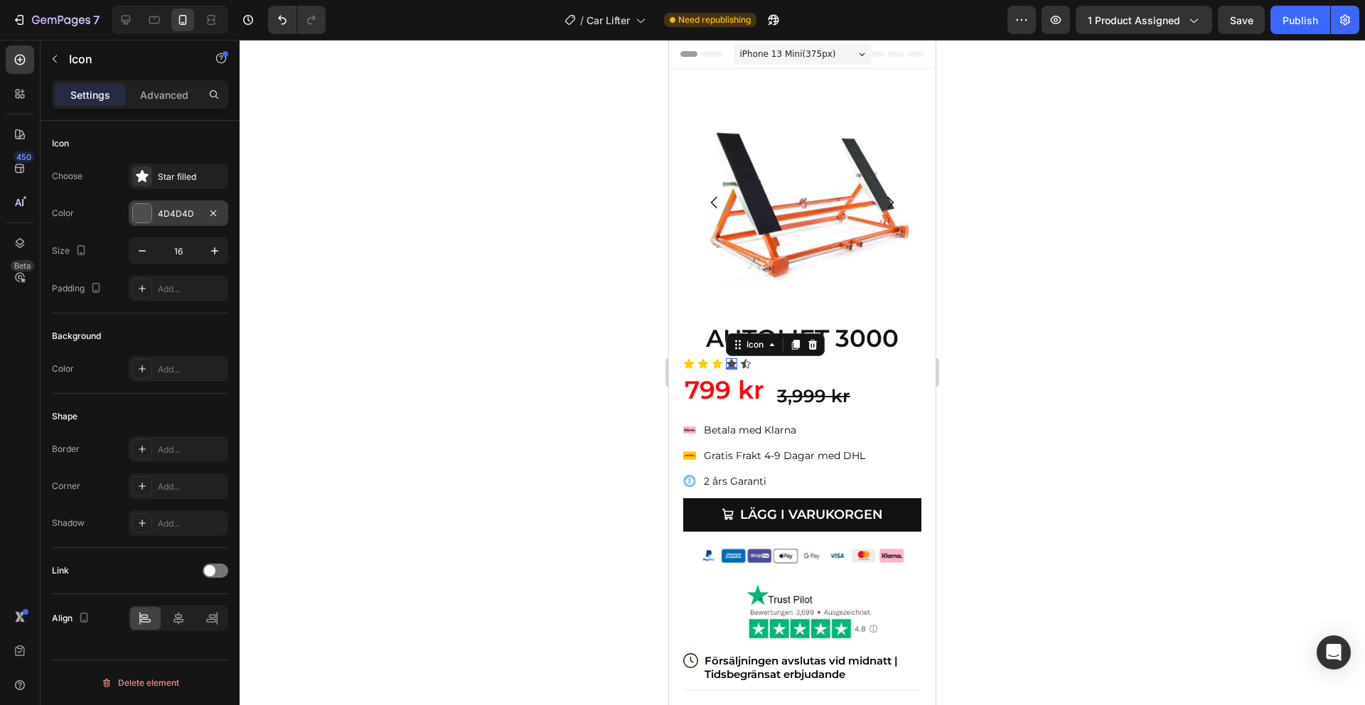
click at [175, 225] on div "4D4D4D" at bounding box center [179, 213] width 100 height 26
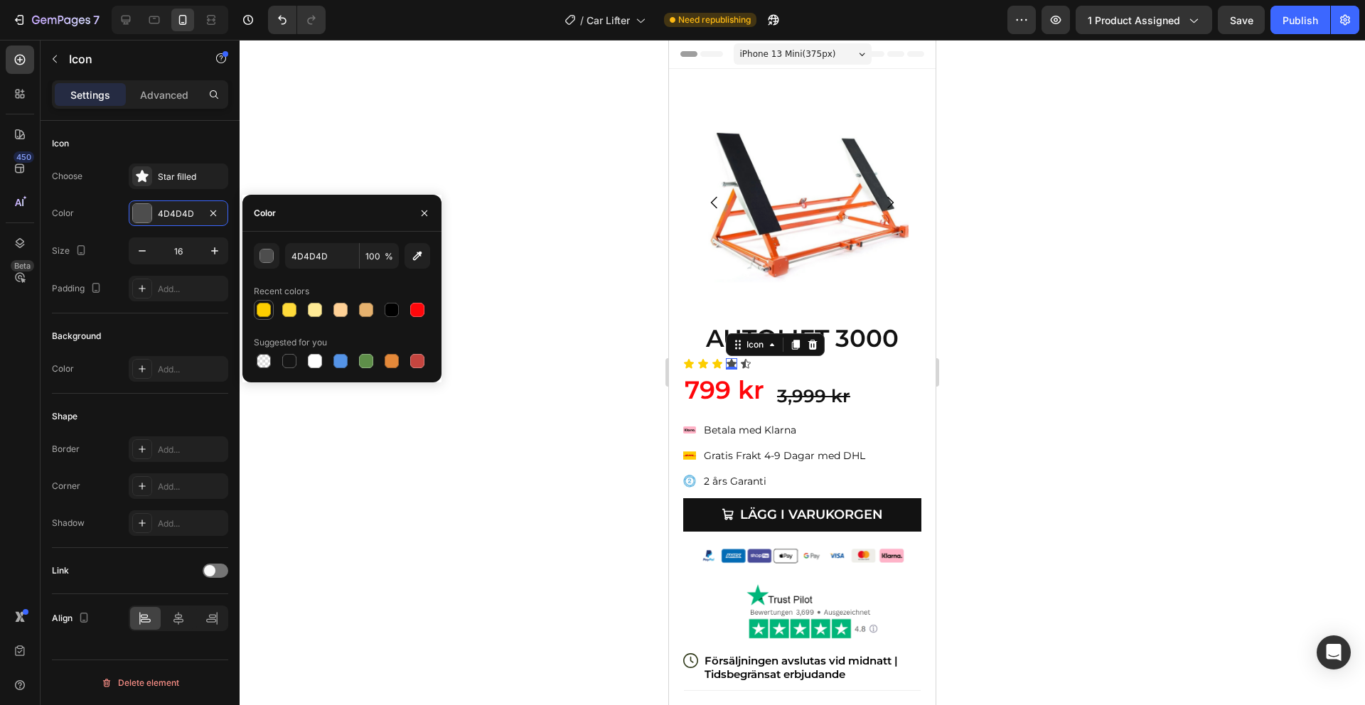
click at [255, 316] on div at bounding box center [263, 309] width 17 height 17
type input "FCCE00"
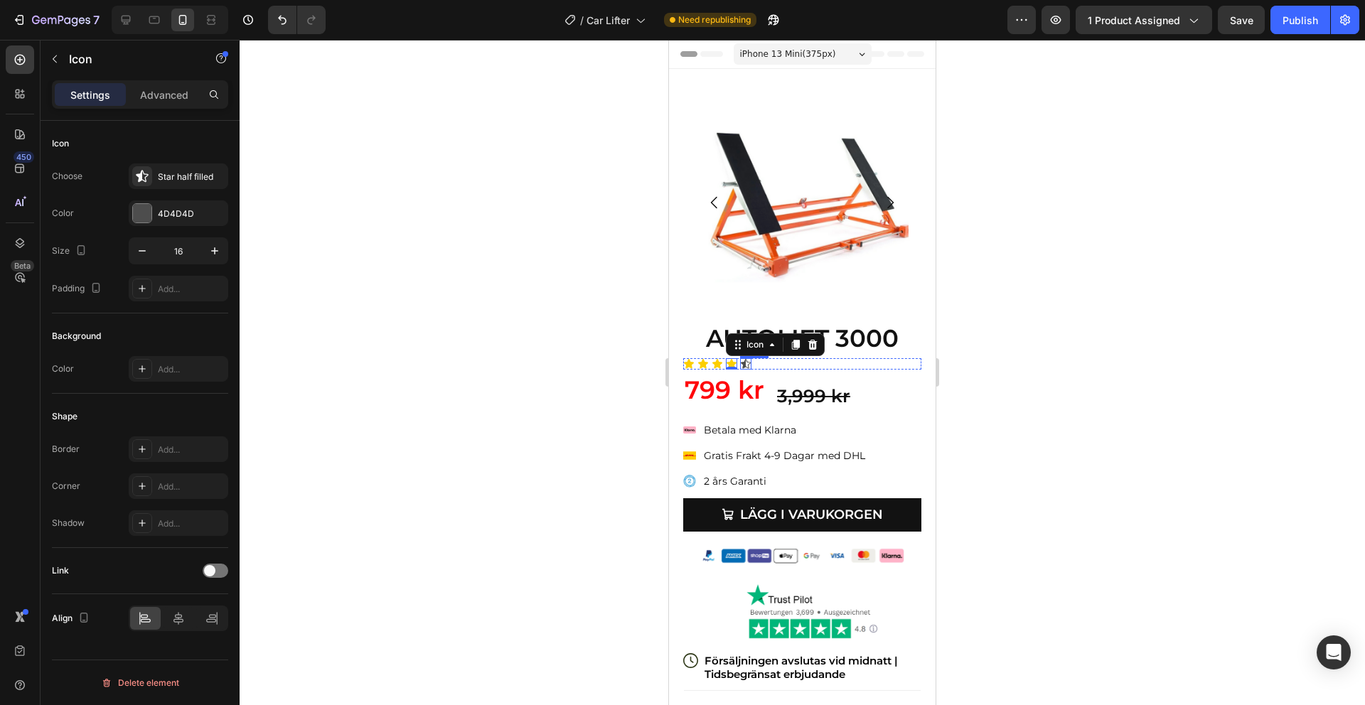
click at [749, 365] on div "Icon" at bounding box center [745, 363] width 11 height 11
click at [171, 212] on div "4D4D4D" at bounding box center [178, 214] width 41 height 13
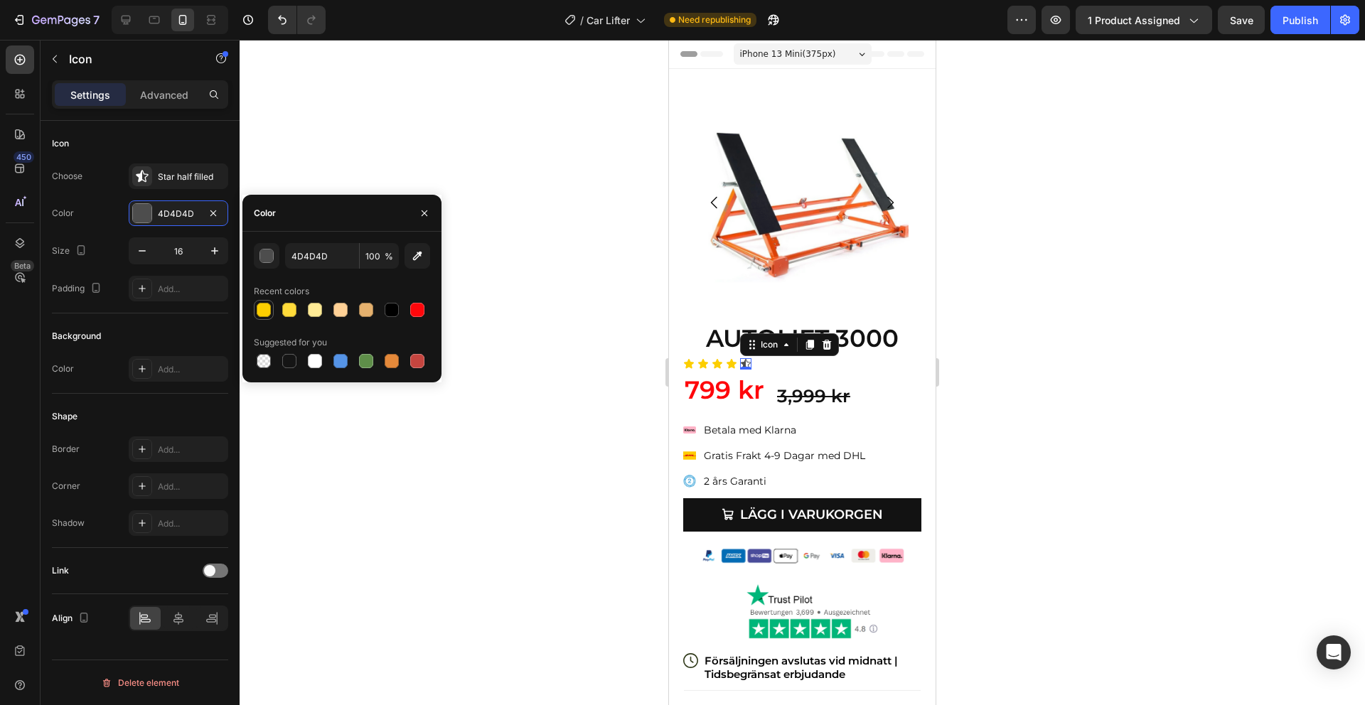
click at [265, 303] on div at bounding box center [264, 310] width 14 height 14
type input "FCCE00"
click at [785, 362] on div "Icon Icon Icon Icon Icon 0" at bounding box center [802, 363] width 238 height 11
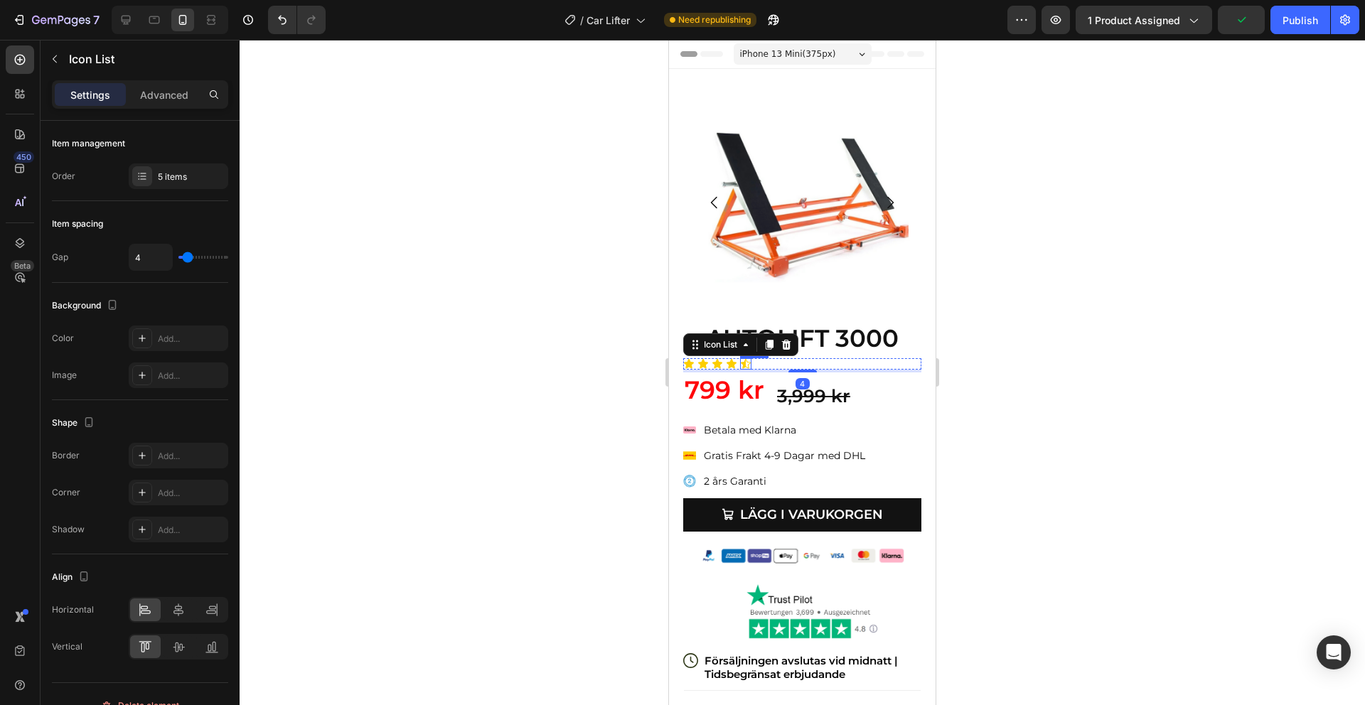
click at [748, 362] on icon at bounding box center [746, 363] width 10 height 9
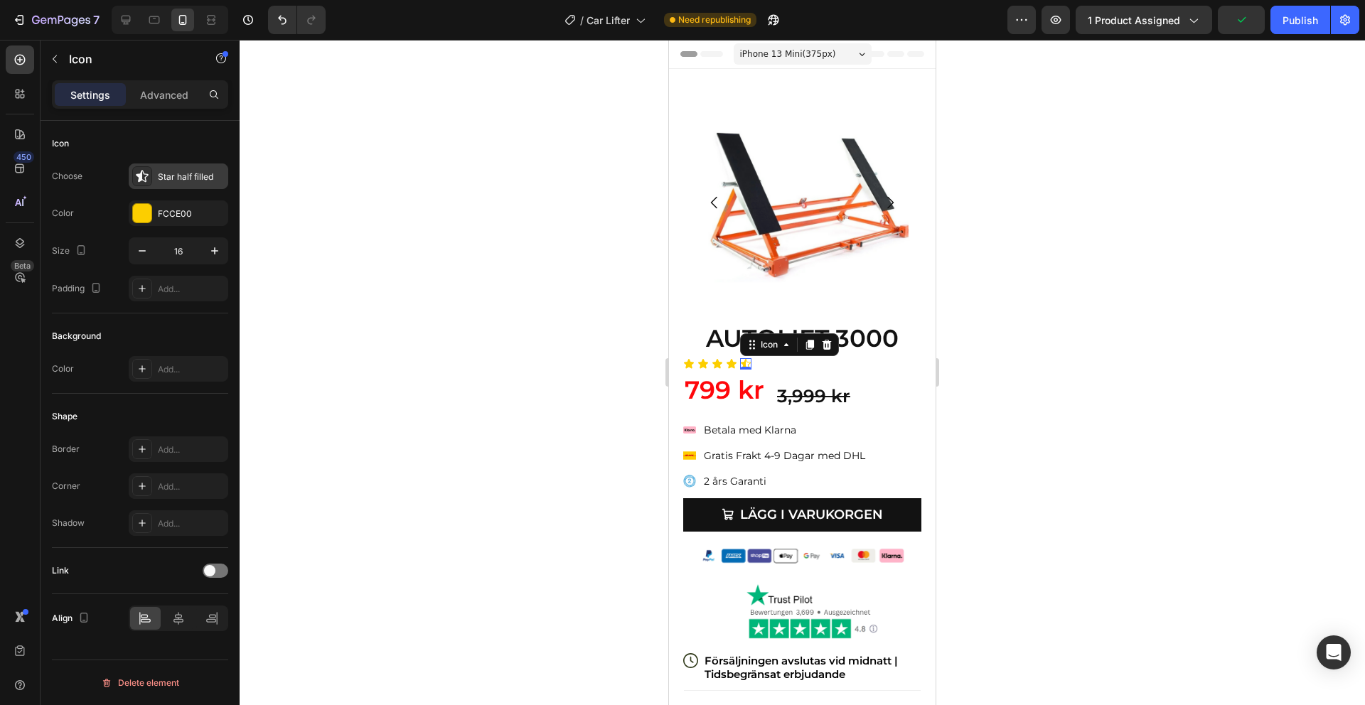
click at [176, 182] on div "Star half filled" at bounding box center [191, 177] width 67 height 13
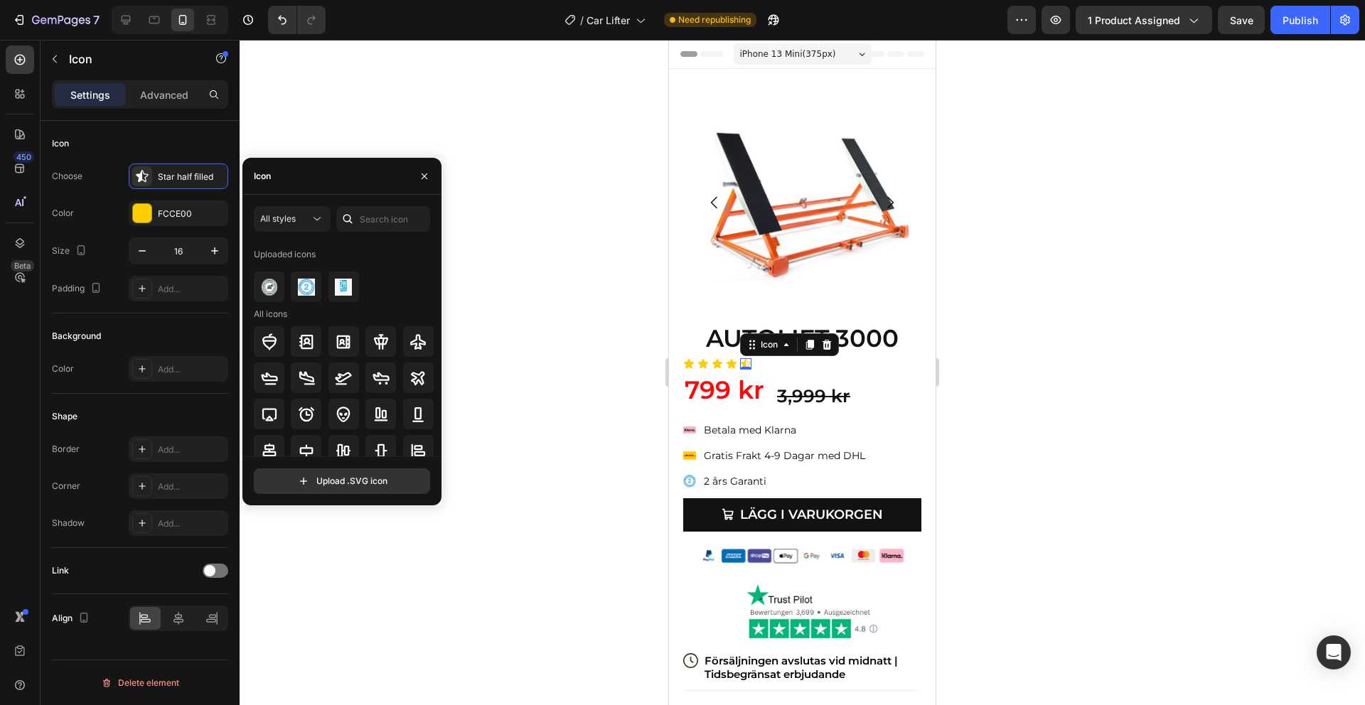
click at [316, 181] on div "Icon" at bounding box center [341, 176] width 199 height 37
click at [383, 214] on input "text" at bounding box center [383, 219] width 94 height 26
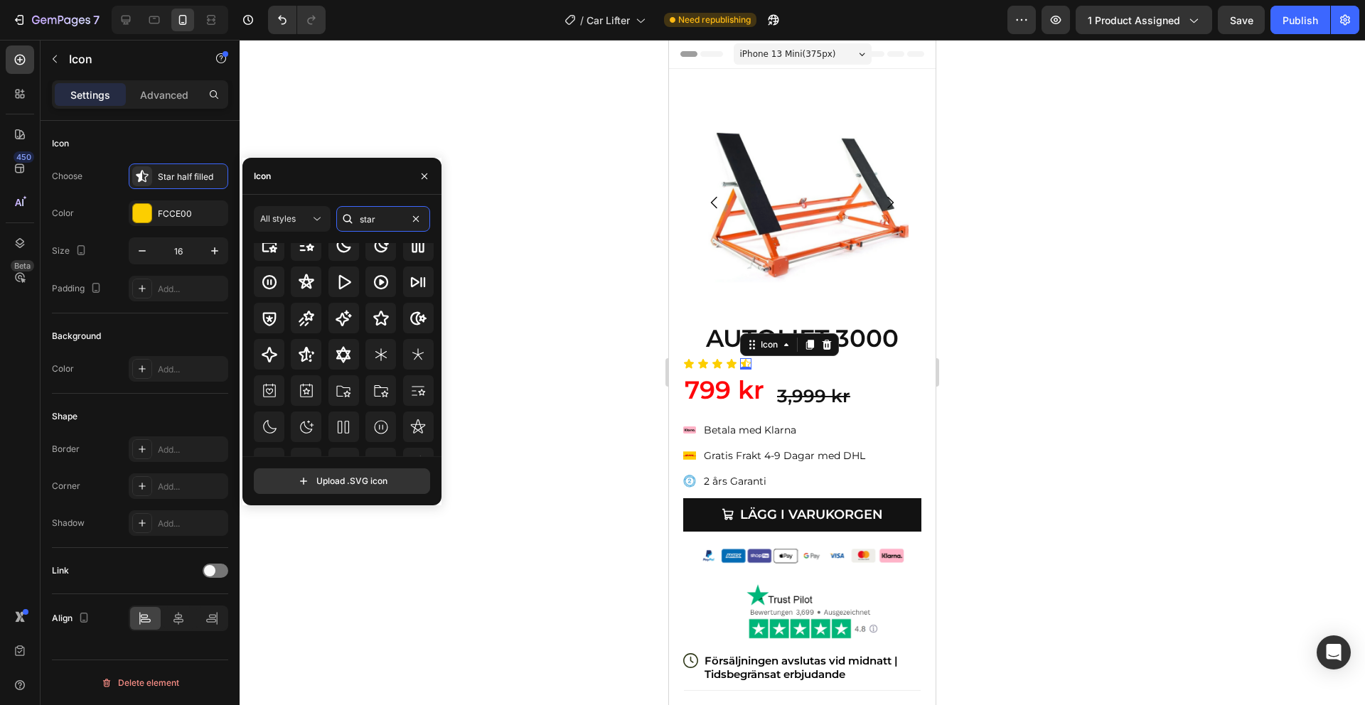
scroll to position [70, 0]
type input "star"
click at [380, 313] on icon at bounding box center [381, 315] width 16 height 15
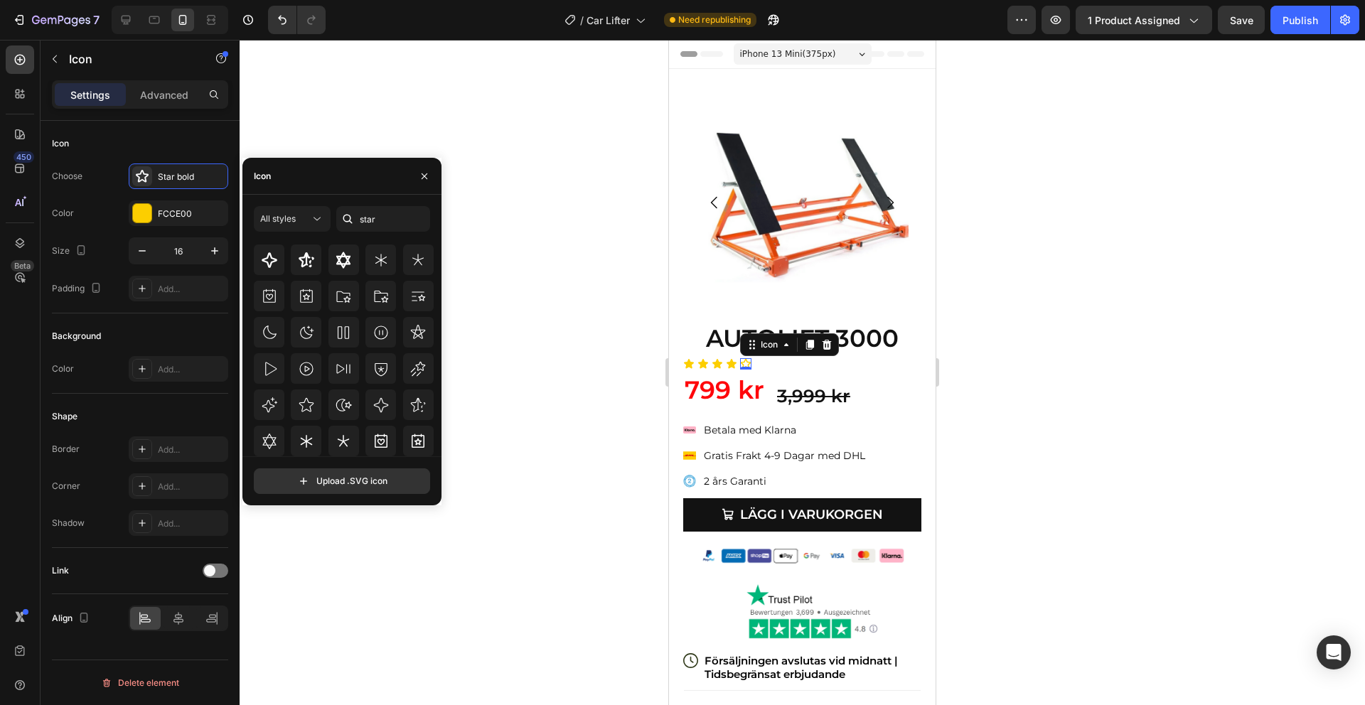
scroll to position [0, 0]
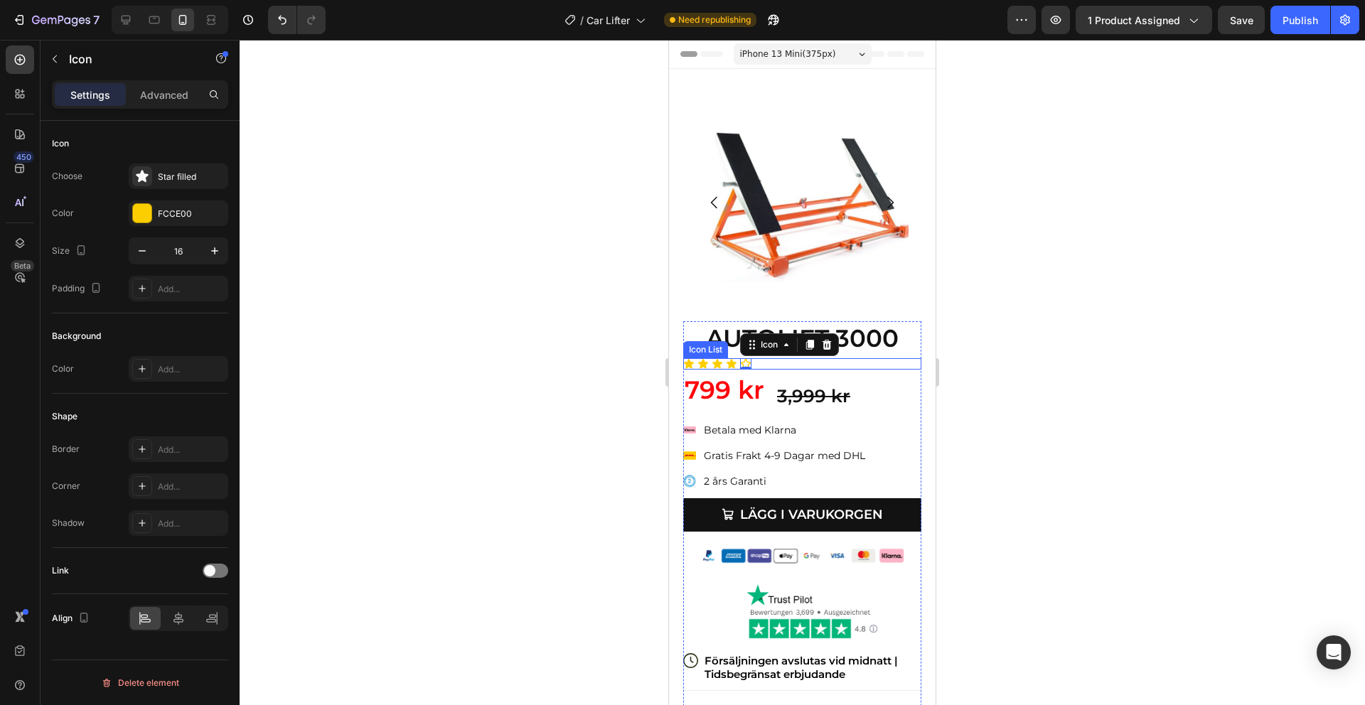
click at [727, 364] on div "Icon" at bounding box center [731, 363] width 11 height 11
click at [148, 179] on icon at bounding box center [142, 176] width 14 height 14
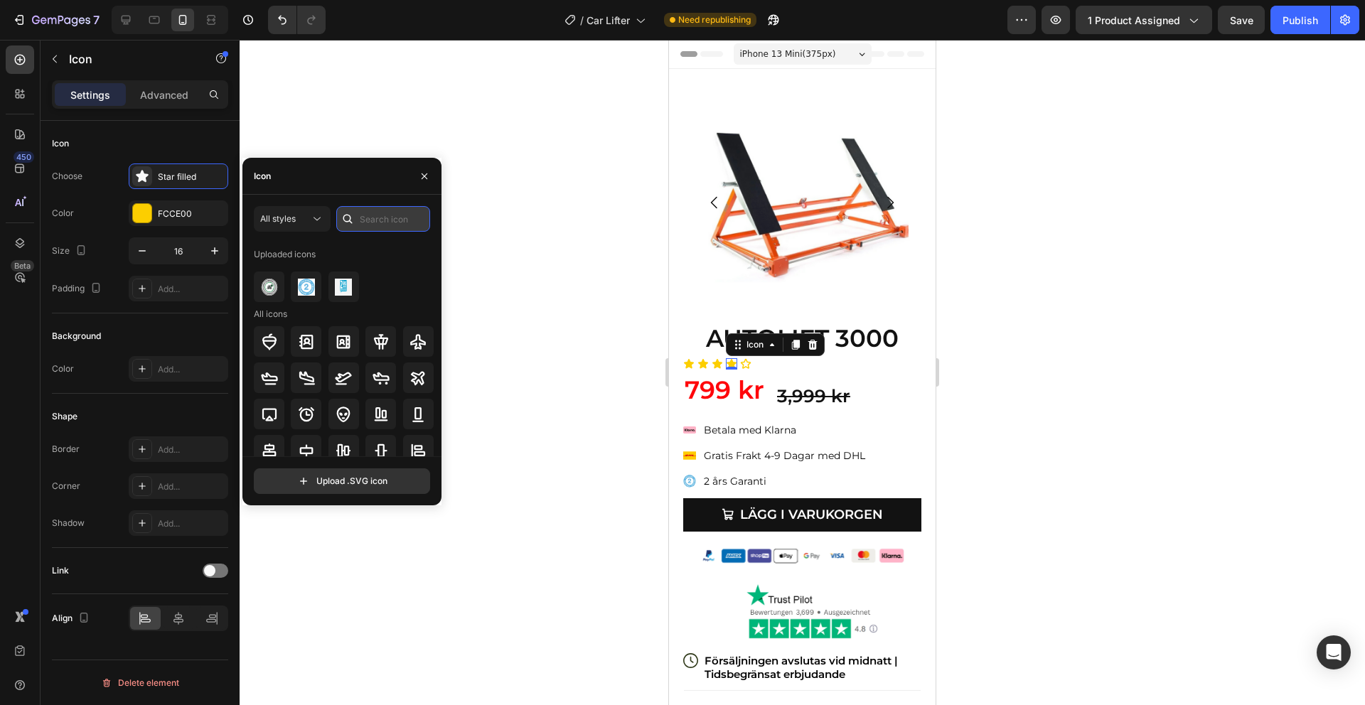
click at [388, 211] on input "text" at bounding box center [383, 219] width 94 height 26
click at [306, 220] on div "All styles" at bounding box center [285, 219] width 50 height 13
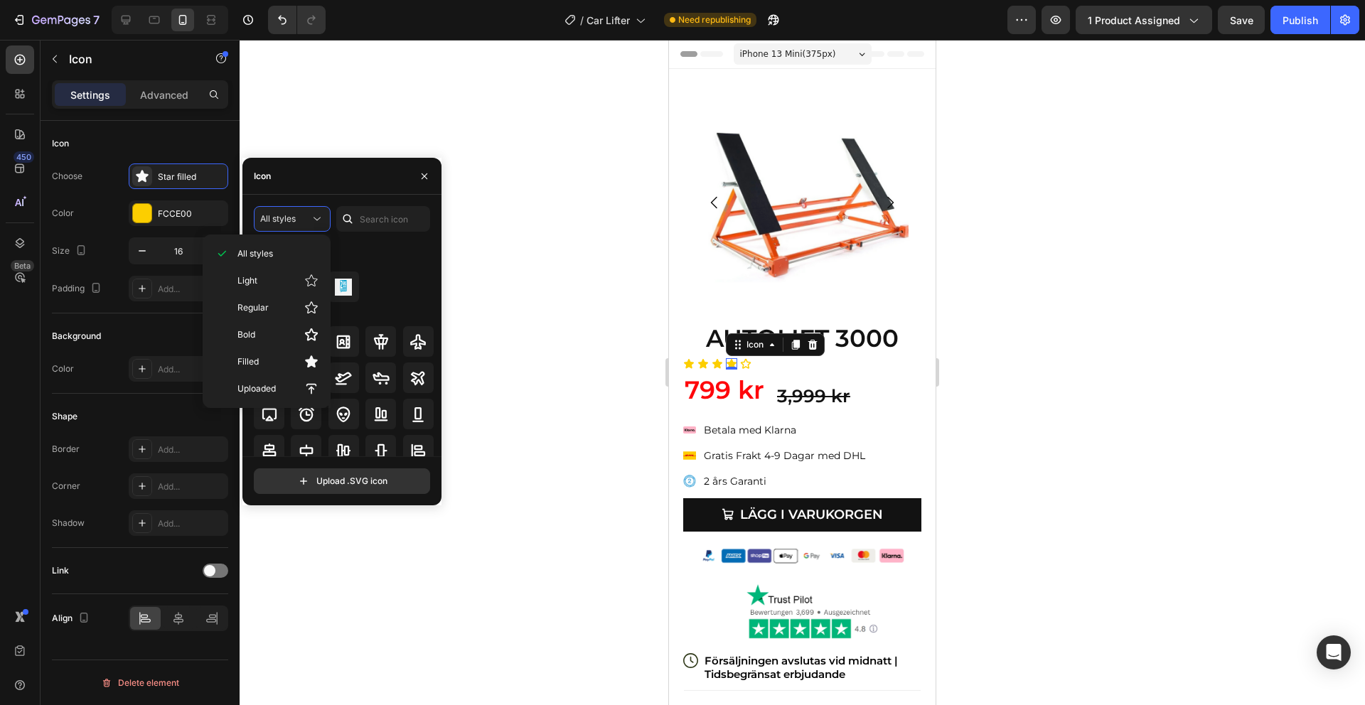
click at [288, 175] on div "Icon" at bounding box center [341, 176] width 199 height 37
click at [746, 365] on icon at bounding box center [745, 363] width 11 height 11
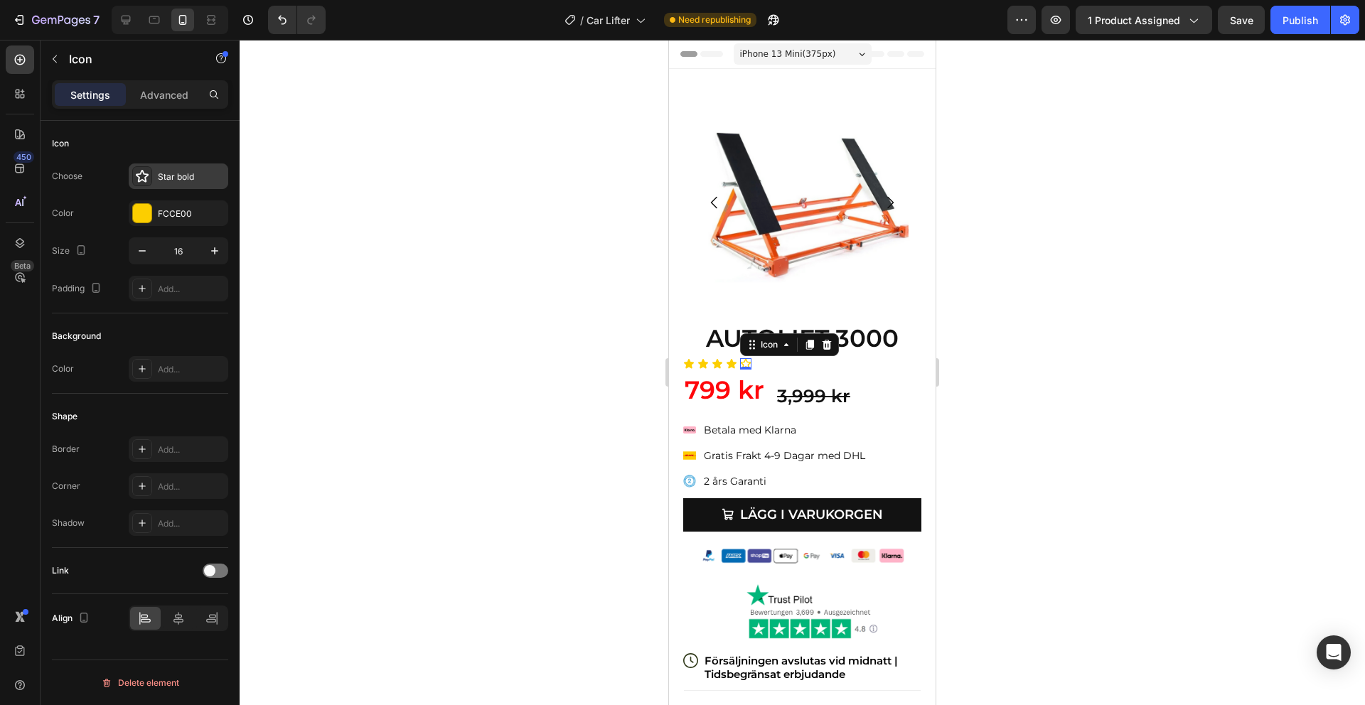
click at [158, 183] on div "Star bold" at bounding box center [191, 177] width 67 height 13
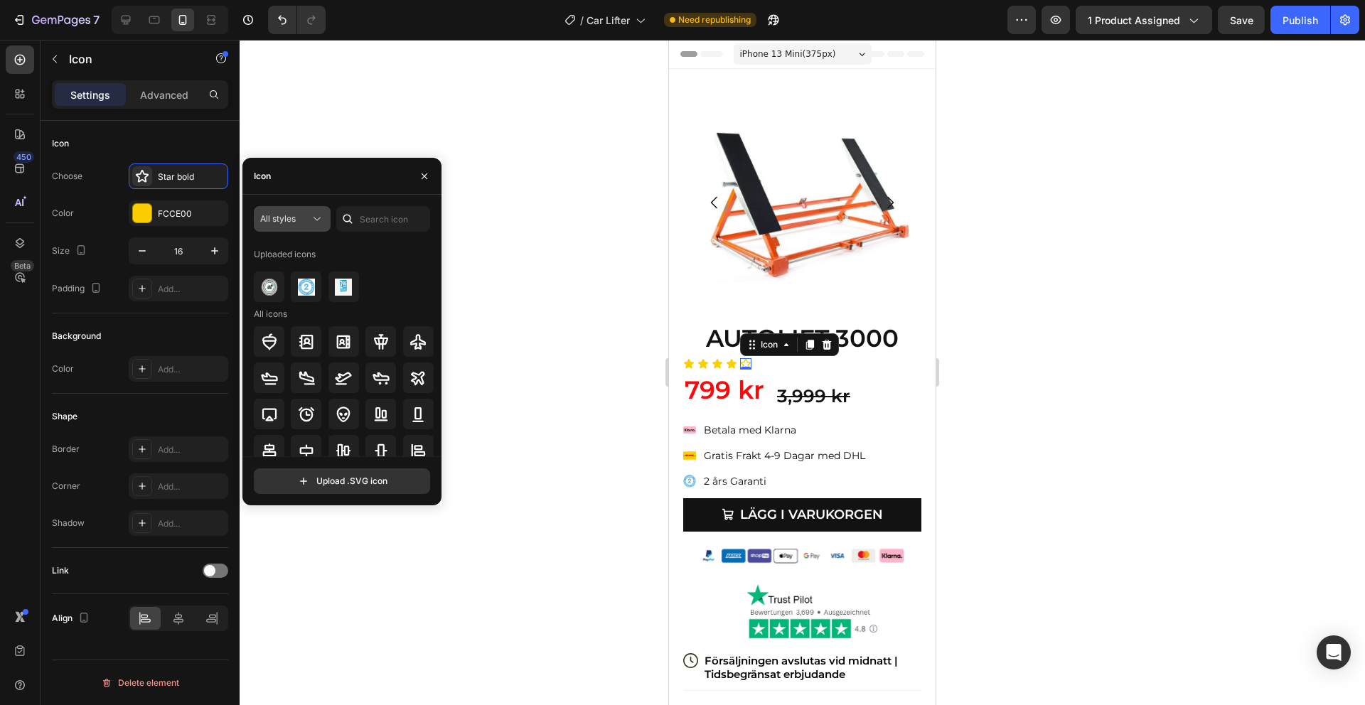
click at [302, 209] on button "All styles" at bounding box center [292, 219] width 77 height 26
click at [271, 358] on p "Filled" at bounding box center [277, 362] width 81 height 14
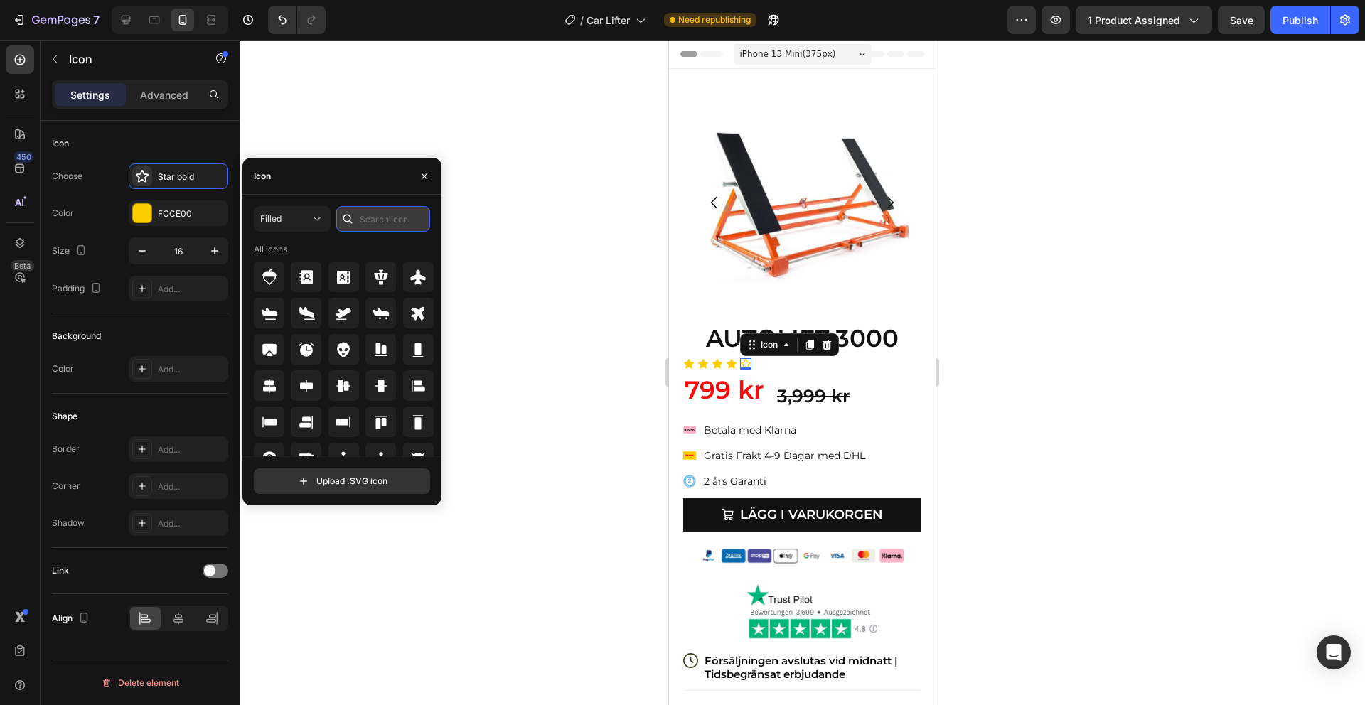
click at [387, 219] on input "text" at bounding box center [383, 219] width 94 height 26
type input "star"
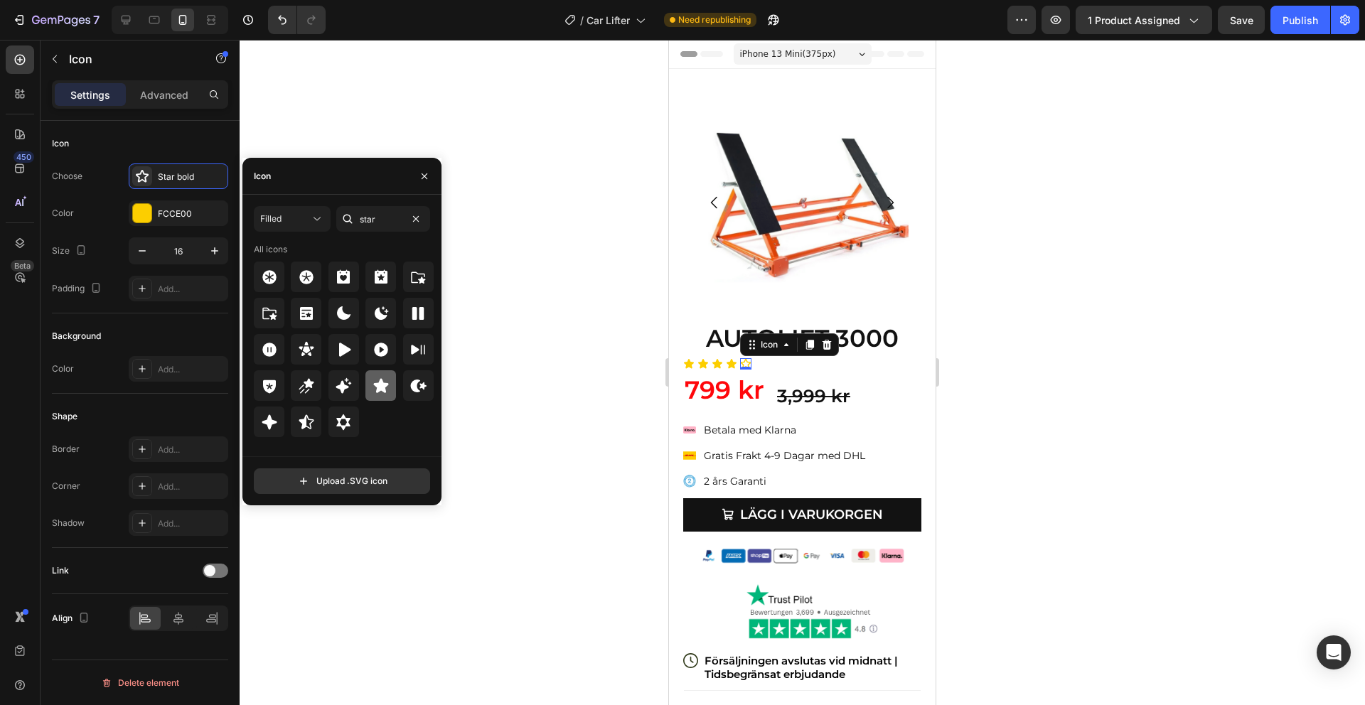
click at [373, 380] on icon at bounding box center [381, 385] width 17 height 17
click at [886, 385] on div "3,999 kr" at bounding box center [849, 396] width 146 height 35
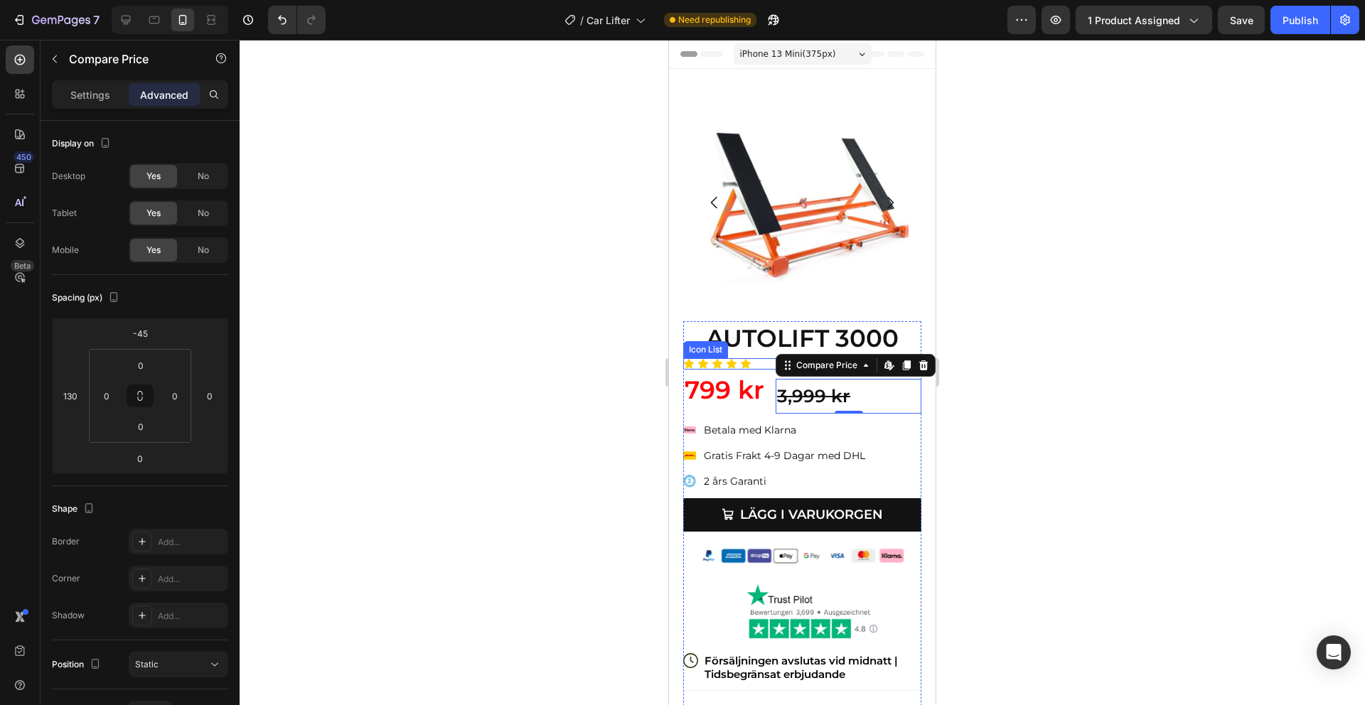
click at [743, 363] on icon at bounding box center [746, 363] width 10 height 9
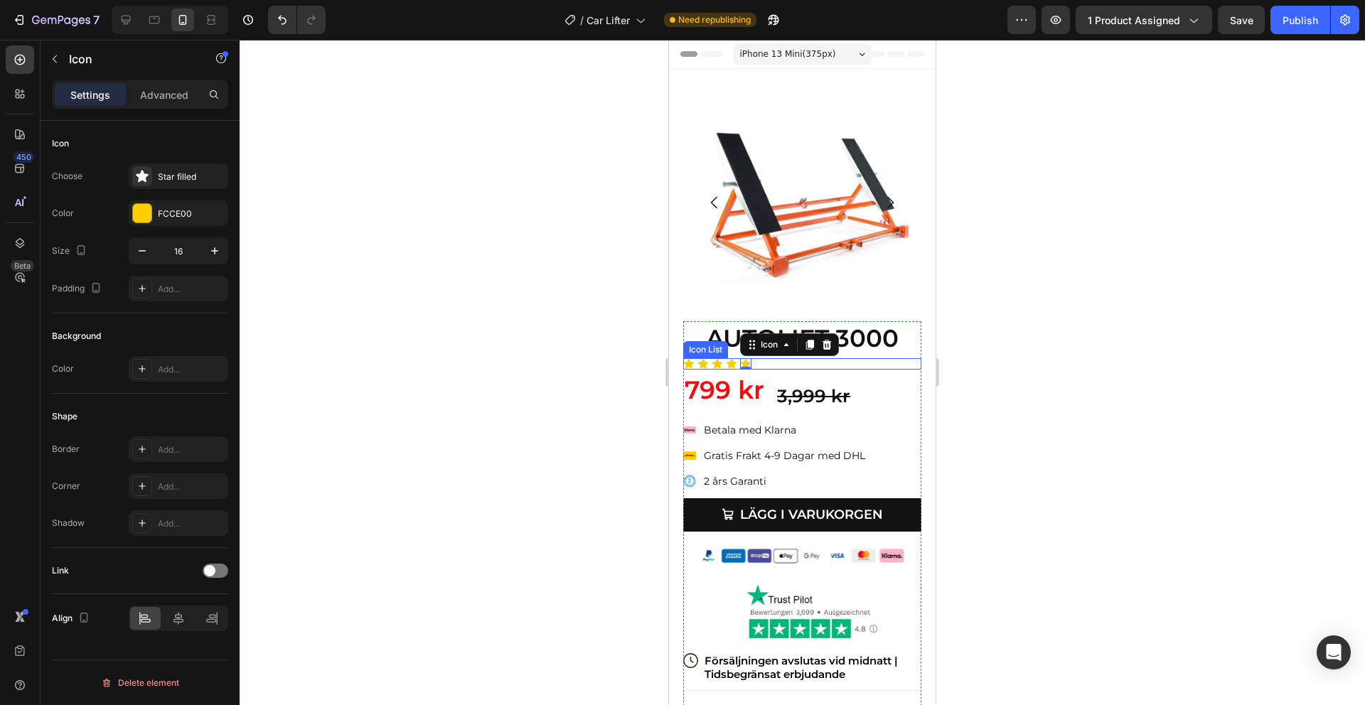
click at [784, 365] on div "Icon Icon Icon Icon Icon 0" at bounding box center [802, 363] width 238 height 11
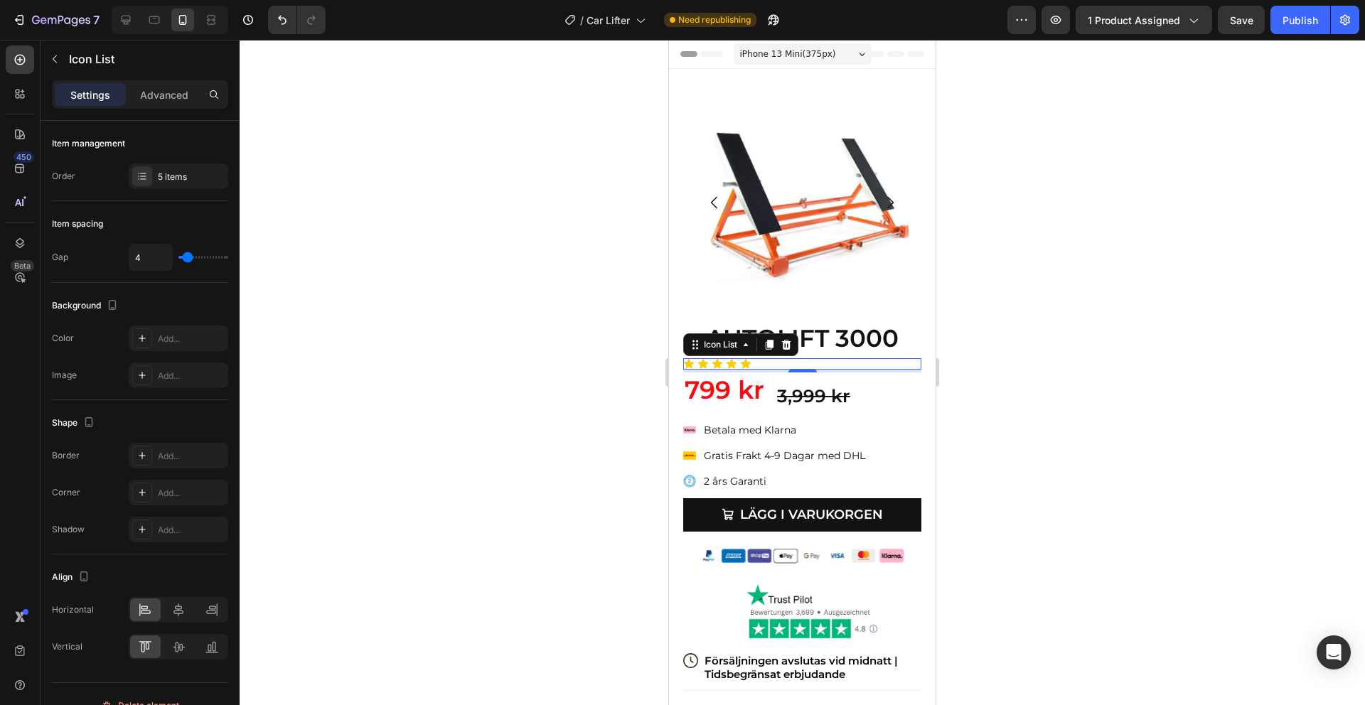
click at [162, 111] on div "Settings Advanced" at bounding box center [140, 100] width 199 height 41
click at [162, 112] on div "Settings Advanced" at bounding box center [140, 100] width 199 height 41
click at [170, 93] on p "Advanced" at bounding box center [164, 94] width 48 height 15
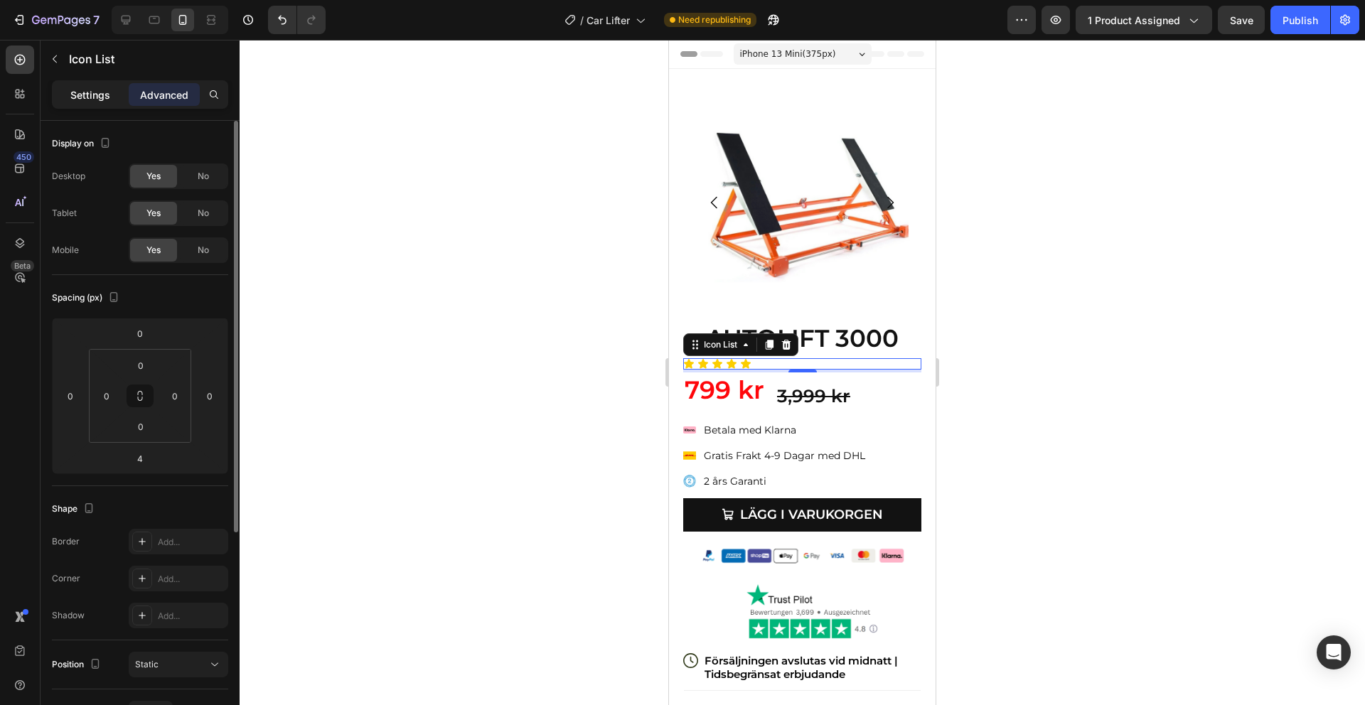
click at [101, 102] on div "Settings" at bounding box center [90, 94] width 71 height 23
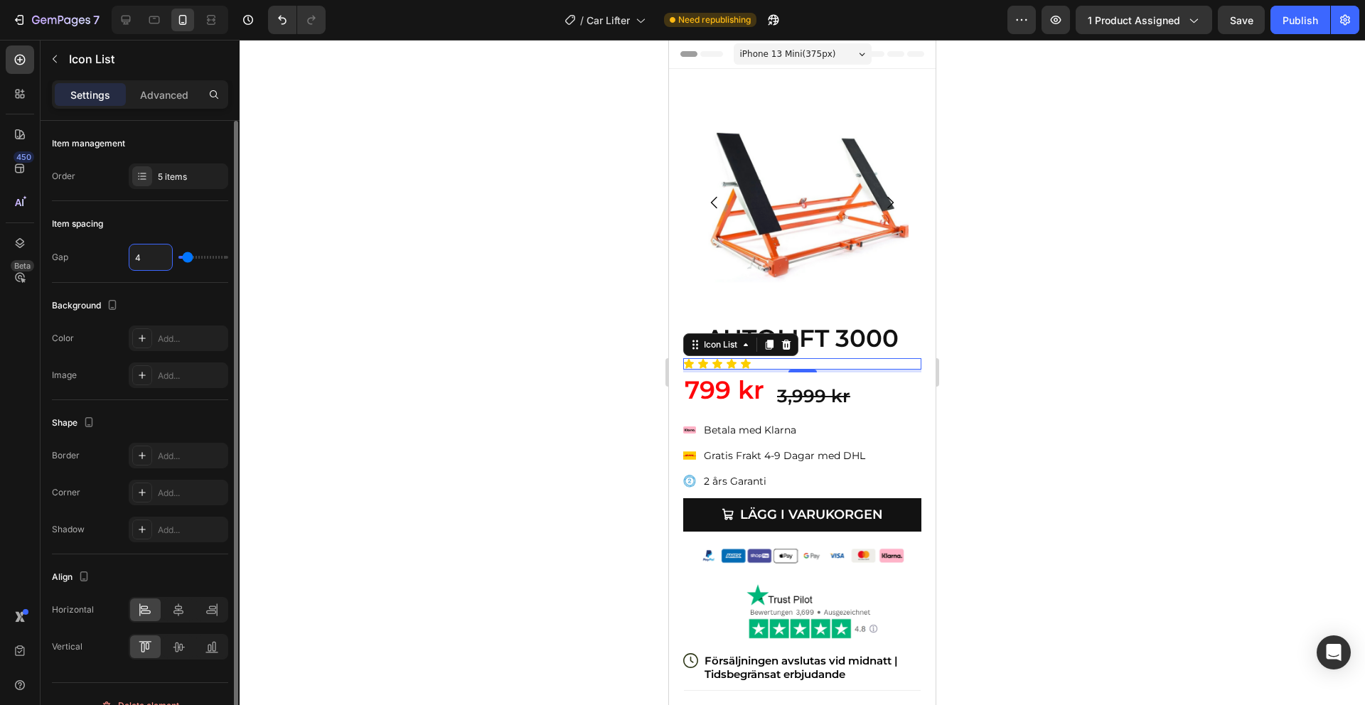
click at [161, 253] on input "4" at bounding box center [150, 258] width 43 height 26
type input "2"
click at [196, 183] on div "5 items" at bounding box center [191, 177] width 67 height 13
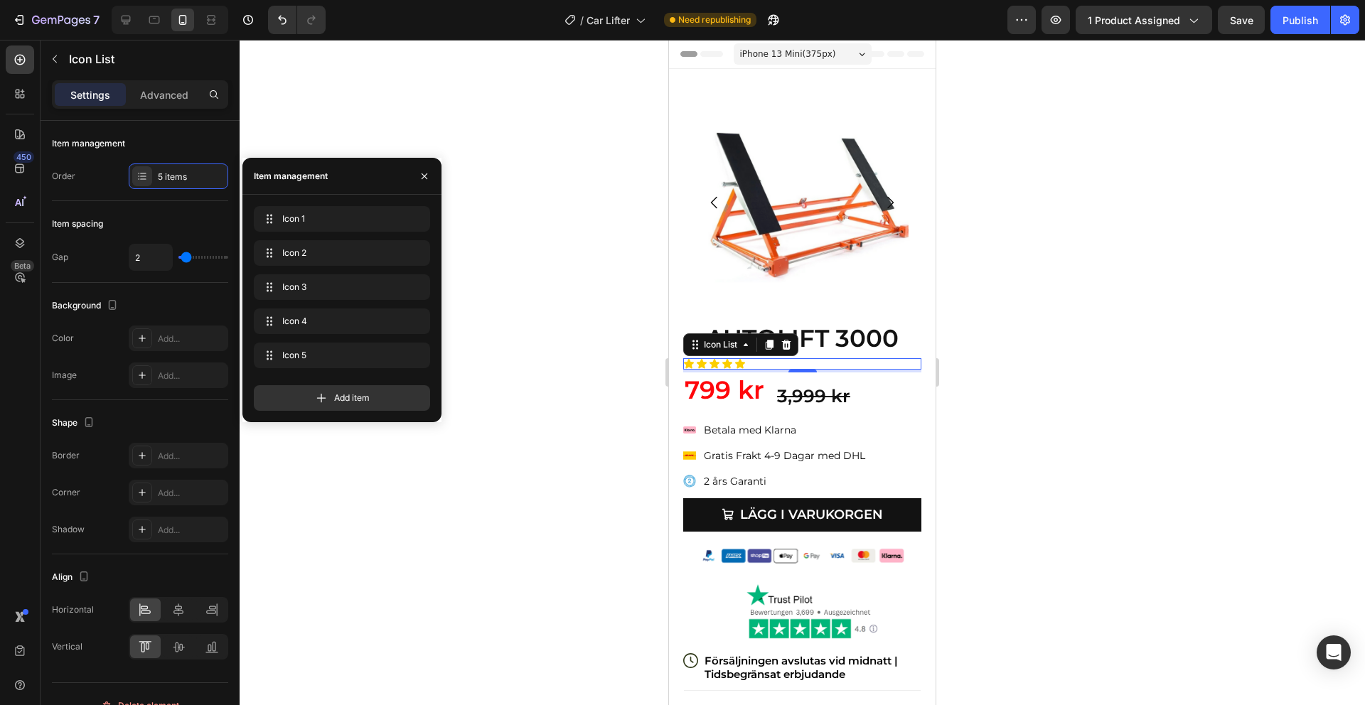
click at [564, 249] on div at bounding box center [802, 372] width 1125 height 665
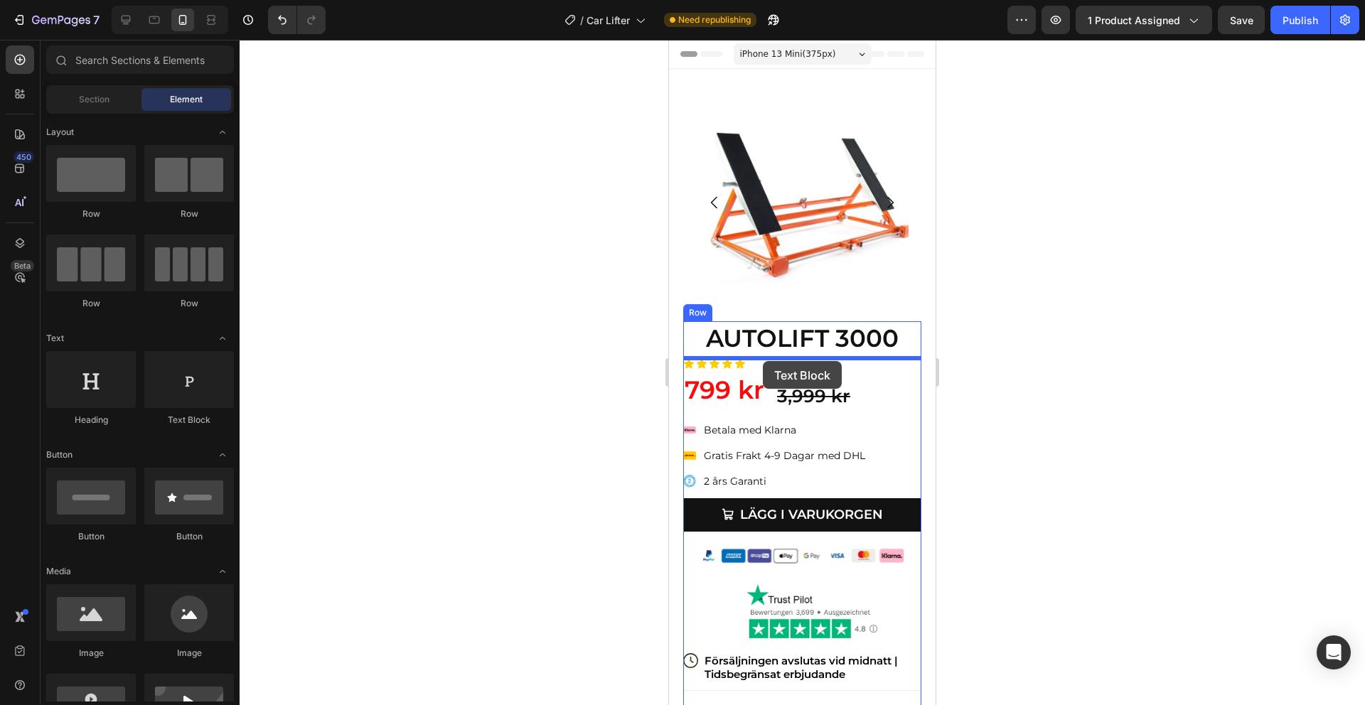
drag, startPoint x: 853, startPoint y: 422, endPoint x: 763, endPoint y: 361, distance: 109.0
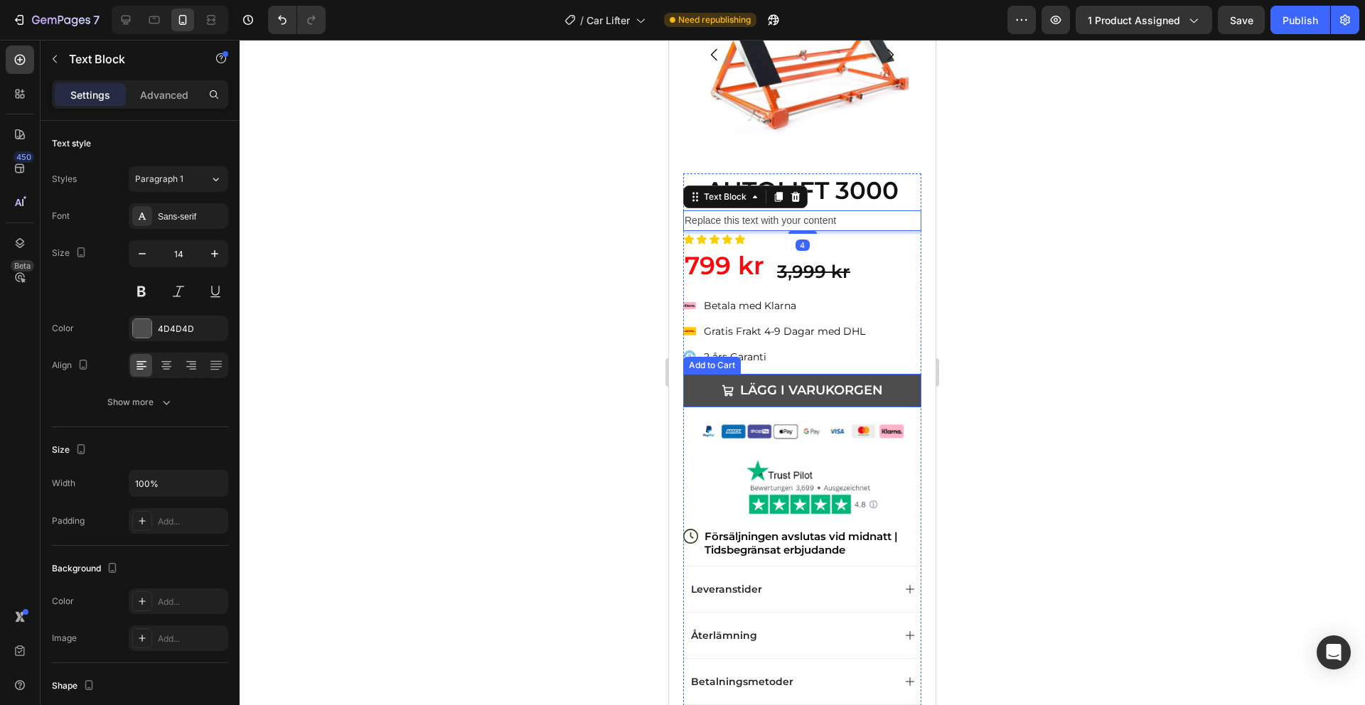
scroll to position [152, 0]
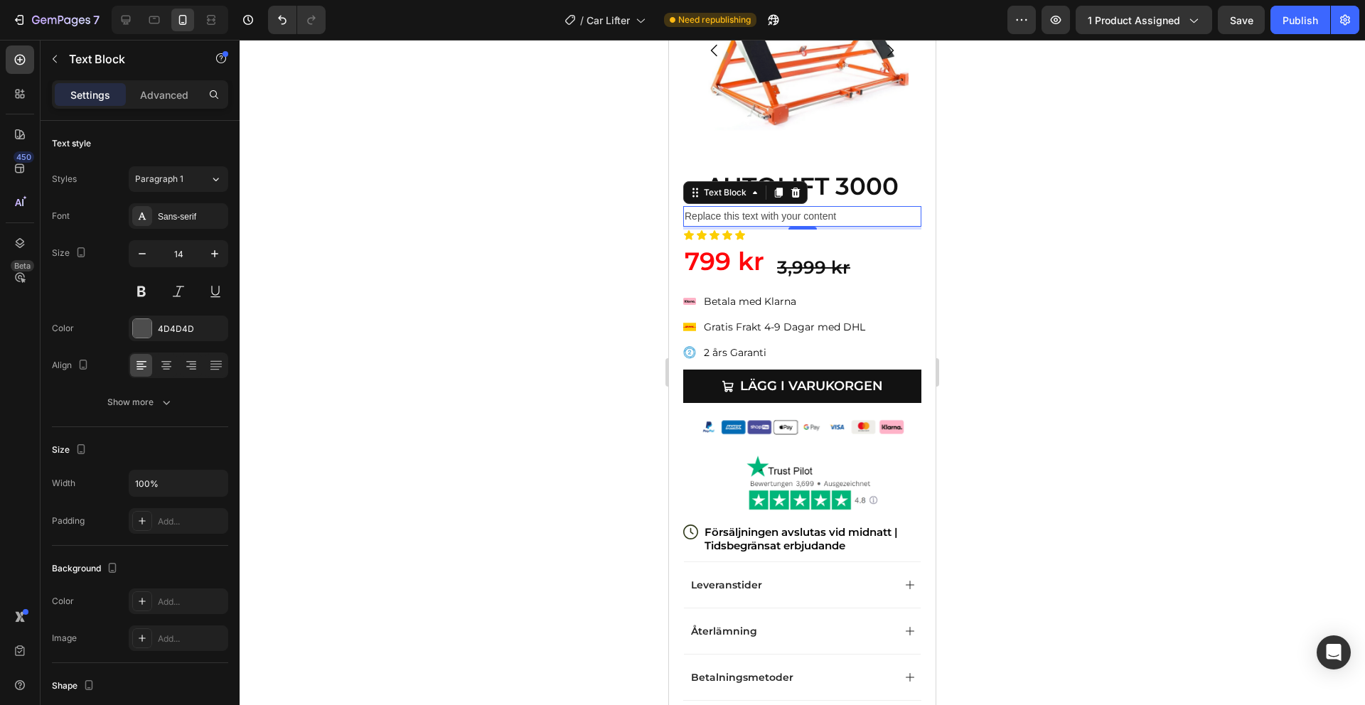
click at [782, 215] on div "Replace this text with your content" at bounding box center [802, 216] width 238 height 21
click at [782, 215] on p "Replace this text with your content" at bounding box center [802, 217] width 235 height 18
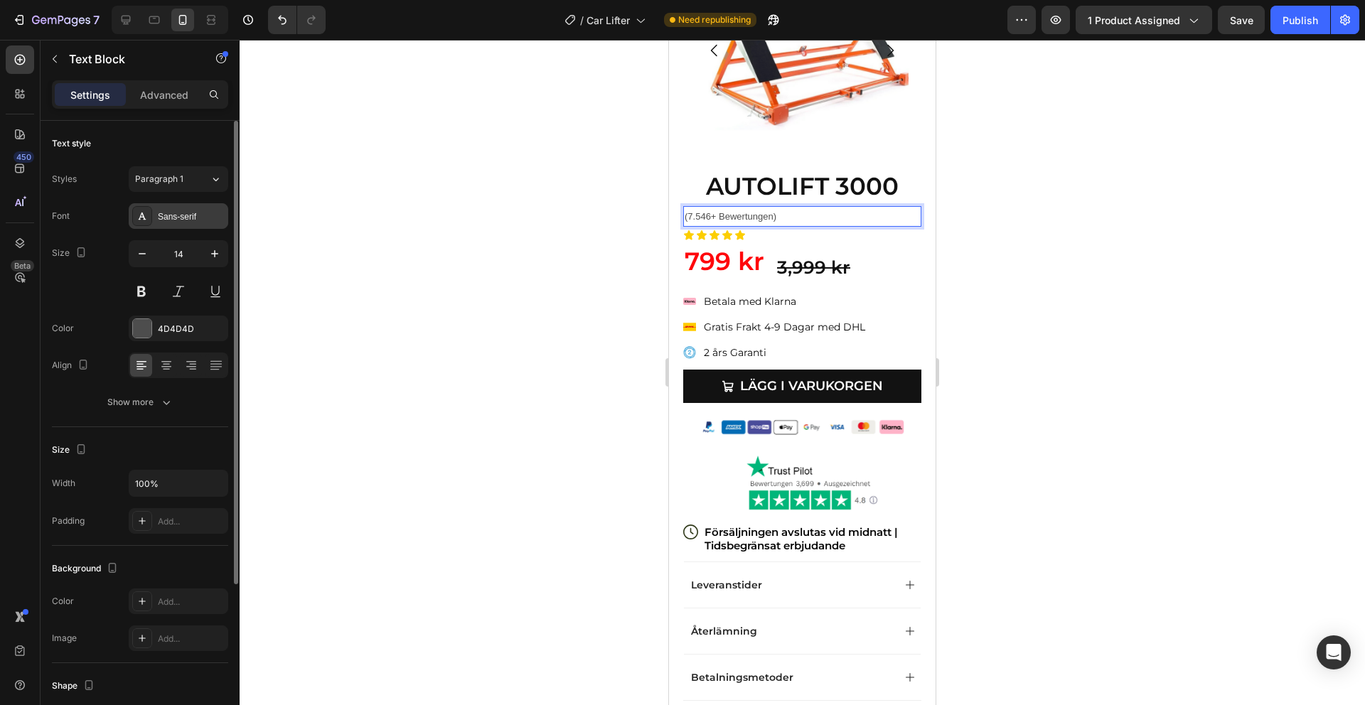
click at [187, 215] on div "Sans-serif" at bounding box center [191, 216] width 67 height 13
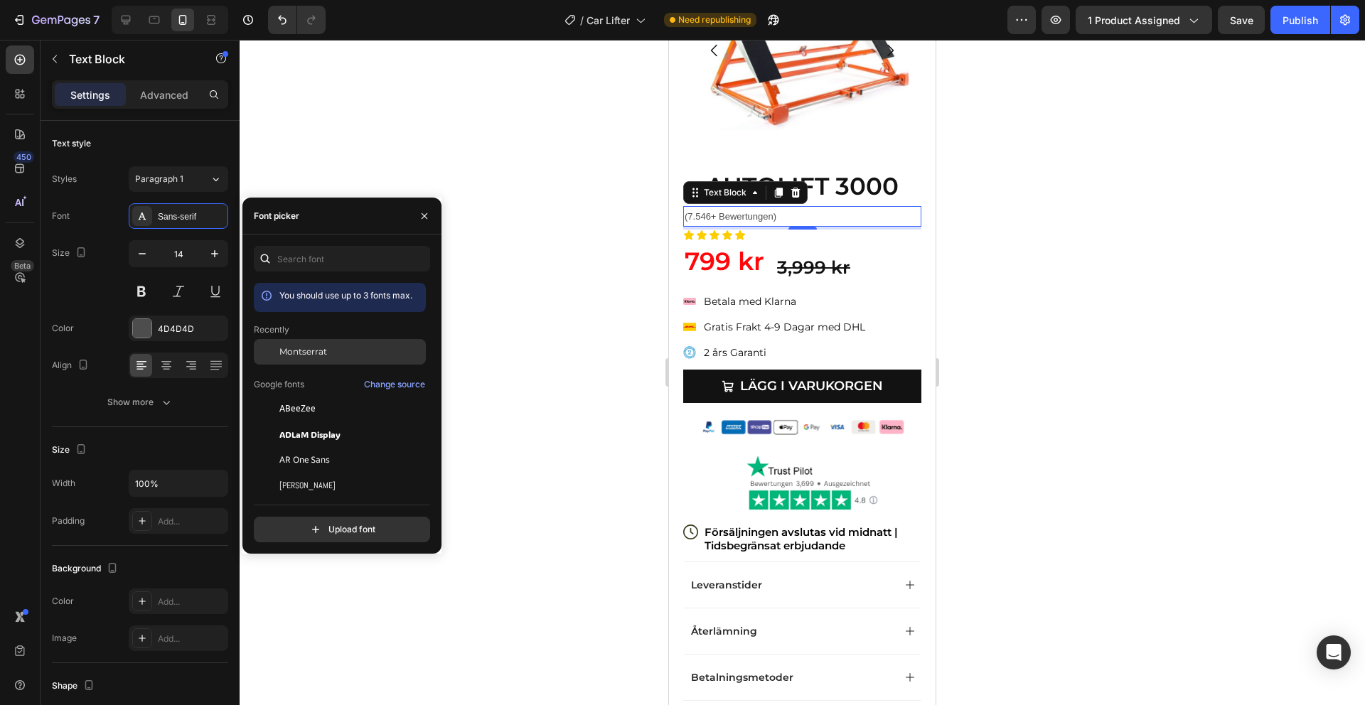
click at [291, 349] on span "Montserrat" at bounding box center [303, 352] width 48 height 13
click at [754, 301] on p "Betala med Klarna" at bounding box center [784, 301] width 161 height 15
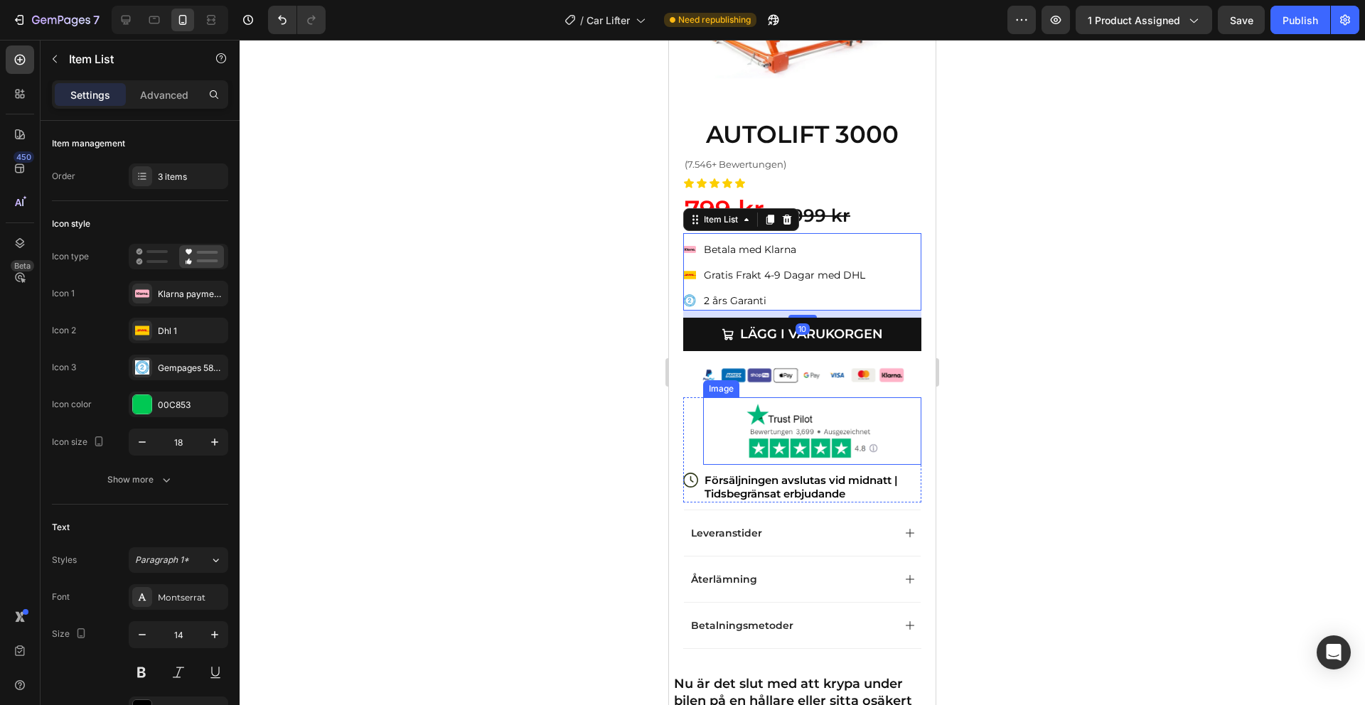
scroll to position [203, 0]
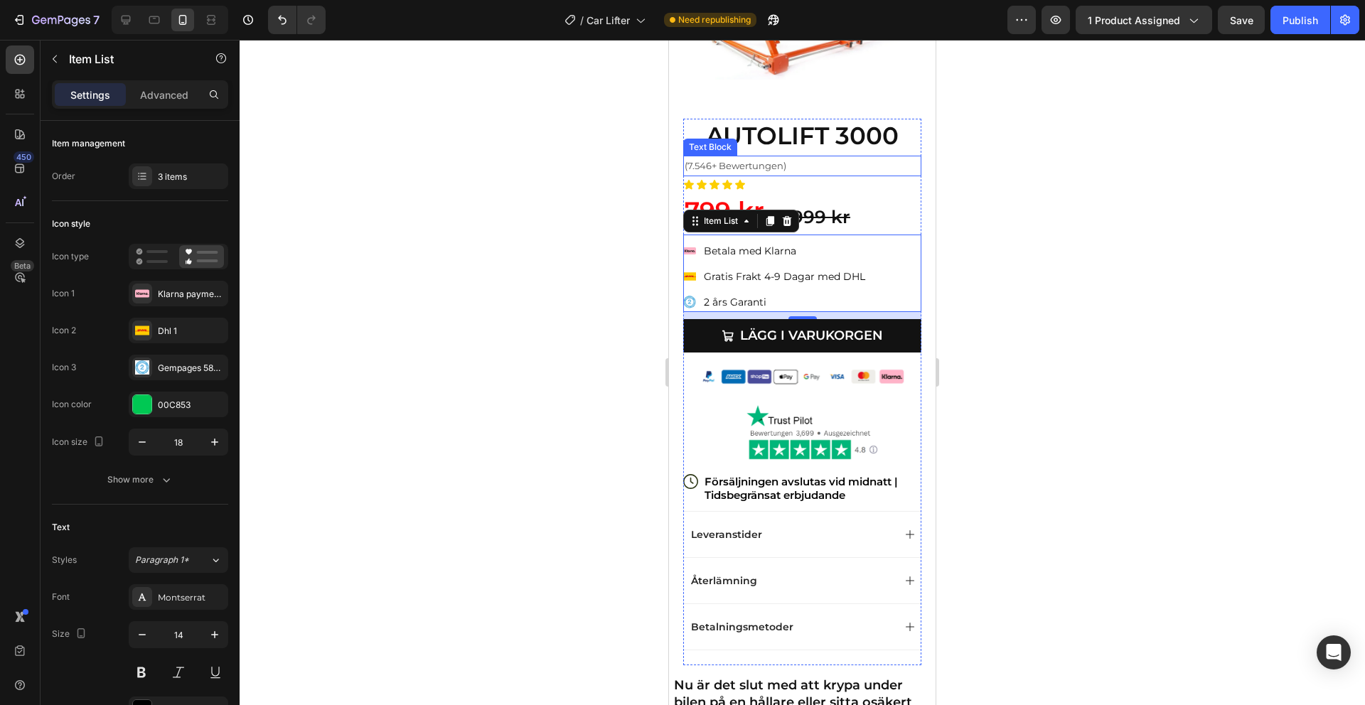
click at [771, 168] on span "(7.546+ Bewertungen)" at bounding box center [736, 165] width 102 height 11
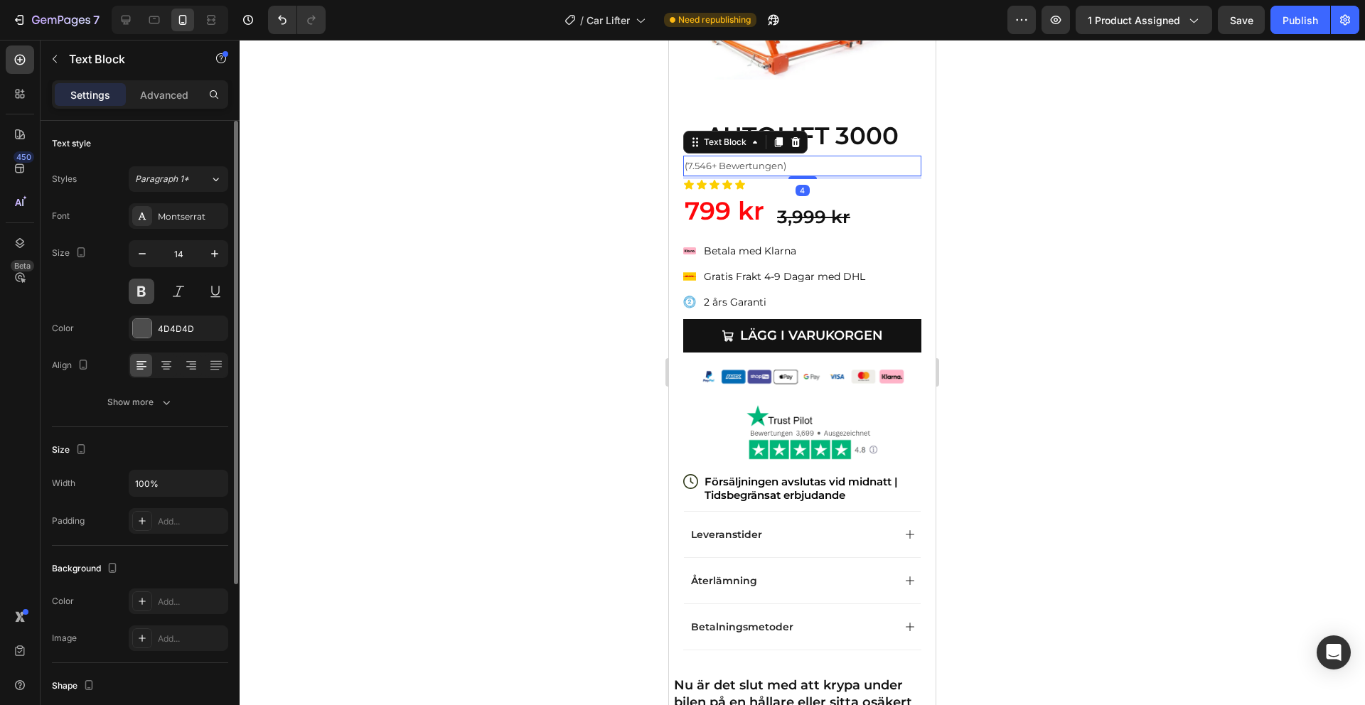
click at [141, 284] on button at bounding box center [142, 292] width 26 height 26
click at [145, 325] on div at bounding box center [142, 328] width 18 height 18
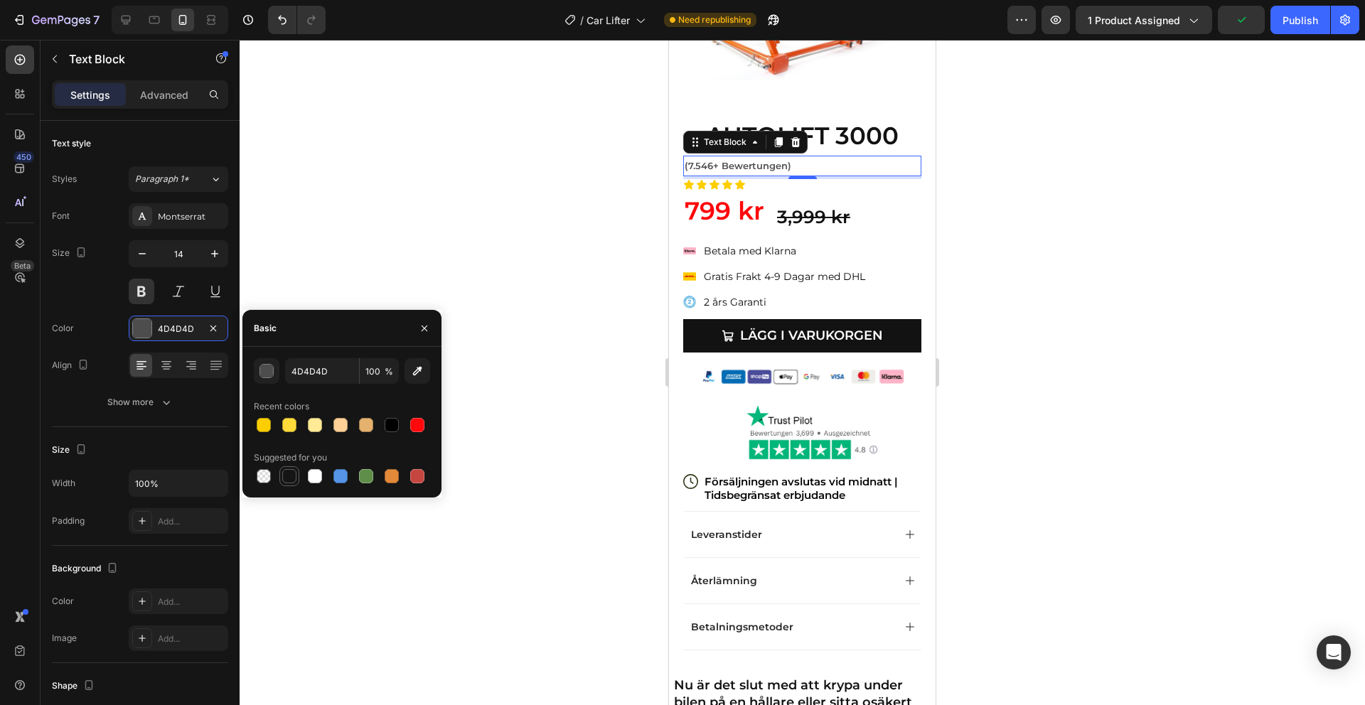
click at [290, 475] on div at bounding box center [289, 476] width 14 height 14
click at [391, 418] on div at bounding box center [392, 425] width 14 height 14
type input "000000"
click at [135, 296] on button at bounding box center [142, 292] width 26 height 26
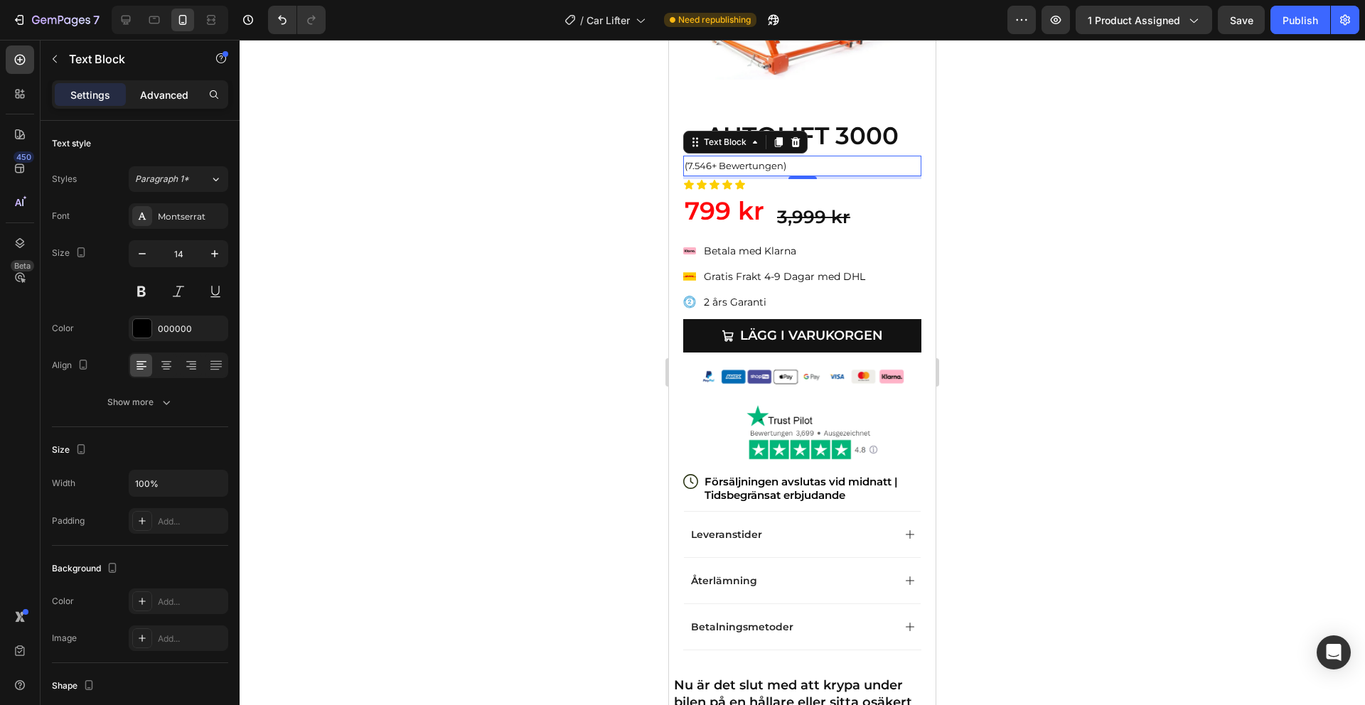
click at [153, 104] on div "Advanced" at bounding box center [164, 94] width 71 height 23
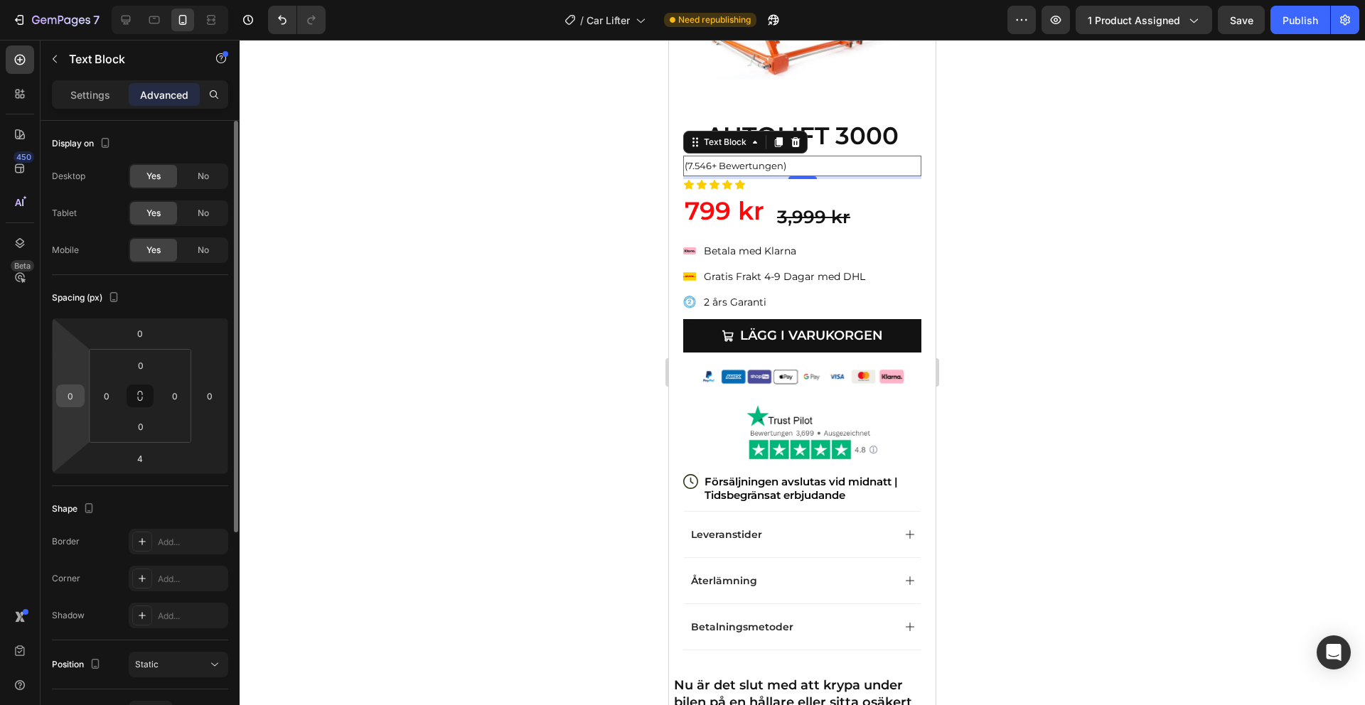
click at [72, 395] on input "0" at bounding box center [70, 395] width 21 height 21
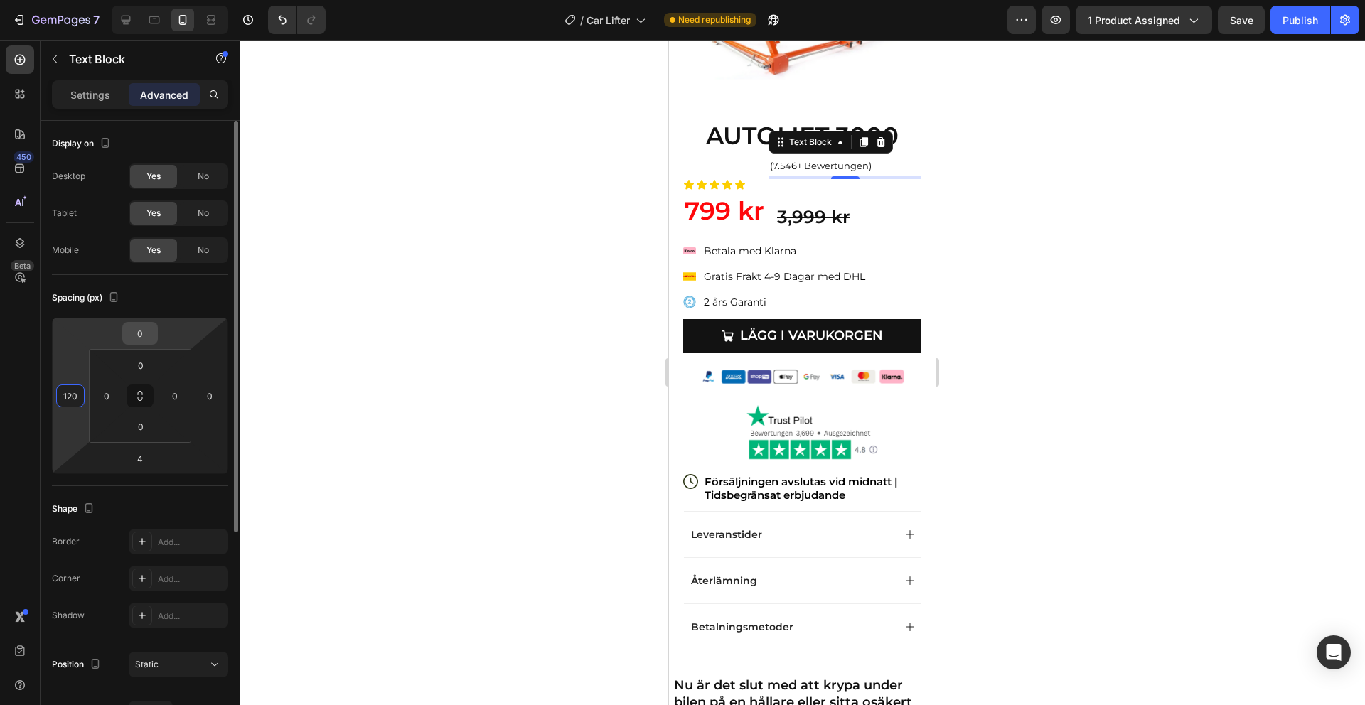
type input "120"
click at [134, 335] on input "0" at bounding box center [140, 333] width 28 height 21
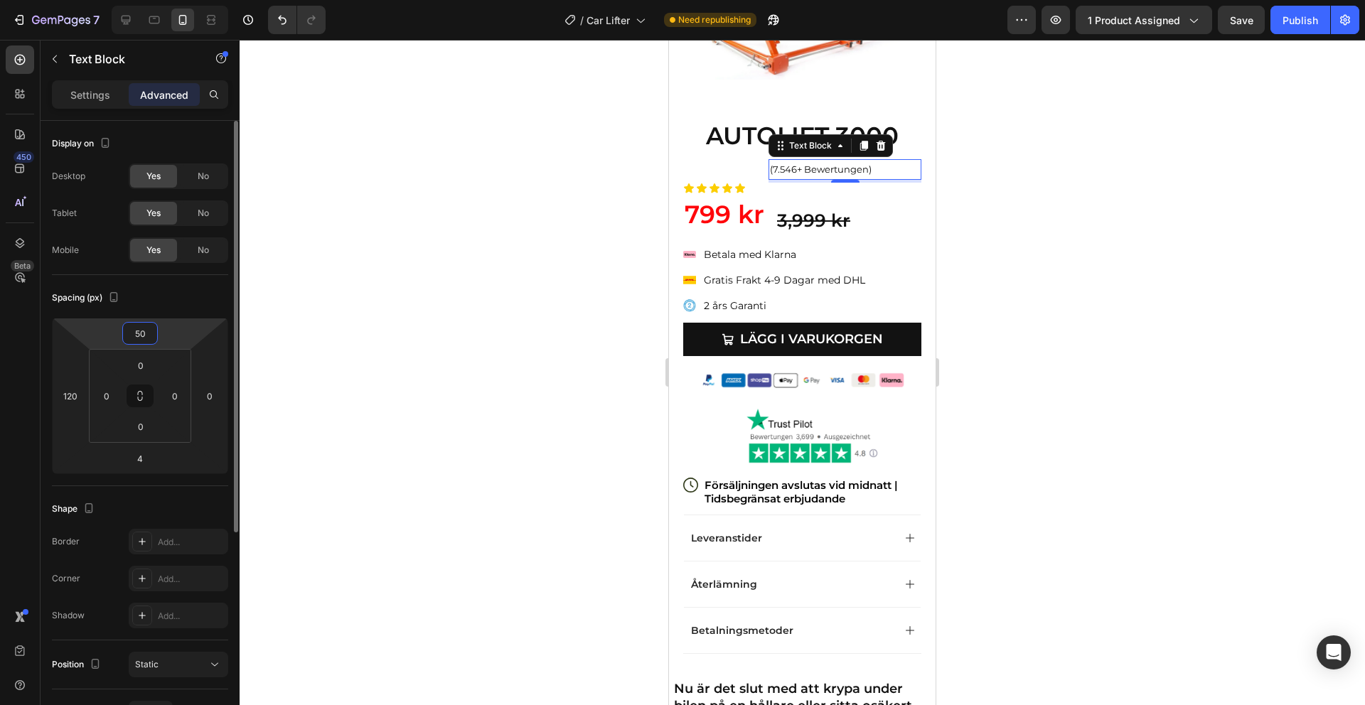
type input "5"
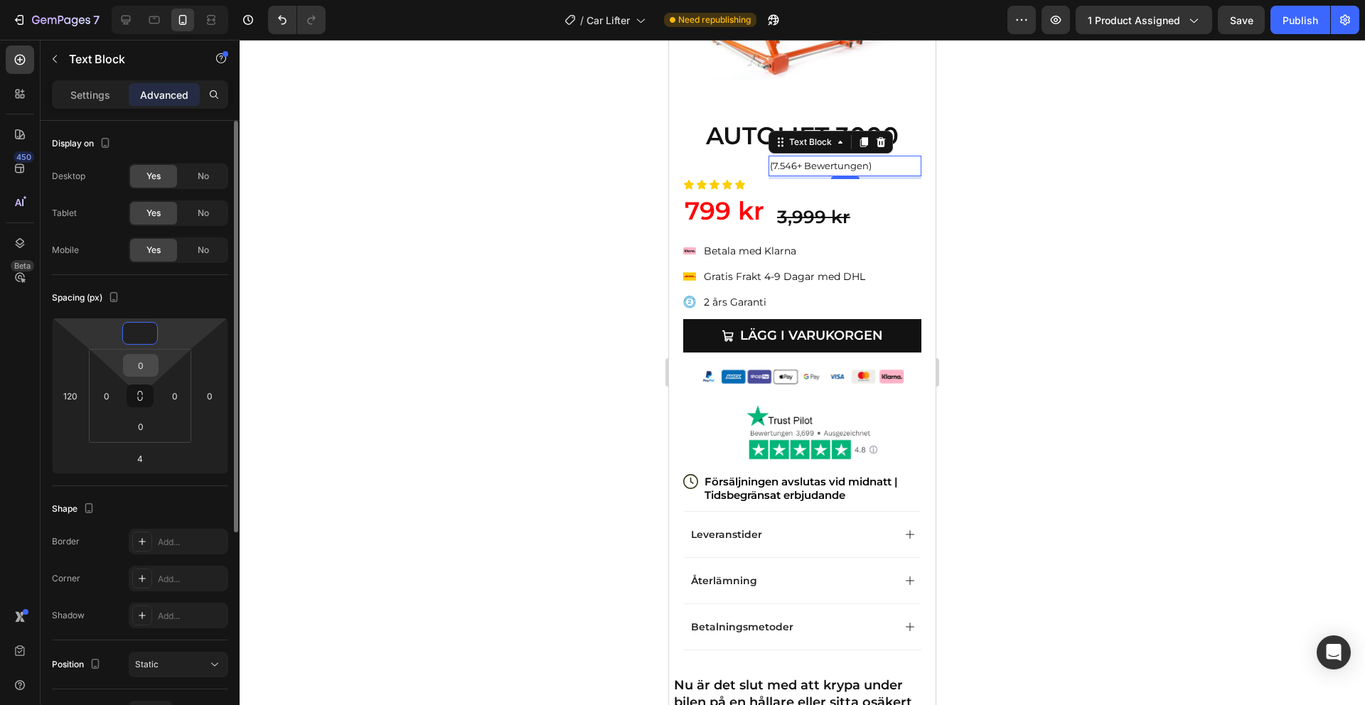
click at [147, 358] on input "0" at bounding box center [141, 365] width 28 height 21
type input "0"
type input "-"
click at [143, 338] on input "0" at bounding box center [140, 333] width 28 height 21
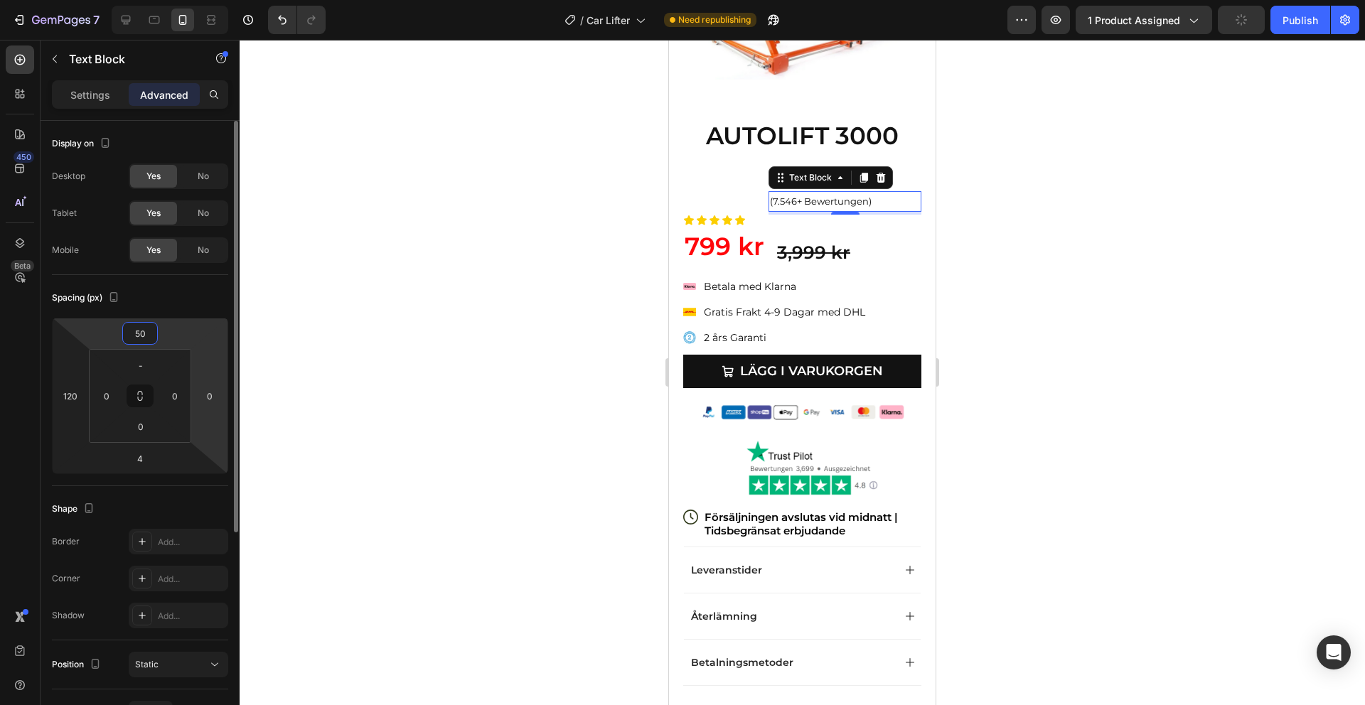
type input "5"
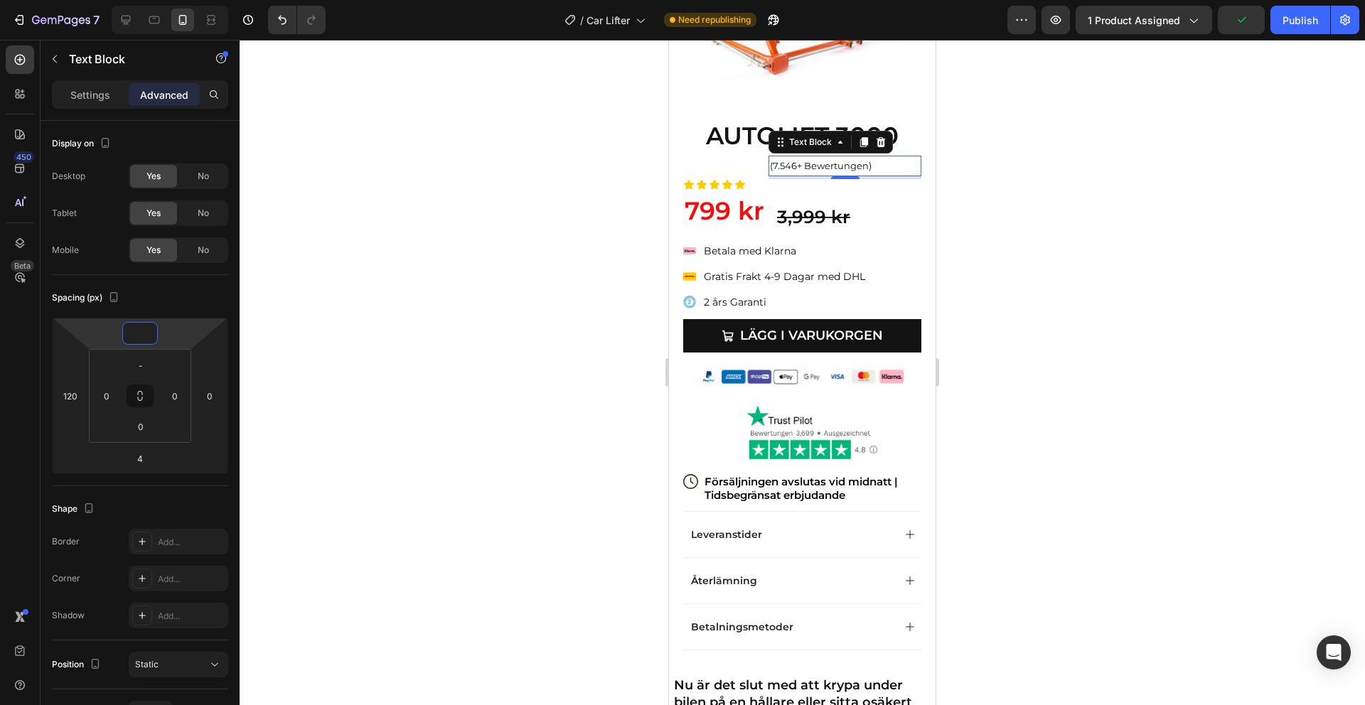
drag, startPoint x: 264, startPoint y: 117, endPoint x: 980, endPoint y: 157, distance: 717.0
click at [1019, 156] on div at bounding box center [802, 372] width 1125 height 665
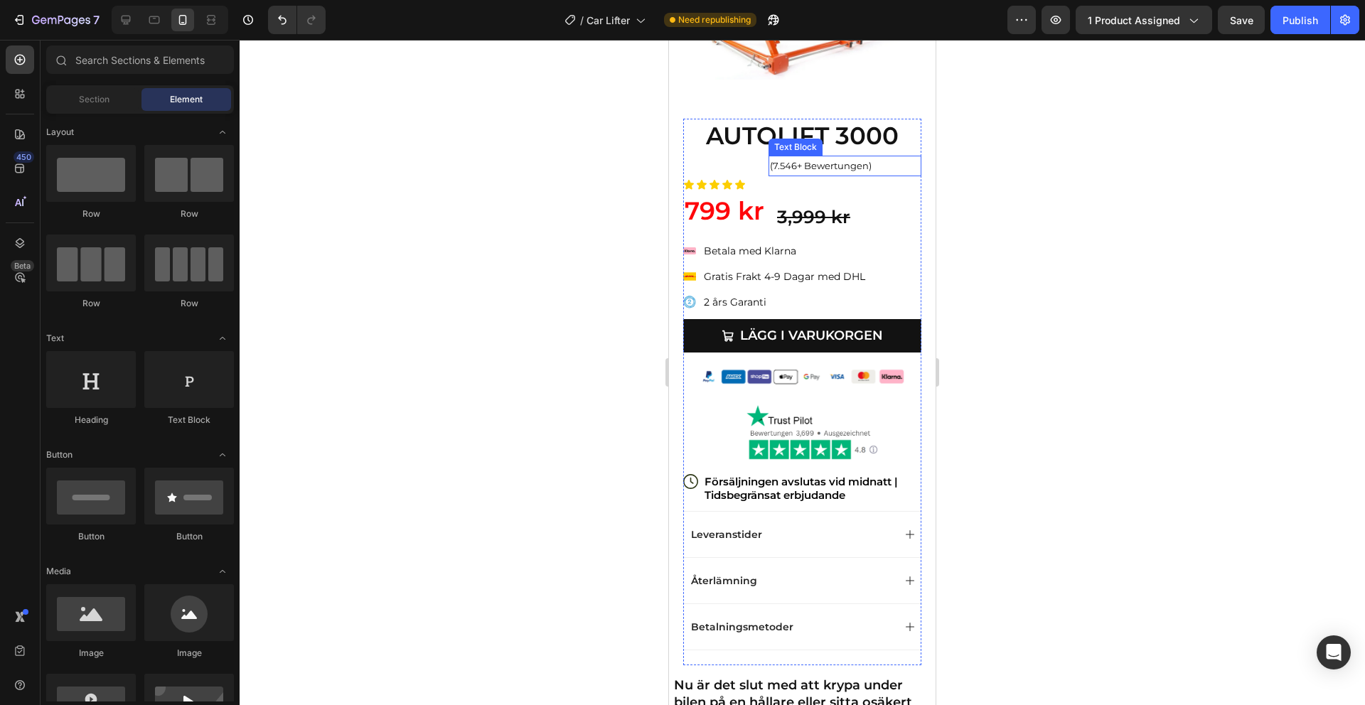
click at [825, 164] on span "(7.546+ Bewertungen)" at bounding box center [821, 165] width 102 height 11
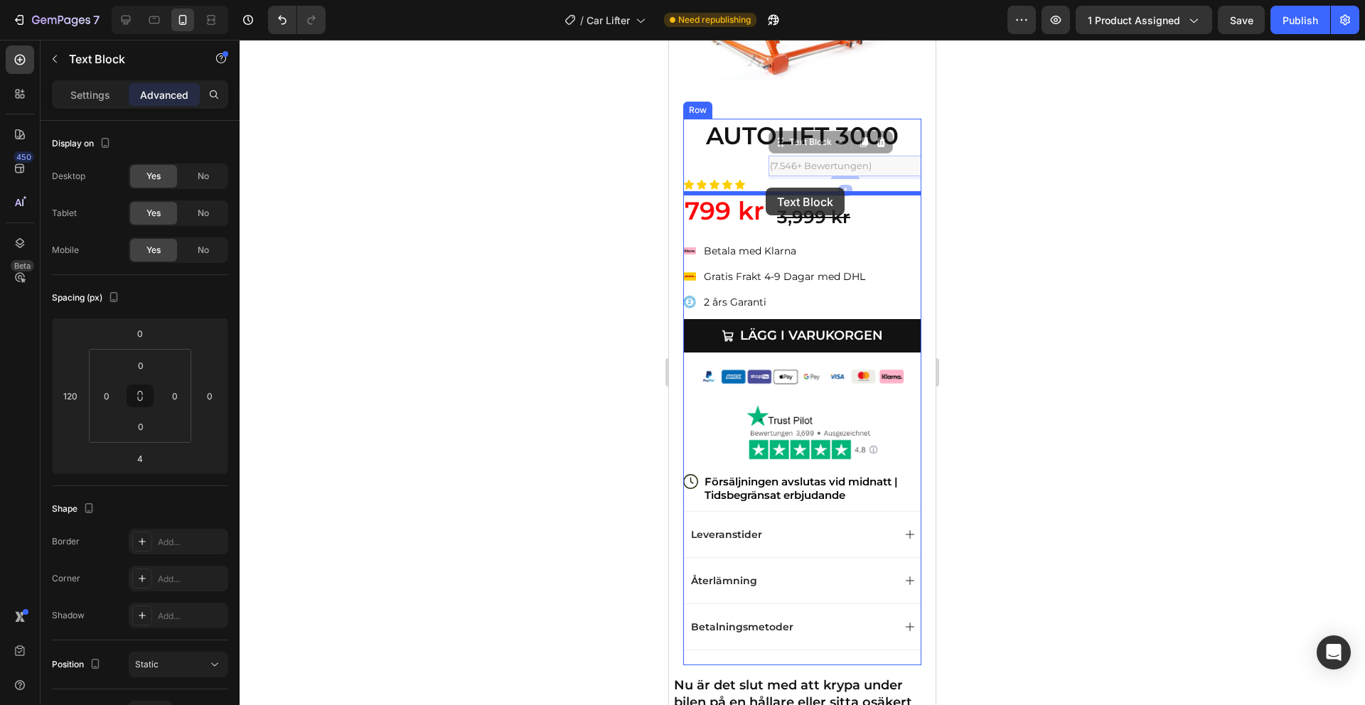
drag, startPoint x: 784, startPoint y: 146, endPoint x: 766, endPoint y: 188, distance: 45.2
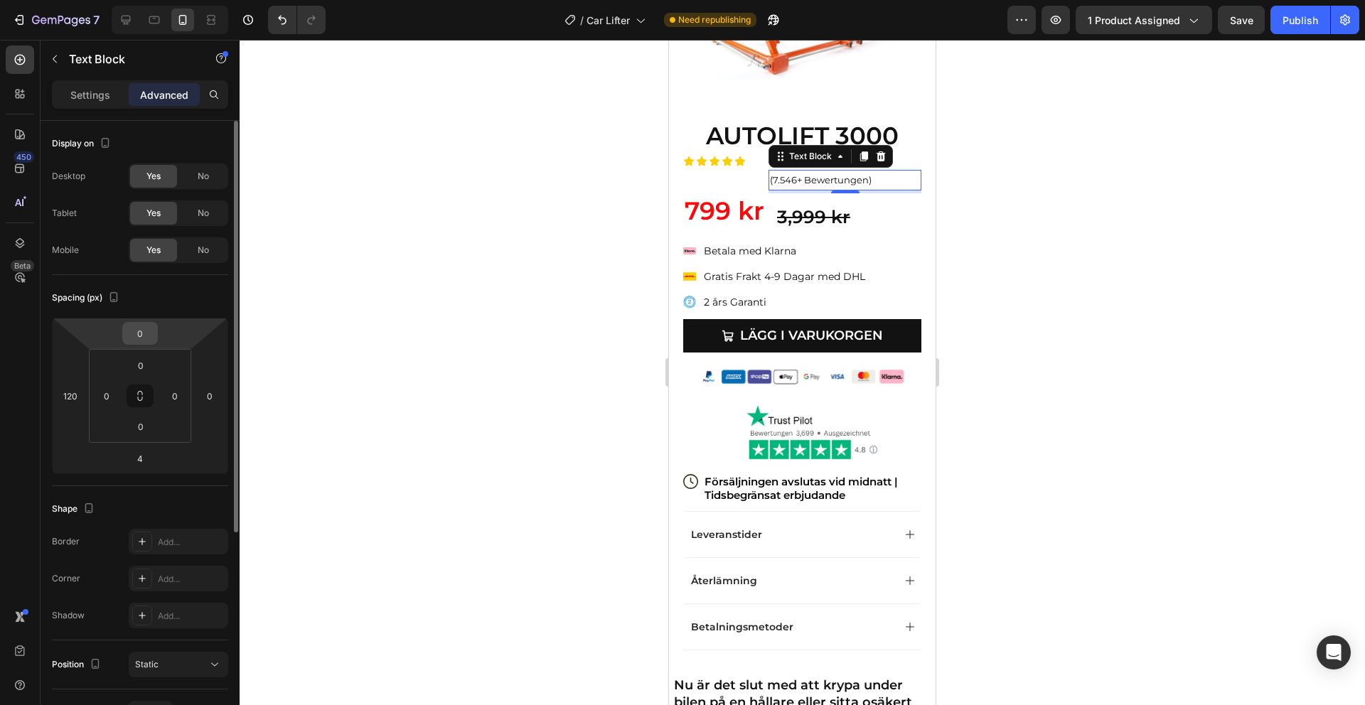
click at [143, 336] on input "0" at bounding box center [140, 333] width 28 height 21
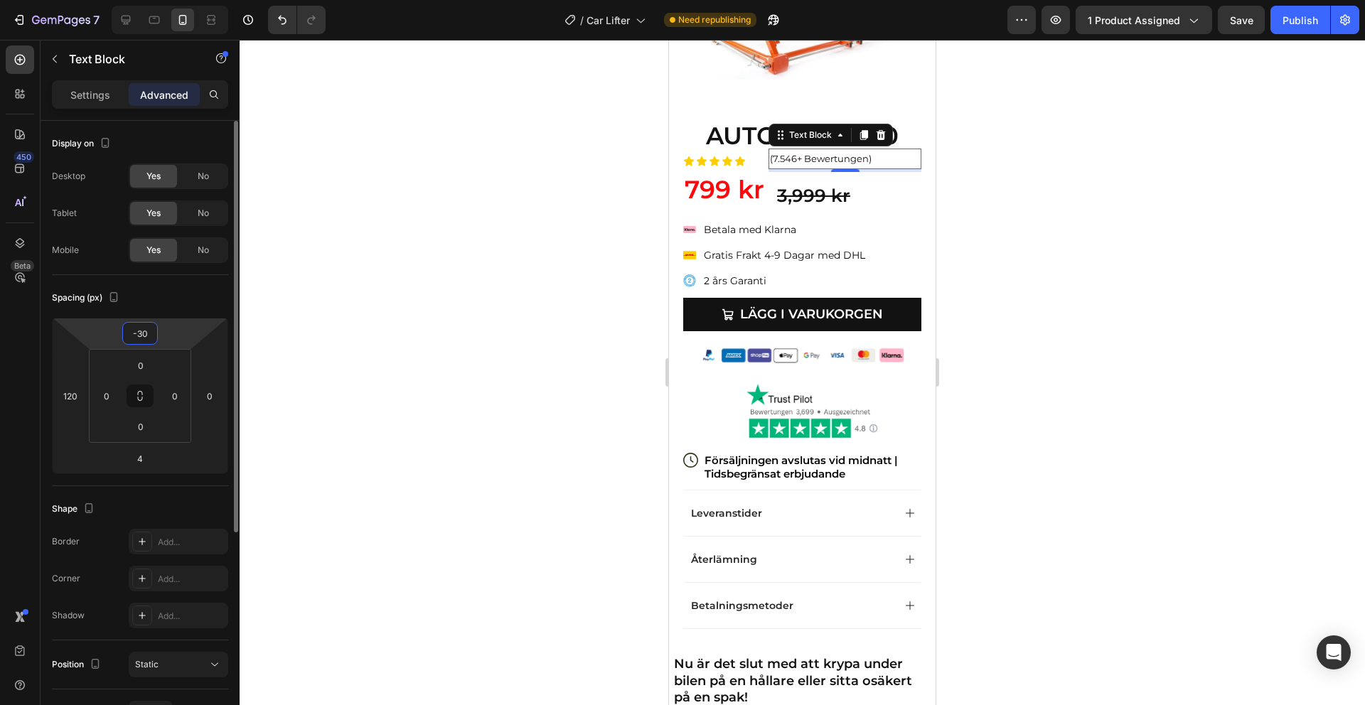
type input "-3"
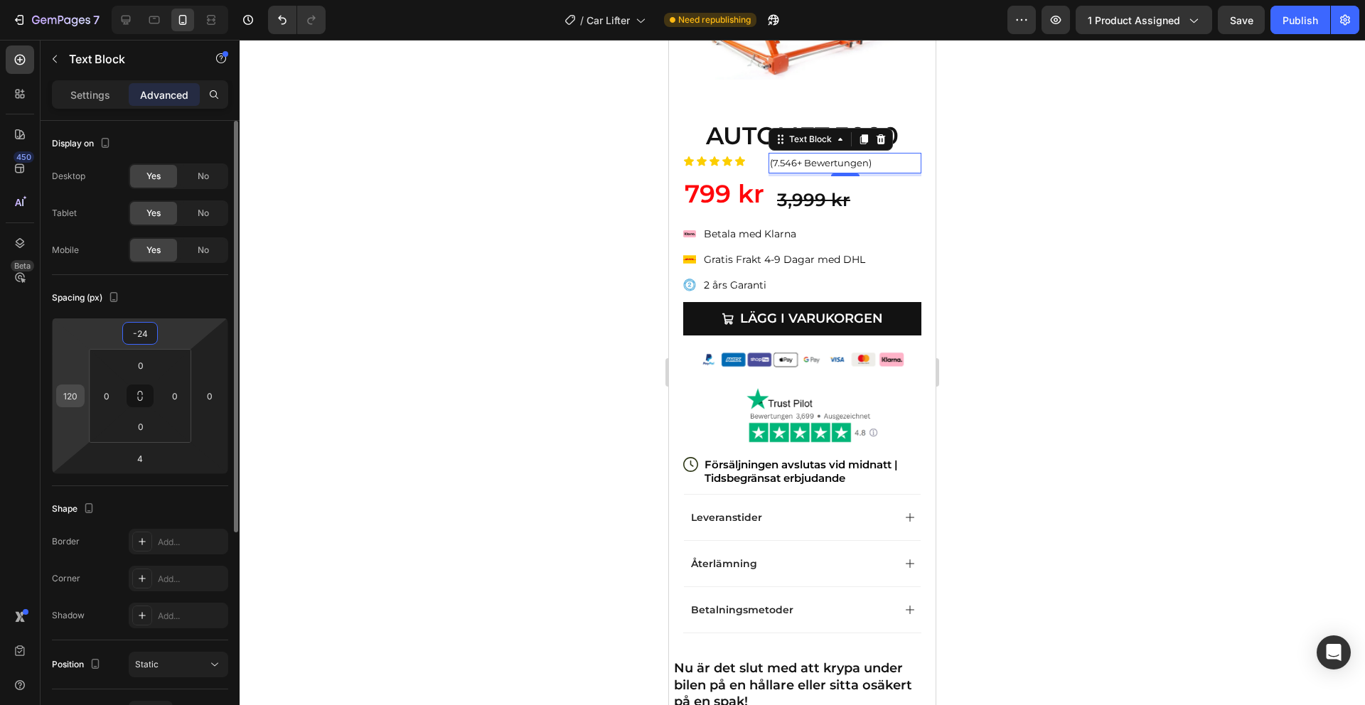
type input "-24"
click at [73, 395] on input "120" at bounding box center [70, 395] width 21 height 21
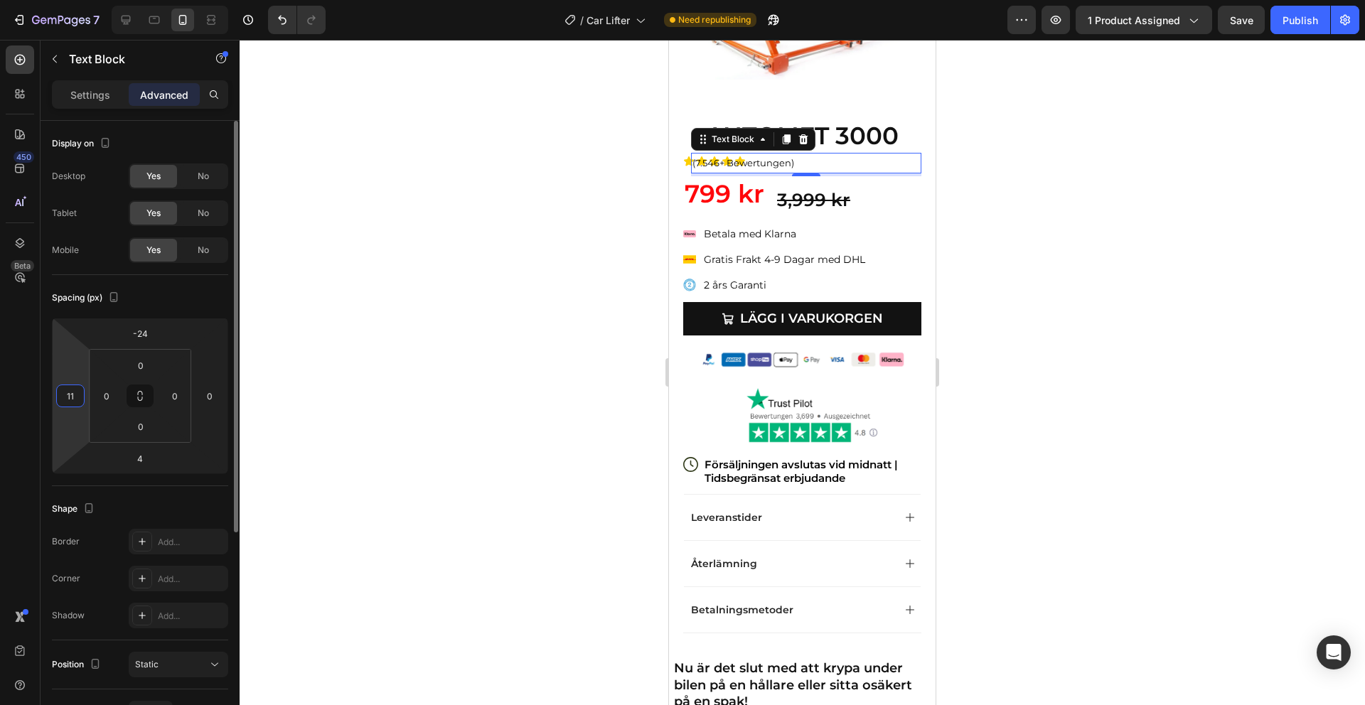
type input "1"
type input "100"
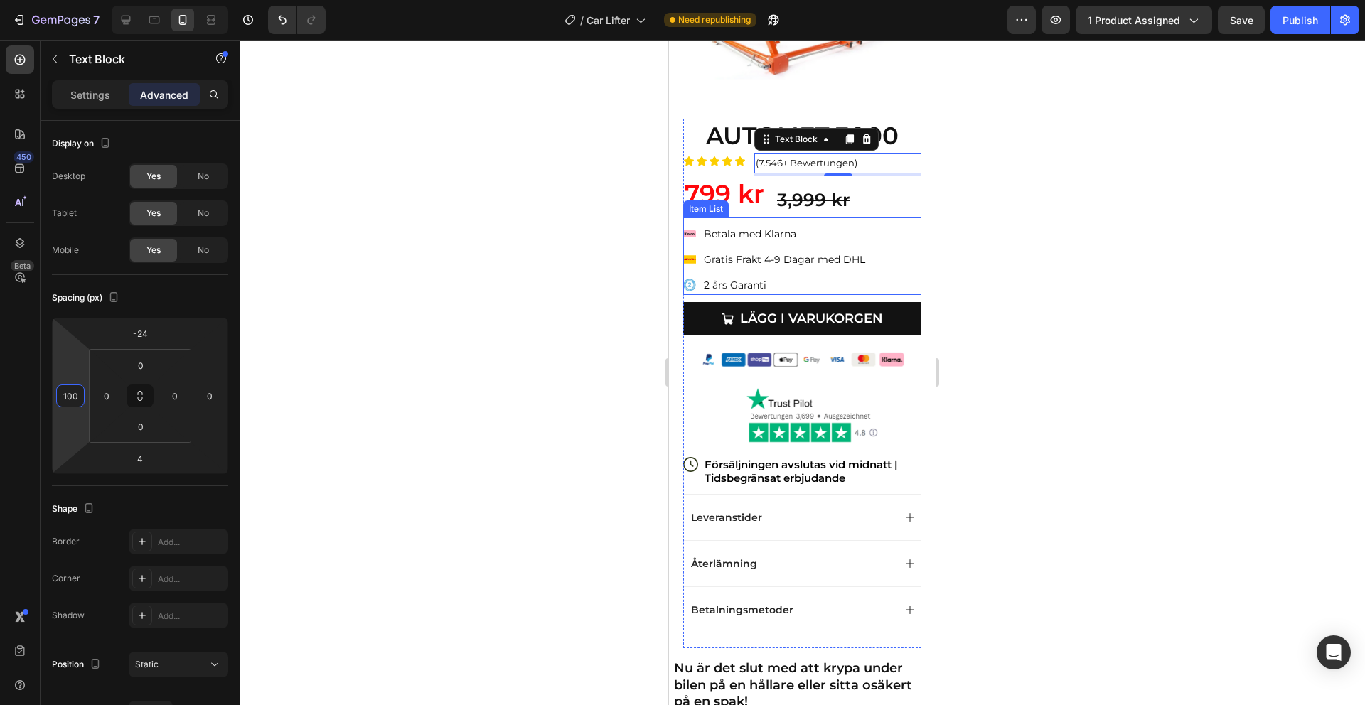
click at [879, 227] on div "Klarna Payment Badge Betala med Klarna Gratis Frakt 4-9 Dagar med DHL 2 års Gar…" at bounding box center [802, 260] width 238 height 70
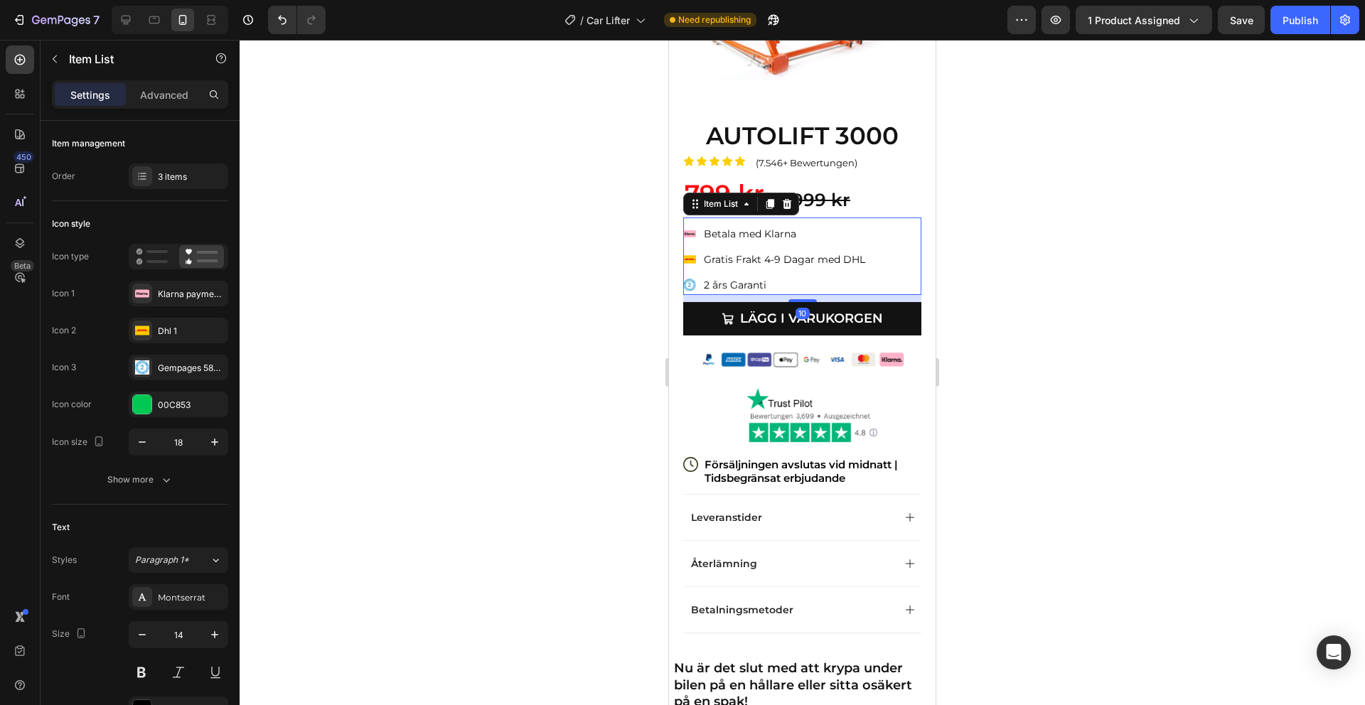
click at [1270, 29] on div "Preview 1 product assigned Save Publish" at bounding box center [1183, 20] width 352 height 28
click at [1288, 31] on button "Publish" at bounding box center [1300, 20] width 60 height 28
click at [770, 136] on p "AUTOLIFT 3000" at bounding box center [802, 135] width 235 height 31
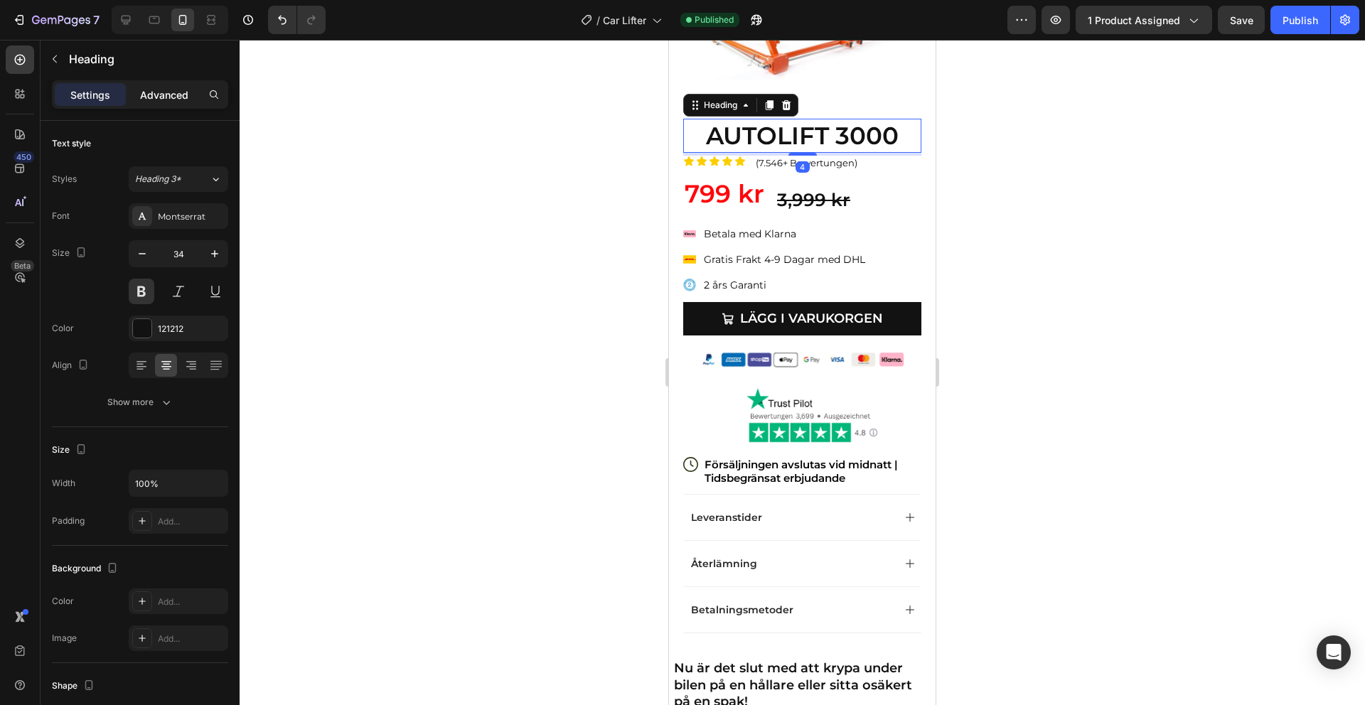
click at [159, 97] on p "Advanced" at bounding box center [164, 94] width 48 height 15
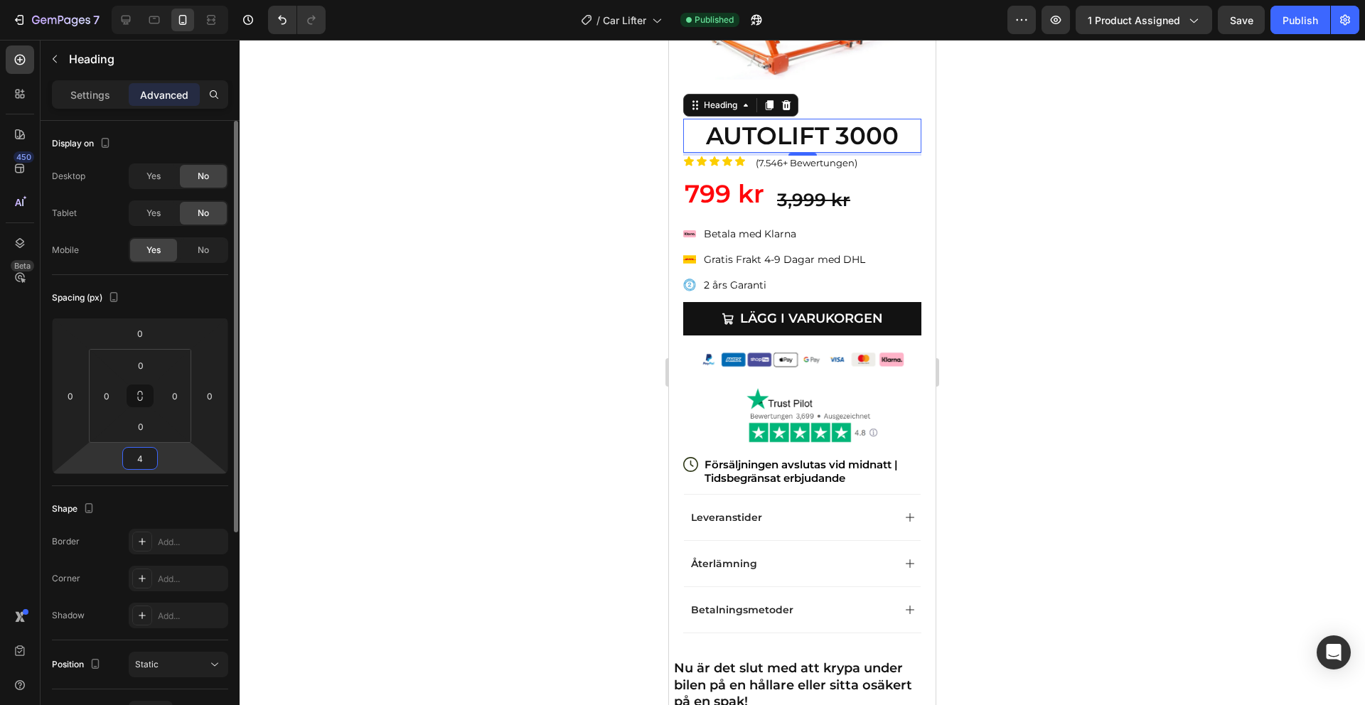
click at [141, 461] on input "4" at bounding box center [140, 458] width 28 height 21
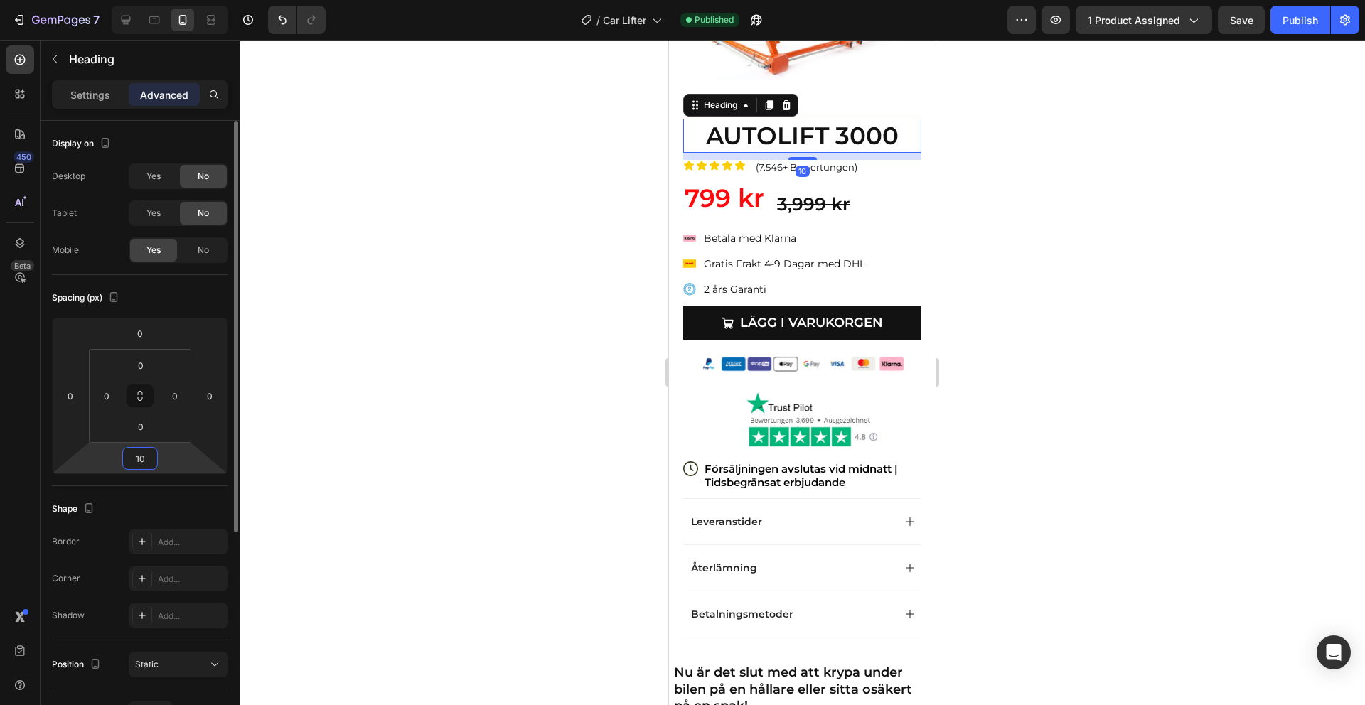
type input "1"
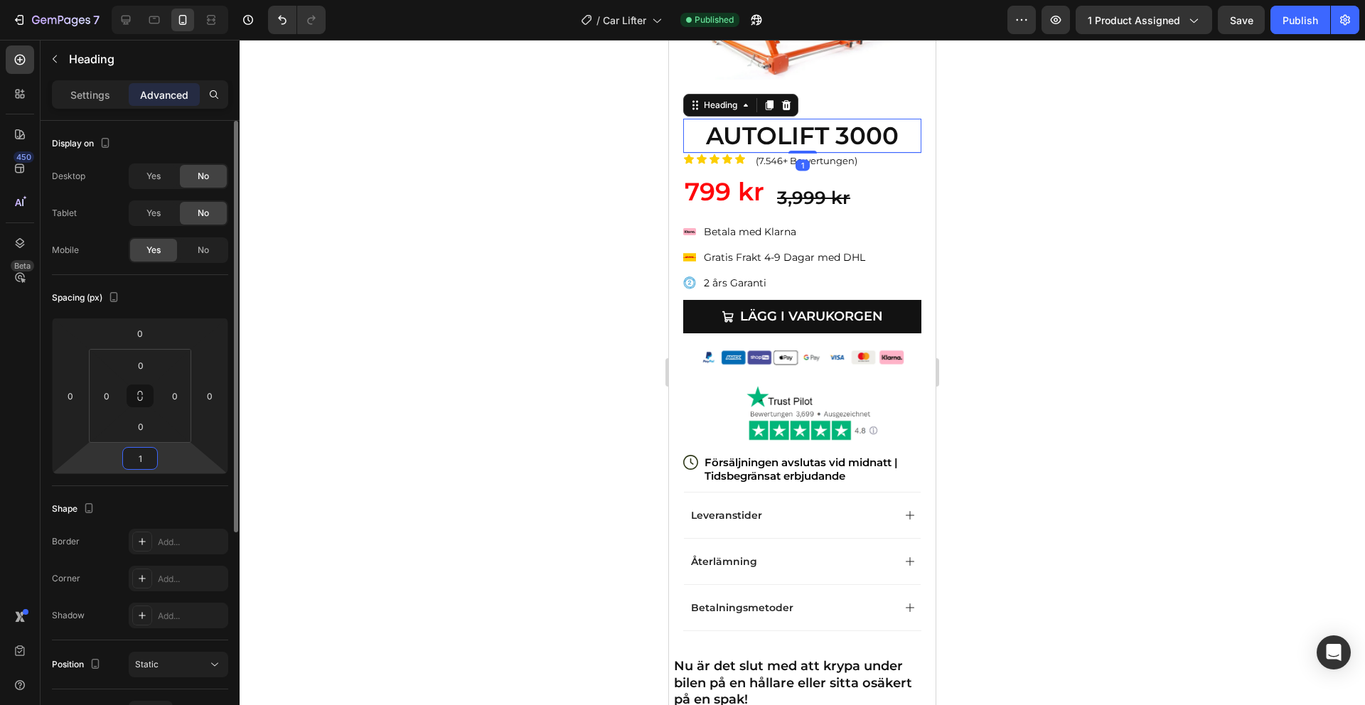
type input "15"
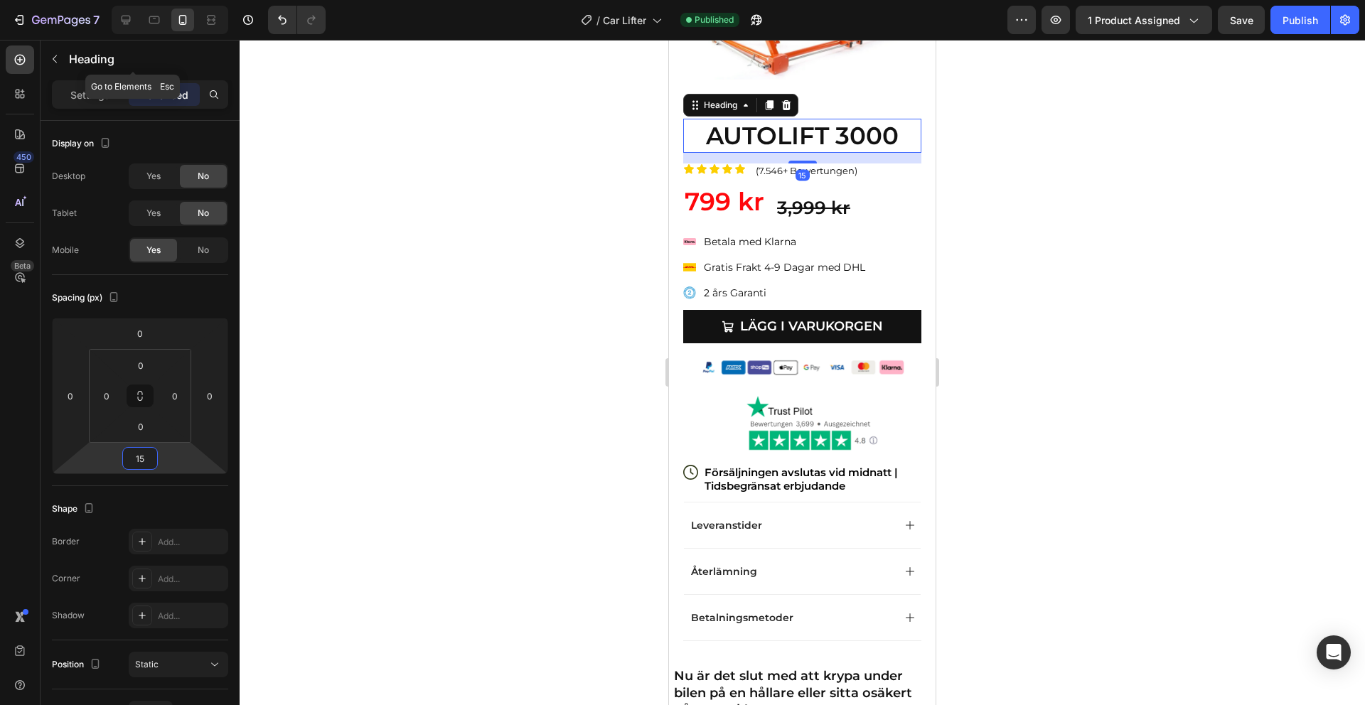
click at [111, 73] on div "Heading" at bounding box center [133, 59] width 185 height 37
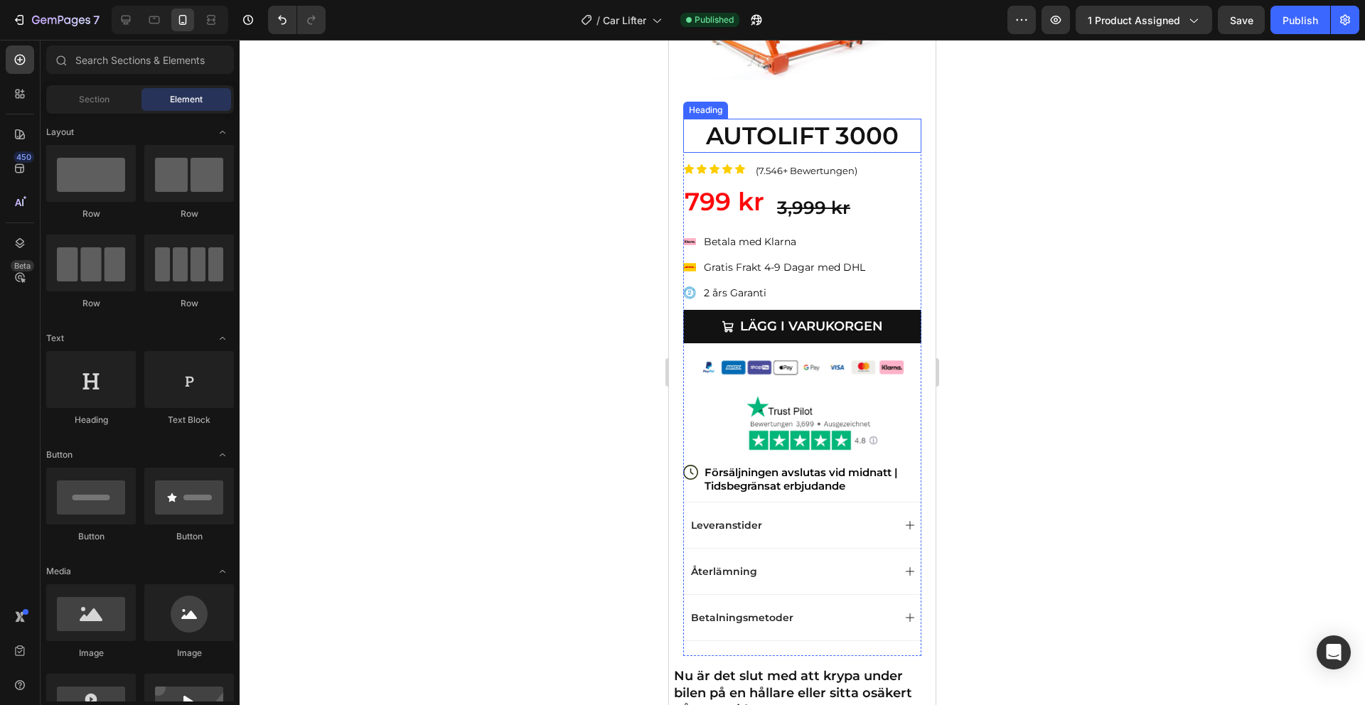
click at [716, 142] on p "AUTOLIFT 3000" at bounding box center [802, 135] width 235 height 31
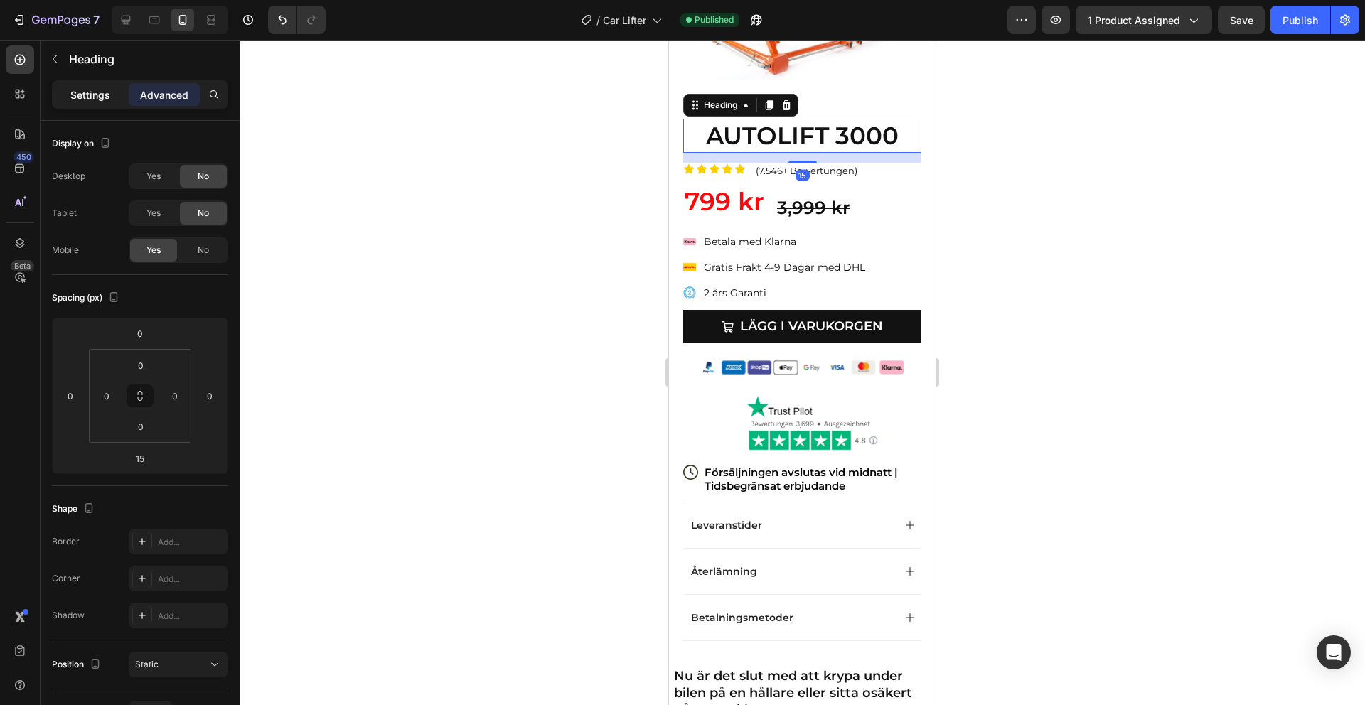
click at [92, 104] on div "Settings" at bounding box center [90, 94] width 71 height 23
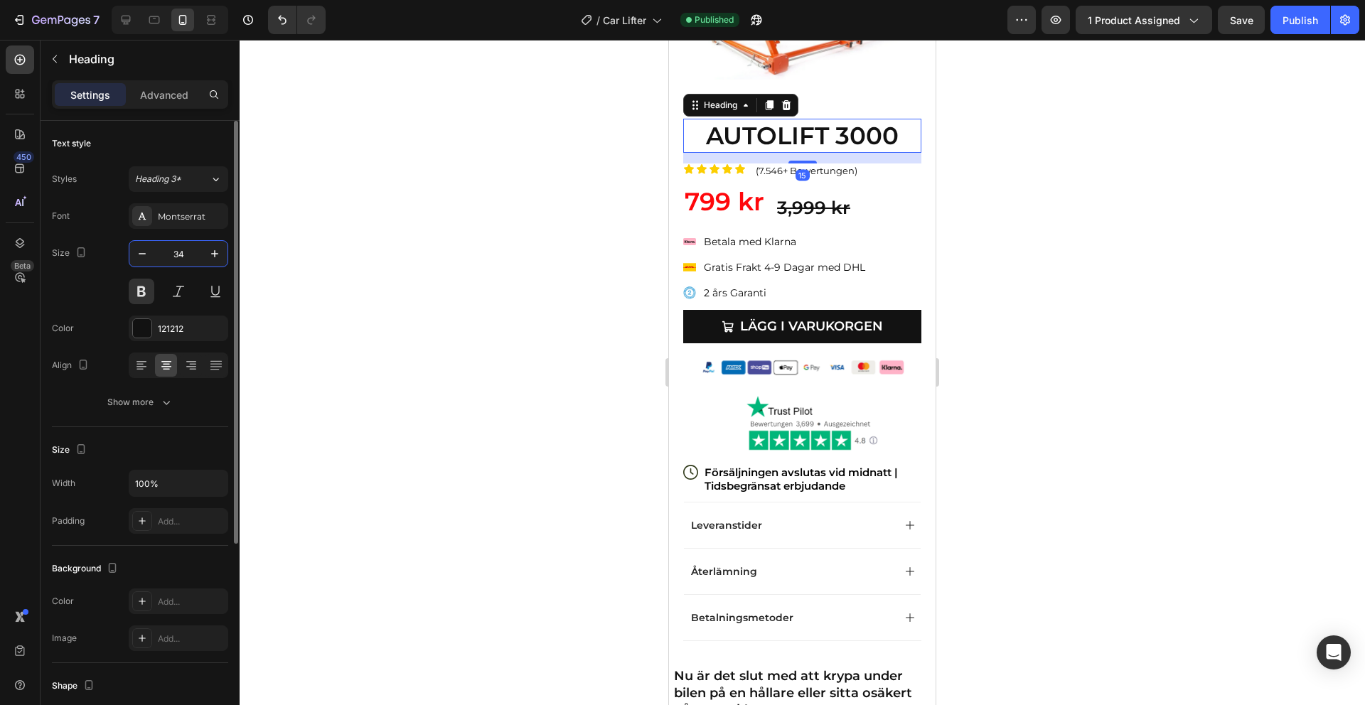
click at [176, 259] on input "34" at bounding box center [178, 254] width 47 height 26
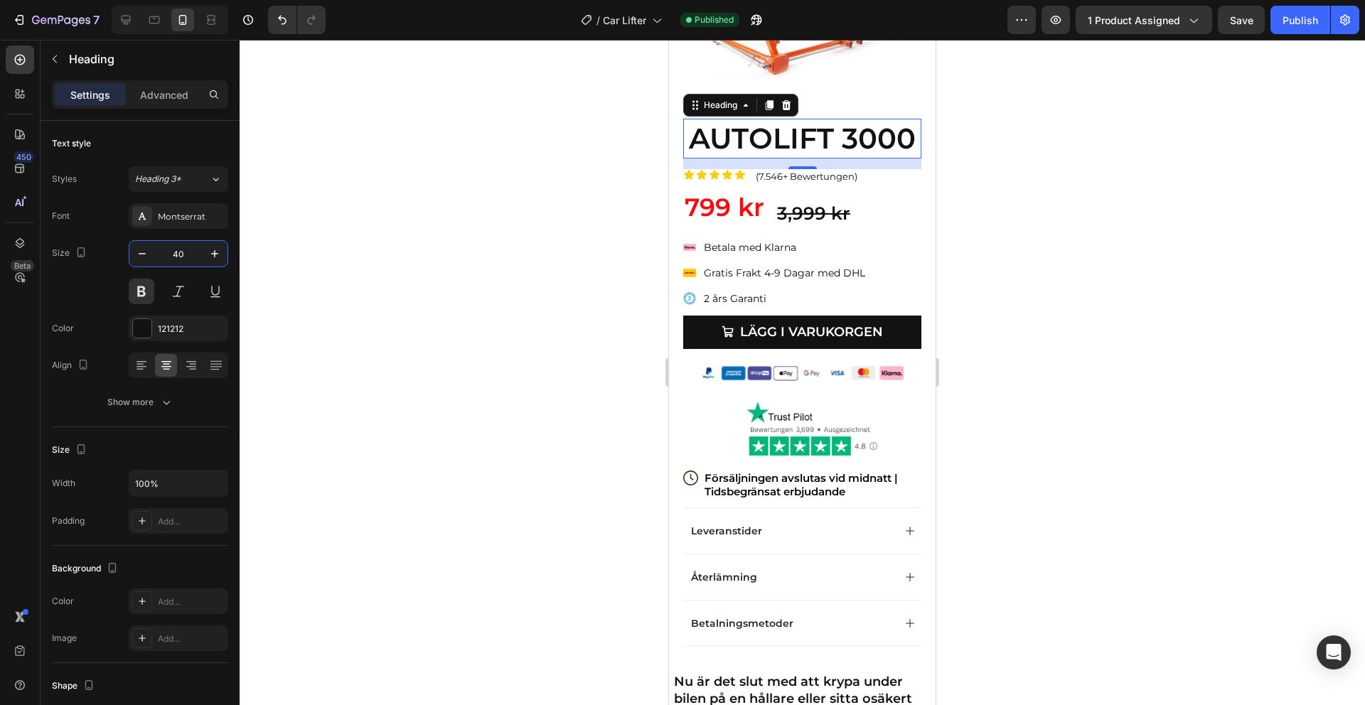
type input "40"
click at [1302, 4] on div "7 Version history / Car Lifter Published Preview 1 product assigned Save Publish" at bounding box center [682, 20] width 1365 height 41
click at [783, 422] on img at bounding box center [812, 429] width 142 height 68
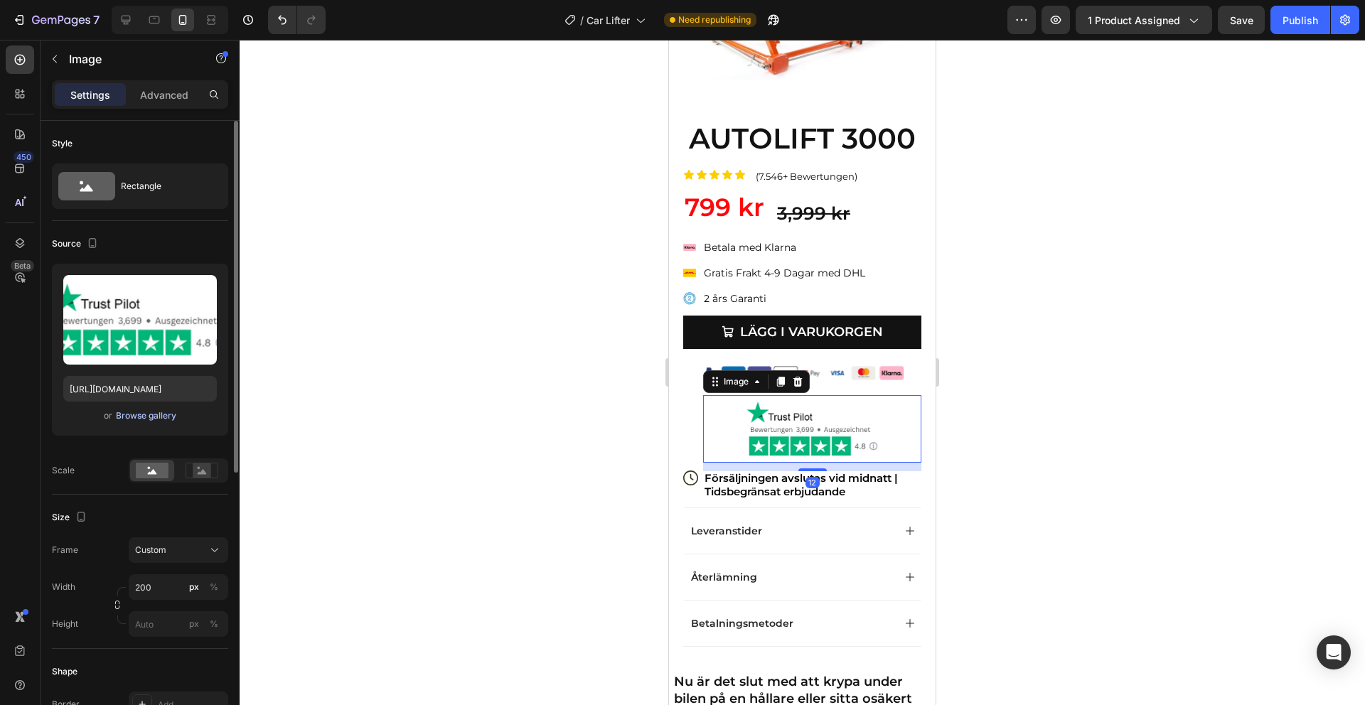
click at [147, 420] on div "Browse gallery" at bounding box center [146, 415] width 60 height 13
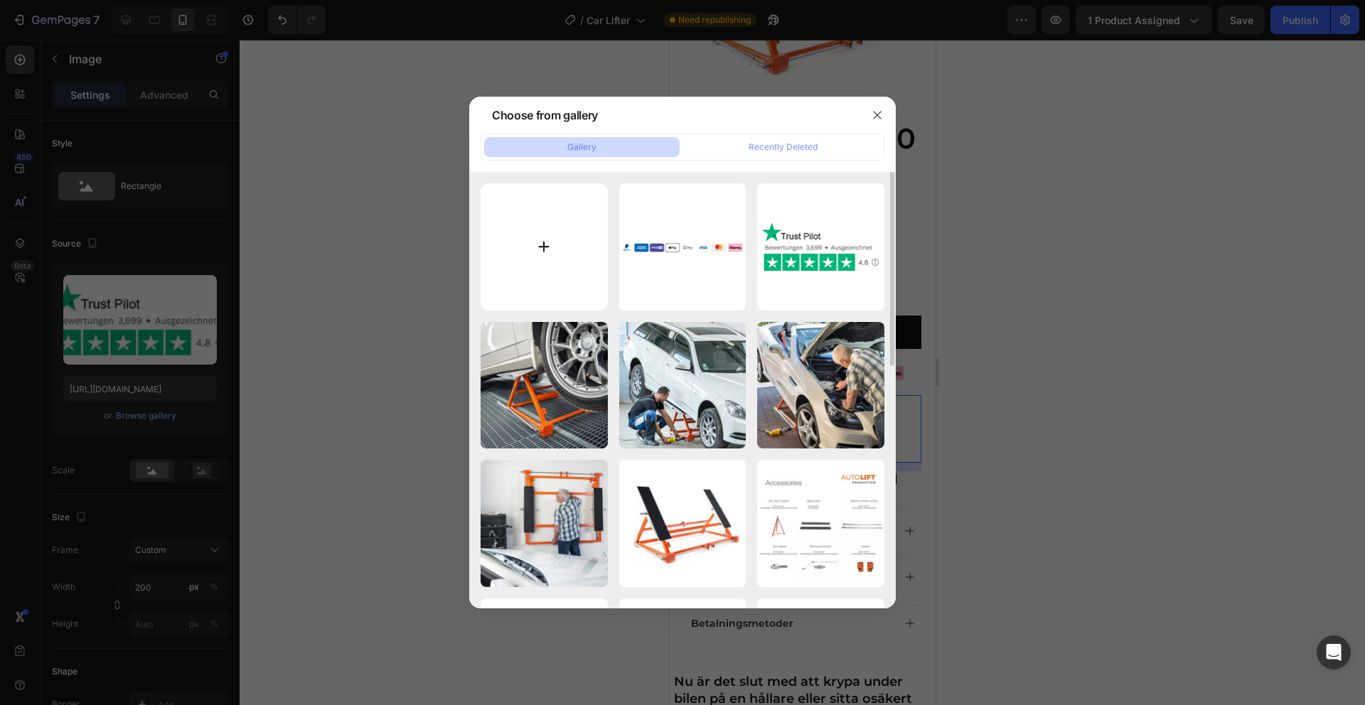
type input "C:\fakepath\E-Bikes für alle Arten von Straßen (4) (1).png"
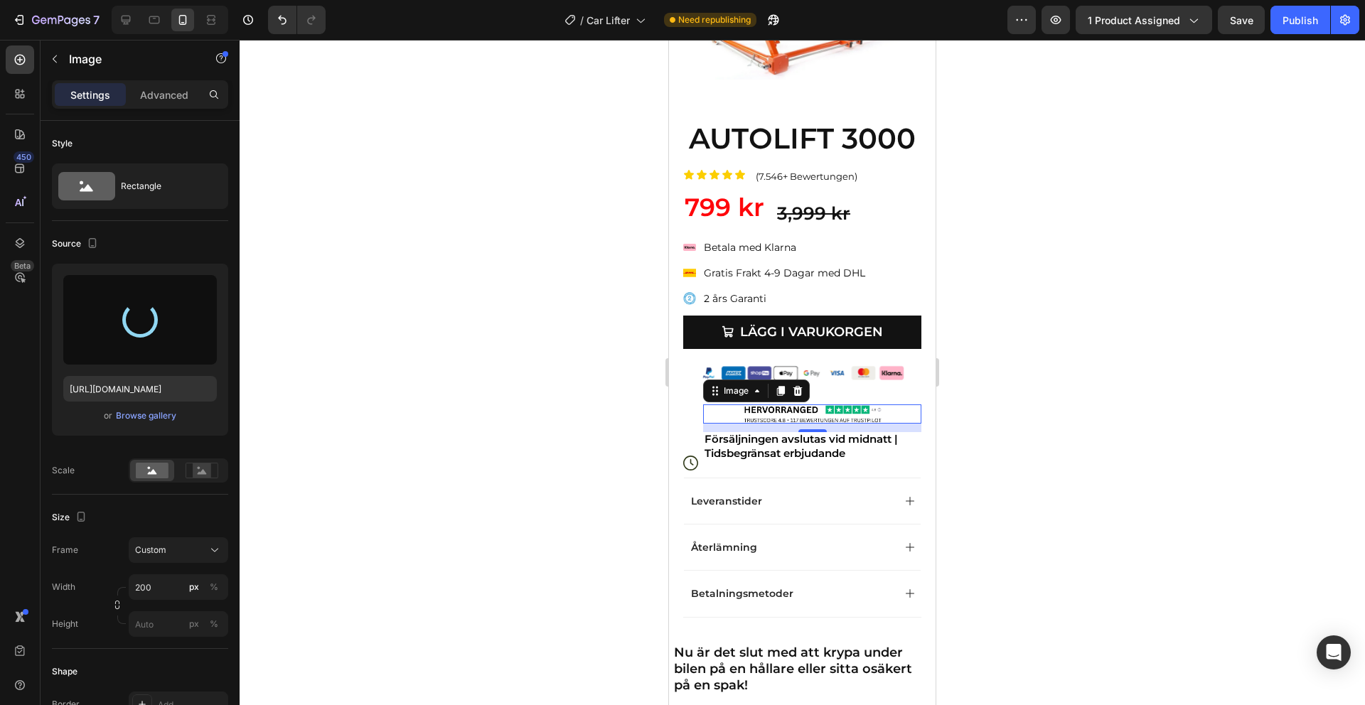
type input "https://cdn.shopify.com/s/files/1/0910/9402/4458/files/gempages_581251560135197…"
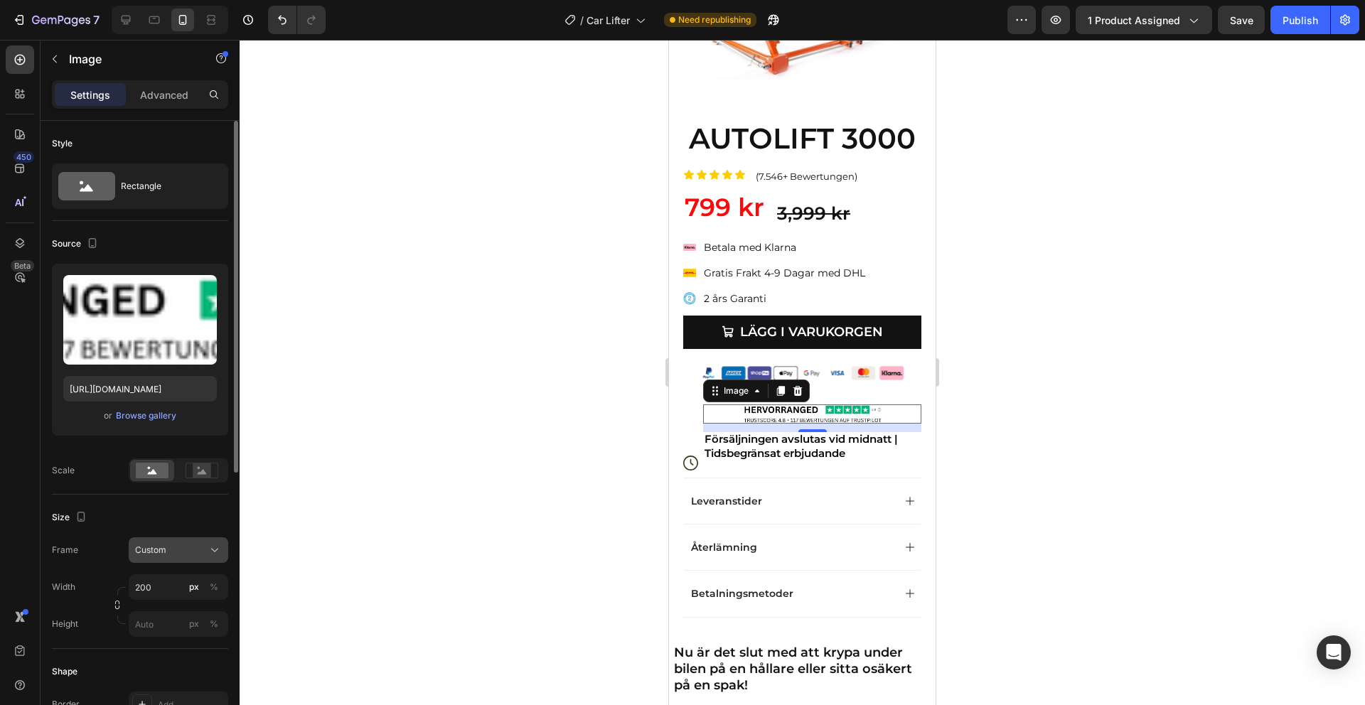
click at [178, 550] on div "Custom" at bounding box center [170, 550] width 70 height 13
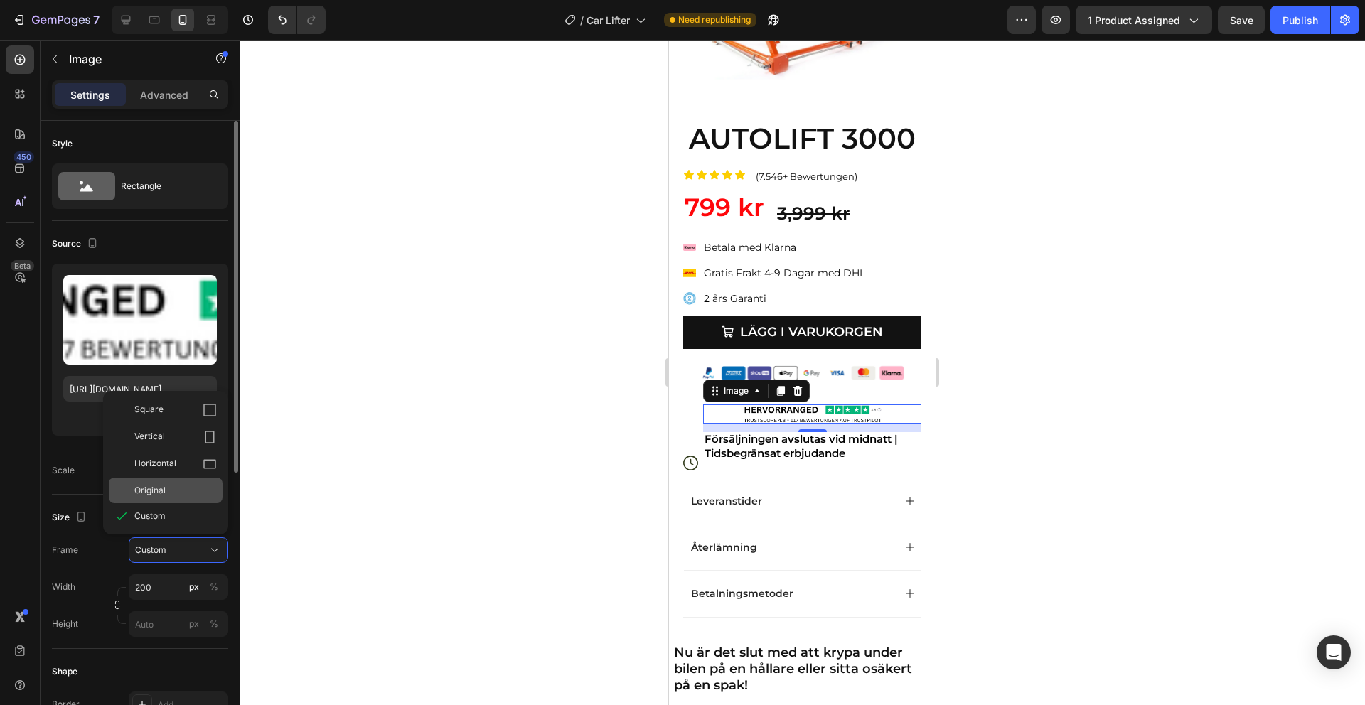
click at [168, 496] on div "Original" at bounding box center [175, 490] width 82 height 13
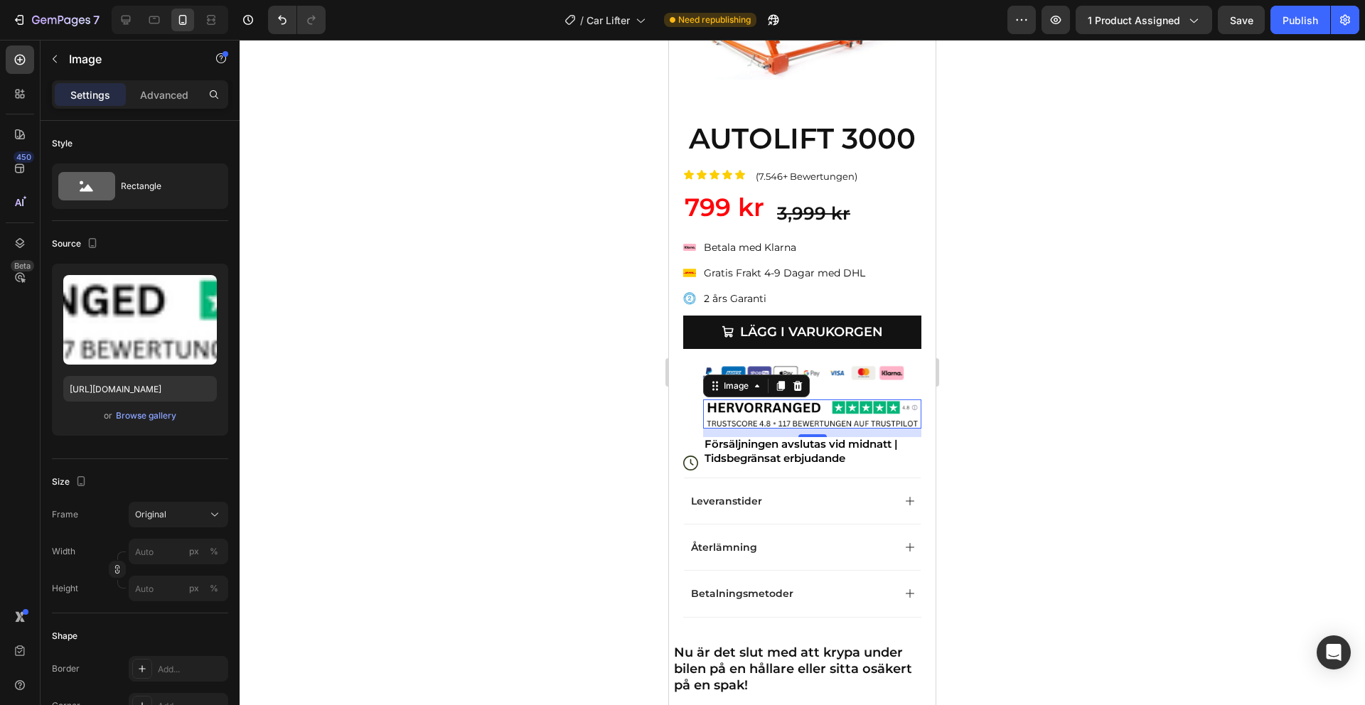
click at [1039, 398] on div at bounding box center [802, 372] width 1125 height 665
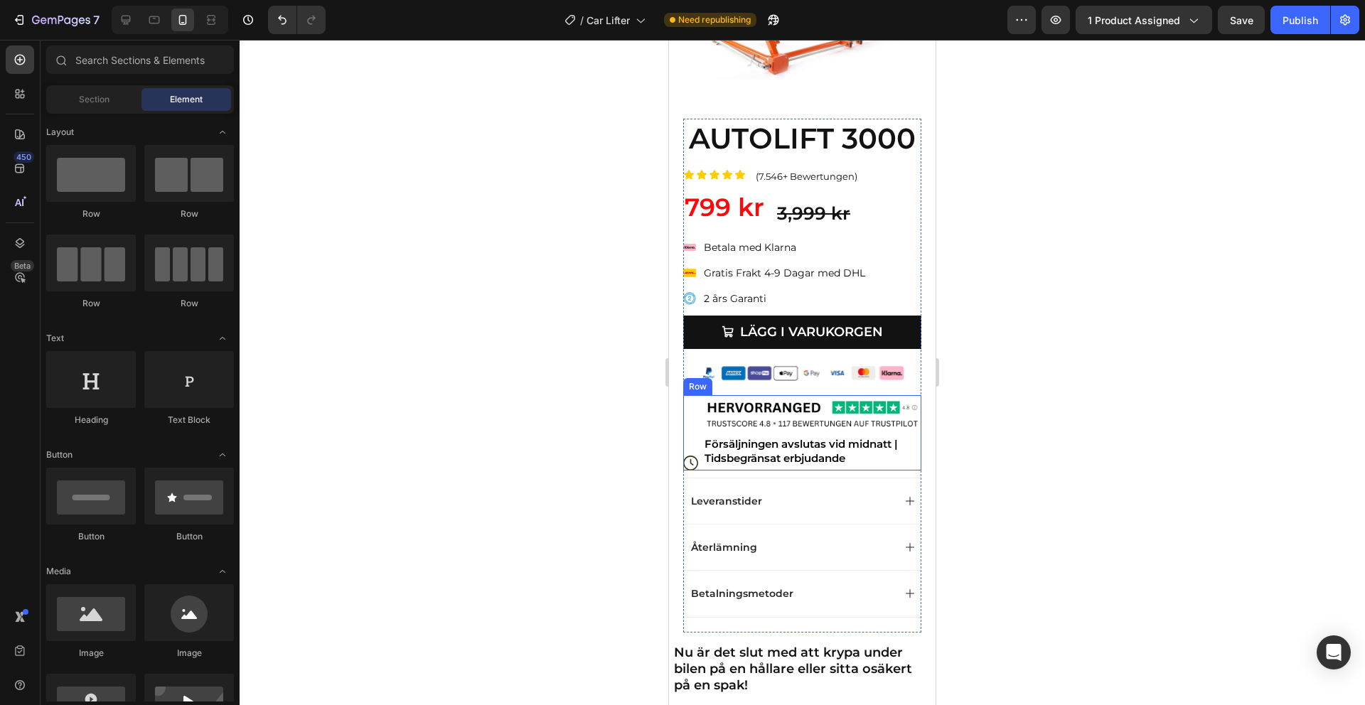
click at [814, 403] on img at bounding box center [812, 415] width 218 height 30
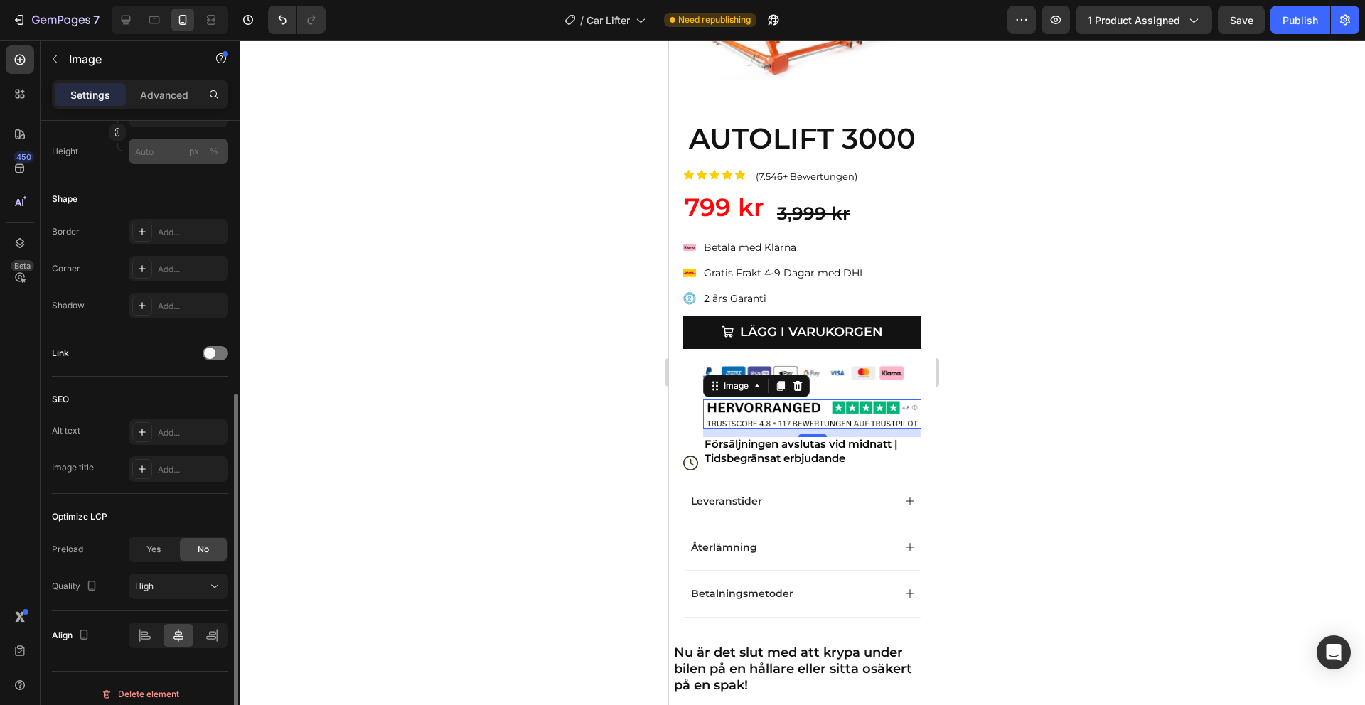
scroll to position [449, 0]
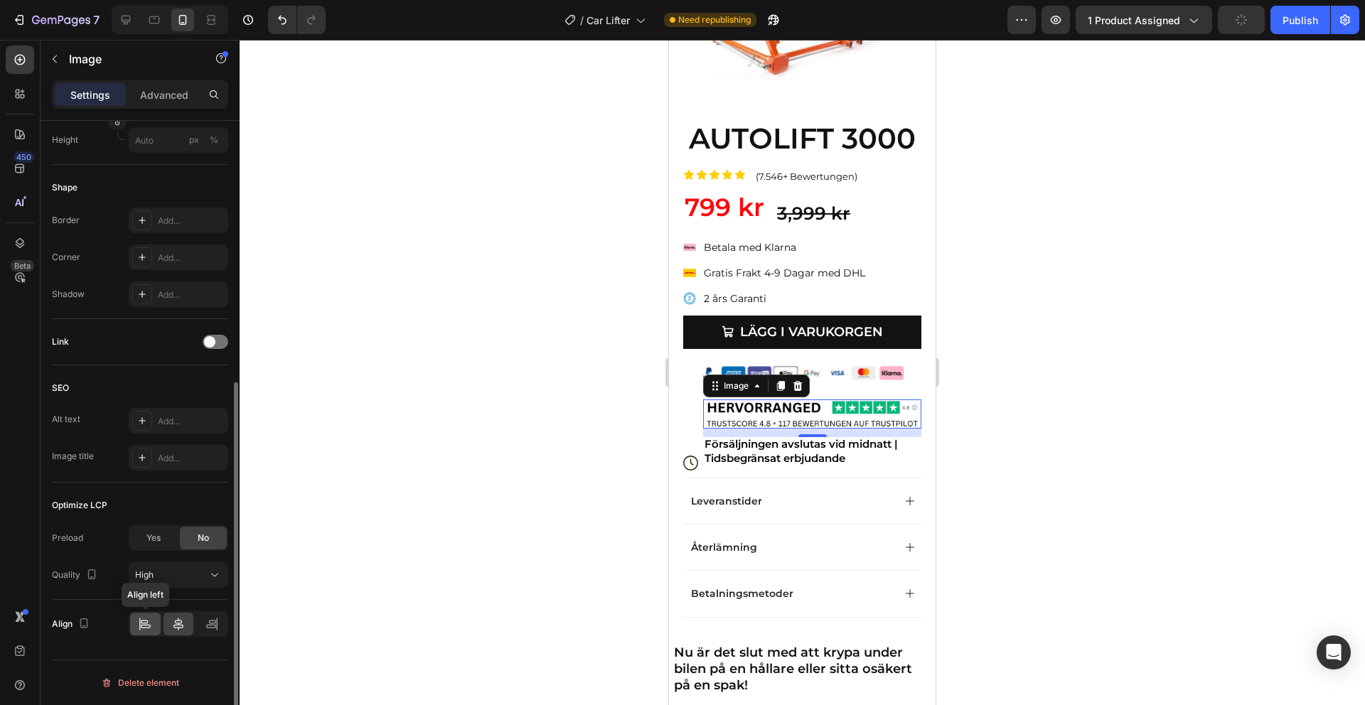
click at [151, 624] on icon at bounding box center [145, 624] width 14 height 14
click at [727, 410] on img at bounding box center [812, 415] width 218 height 30
click at [1060, 351] on div at bounding box center [802, 372] width 1125 height 665
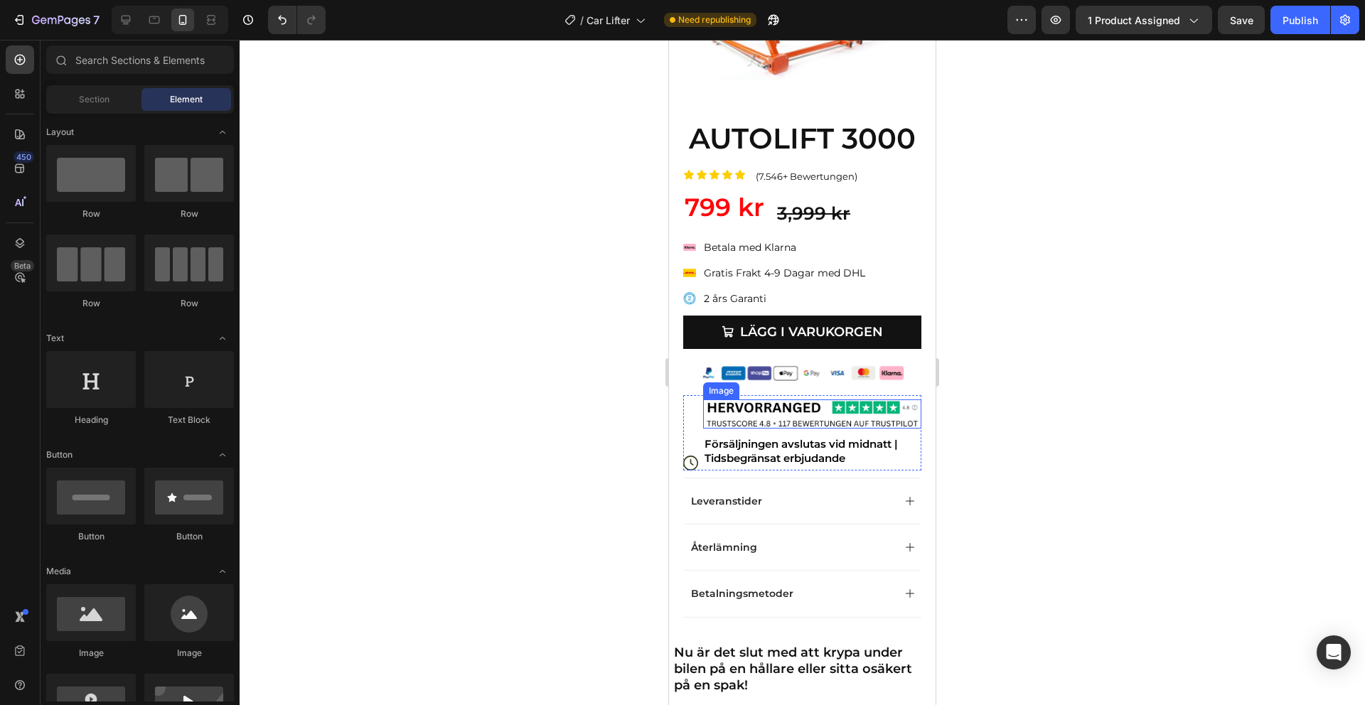
click at [812, 419] on img at bounding box center [812, 415] width 218 height 30
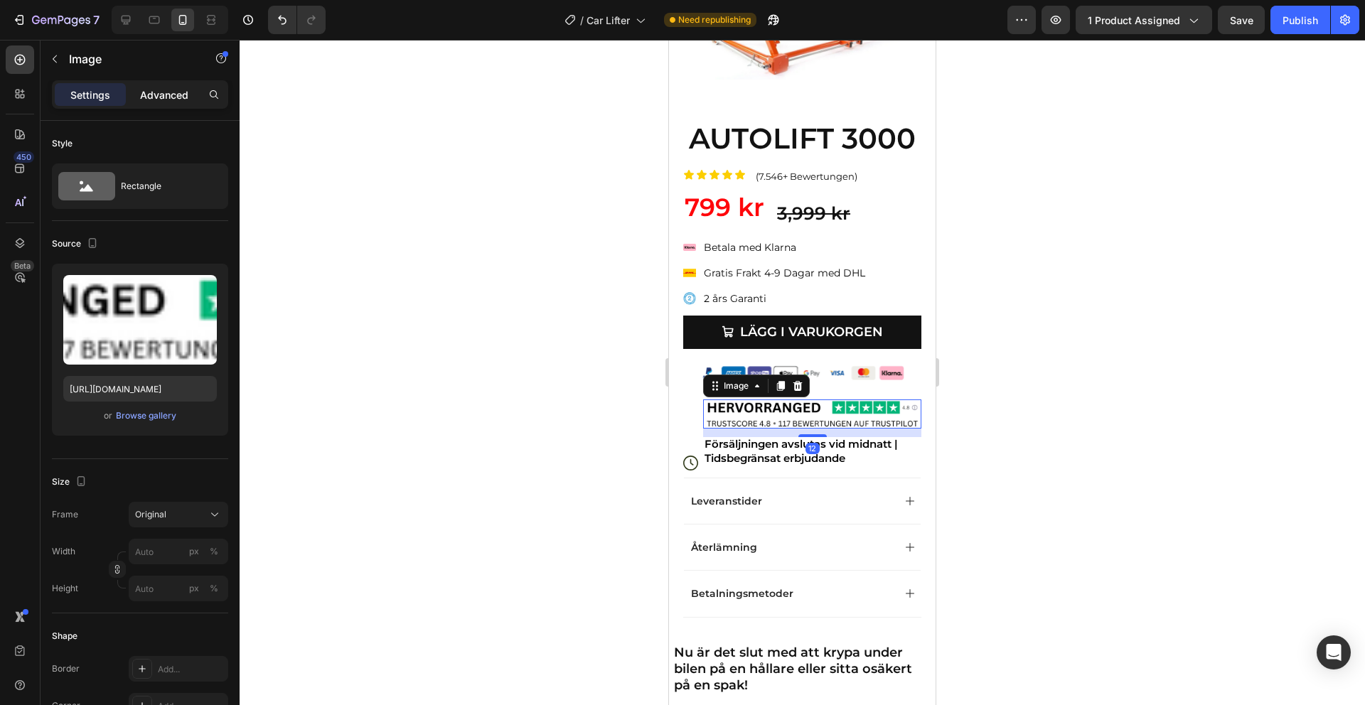
click at [141, 94] on p "Advanced" at bounding box center [164, 94] width 48 height 15
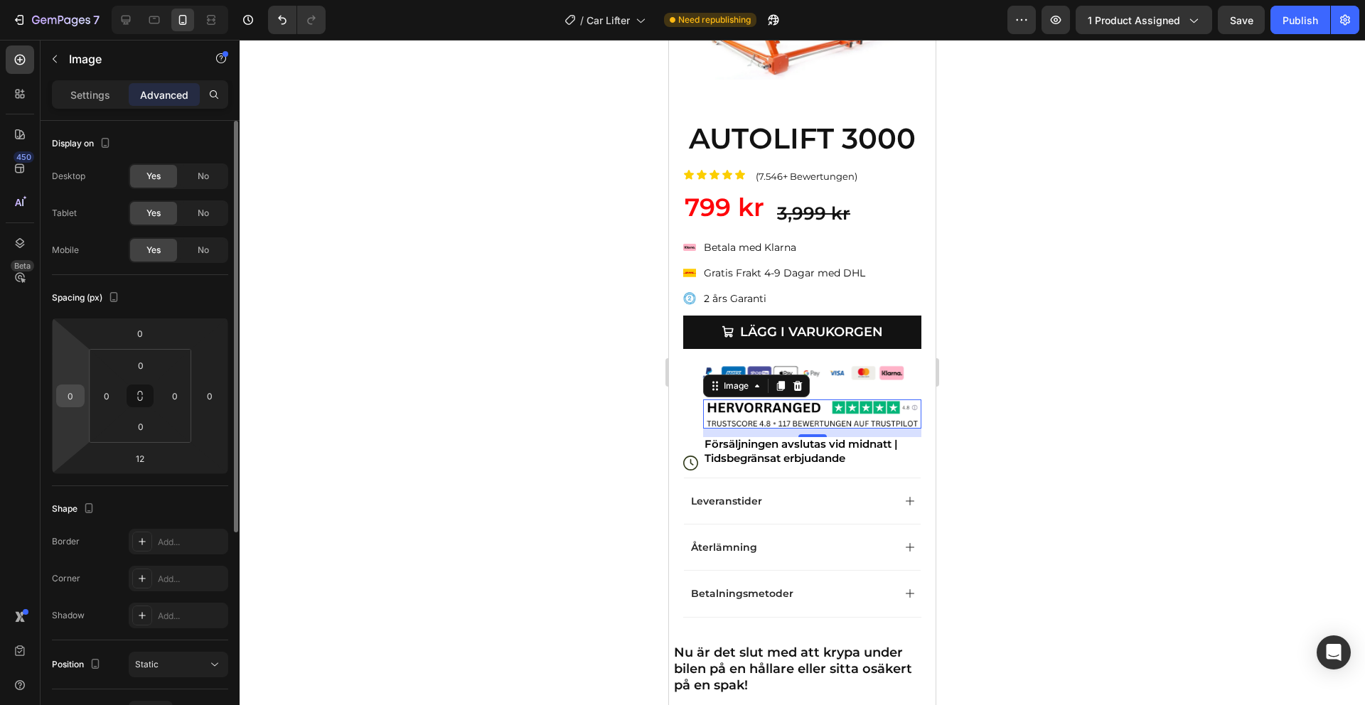
click at [68, 394] on input "0" at bounding box center [70, 395] width 21 height 21
type input "-2"
type input "-3"
type input "-10"
click at [1019, 205] on div at bounding box center [802, 372] width 1125 height 665
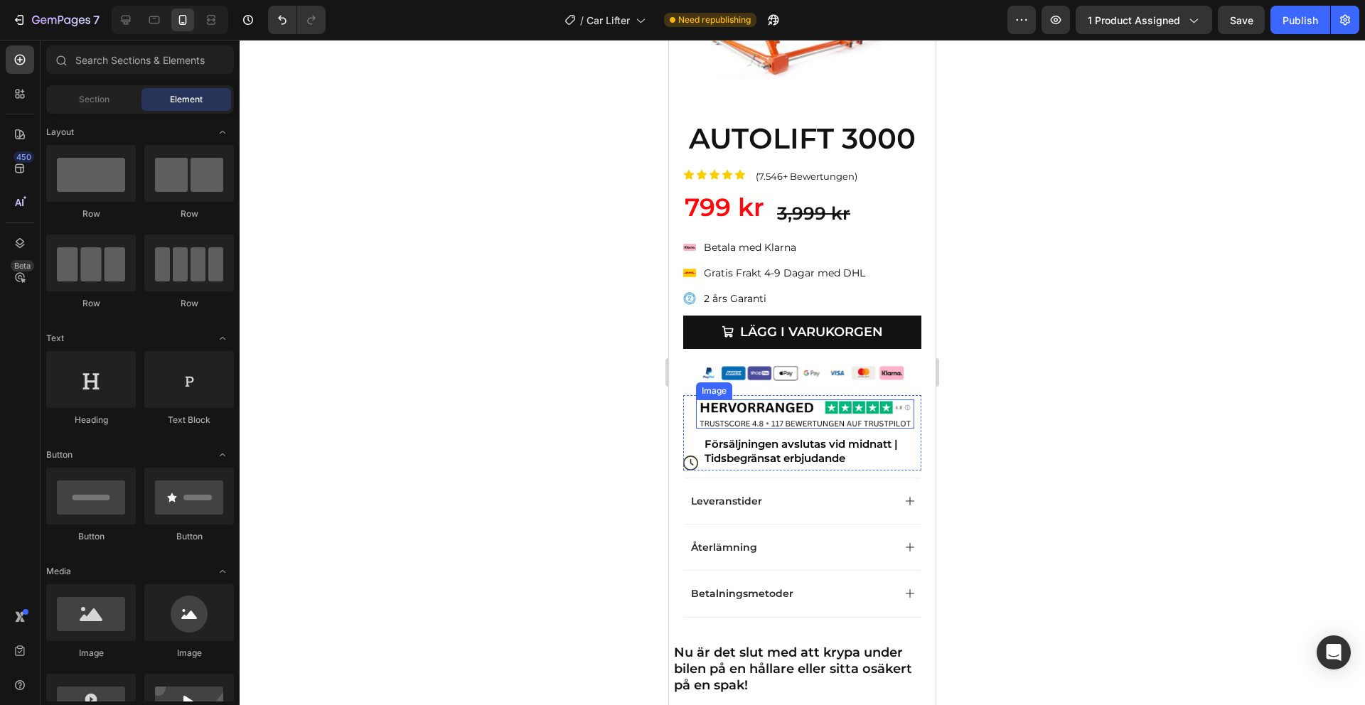
click at [806, 405] on img at bounding box center [805, 415] width 218 height 30
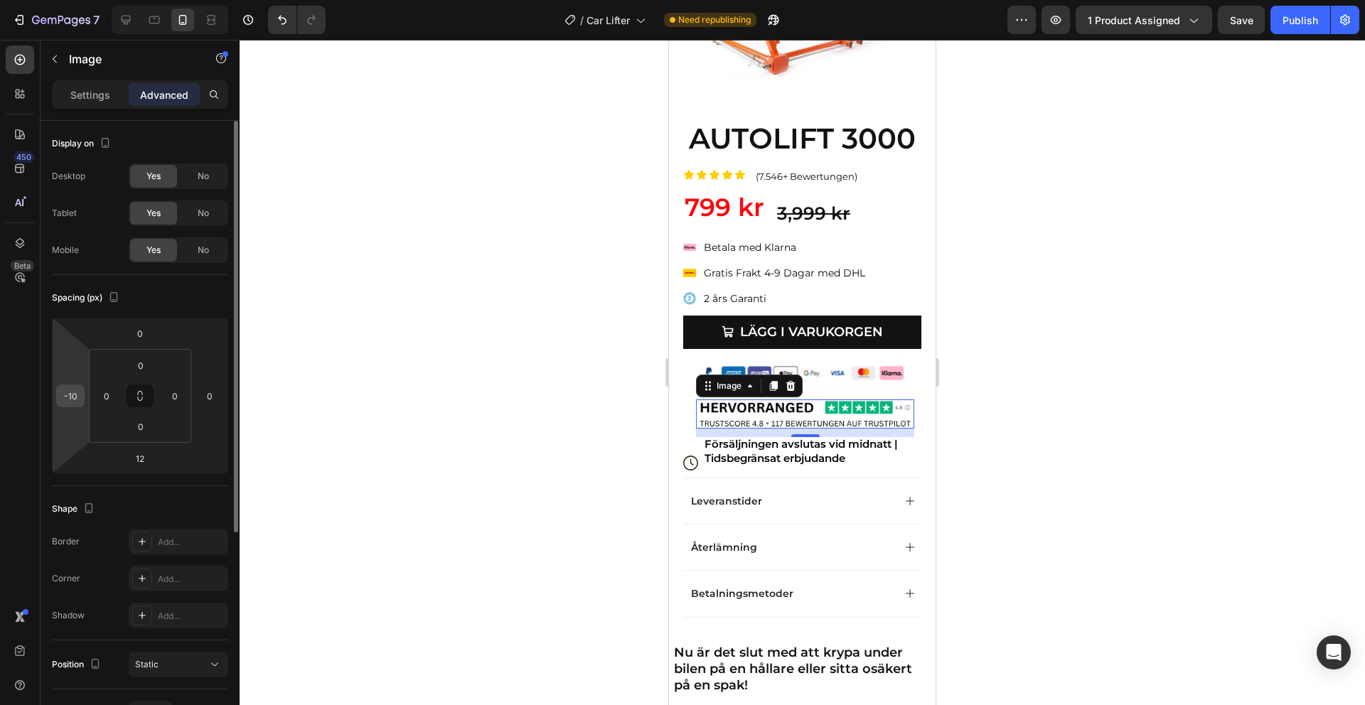
click at [82, 397] on div "-10" at bounding box center [70, 396] width 28 height 23
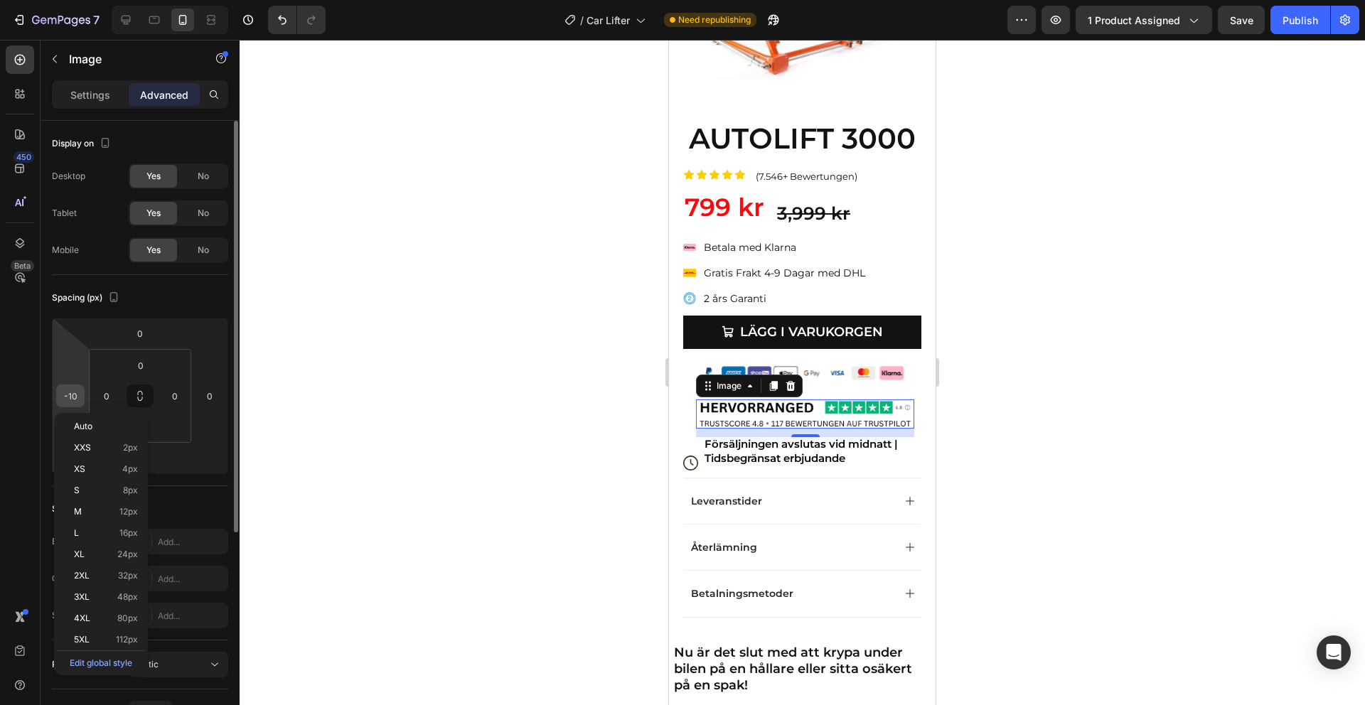
click at [76, 395] on input "-10" at bounding box center [70, 395] width 21 height 21
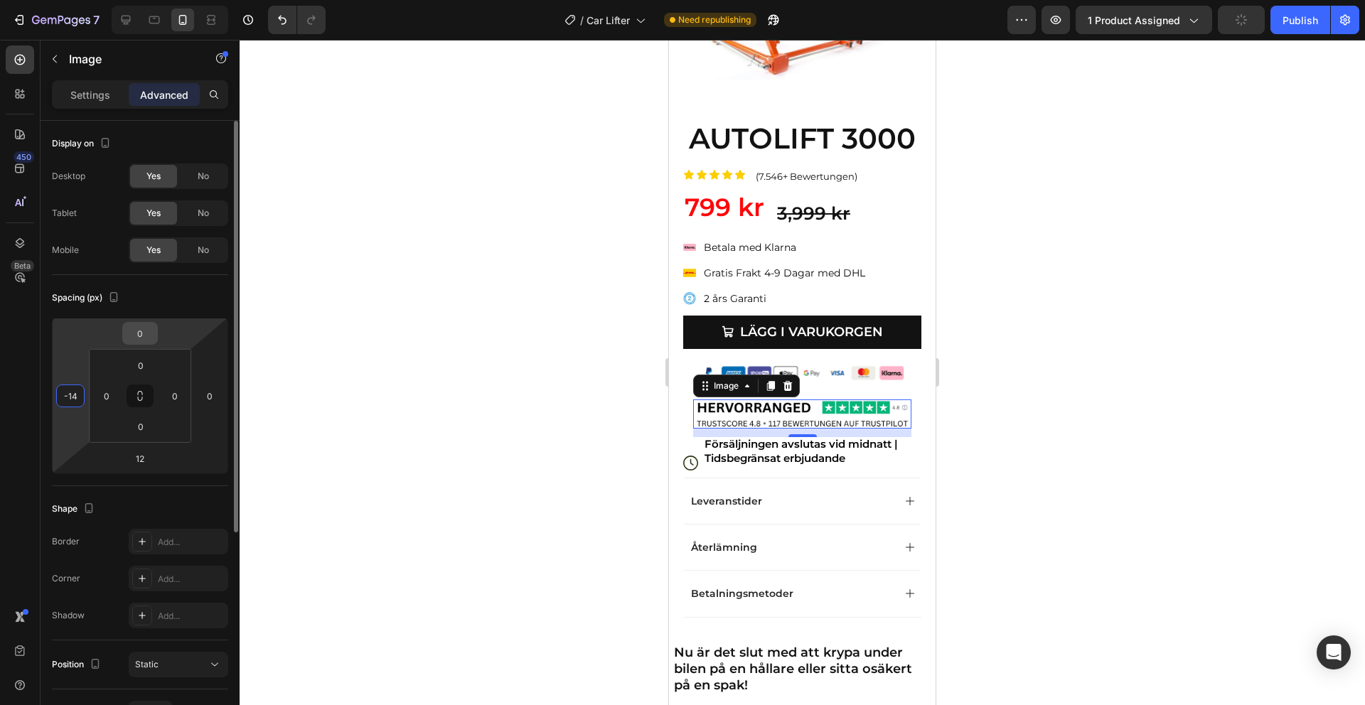
type input "-14"
click at [140, 333] on input "0" at bounding box center [140, 333] width 28 height 21
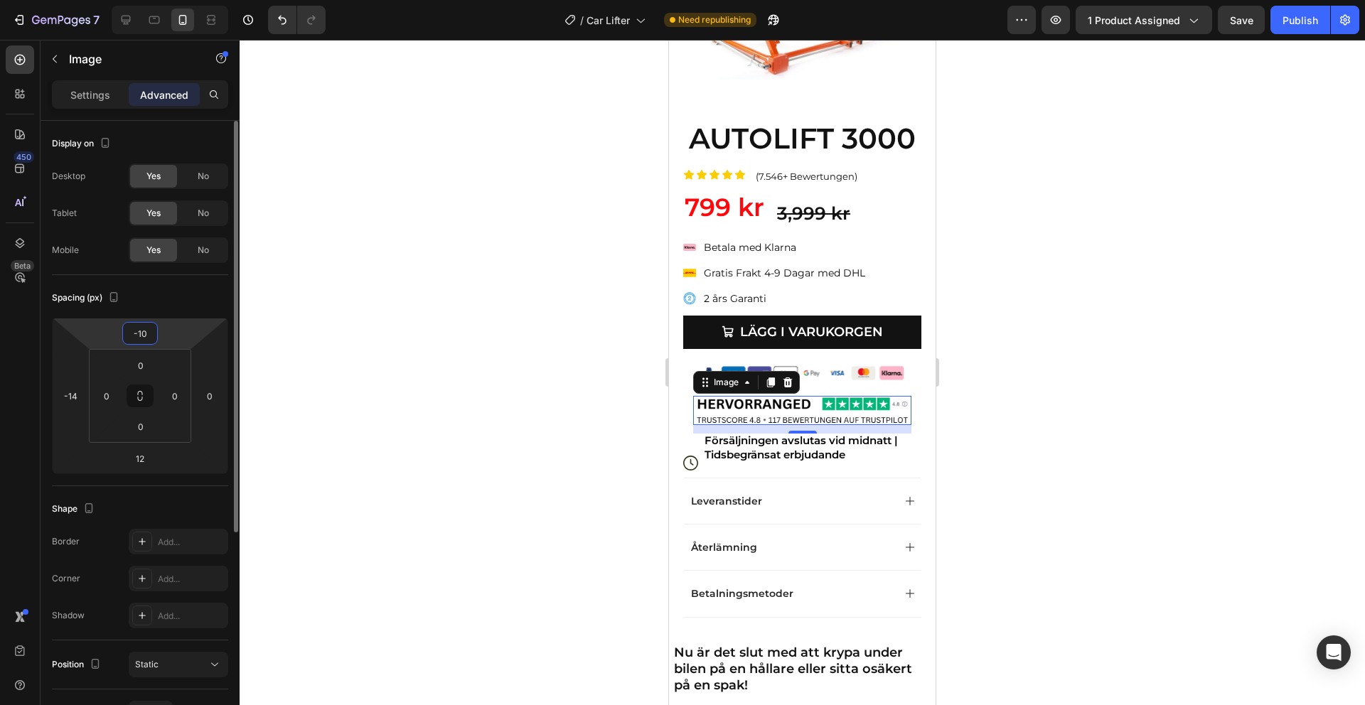
type input "-1"
type input "-2"
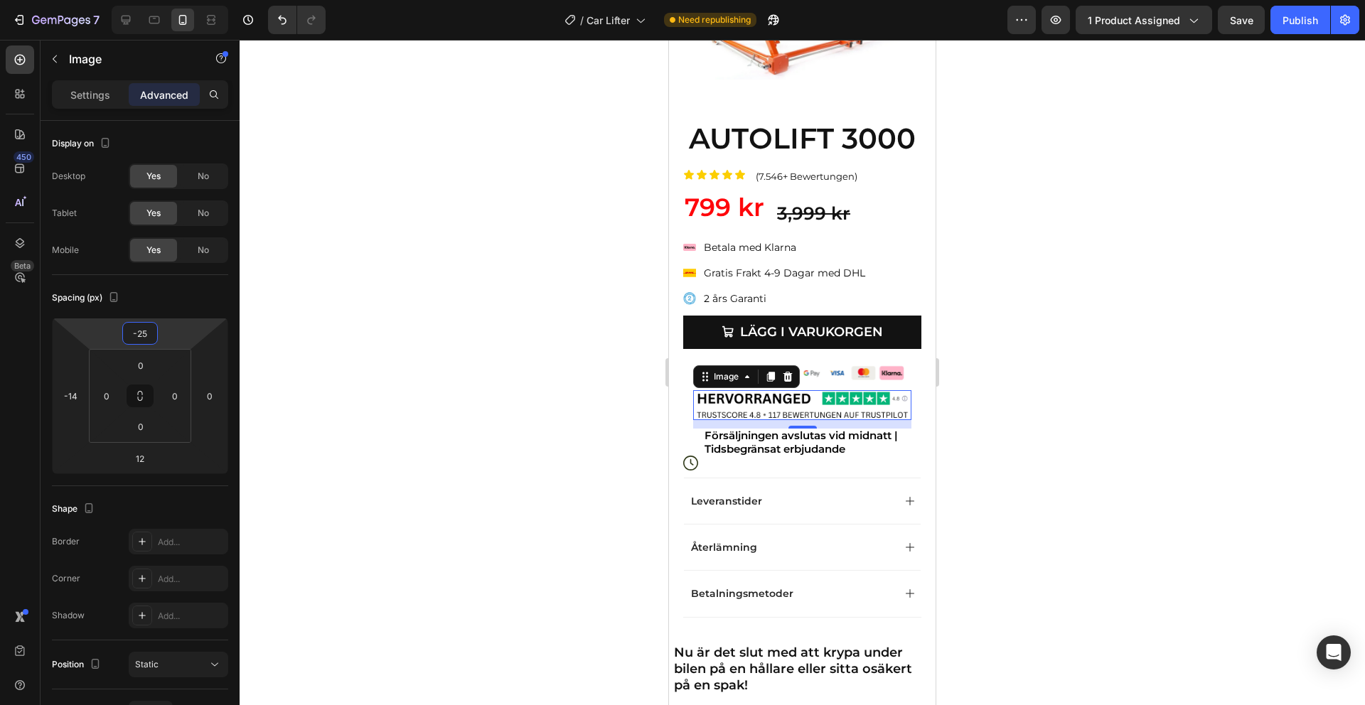
type input "-25"
click at [1280, 38] on div "7 Version history / Car Lifter Need republishing Preview 1 product assigned Sav…" at bounding box center [682, 20] width 1365 height 41
click at [1290, 28] on button "Publish" at bounding box center [1300, 20] width 60 height 28
click at [692, 464] on icon at bounding box center [692, 462] width 4 height 6
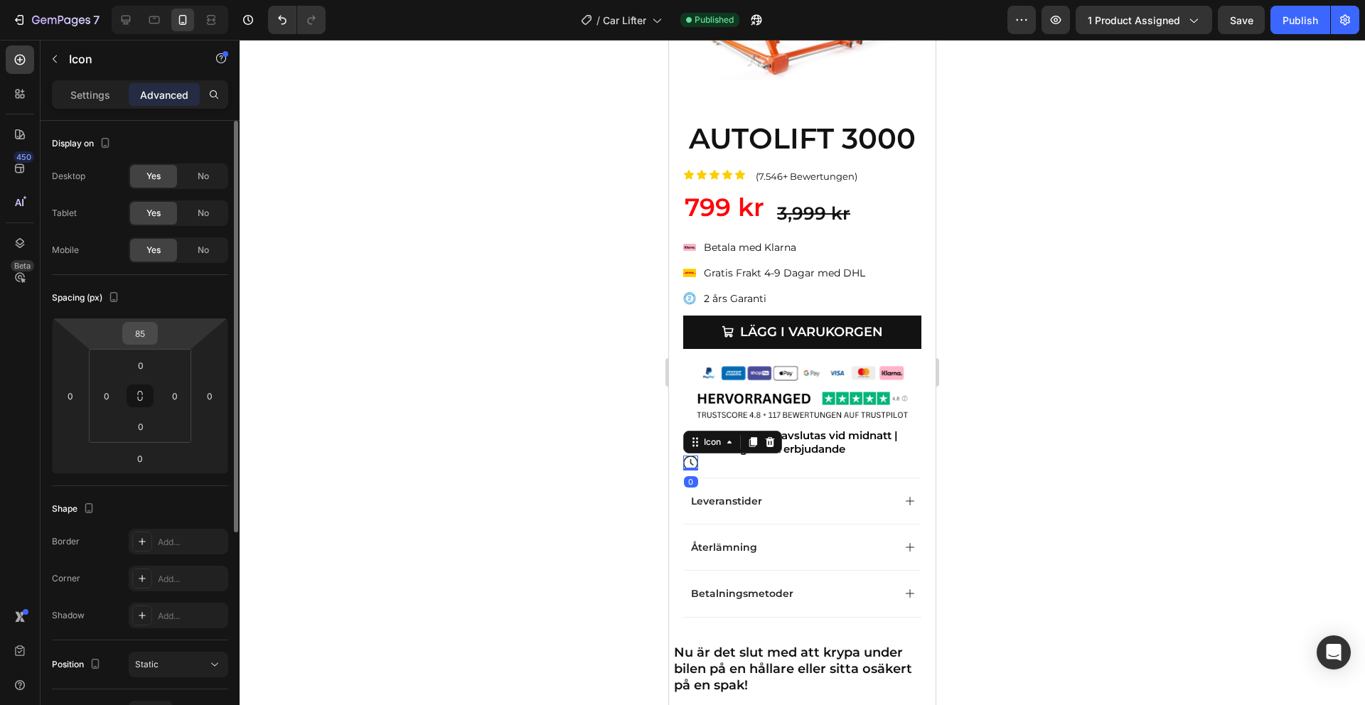
click at [141, 331] on input "85" at bounding box center [140, 333] width 28 height 21
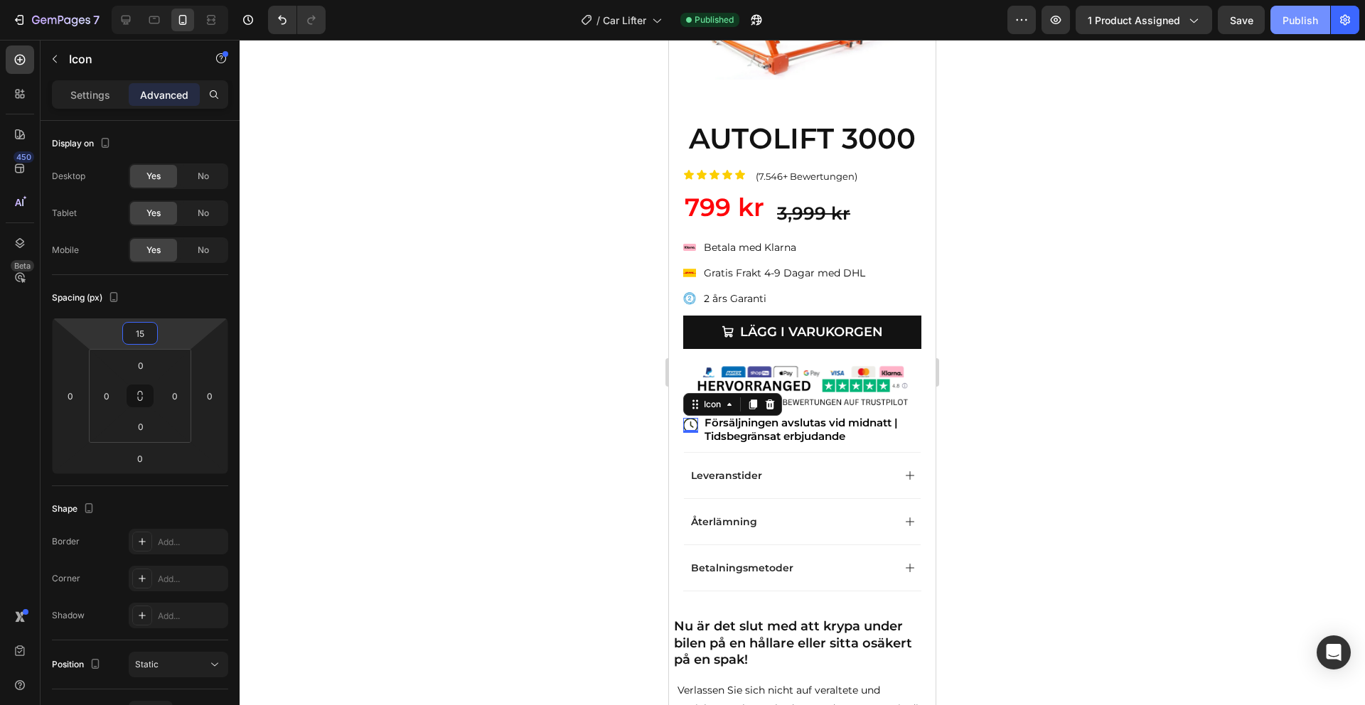
type input "15"
click at [1296, 31] on button "Publish" at bounding box center [1300, 20] width 60 height 28
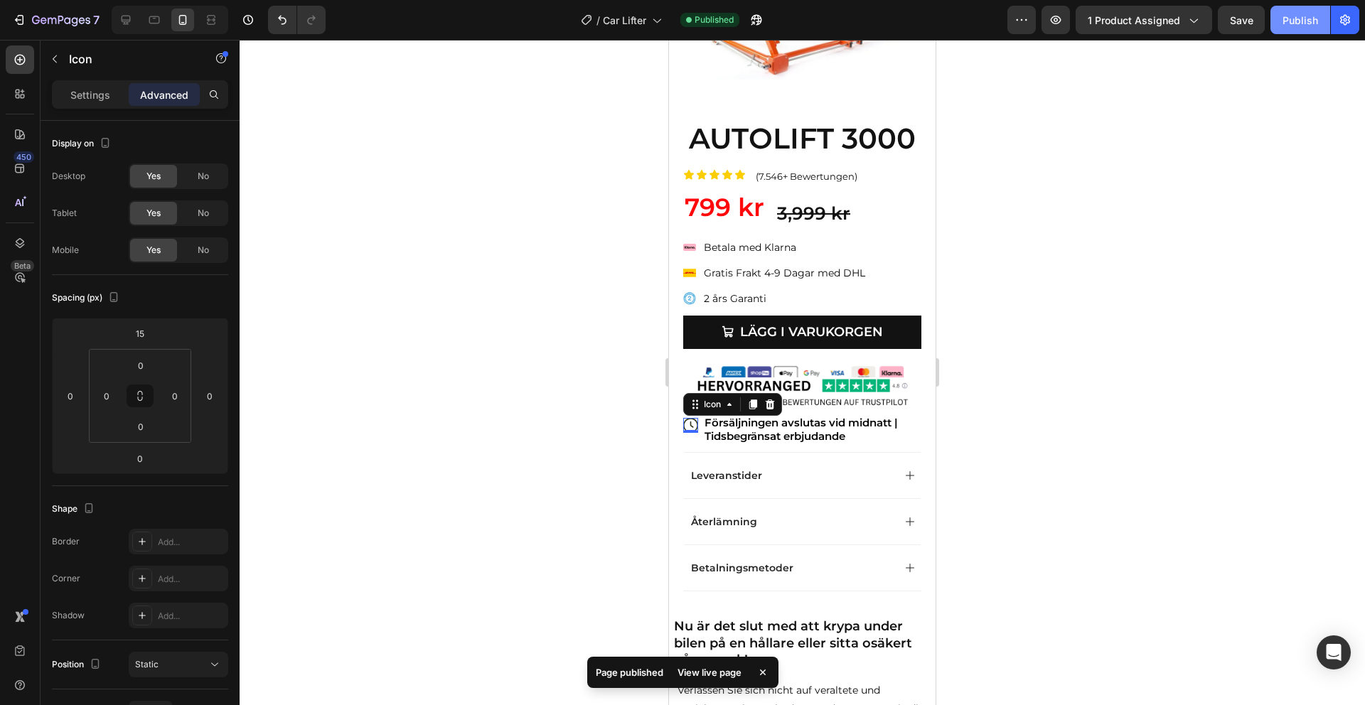
click at [1282, 24] on div "Publish" at bounding box center [1300, 20] width 36 height 15
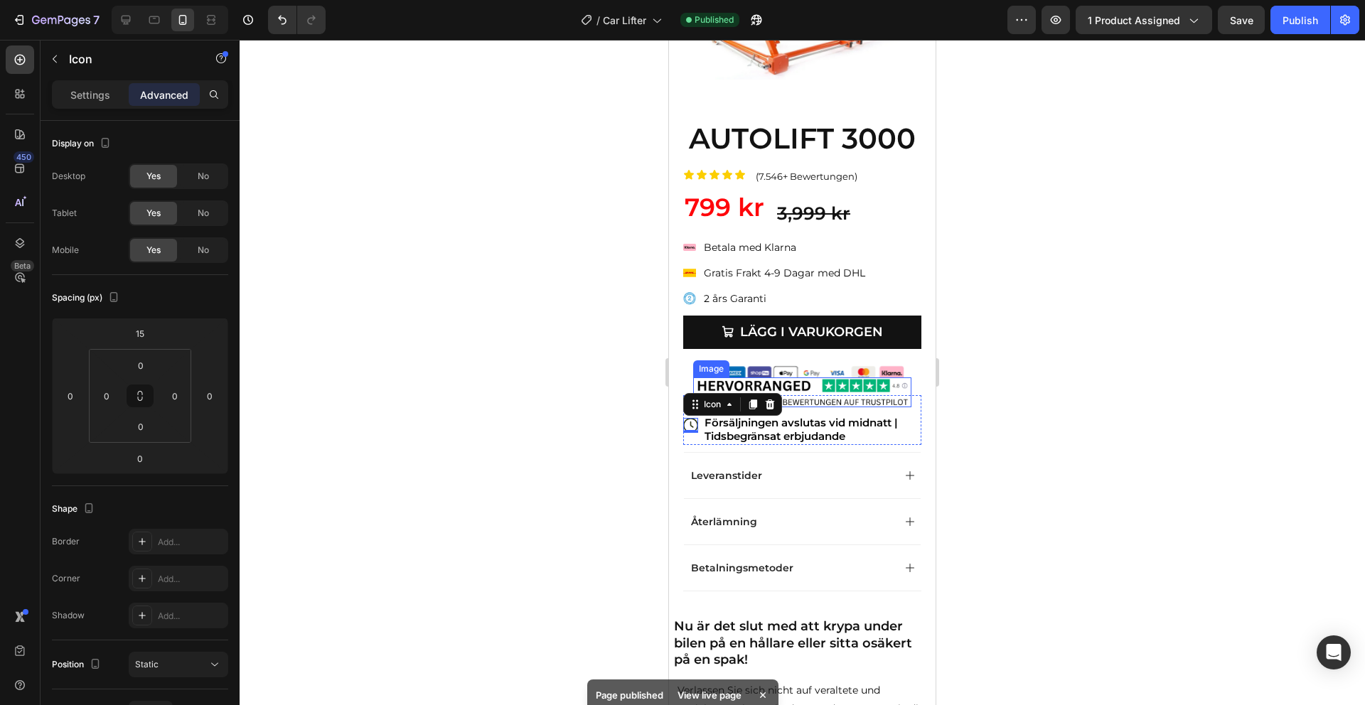
click at [815, 393] on img at bounding box center [802, 392] width 218 height 30
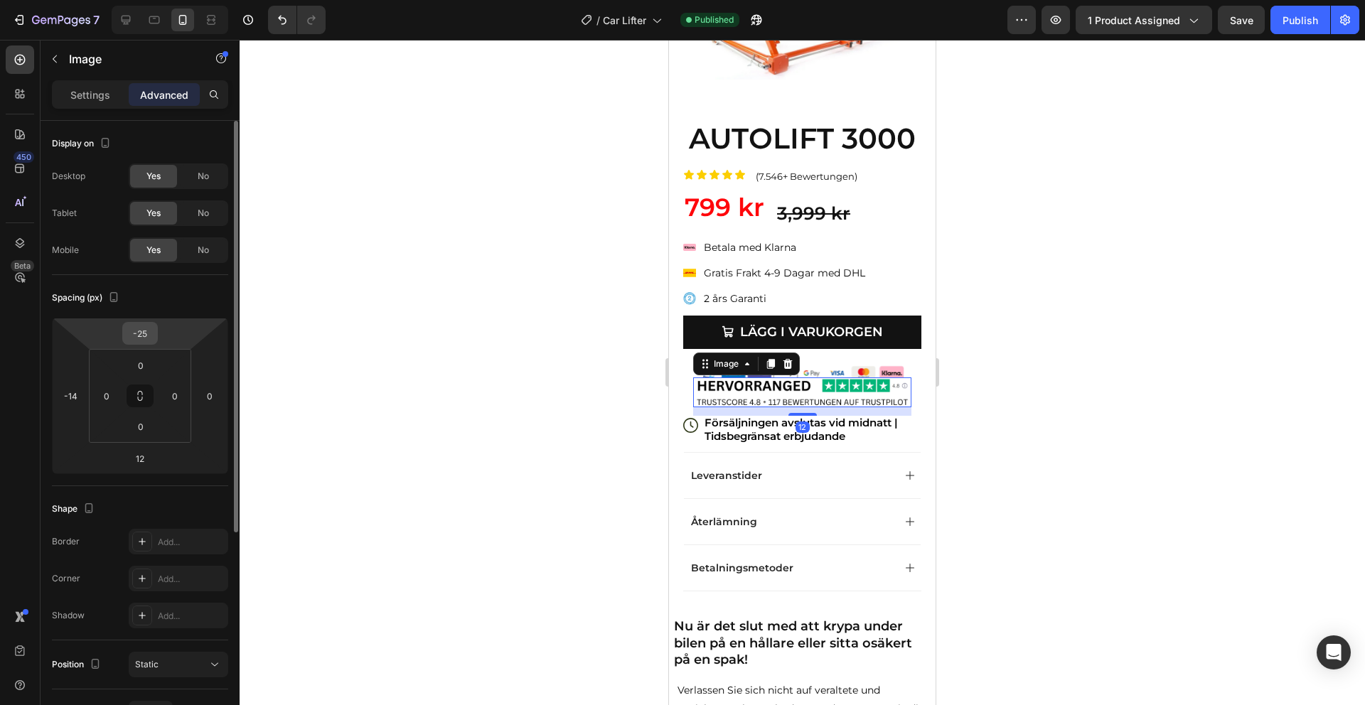
click at [144, 333] on input "-25" at bounding box center [140, 333] width 28 height 21
click at [151, 339] on input "-25" at bounding box center [140, 333] width 28 height 21
type input "-2"
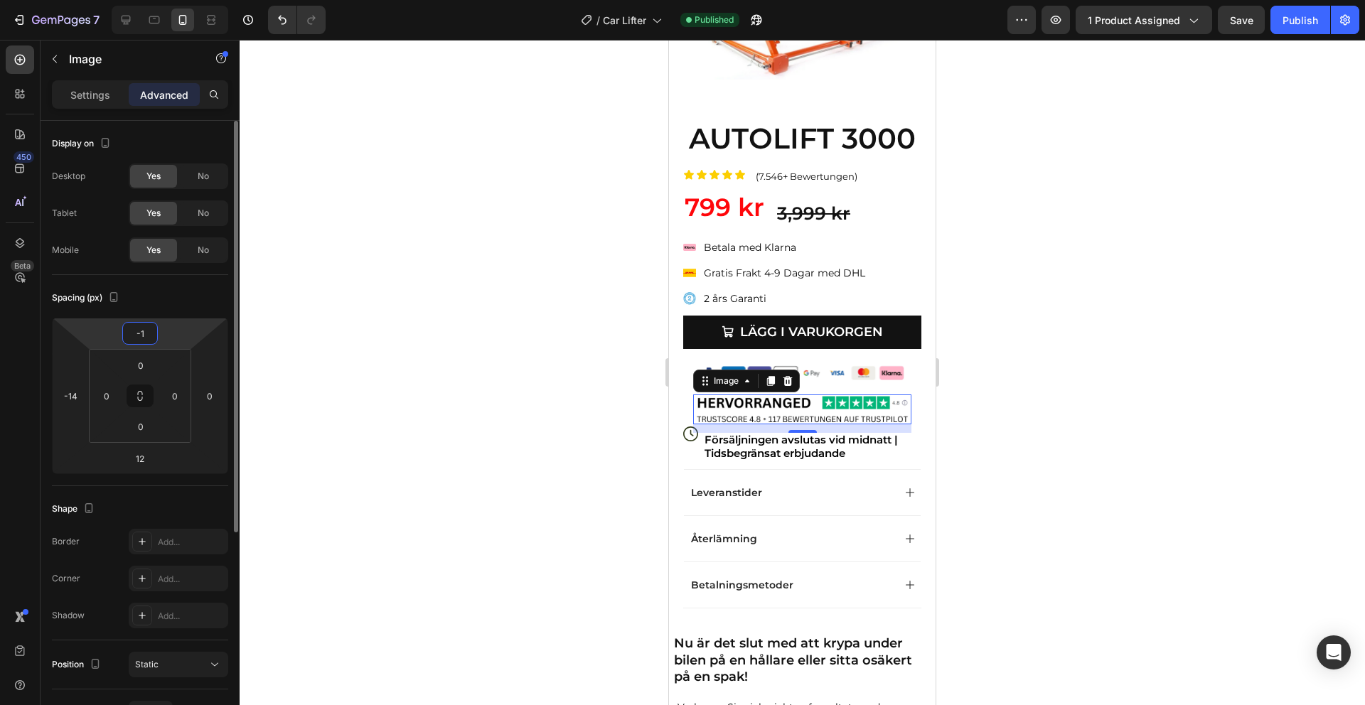
type input "-10"
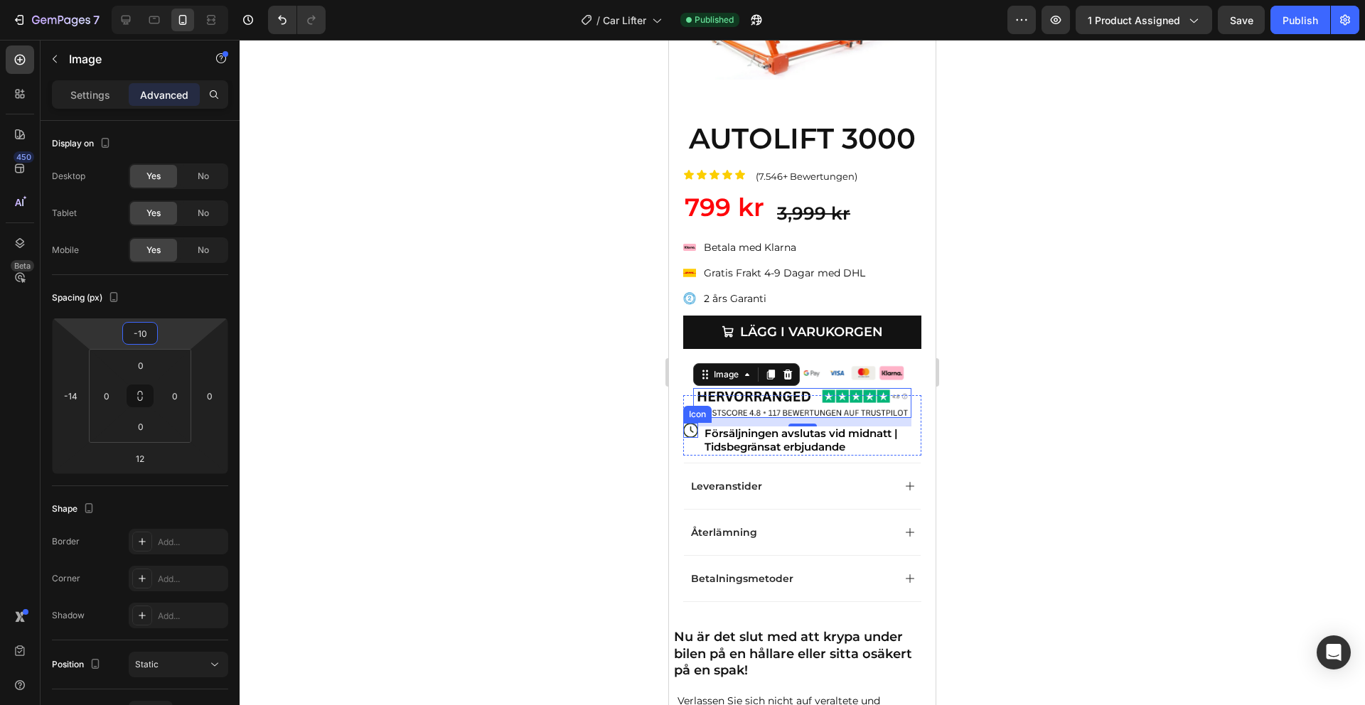
click at [687, 428] on icon at bounding box center [690, 430] width 15 height 15
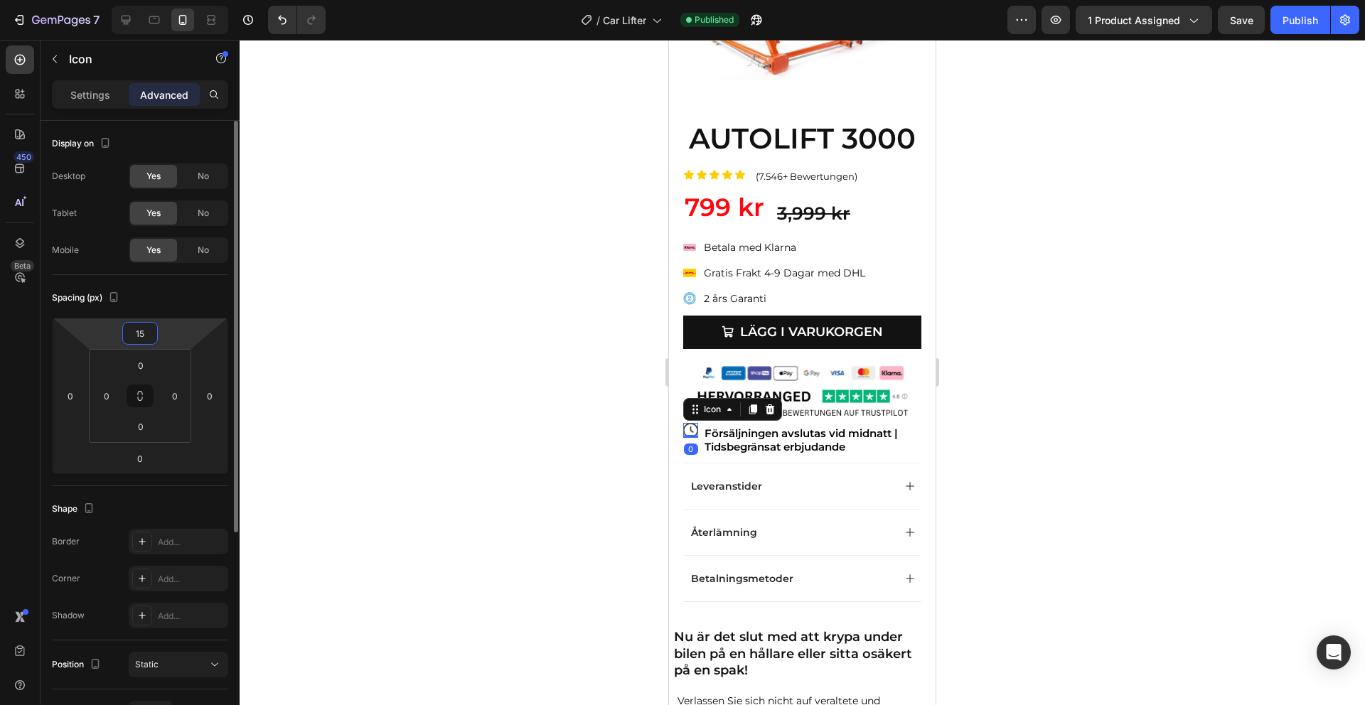
click at [141, 338] on input "15" at bounding box center [140, 333] width 28 height 21
type input "25"
click at [1302, 34] on div "7 Version history / Car Lifter Published Preview 1 product assigned Save Publish" at bounding box center [682, 20] width 1365 height 41
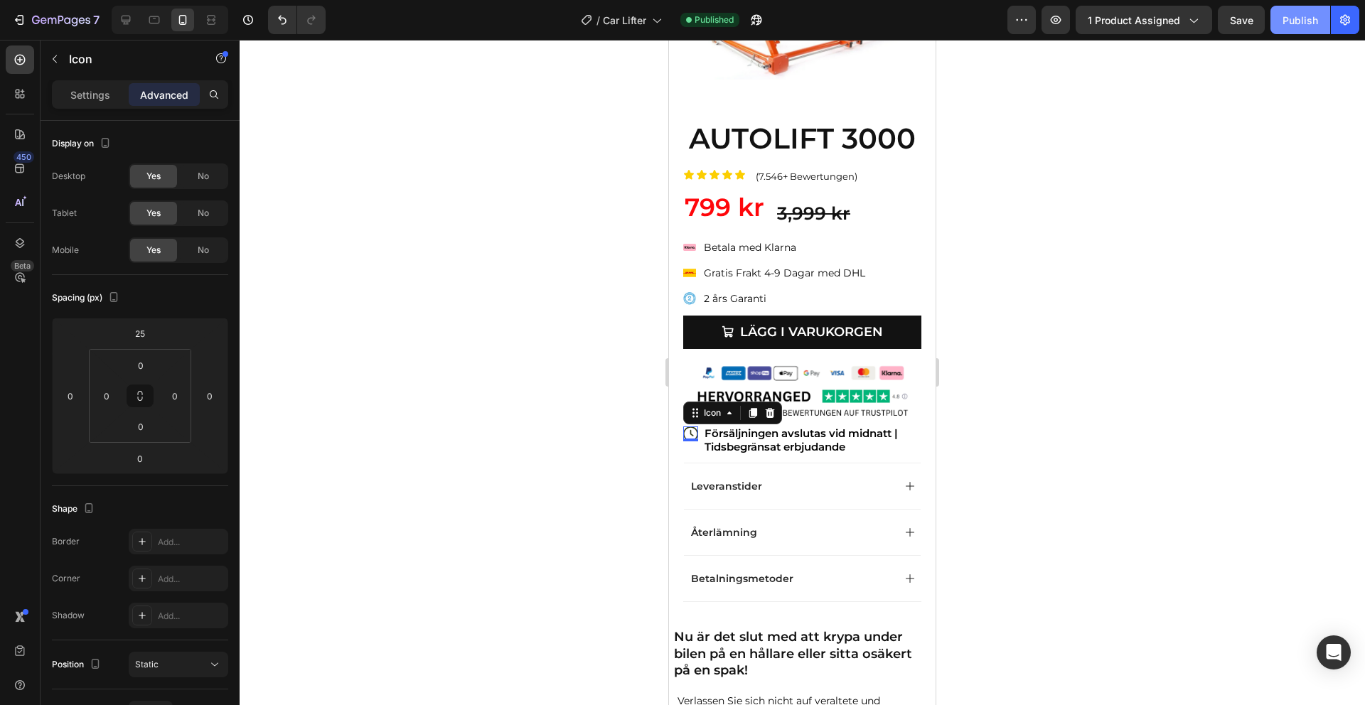
click at [1306, 22] on div "Publish" at bounding box center [1300, 20] width 36 height 15
click at [842, 371] on img at bounding box center [802, 372] width 213 height 29
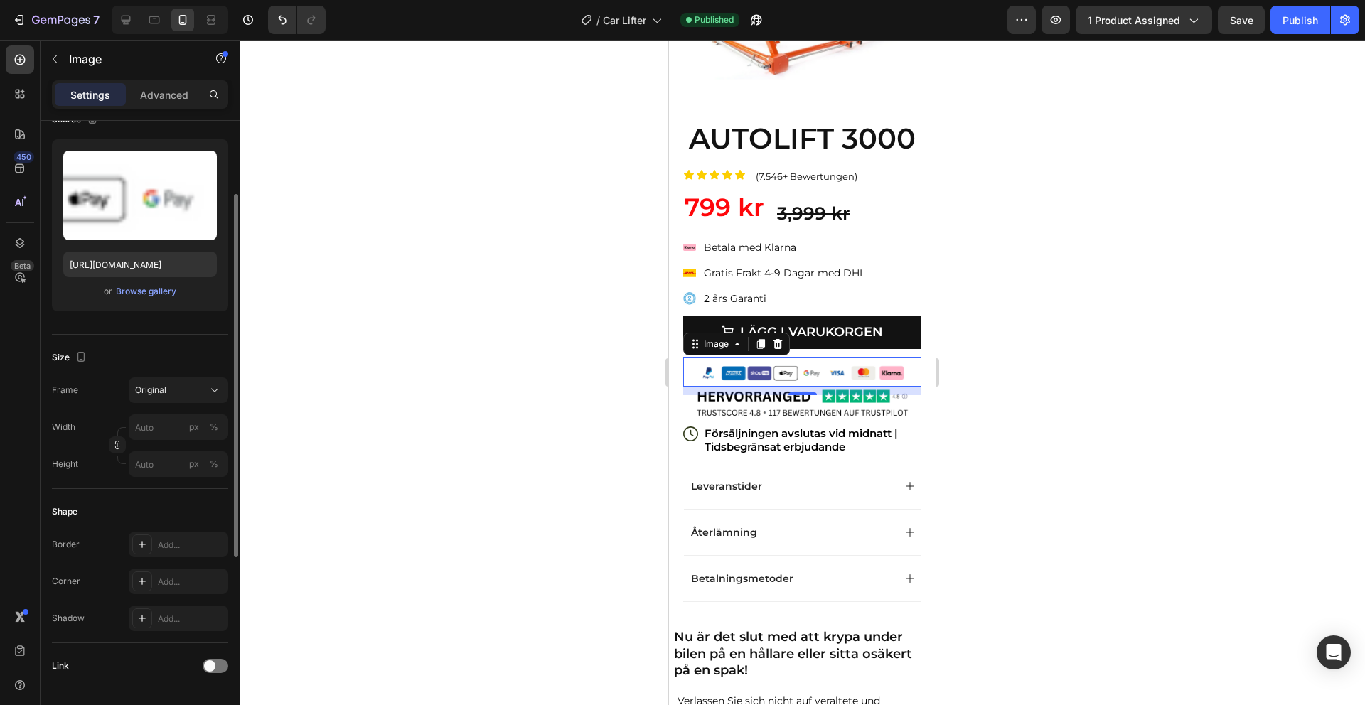
scroll to position [148, 0]
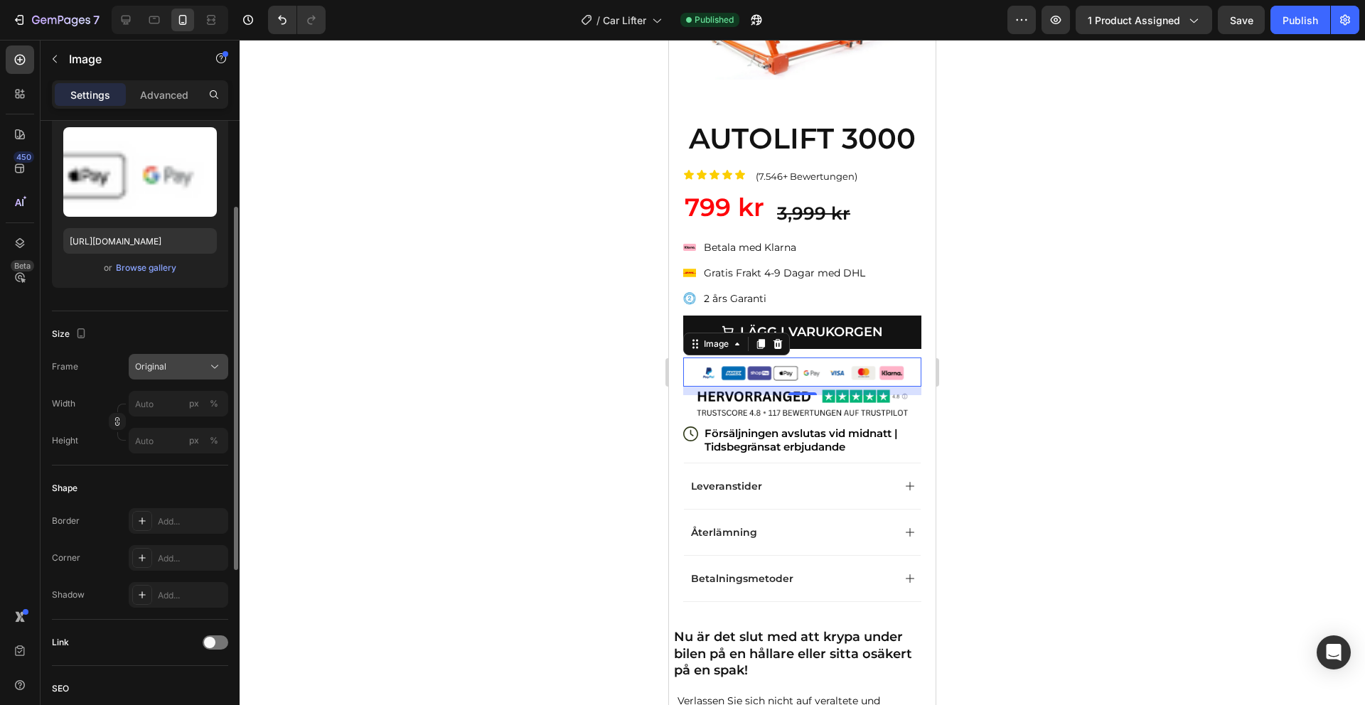
click at [174, 369] on div "Original" at bounding box center [170, 366] width 70 height 13
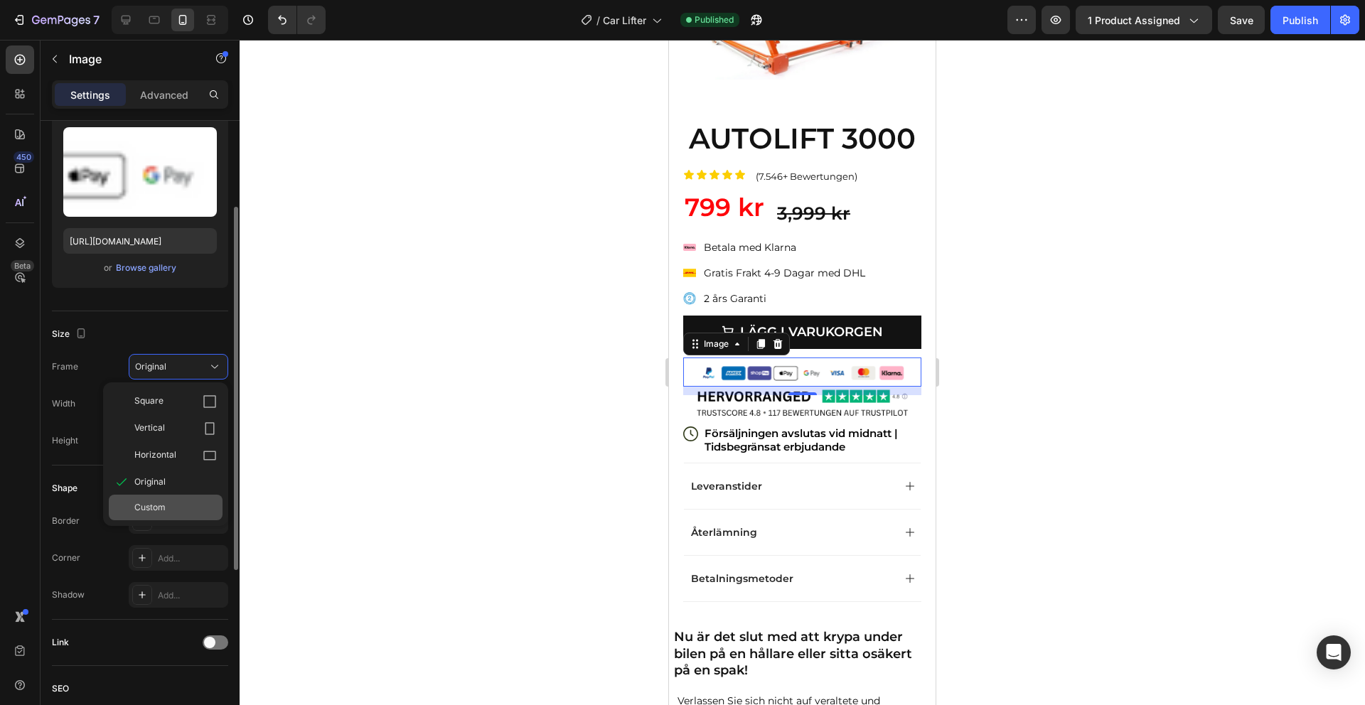
click at [164, 497] on div "Custom" at bounding box center [166, 508] width 114 height 26
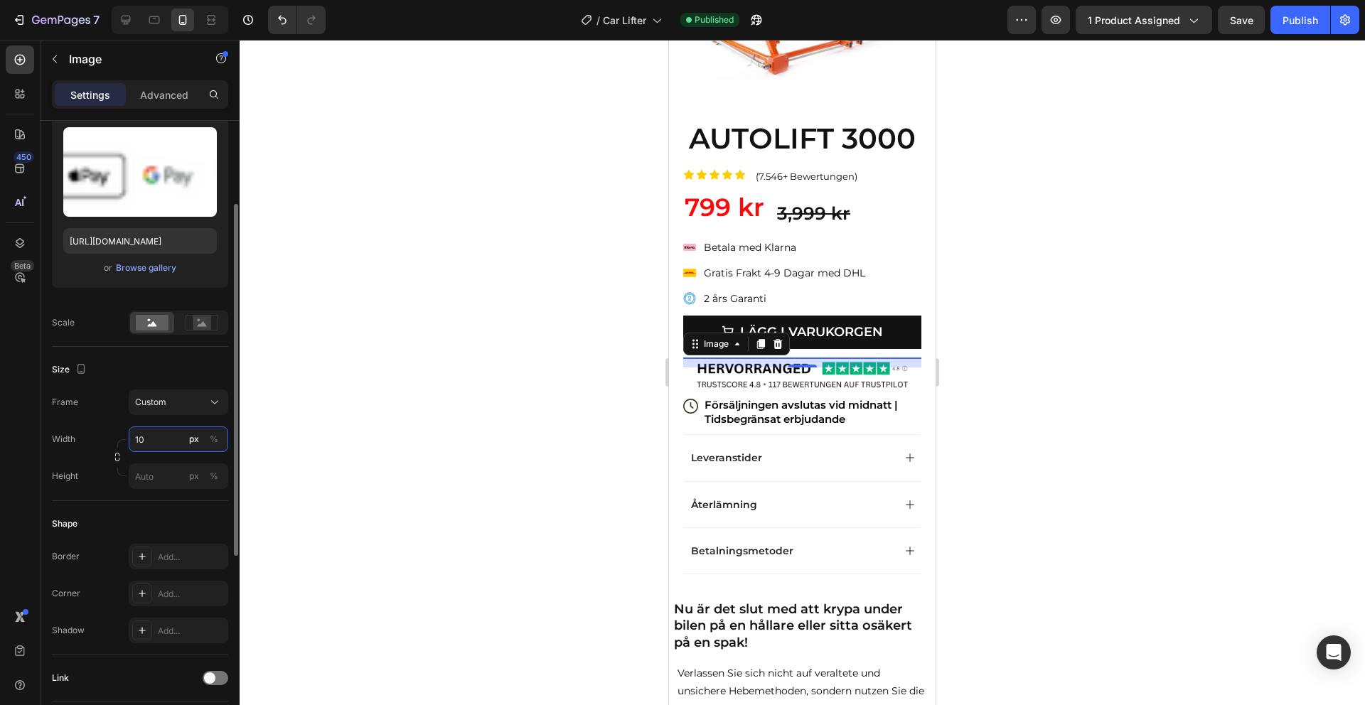
type input "1"
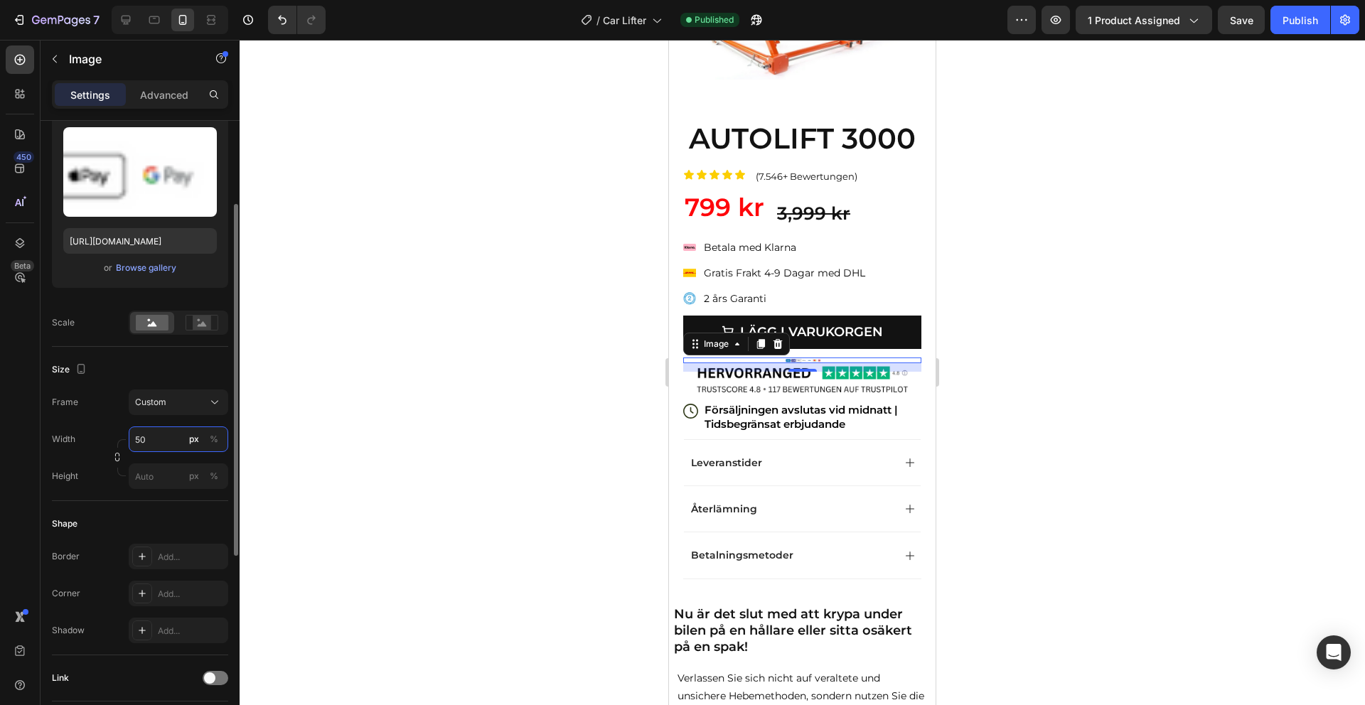
type input "5"
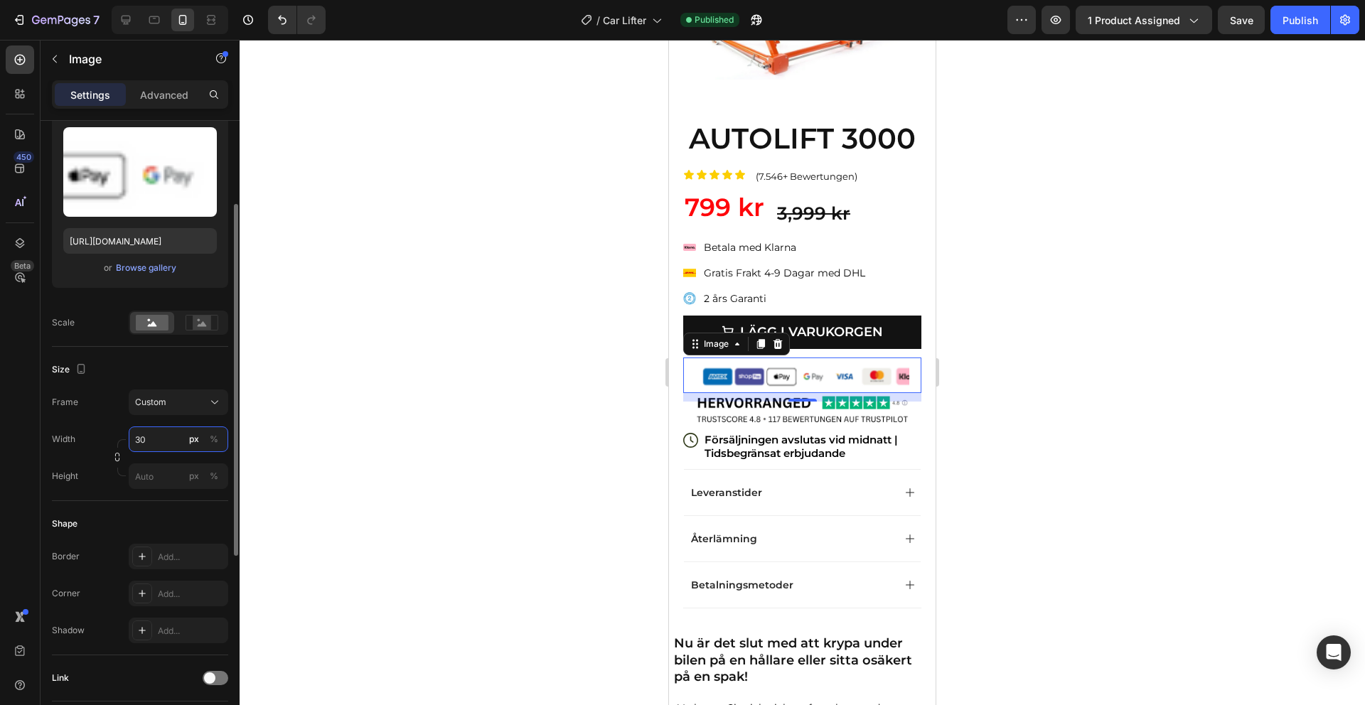
type input "3"
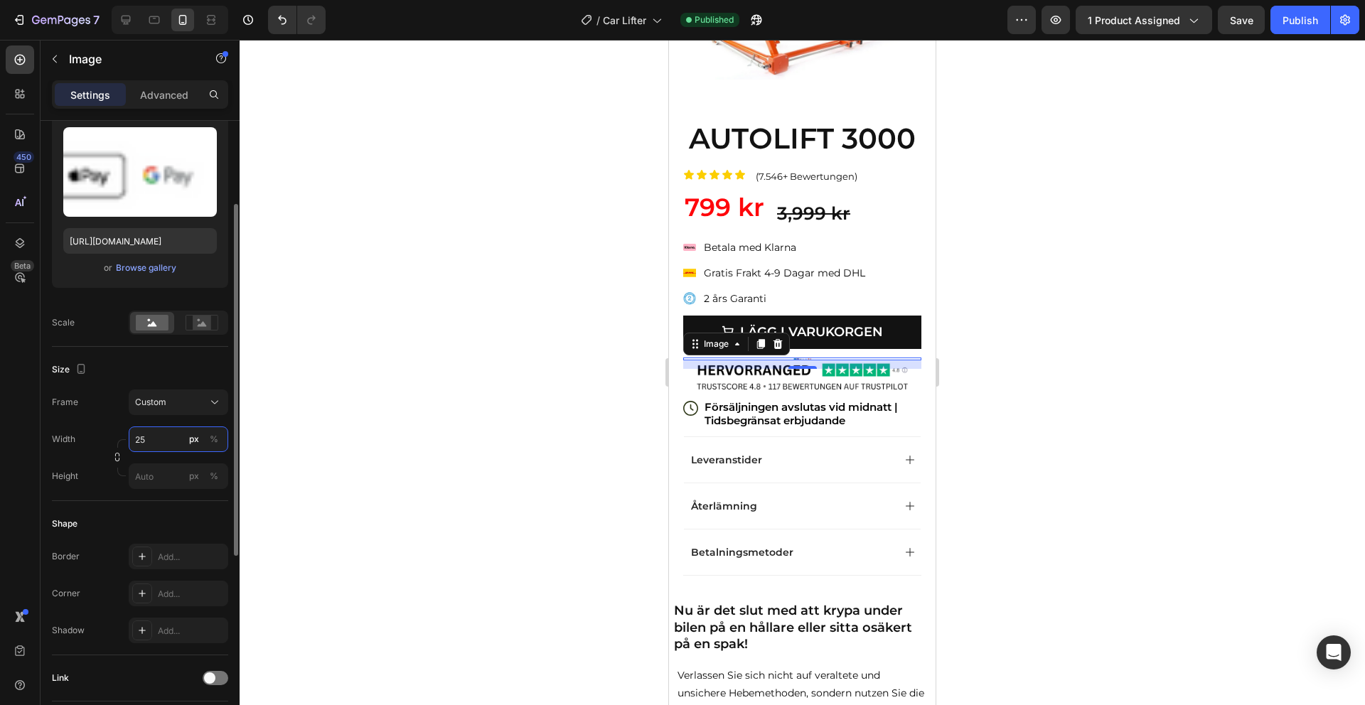
type input "2"
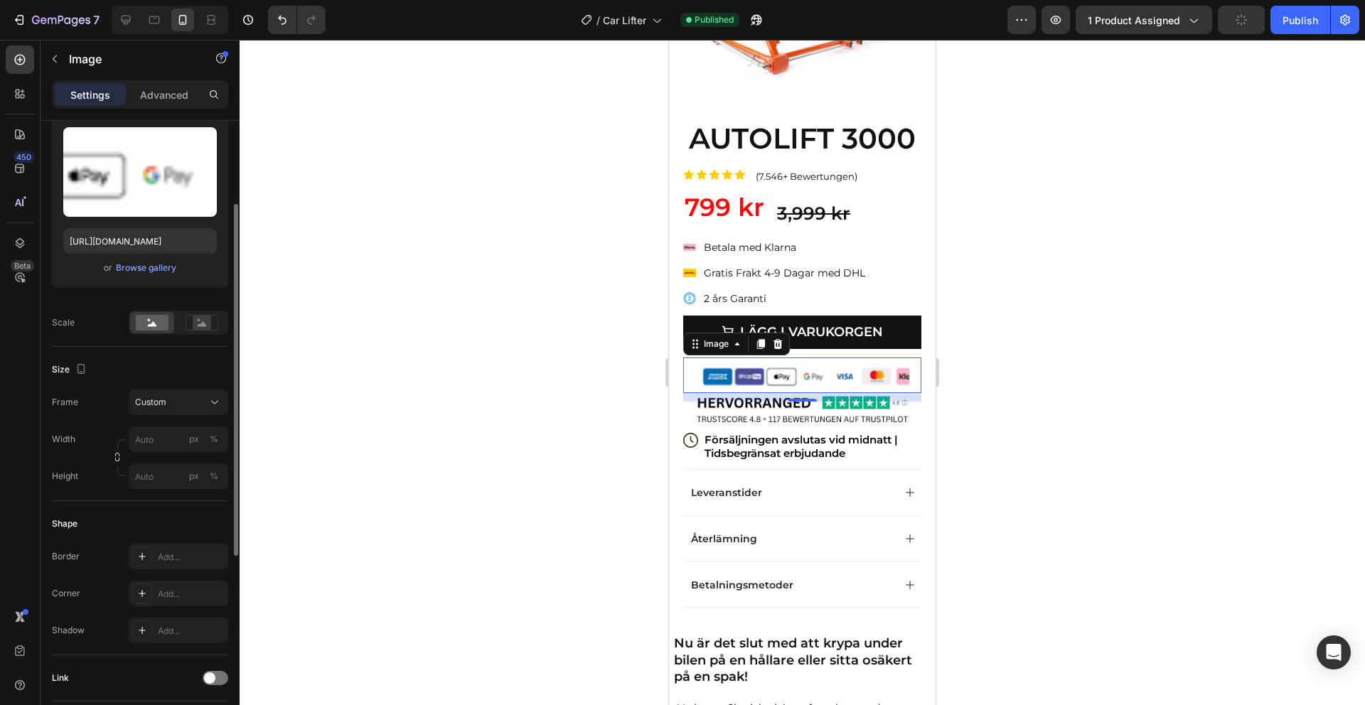
click at [166, 385] on div "Size Frame Custom Width px % Height px %" at bounding box center [140, 424] width 176 height 154
click at [172, 397] on div "Custom" at bounding box center [170, 402] width 70 height 13
click at [280, 22] on icon "Undo/Redo" at bounding box center [282, 20] width 14 height 14
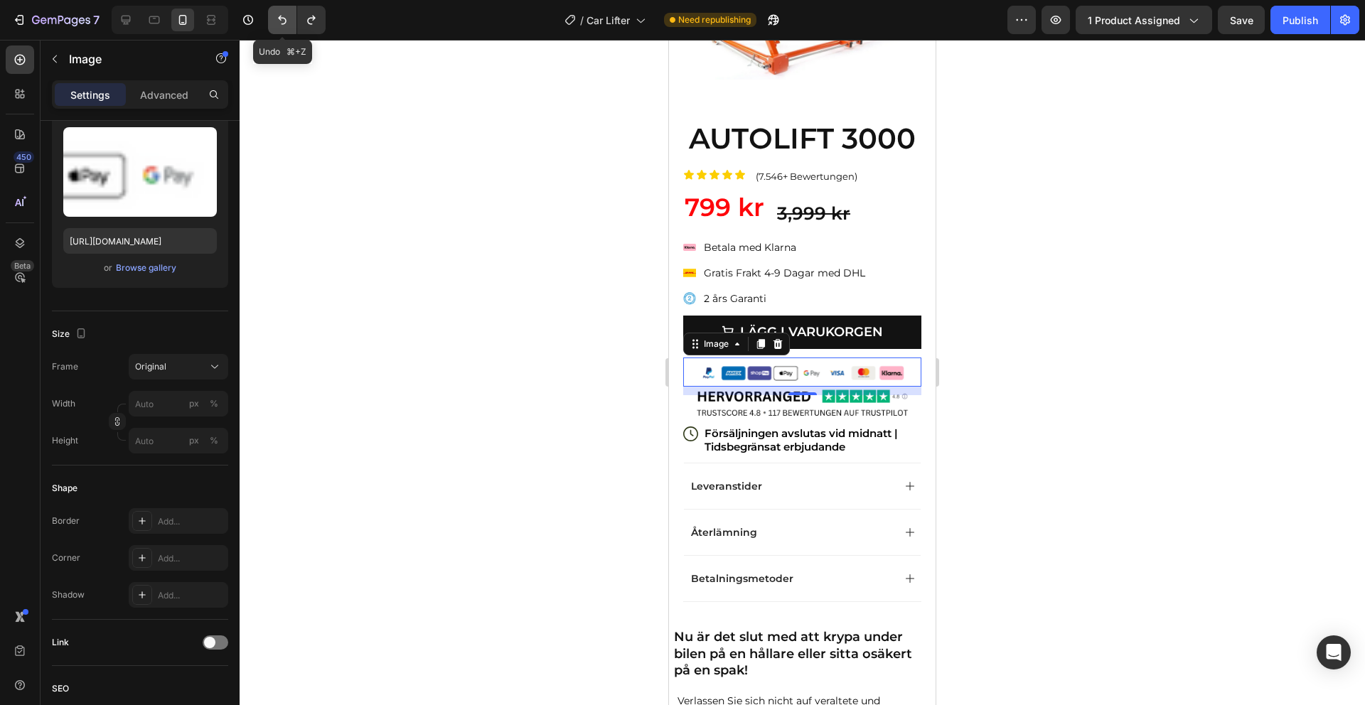
click at [280, 22] on icon "Undo/Redo" at bounding box center [282, 20] width 14 height 14
click at [320, 23] on button "Undo/Redo" at bounding box center [311, 20] width 28 height 28
click at [275, 21] on icon "Undo/Redo" at bounding box center [282, 20] width 14 height 14
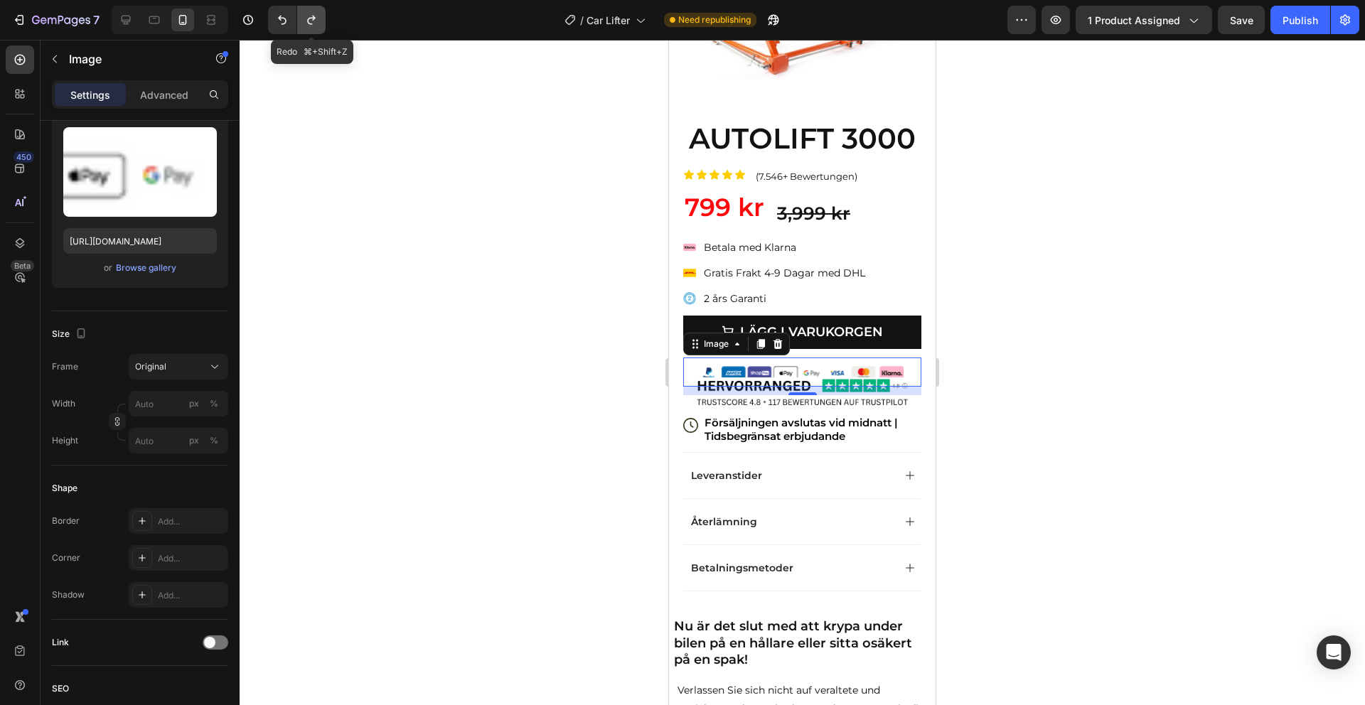
click at [307, 25] on icon "Undo/Redo" at bounding box center [311, 20] width 14 height 14
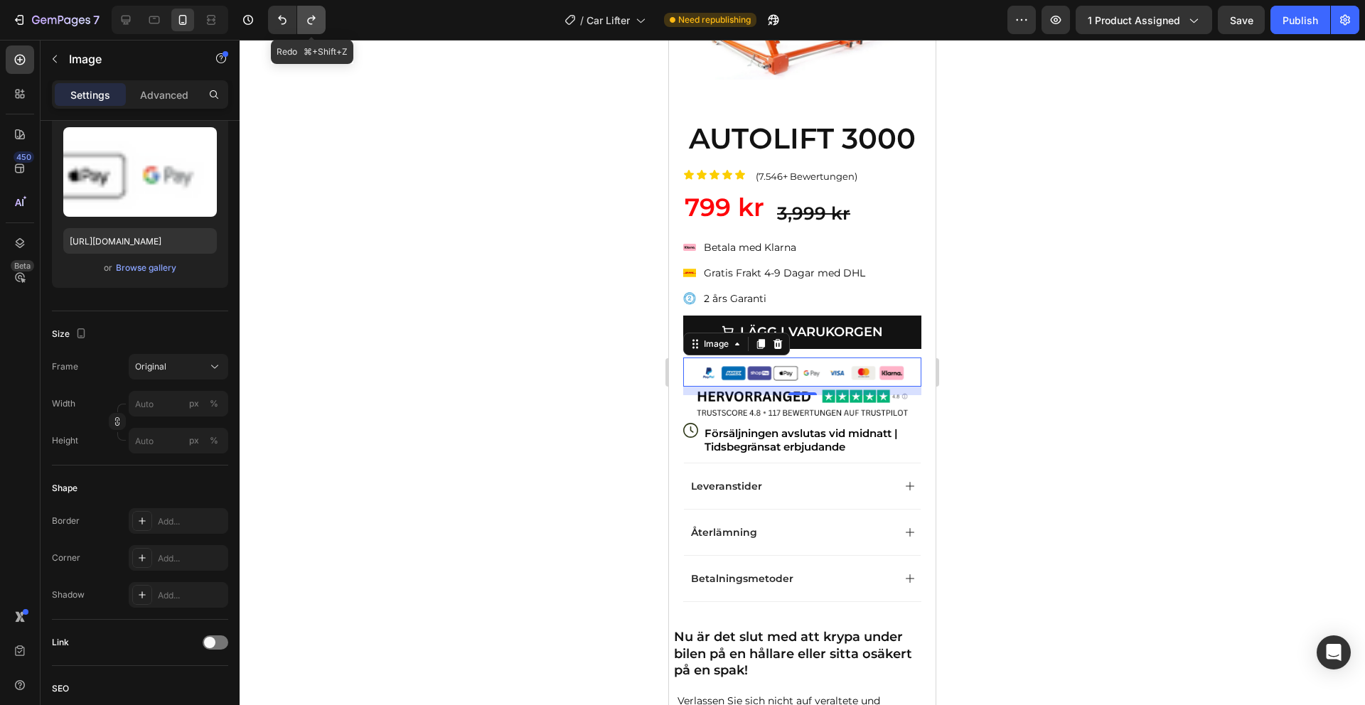
click at [307, 25] on icon "Undo/Redo" at bounding box center [311, 20] width 14 height 14
click at [1040, 227] on div at bounding box center [802, 372] width 1125 height 665
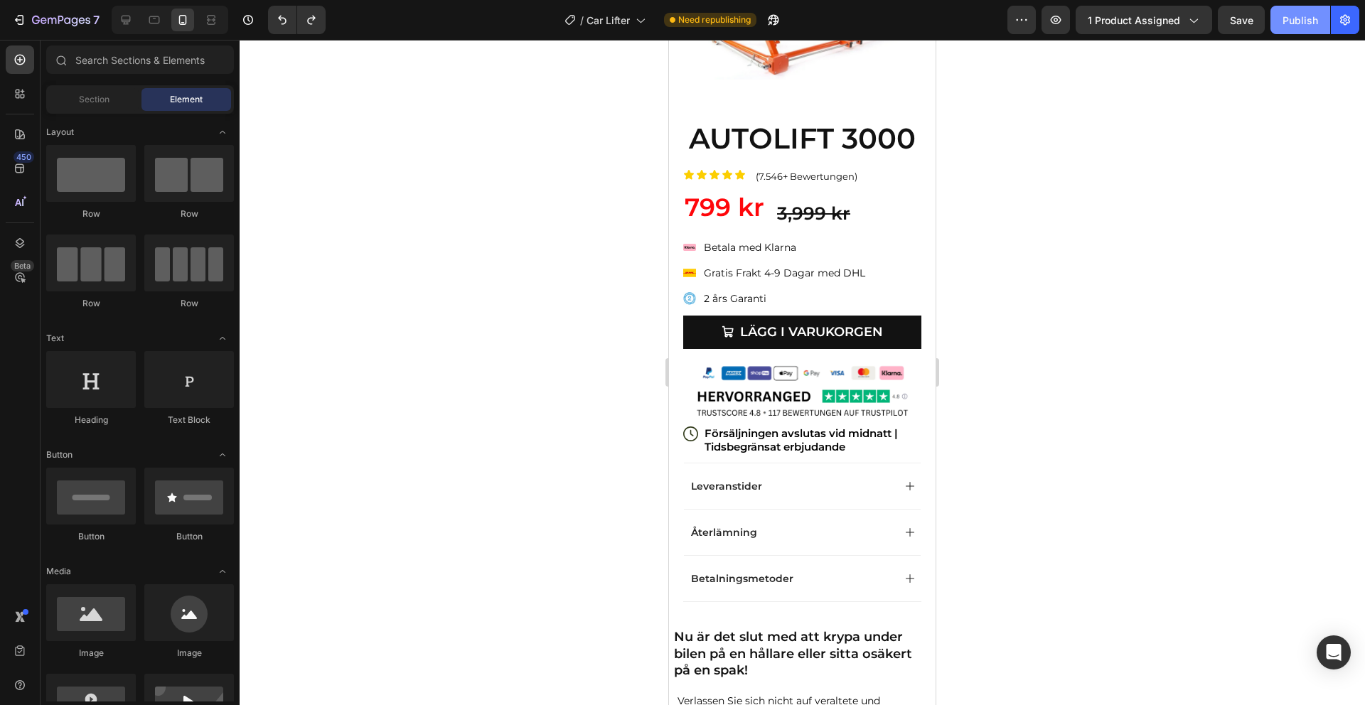
click at [1292, 16] on div "Publish" at bounding box center [1300, 20] width 36 height 15
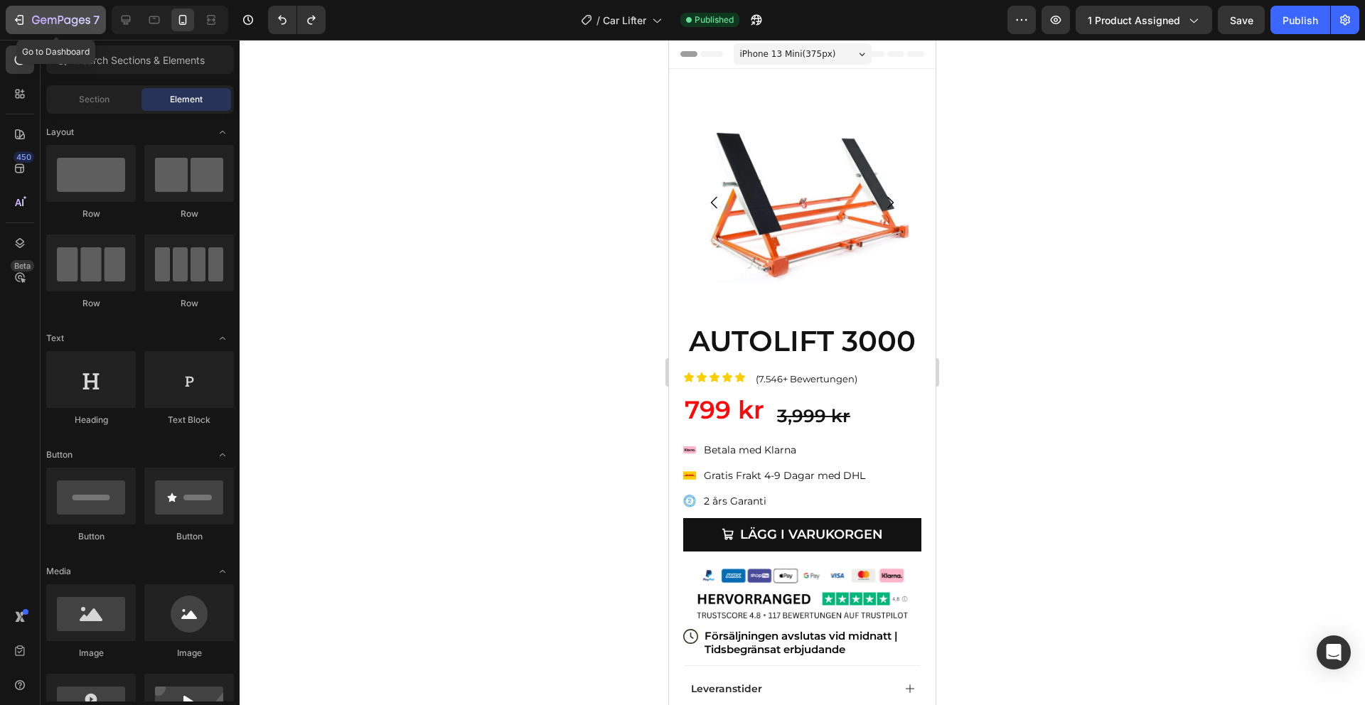
click at [66, 26] on icon "button" at bounding box center [61, 21] width 58 height 12
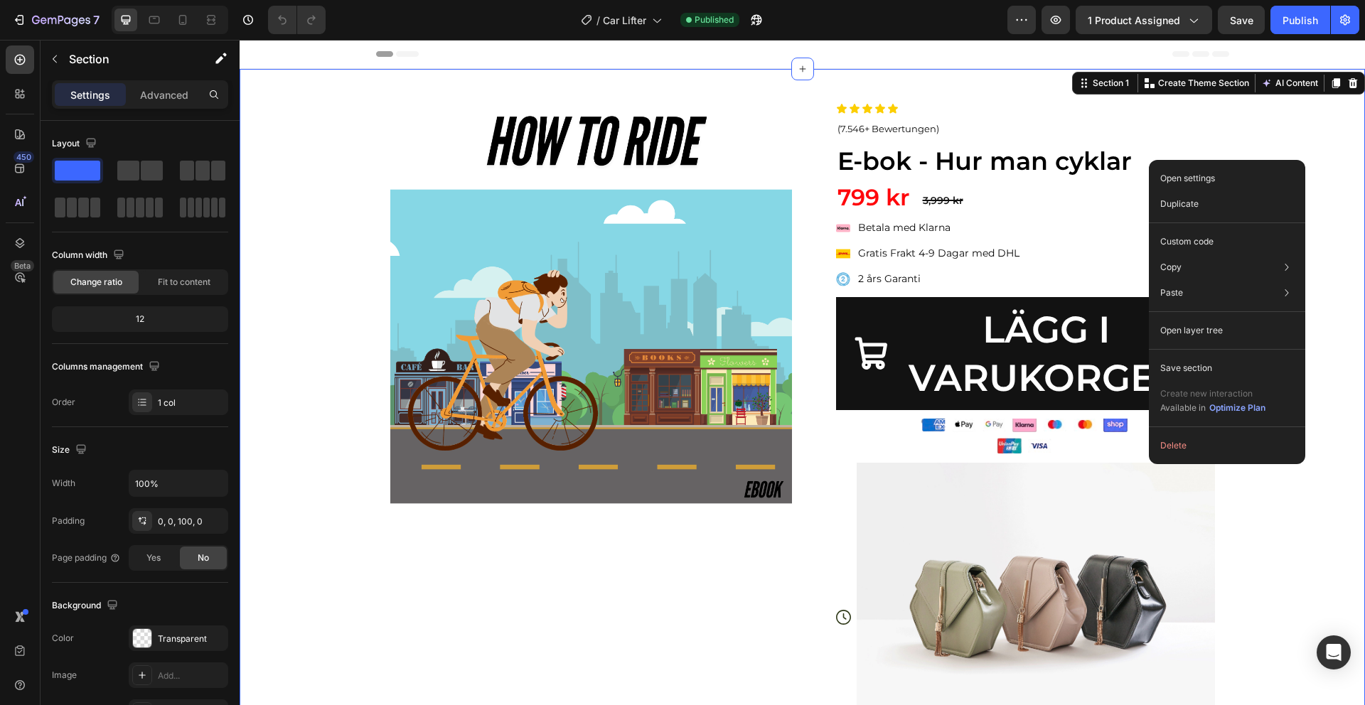
click at [1277, 143] on div "Image Image Image Image Image Carousel Row AUTOLIFT 3000 Heading Icon Icon Icon…" at bounding box center [802, 514] width 1125 height 891
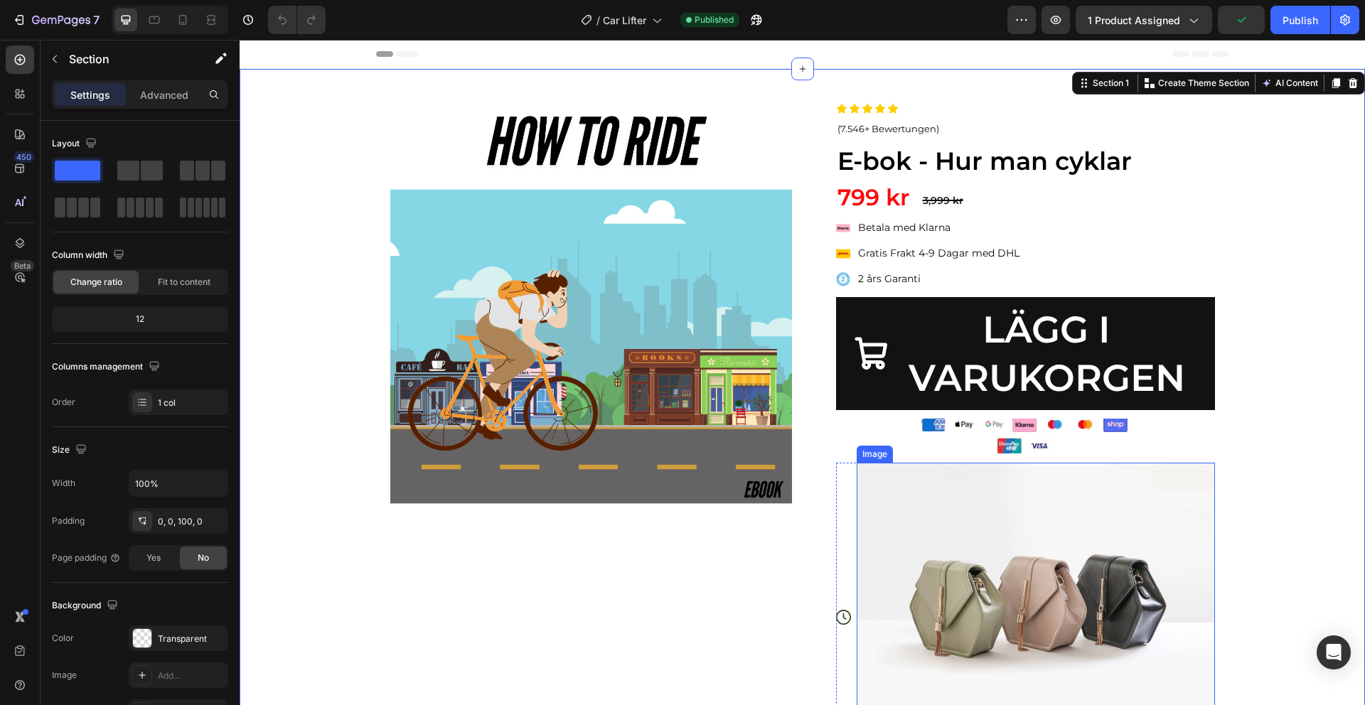
click at [1046, 562] on img at bounding box center [1036, 597] width 358 height 269
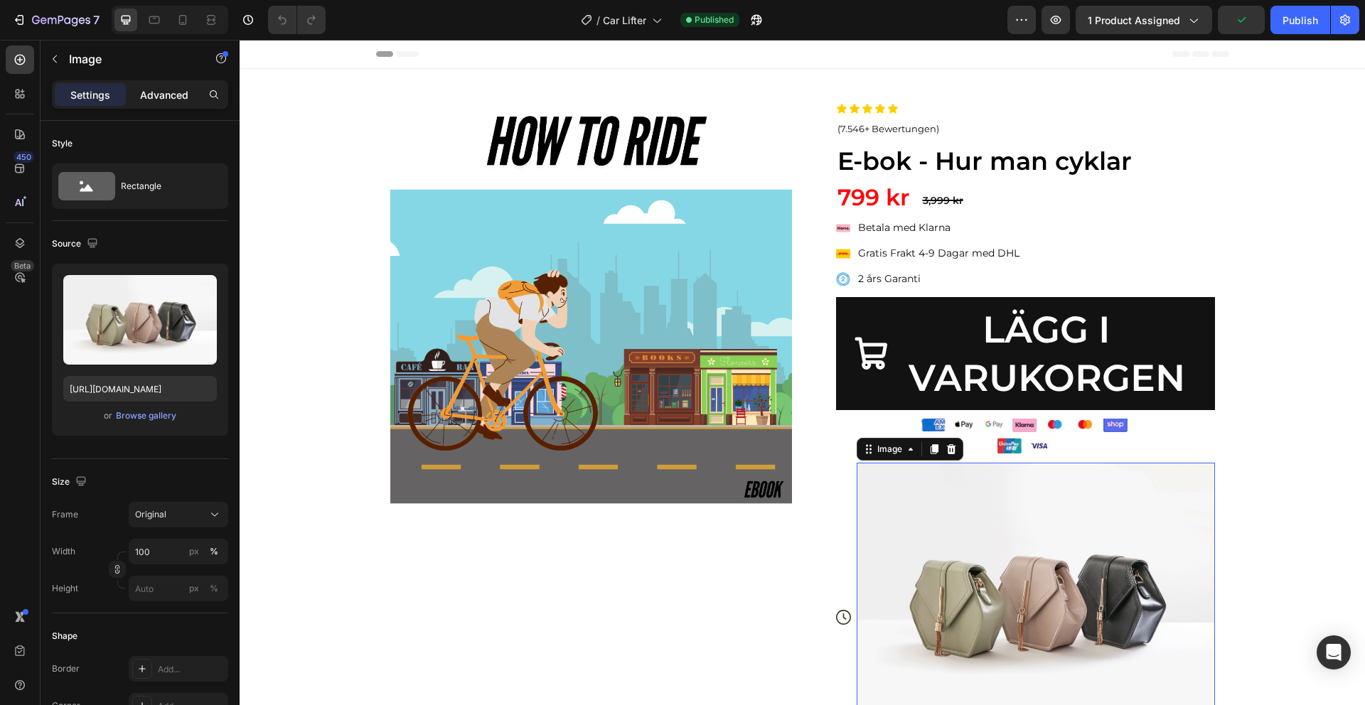
click at [176, 102] on div "Advanced" at bounding box center [164, 94] width 71 height 23
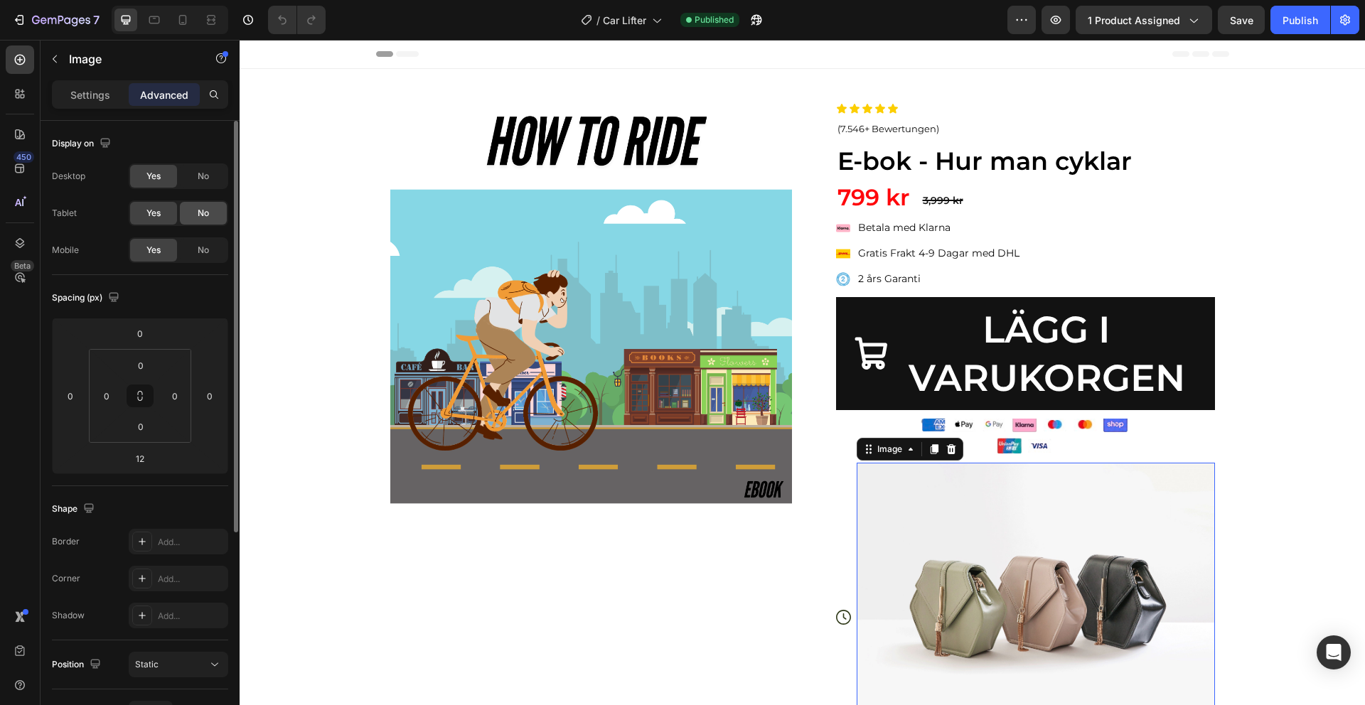
click at [198, 171] on span "No" at bounding box center [203, 176] width 11 height 13
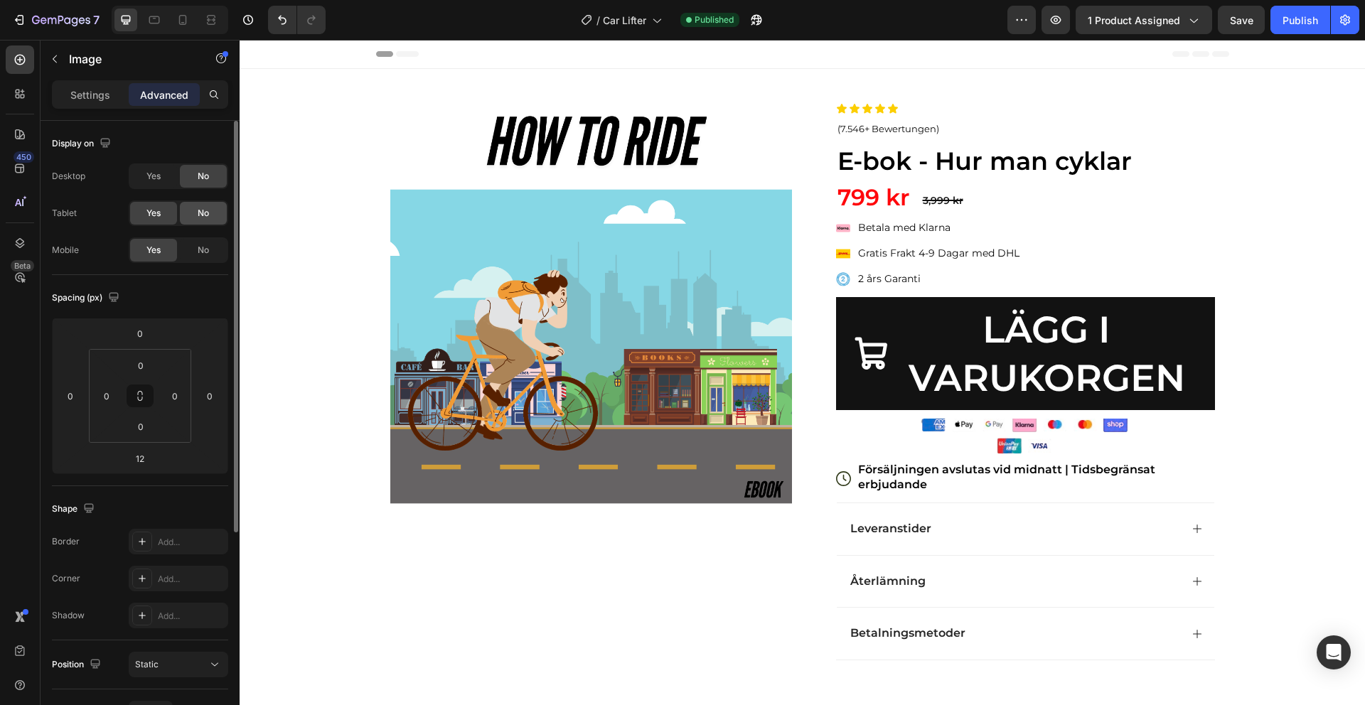
click at [198, 209] on span "No" at bounding box center [203, 213] width 11 height 13
click at [181, 18] on icon at bounding box center [183, 20] width 14 height 14
type input "-10"
type input "-14"
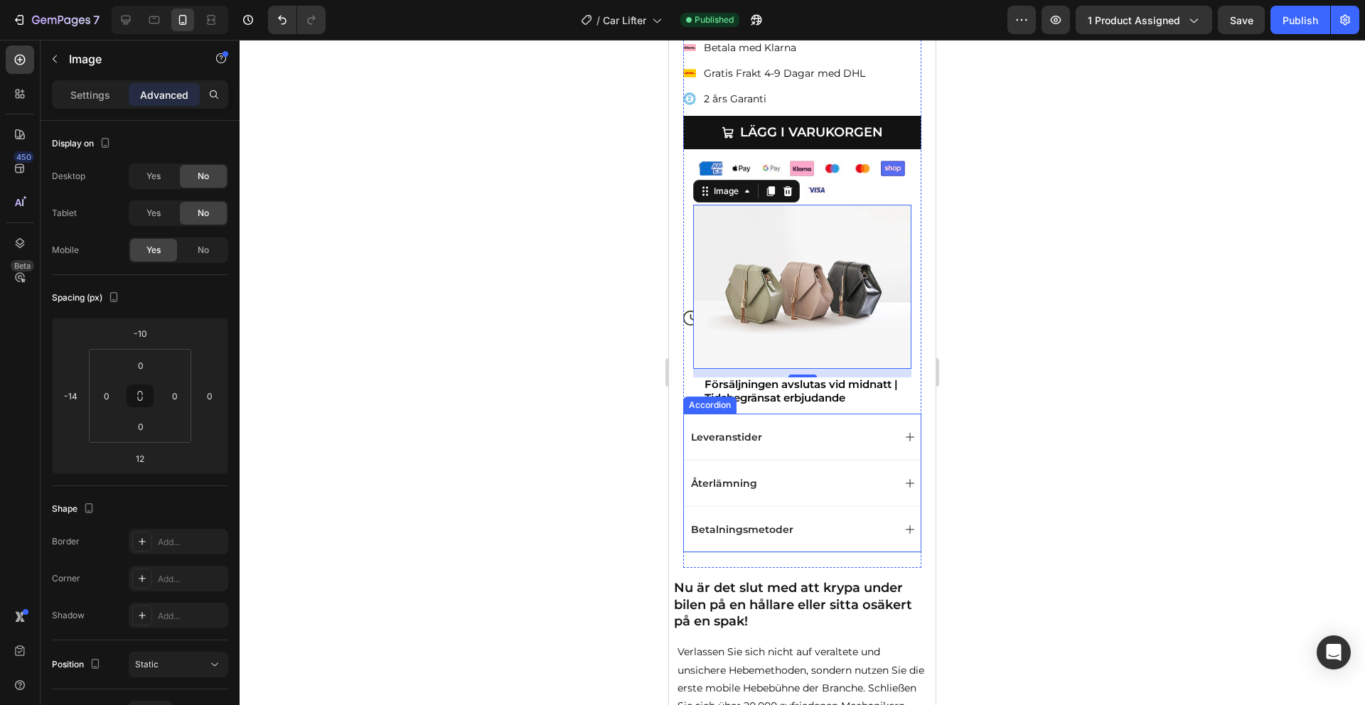
scroll to position [75, 0]
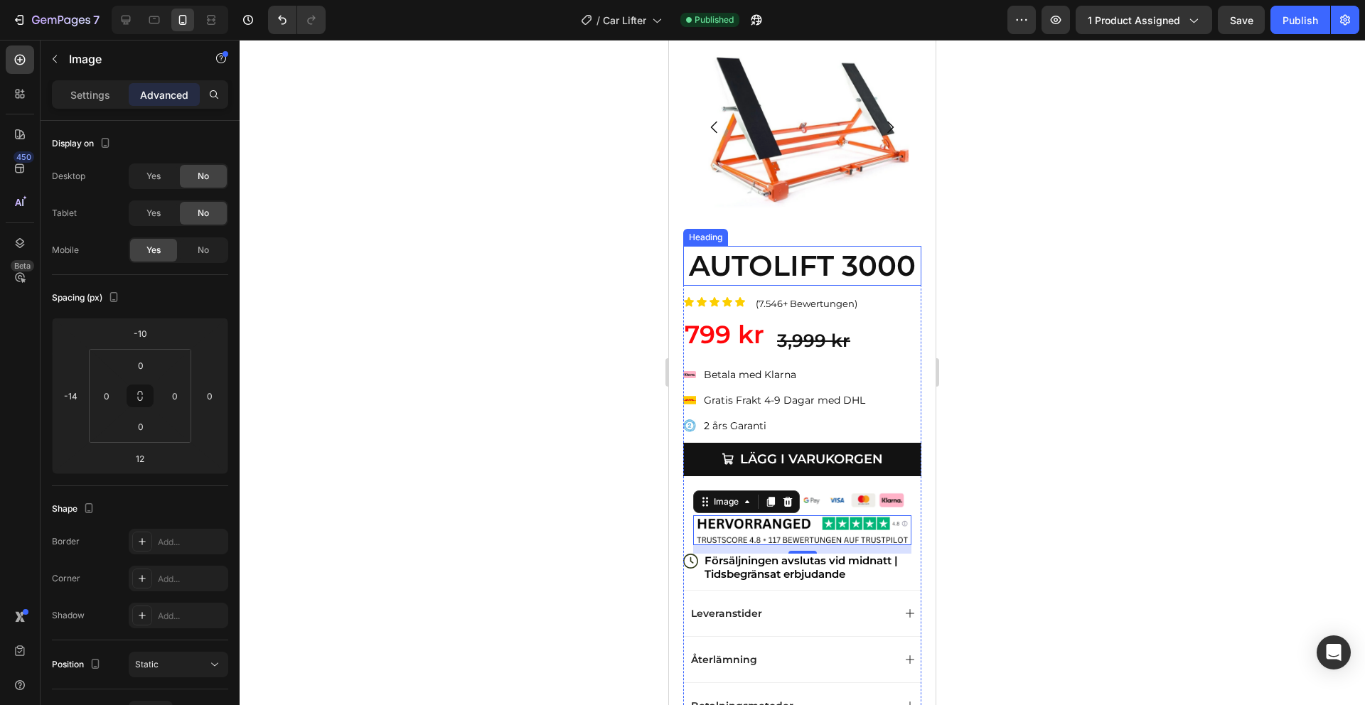
click at [797, 252] on h3 "AUTOLIFT 3000" at bounding box center [802, 266] width 238 height 40
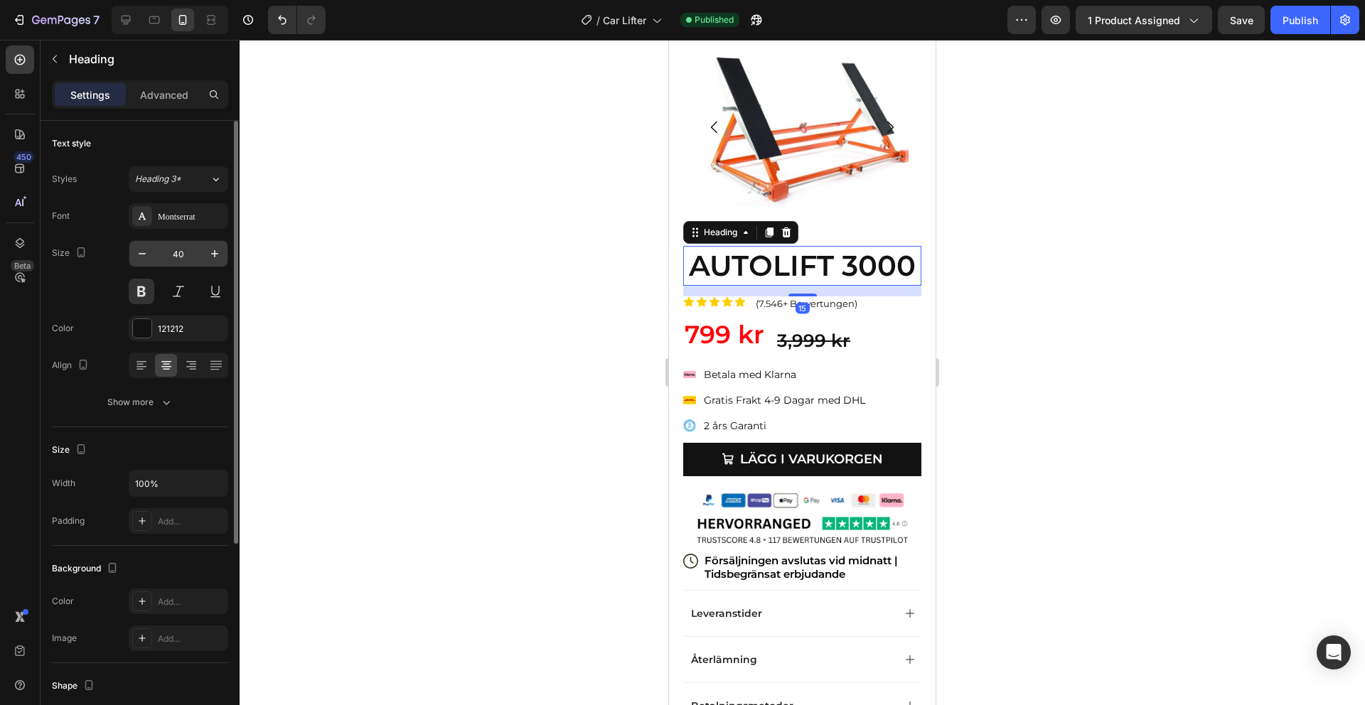
click at [178, 259] on input "40" at bounding box center [178, 254] width 47 height 26
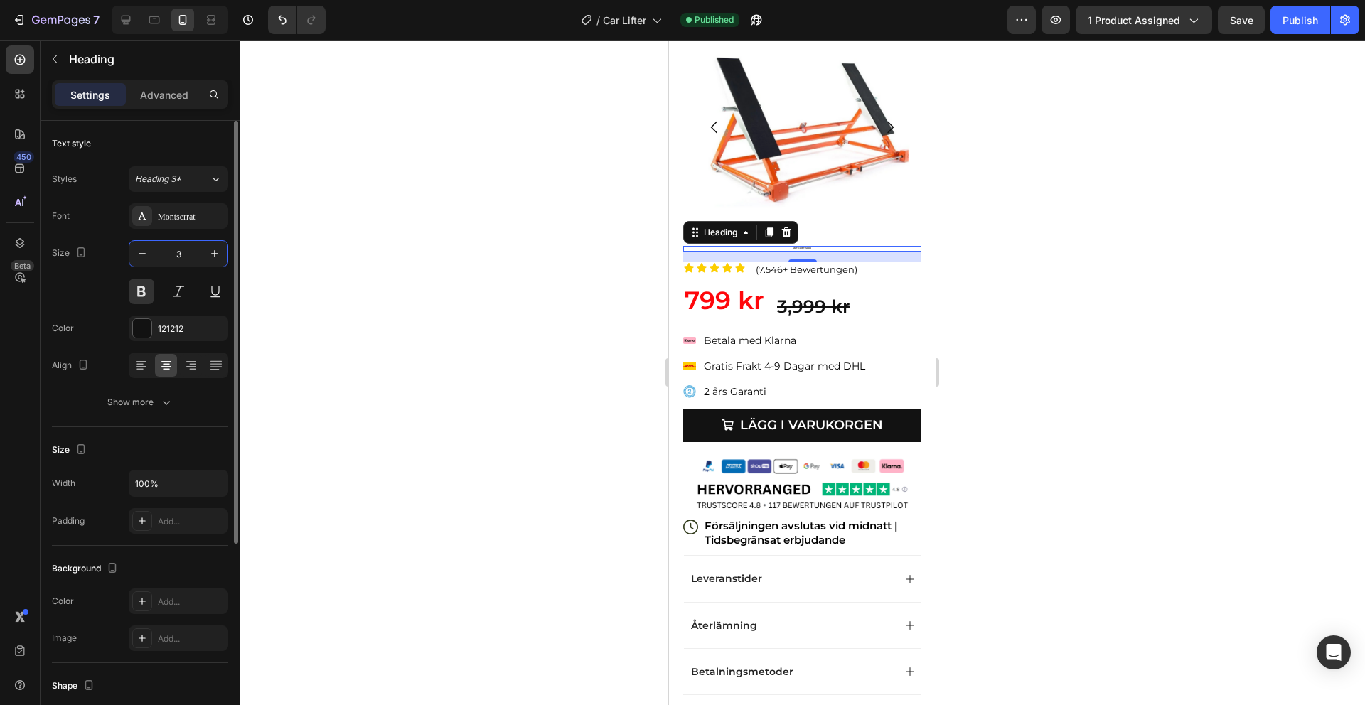
type input "35"
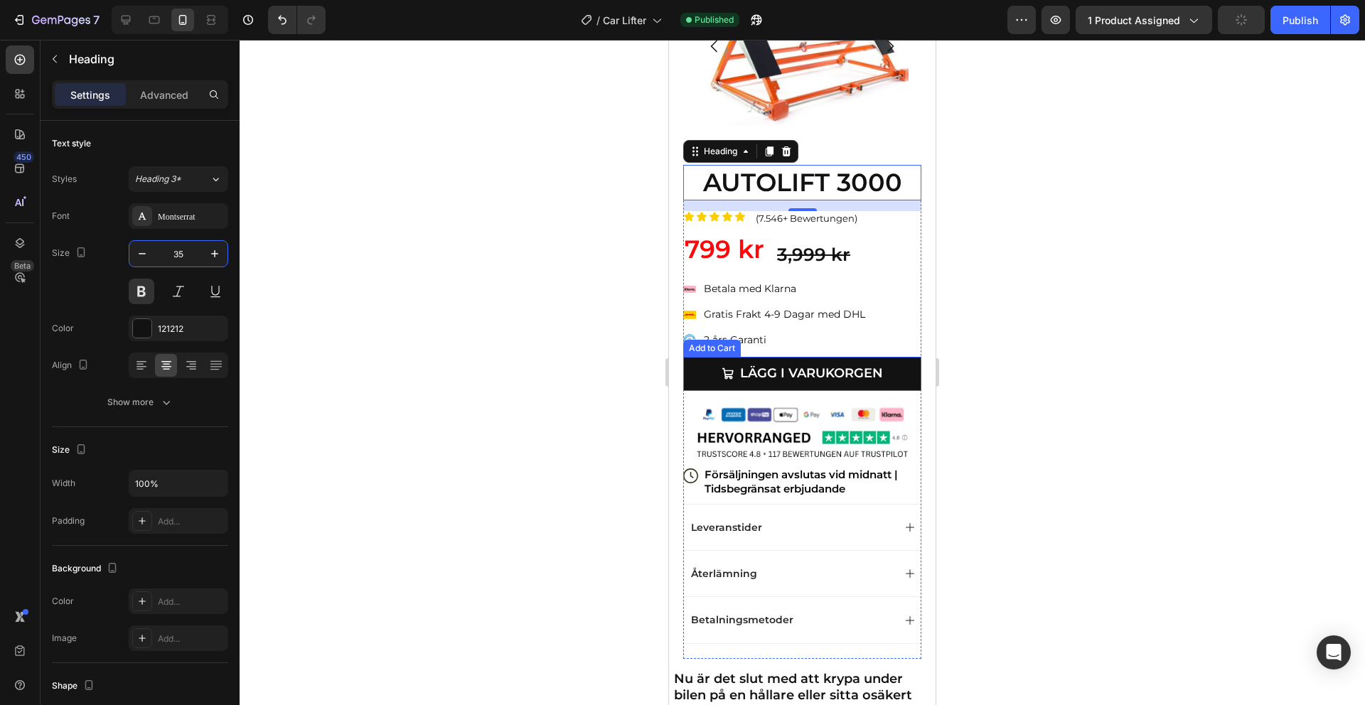
scroll to position [160, 0]
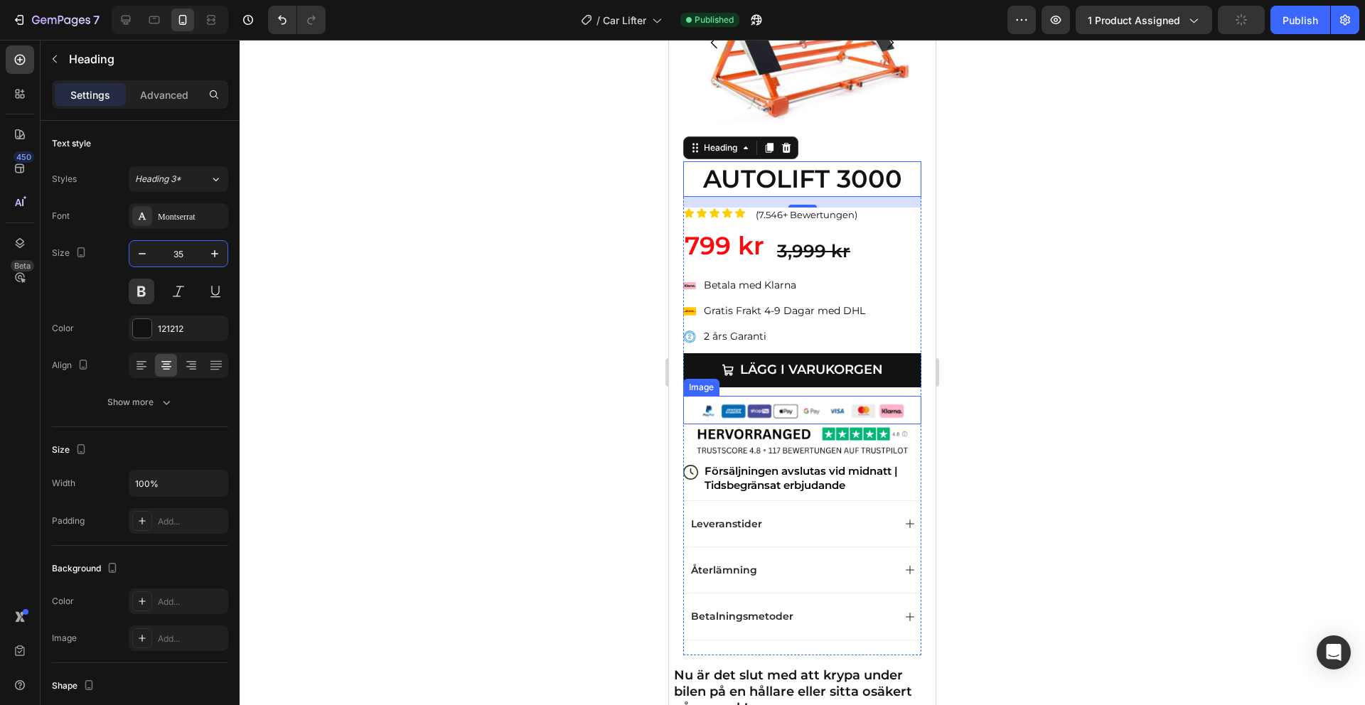
click at [791, 405] on img at bounding box center [802, 410] width 213 height 29
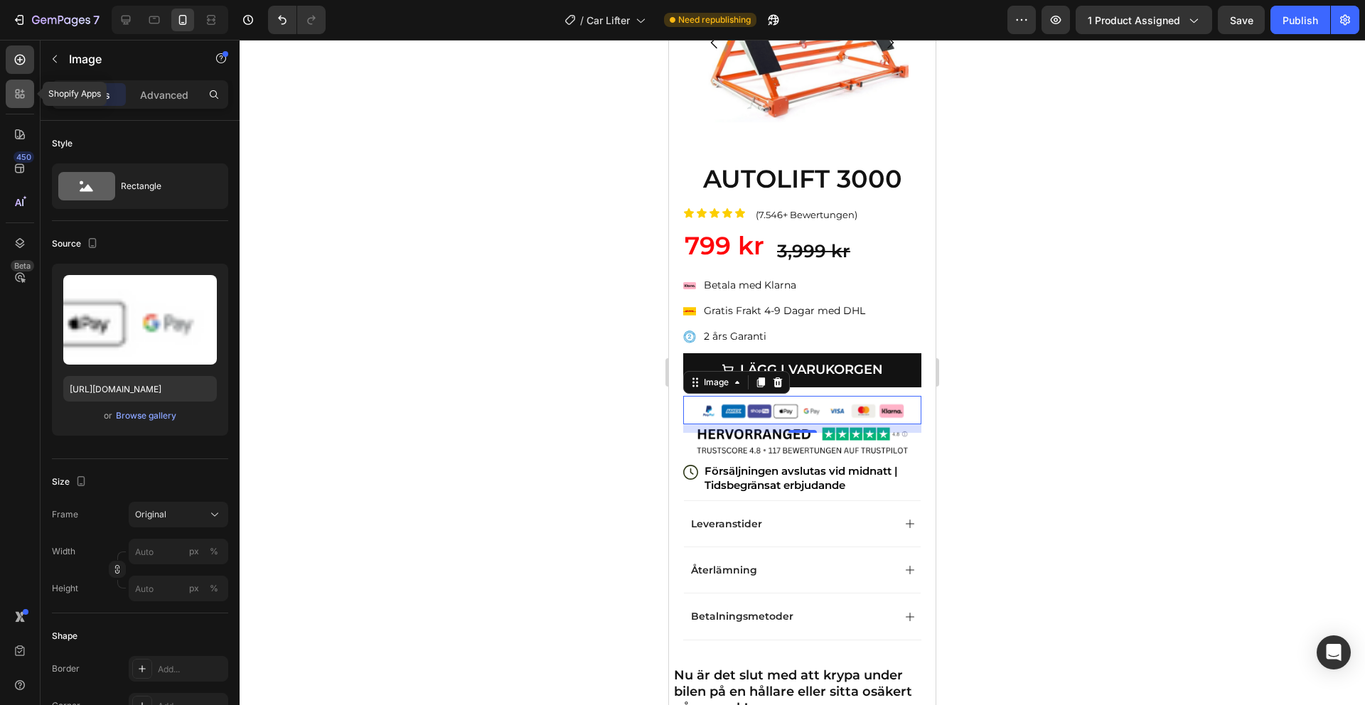
click at [26, 95] on icon at bounding box center [20, 94] width 14 height 14
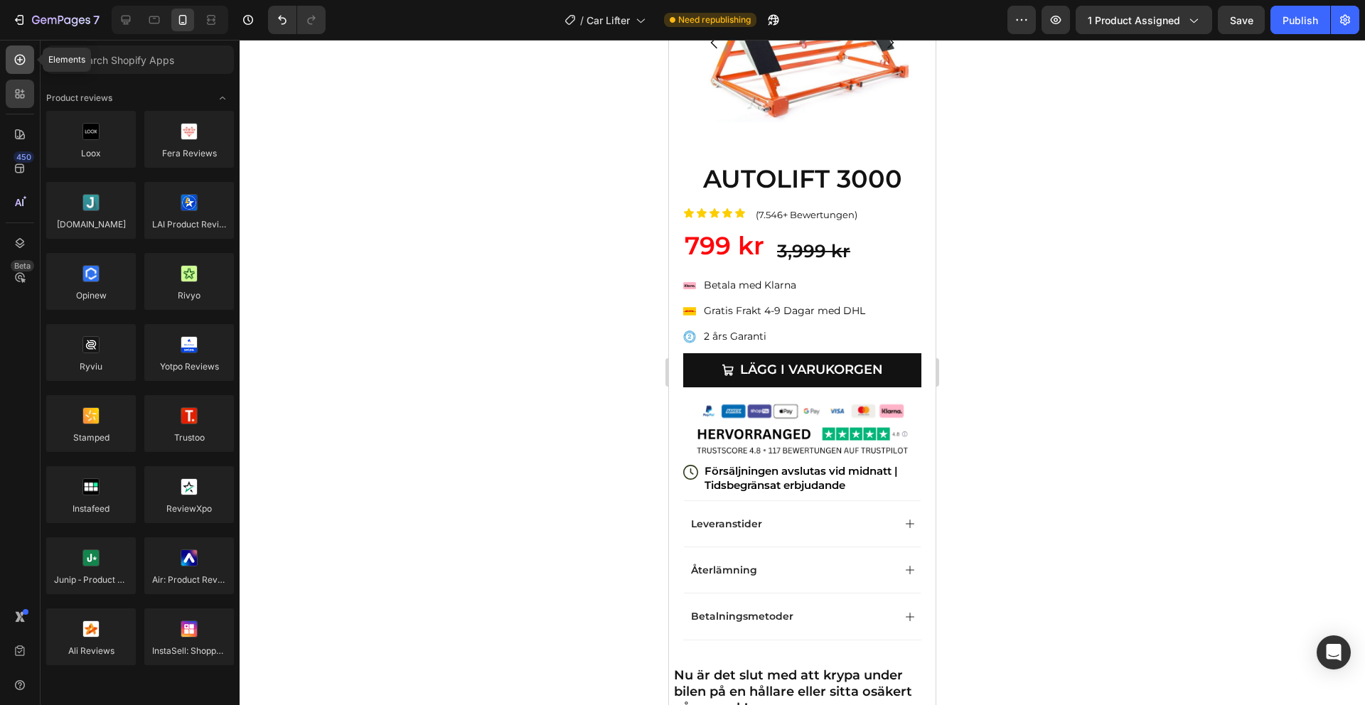
click at [14, 63] on icon at bounding box center [20, 60] width 14 height 14
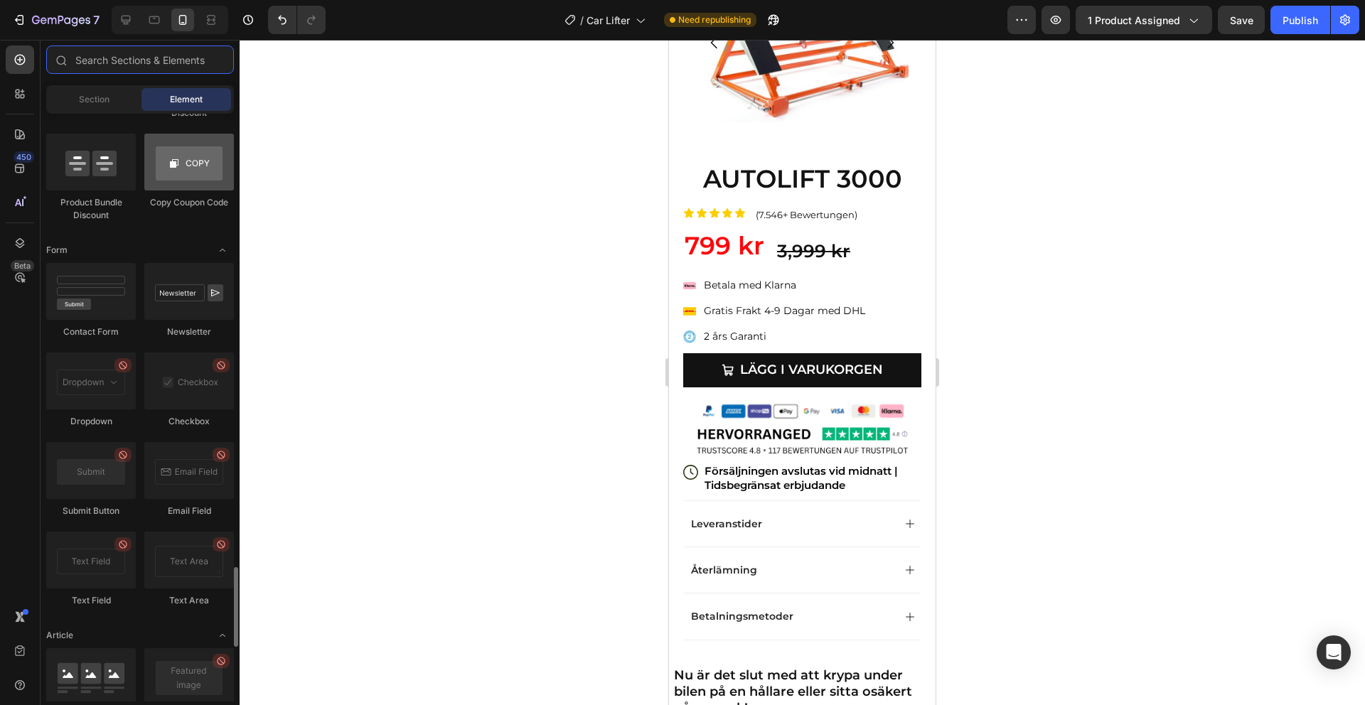
scroll to position [3223, 0]
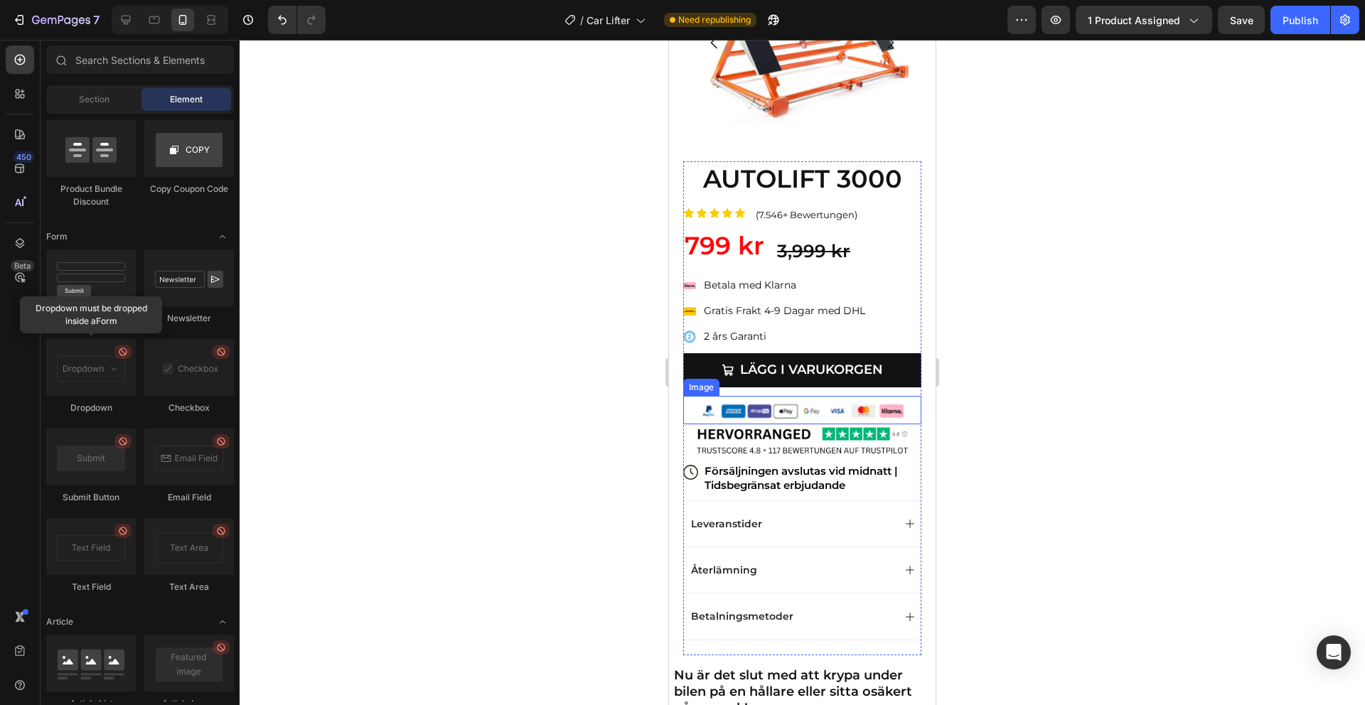
click at [814, 409] on img at bounding box center [802, 410] width 213 height 29
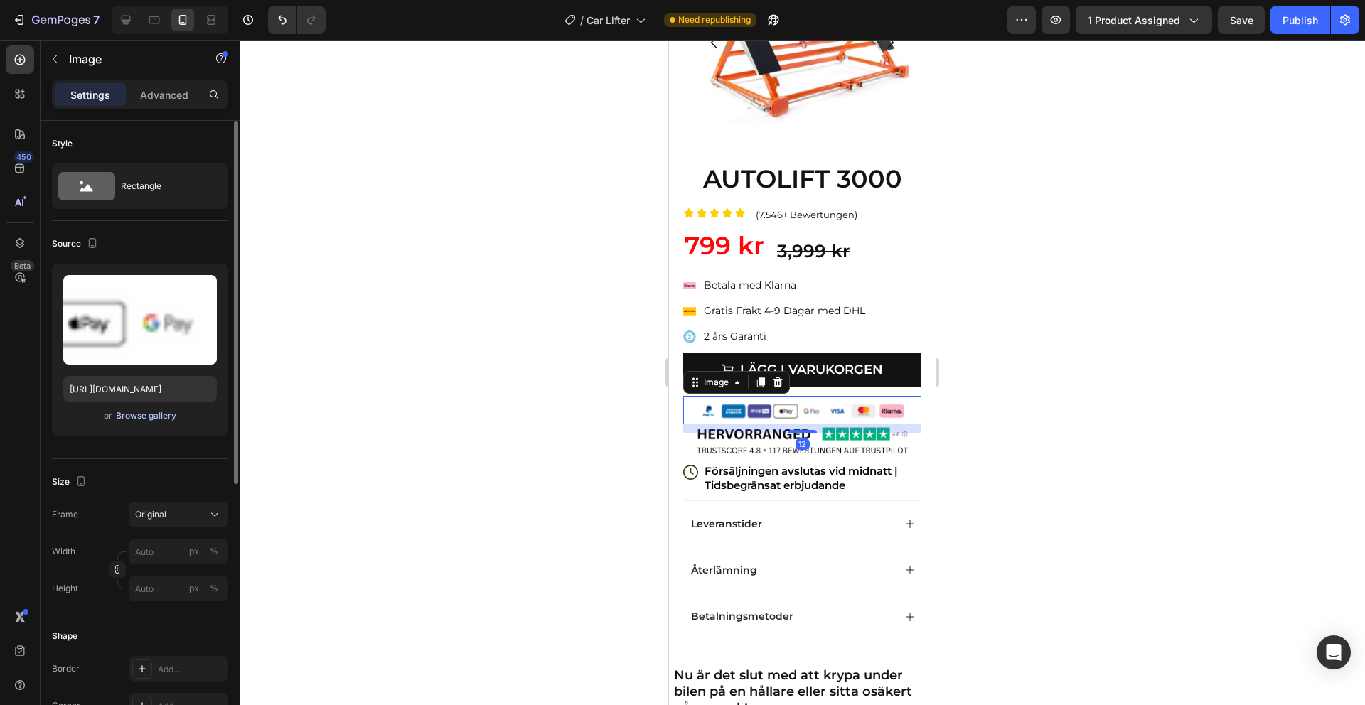
click at [159, 421] on div "Browse gallery" at bounding box center [146, 415] width 60 height 13
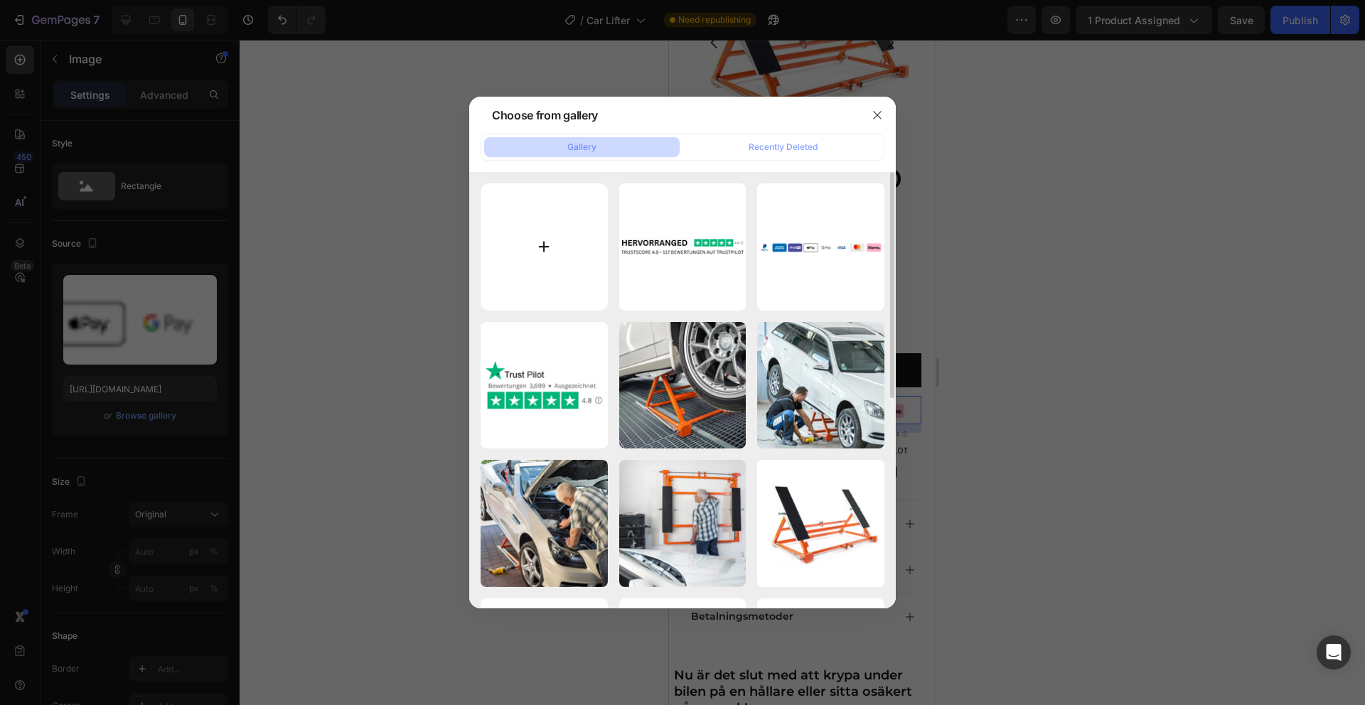
type input "C:\fakepath\Screen Shot 2025-08-27 at 4.33.51 PM.png"
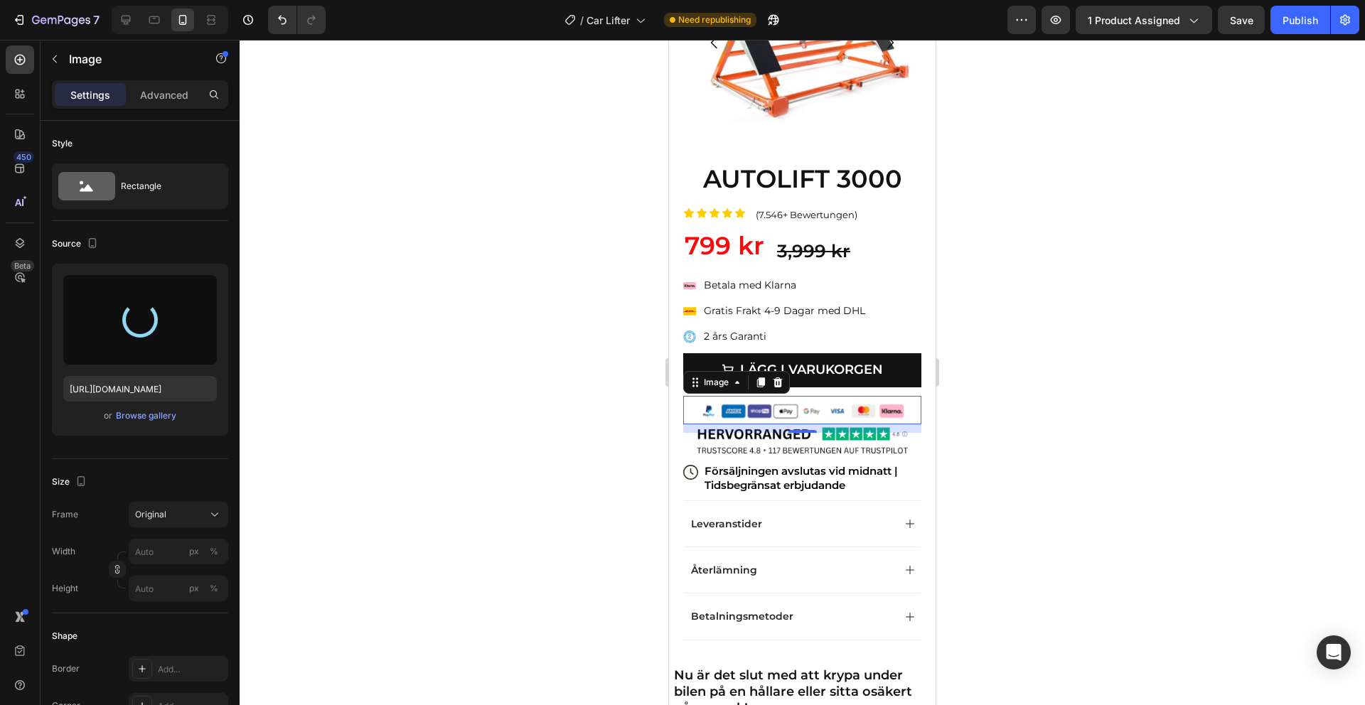
type input "https://cdn.shopify.com/s/files/1/0910/9402/4458/files/gempages_581251560135197…"
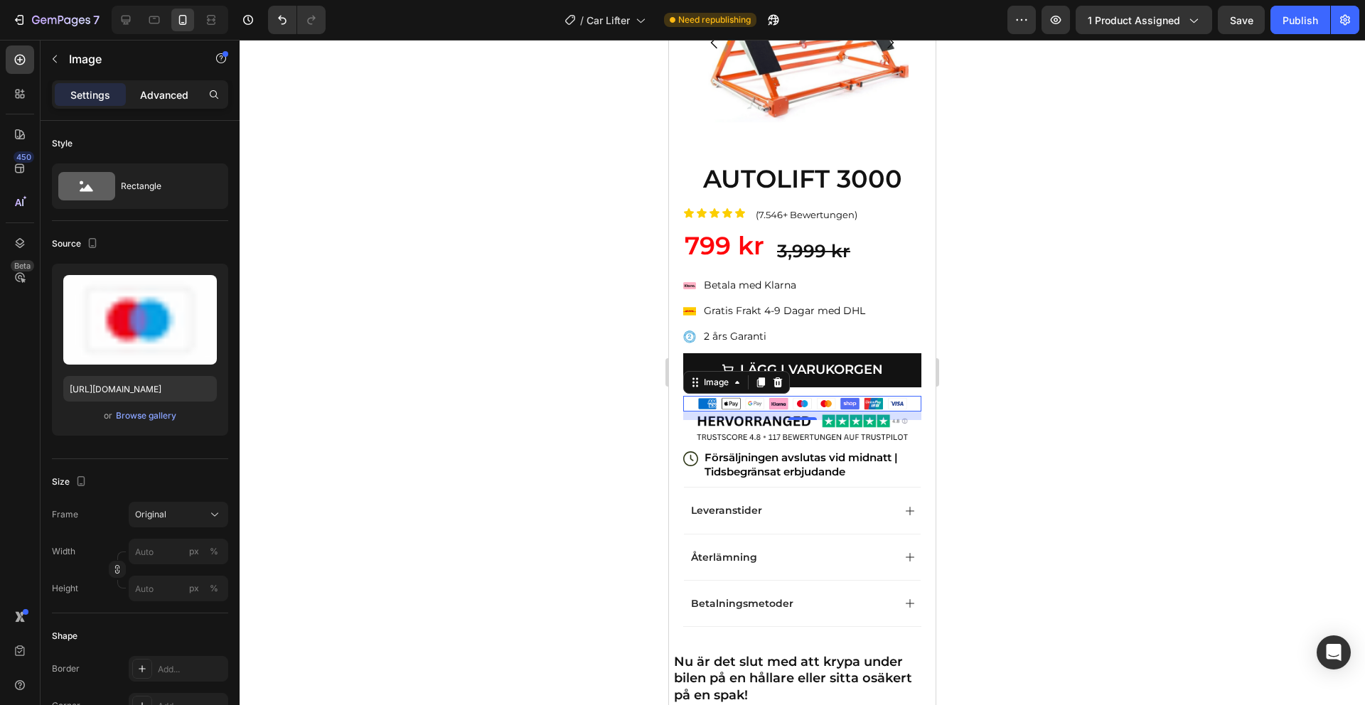
click at [155, 95] on p "Advanced" at bounding box center [164, 94] width 48 height 15
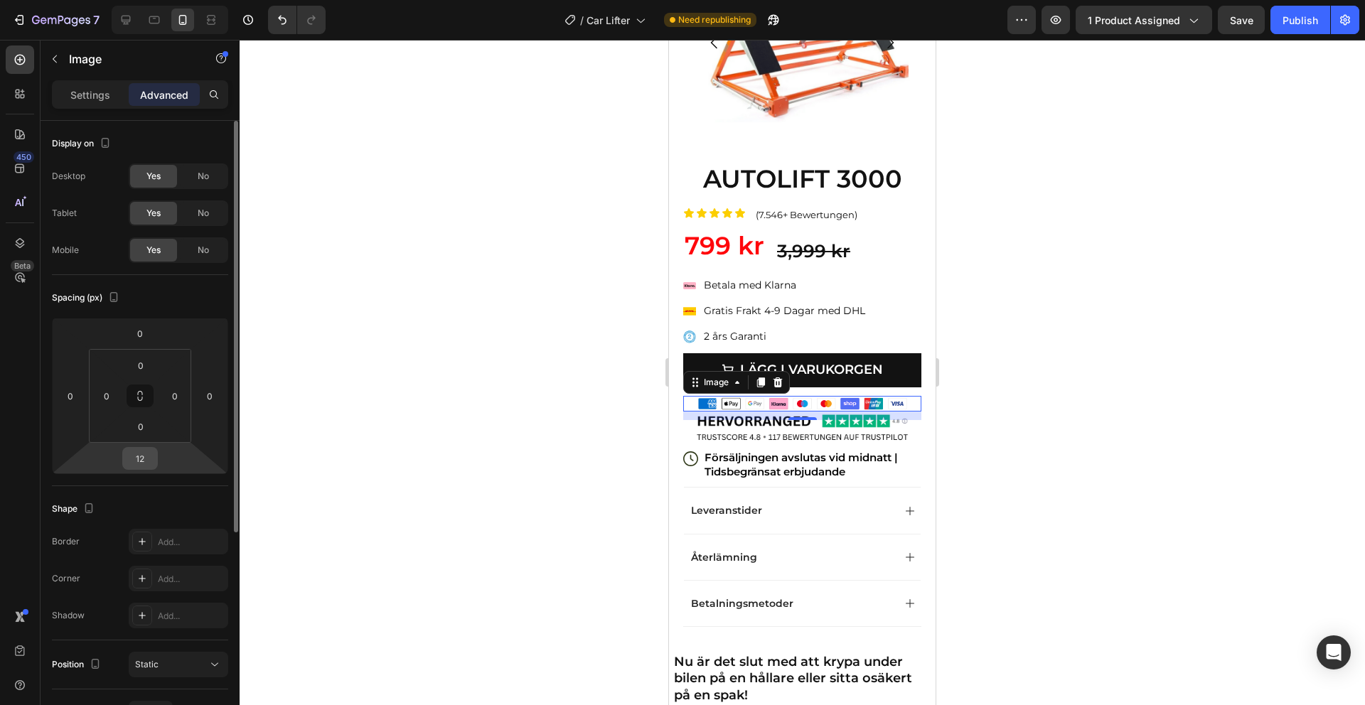
click at [148, 457] on input "12" at bounding box center [140, 458] width 28 height 21
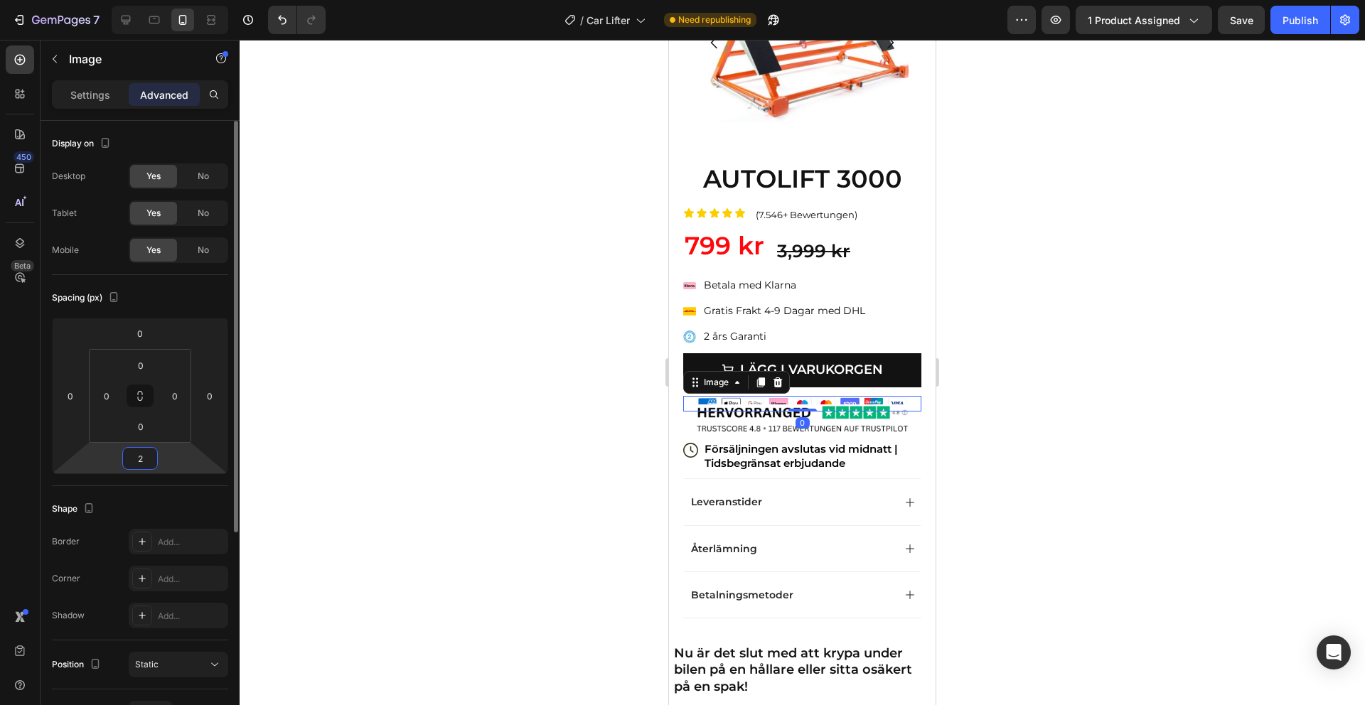
type input "20"
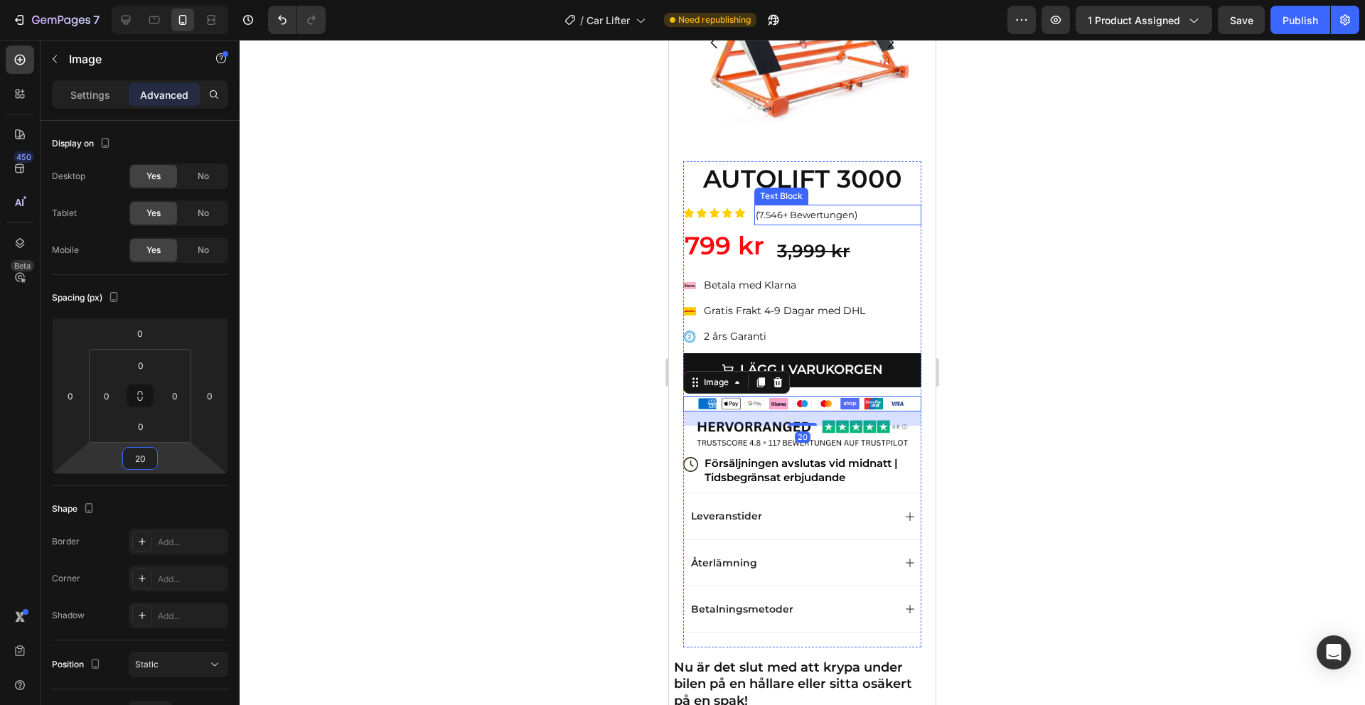
click at [779, 186] on h3 "AUTOLIFT 3000" at bounding box center [802, 179] width 238 height 36
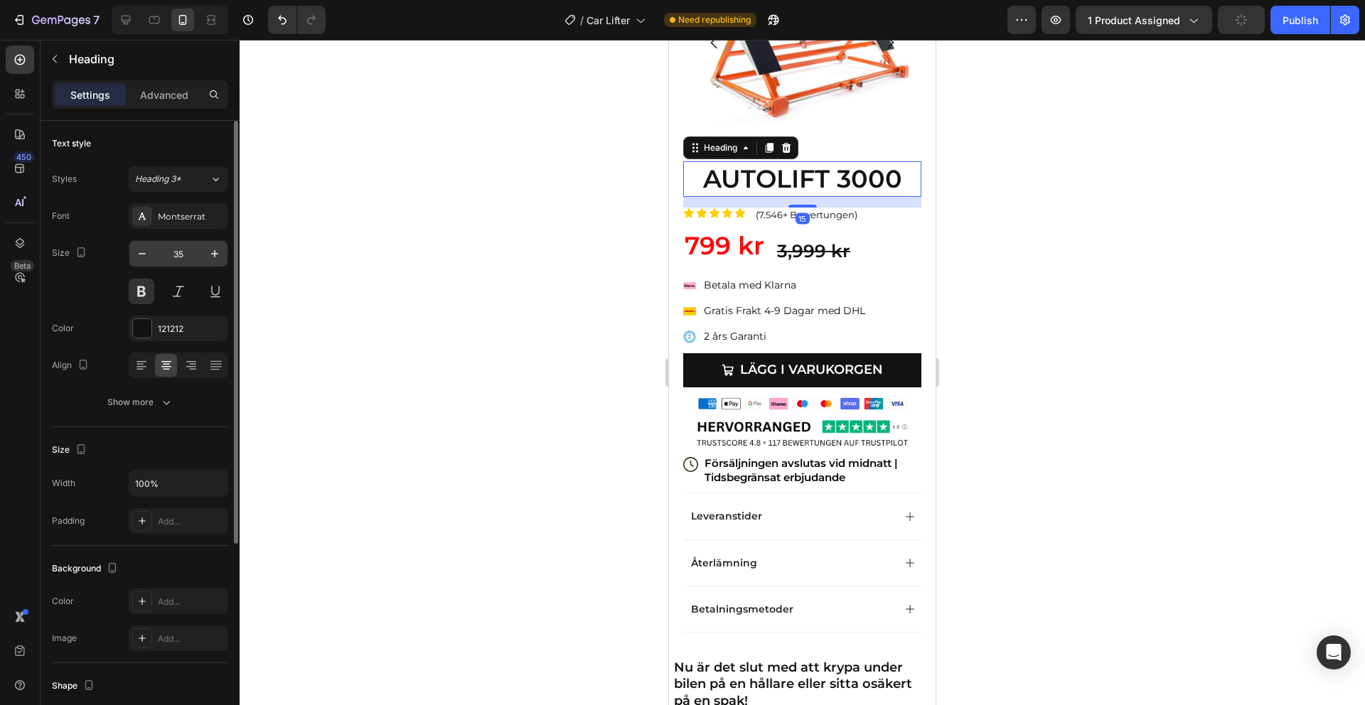
click at [179, 257] on input "35" at bounding box center [178, 254] width 47 height 26
type input "2"
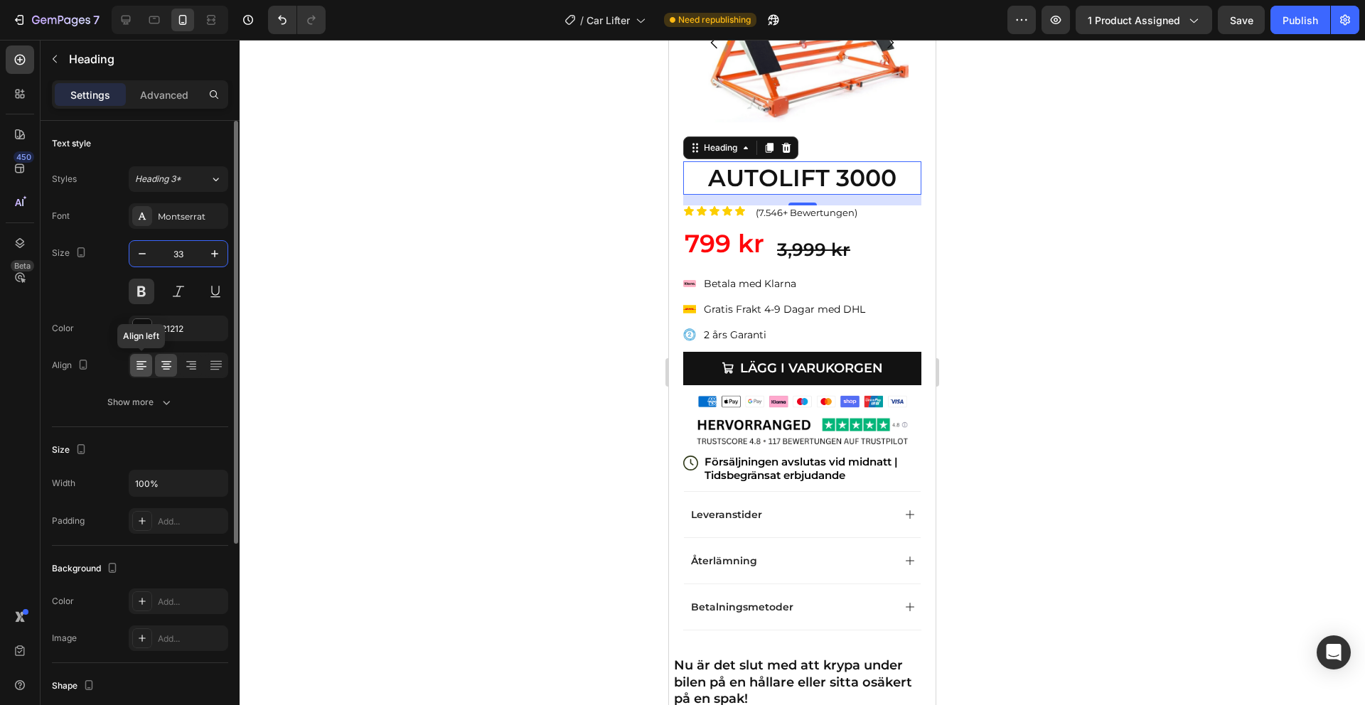
type input "33"
click at [144, 365] on icon at bounding box center [141, 365] width 14 height 14
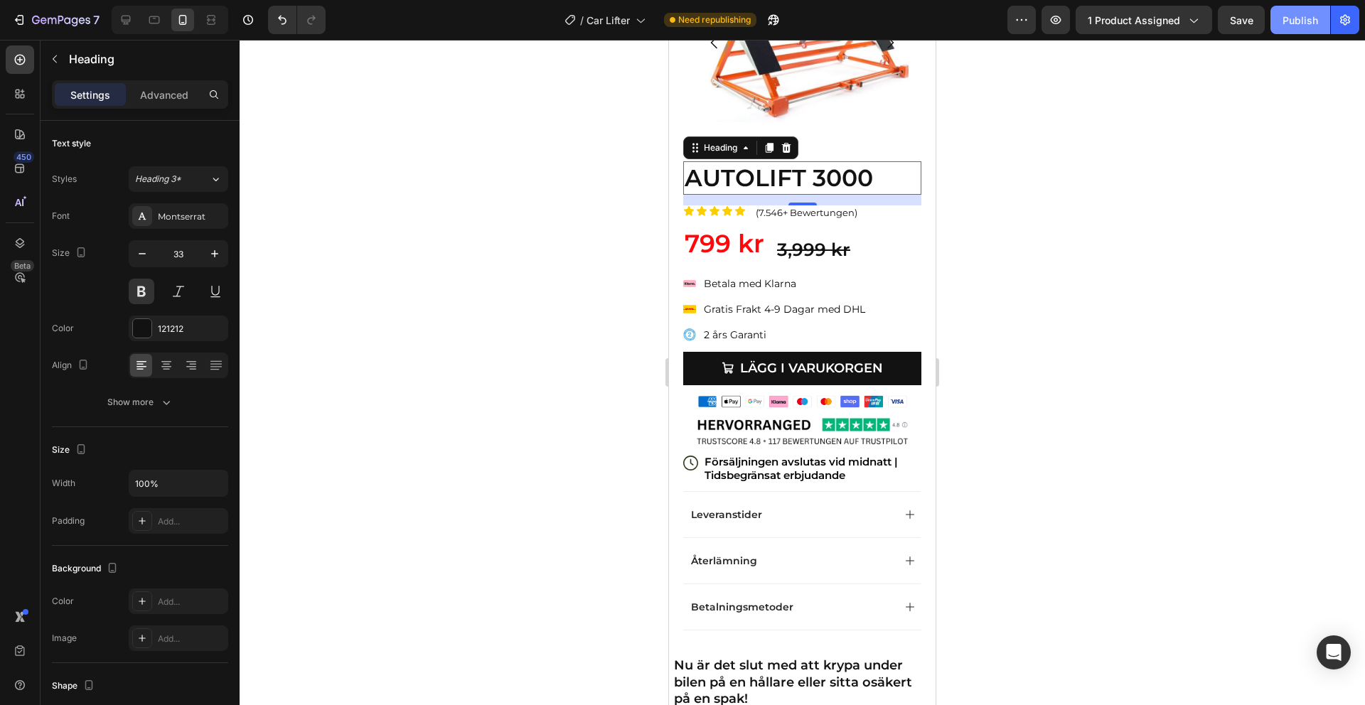
click at [1296, 26] on div "Publish" at bounding box center [1300, 20] width 36 height 15
click at [867, 426] on img at bounding box center [802, 432] width 218 height 30
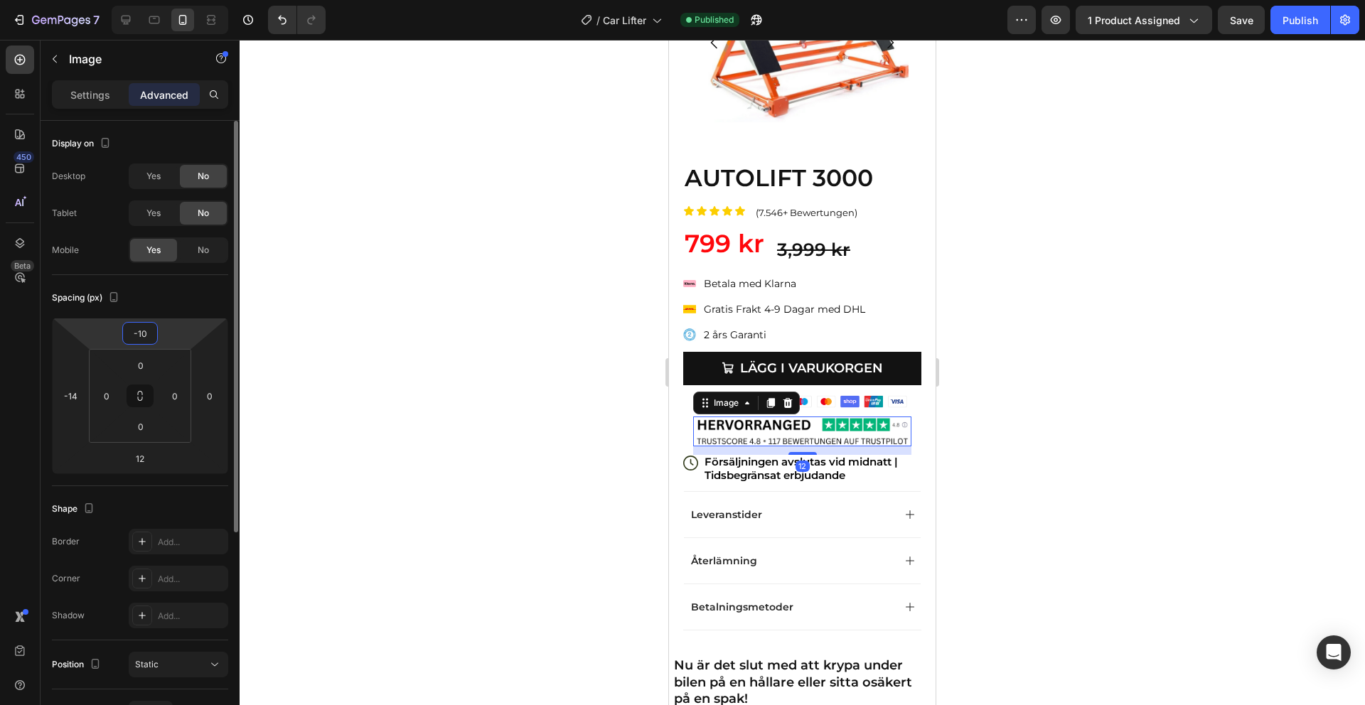
click at [141, 336] on input "-10" at bounding box center [140, 333] width 28 height 21
click at [145, 335] on input "-10" at bounding box center [140, 333] width 28 height 21
type input "-1"
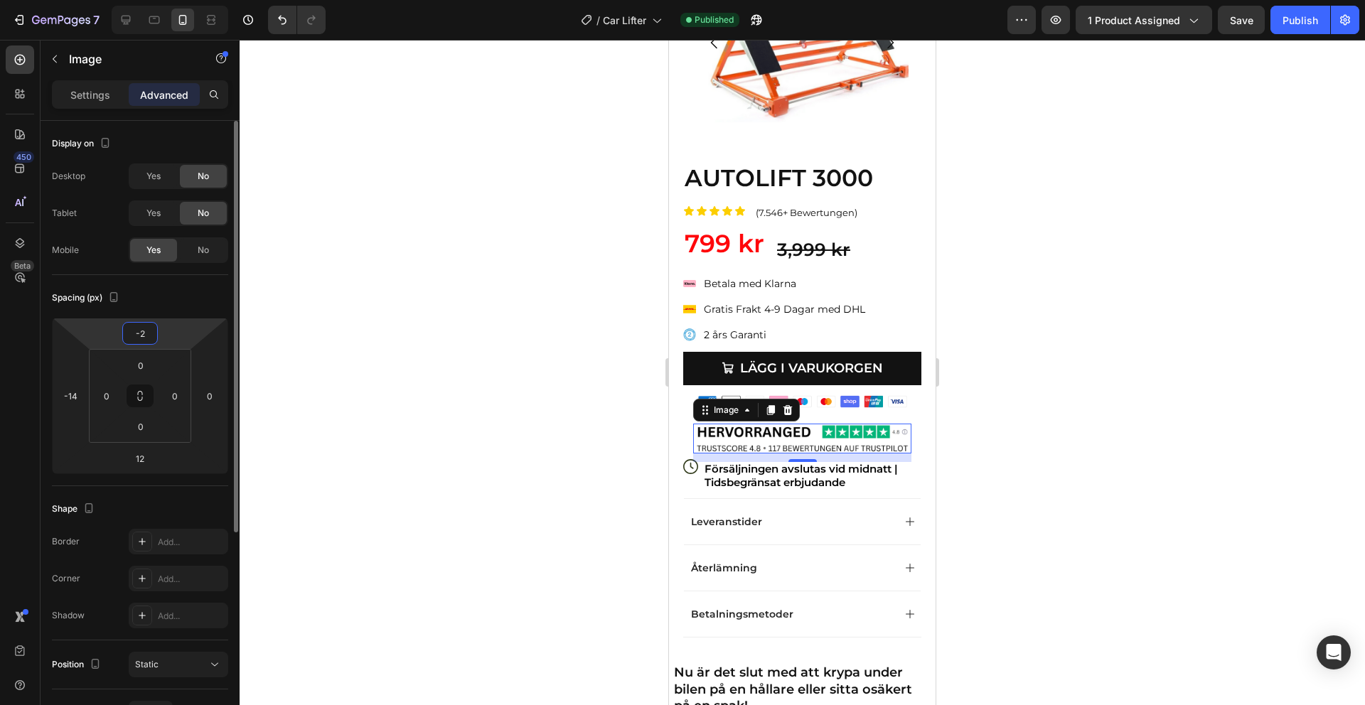
type input "-20"
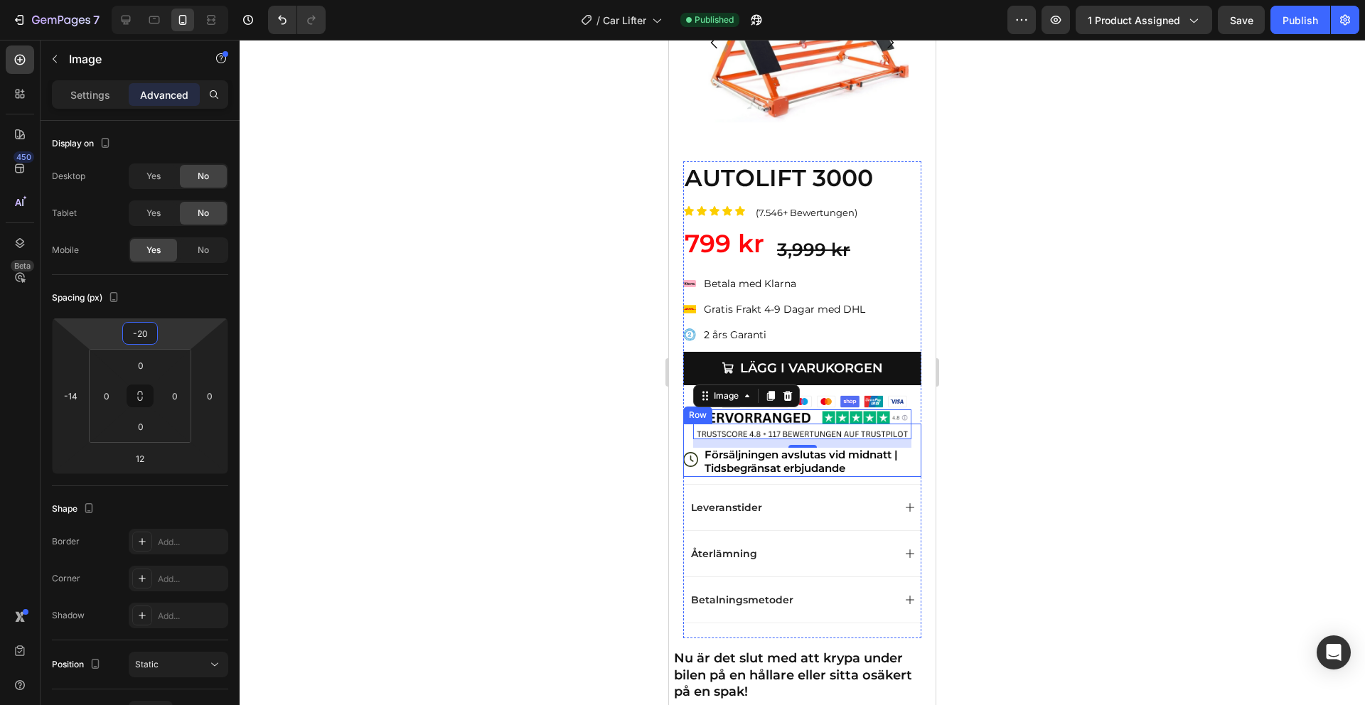
click at [917, 428] on div "Image 12 Försäljningen avslutas vid midnatt | Tidsbegränsat erbjudande Text Blo…" at bounding box center [812, 450] width 218 height 53
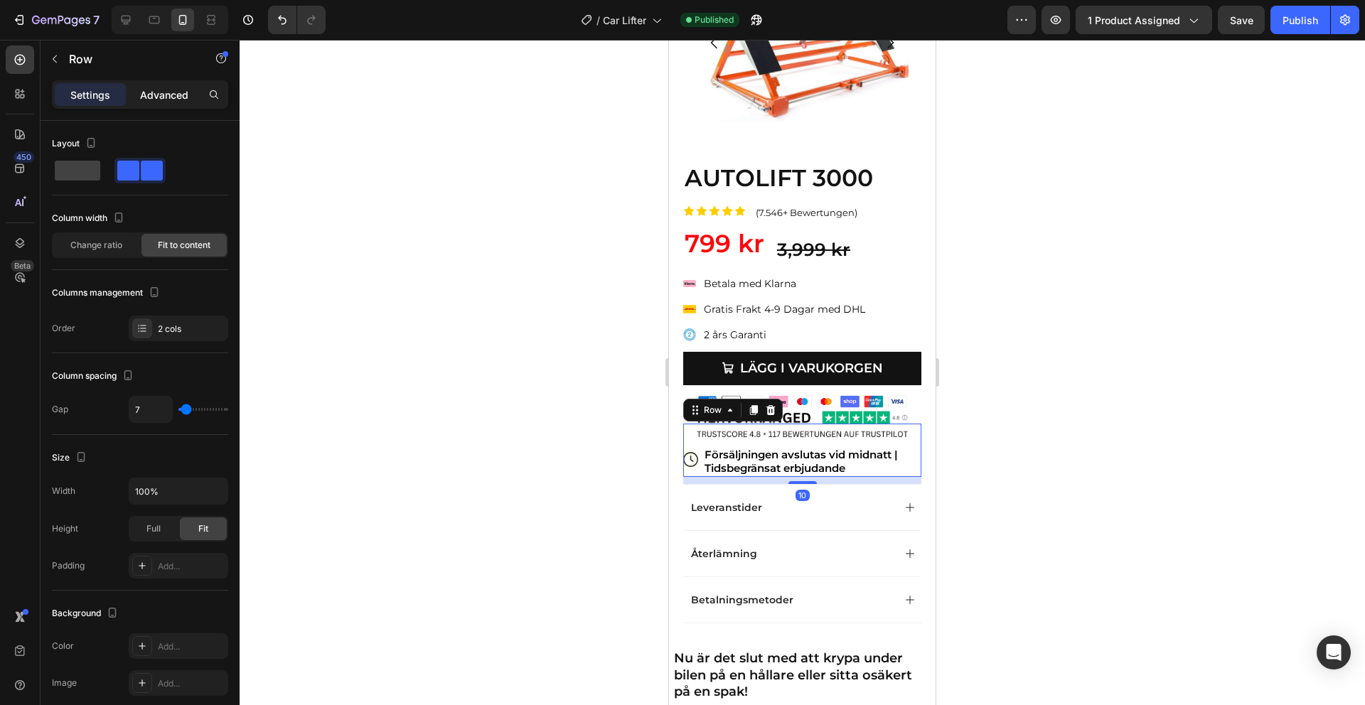
click at [162, 102] on div "Advanced" at bounding box center [164, 94] width 71 height 23
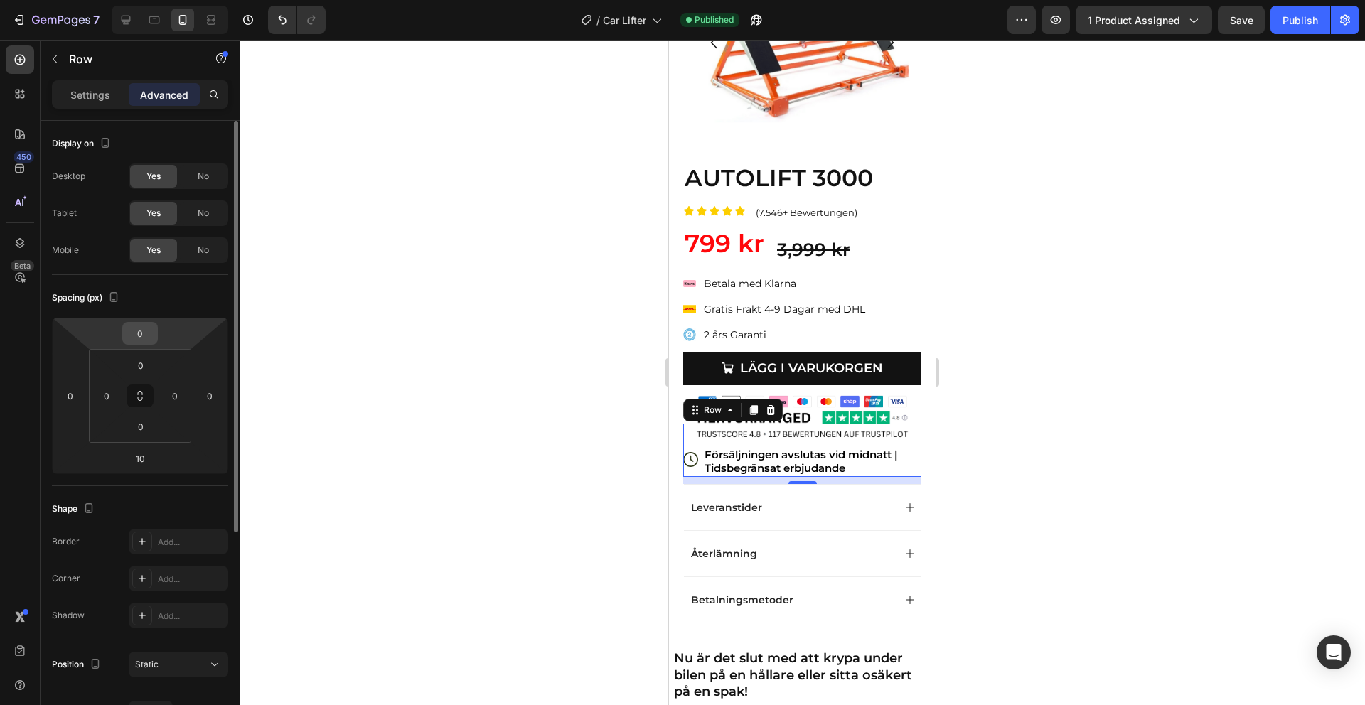
click at [146, 342] on input "0" at bounding box center [140, 333] width 28 height 21
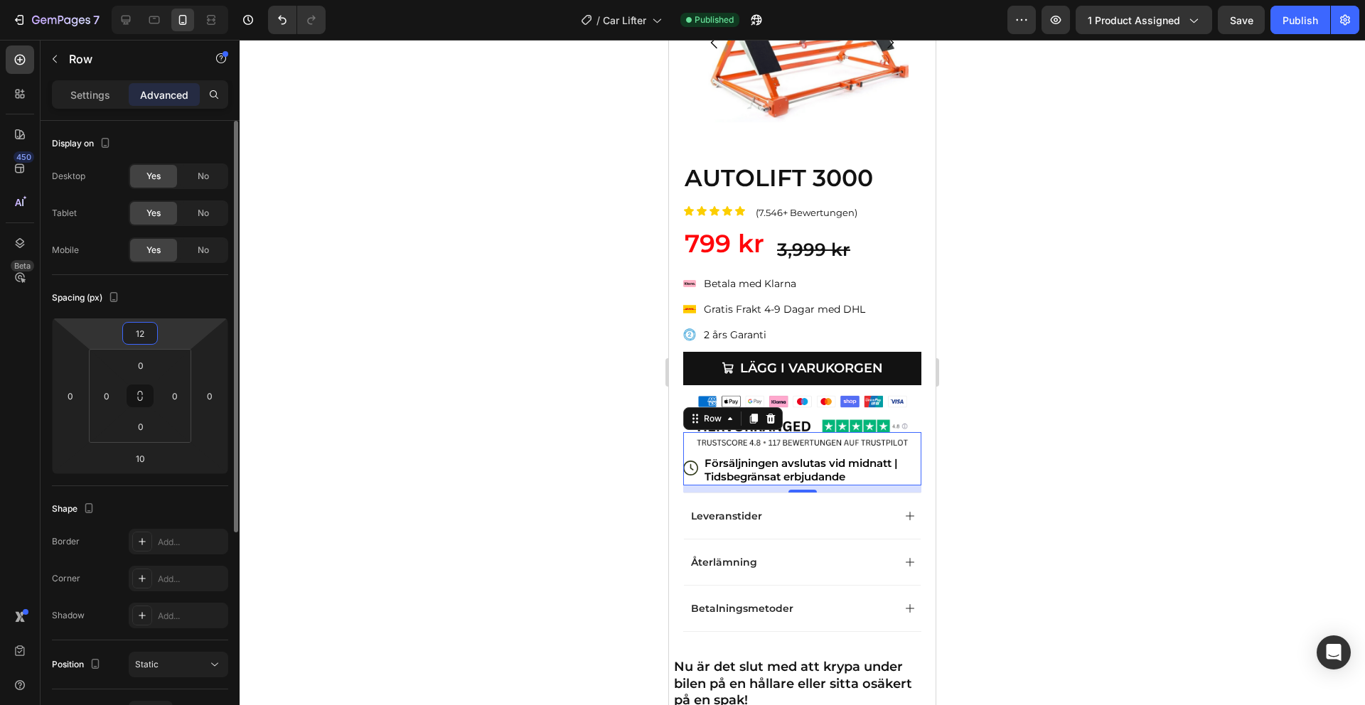
type input "1"
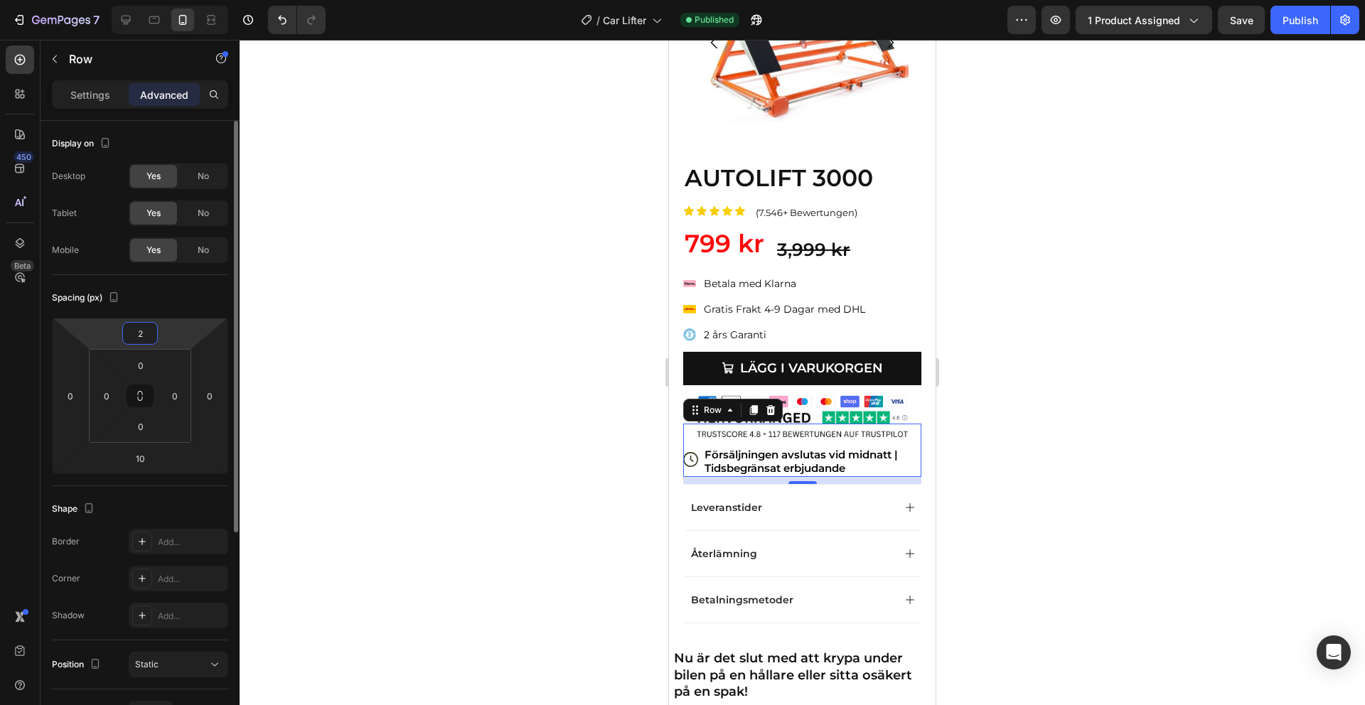
type input "20"
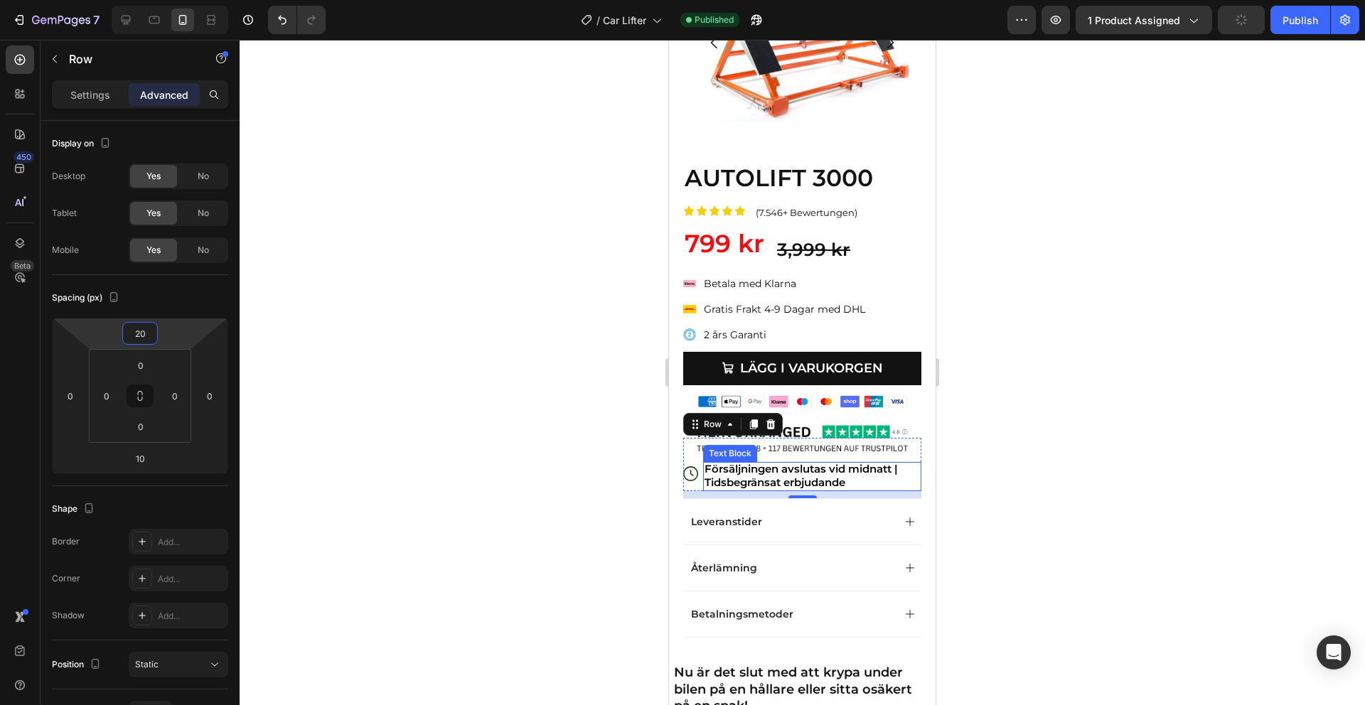
click at [772, 468] on p "Försäljningen avslutas vid midnatt | Tidsbegränsat erbjudande" at bounding box center [812, 476] width 215 height 28
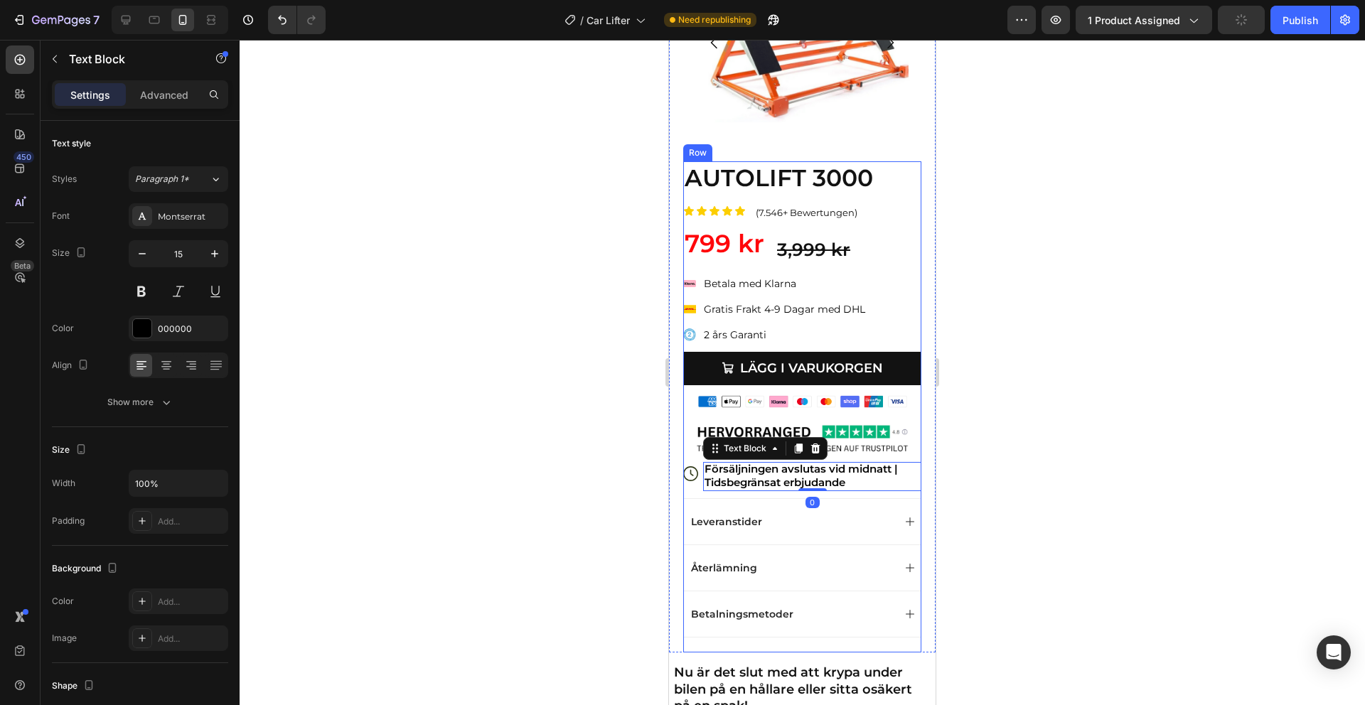
click at [1036, 404] on div at bounding box center [802, 372] width 1125 height 665
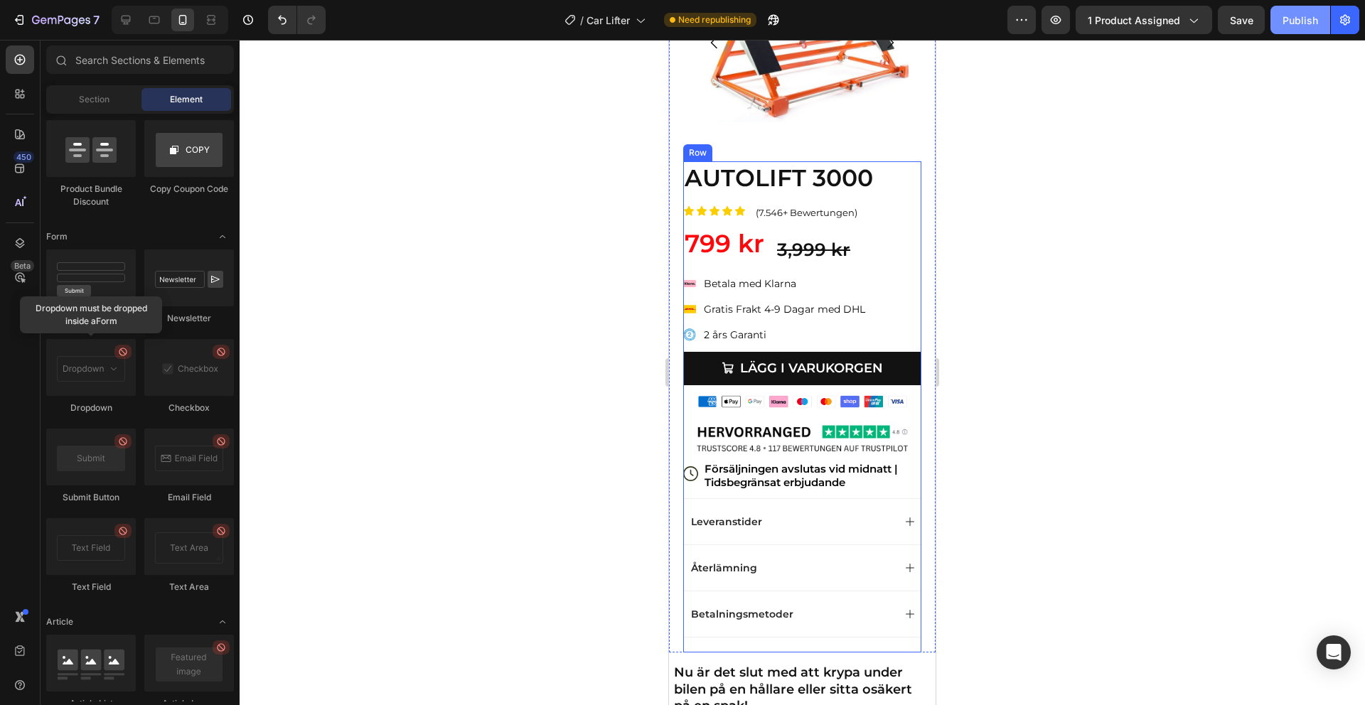
click at [1295, 13] on div "Publish" at bounding box center [1300, 20] width 36 height 15
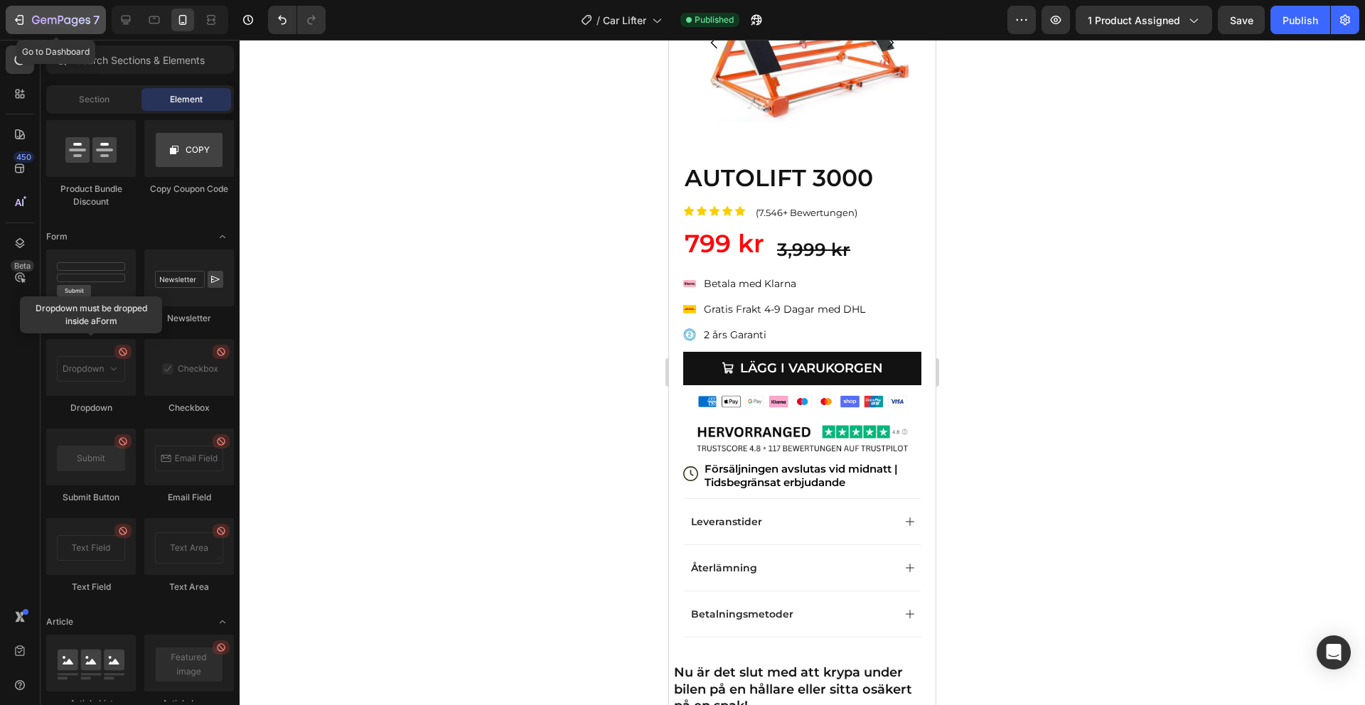
click at [95, 26] on p "7" at bounding box center [96, 19] width 6 height 17
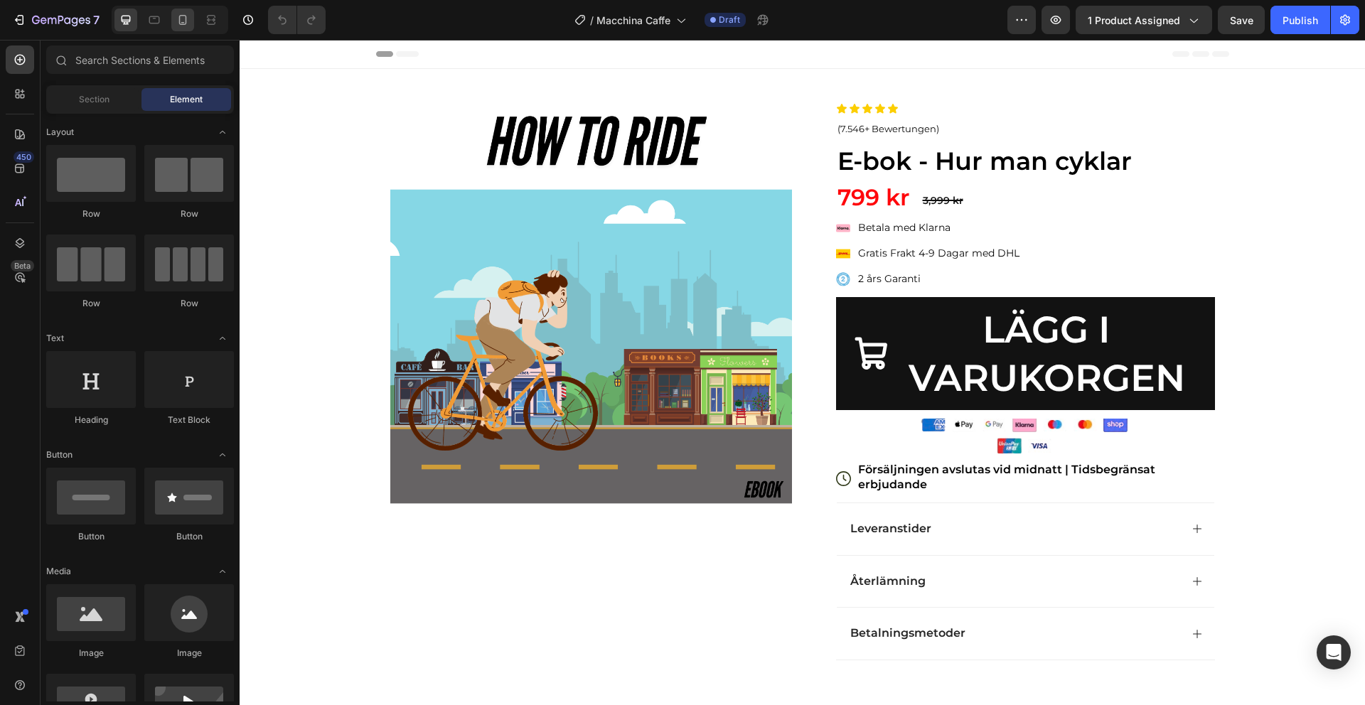
click at [177, 22] on icon at bounding box center [183, 20] width 14 height 14
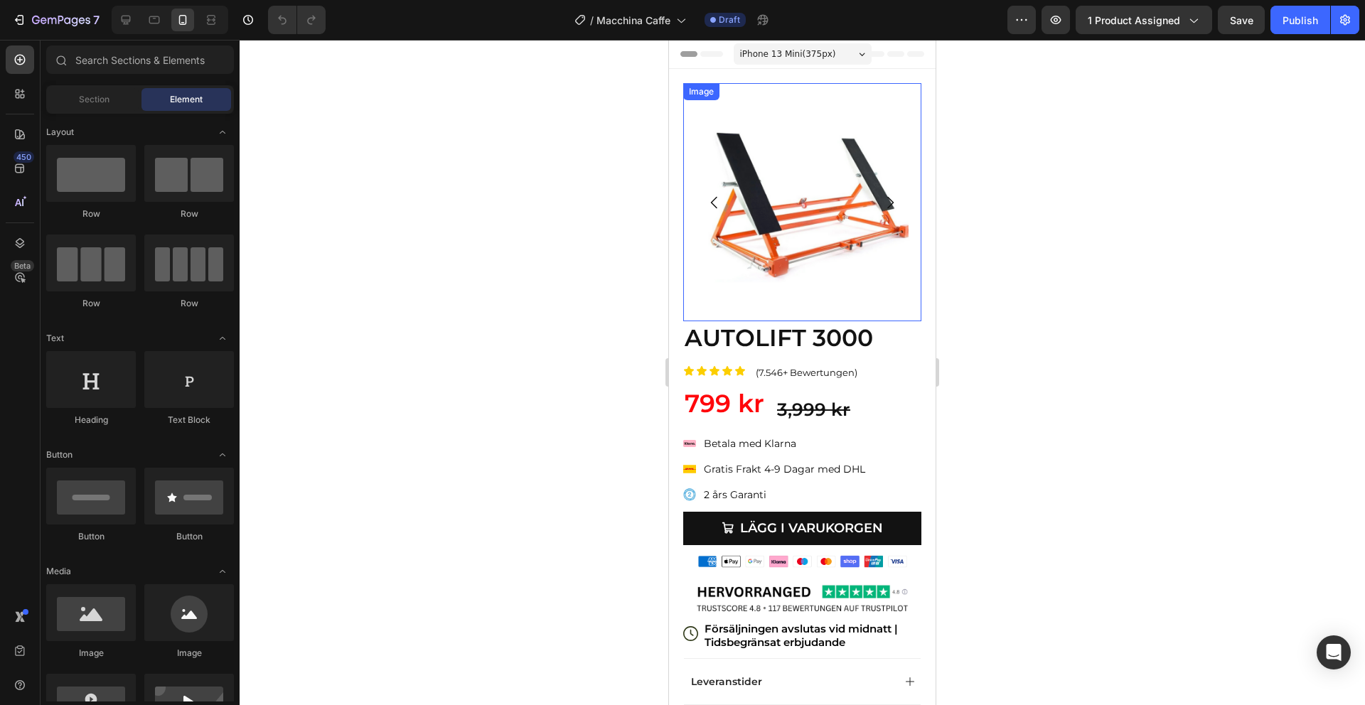
click at [805, 216] on img at bounding box center [802, 202] width 238 height 238
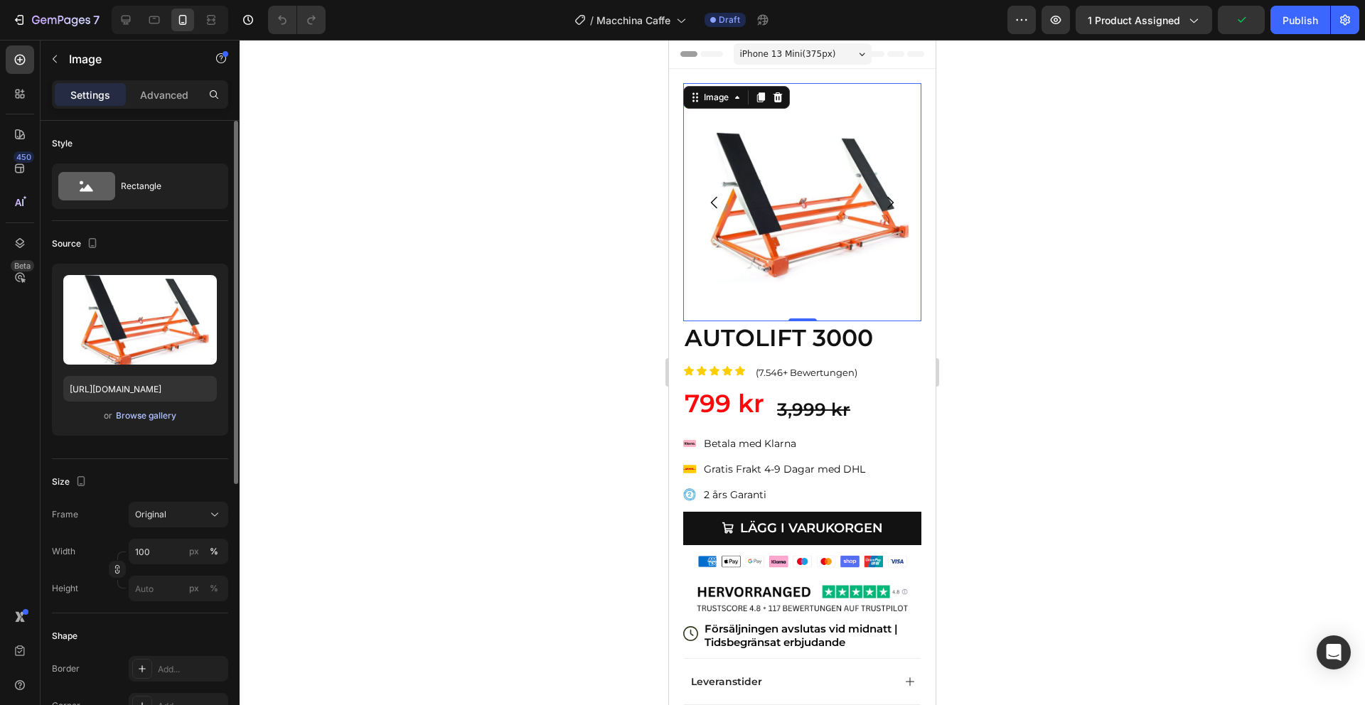
click at [129, 413] on div "Browse gallery" at bounding box center [146, 415] width 60 height 13
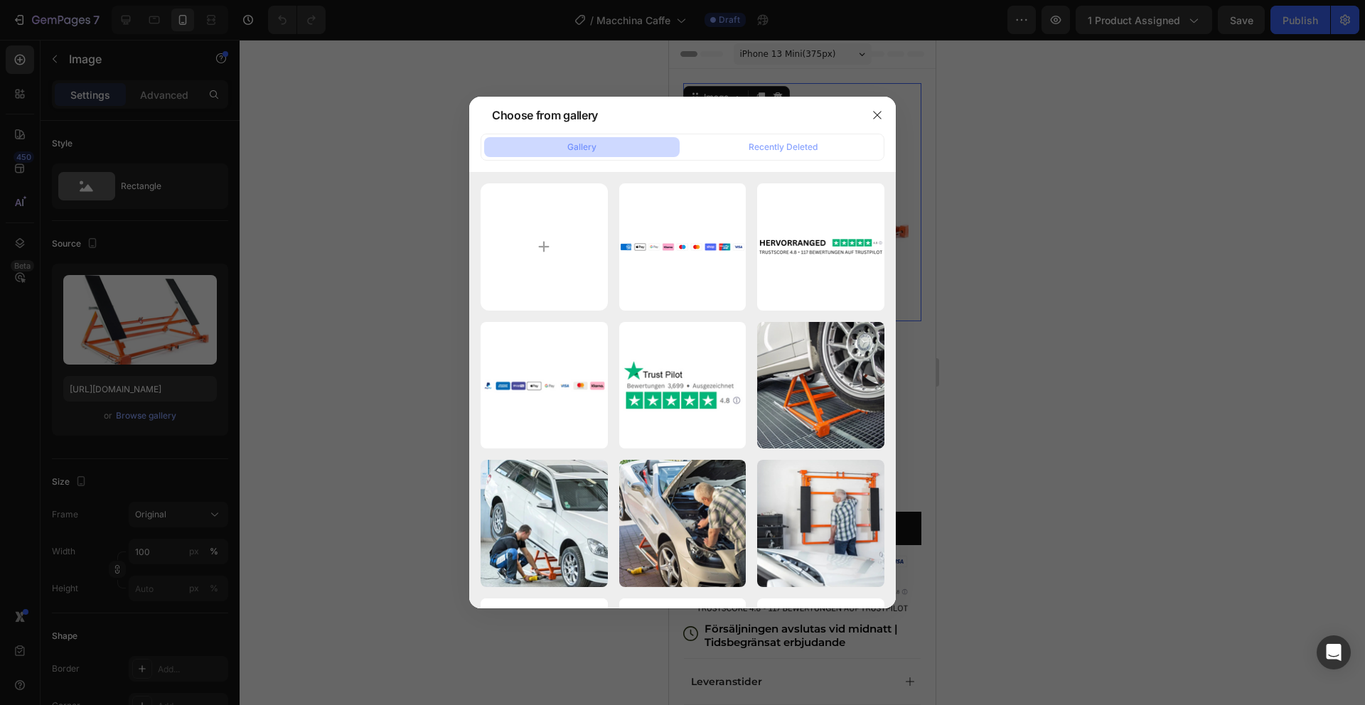
type input "C:\fakepath\1.png"
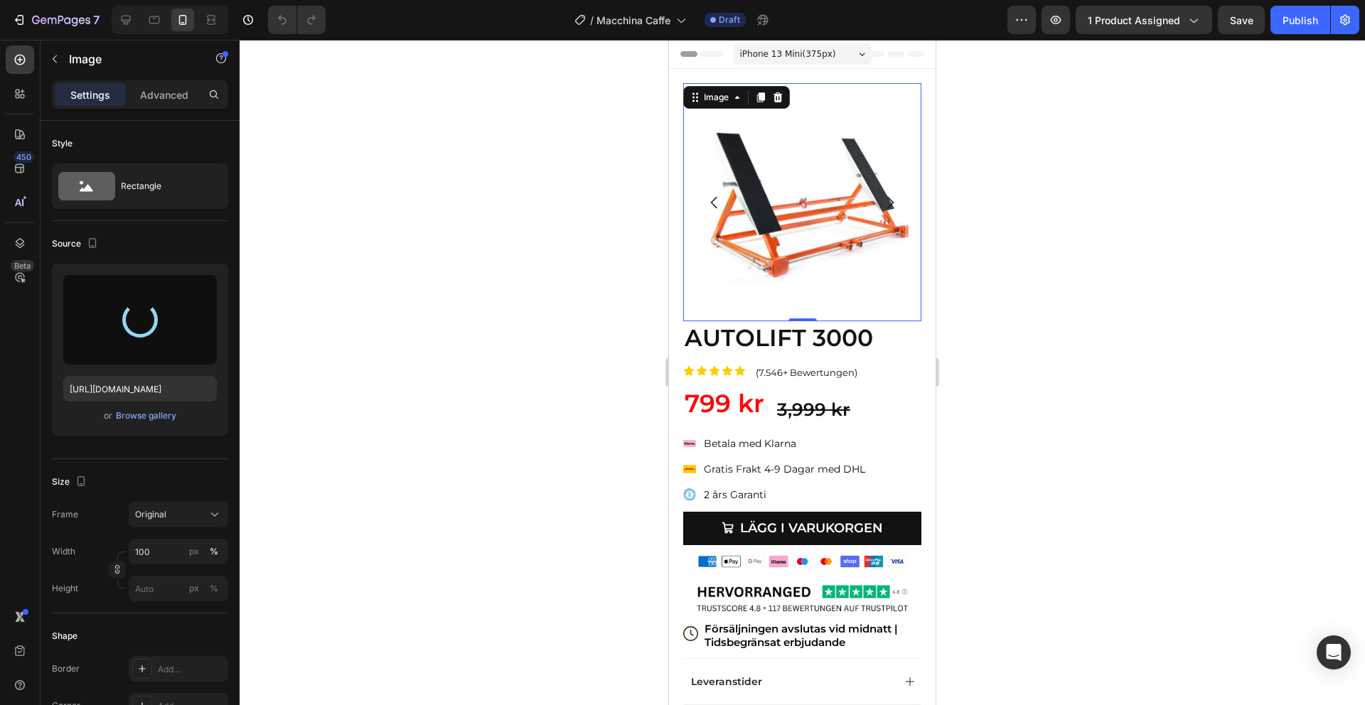
type input "[URL][DOMAIN_NAME]"
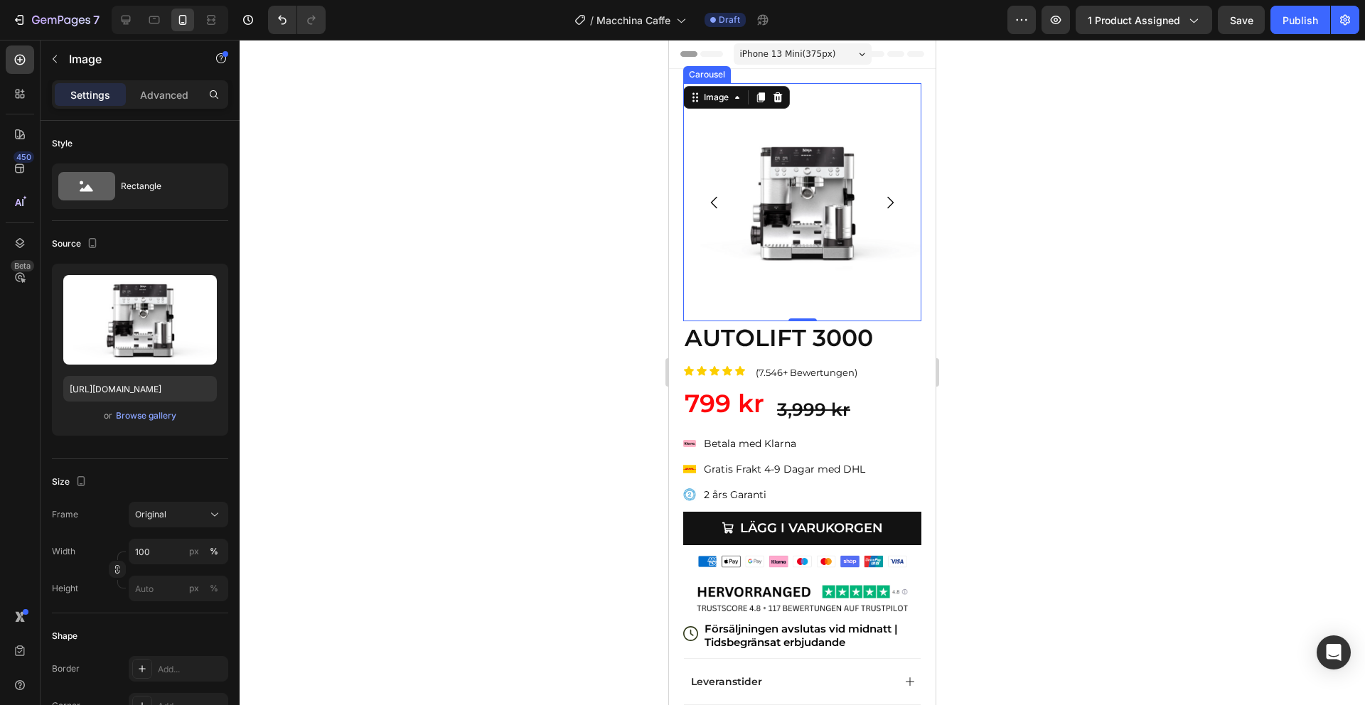
click at [880, 203] on button "Carousel Next Arrow" at bounding box center [890, 203] width 40 height 40
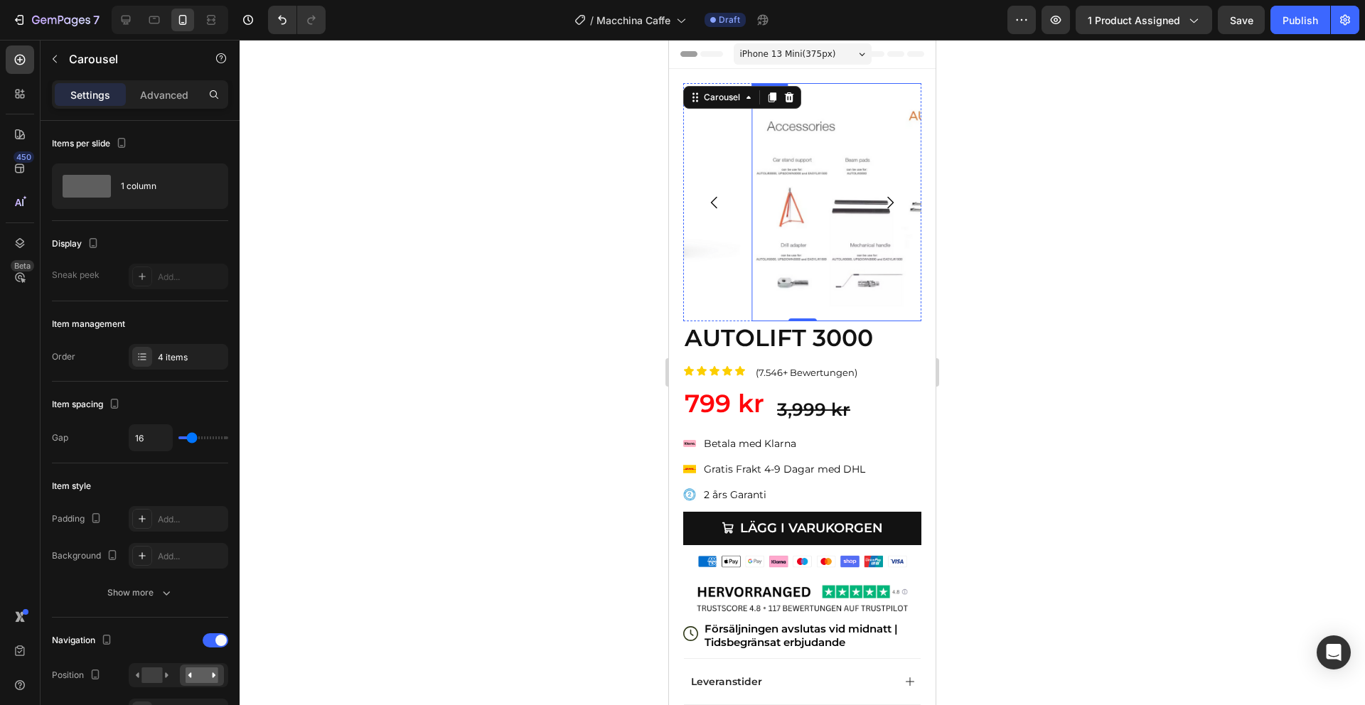
click at [823, 198] on img at bounding box center [870, 202] width 238 height 238
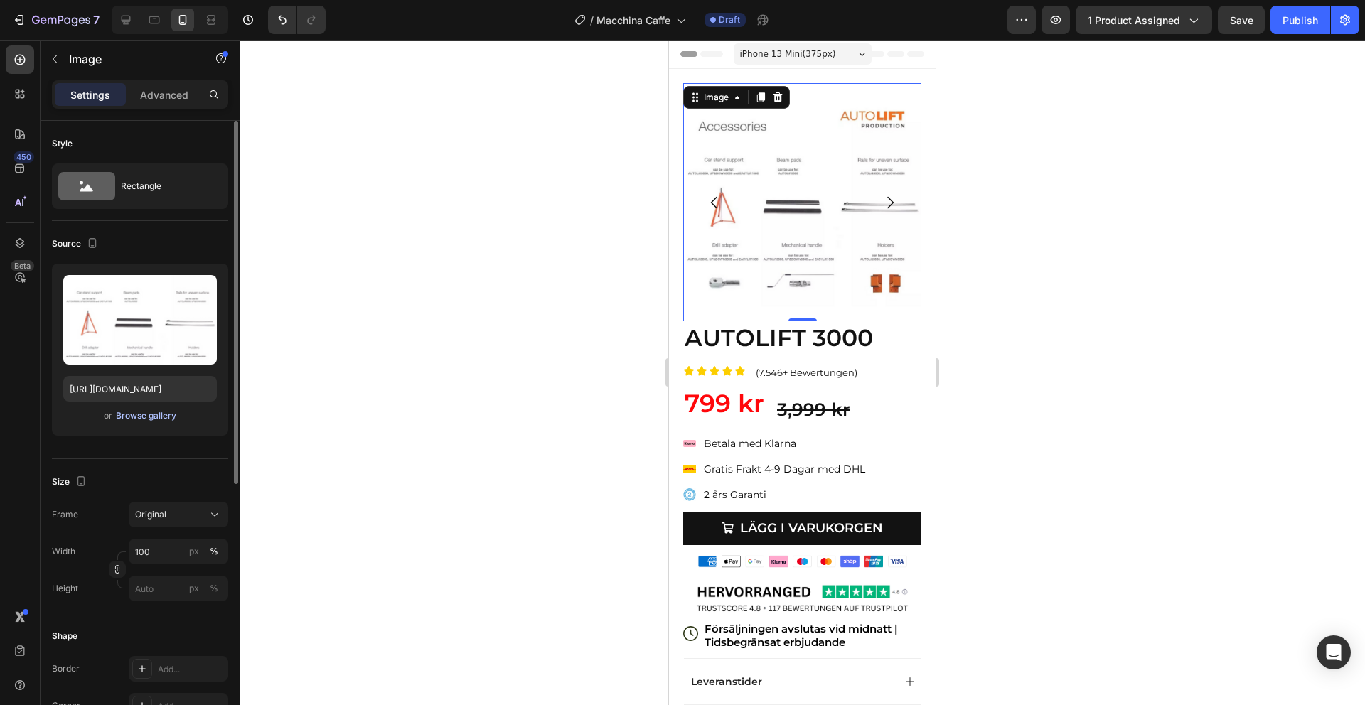
click at [149, 414] on div "Browse gallery" at bounding box center [146, 415] width 60 height 13
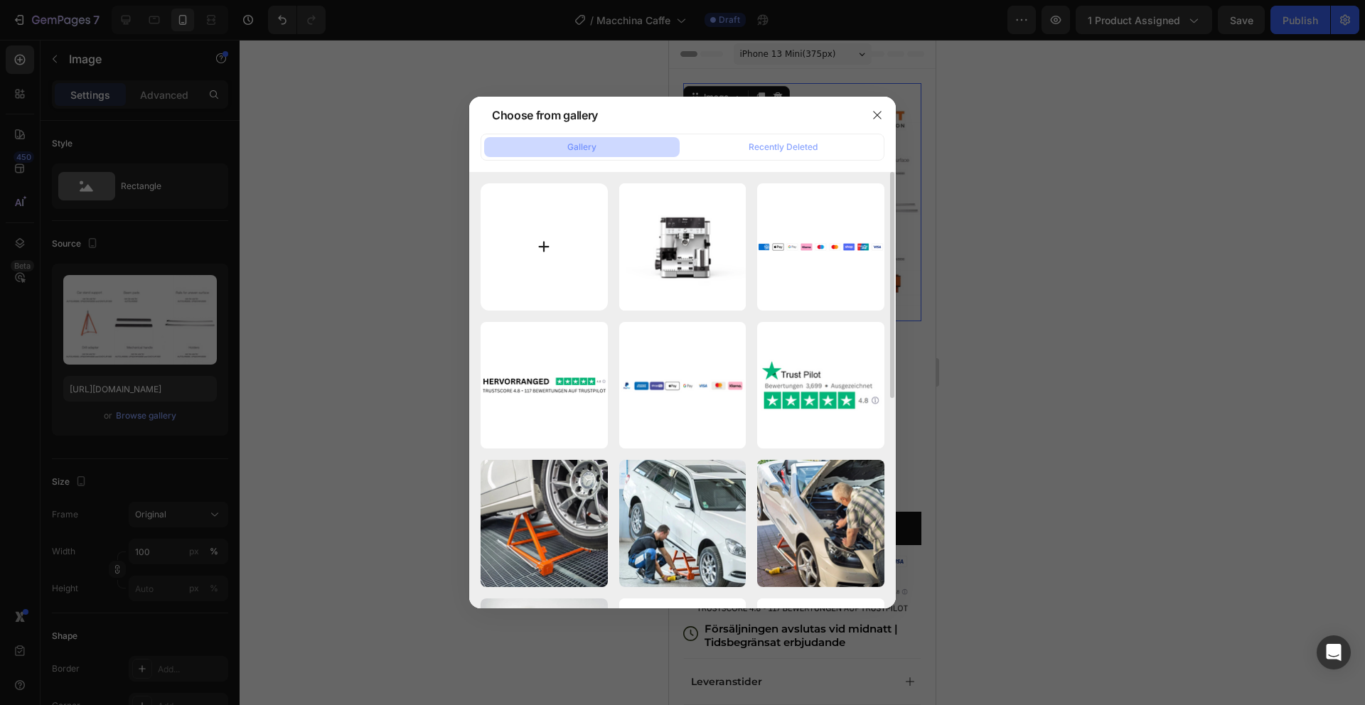
type input "C:\fakepath\2.png"
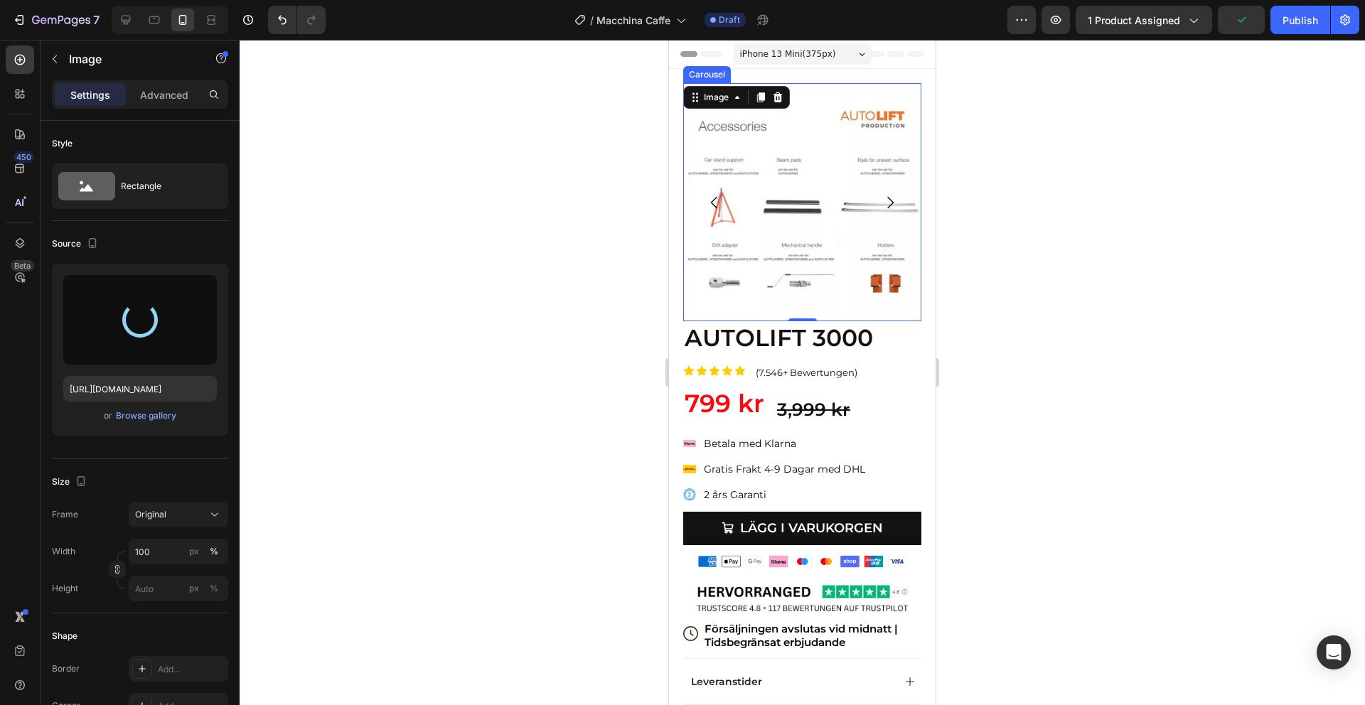
type input "[URL][DOMAIN_NAME]"
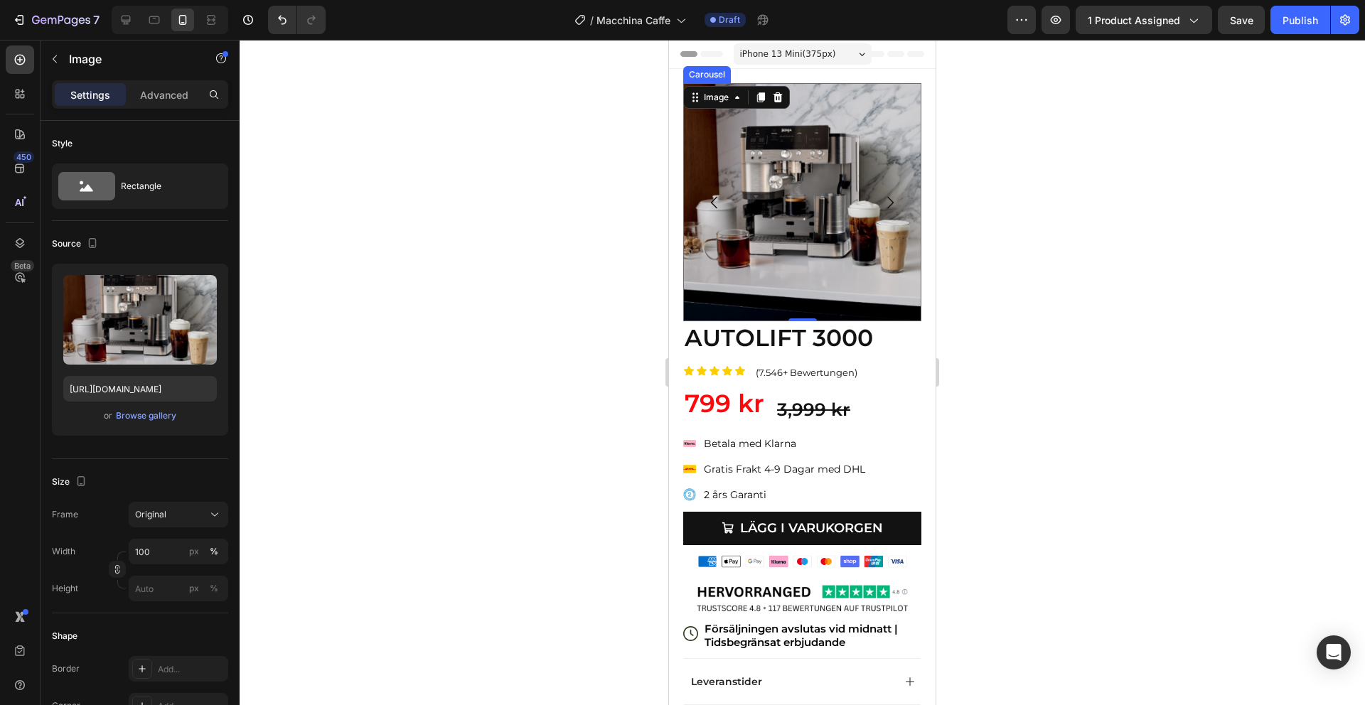
click at [894, 201] on icon "Carousel Next Arrow" at bounding box center [890, 202] width 17 height 17
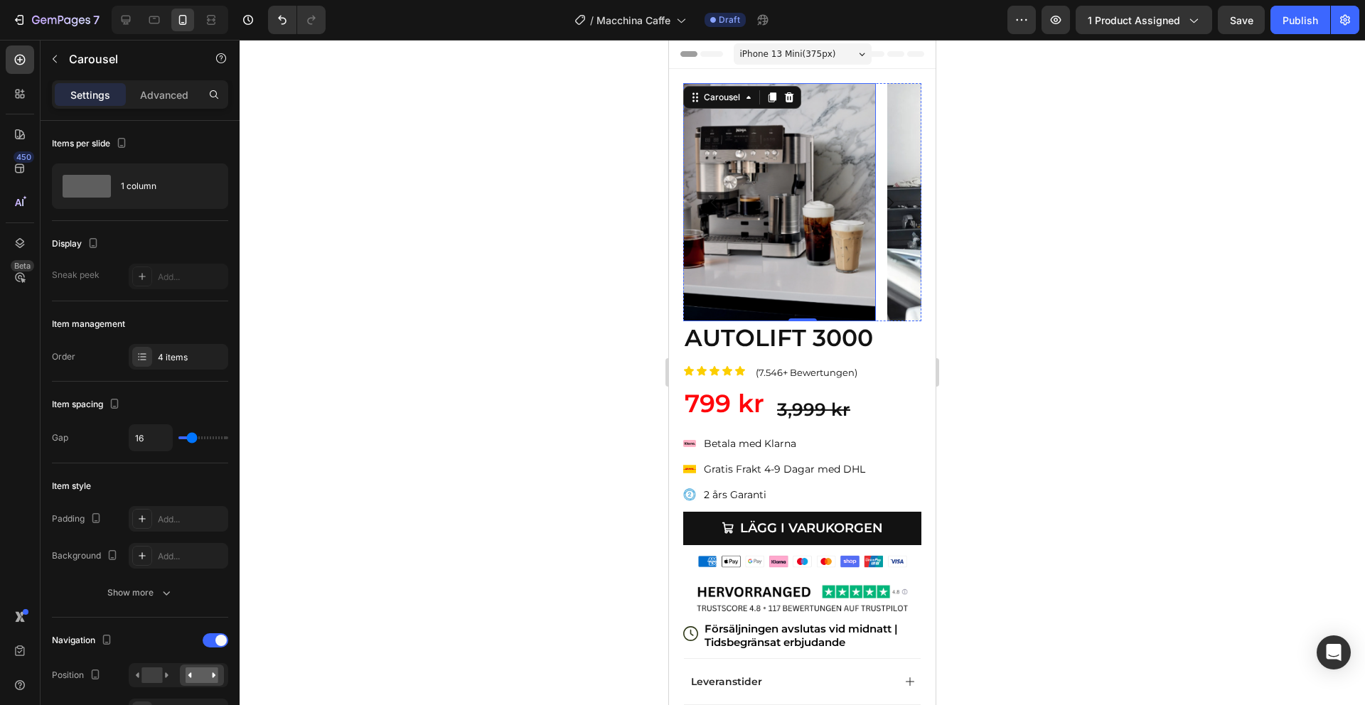
click at [887, 215] on img at bounding box center [1006, 202] width 238 height 238
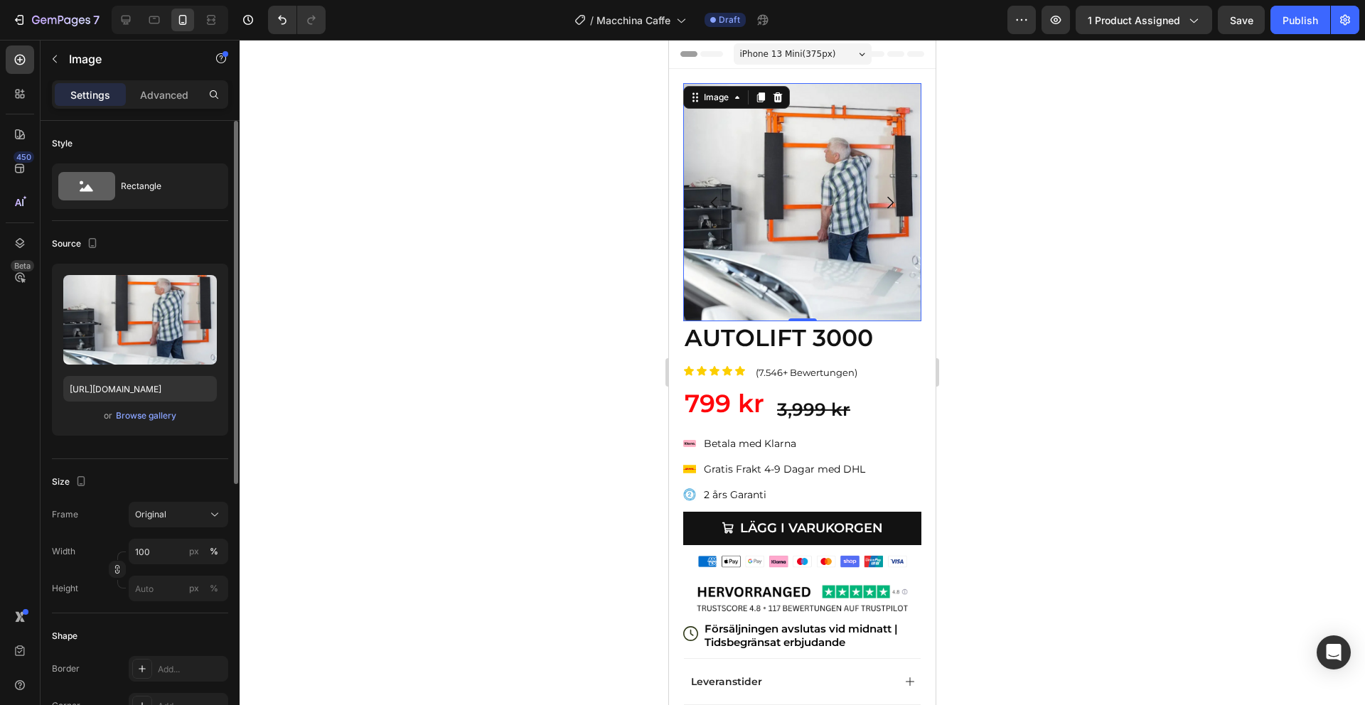
click at [159, 423] on div "or Browse gallery" at bounding box center [140, 415] width 154 height 17
click at [163, 420] on div "Browse gallery" at bounding box center [146, 415] width 60 height 13
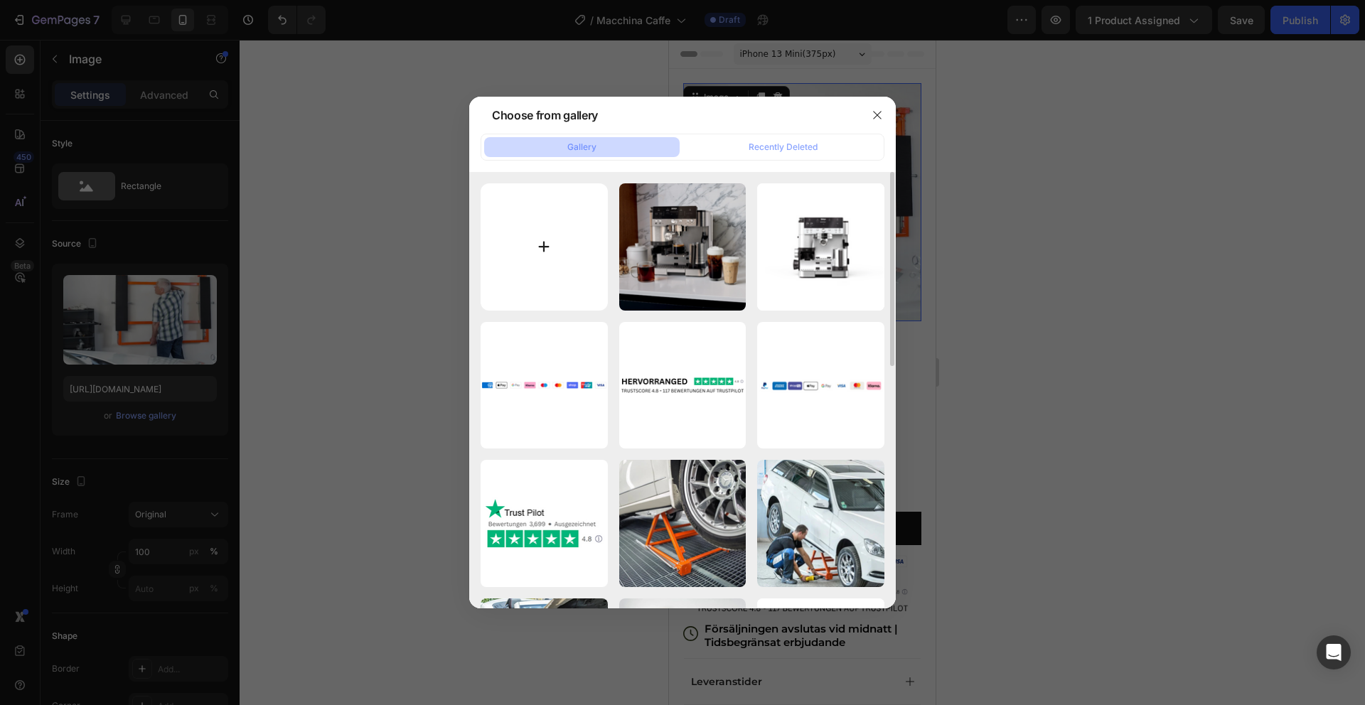
type input "C:\fakepath\3.png"
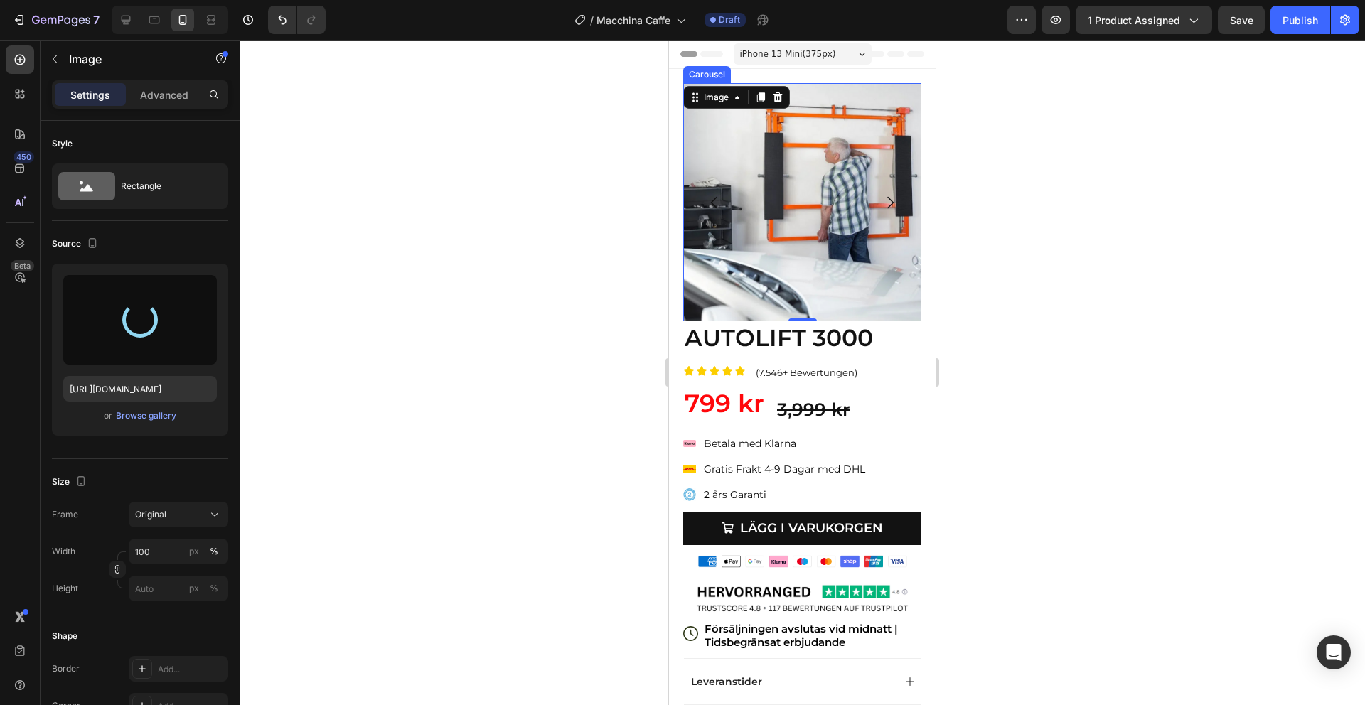
type input "[URL][DOMAIN_NAME]"
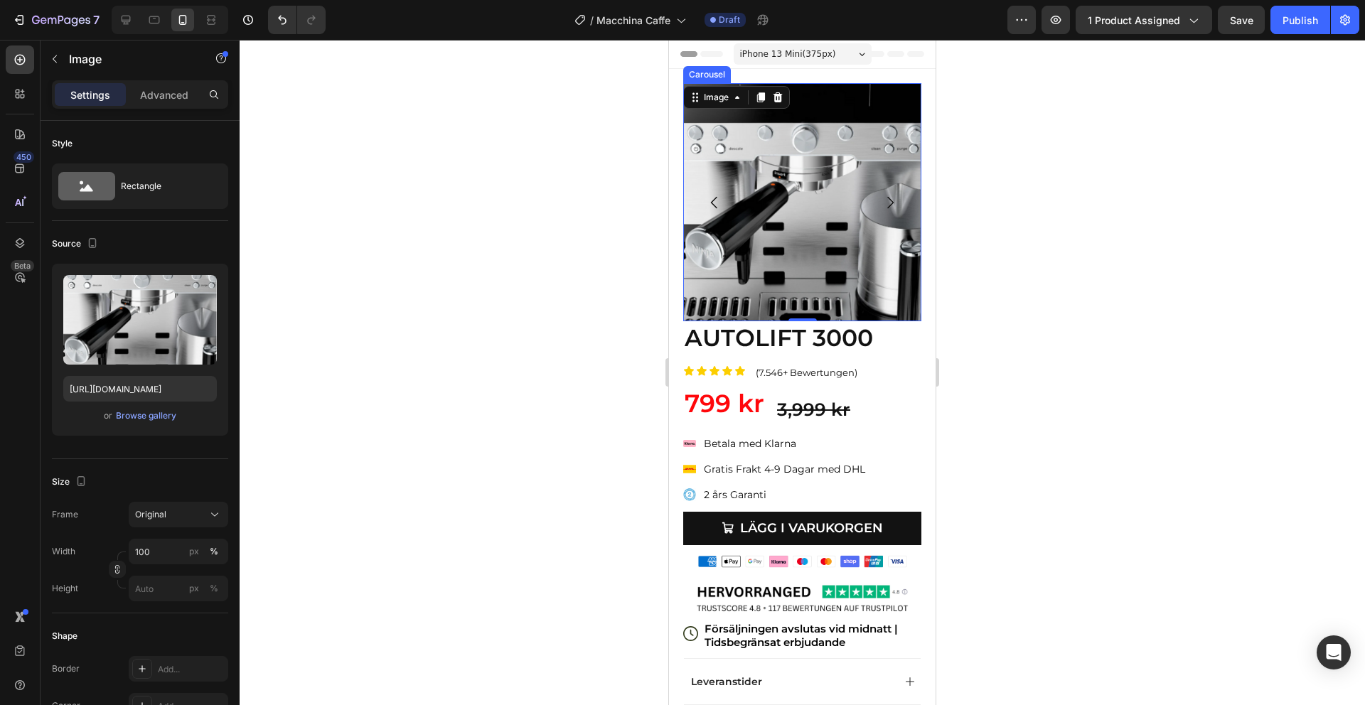
click at [887, 209] on icon "Carousel Next Arrow" at bounding box center [890, 202] width 17 height 17
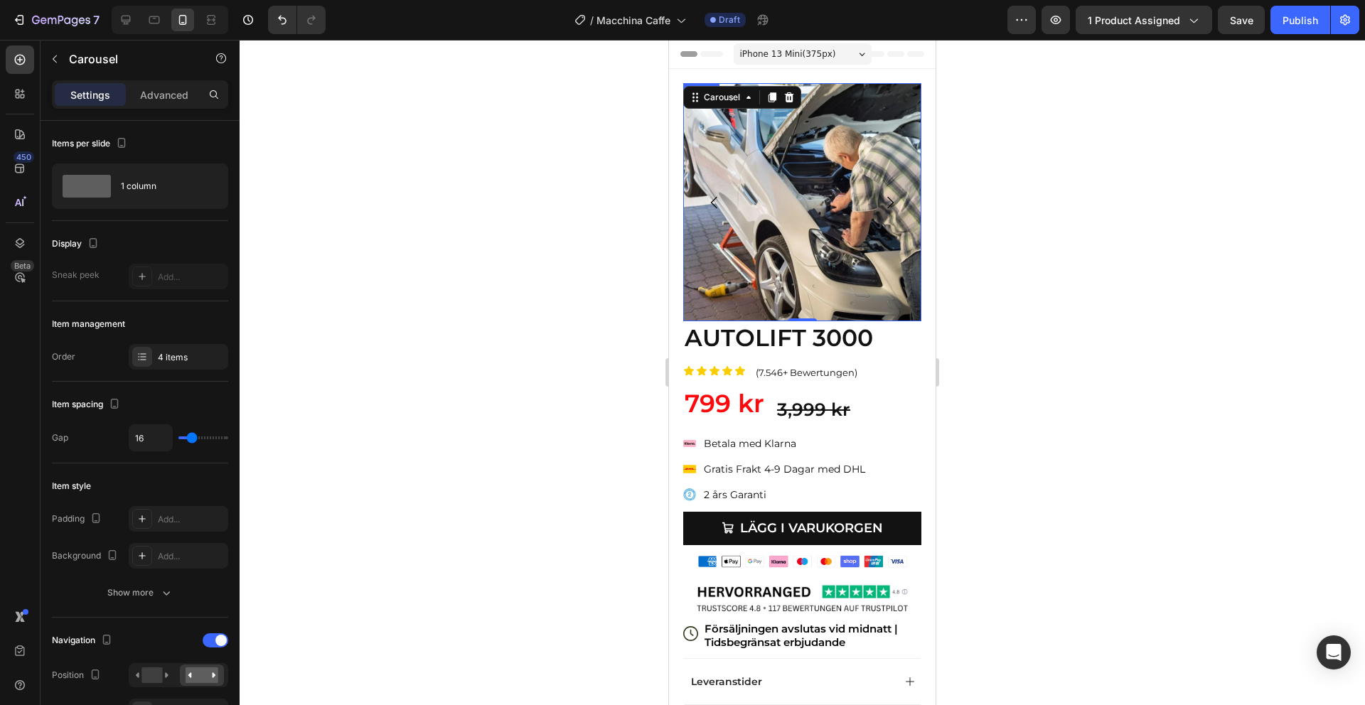
click at [791, 291] on img at bounding box center [802, 202] width 238 height 238
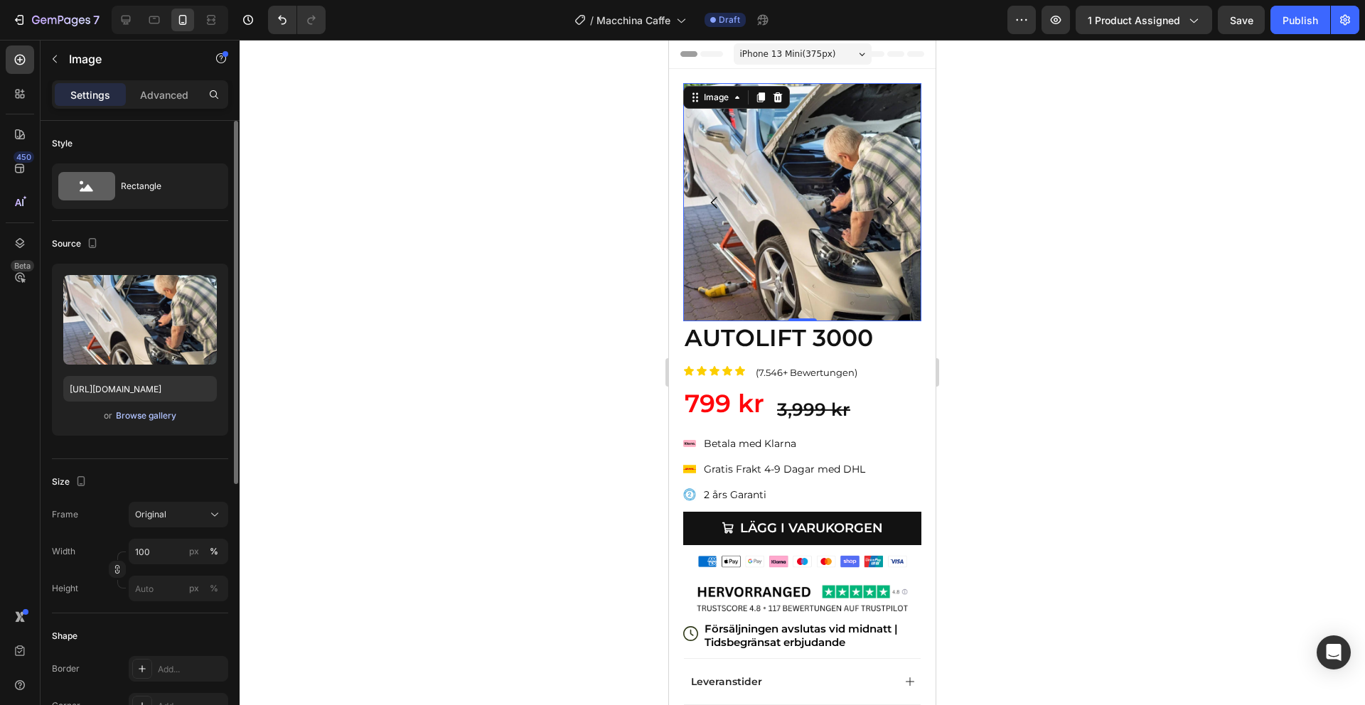
click at [164, 417] on div "Browse gallery" at bounding box center [146, 415] width 60 height 13
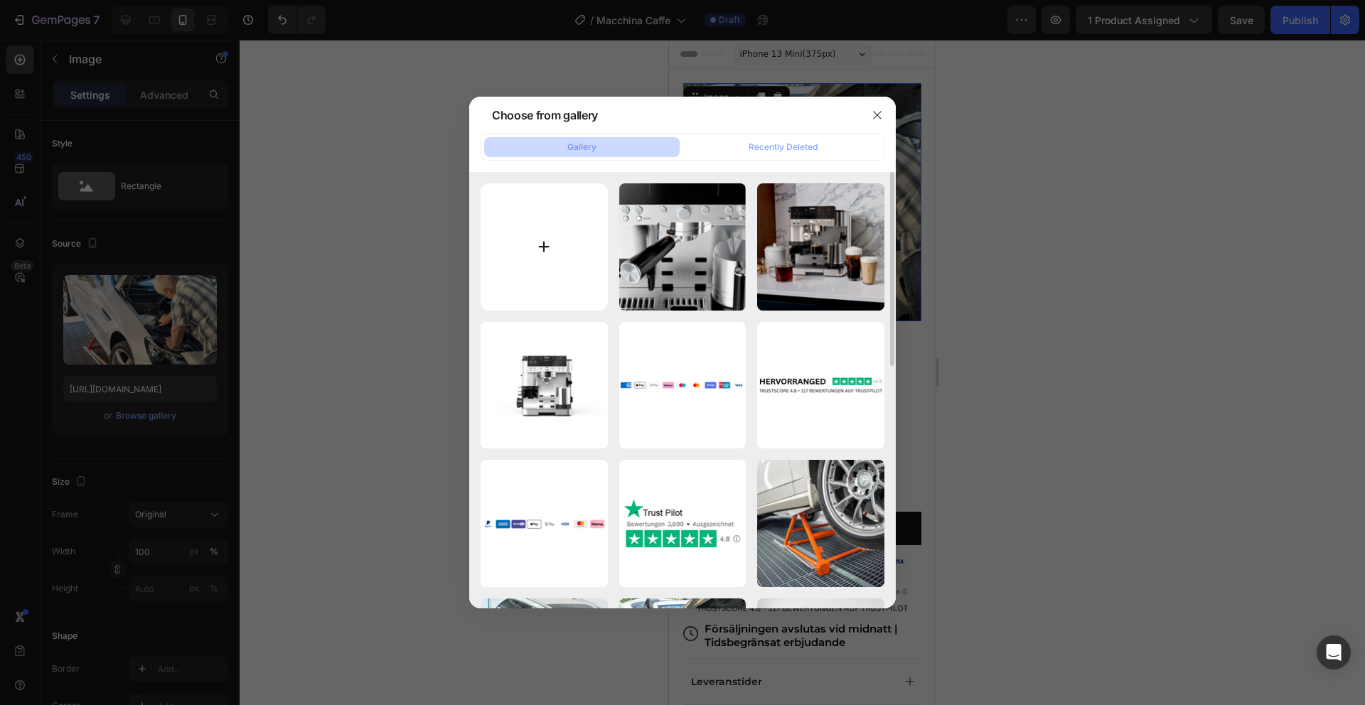
type input "C:\fakepath\4.png"
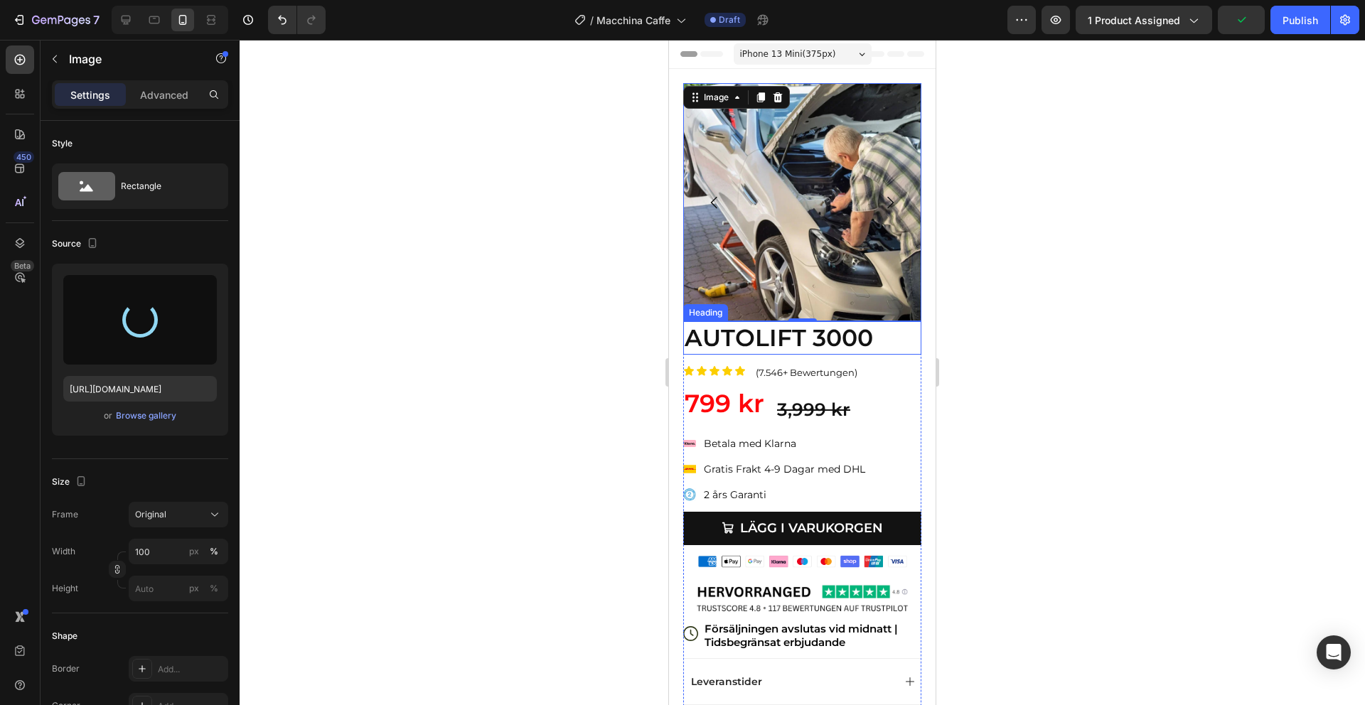
type input "[URL][DOMAIN_NAME]"
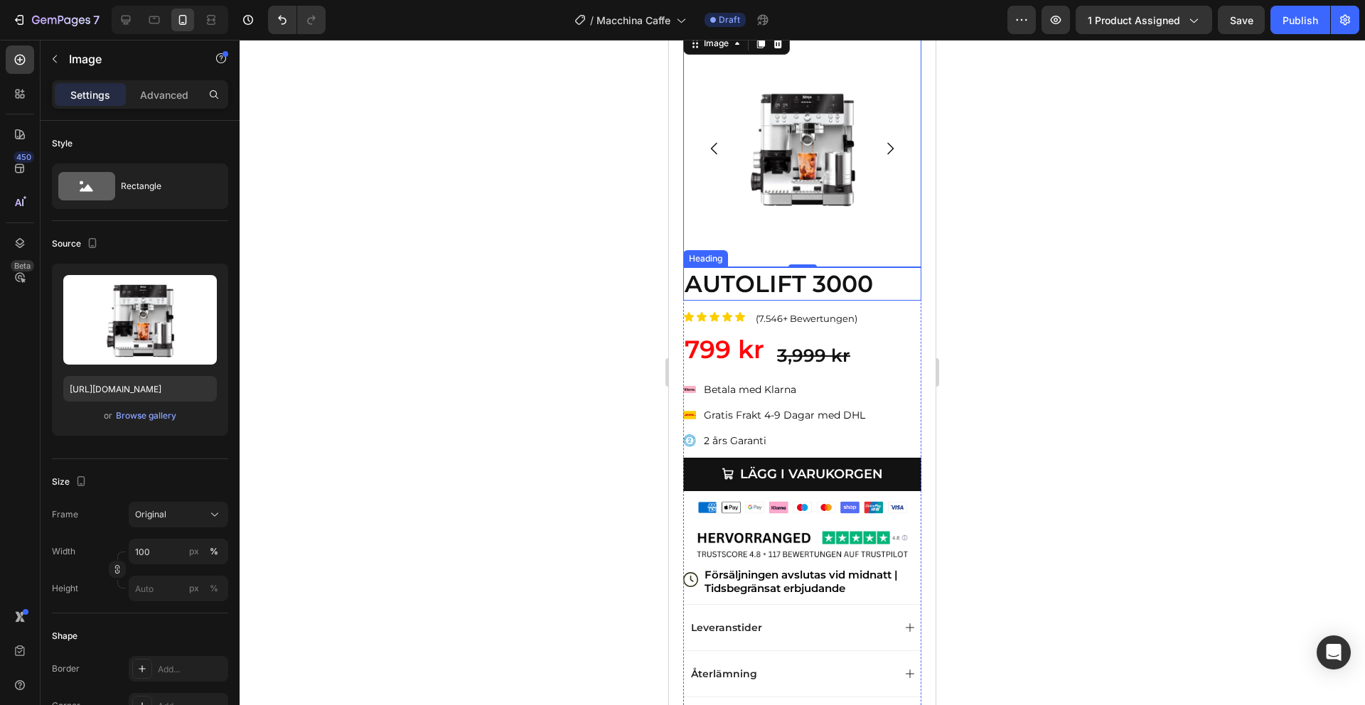
scroll to position [82, 0]
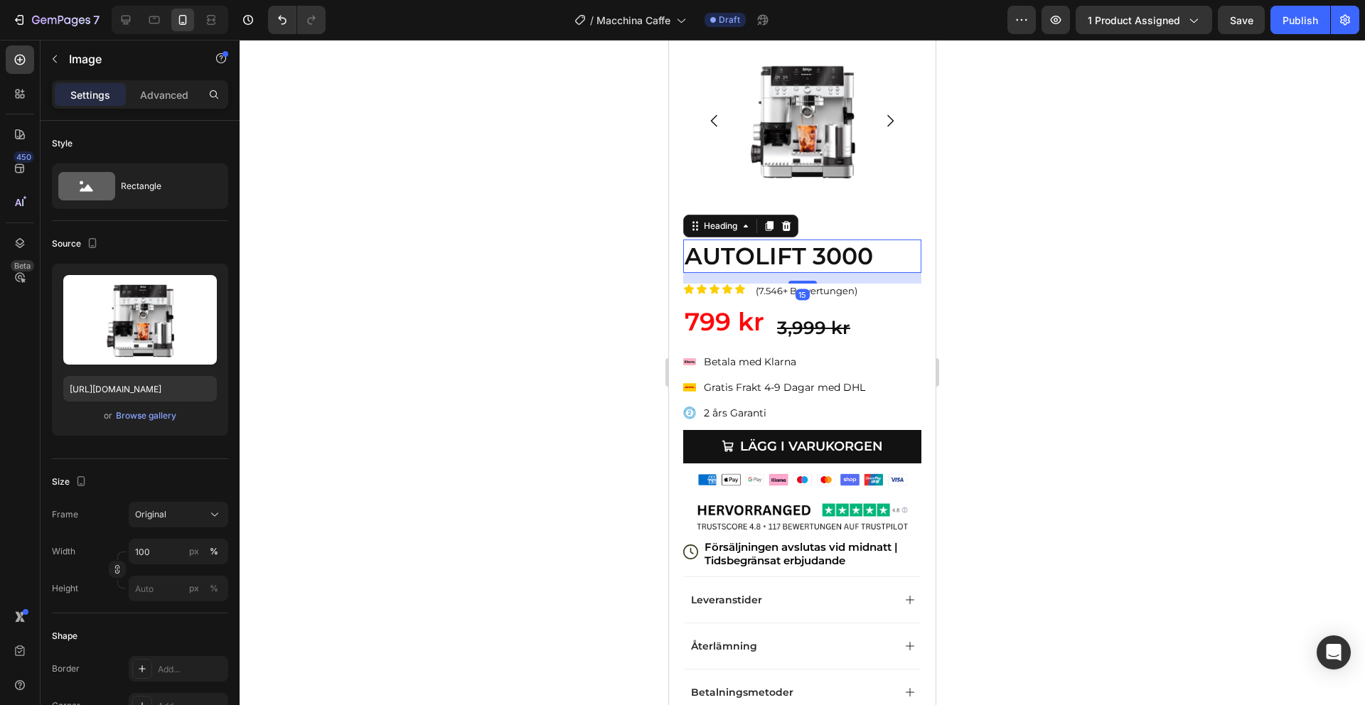
click at [830, 258] on h3 "AUTOLIFT 3000" at bounding box center [802, 256] width 238 height 33
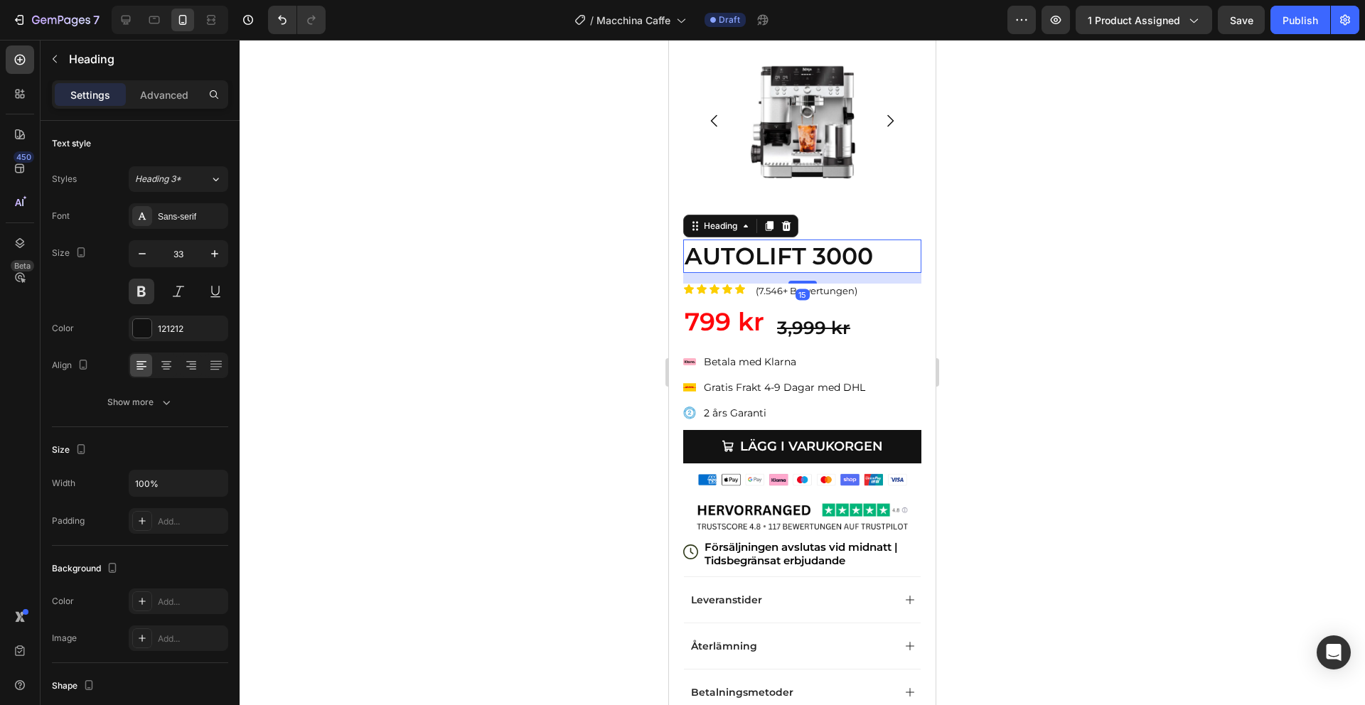
click at [830, 258] on h3 "AUTOLIFT 3000" at bounding box center [802, 256] width 238 height 33
click at [830, 258] on p "AUTOLIFT 3000" at bounding box center [802, 256] width 235 height 31
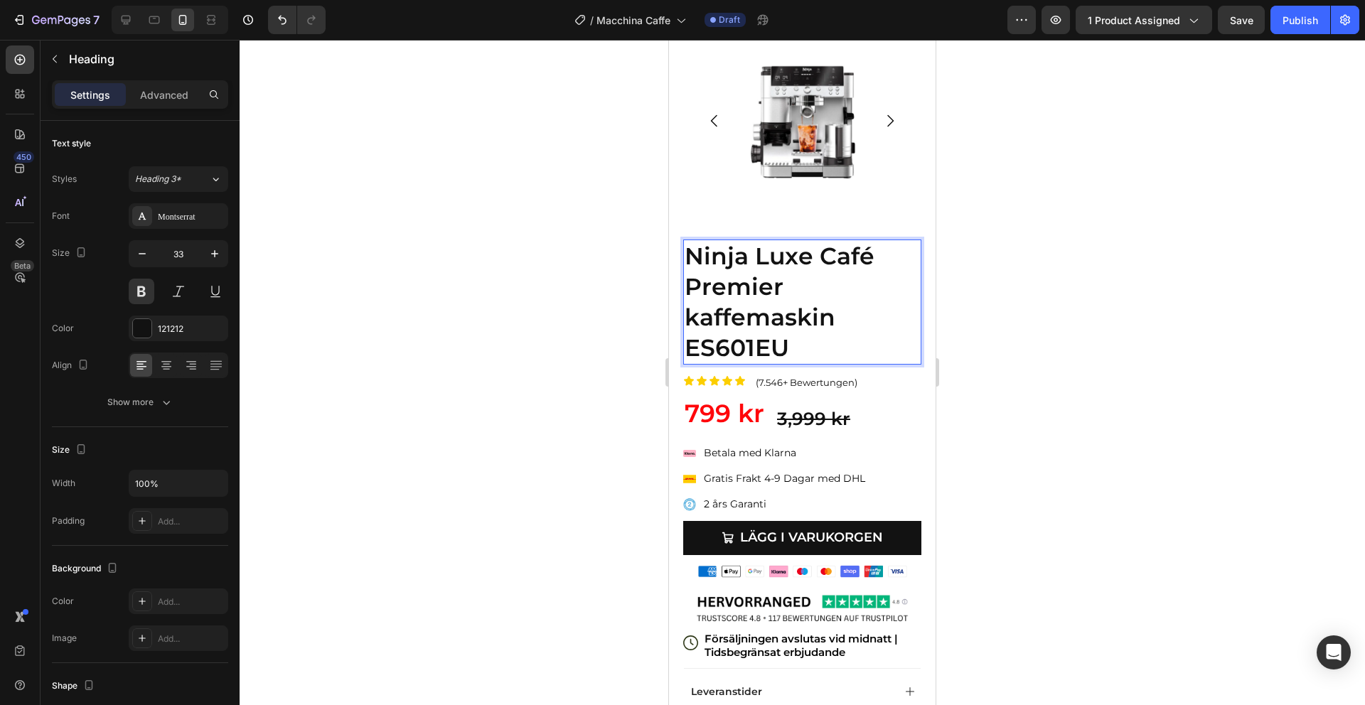
click at [766, 346] on p "Ninja Luxe Café Premier kaffemaskin ES601EU" at bounding box center [802, 302] width 235 height 122
click at [766, 347] on p "Ninja Luxe Café Premier kaffemaskin ES601EU" at bounding box center [802, 302] width 235 height 122
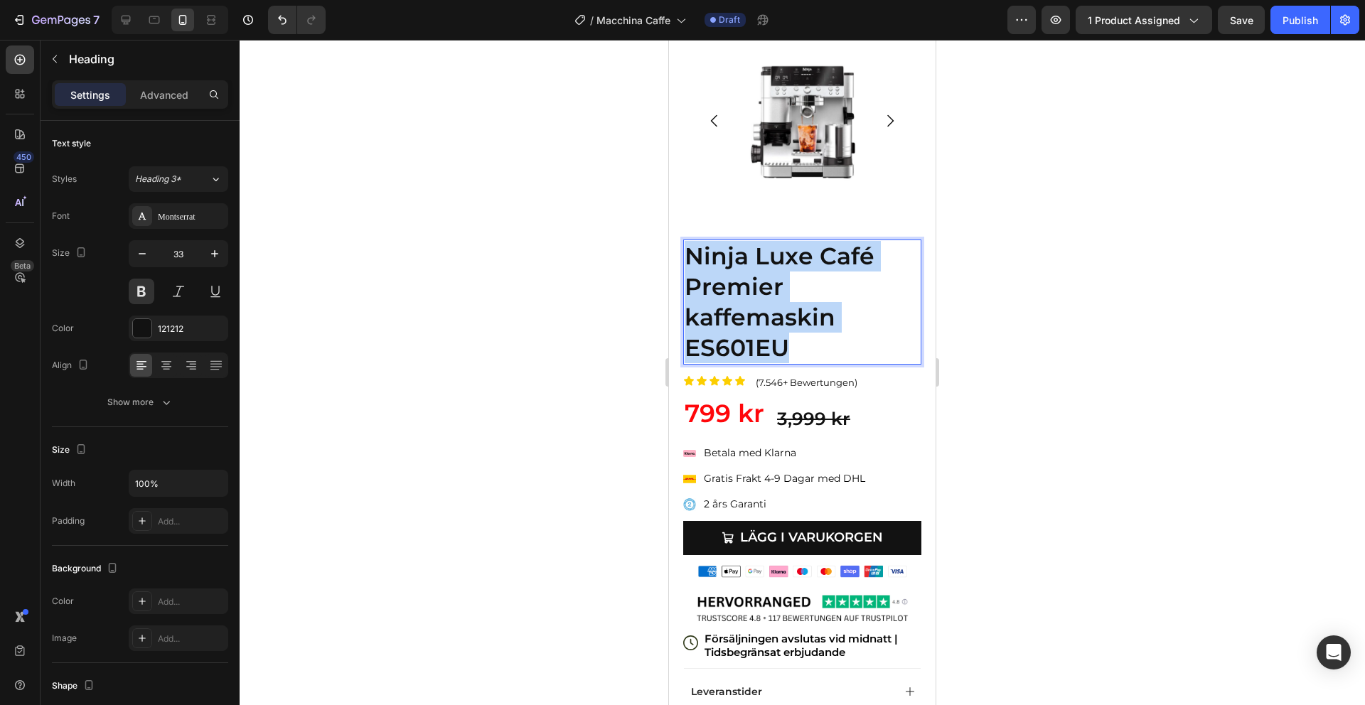
click at [766, 347] on p "Ninja Luxe Café Premier kaffemaskin ES601EU" at bounding box center [802, 302] width 235 height 122
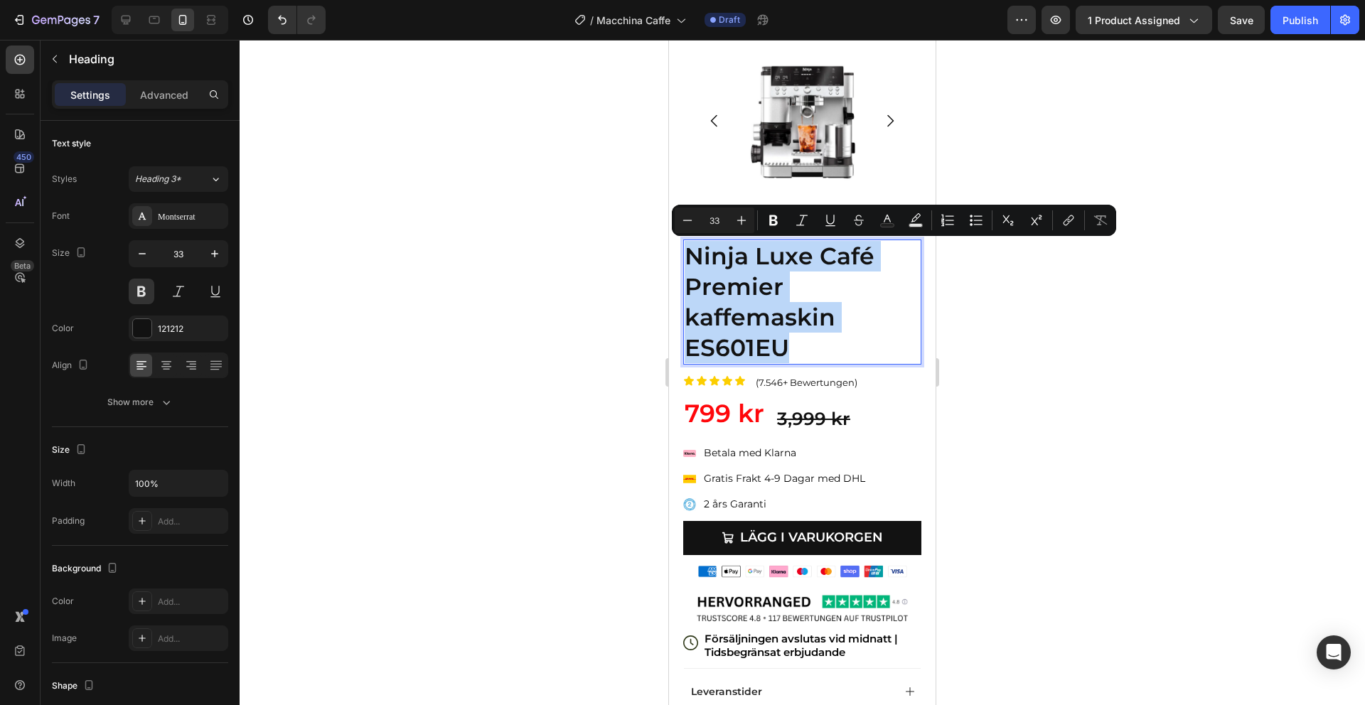
click at [766, 347] on p "Ninja Luxe Café Premier kaffemaskin ES601EU" at bounding box center [802, 302] width 235 height 122
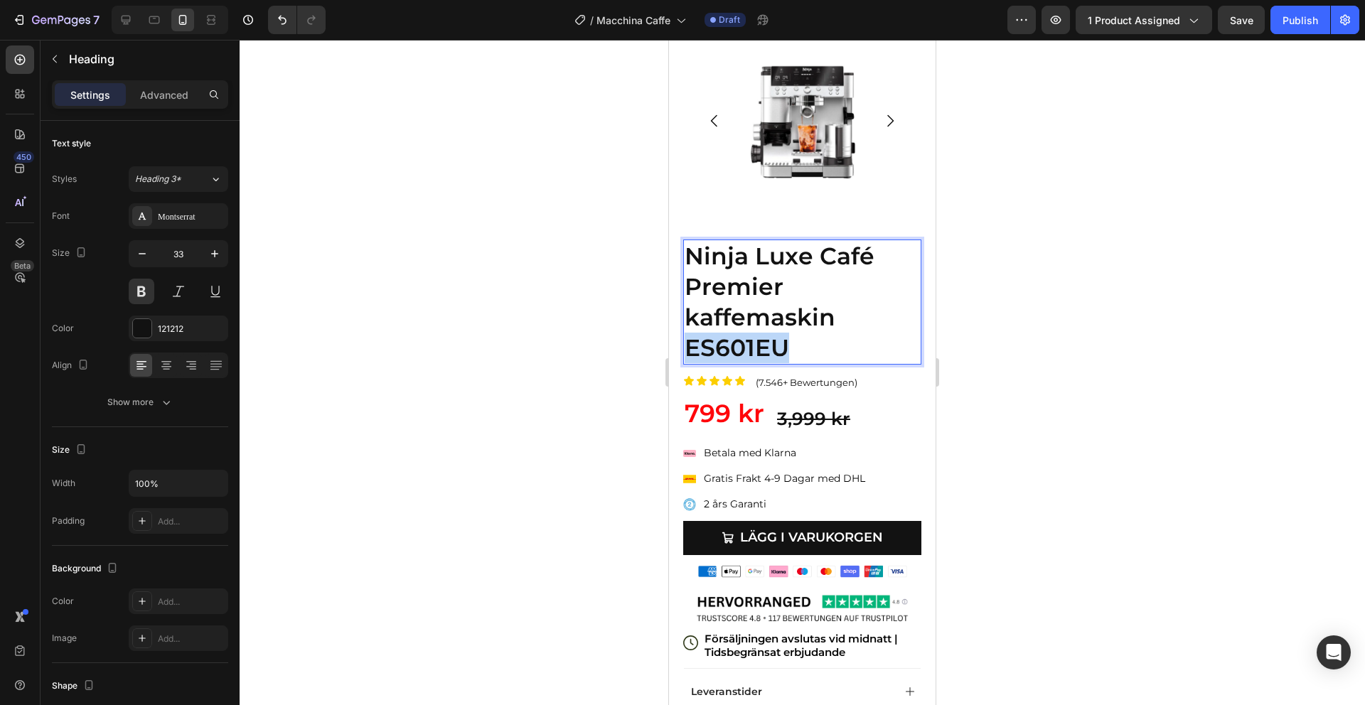
click at [766, 347] on p "Ninja Luxe Café Premier kaffemaskin ES601EU" at bounding box center [802, 302] width 235 height 122
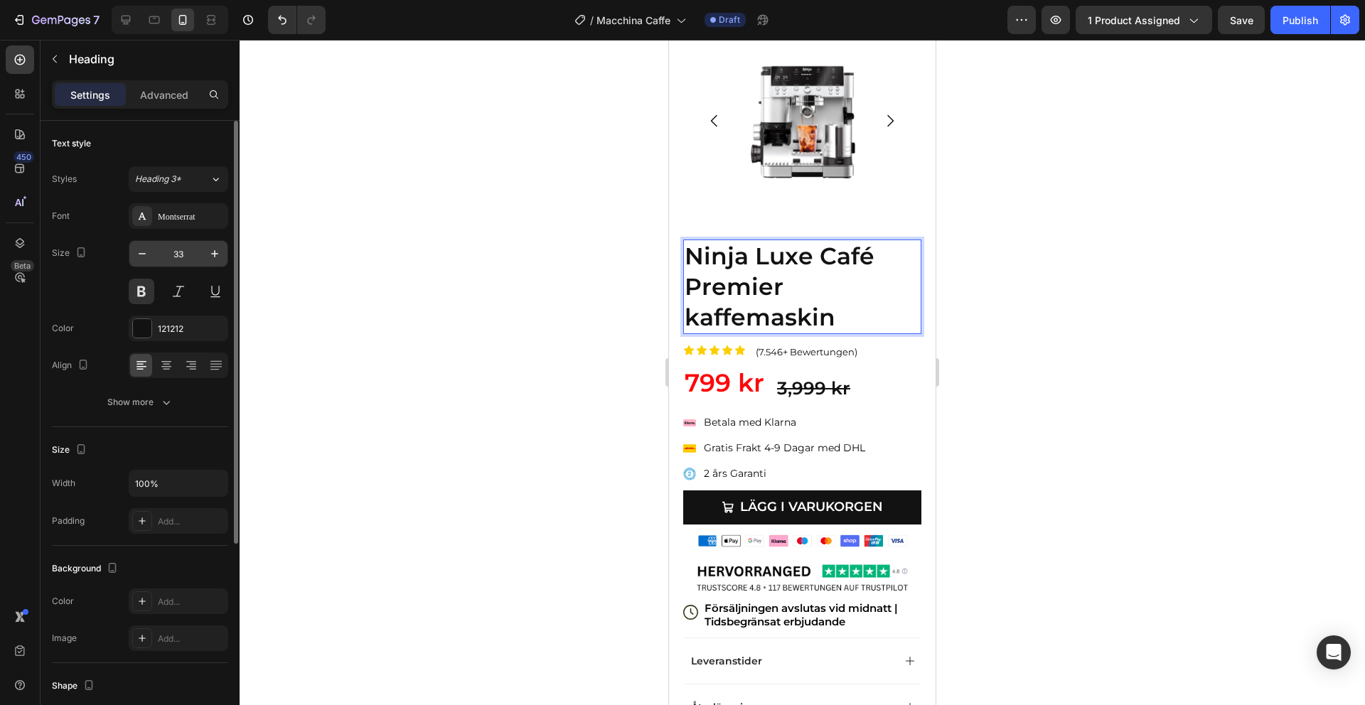
click at [179, 262] on input "33" at bounding box center [178, 254] width 47 height 26
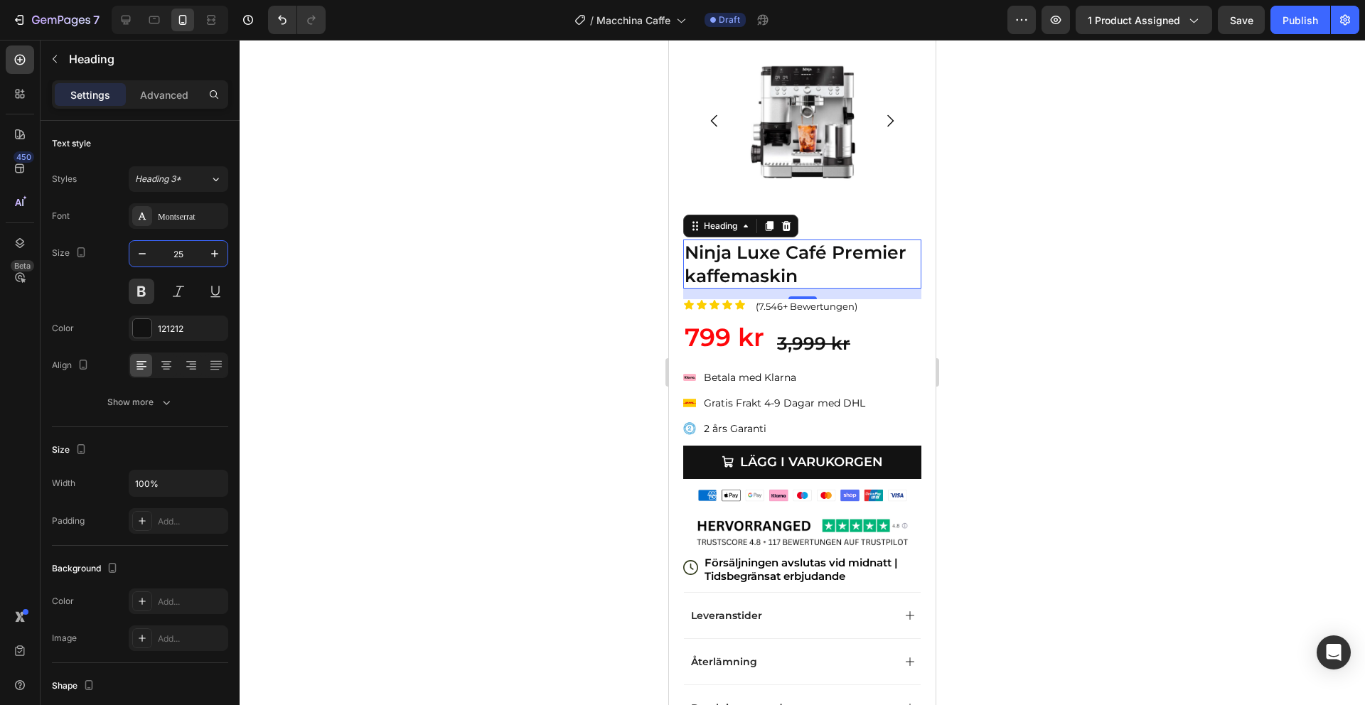
type input "25"
click at [832, 256] on p "Ninja Luxe Café Premier kaffemaskin" at bounding box center [802, 264] width 235 height 46
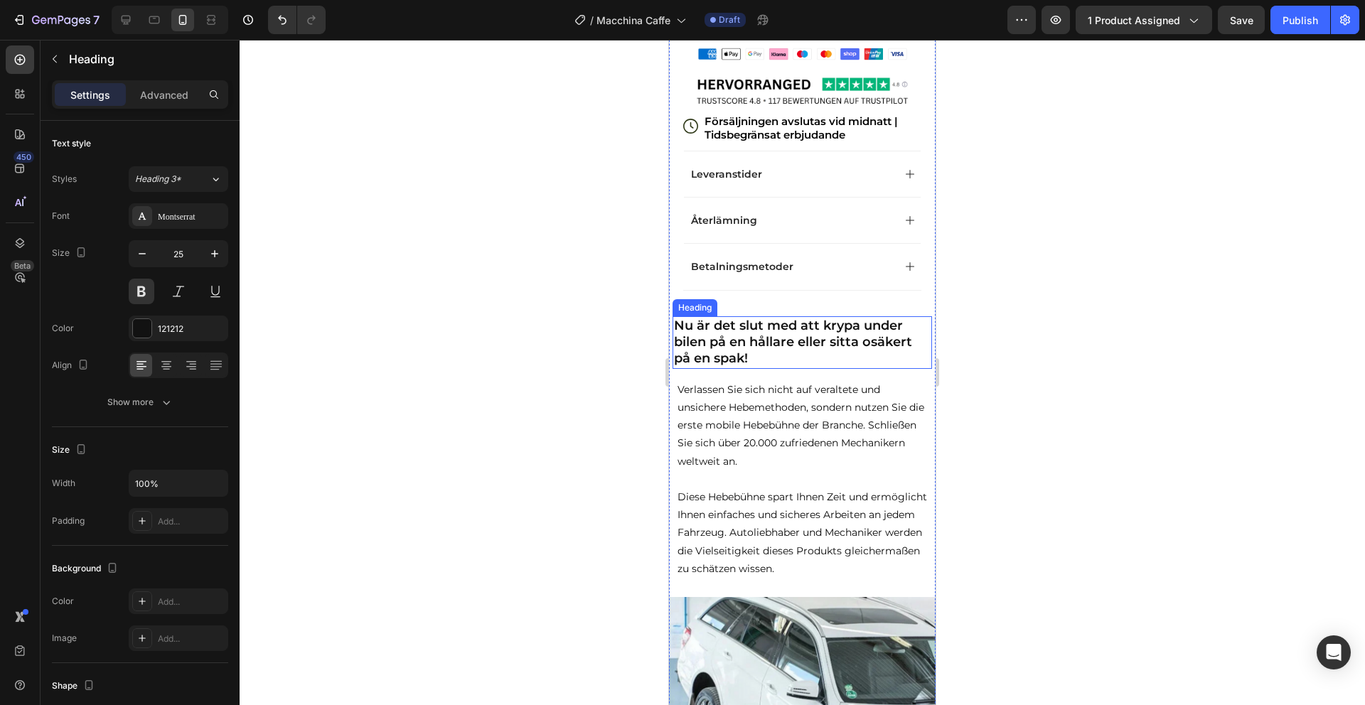
scroll to position [563, 0]
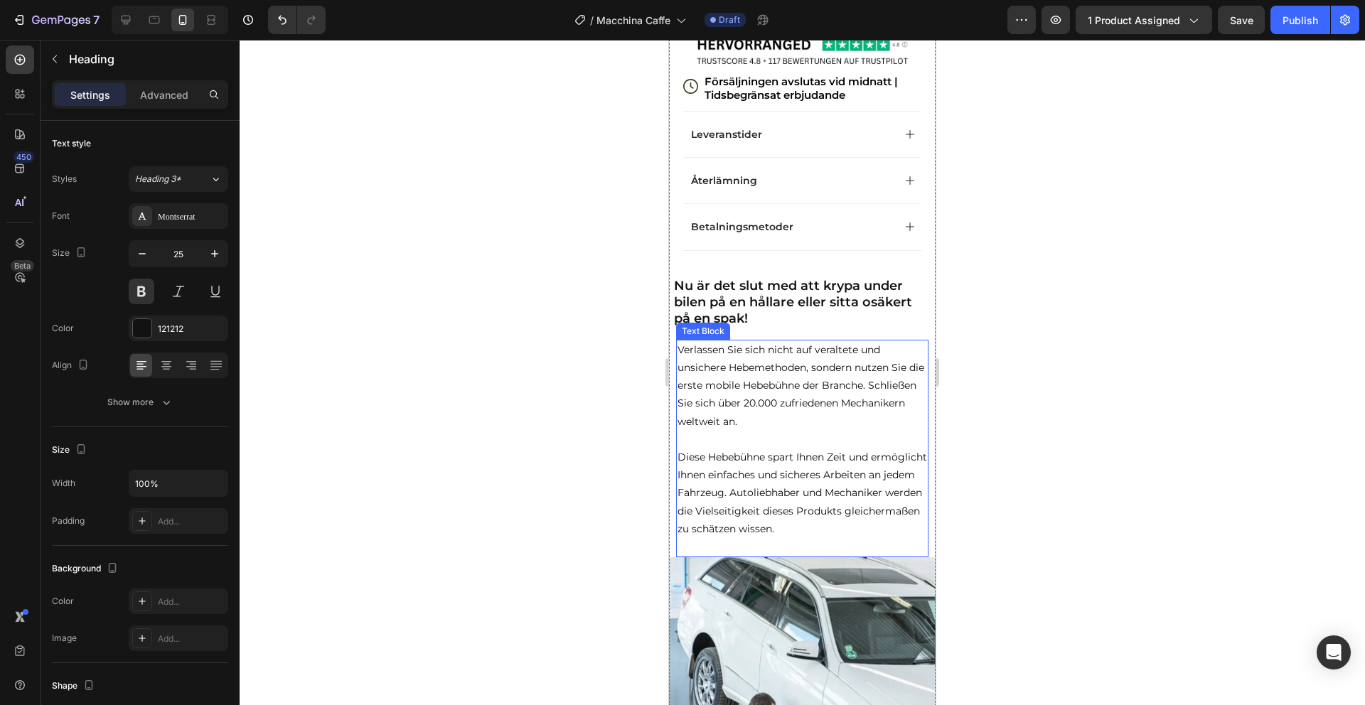
click at [850, 377] on p "Verlassen Sie sich nicht auf veraltete und unsichere Hebemethoden, sondern nutz…" at bounding box center [803, 386] width 250 height 90
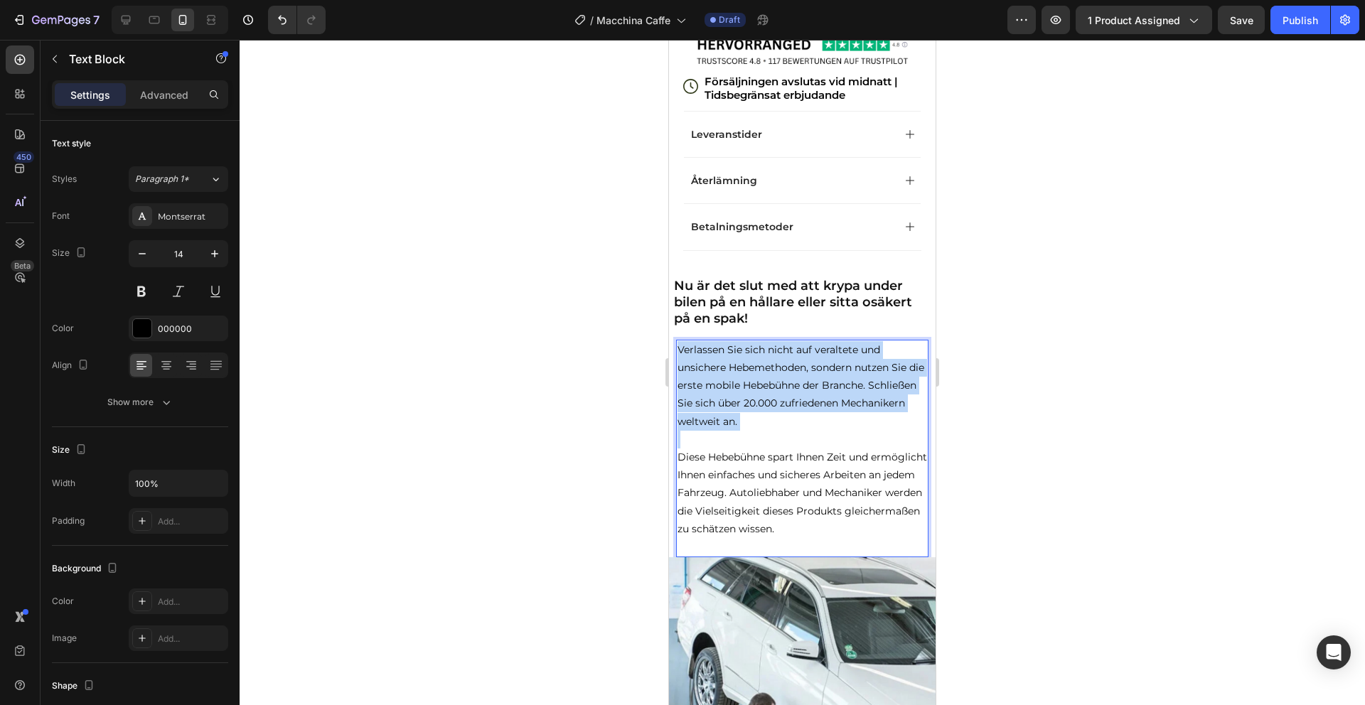
click at [850, 377] on p "Verlassen Sie sich nicht auf veraltete und unsichere Hebemethoden, sondern nutz…" at bounding box center [803, 386] width 250 height 90
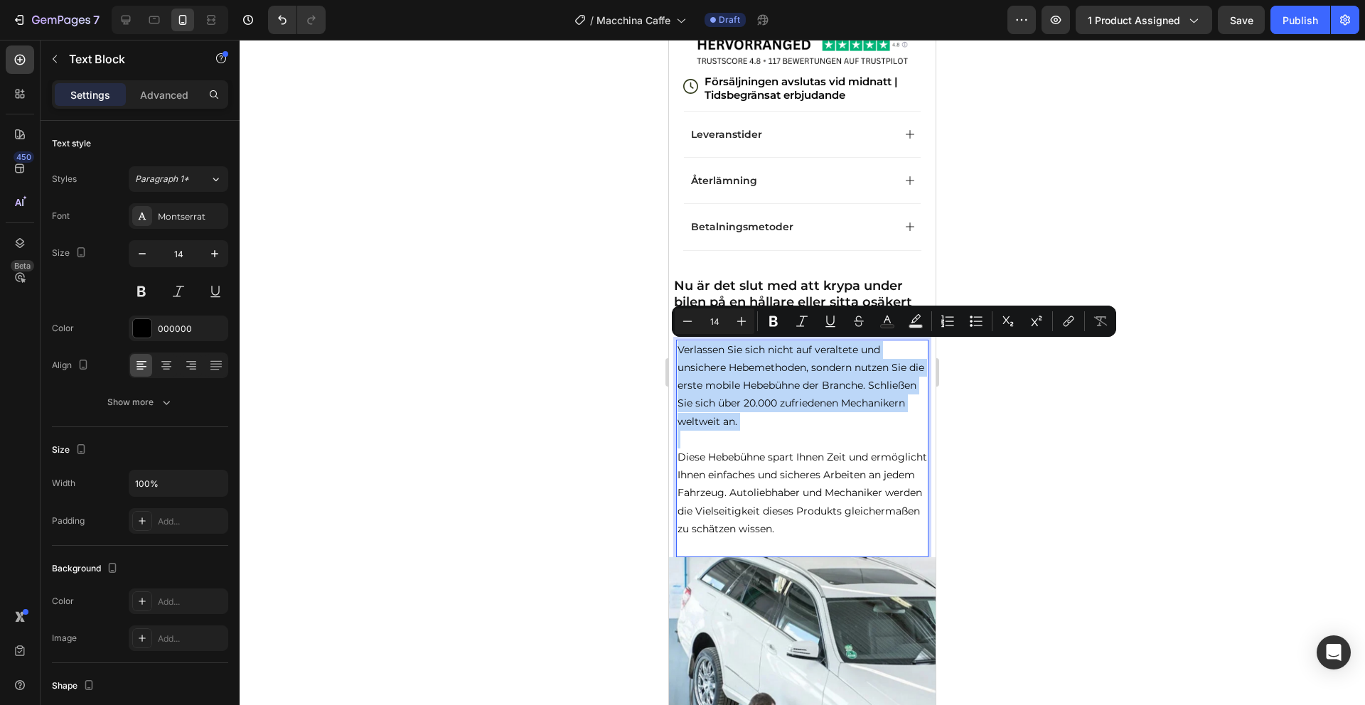
copy p "Verlassen Sie sich nicht auf veraltete und unsichere Hebemethoden, sondern nutz…"
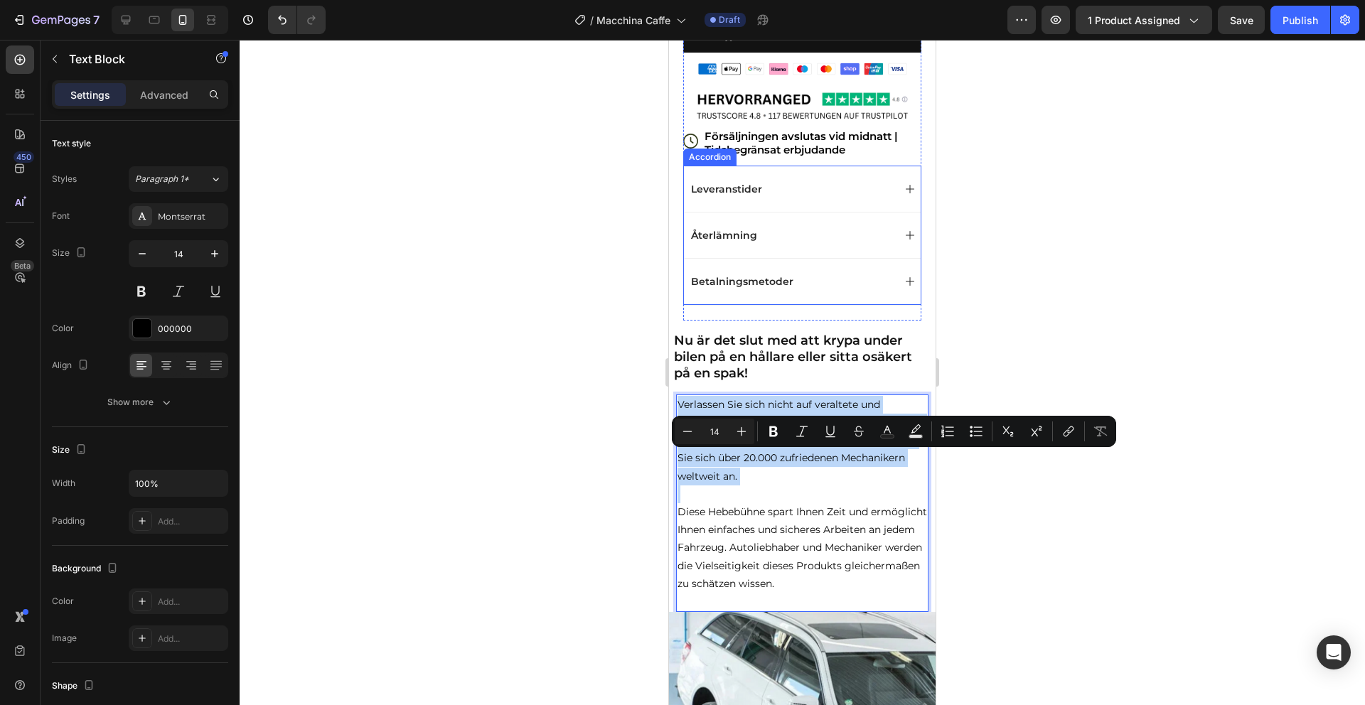
scroll to position [352, 0]
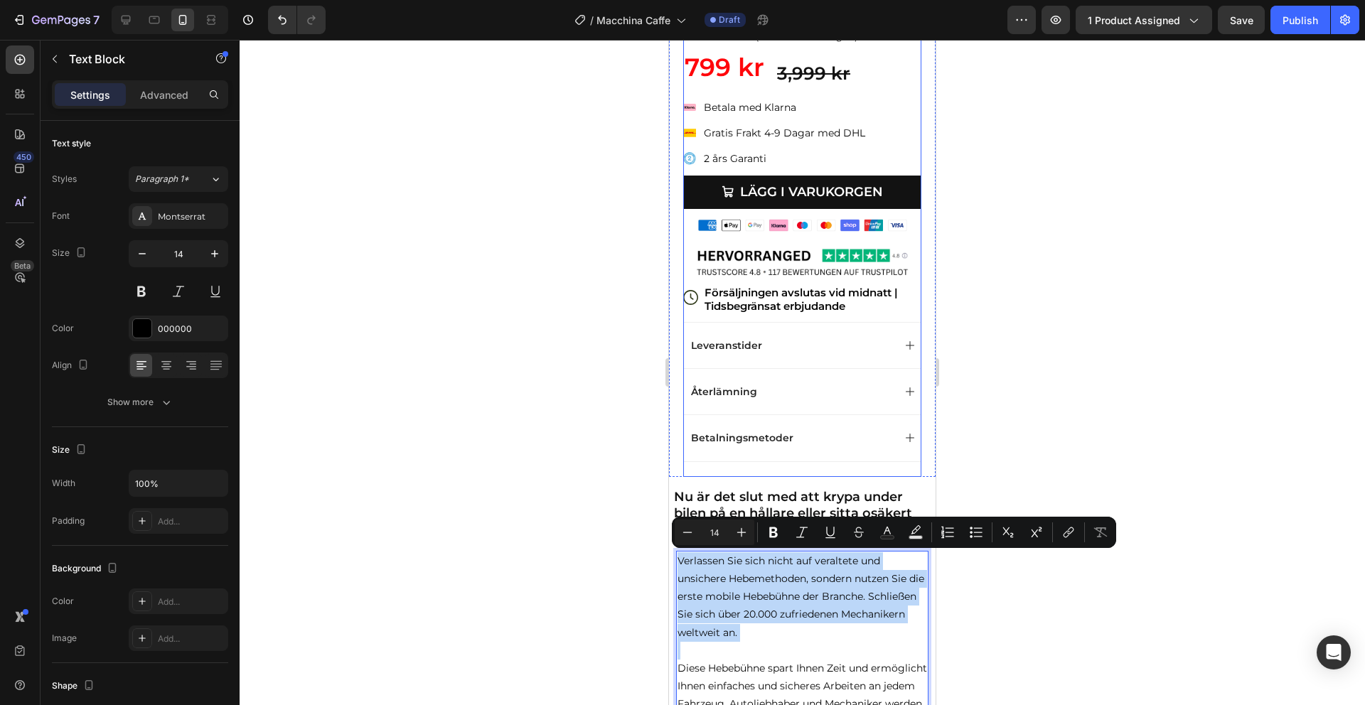
click at [825, 261] on img at bounding box center [802, 262] width 218 height 30
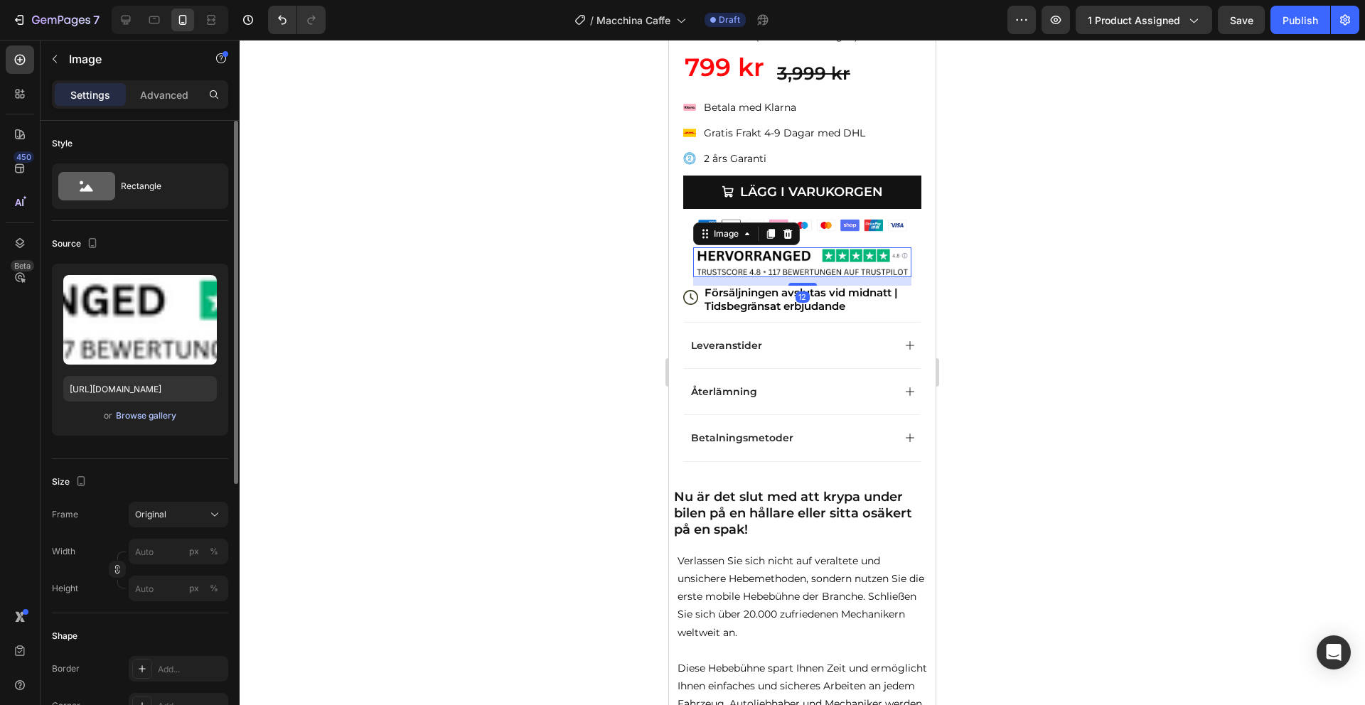
click at [168, 414] on div "Browse gallery" at bounding box center [146, 415] width 60 height 13
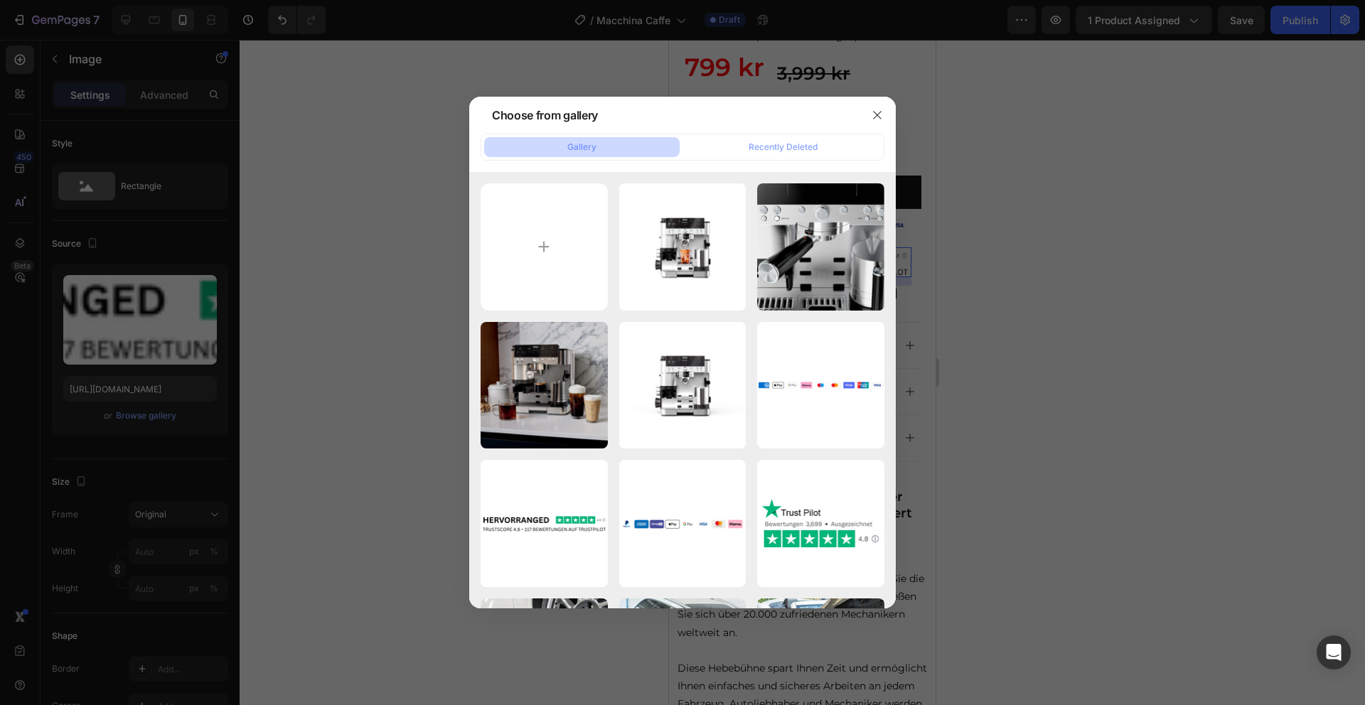
type input "C:\fakepath\E-Bikes für alle Arten von Straßen (5) (1).png"
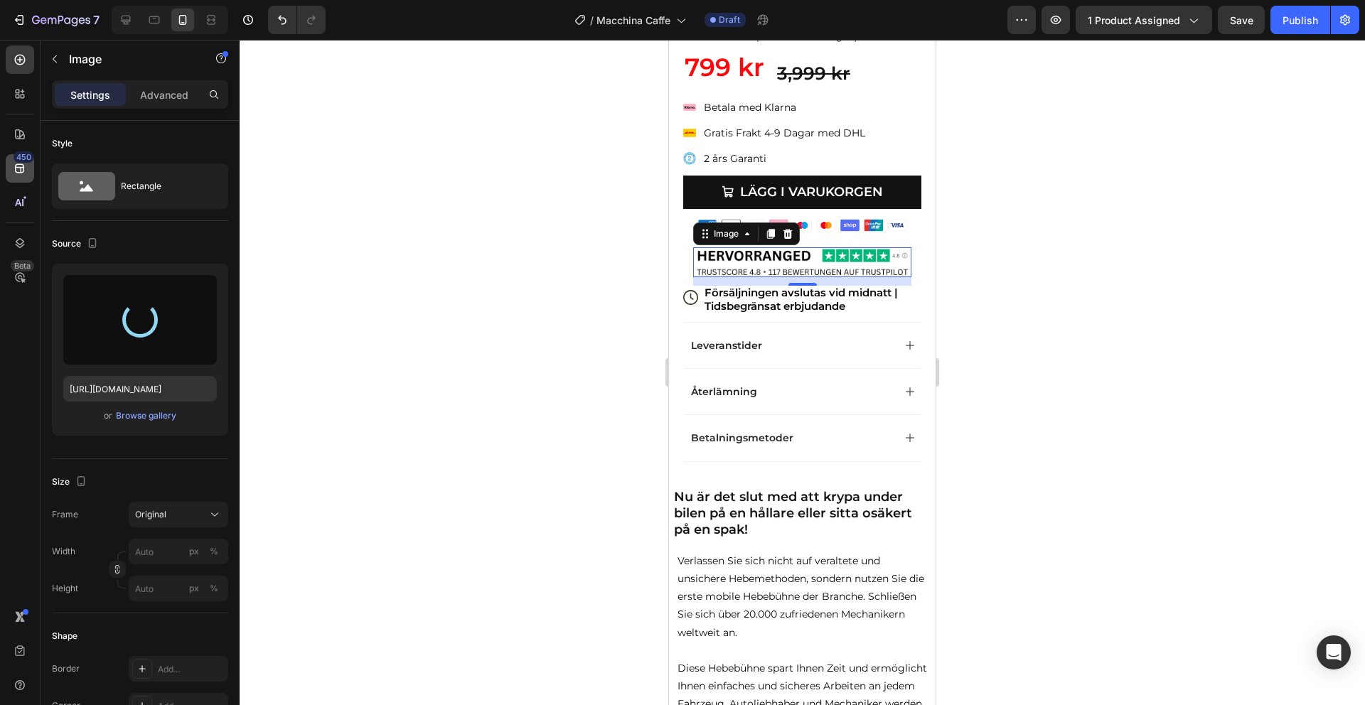
type input "[URL][DOMAIN_NAME]"
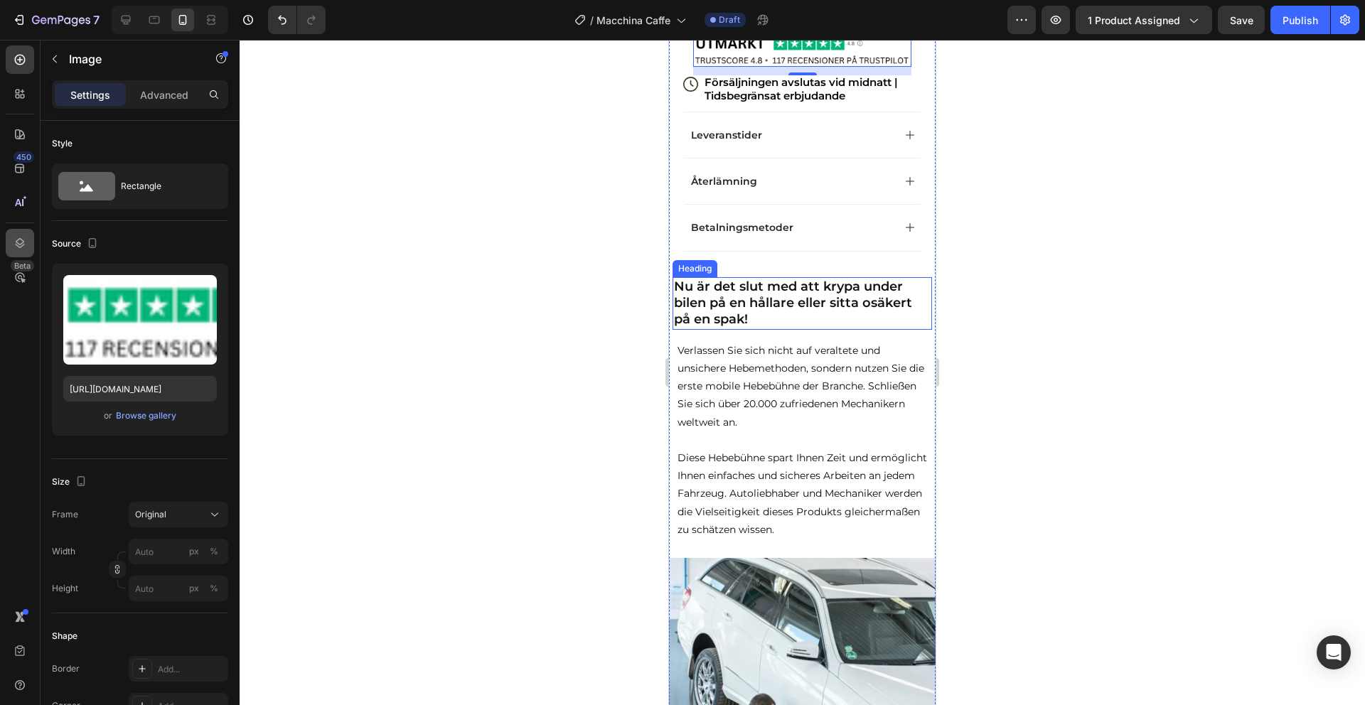
scroll to position [564, 0]
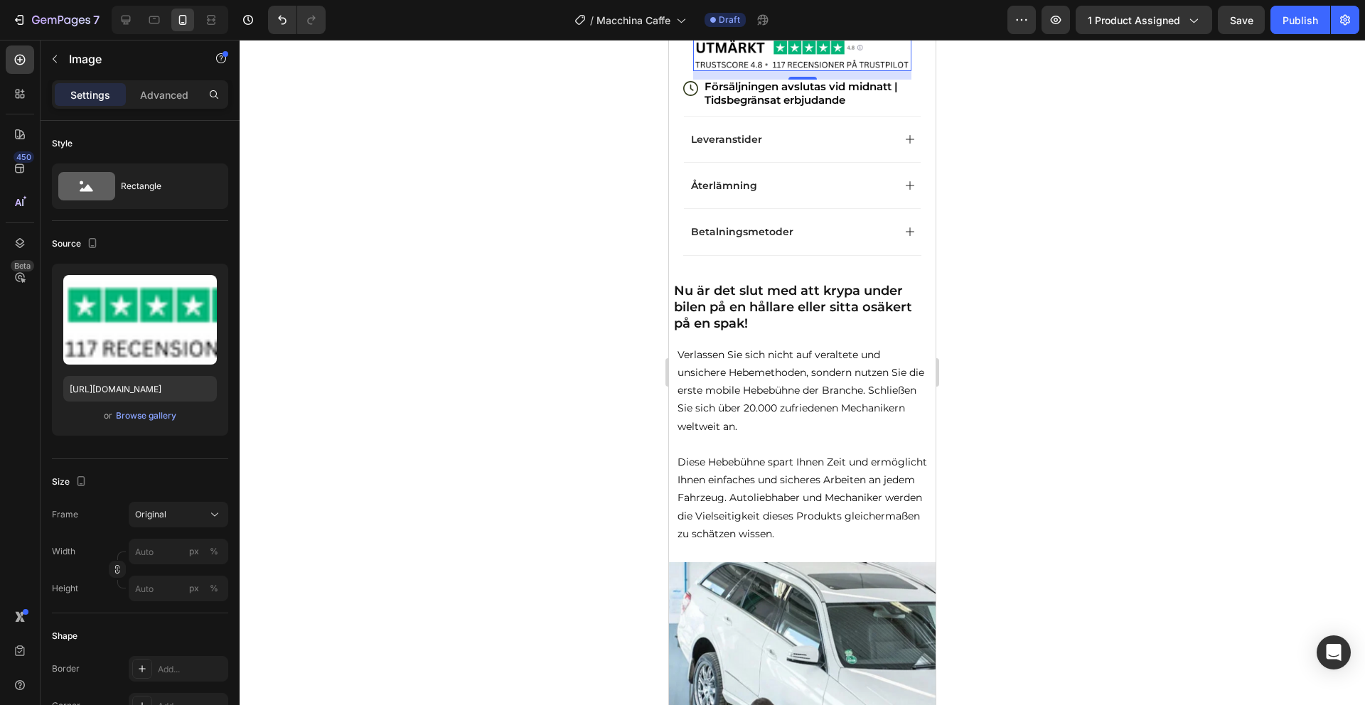
click at [818, 297] on strong "Nu är det slut med att krypa under bilen på en hållare eller sitta osäkert på e…" at bounding box center [793, 307] width 238 height 49
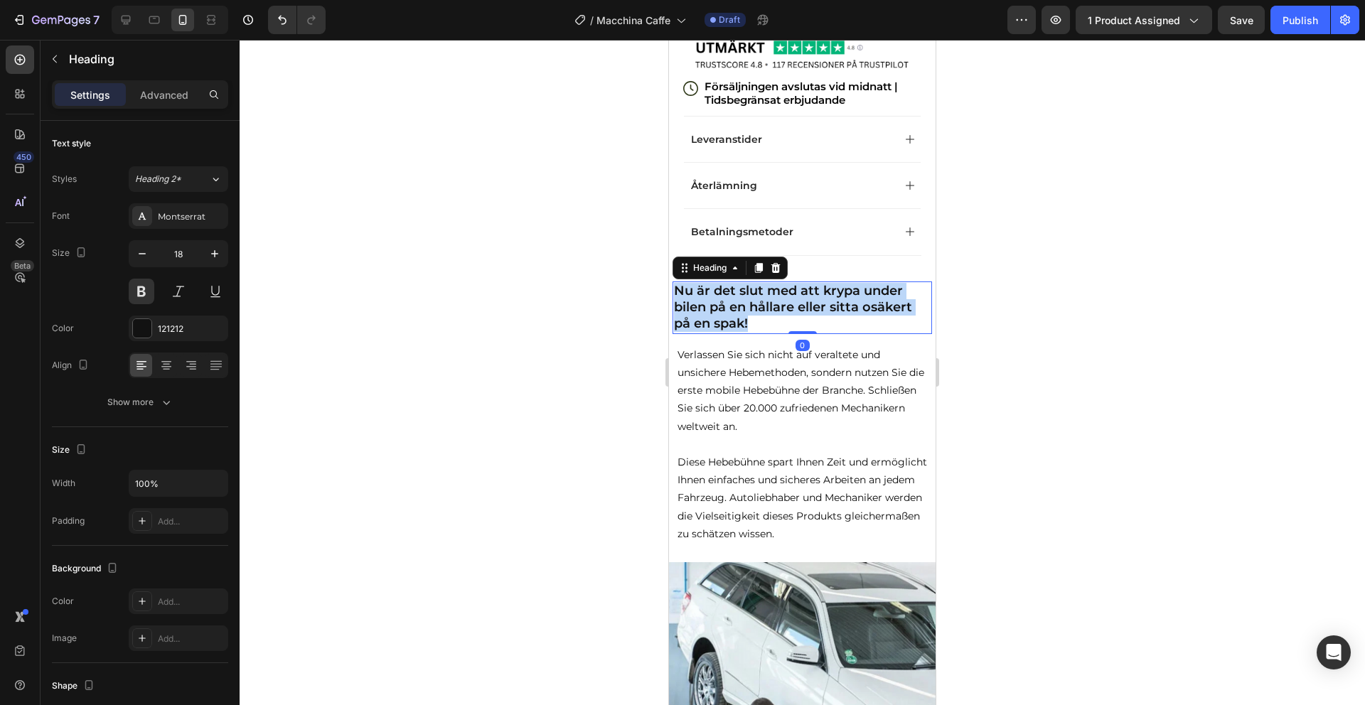
click at [818, 297] on strong "Nu är det slut med att krypa under bilen på en hållare eller sitta osäkert på e…" at bounding box center [793, 307] width 238 height 49
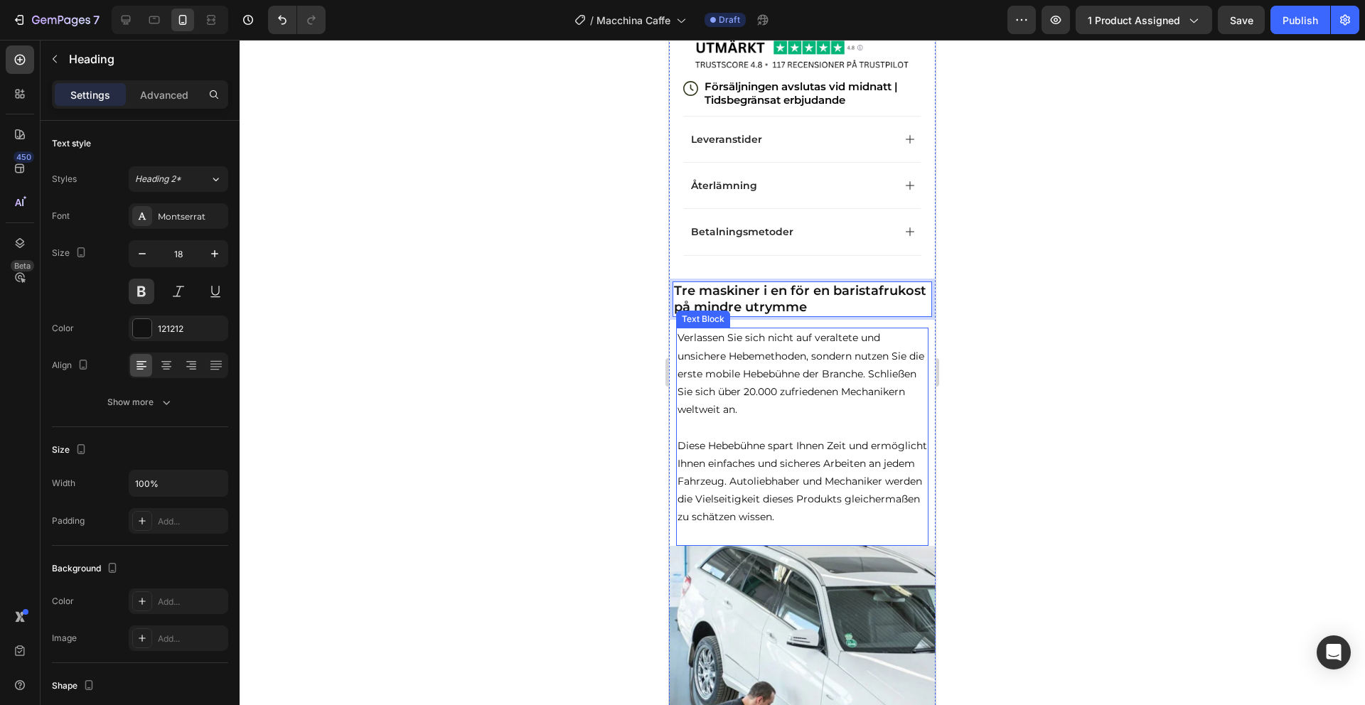
click at [872, 508] on p "Diese Hebebühne spart Ihnen Zeit und ermöglicht Ihnen einfaches und sicheres Ar…" at bounding box center [803, 482] width 250 height 90
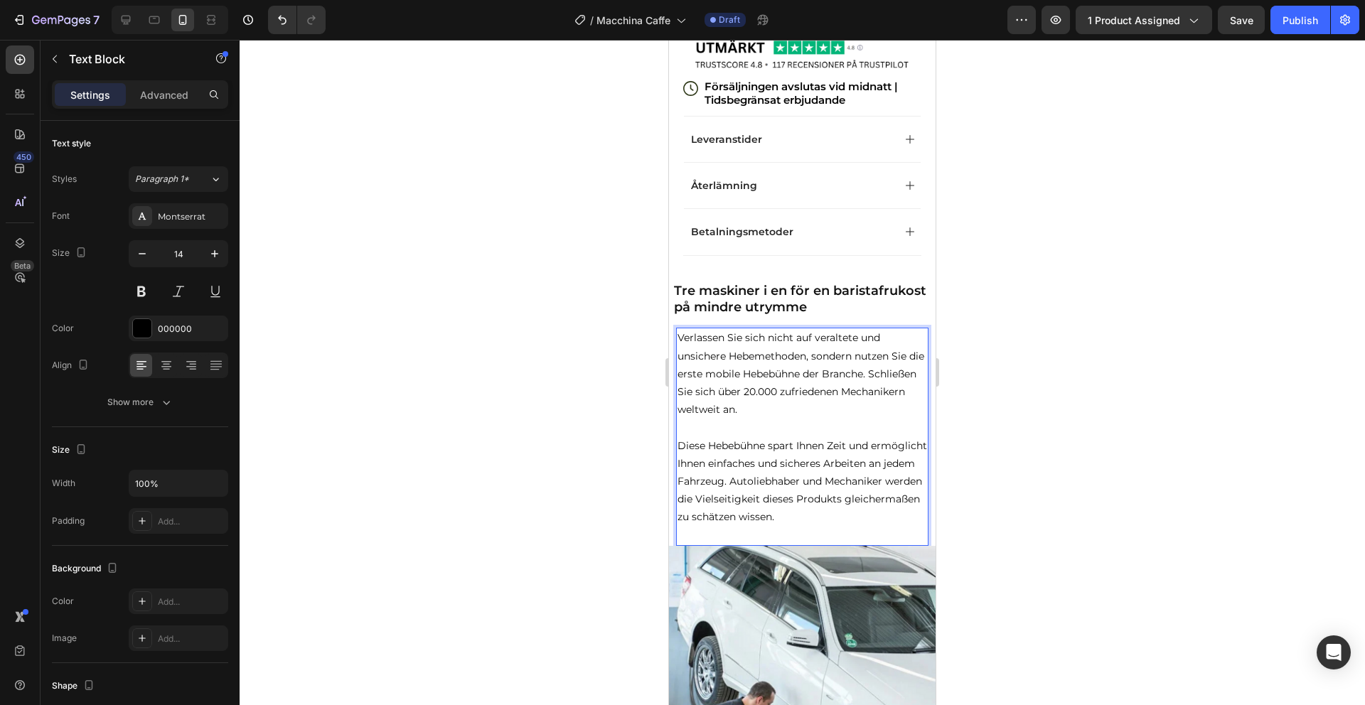
click at [906, 516] on p "Diese Hebebühne spart Ihnen Zeit und ermöglicht Ihnen einfaches und sicheres Ar…" at bounding box center [803, 482] width 250 height 90
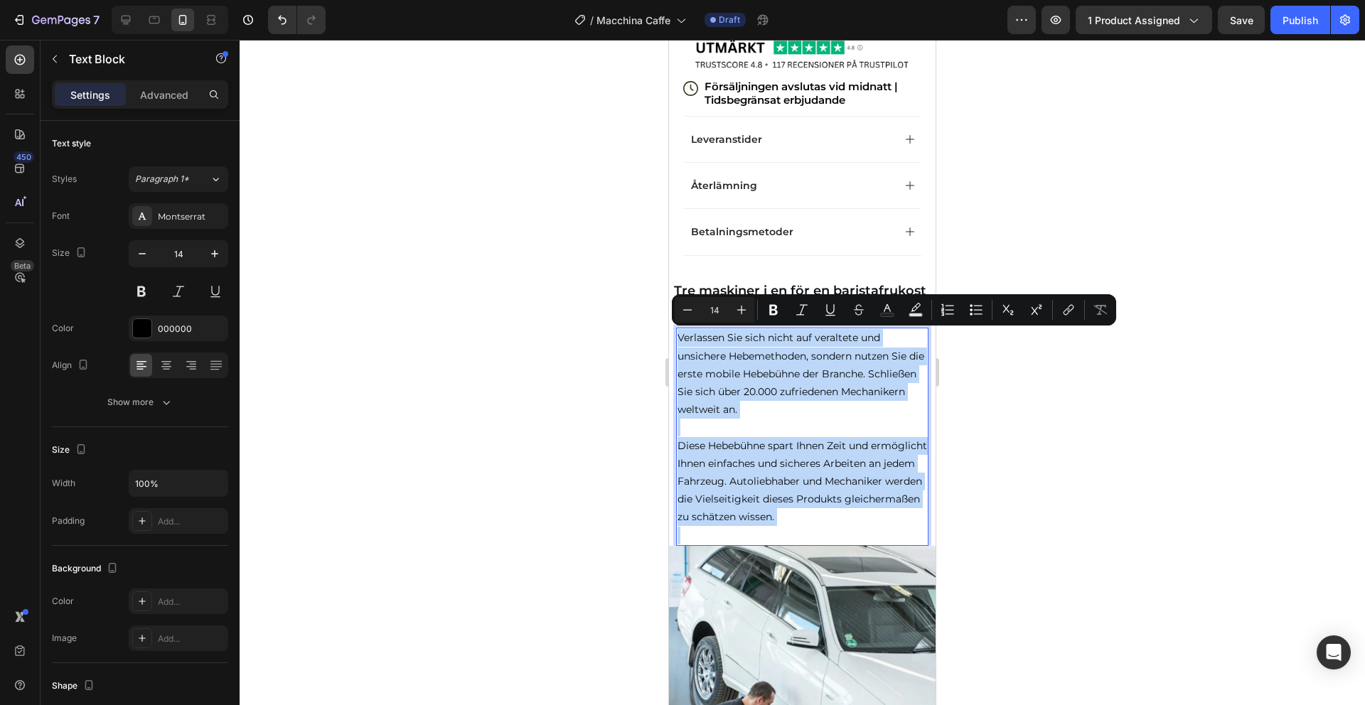
drag, startPoint x: 906, startPoint y: 516, endPoint x: 678, endPoint y: 341, distance: 288.1
click at [678, 341] on div "Verlassen Sie sich nicht auf veraltete und unsichere Hebemethoden, sondern nutz…" at bounding box center [802, 437] width 252 height 218
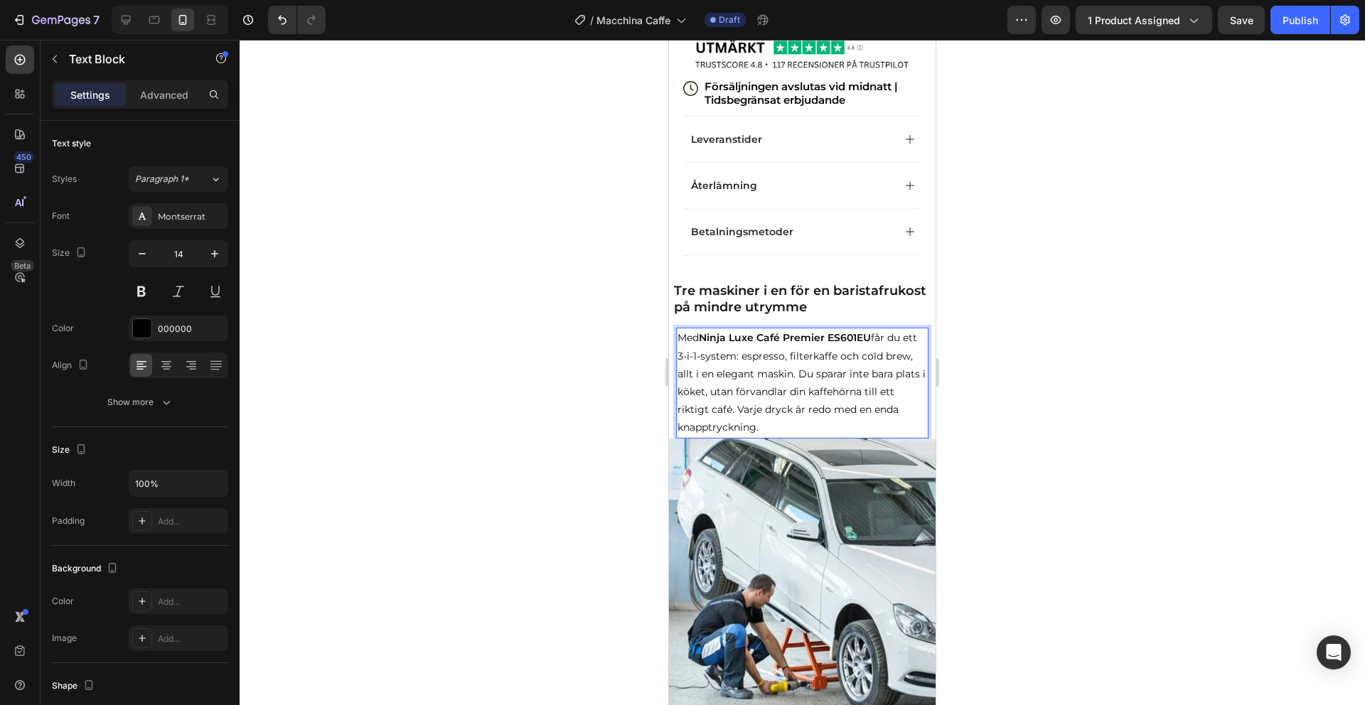
click at [798, 374] on p "Med Ninja Luxe Café Premier ES601EU får du ett 3-i-1-system: espresso, filterka…" at bounding box center [803, 382] width 250 height 107
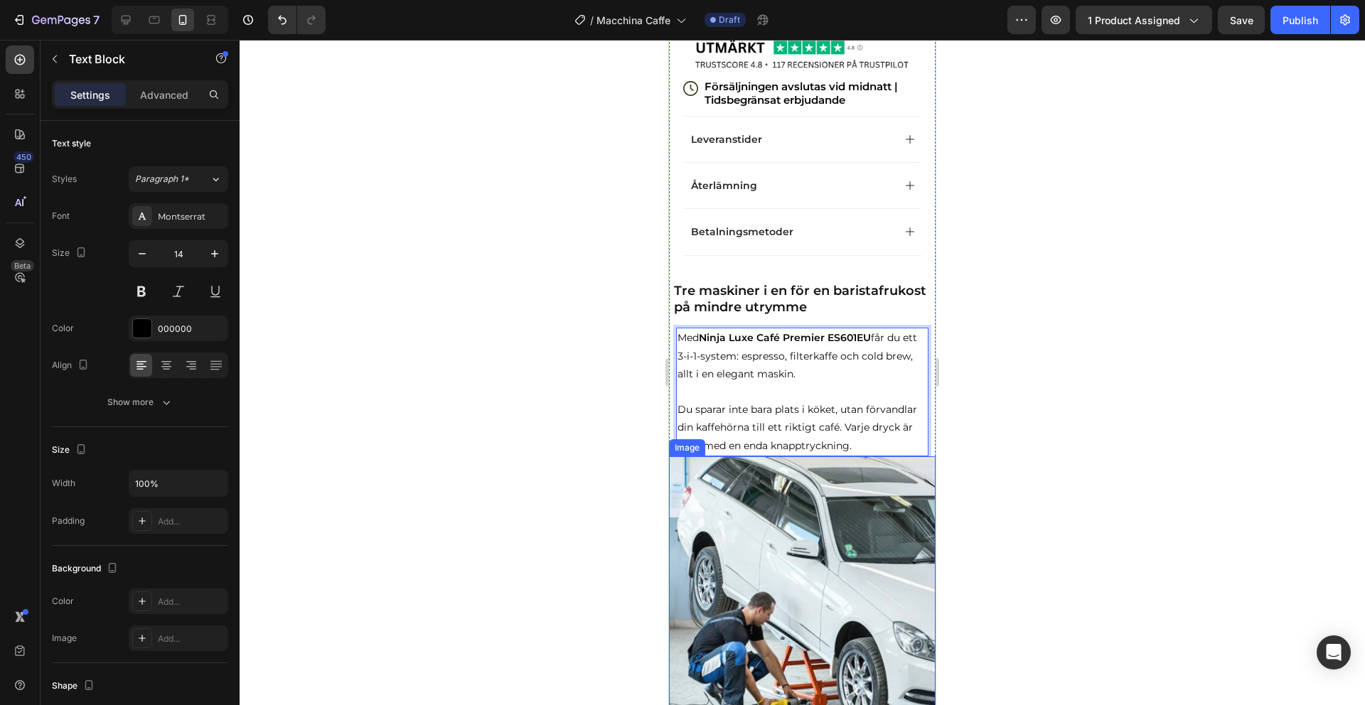
click at [795, 572] on img at bounding box center [802, 589] width 267 height 267
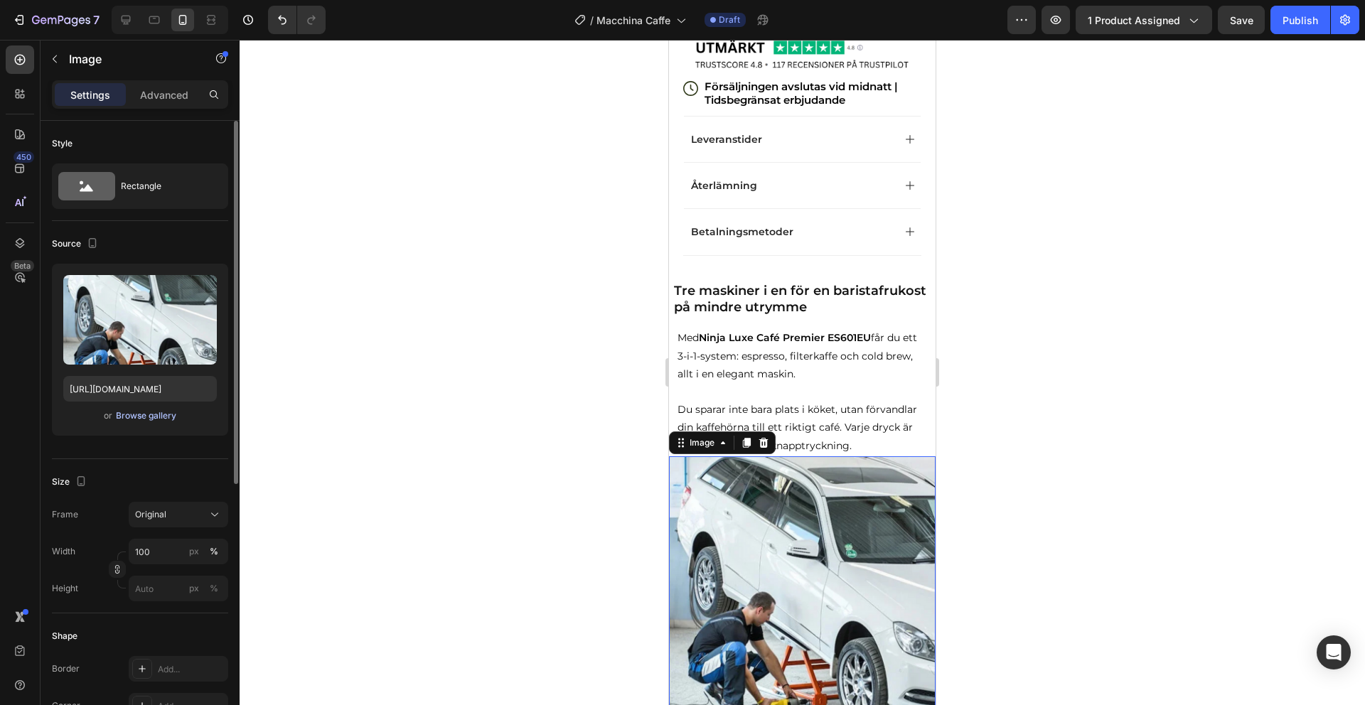
click at [134, 418] on div "Browse gallery" at bounding box center [146, 415] width 60 height 13
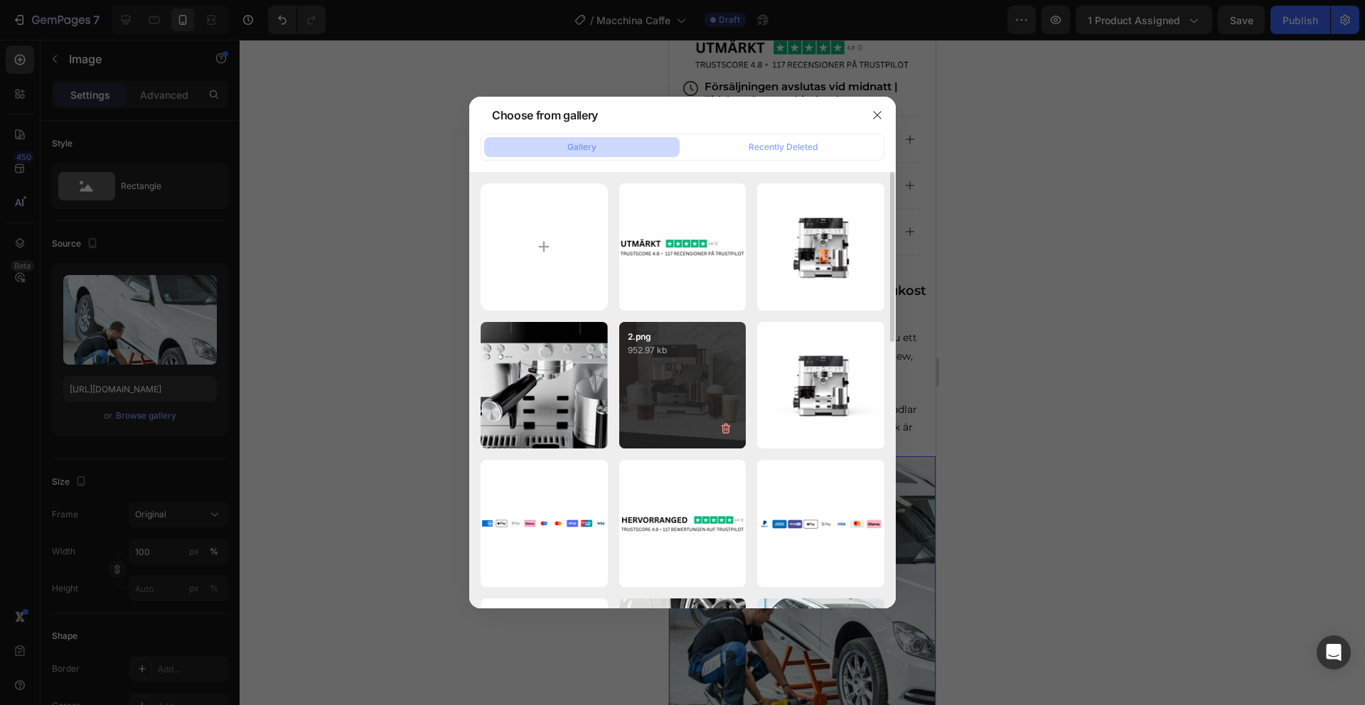
click at [680, 389] on div "2.png 952.97 kb" at bounding box center [682, 385] width 127 height 127
type input "[URL][DOMAIN_NAME]"
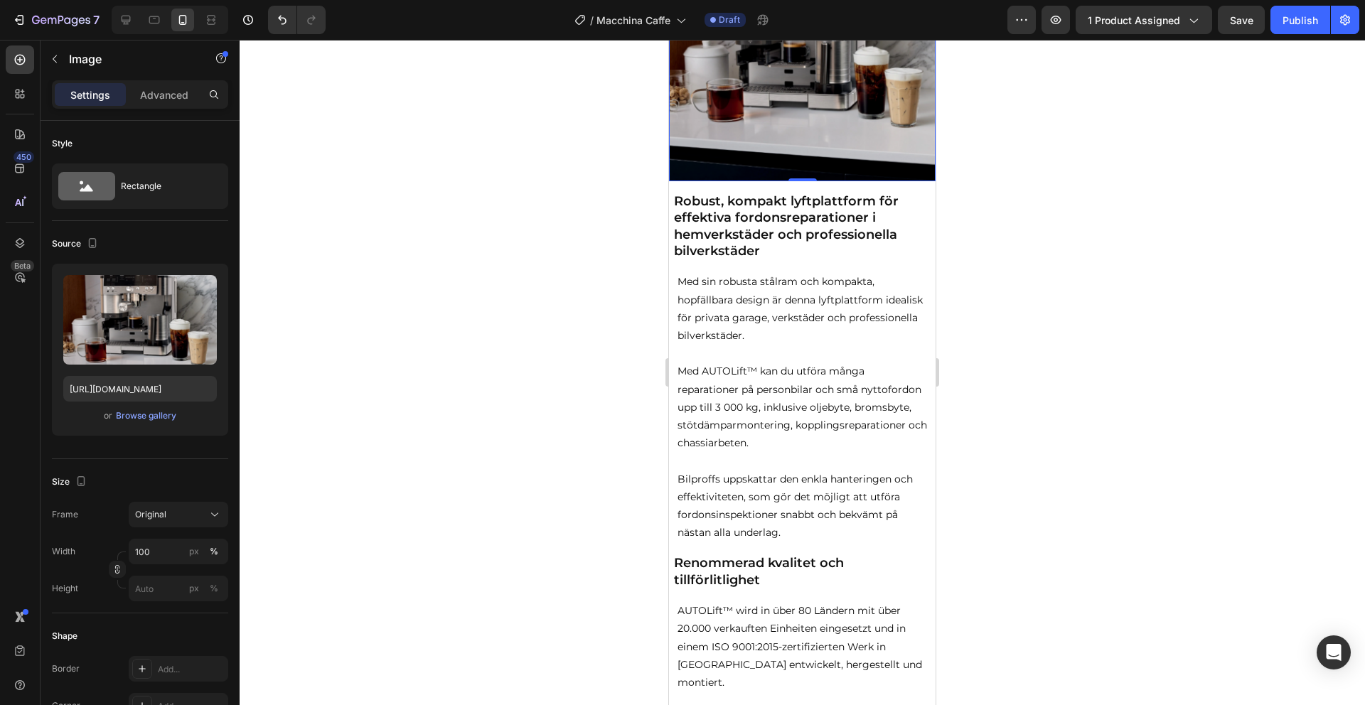
scroll to position [1102, 0]
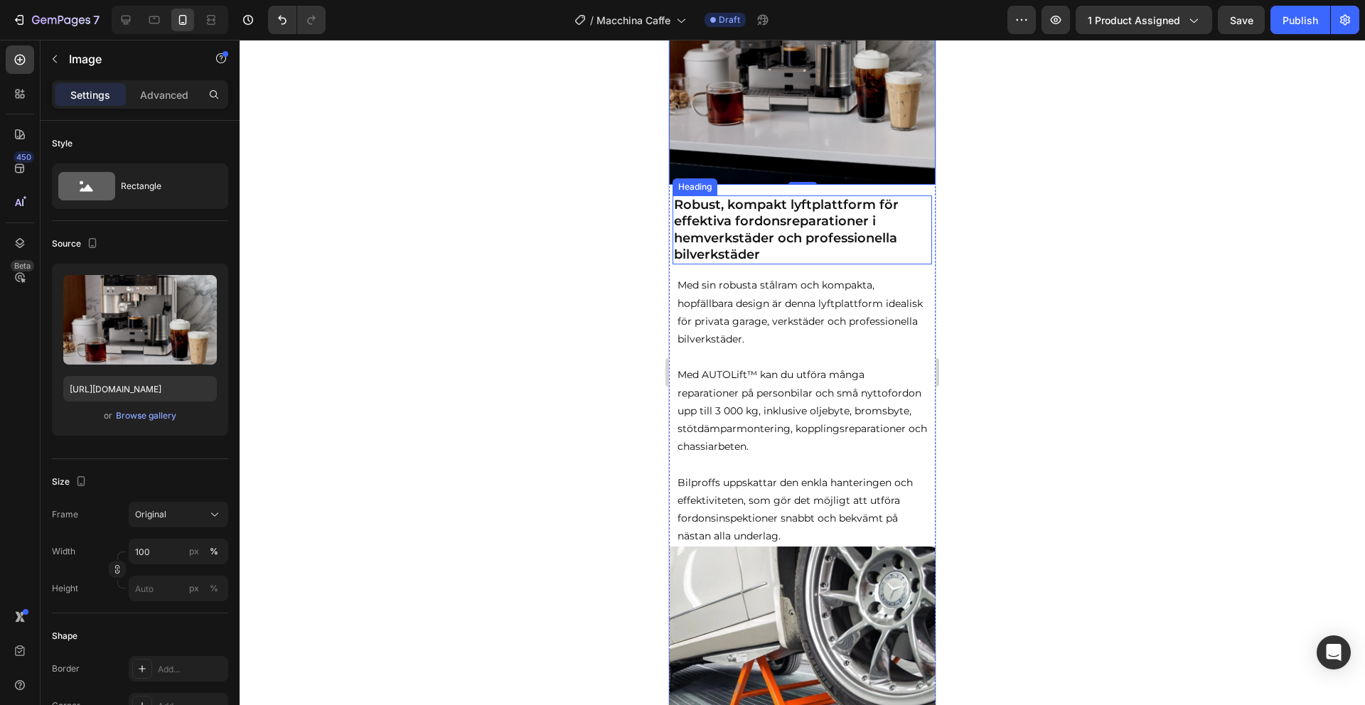
click at [759, 237] on strong "Robust, kompakt lyftplattform för effektiva fordonsreparationer i hemverkstäder…" at bounding box center [786, 229] width 225 height 65
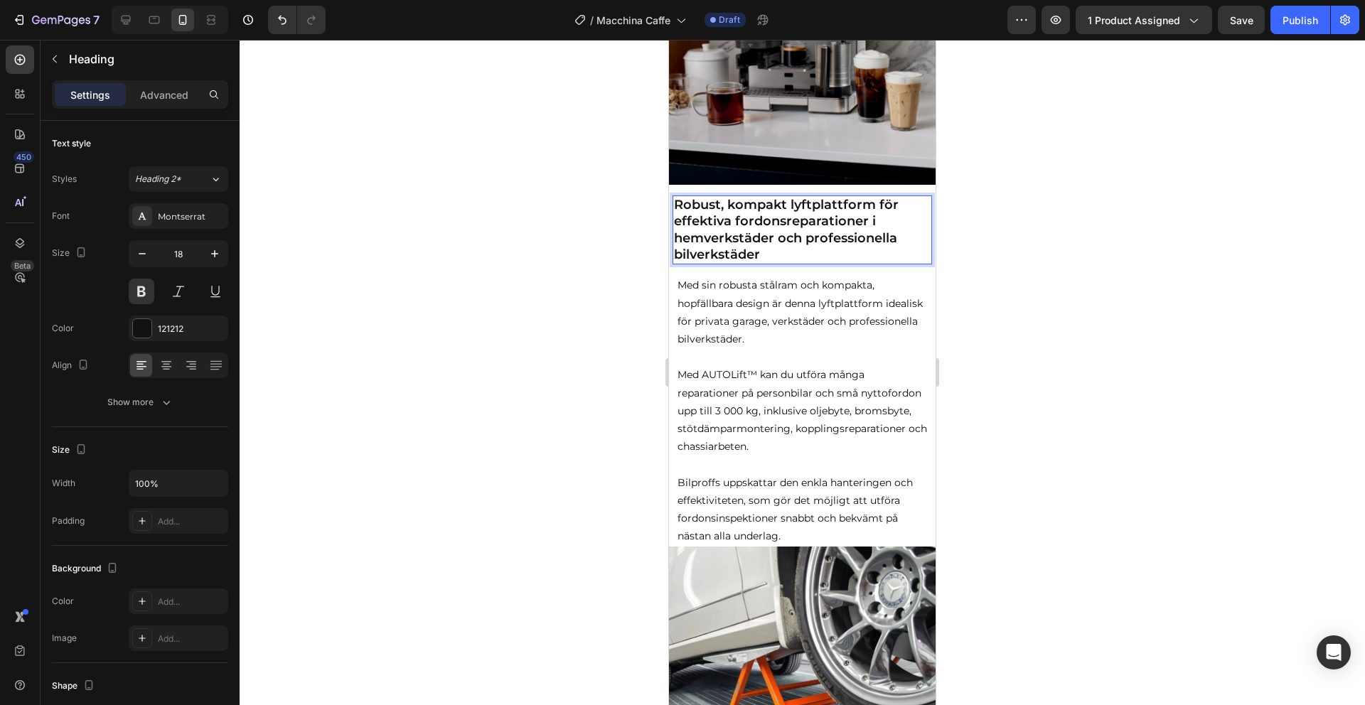
click at [721, 238] on strong "Robust, kompakt lyftplattform för effektiva fordonsreparationer i hemverkstäder…" at bounding box center [786, 229] width 225 height 65
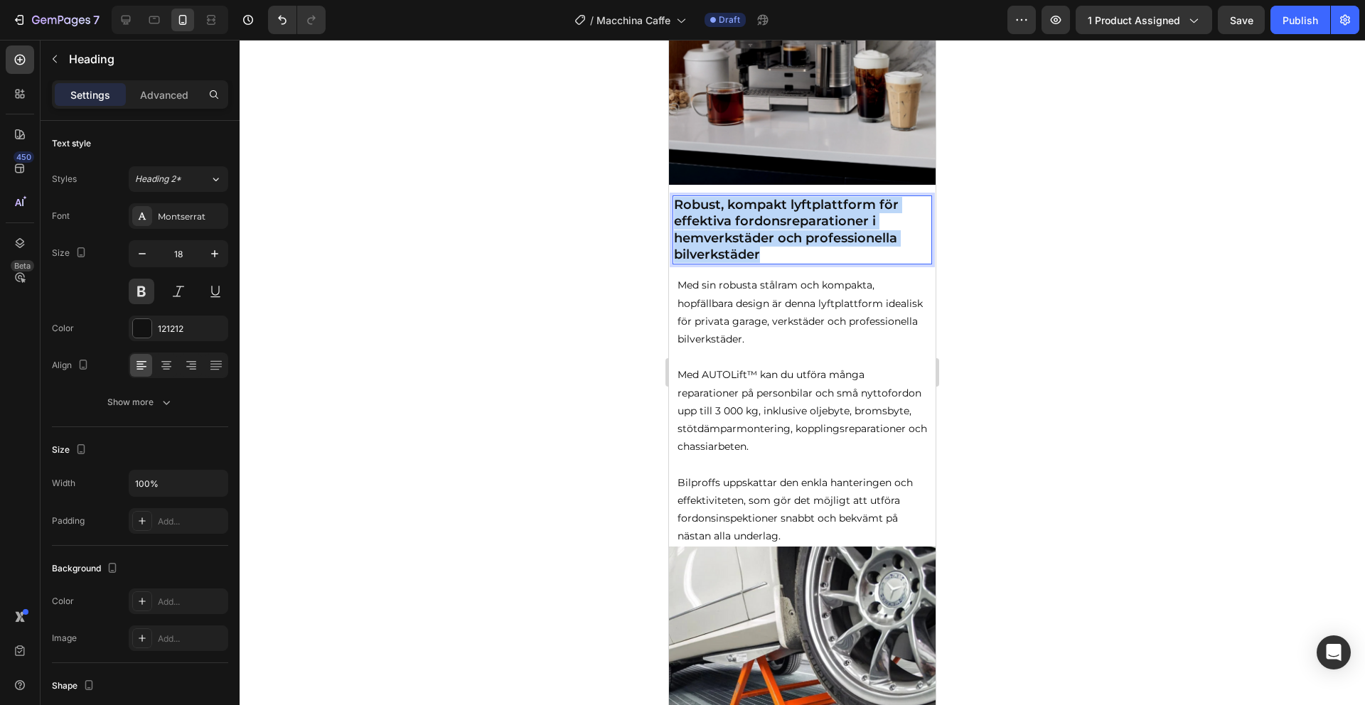
click at [721, 238] on strong "Robust, kompakt lyftplattform för effektiva fordonsreparationer i hemverkstäder…" at bounding box center [786, 229] width 225 height 65
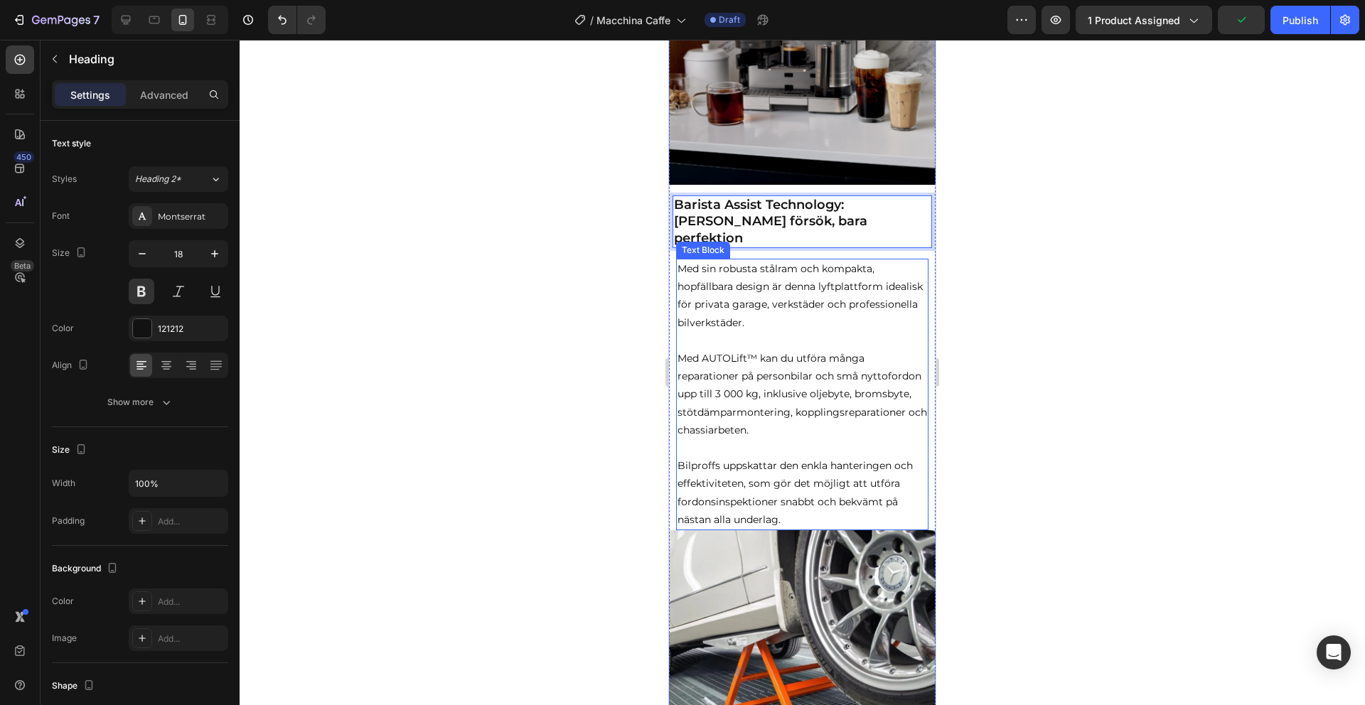
click at [797, 493] on p "Bilproffs uppskattar den enkla hanteringen och effektiviteten, som gör det möjl…" at bounding box center [803, 493] width 250 height 72
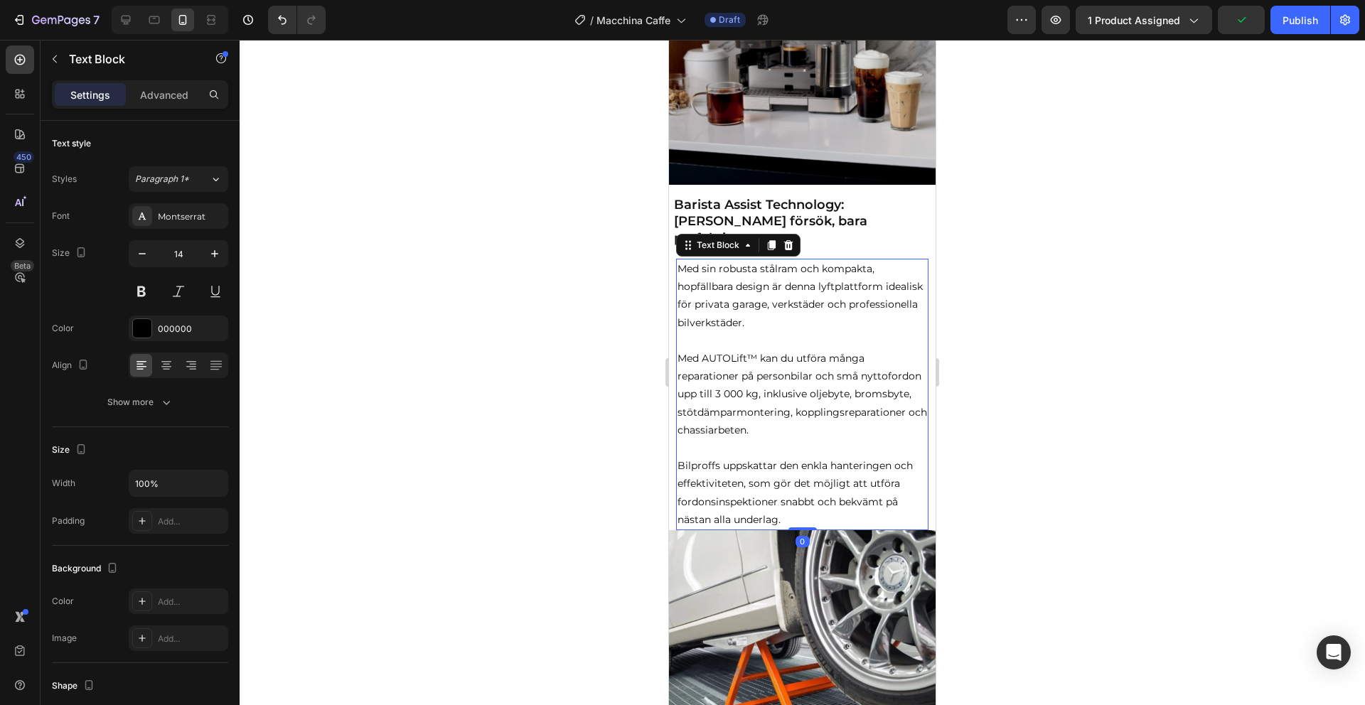
click at [791, 494] on p "Bilproffs uppskattar den enkla hanteringen och effektiviteten, som gör det möjl…" at bounding box center [803, 493] width 250 height 72
click at [786, 502] on p "Bilproffs uppskattar den enkla hanteringen och effektiviteten, som gör det möjl…" at bounding box center [803, 493] width 250 height 72
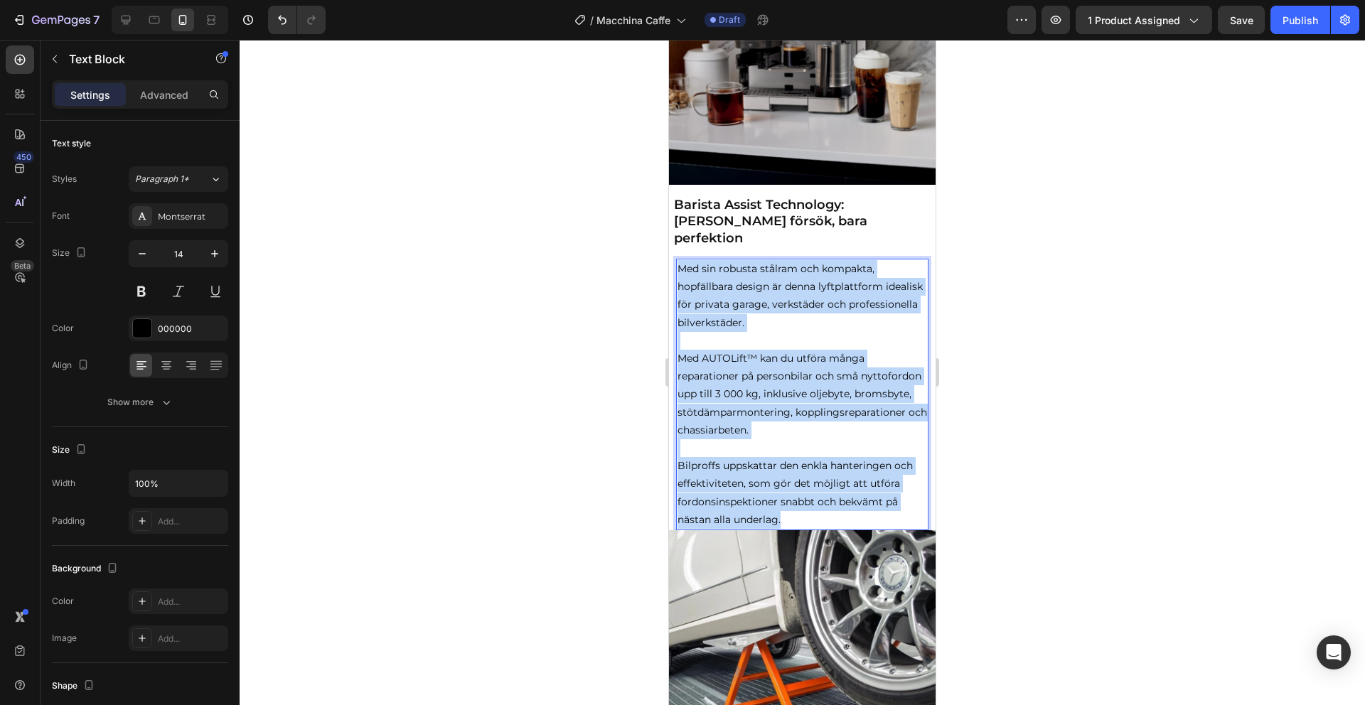
drag, startPoint x: 786, startPoint y: 502, endPoint x: 678, endPoint y: 256, distance: 268.7
click at [678, 259] on div "Med sin robusta stålram och kompakta, hopfällbara design är denna lyftplattform…" at bounding box center [802, 395] width 252 height 272
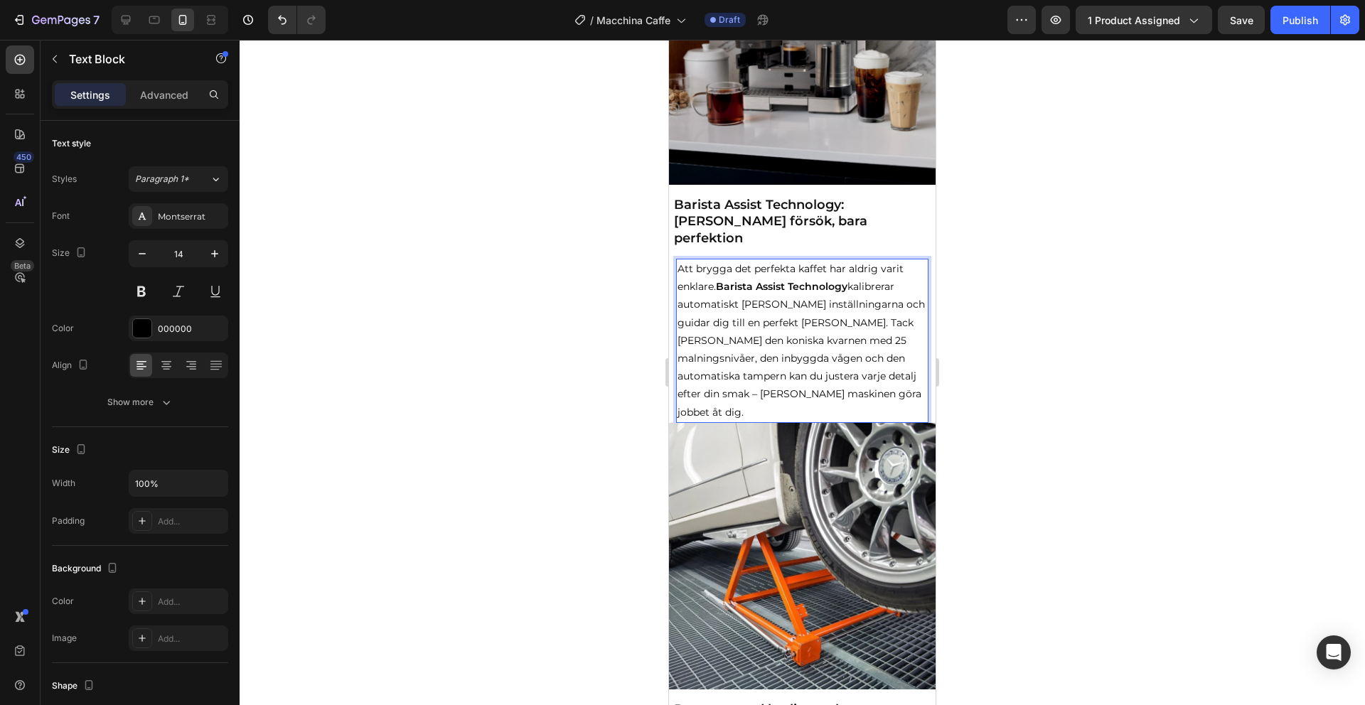
click at [796, 308] on p "Att brygga det perfekta kaffet har aldrig varit enklare. Barista Assist Technol…" at bounding box center [803, 340] width 250 height 161
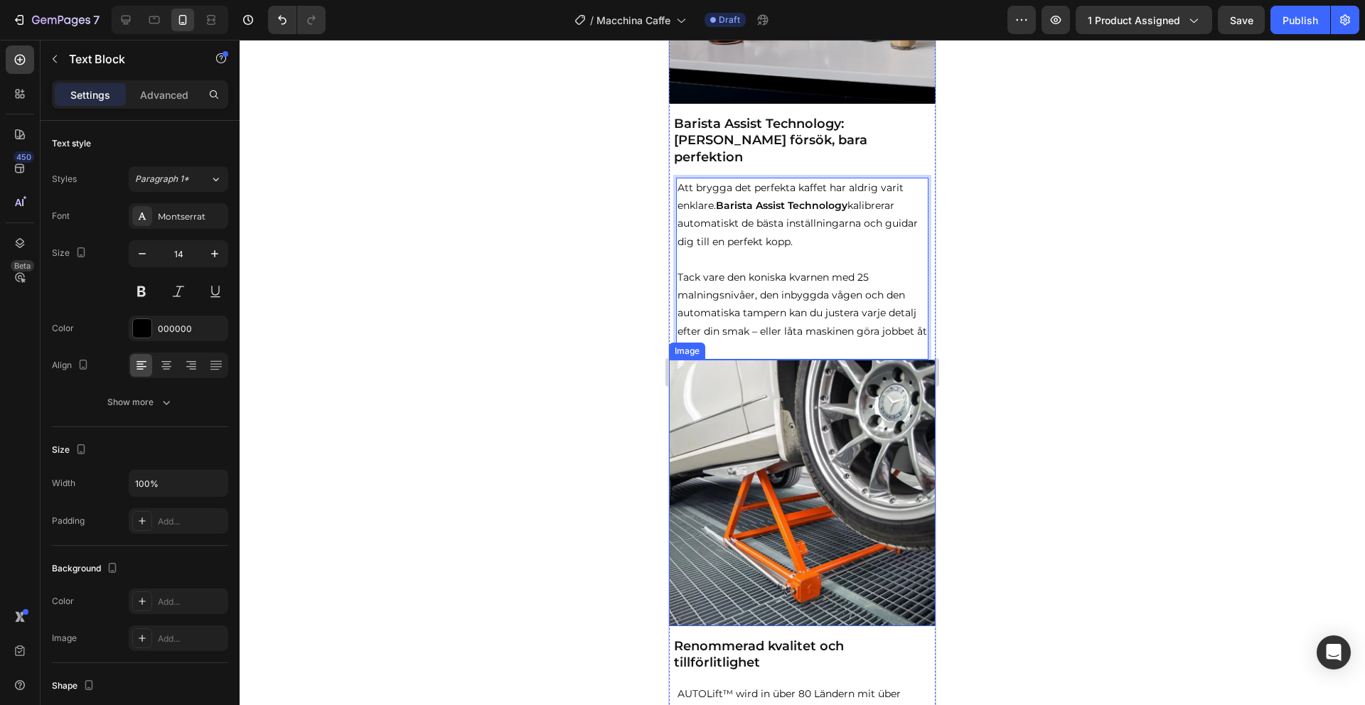
scroll to position [1211, 0]
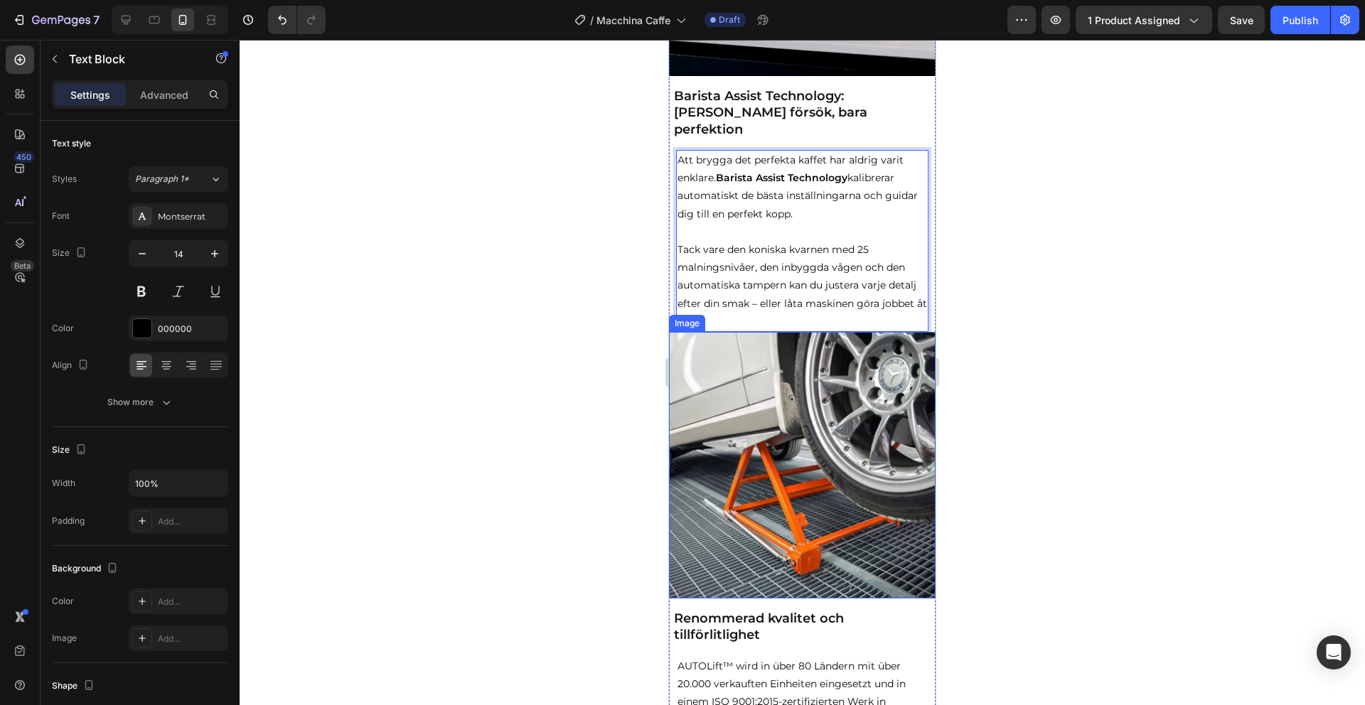
click at [725, 436] on img at bounding box center [802, 465] width 267 height 267
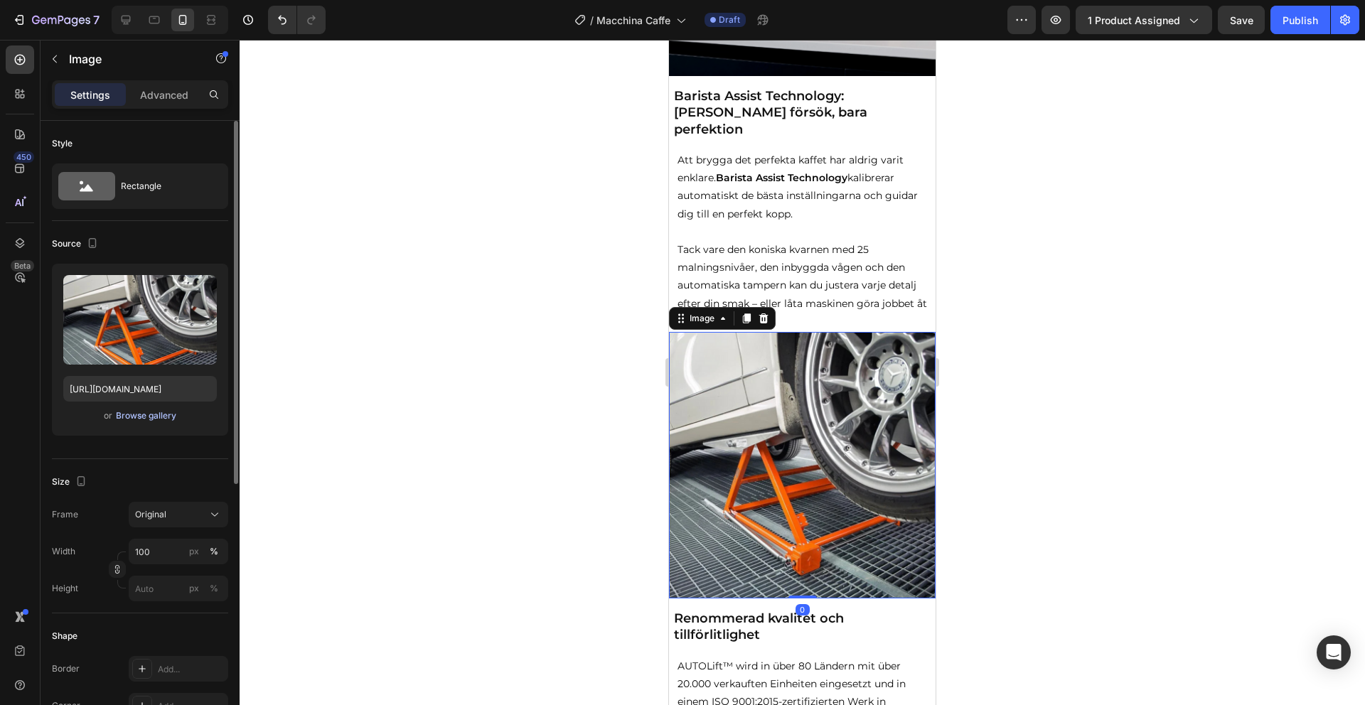
click at [117, 414] on div "Browse gallery" at bounding box center [146, 415] width 60 height 13
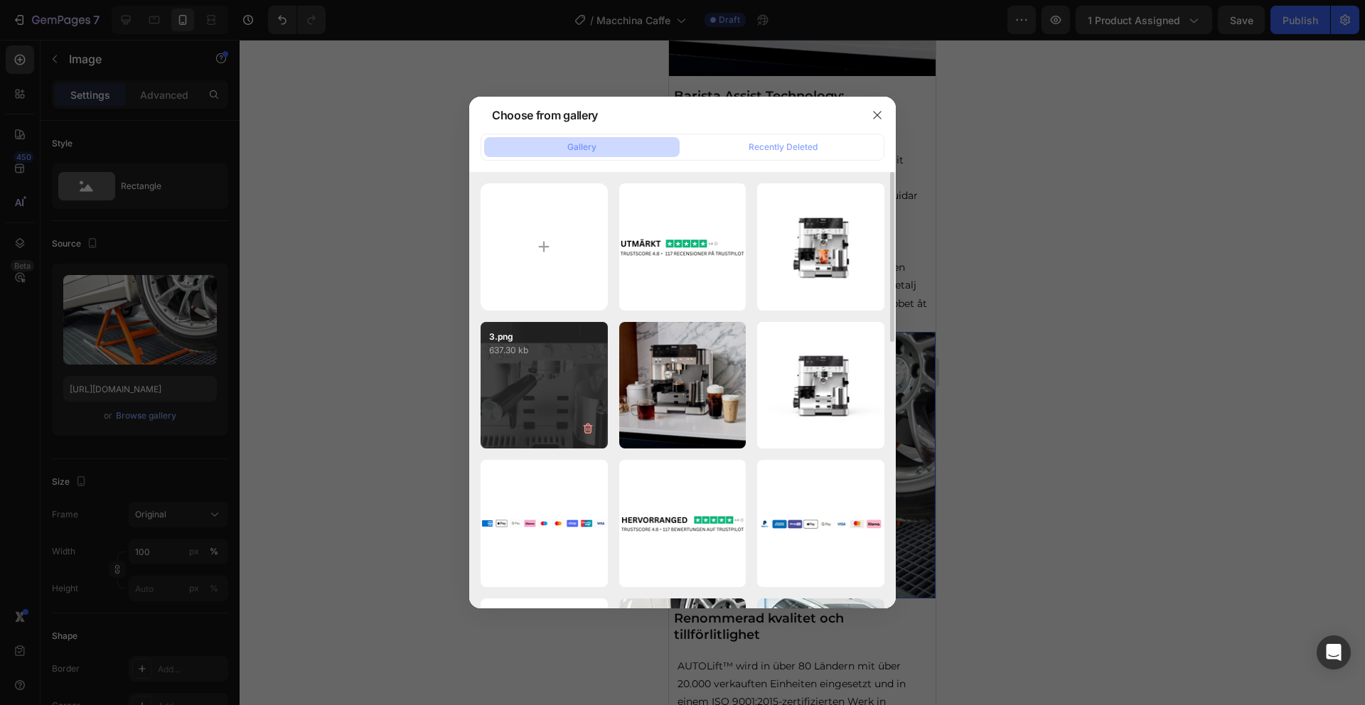
click at [569, 402] on div "3.png 637.30 kb" at bounding box center [544, 385] width 127 height 127
type input "https://cdn.shopify.com/s/files/1/0910/9402/4458/files/gempages_581251560135197…"
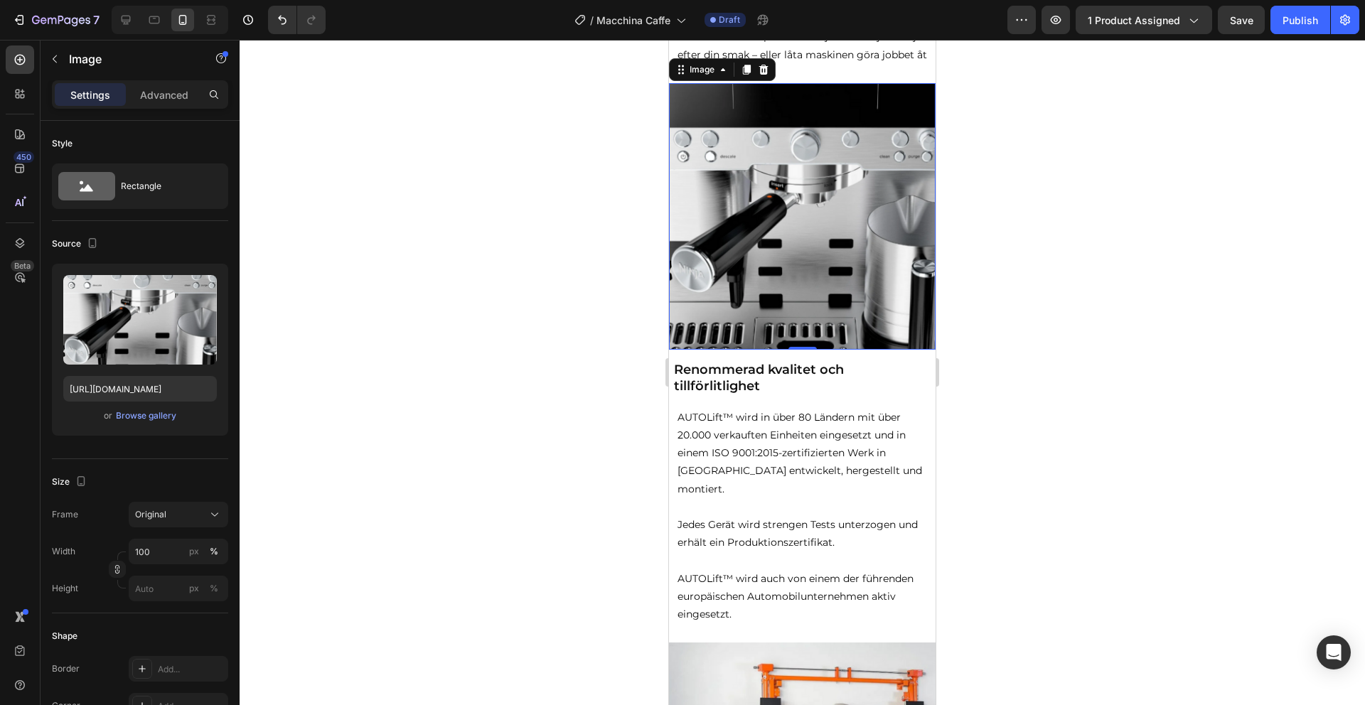
scroll to position [1468, 0]
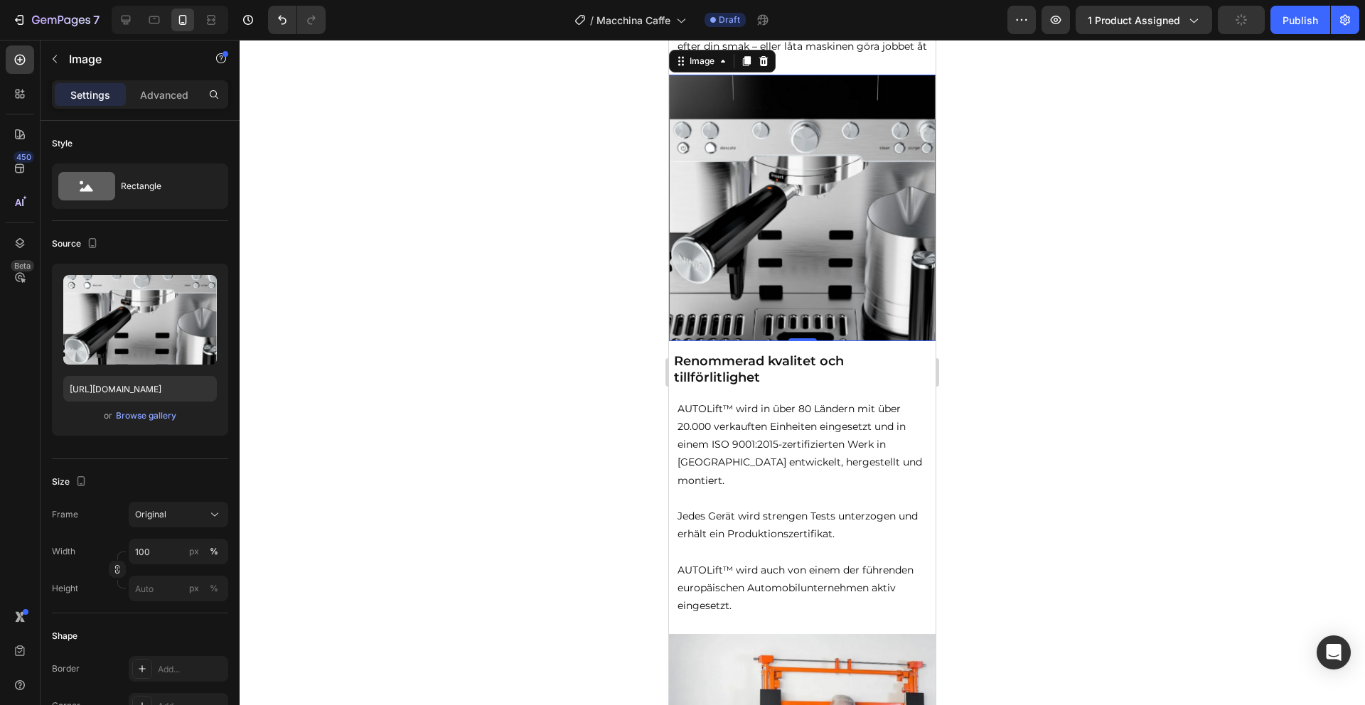
click at [714, 353] on strong "Renommerad kvalitet och tillförlitlighet" at bounding box center [759, 369] width 170 height 32
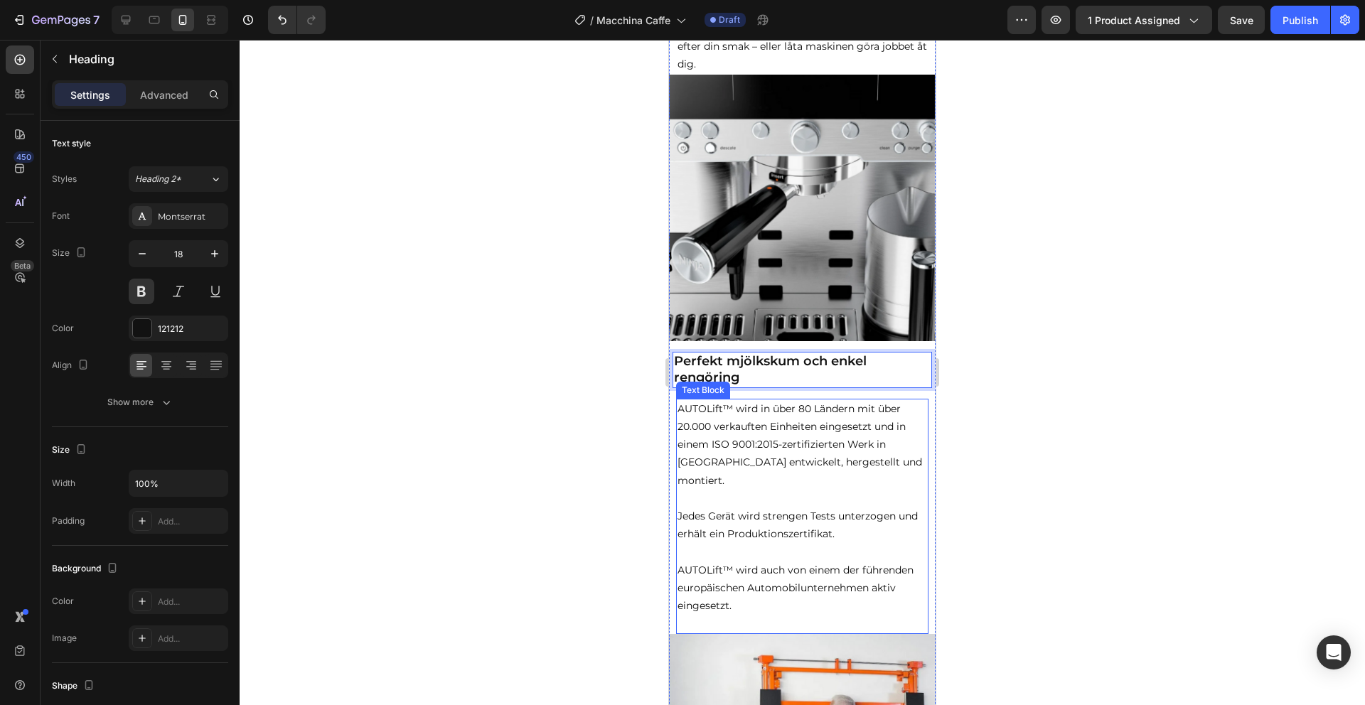
click at [741, 562] on p "AUTOLift™ wird auch von einem der führenden europäischen Automobilunternehmen a…" at bounding box center [803, 589] width 250 height 54
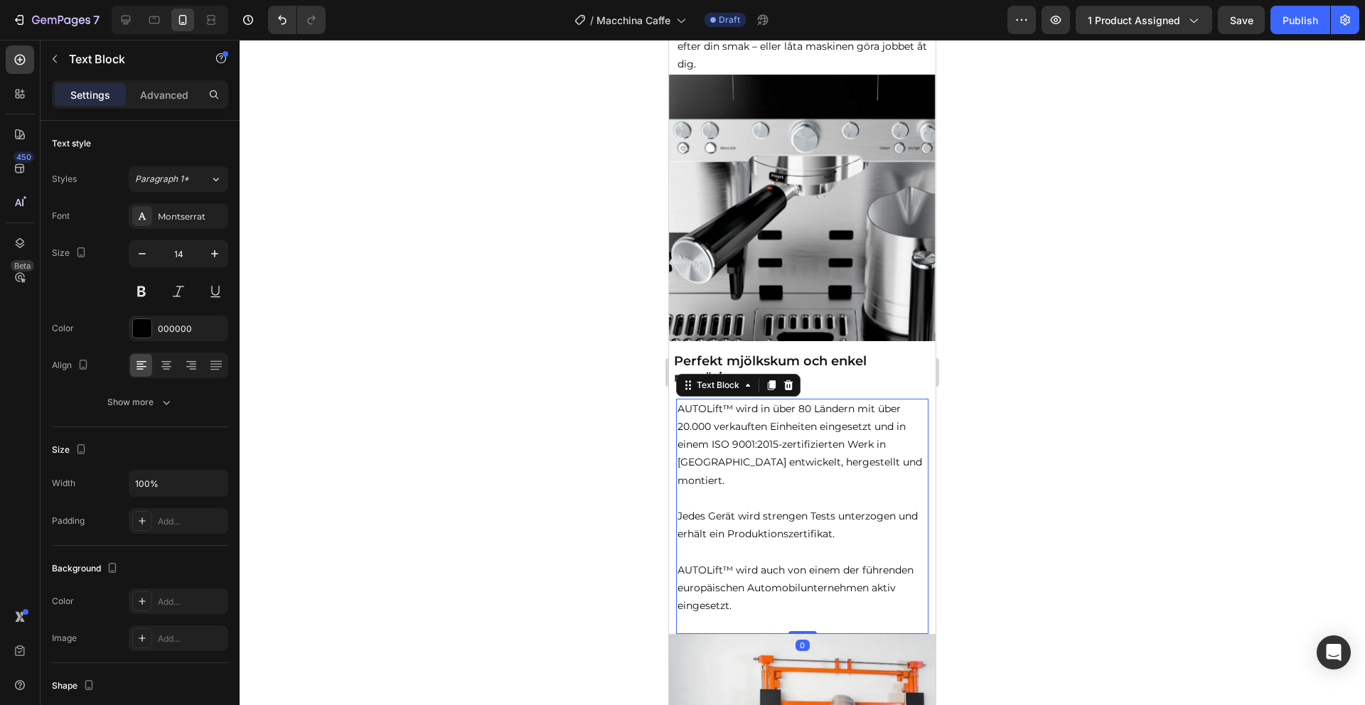
click at [741, 578] on p "AUTOLift™ wird auch von einem der führenden europäischen Automobilunternehmen a…" at bounding box center [803, 589] width 250 height 54
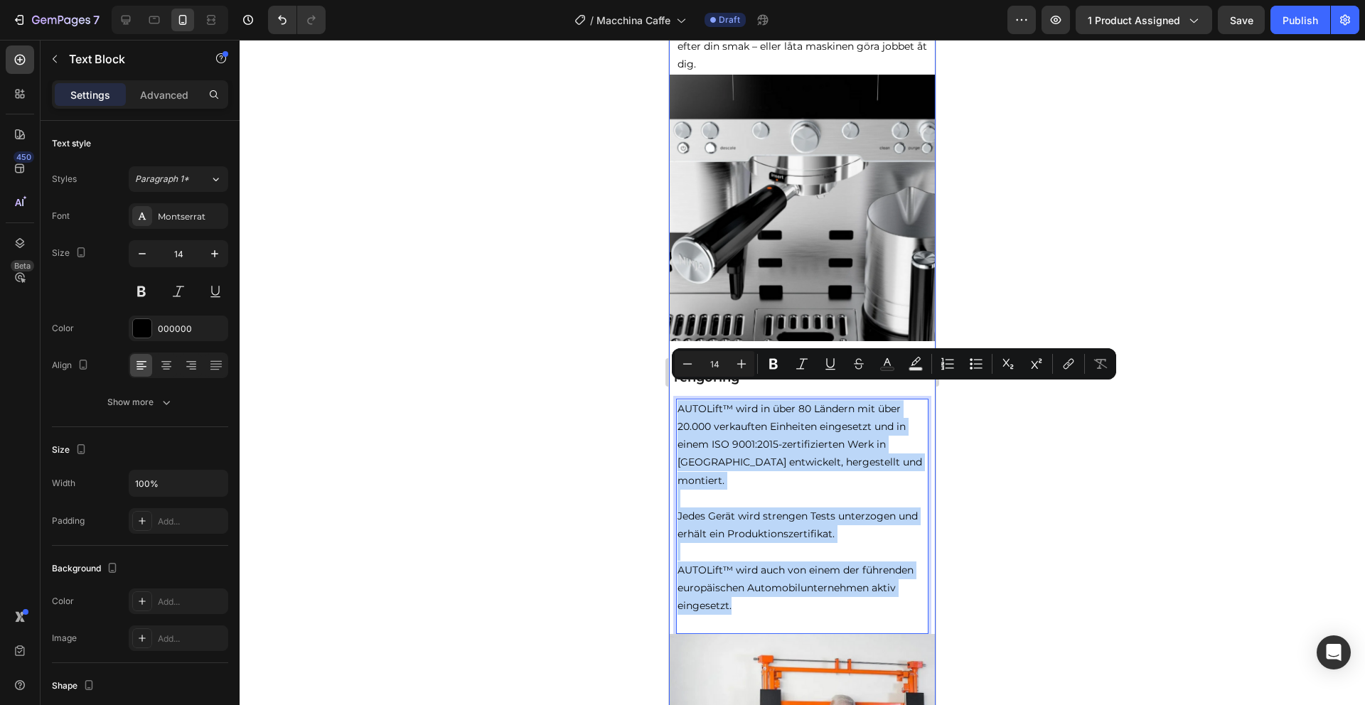
drag, startPoint x: 744, startPoint y: 572, endPoint x: 673, endPoint y: 376, distance: 208.7
click at [673, 376] on div "Image Image Image Image Image Carousel Row Ninja Luxe Café - Premier kaffemaski…" at bounding box center [802, 179] width 267 height 3156
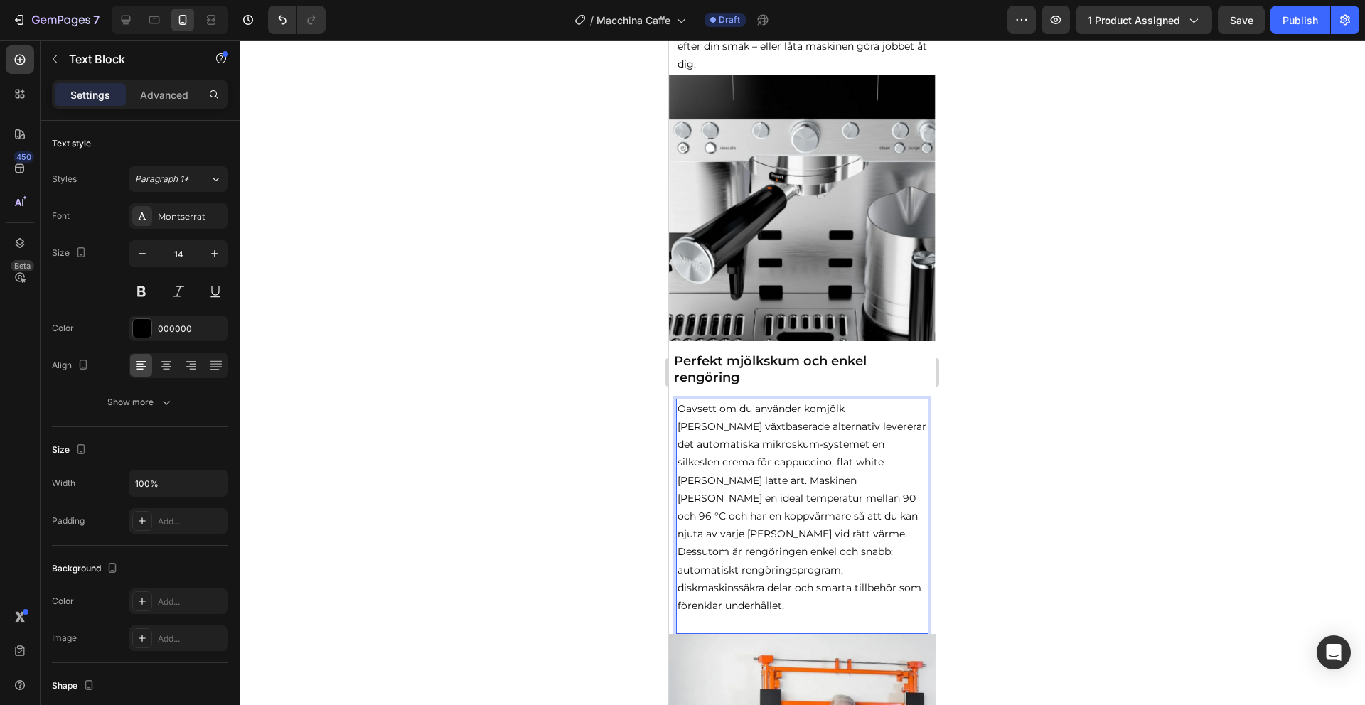
click at [857, 449] on p "Oavsett om du använder komjölk eller växtbaserade alternativ levererar det auto…" at bounding box center [803, 507] width 250 height 215
click at [849, 520] on p "Maskinen håller en ideal temperatur mellan 90 och 96 °C och har en koppvärmare …" at bounding box center [803, 552] width 250 height 125
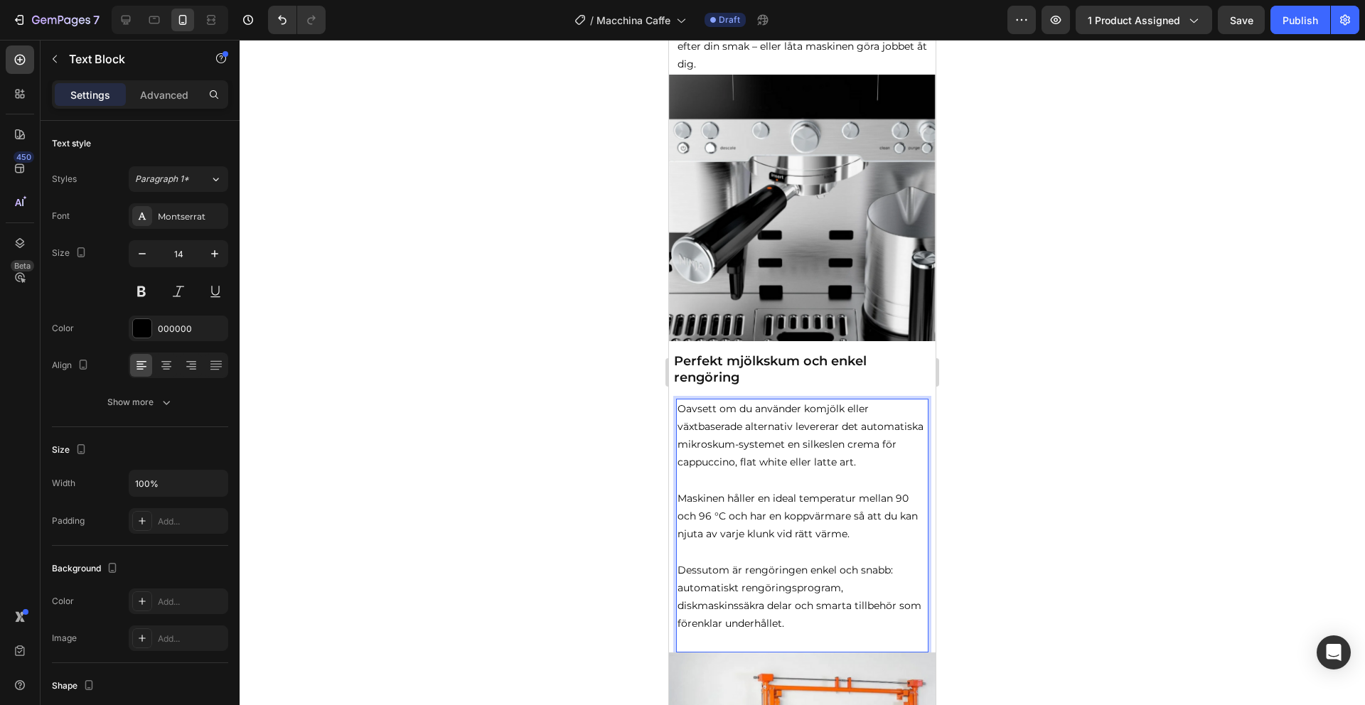
scroll to position [1678, 0]
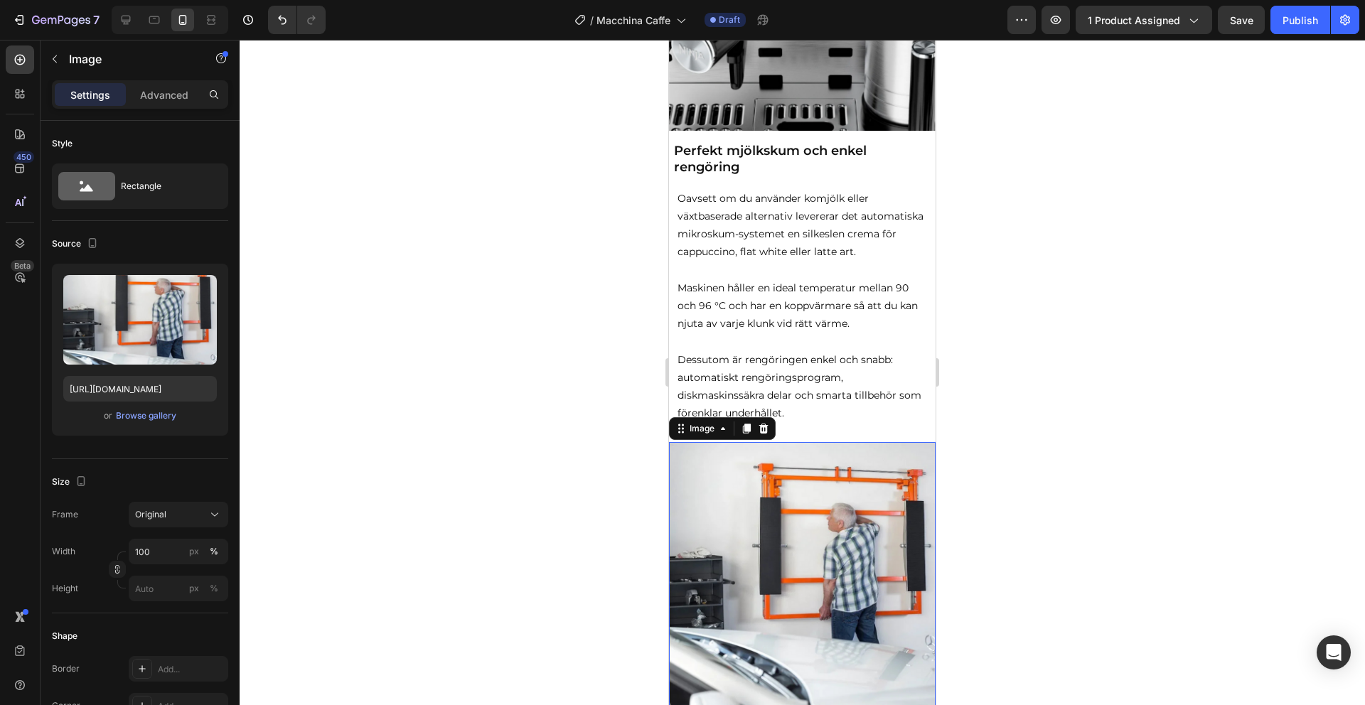
click at [829, 475] on img at bounding box center [802, 575] width 267 height 267
click at [133, 416] on div "Browse gallery" at bounding box center [146, 415] width 60 height 13
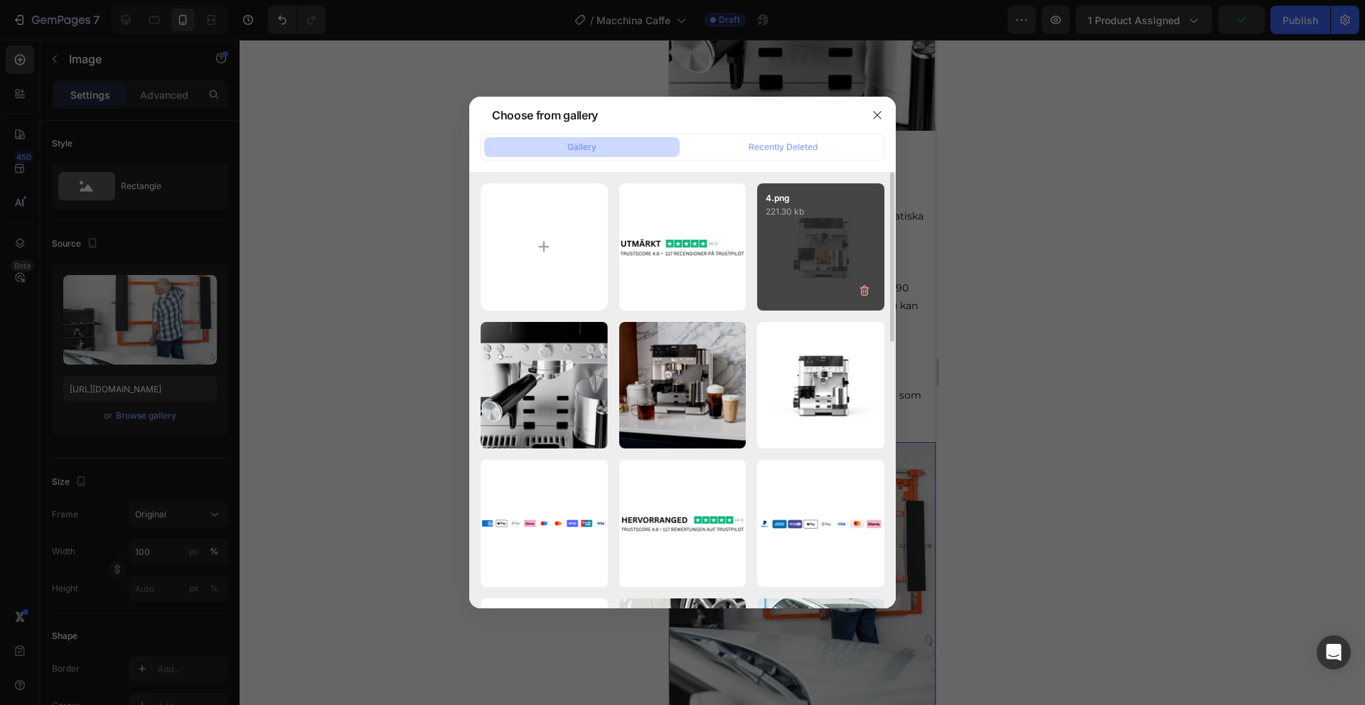
click at [796, 259] on div "4.png 221.30 kb" at bounding box center [820, 246] width 127 height 127
type input "https://cdn.shopify.com/s/files/1/0910/9402/4458/files/gempages_581251560135197…"
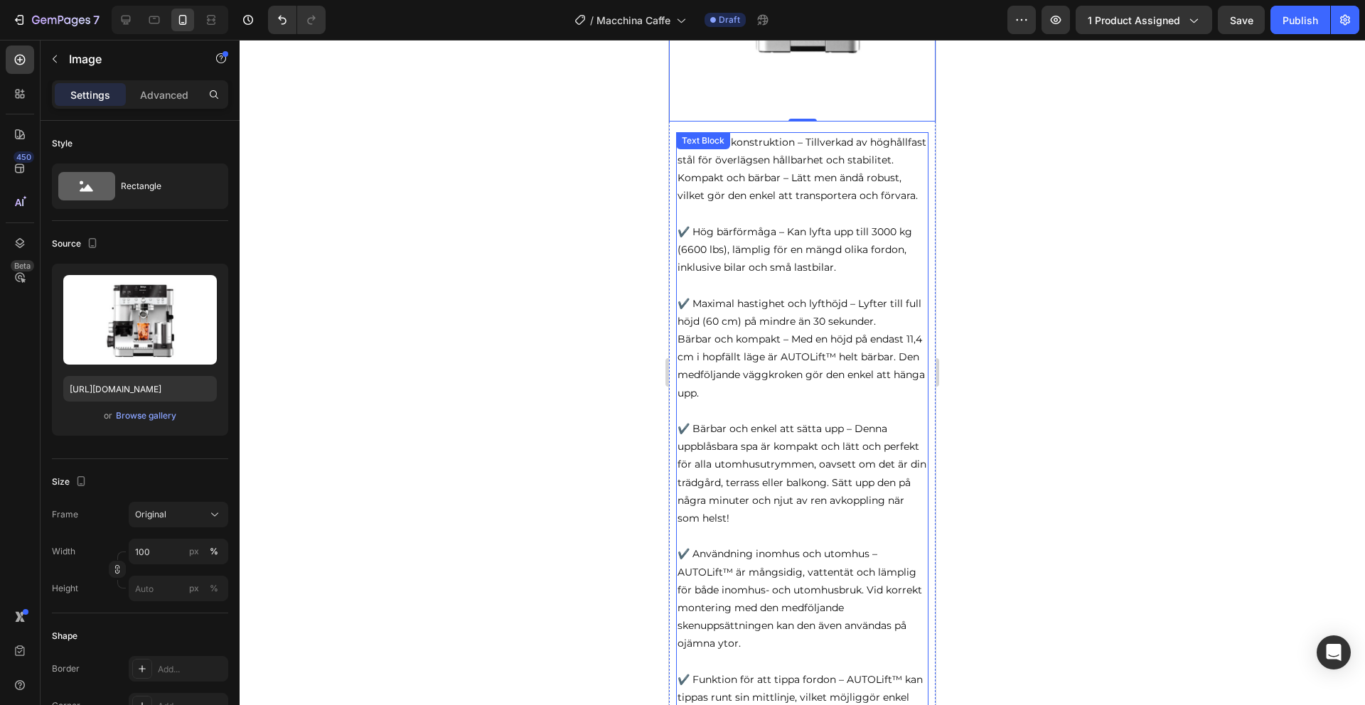
scroll to position [2202, 0]
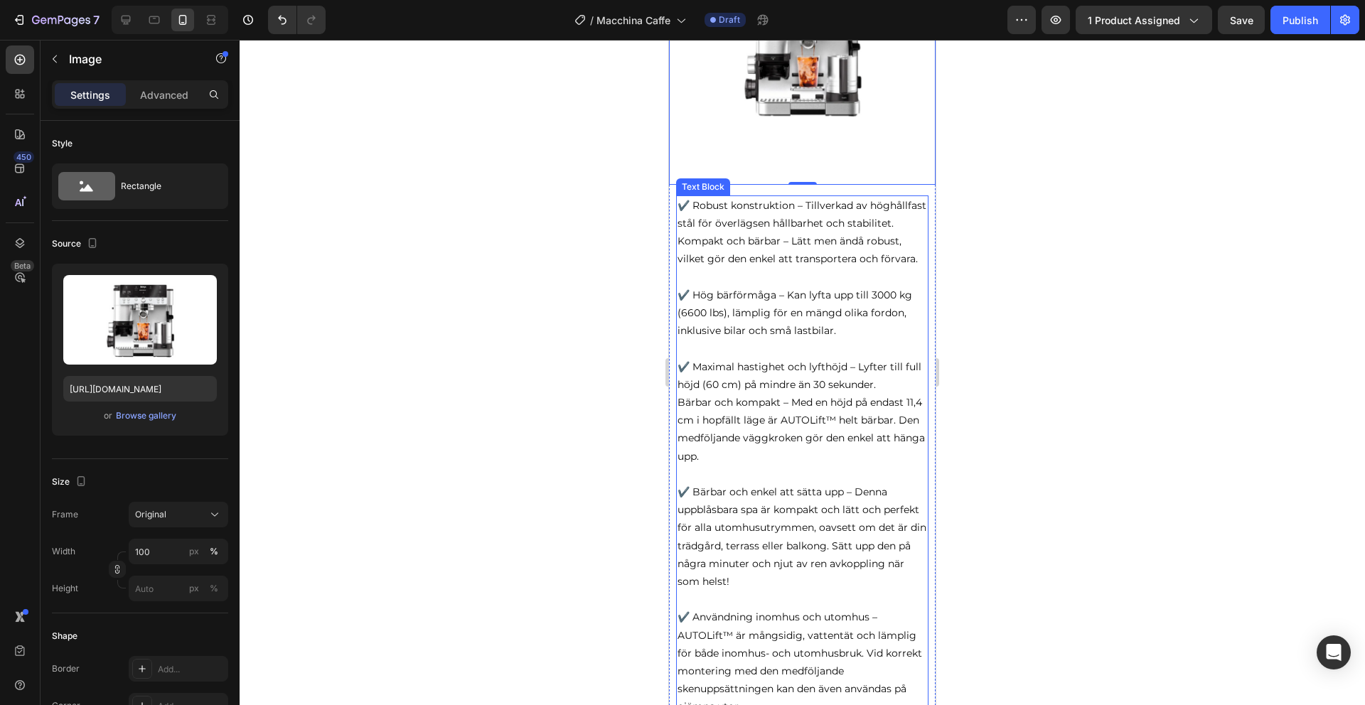
click at [904, 197] on p "✔️ Robust konstruktion – Tillverkad av höghållfast stål för överlägsen hållbarh…" at bounding box center [803, 215] width 250 height 36
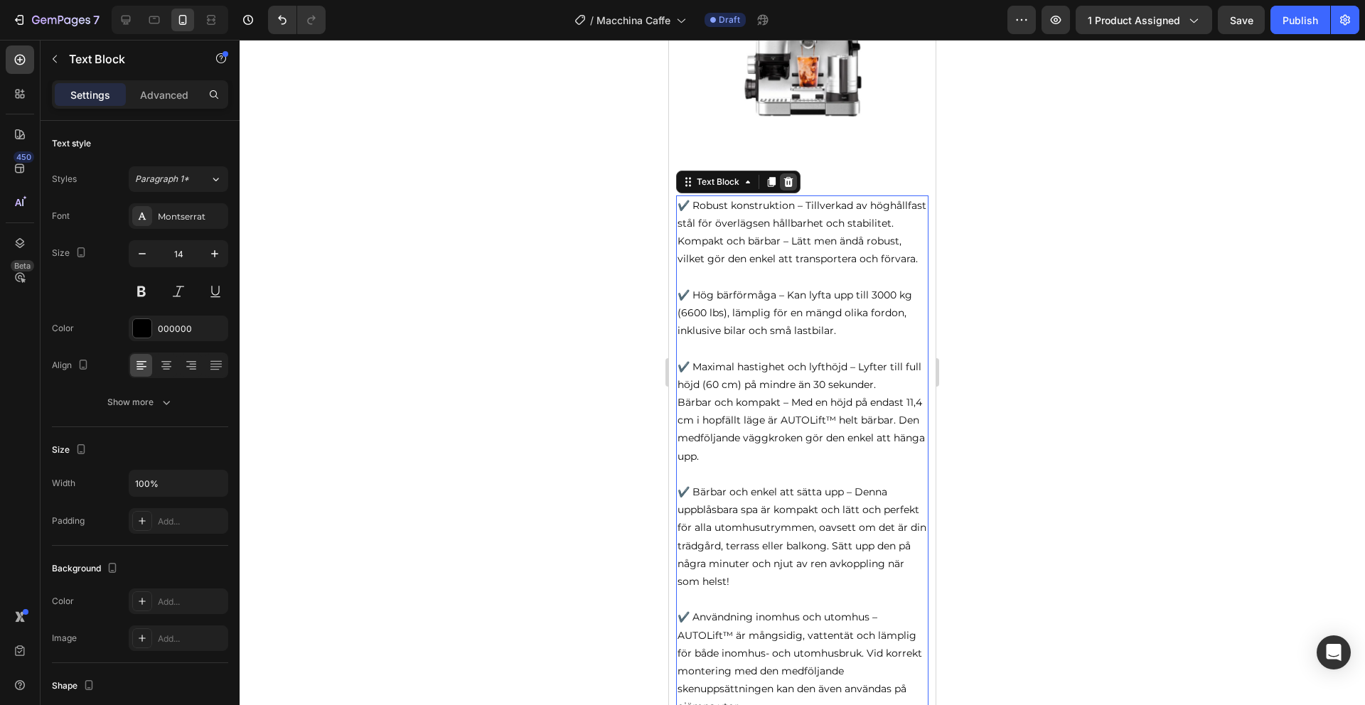
click at [792, 176] on icon at bounding box center [788, 181] width 11 height 11
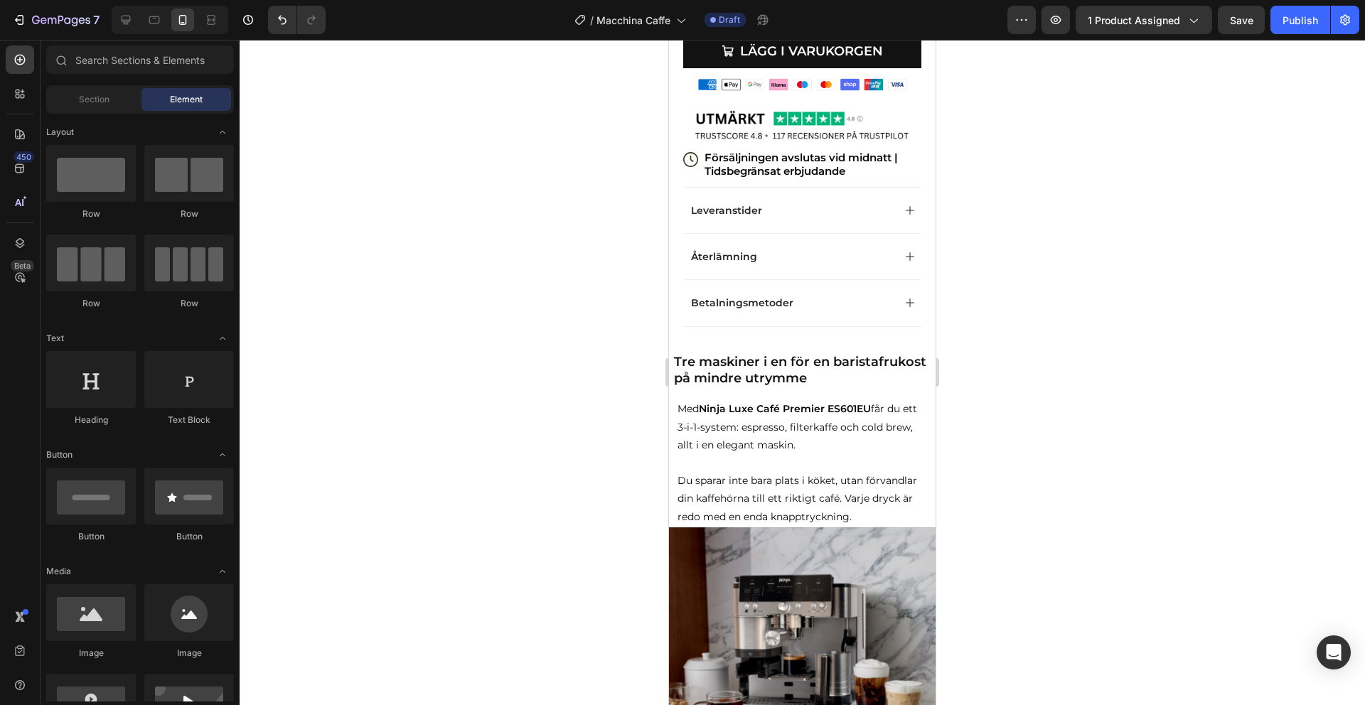
scroll to position [452, 0]
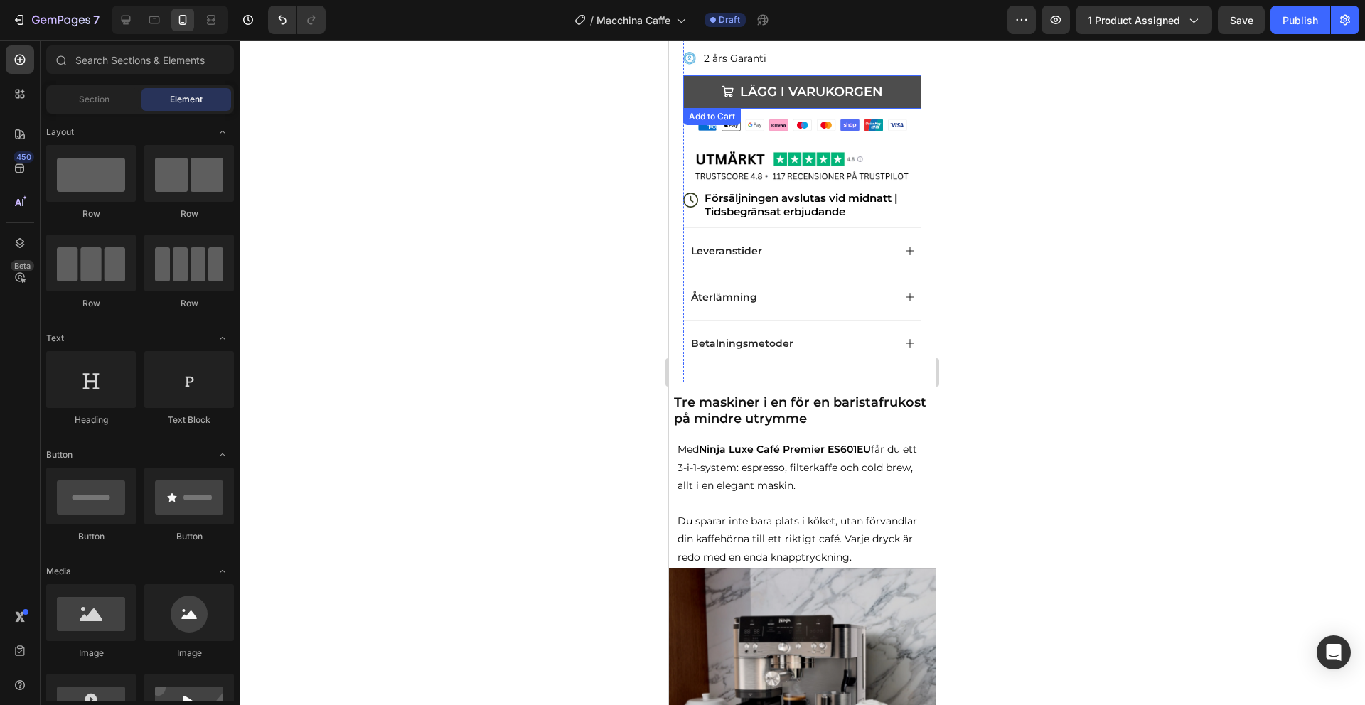
click at [909, 95] on button "LÄGG I VARUKORGEN" at bounding box center [802, 91] width 238 height 33
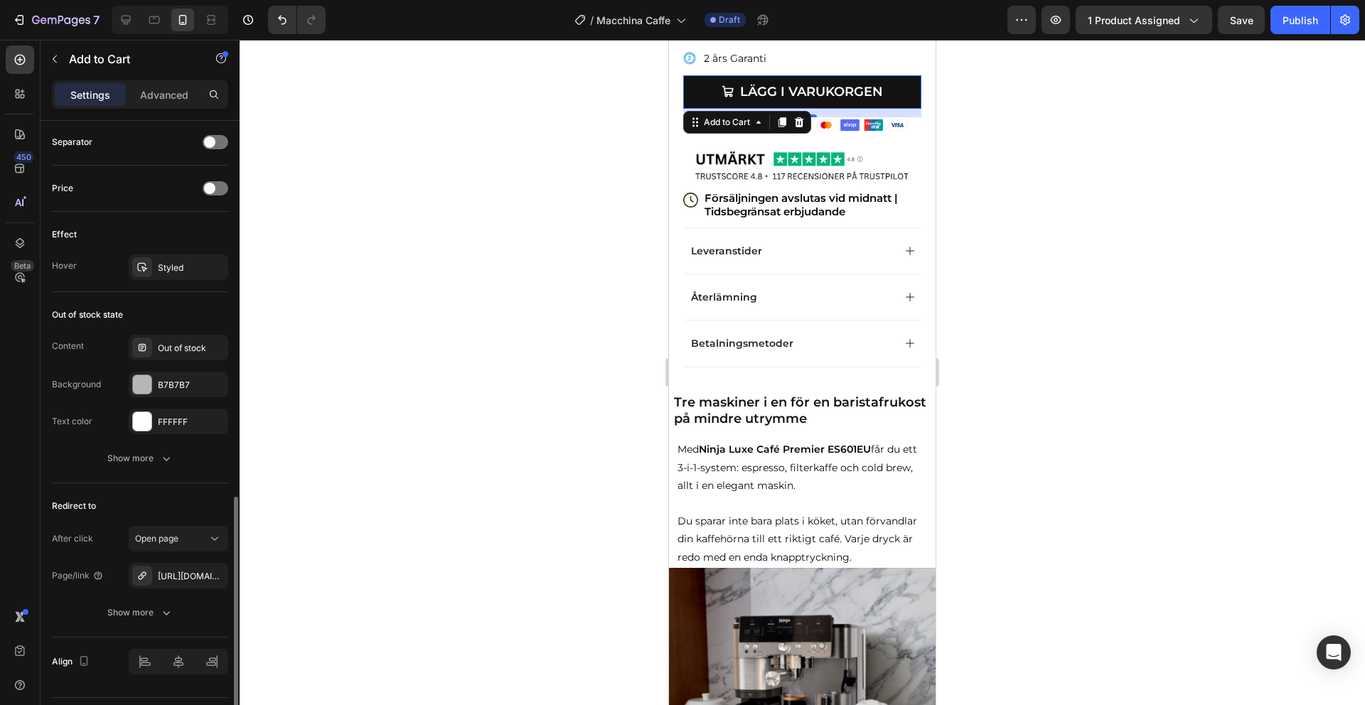
scroll to position [1085, 0]
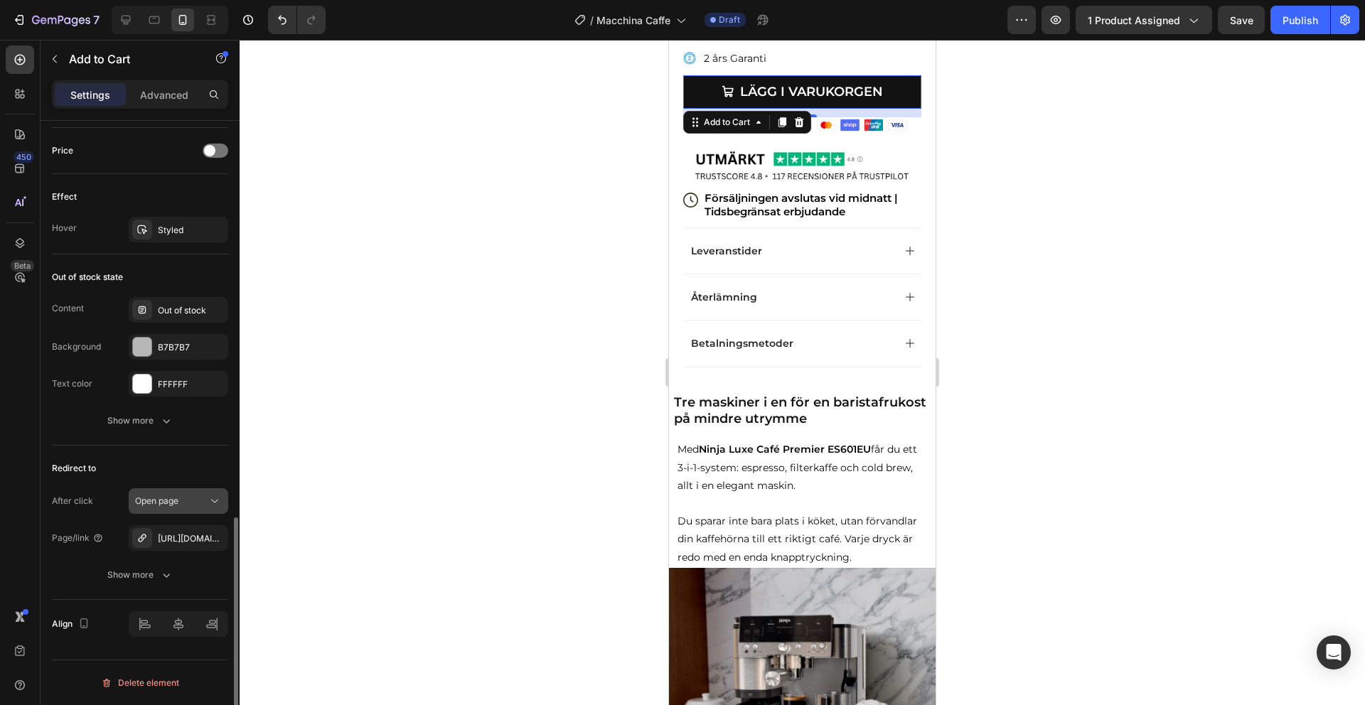
click at [176, 510] on button "Open page" at bounding box center [179, 501] width 100 height 26
click at [200, 454] on div "Redirect to After click Open page Page/link https://sveatechh.store/checkouts/c…" at bounding box center [140, 523] width 176 height 154
click at [181, 545] on div "[URL][DOMAIN_NAME]" at bounding box center [178, 538] width 41 height 13
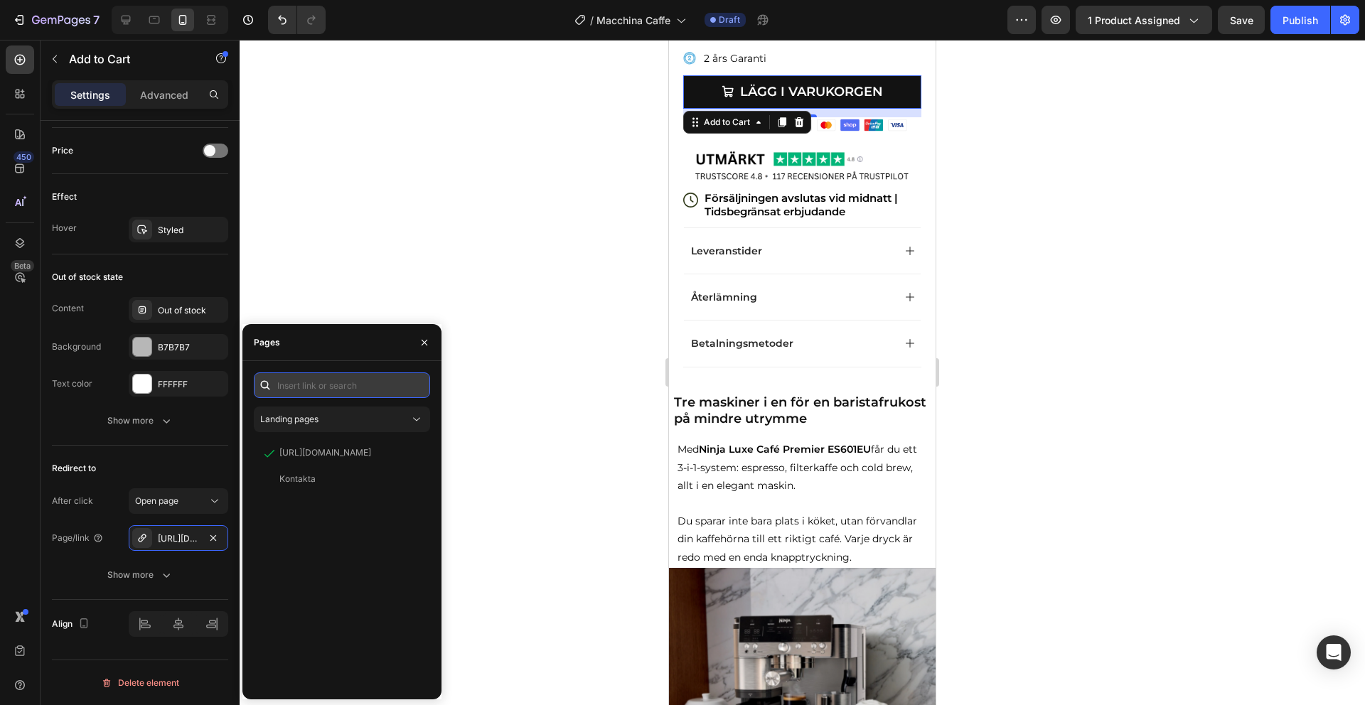
click at [324, 383] on input "text" at bounding box center [342, 386] width 176 height 26
paste input "https://sveatechh.store/checkouts/cn/hWN2Ik6O5Jxx07L0t3OhyCW6"
type input "https://sveatechh.store/checkouts/cn/hWN2Ik6O5Jxx07L0t3OhyCW6"
click at [343, 429] on div "https://sveatechh.store/checkouts/cn/hWN2Ik6O5Jxx07L0t3OhyCW6 View" at bounding box center [339, 420] width 171 height 26
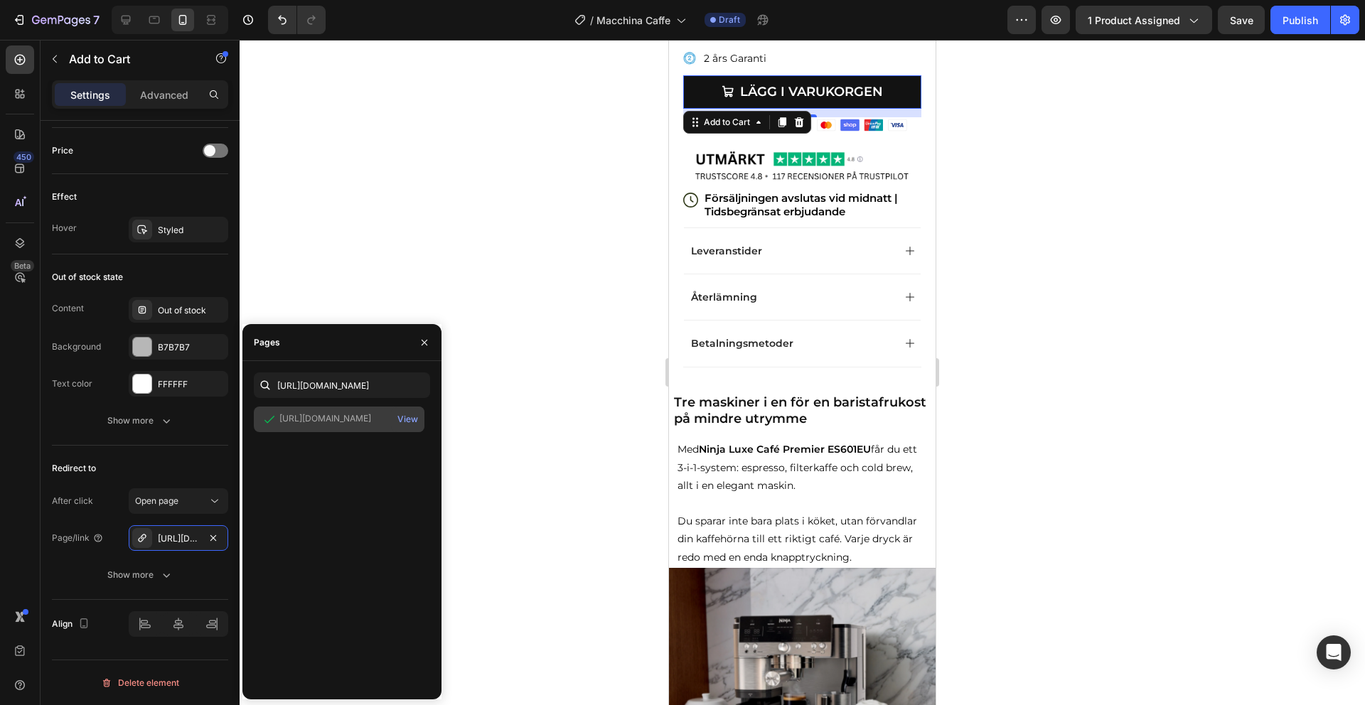
scroll to position [0, 0]
click at [1280, 33] on button "Publish" at bounding box center [1300, 20] width 60 height 28
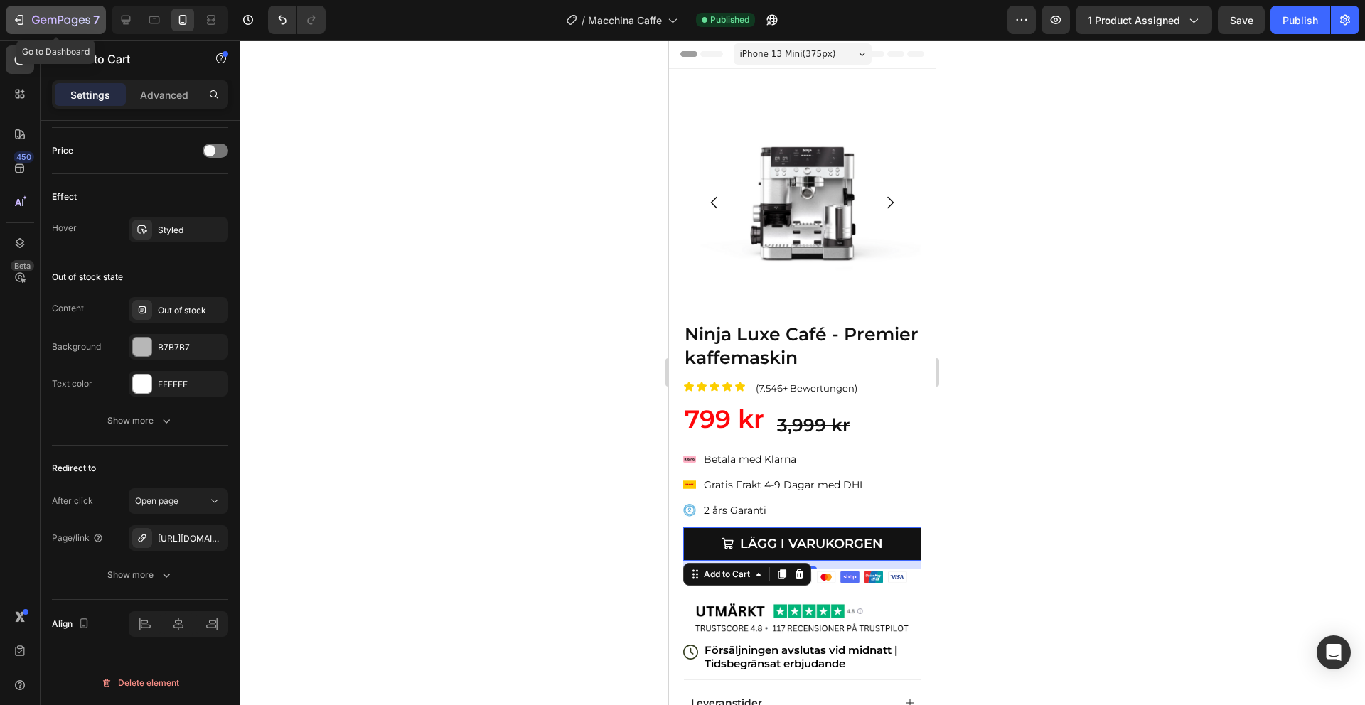
click at [38, 27] on div "7" at bounding box center [66, 19] width 68 height 17
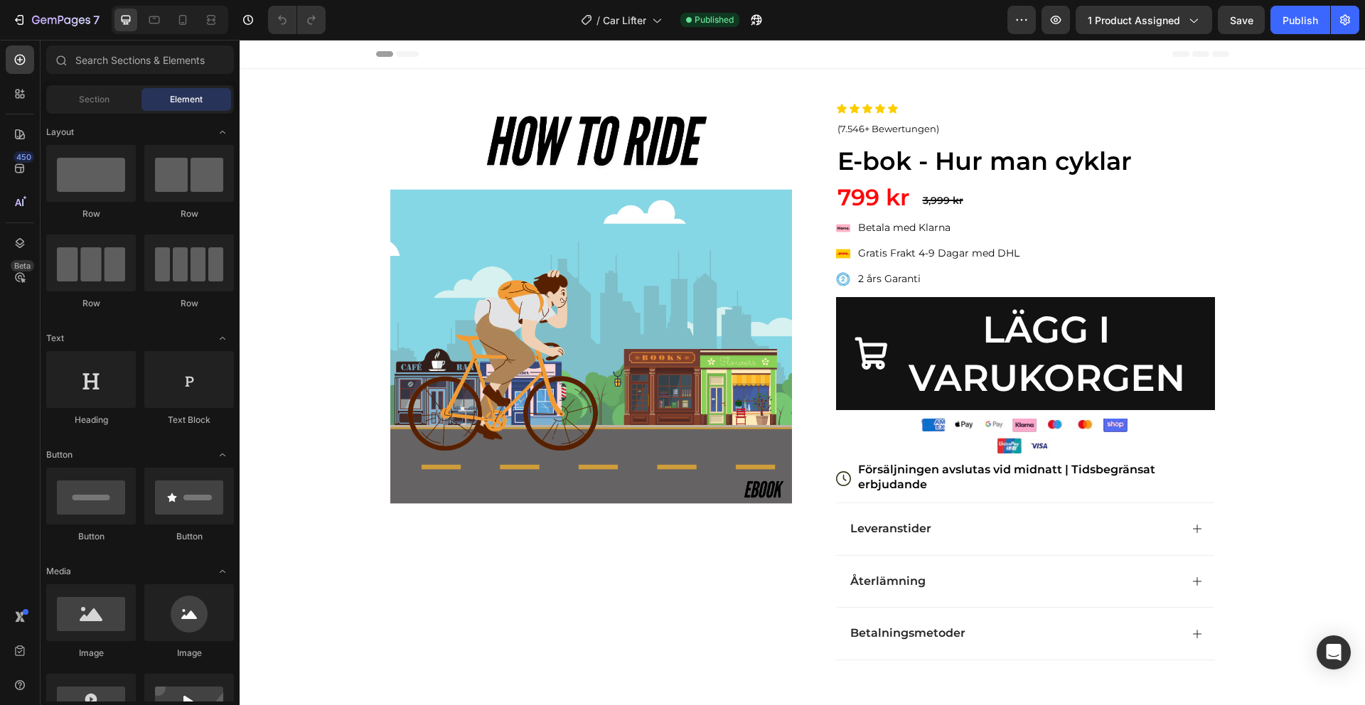
click at [187, 37] on div "7 Version history / Car Lifter Published Preview 1 product assigned Save Publish" at bounding box center [682, 20] width 1365 height 41
click at [179, 23] on icon at bounding box center [183, 20] width 8 height 10
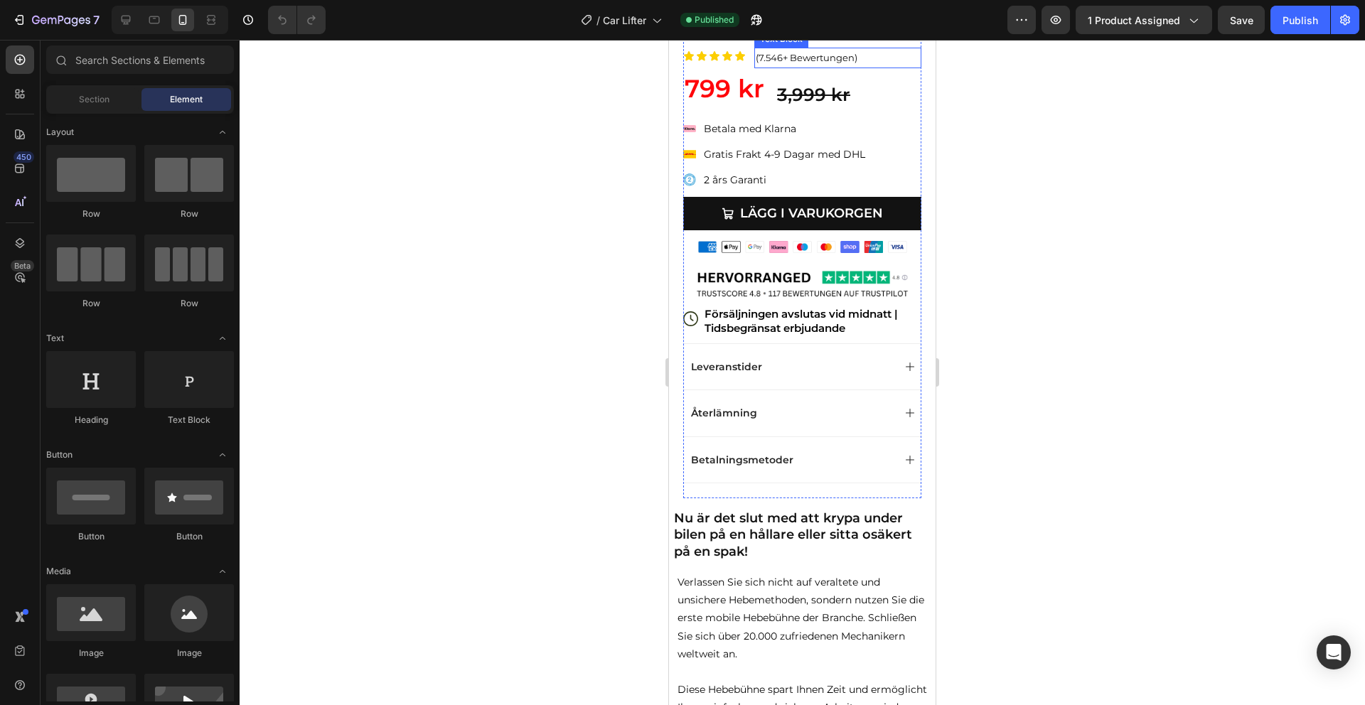
scroll to position [127, 0]
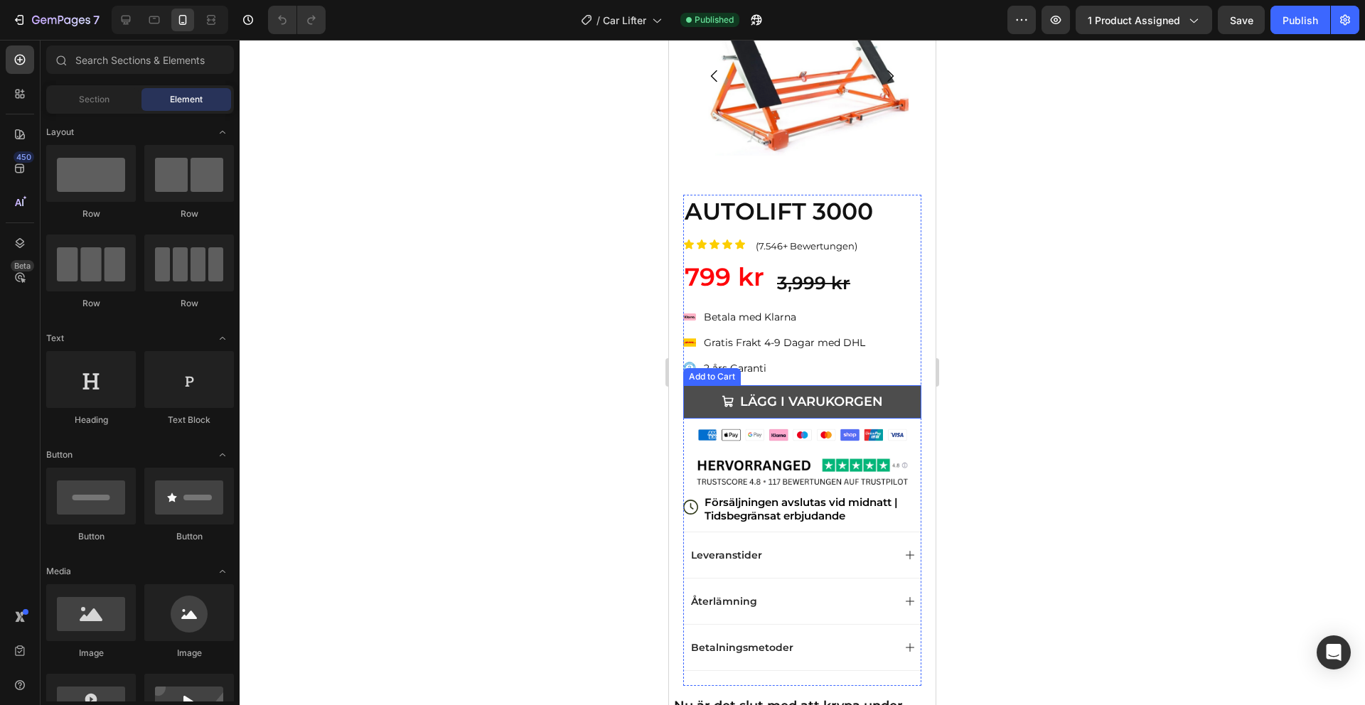
click at [906, 404] on button "LÄGG I VARUKORGEN" at bounding box center [802, 401] width 238 height 33
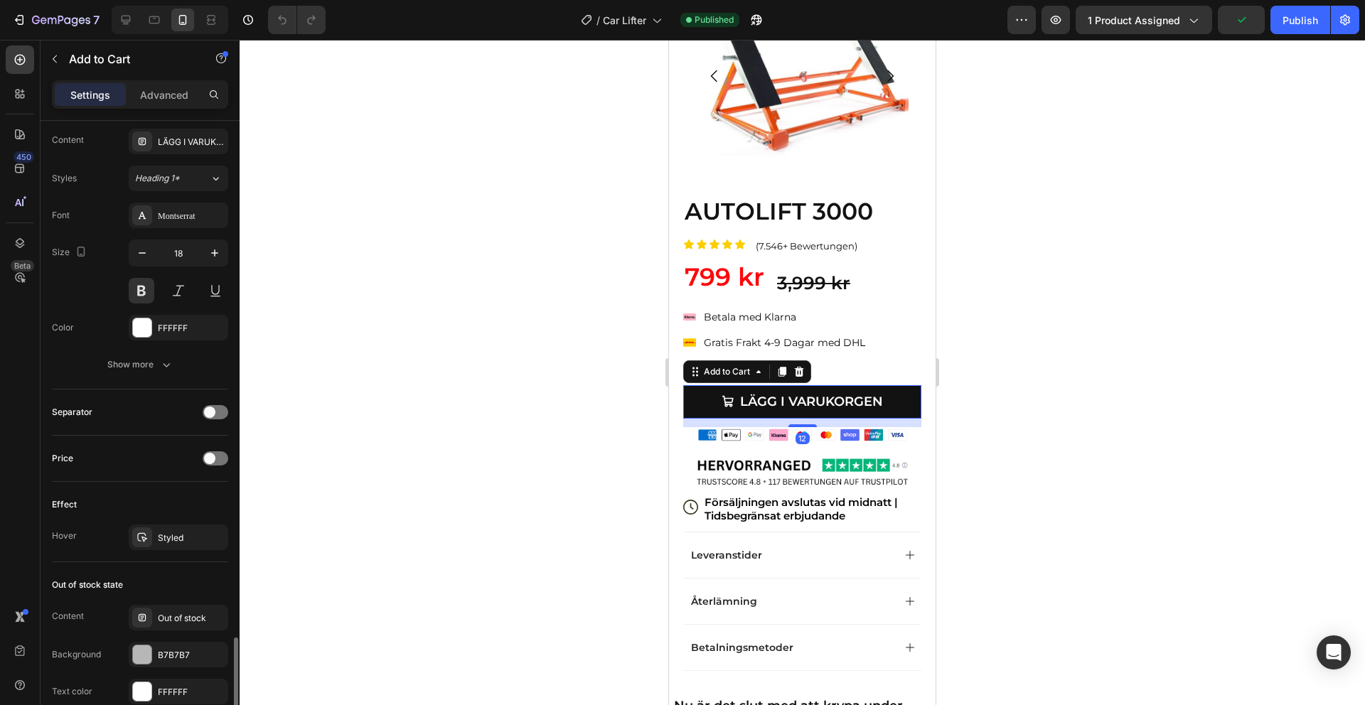
scroll to position [1085, 0]
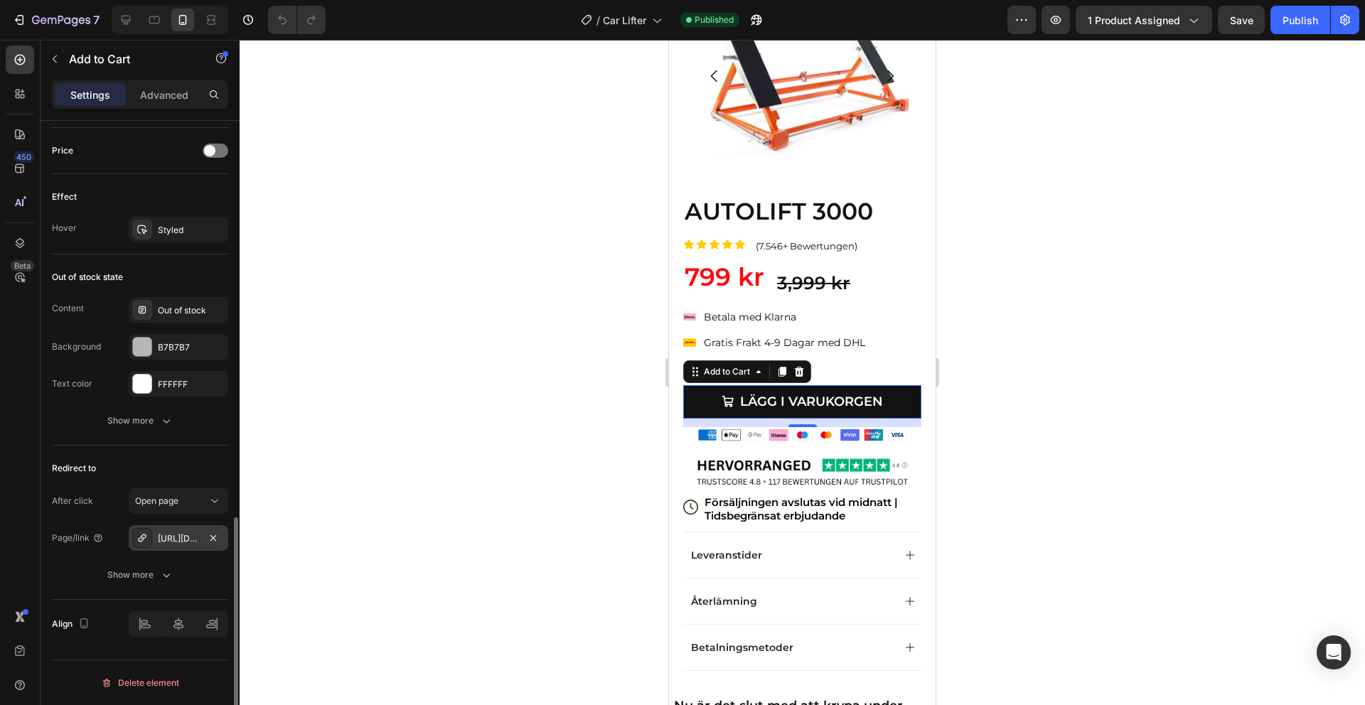
click at [166, 533] on div "https://sveatechh.store/checkouts/cn/hWN2GGA1zSstyWtNJr03jDgU" at bounding box center [178, 538] width 41 height 13
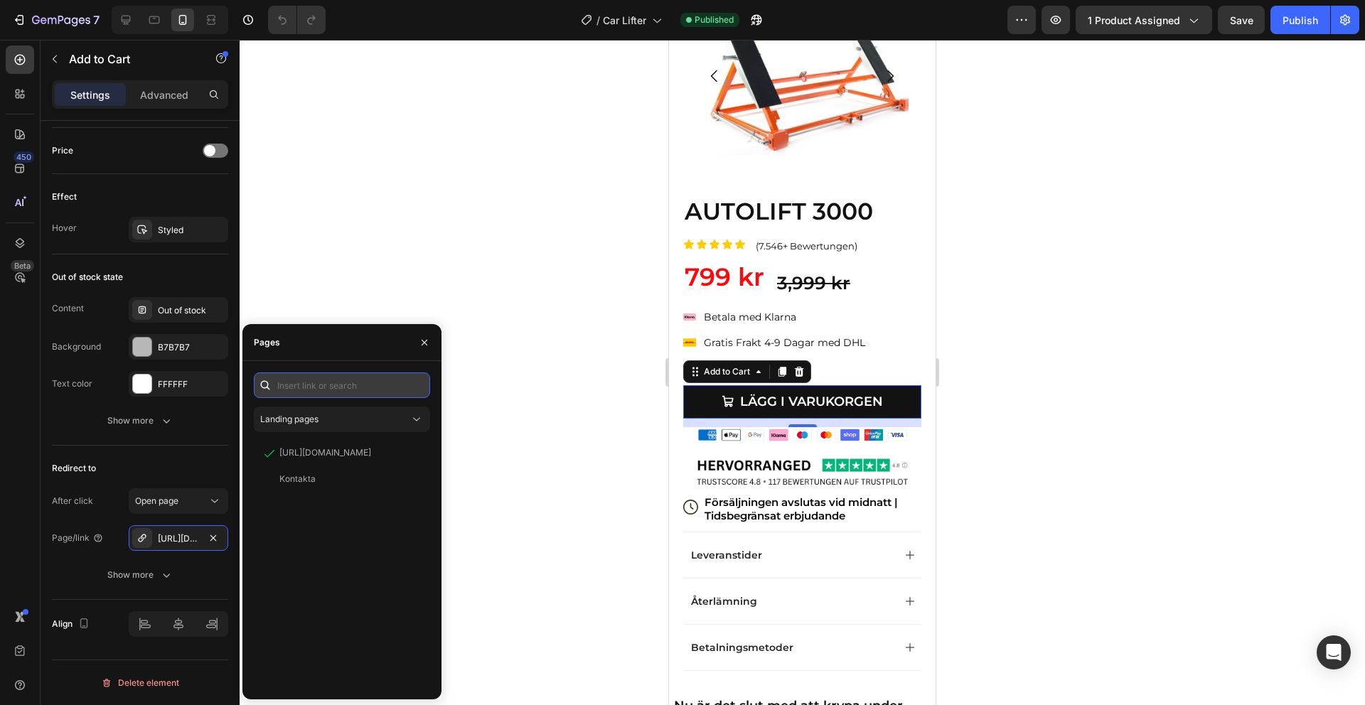
click at [332, 376] on input "text" at bounding box center [342, 386] width 176 height 26
paste input "https://sveatechh.store/checkouts/cn/hWN2IkDu3Rkh0zH1yHNH6UQ2"
type input "https://sveatechh.store/checkouts/cn/hWN2IkDu3Rkh0zH1yHNH6UQ2"
click at [318, 424] on div "https://sveatechh.store/checkouts/cn/hWN2IkDu3Rkh0zH1yHNH6UQ2" at bounding box center [325, 419] width 92 height 13
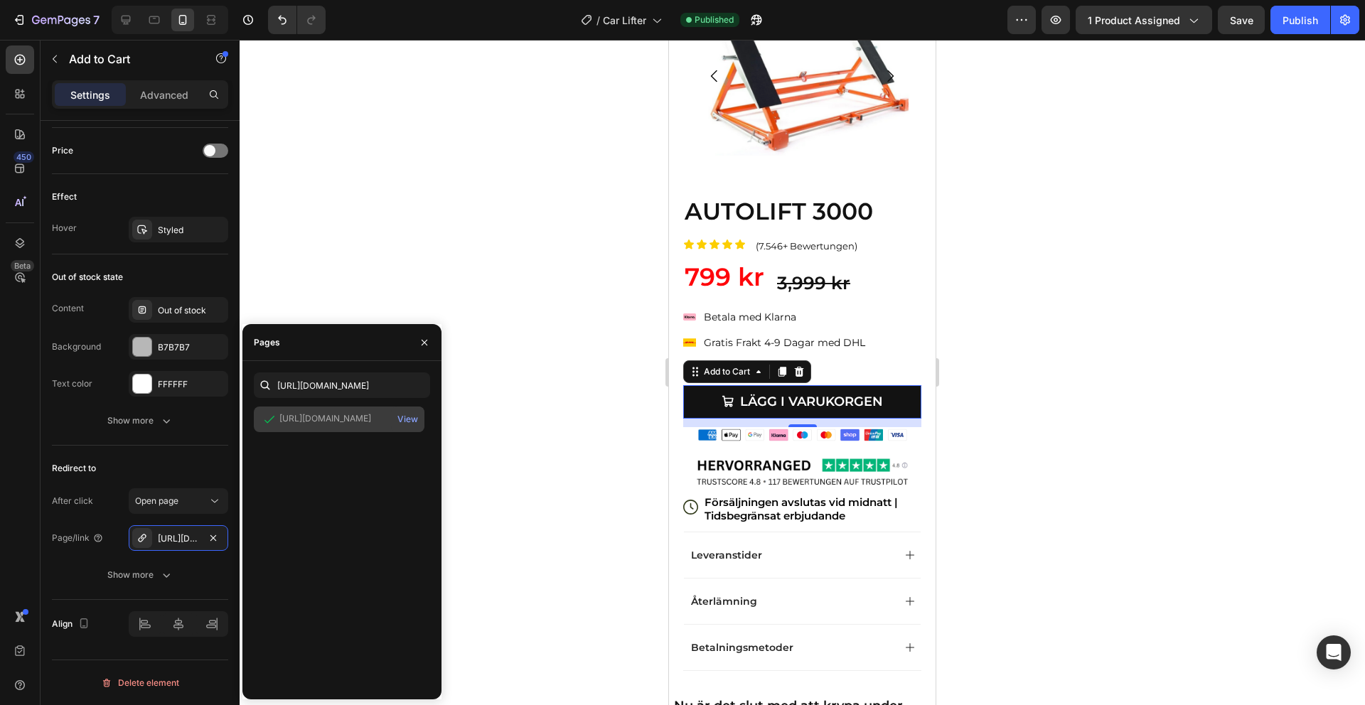
scroll to position [0, 0]
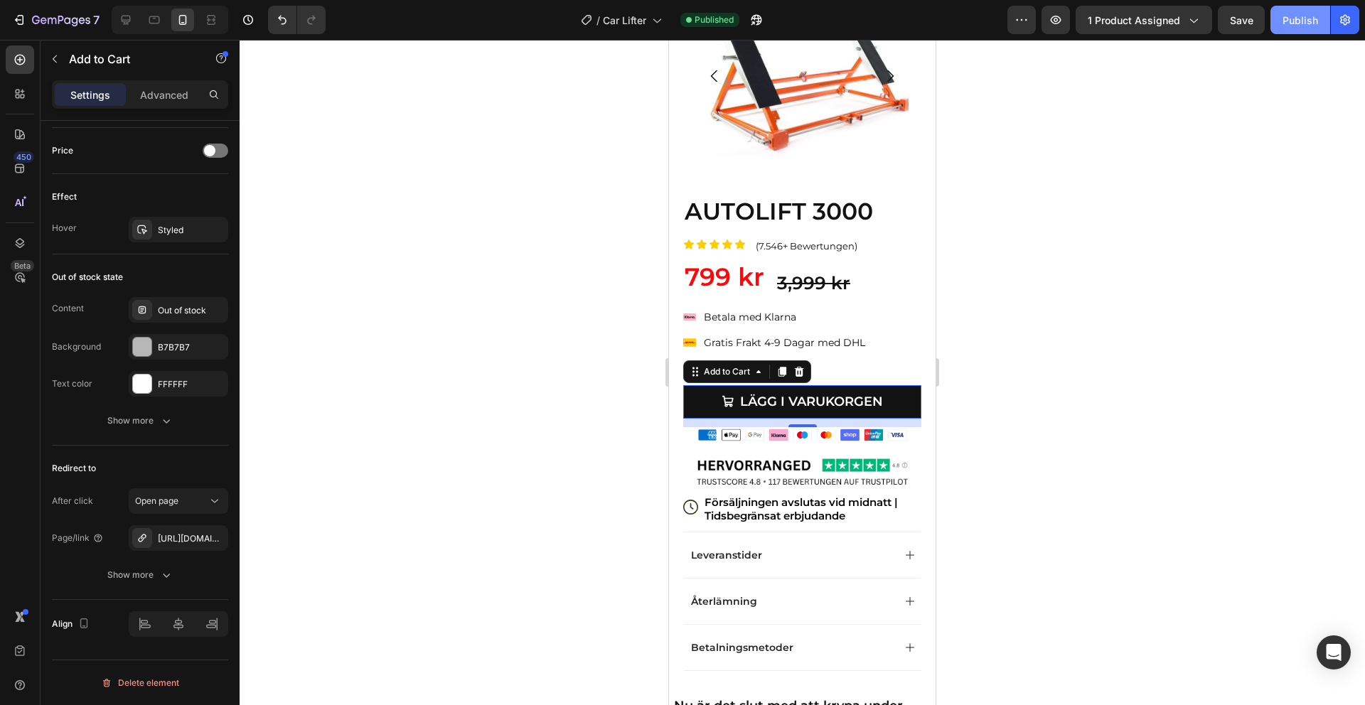
click at [1292, 18] on div "Publish" at bounding box center [1300, 20] width 36 height 15
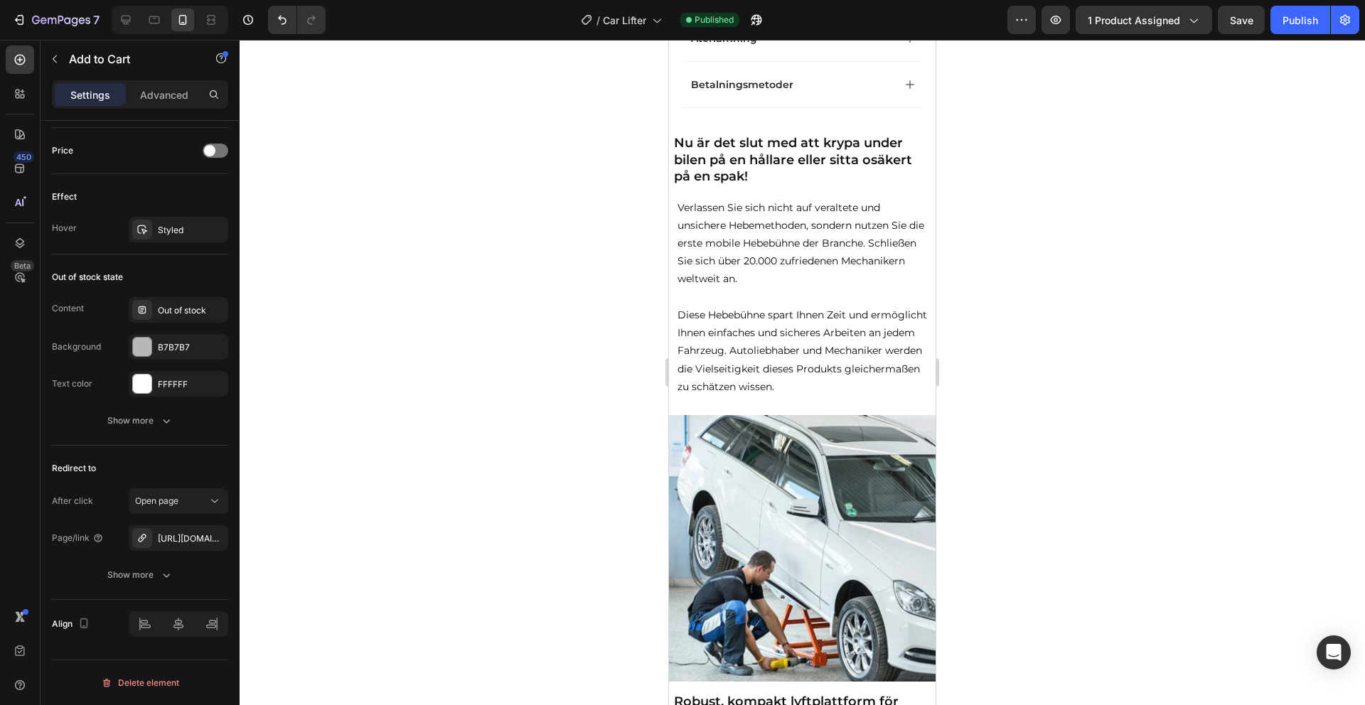
scroll to position [692, 0]
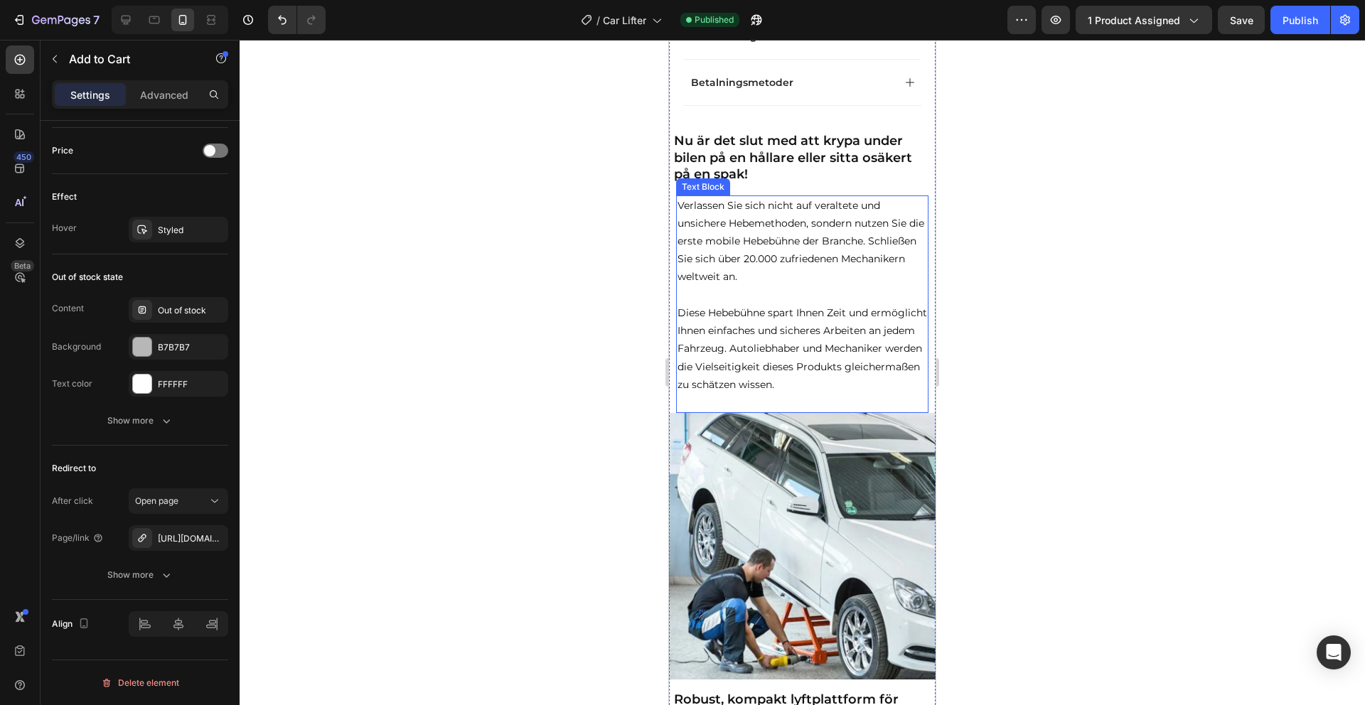
click at [790, 301] on p at bounding box center [803, 295] width 250 height 18
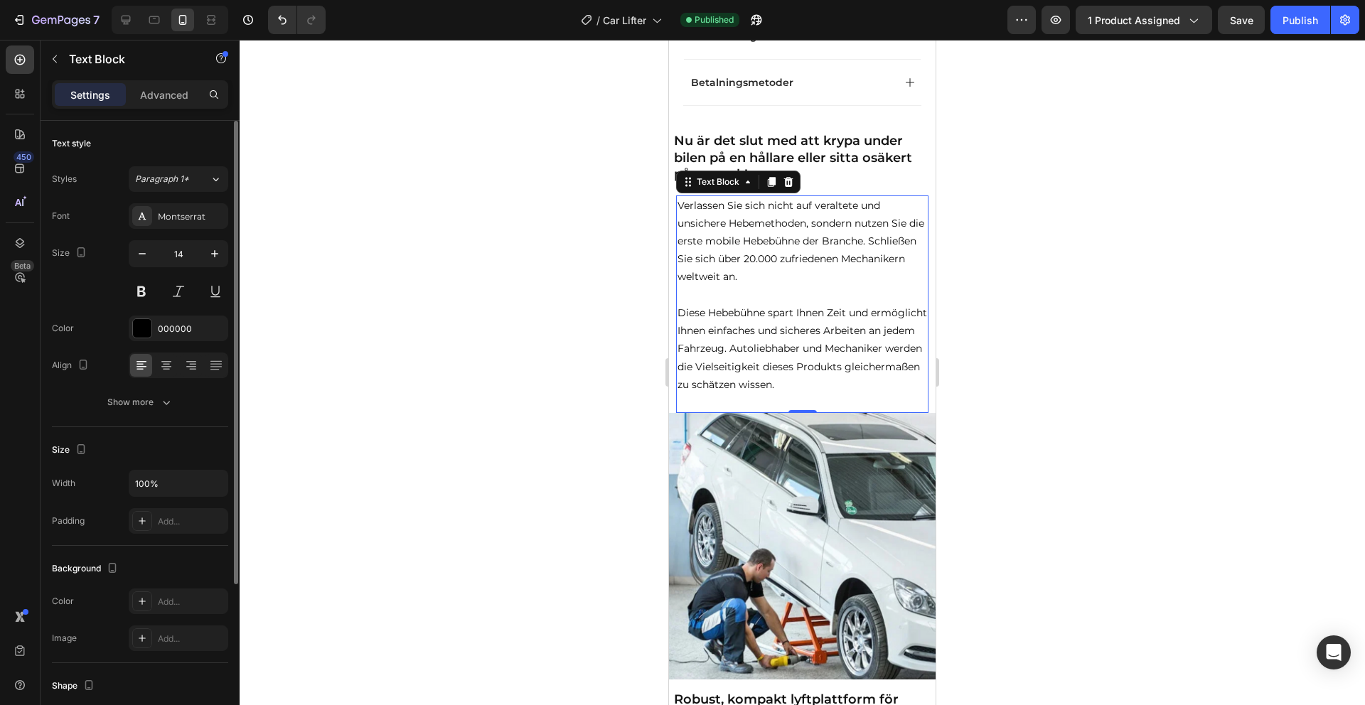
click at [910, 392] on p "Diese Hebebühne spart Ihnen Zeit und ermöglicht Ihnen einfaches und sicheres Ar…" at bounding box center [803, 349] width 250 height 90
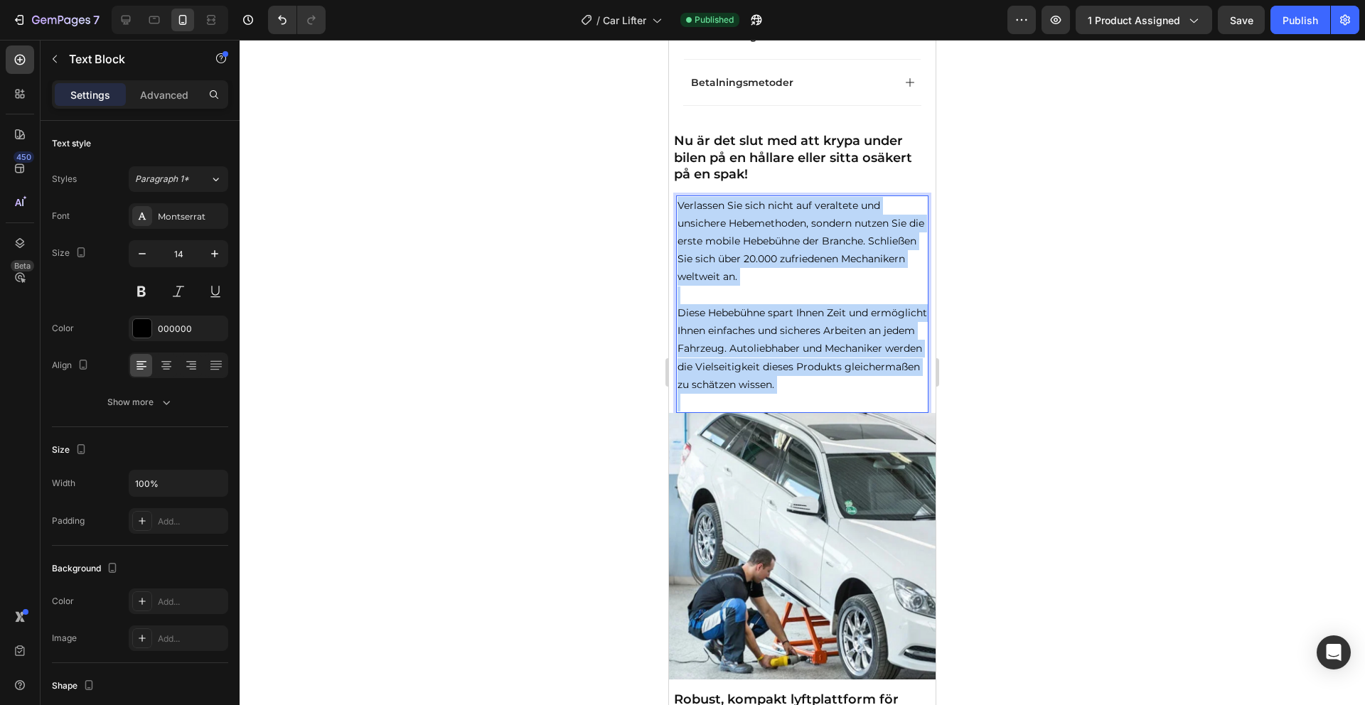
drag, startPoint x: 910, startPoint y: 392, endPoint x: 679, endPoint y: 208, distance: 295.4
click at [679, 208] on div "Verlassen Sie sich nicht auf veraltete und unsichere Hebemethoden, sondern nutz…" at bounding box center [802, 305] width 252 height 218
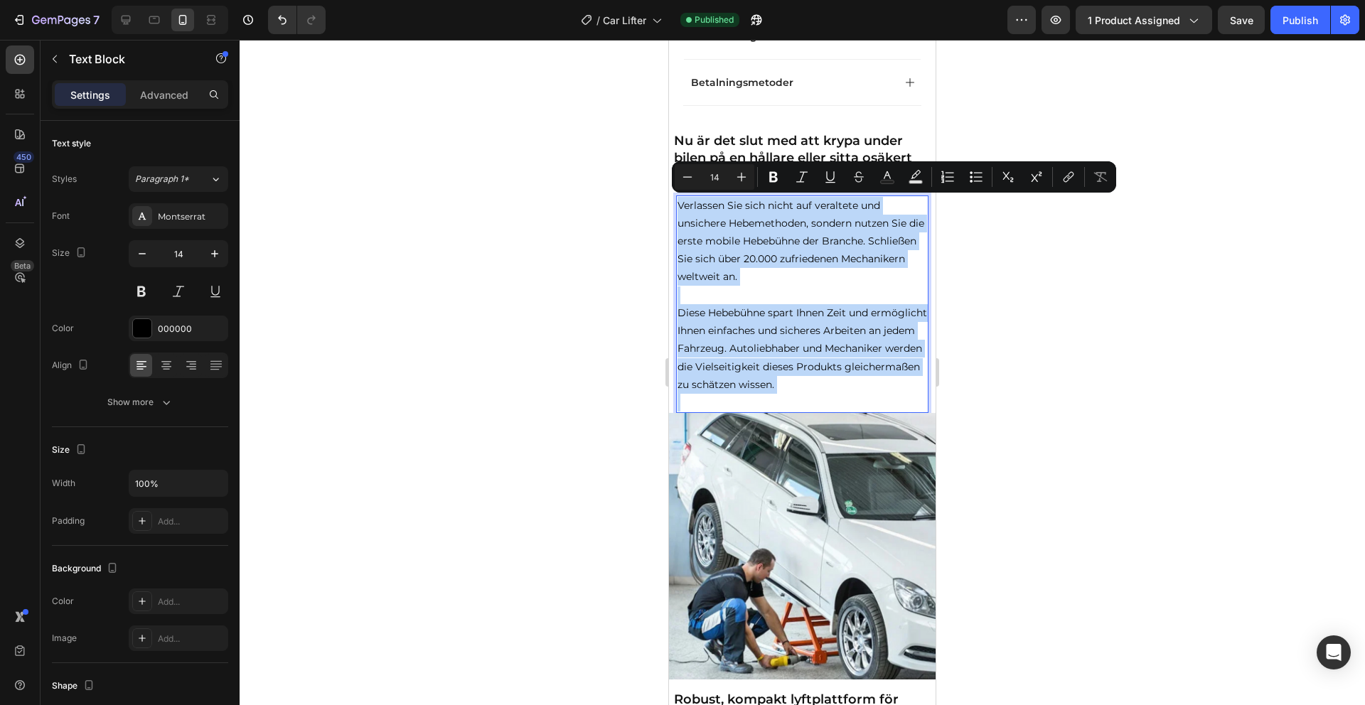
copy div "Verlassen Sie sich nicht auf veraltete und unsichere Hebemethoden, sondern nutz…"
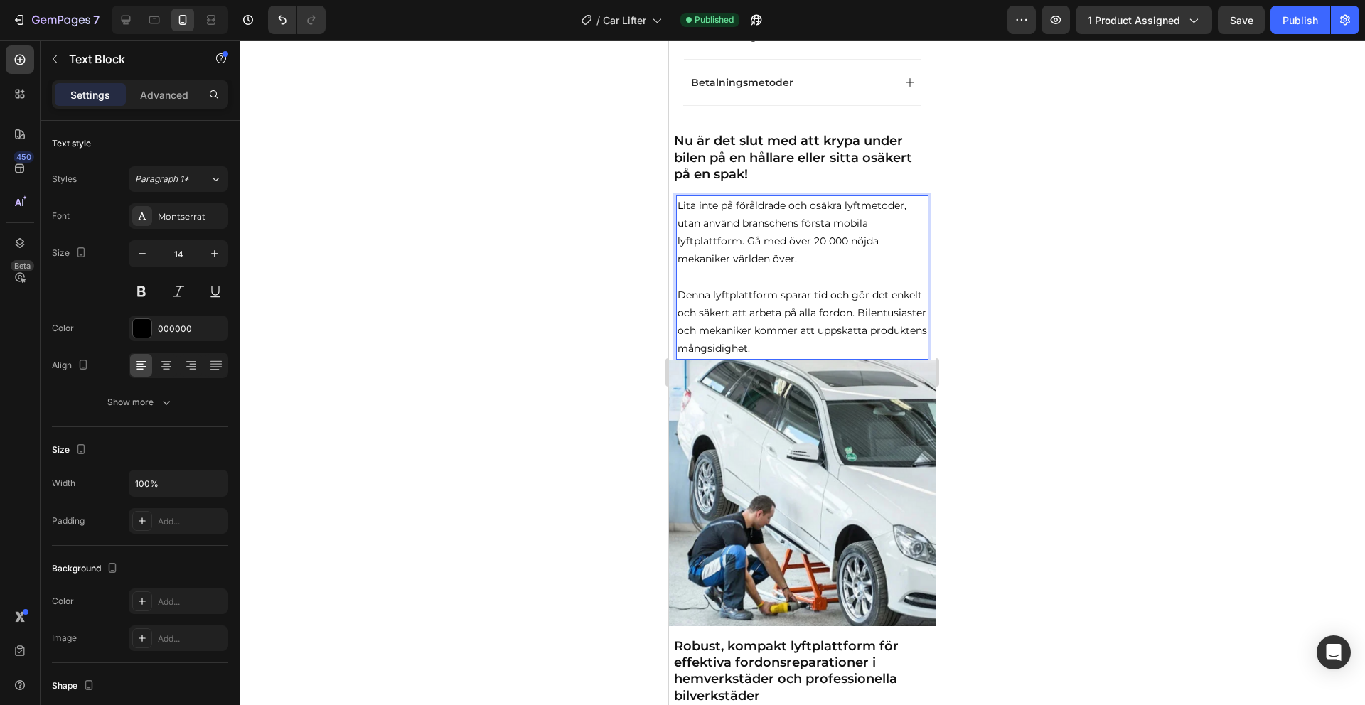
click at [767, 270] on p "Rich Text Editor. Editing area: main" at bounding box center [803, 277] width 250 height 18
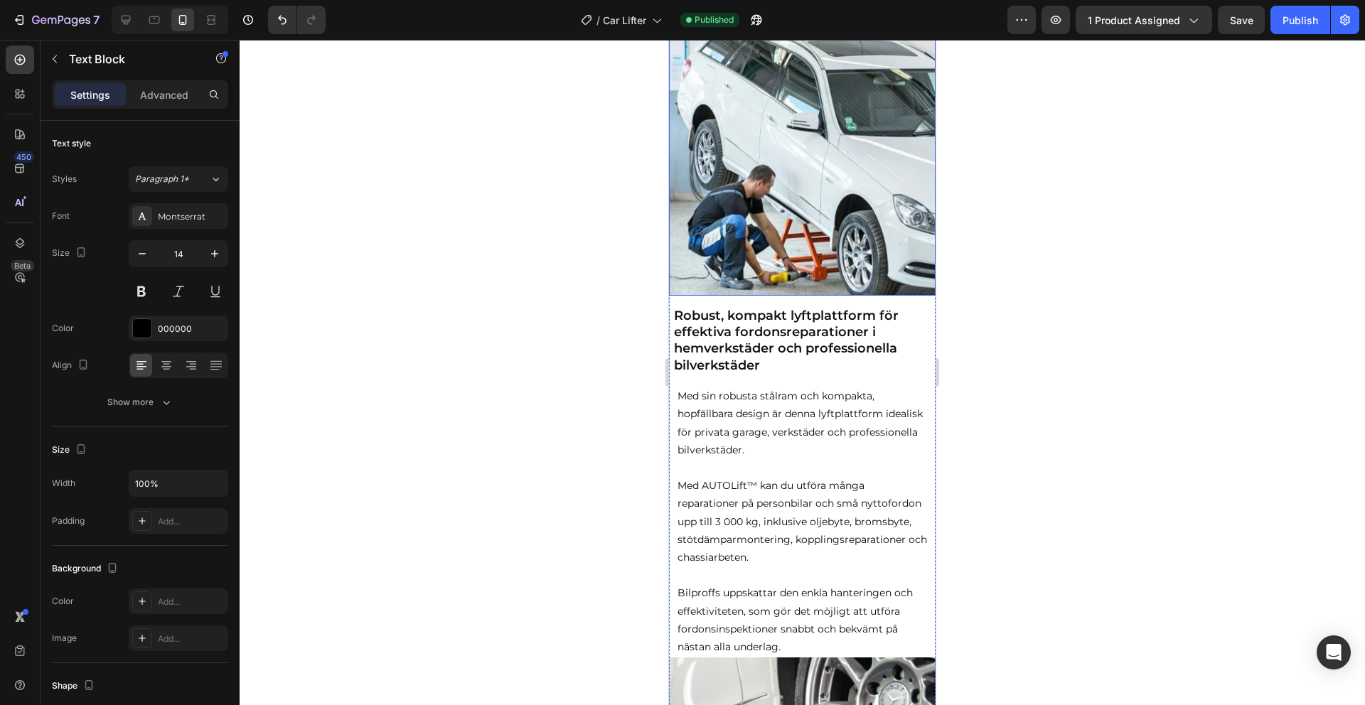
scroll to position [1041, 0]
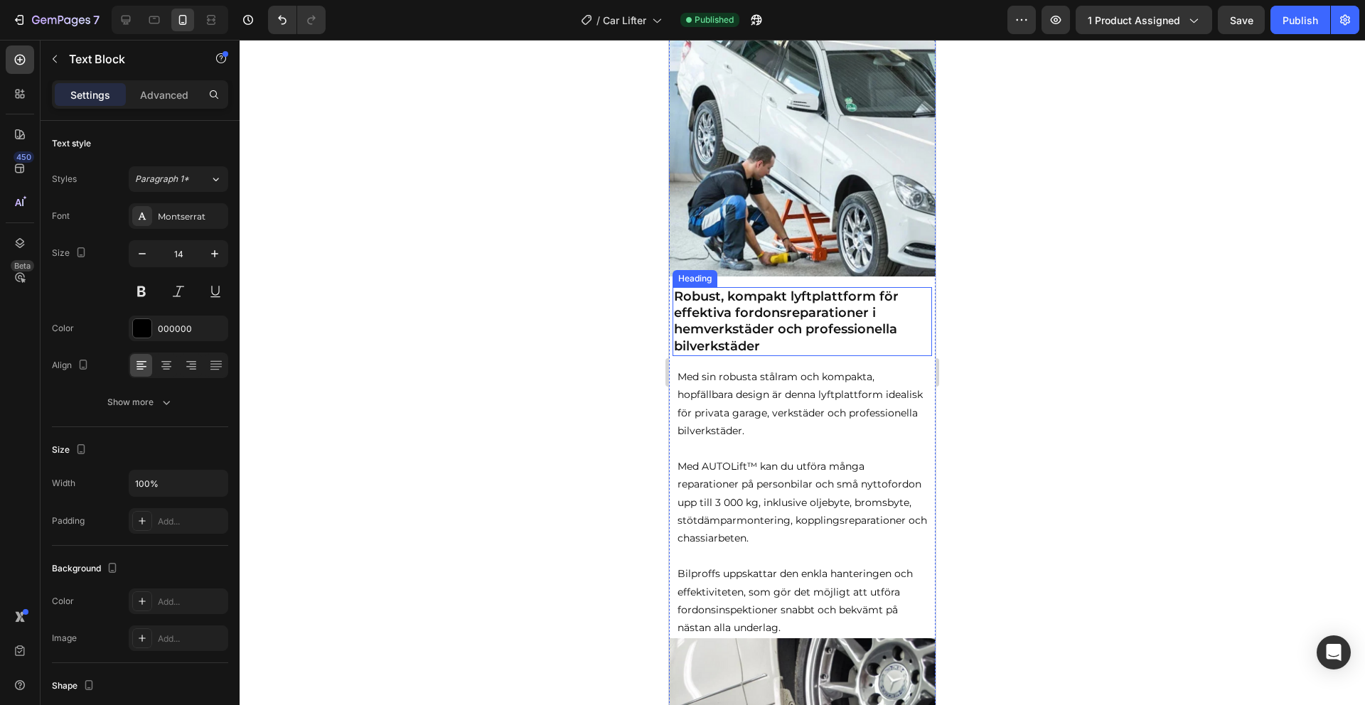
click at [794, 325] on strong "Robust, kompakt lyftplattform för effektiva fordonsreparationer i hemverkstäder…" at bounding box center [786, 321] width 225 height 65
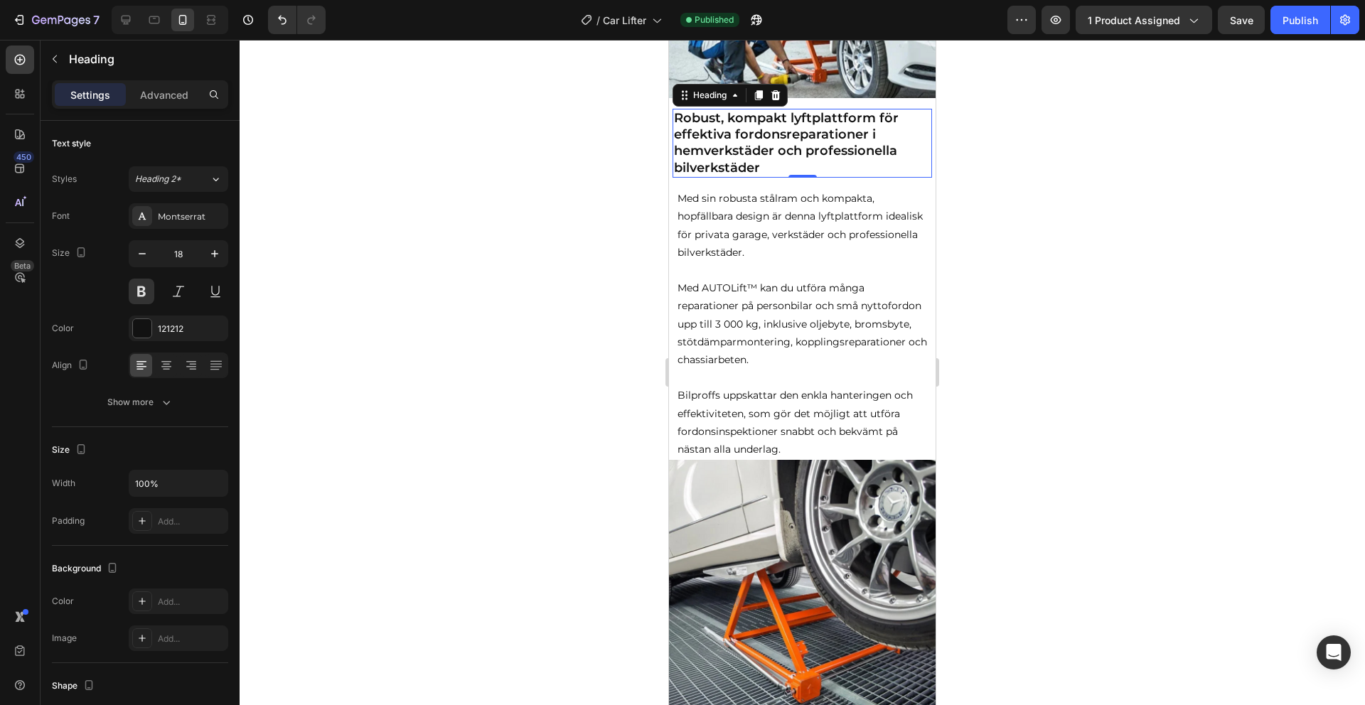
scroll to position [1175, 0]
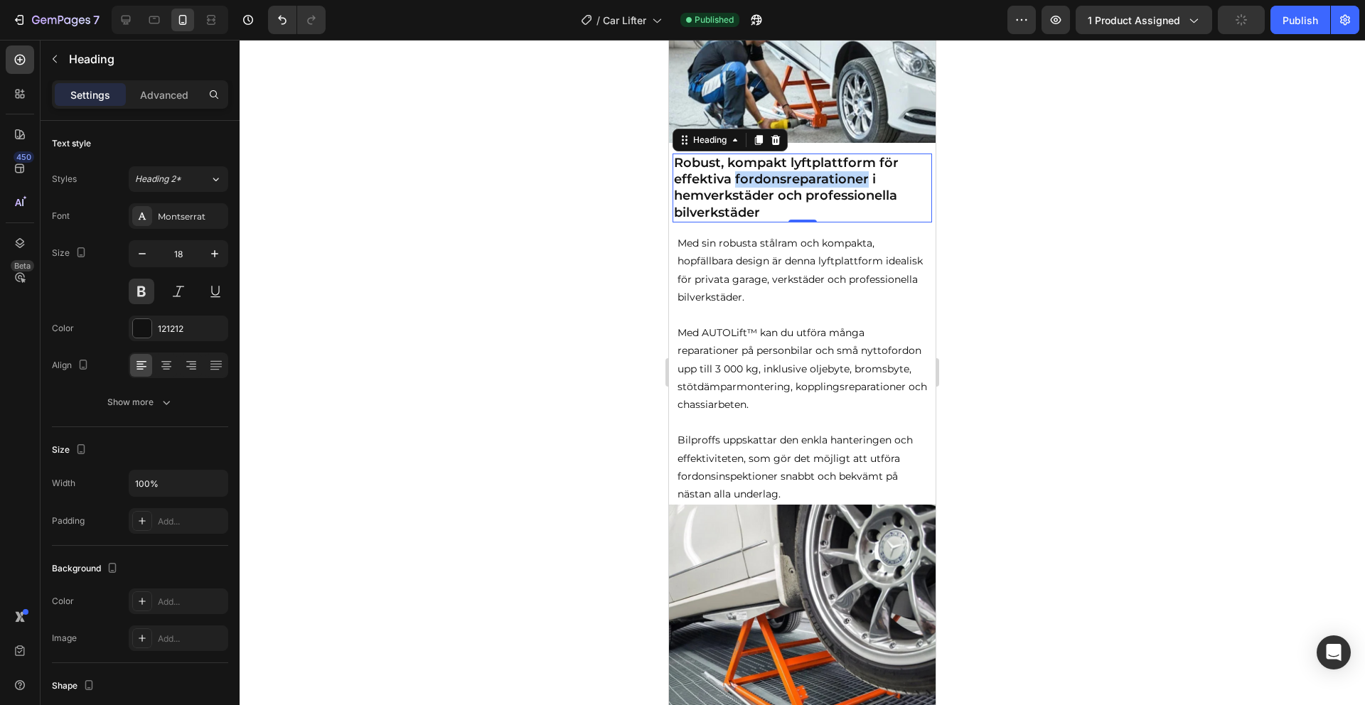
click at [784, 184] on strong "Robust, kompakt lyftplattform för effektiva fordonsreparationer i hemverkstäder…" at bounding box center [786, 187] width 225 height 65
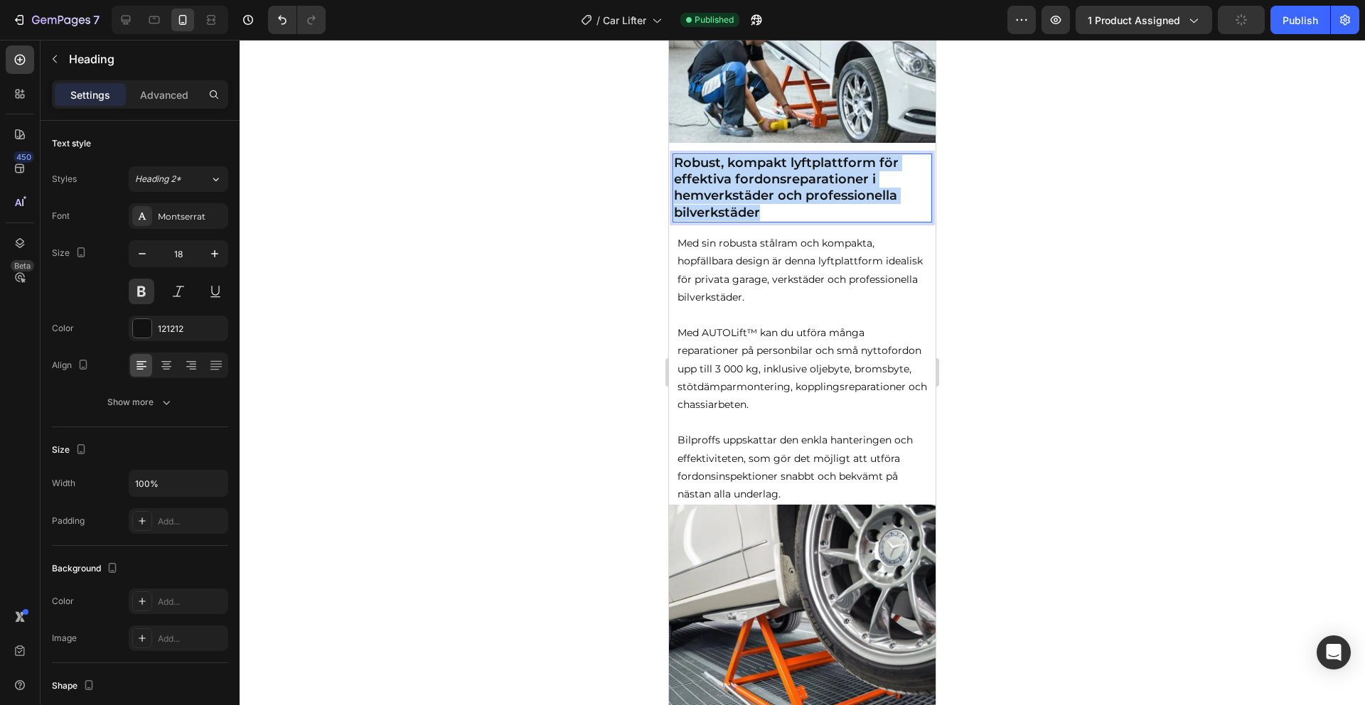
click at [784, 184] on strong "Robust, kompakt lyftplattform för effektiva fordonsreparationer i hemverkstäder…" at bounding box center [786, 187] width 225 height 65
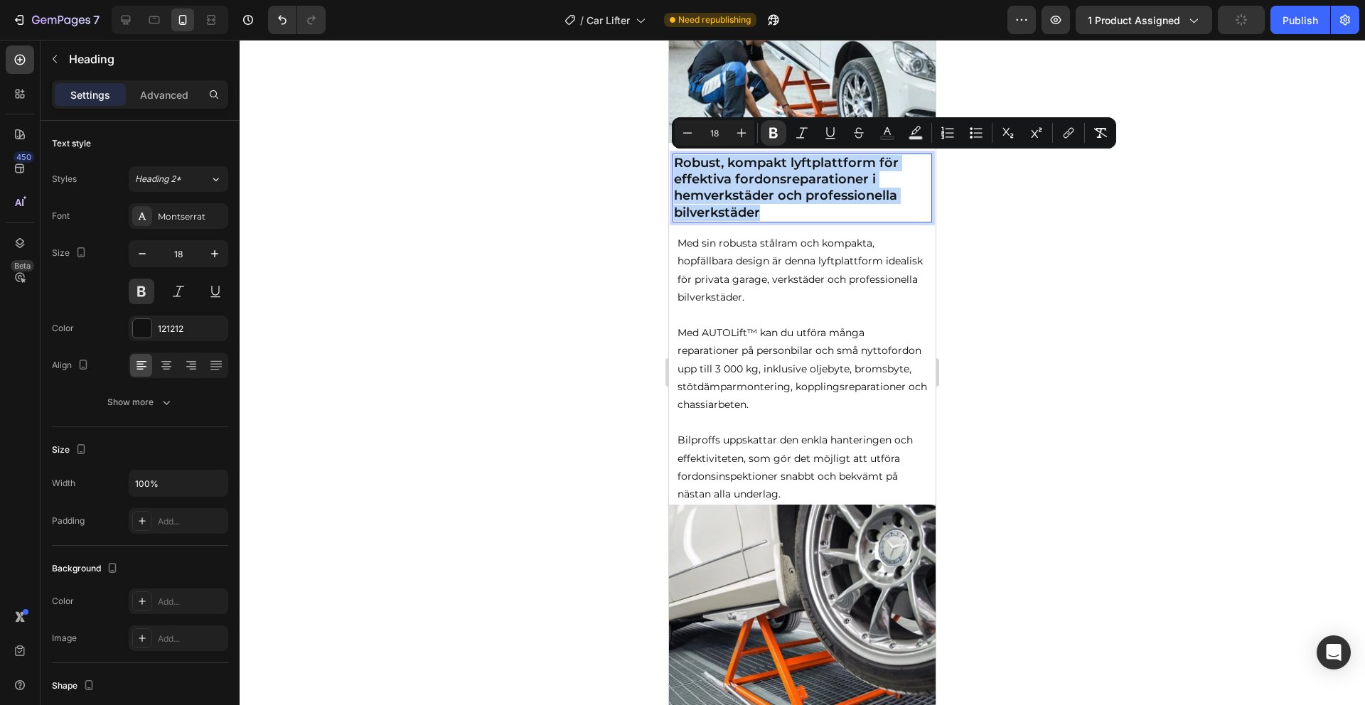
copy strong "Robust, kompakt lyftplattform för effektiva fordonsreparationer i hemverkstäder…"
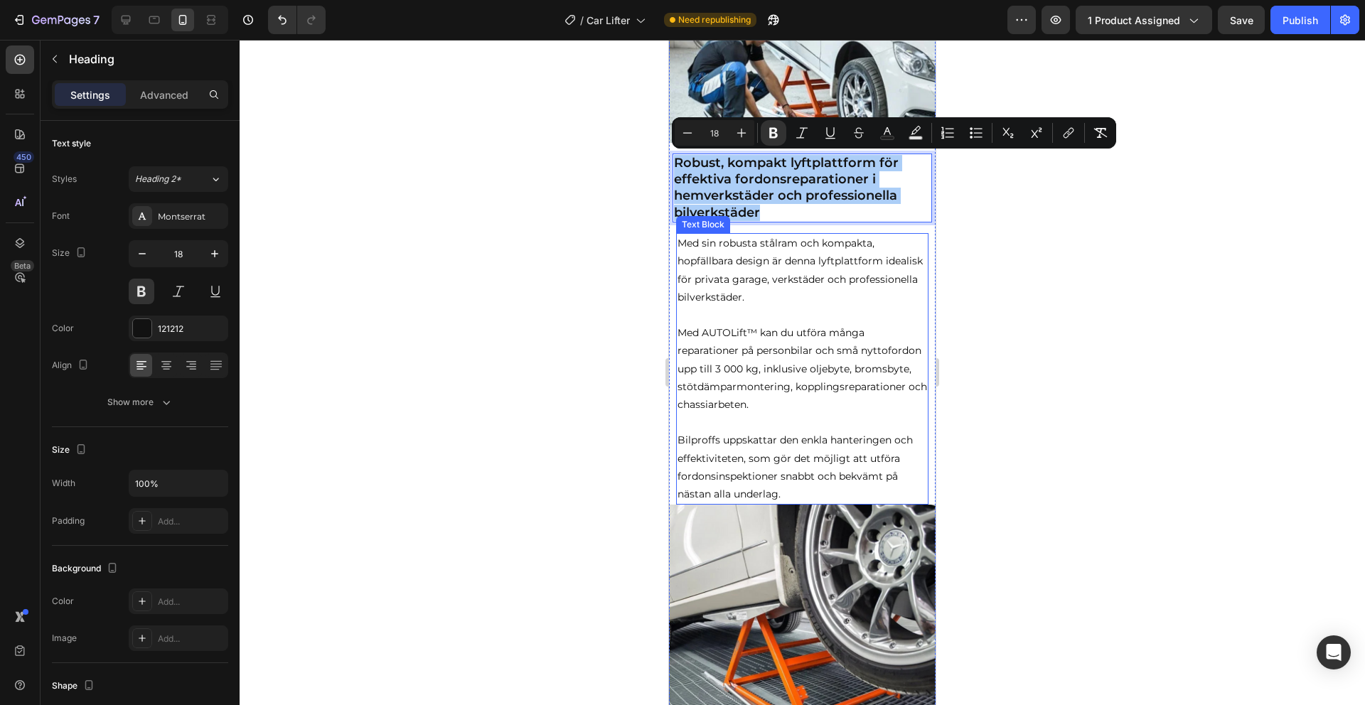
click at [826, 472] on p "Bilproffs uppskattar den enkla hanteringen och effektiviteten, som gör det möjl…" at bounding box center [803, 468] width 250 height 72
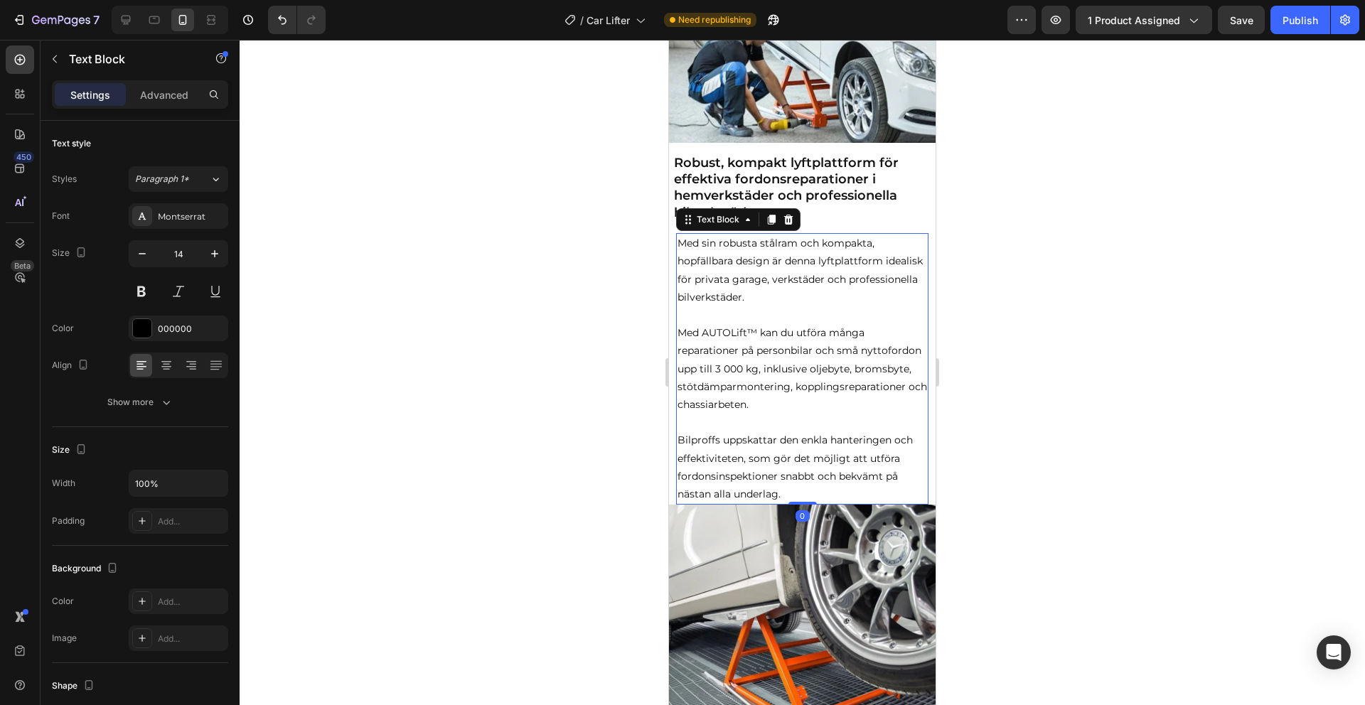
click at [788, 484] on p "Bilproffs uppskattar den enkla hanteringen och effektiviteten, som gör det möjl…" at bounding box center [803, 468] width 250 height 72
click at [788, 490] on p "Bilproffs uppskattar den enkla hanteringen och effektiviteten, som gör det möjl…" at bounding box center [803, 468] width 250 height 72
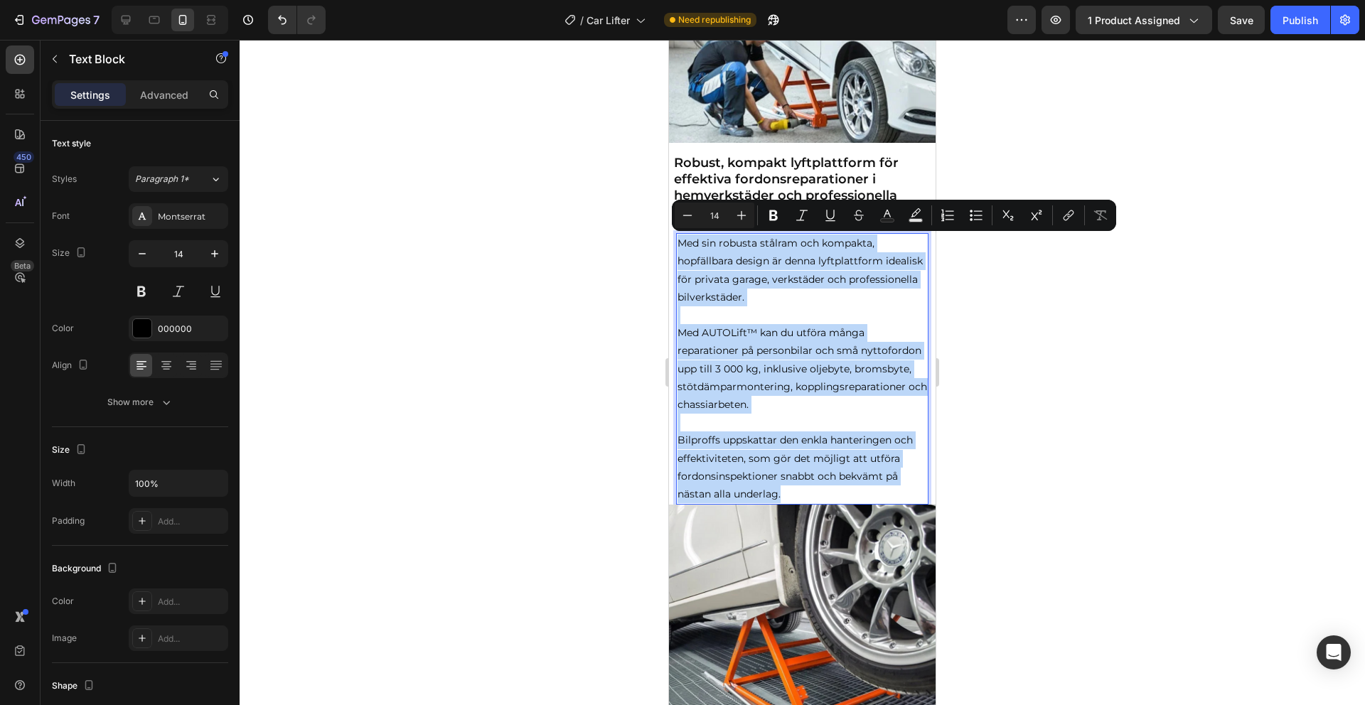
drag, startPoint x: 791, startPoint y: 490, endPoint x: 653, endPoint y: 247, distance: 279.5
copy div "Med sin robusta stålram och kompakta, hopfällbara design är denna lyftplattform…"
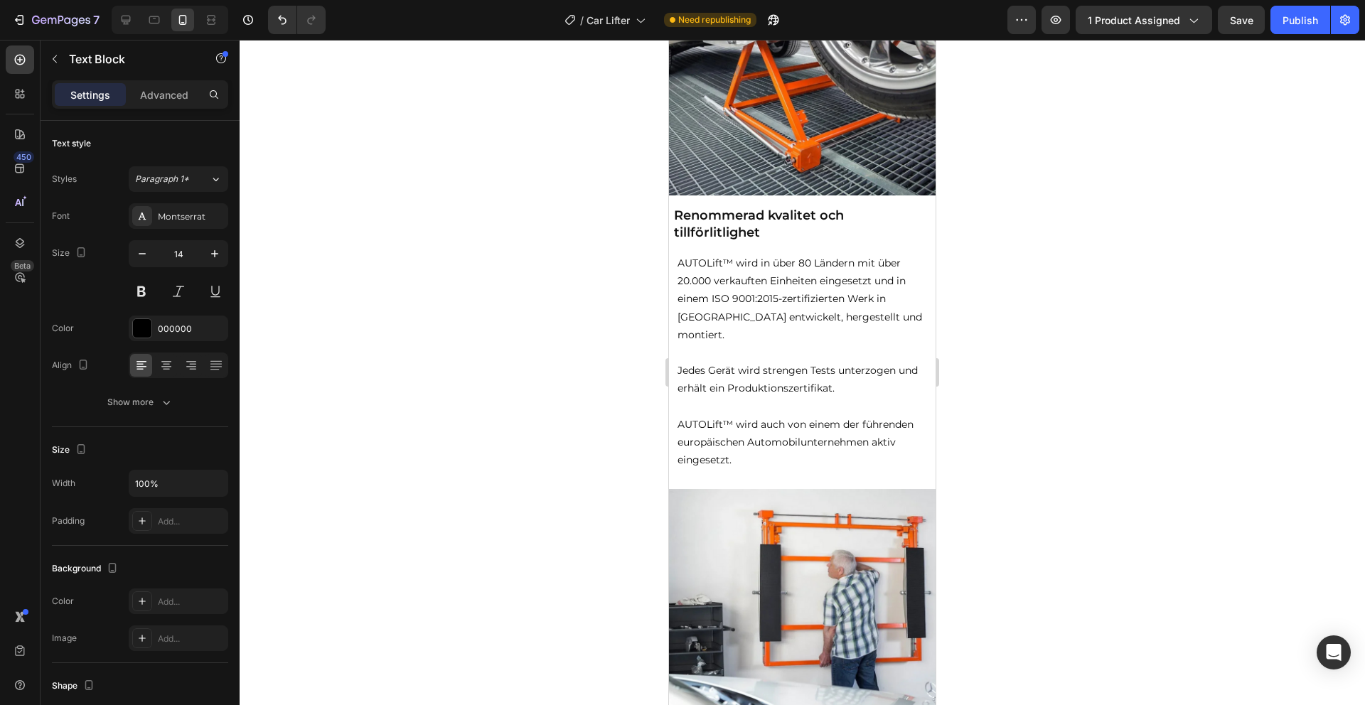
scroll to position [1763, 0]
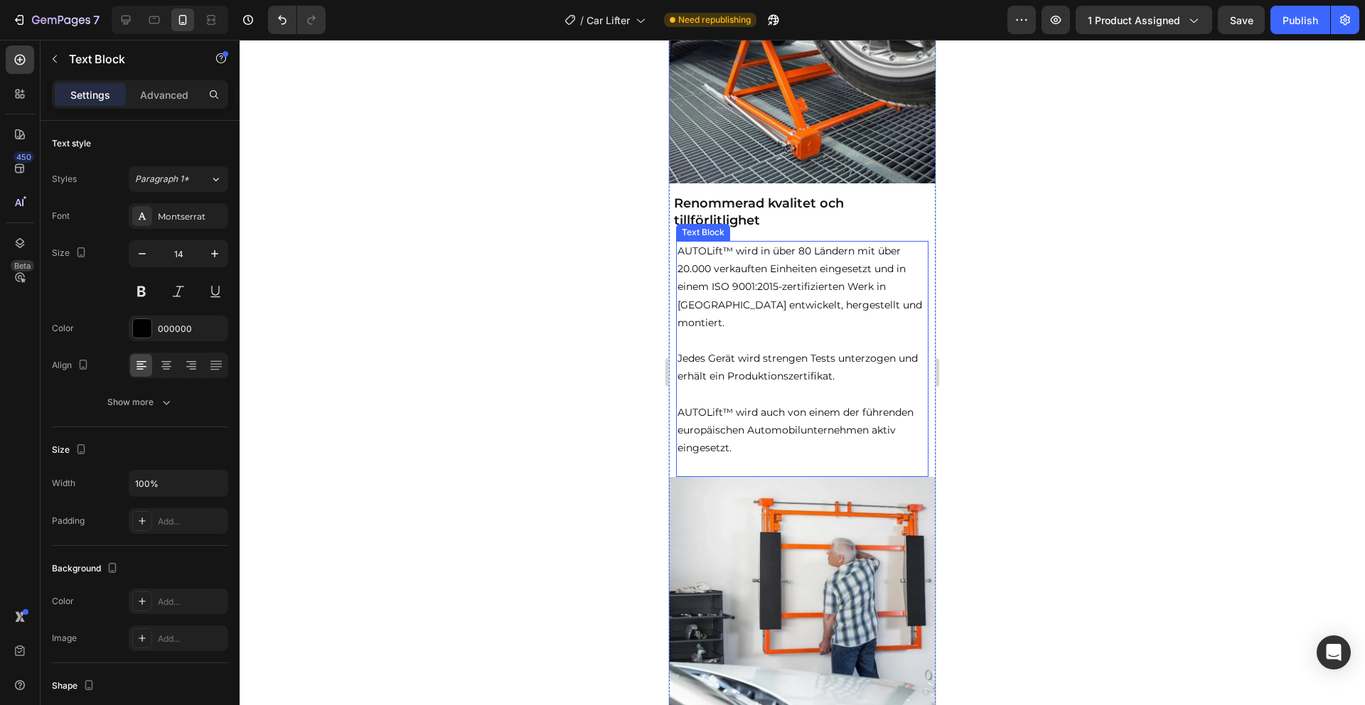
click at [797, 386] on p at bounding box center [803, 395] width 250 height 18
click at [797, 386] on p "Rich Text Editor. Editing area: main" at bounding box center [803, 395] width 250 height 18
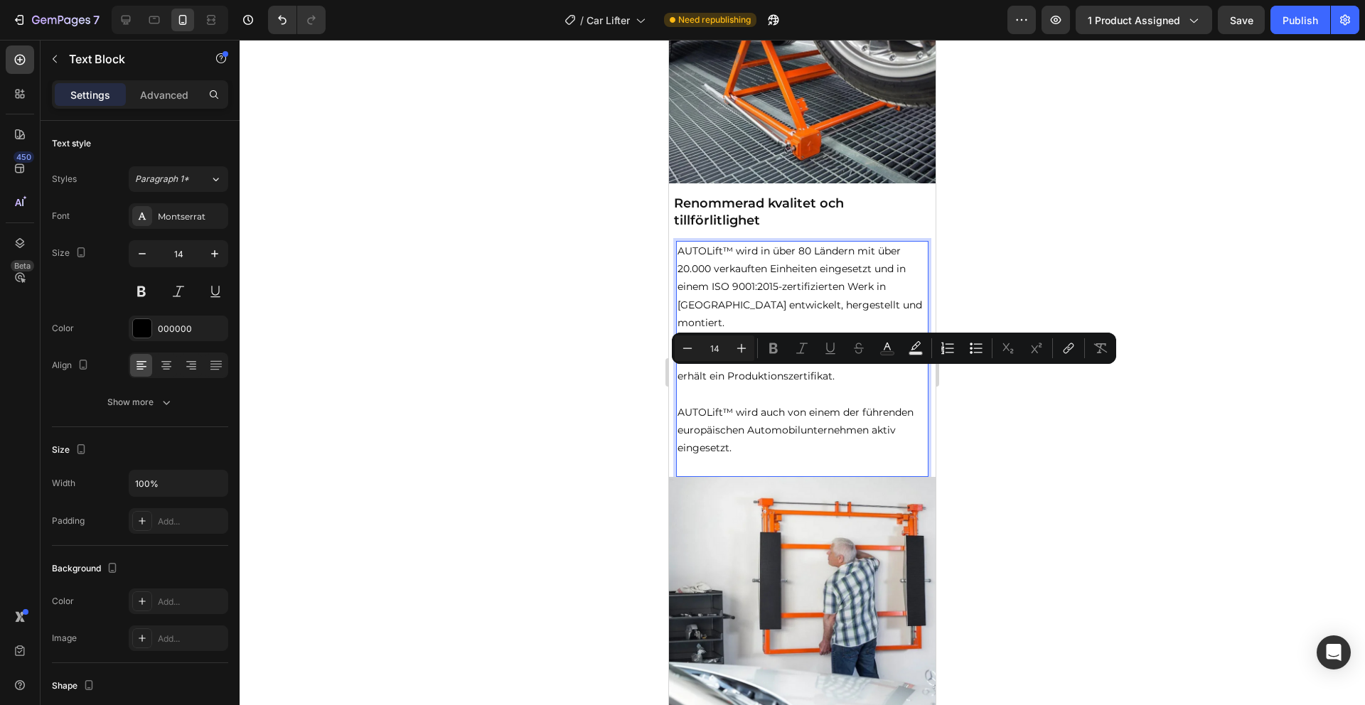
click at [779, 417] on p "AUTOLift™ wird auch von einem der führenden europäischen Automobilunternehmen a…" at bounding box center [803, 431] width 250 height 54
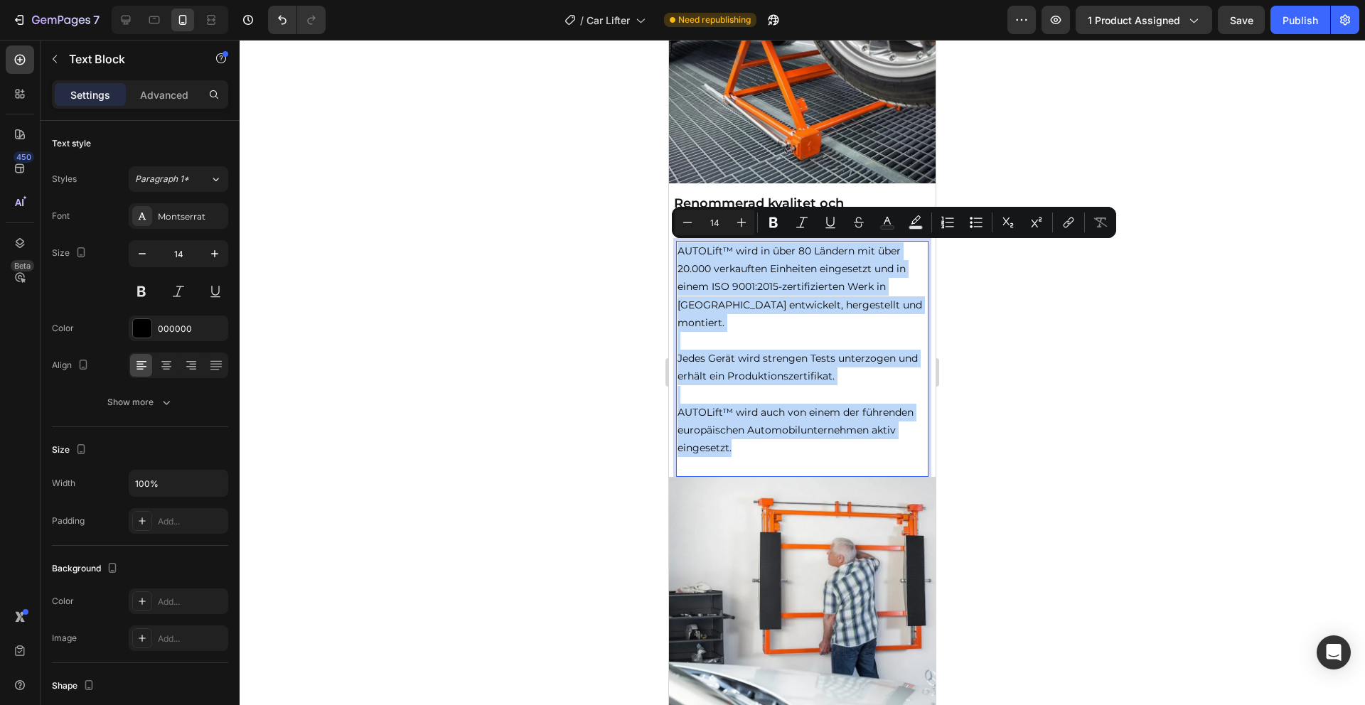
drag, startPoint x: 759, startPoint y: 427, endPoint x: 660, endPoint y: 205, distance: 242.8
click at [669, 205] on html "iPhone 13 Mini ( 375 px) iPhone 13 Mini iPhone 13 Pro iPhone 11 Pro Max iPhone …" at bounding box center [802, 578] width 267 height 4602
copy div "AUTOLift™ wird in über 80 Ländern mit über 20.000 verkauften Einheiten eingeset…"
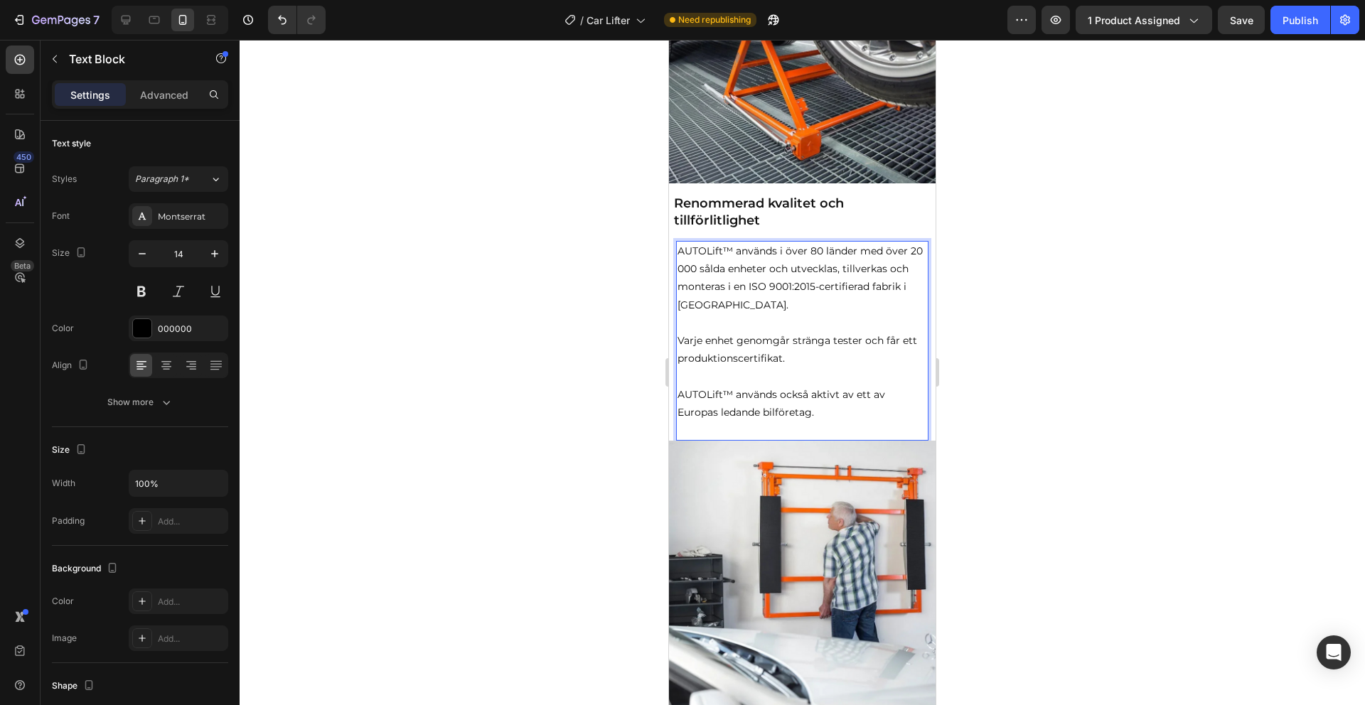
click at [751, 323] on p "Varje enhet genomgår stränga tester och får ett produktionscertifikat." at bounding box center [803, 341] width 250 height 54
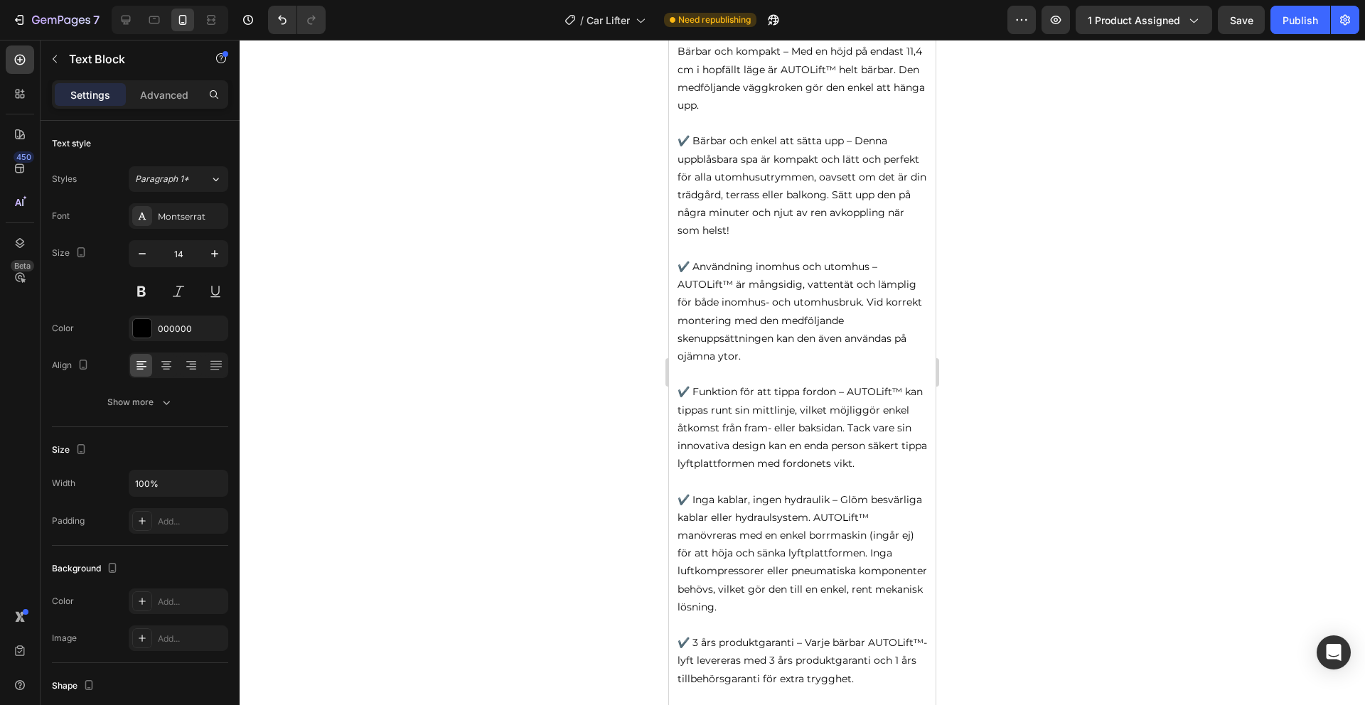
scroll to position [2726, 0]
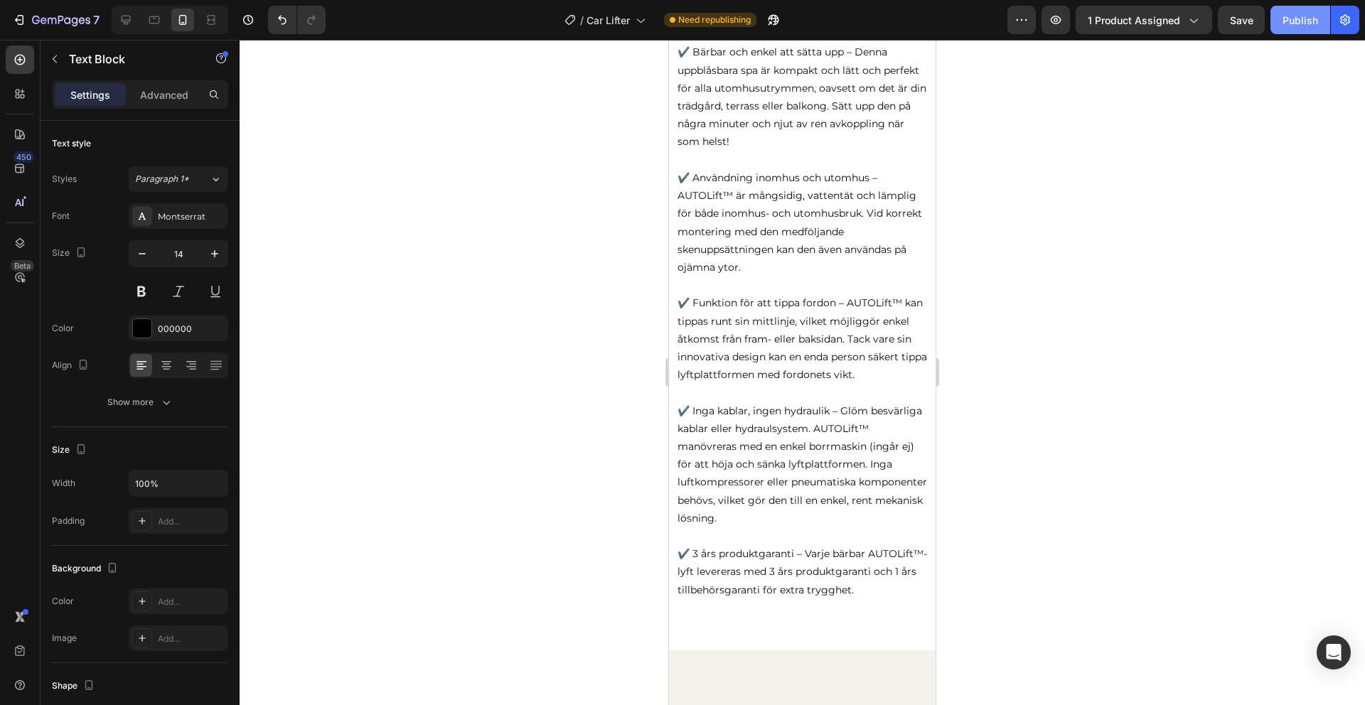
click at [1295, 28] on button "Publish" at bounding box center [1300, 20] width 60 height 28
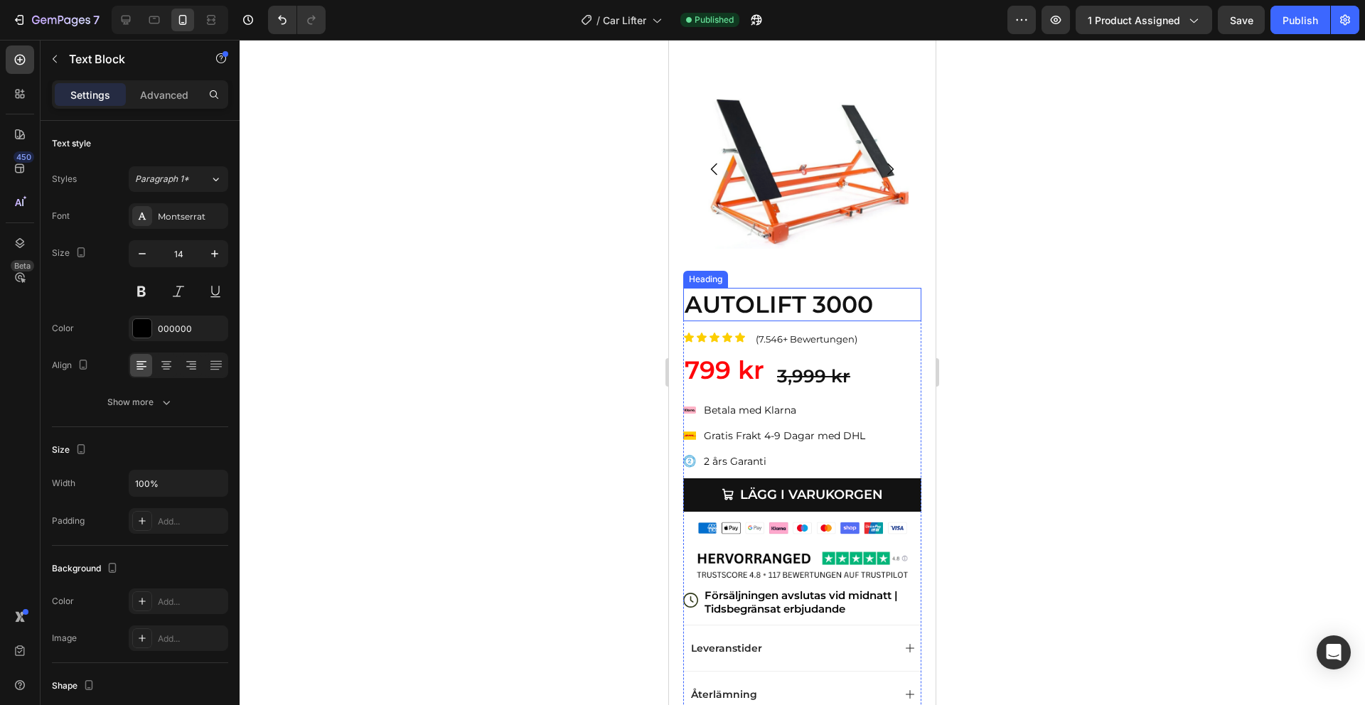
scroll to position [45, 0]
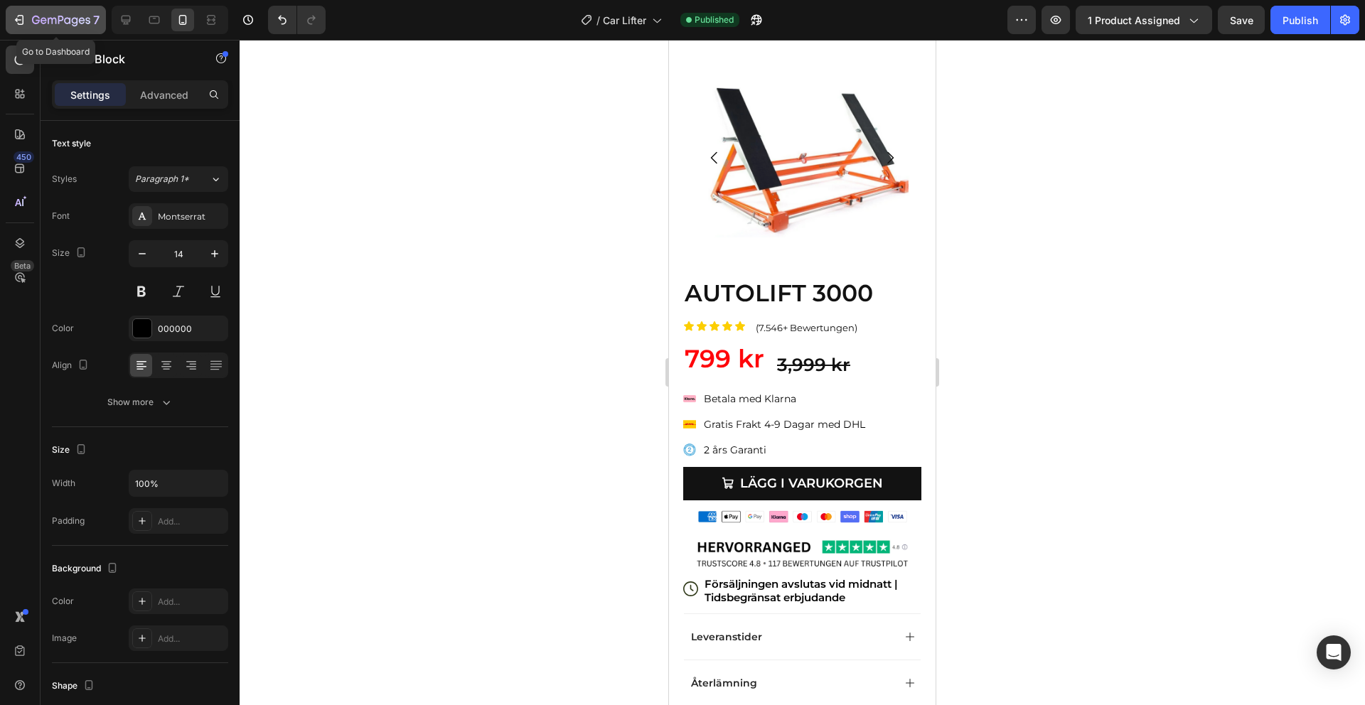
click at [84, 18] on icon "button" at bounding box center [61, 21] width 58 height 12
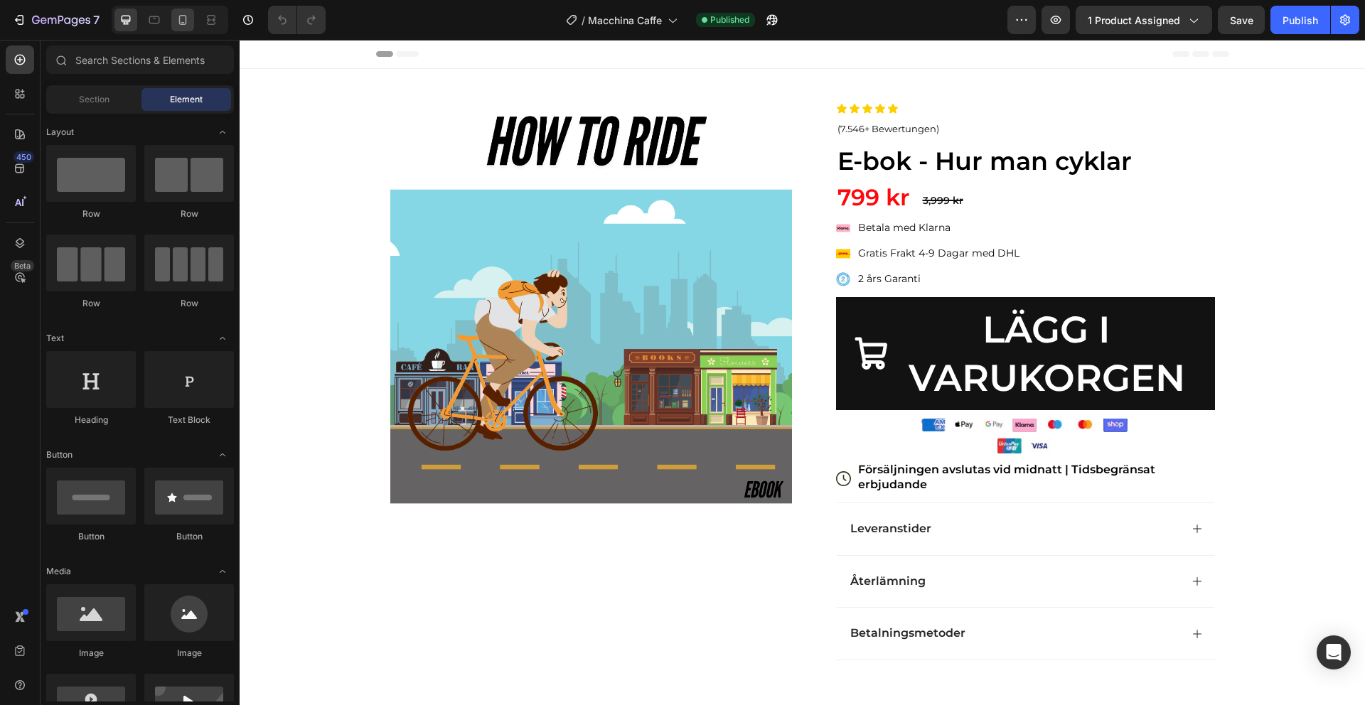
click at [177, 27] on div at bounding box center [182, 20] width 23 height 23
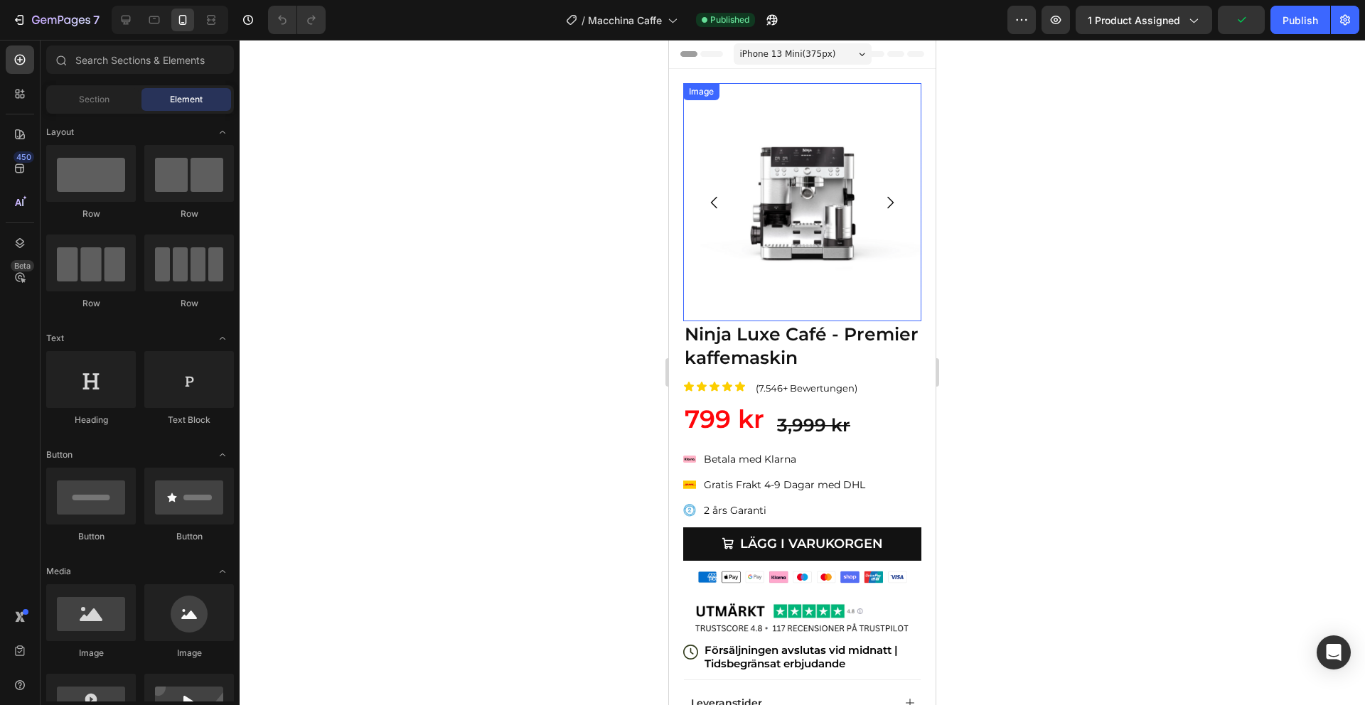
click at [799, 171] on img at bounding box center [802, 202] width 238 height 238
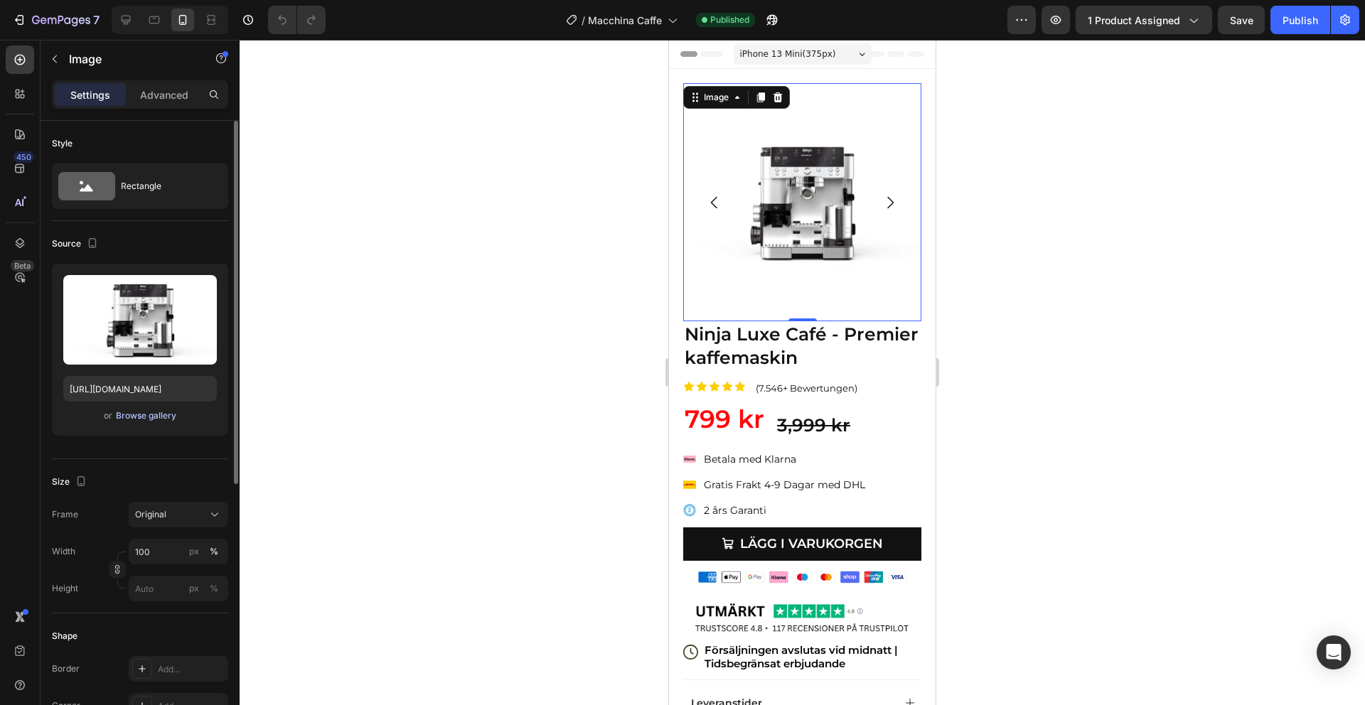
click at [156, 411] on div "Browse gallery" at bounding box center [146, 415] width 60 height 13
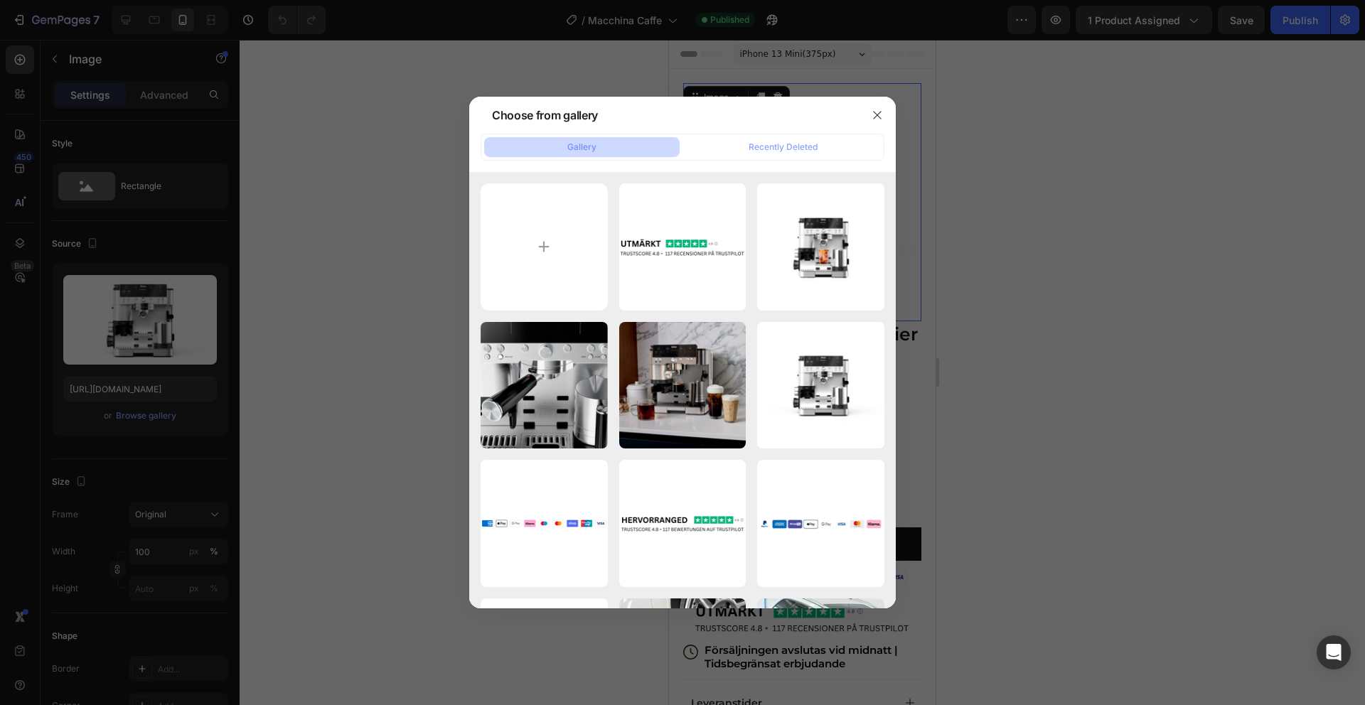
type input "C:\fakepath\CALIENNE (53).png"
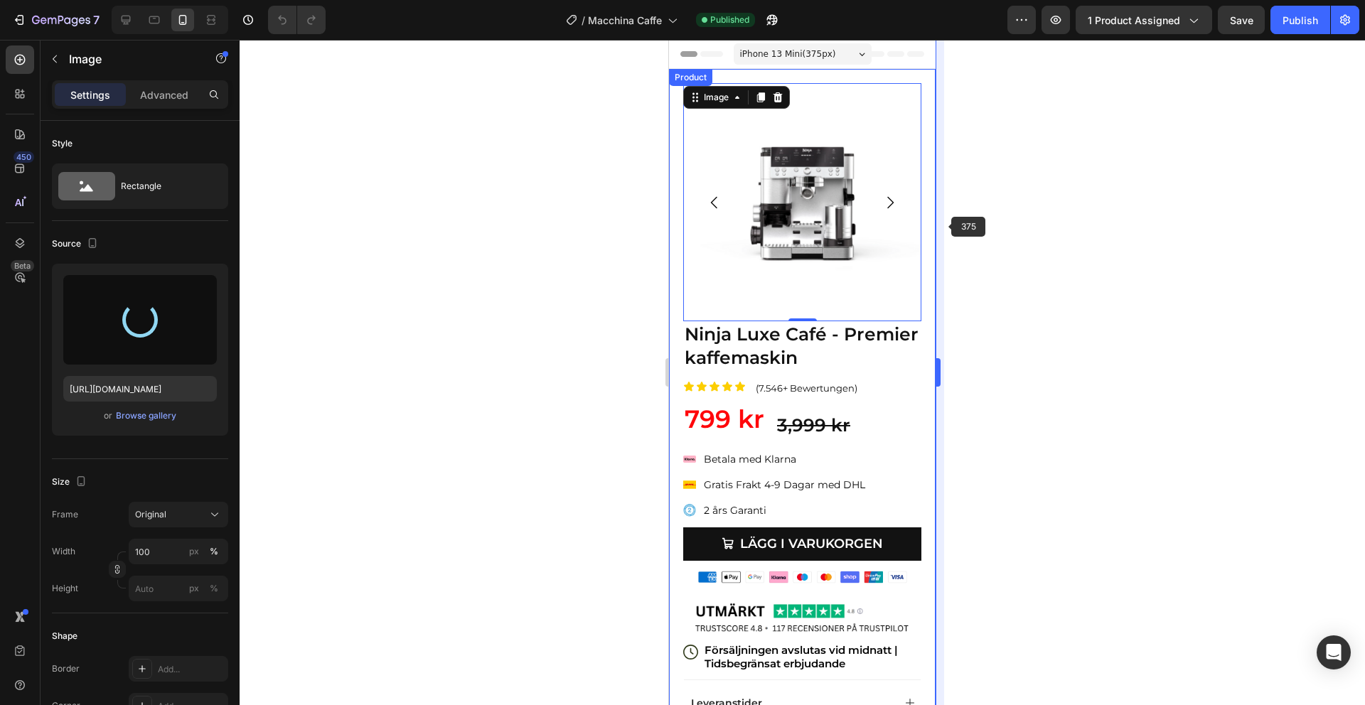
type input "[URL][DOMAIN_NAME]"
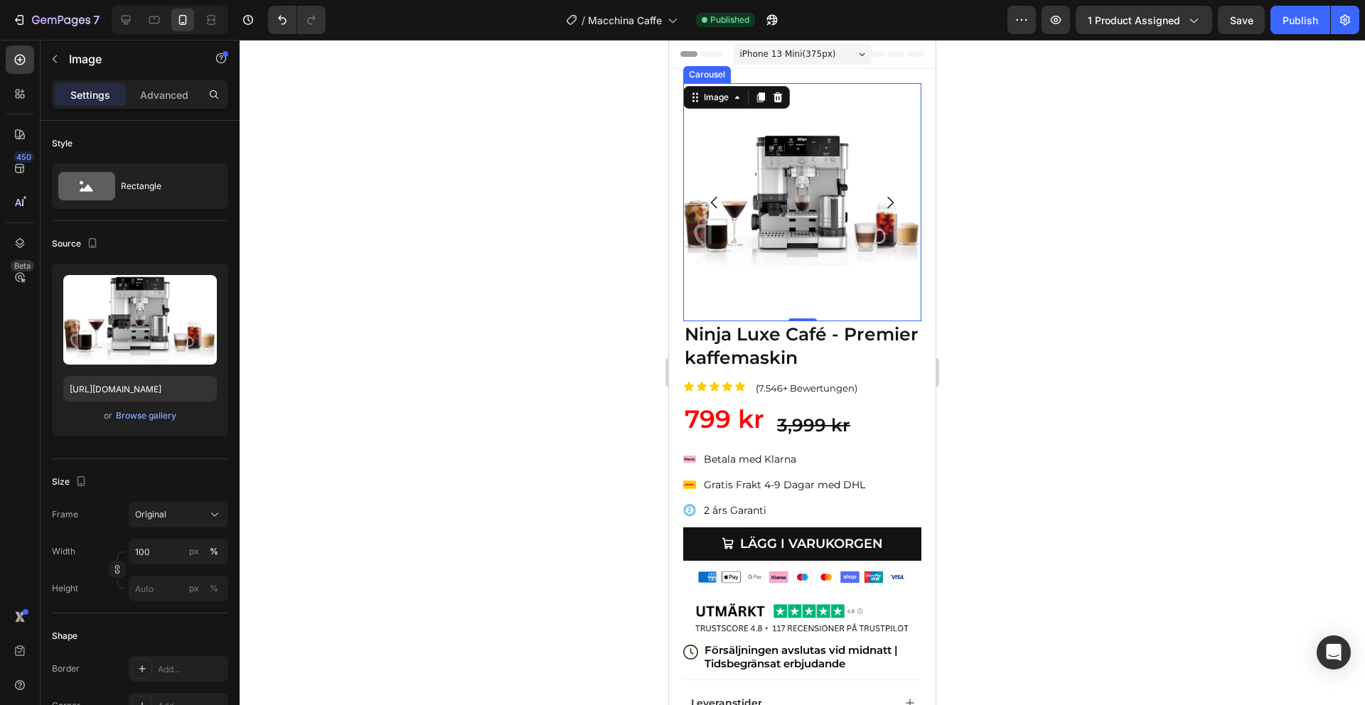
click at [894, 204] on icon "Carousel Next Arrow" at bounding box center [890, 202] width 17 height 17
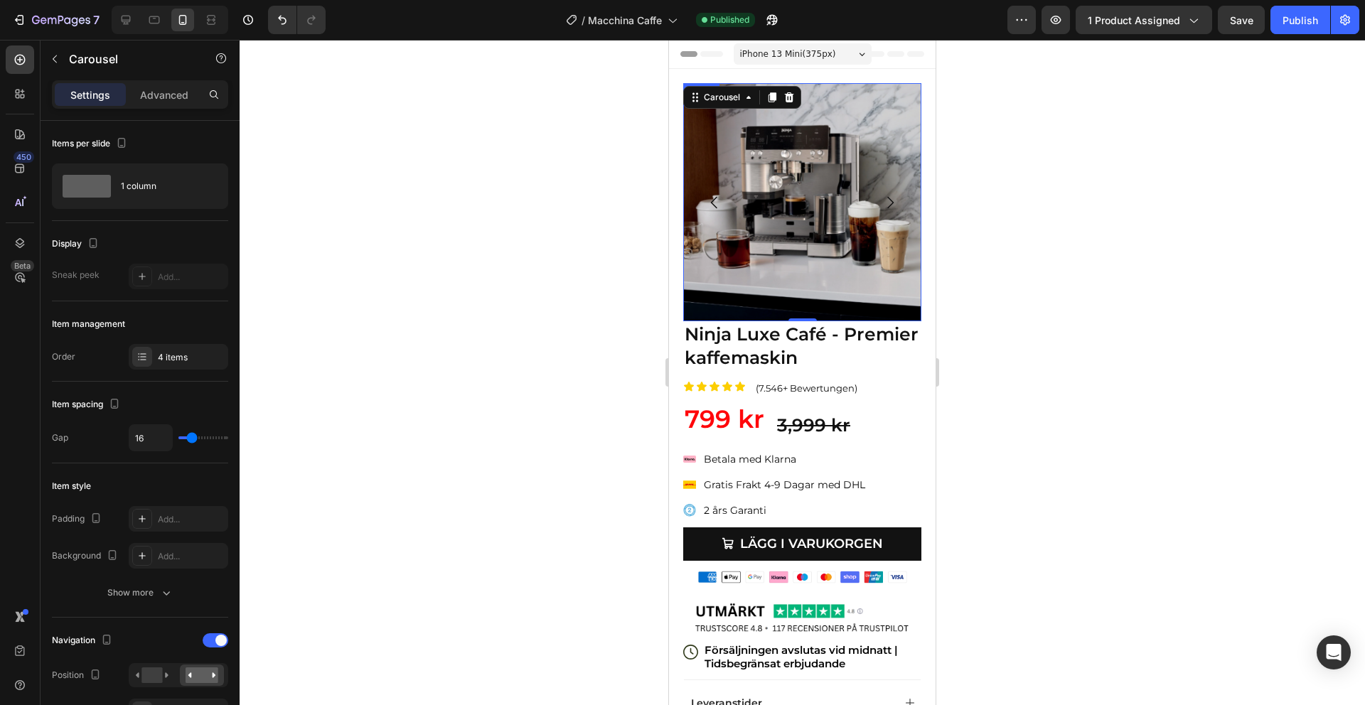
click at [818, 203] on img at bounding box center [802, 202] width 238 height 238
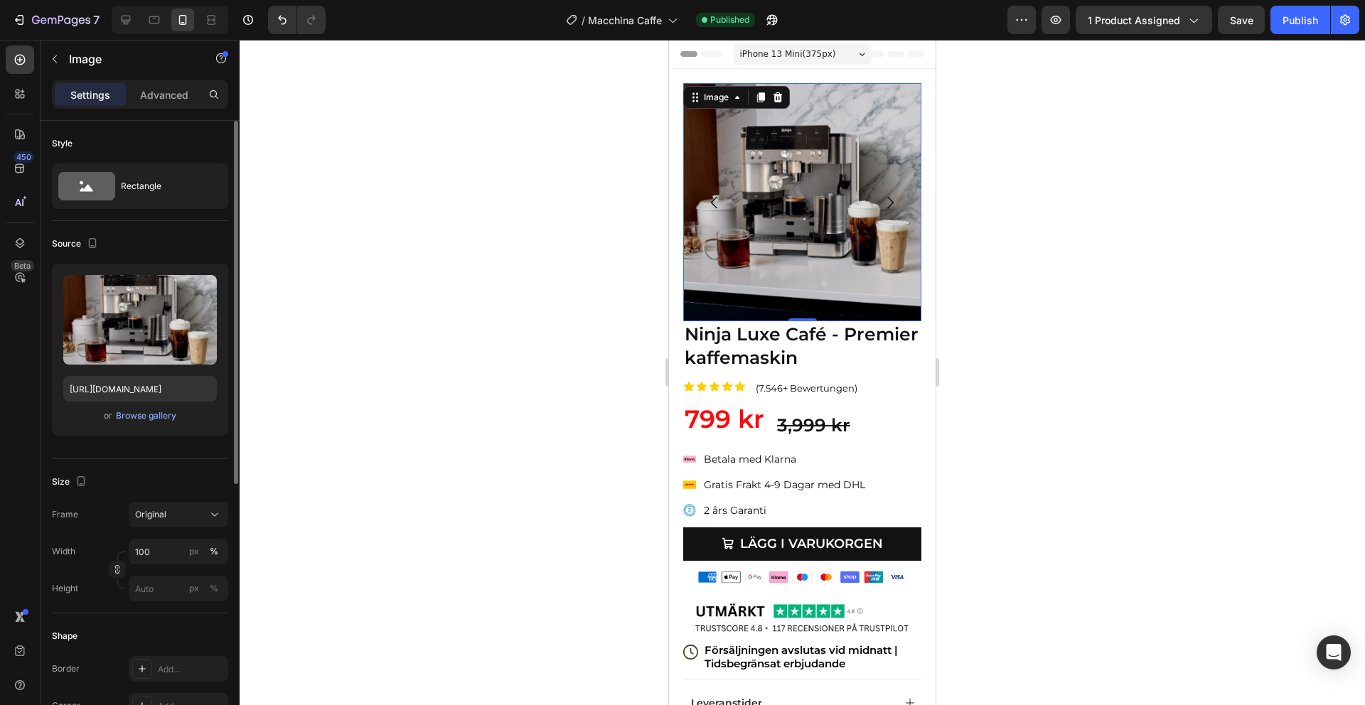
click at [154, 427] on div "Upload Image [URL][DOMAIN_NAME] or Browse gallery" at bounding box center [140, 350] width 176 height 172
click at [156, 416] on div "Browse gallery" at bounding box center [146, 415] width 60 height 13
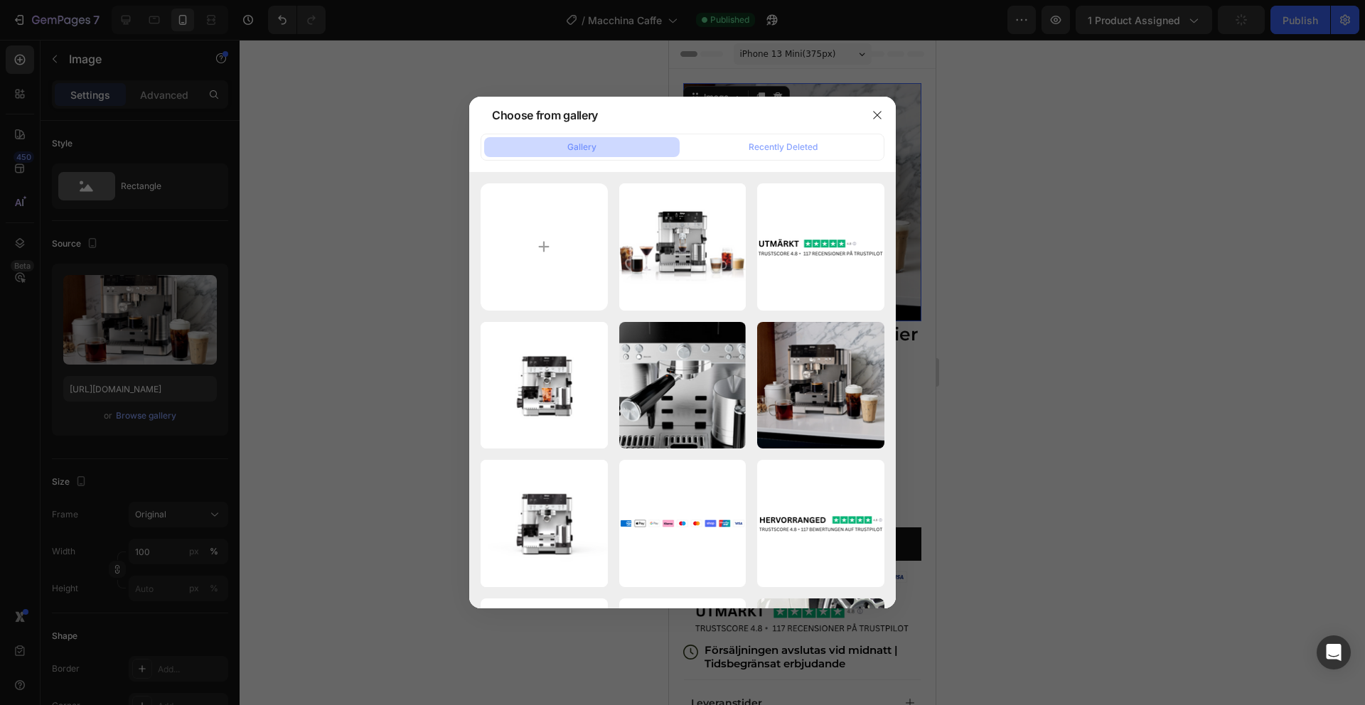
type input "C:\fakepath\81KndoLvOHL._AC_SL1500_.jpg"
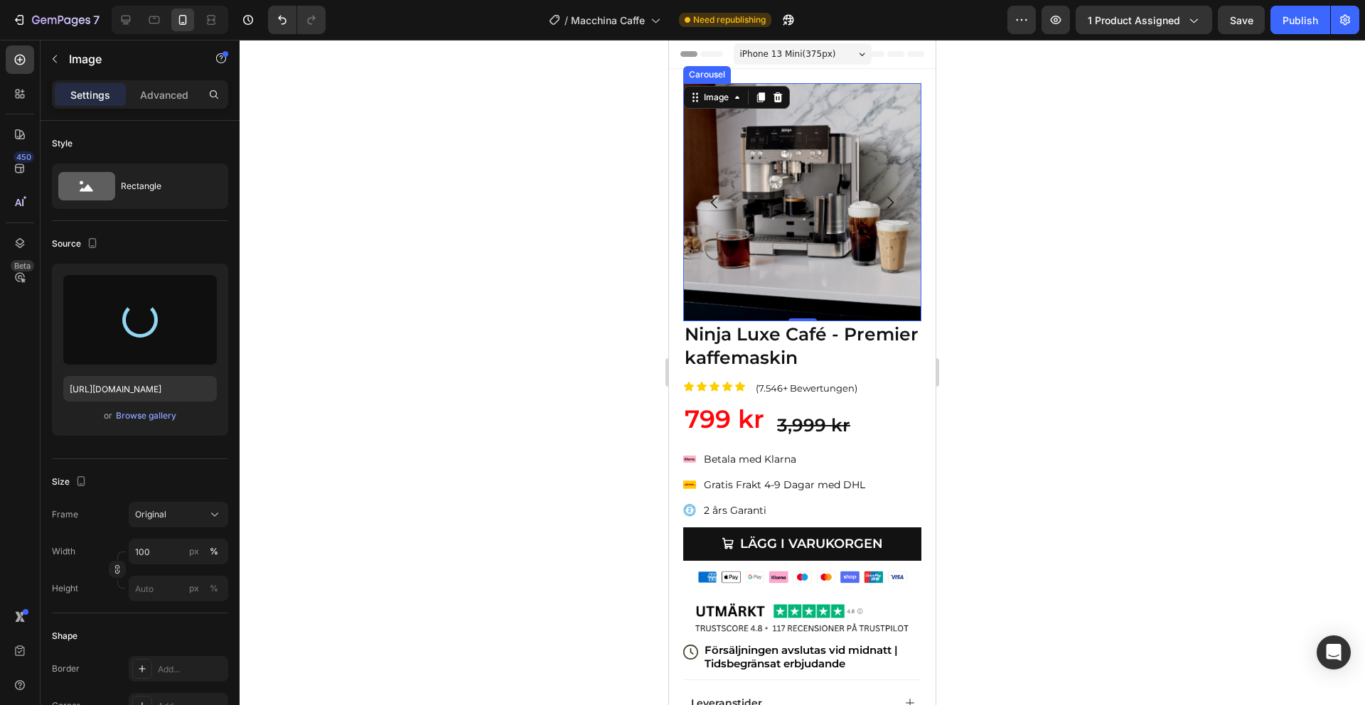
type input "[URL][DOMAIN_NAME]"
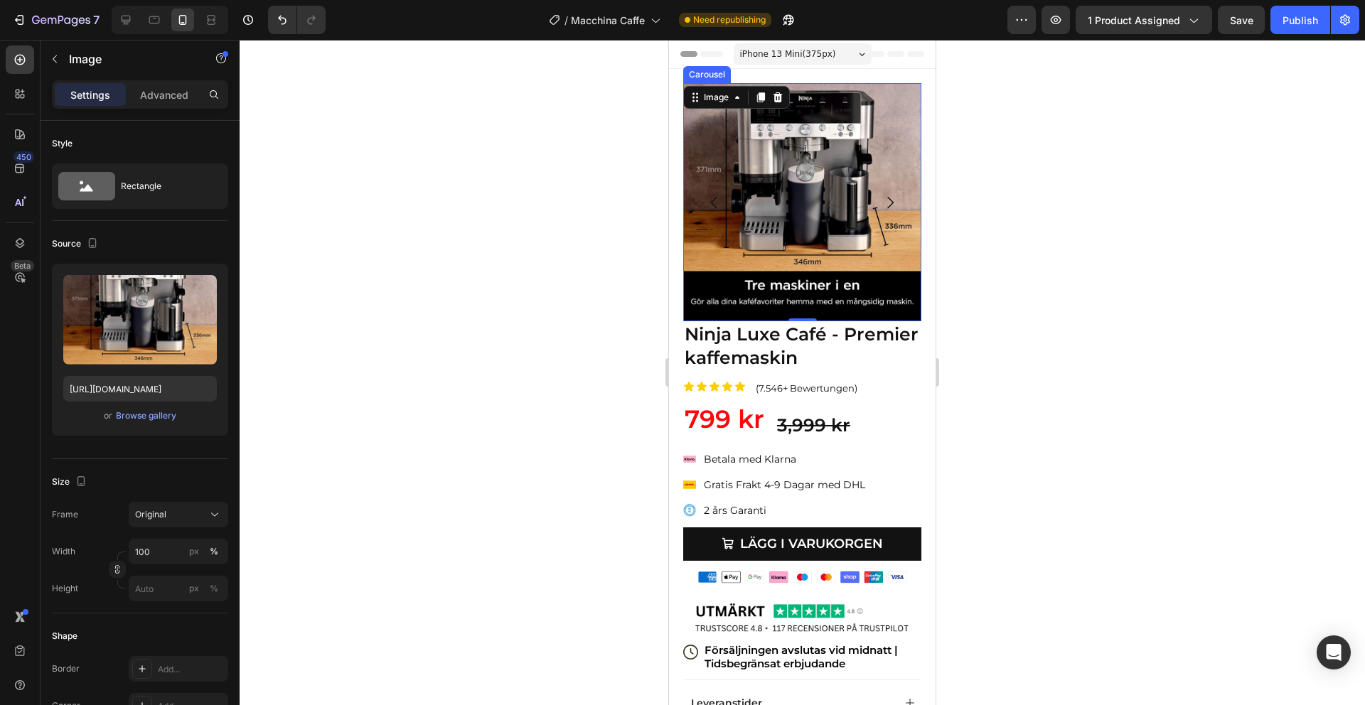
click at [889, 203] on icon "Carousel Next Arrow" at bounding box center [890, 202] width 17 height 17
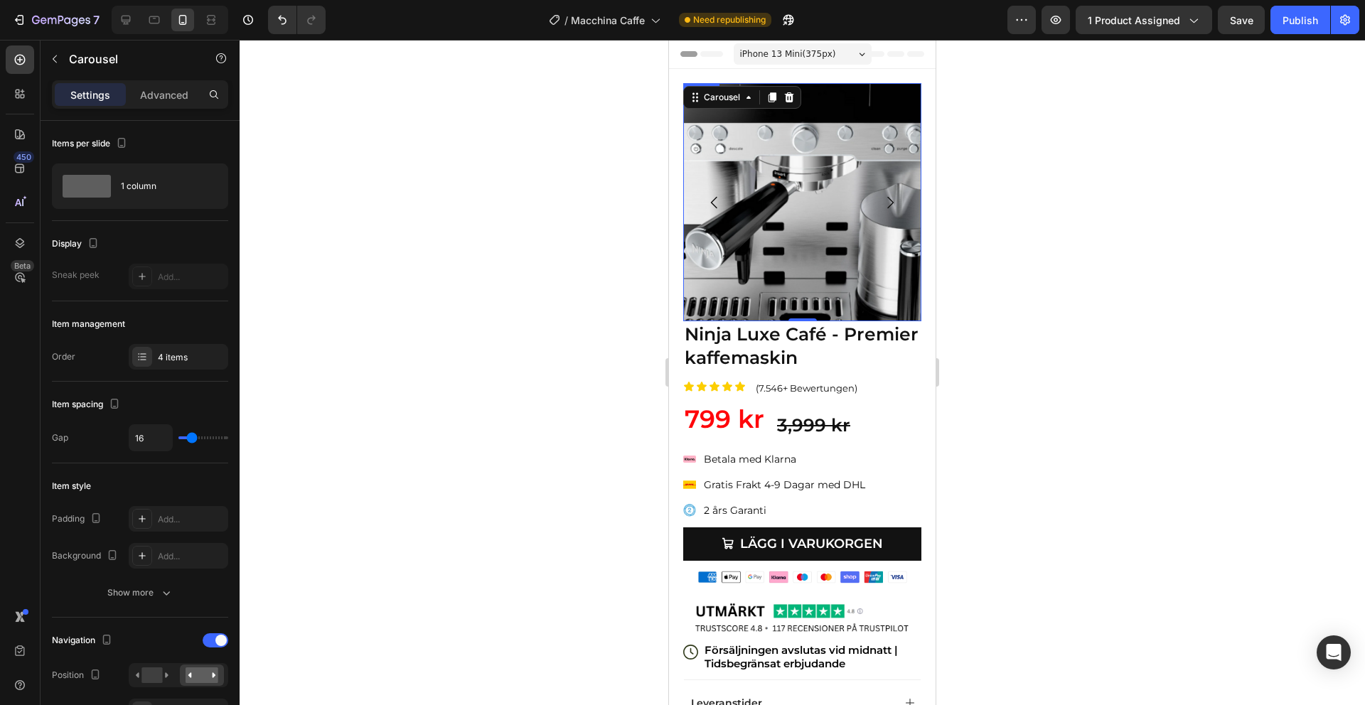
click at [815, 200] on img at bounding box center [802, 202] width 238 height 238
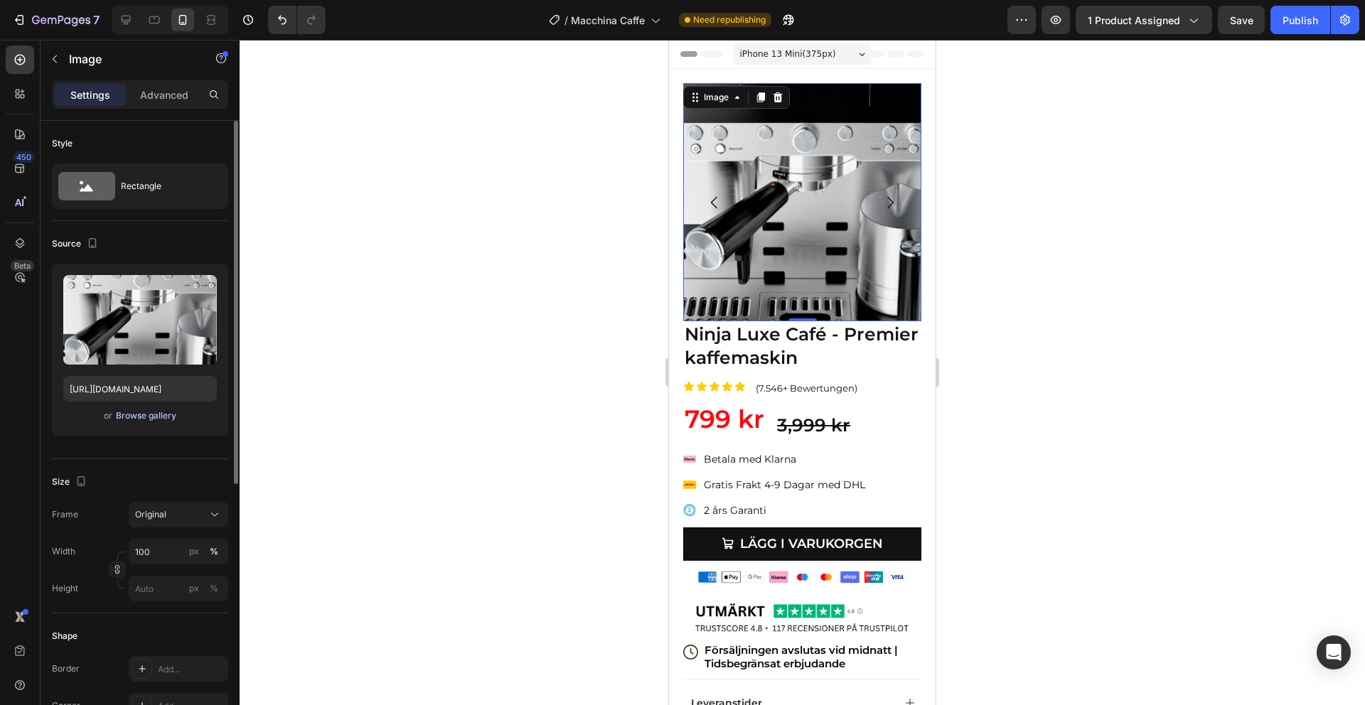
click at [145, 417] on div "Browse gallery" at bounding box center [146, 415] width 60 height 13
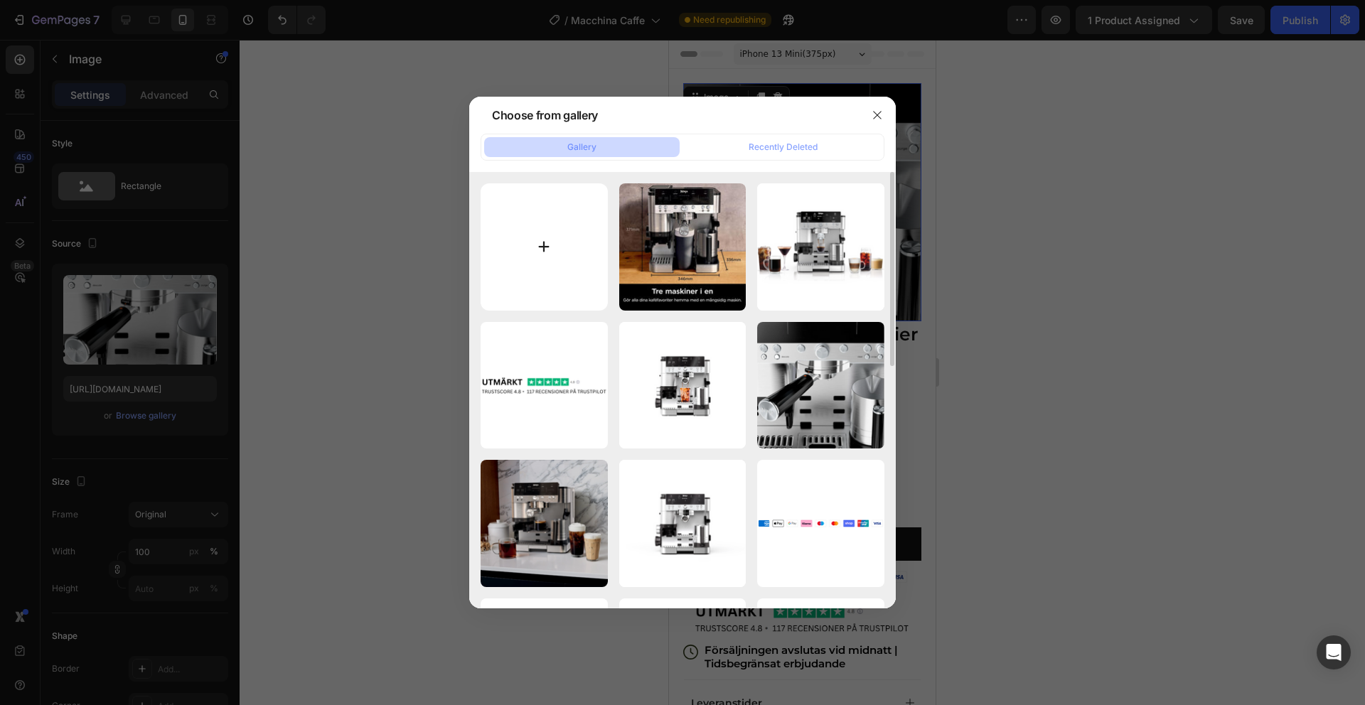
type input "C:\fakepath\81DJhzmH6vL._AC_SL1500_.jpg"
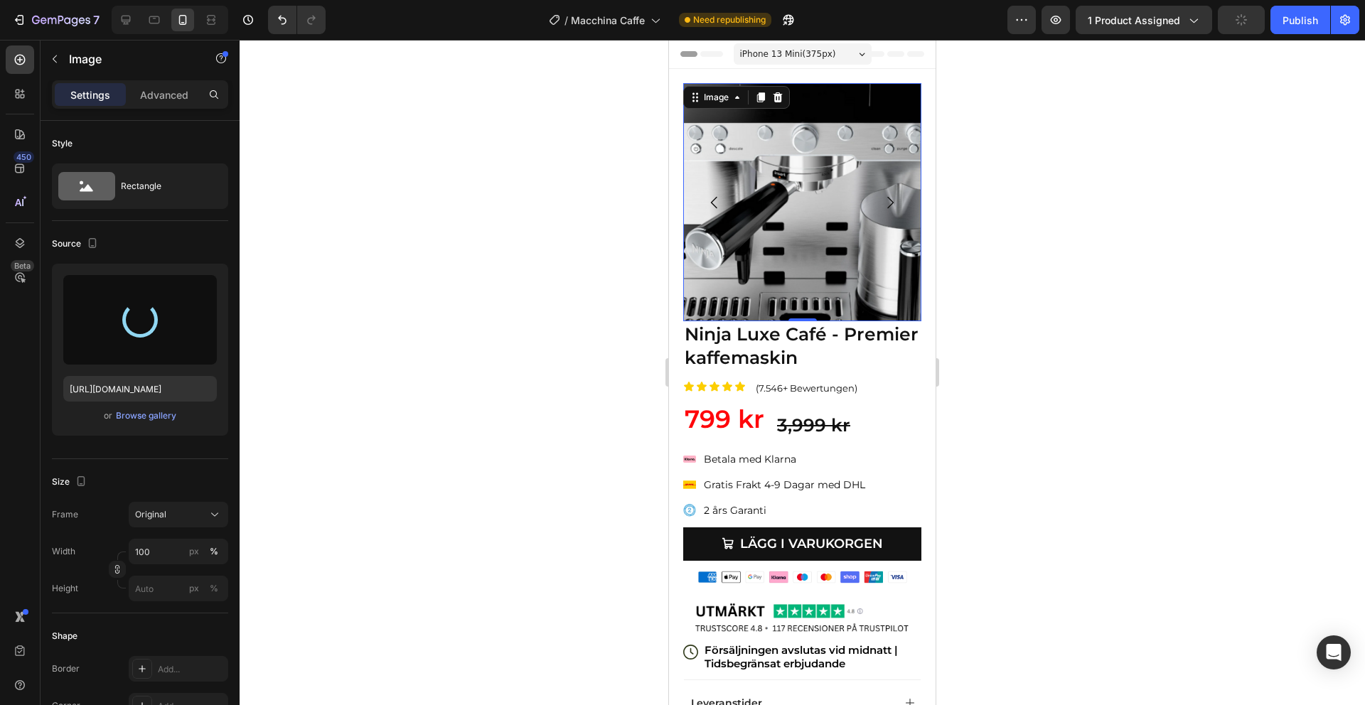
type input "[URL][DOMAIN_NAME]"
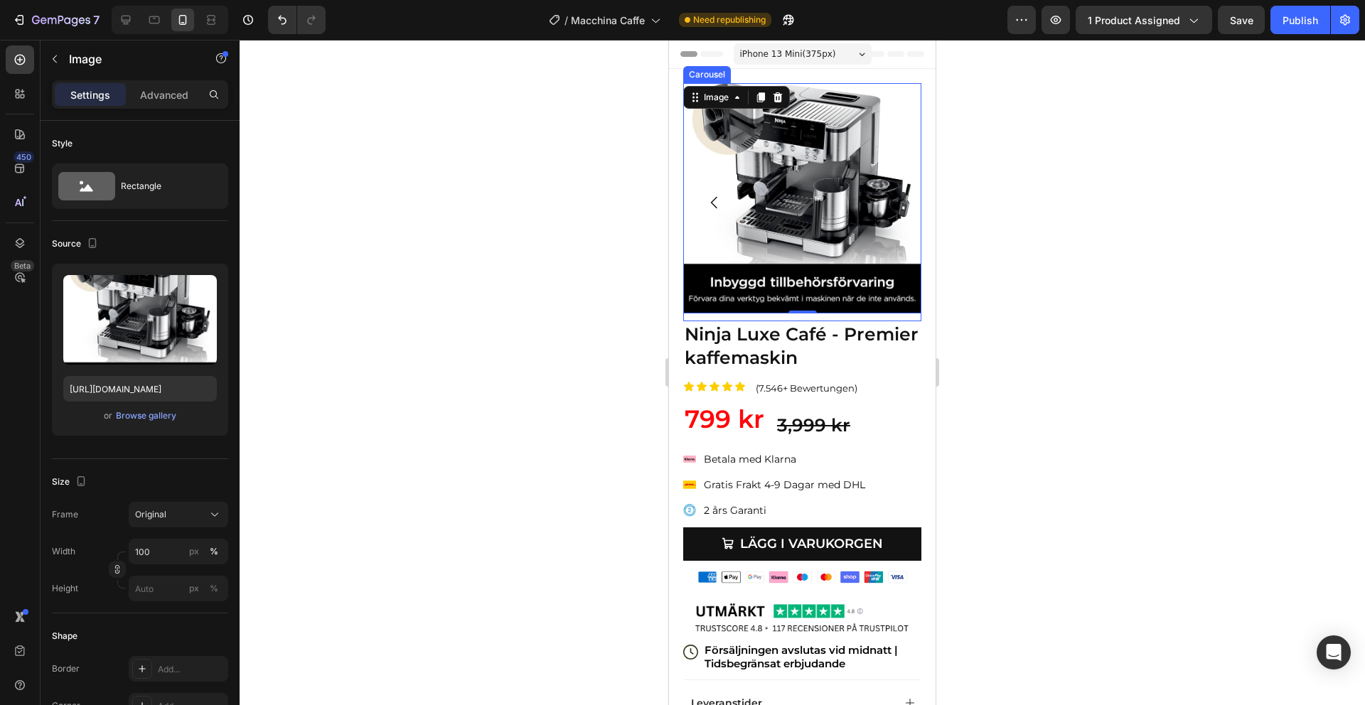
click at [896, 184] on button "Carousel Next Arrow" at bounding box center [890, 203] width 40 height 40
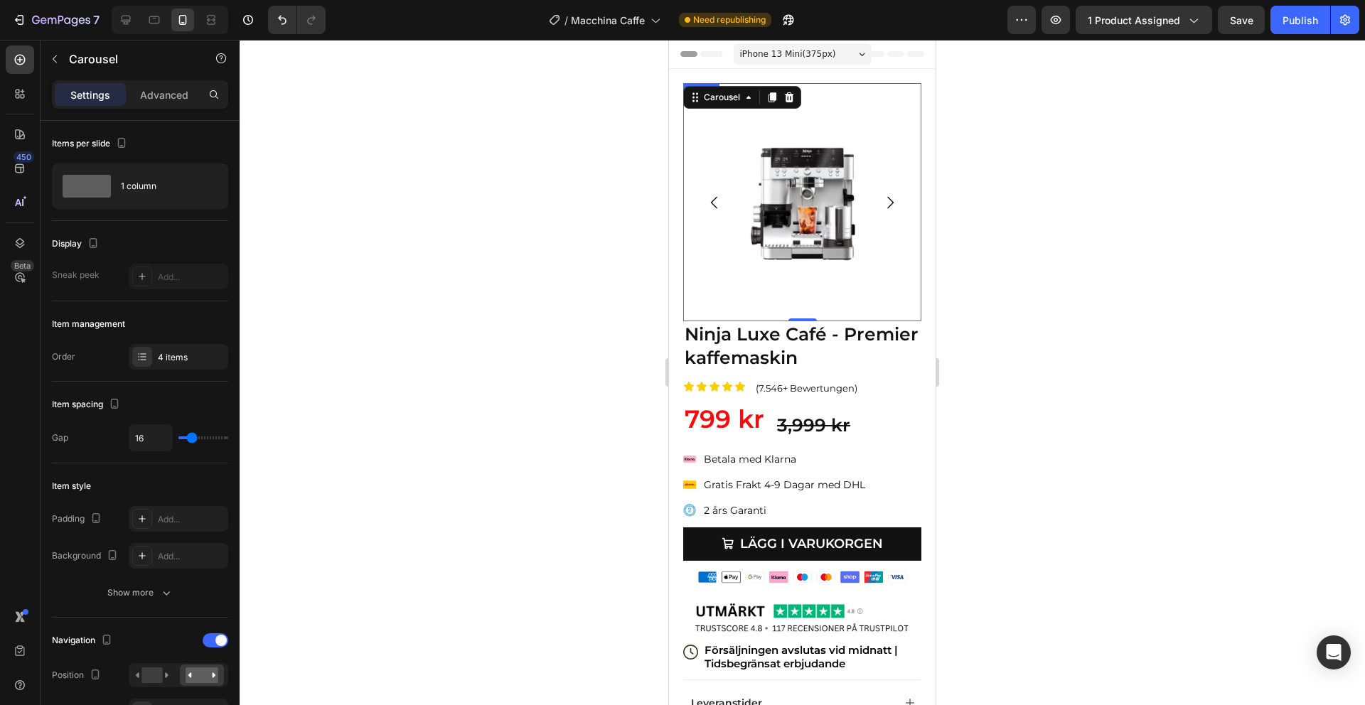
click at [788, 146] on img at bounding box center [802, 202] width 238 height 238
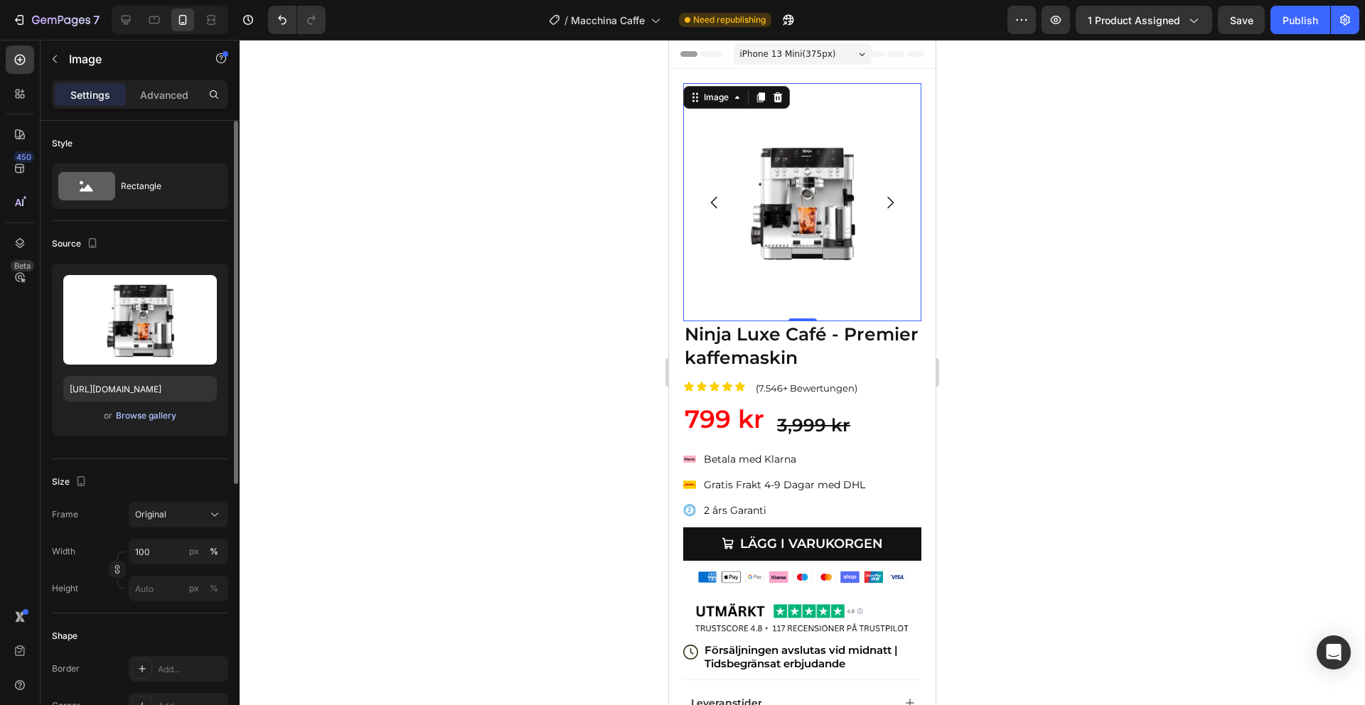
click at [151, 421] on div "Browse gallery" at bounding box center [146, 415] width 60 height 13
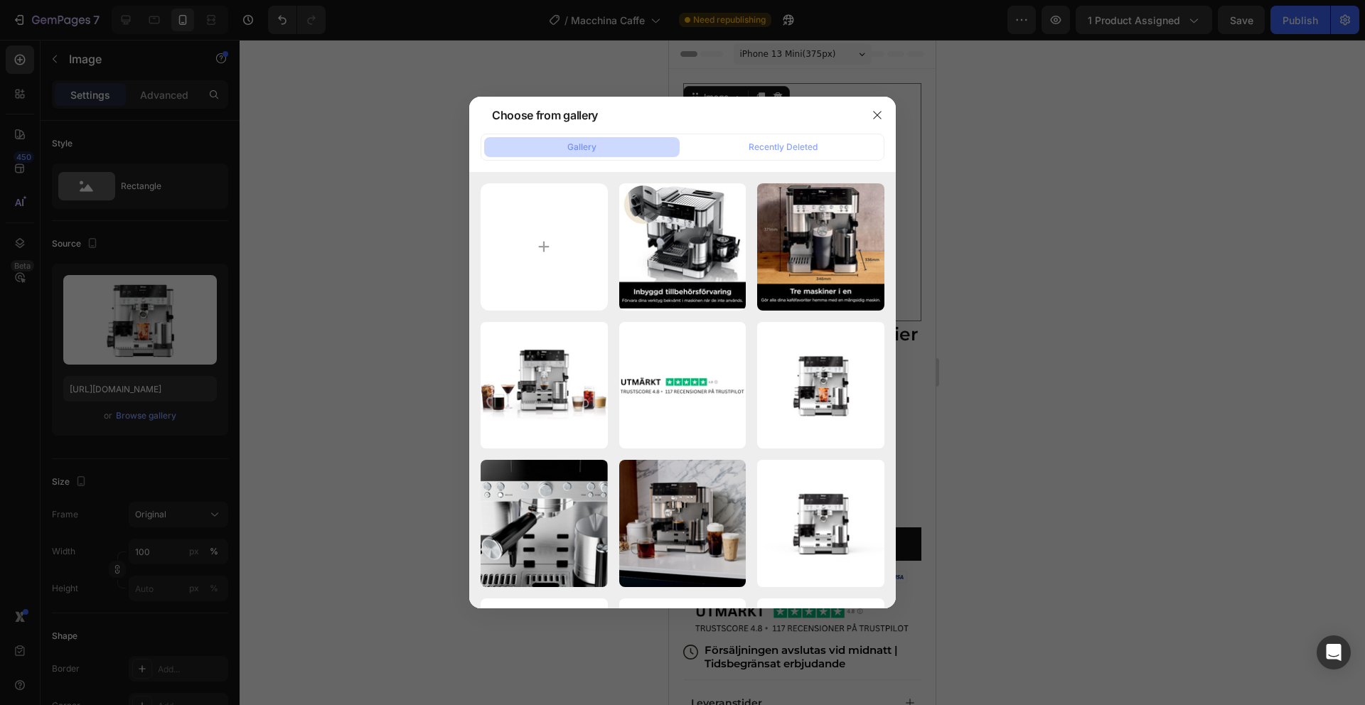
type input "C:\fakepath\81g9RsZTa+L._AC_SL1500_.jpg"
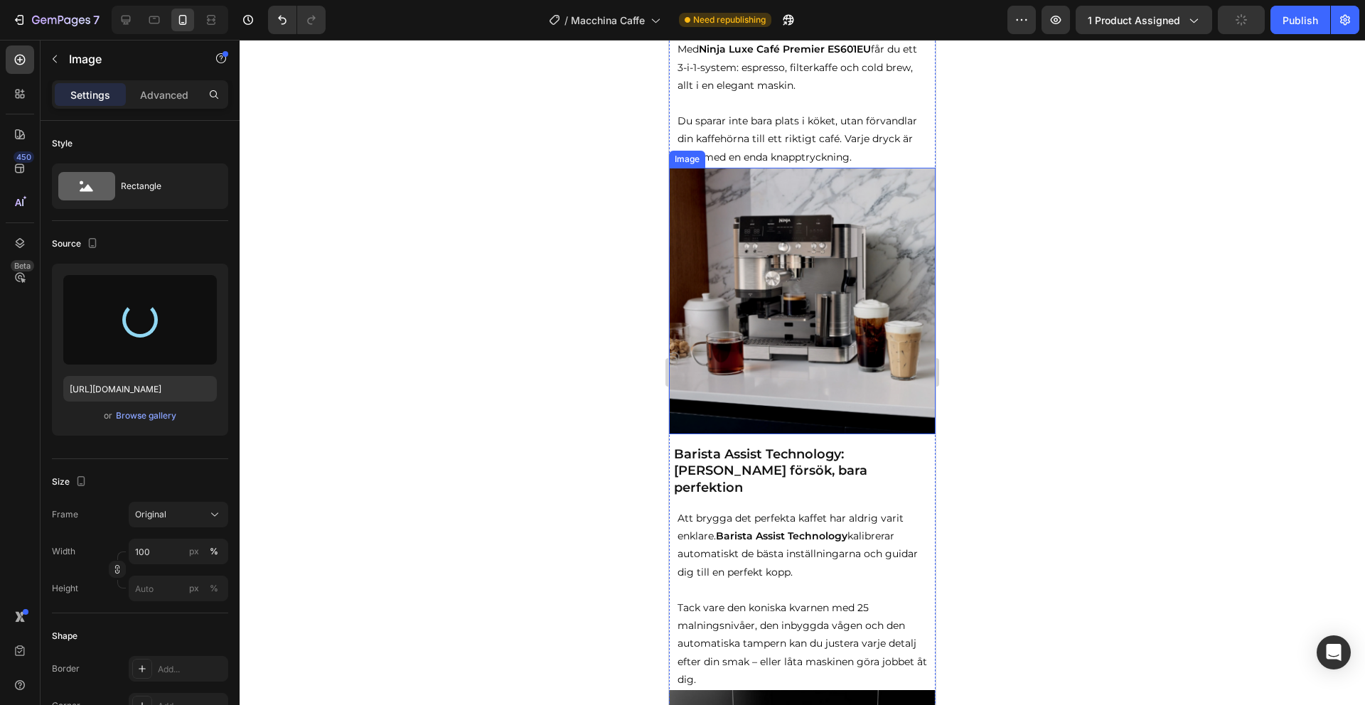
scroll to position [864, 0]
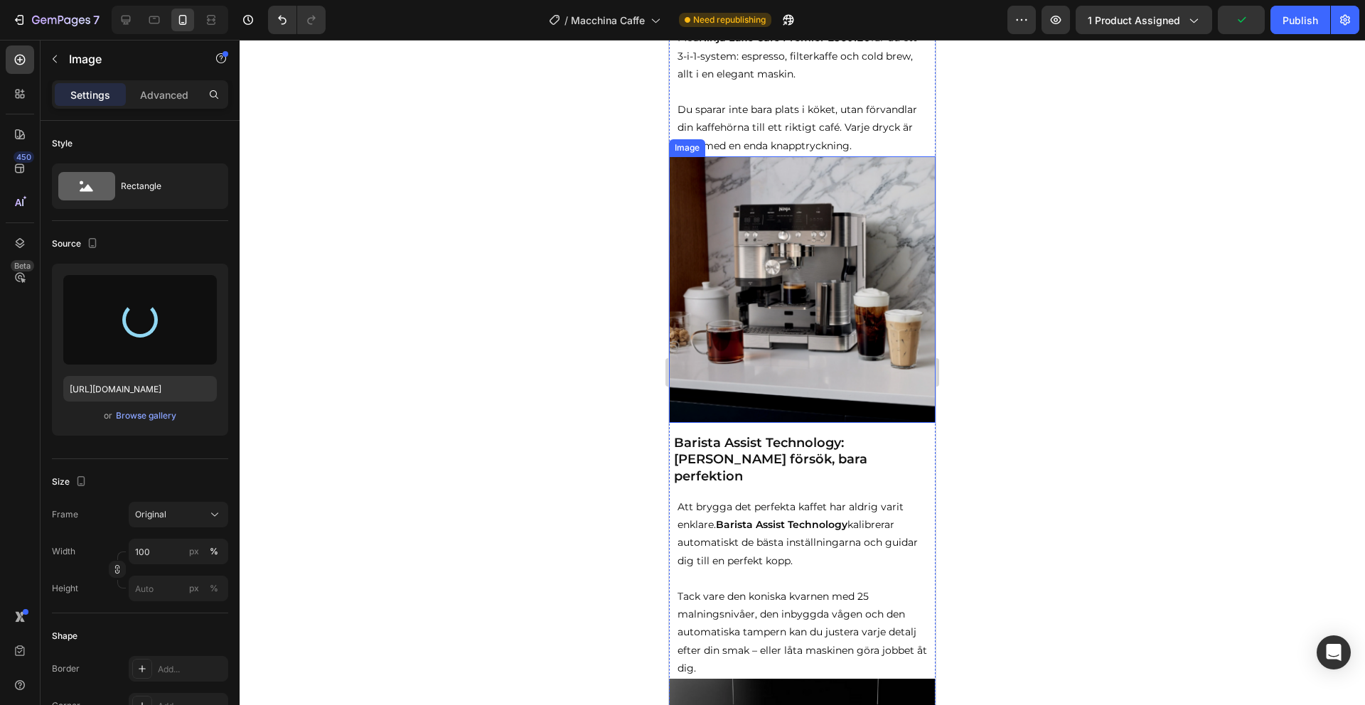
type input "[URL][DOMAIN_NAME]"
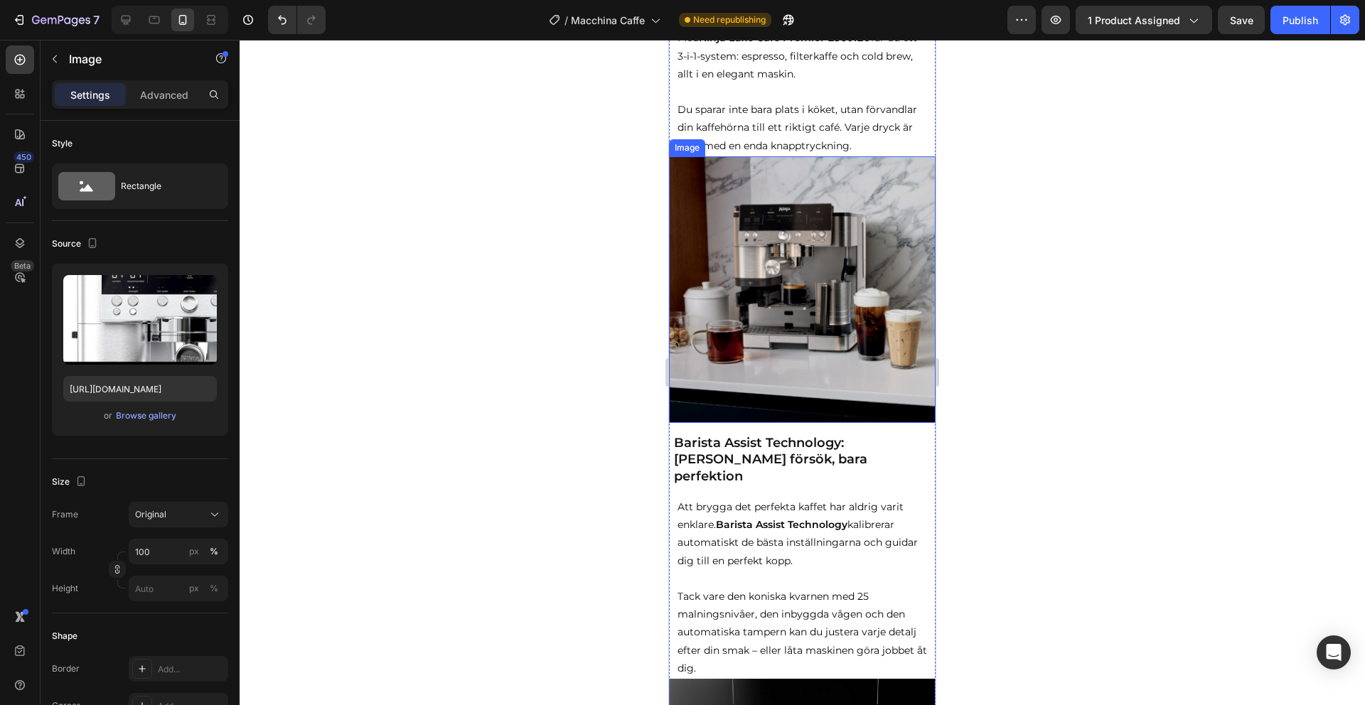
click at [816, 264] on img at bounding box center [802, 289] width 267 height 267
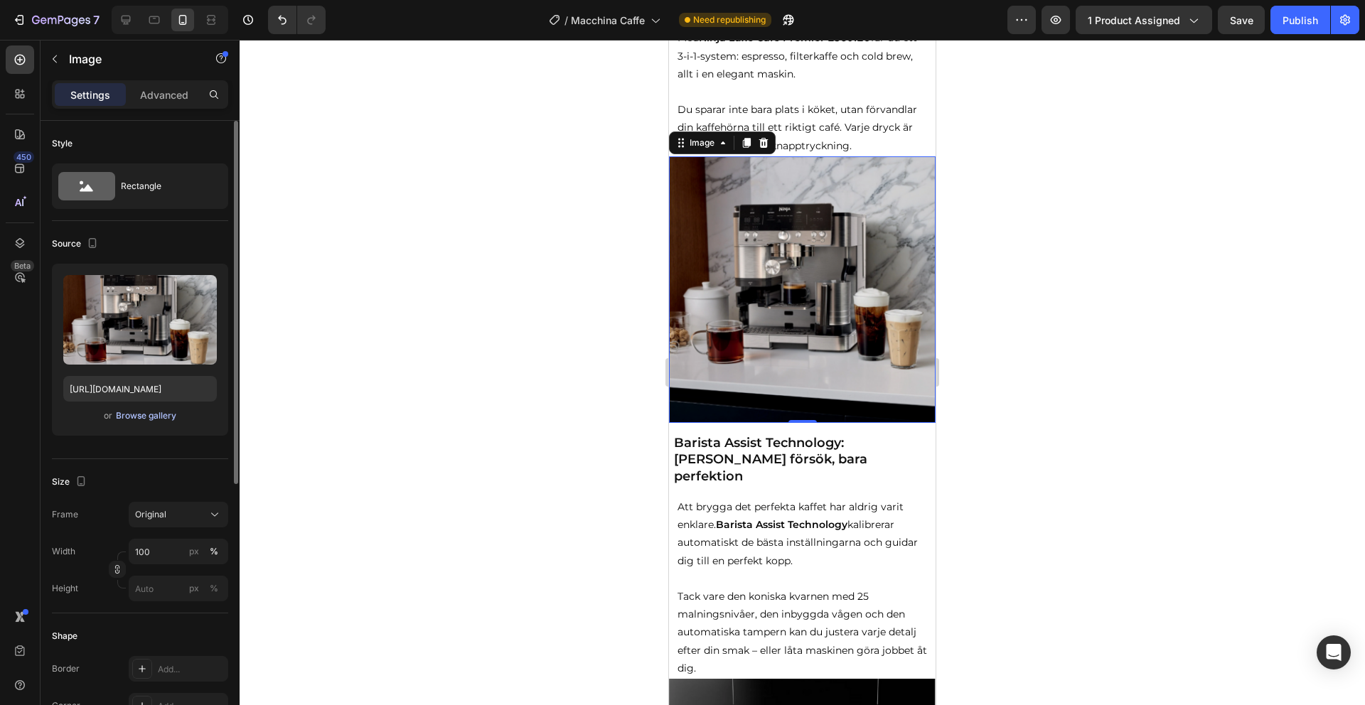
click at [151, 416] on div "Browse gallery" at bounding box center [146, 415] width 60 height 13
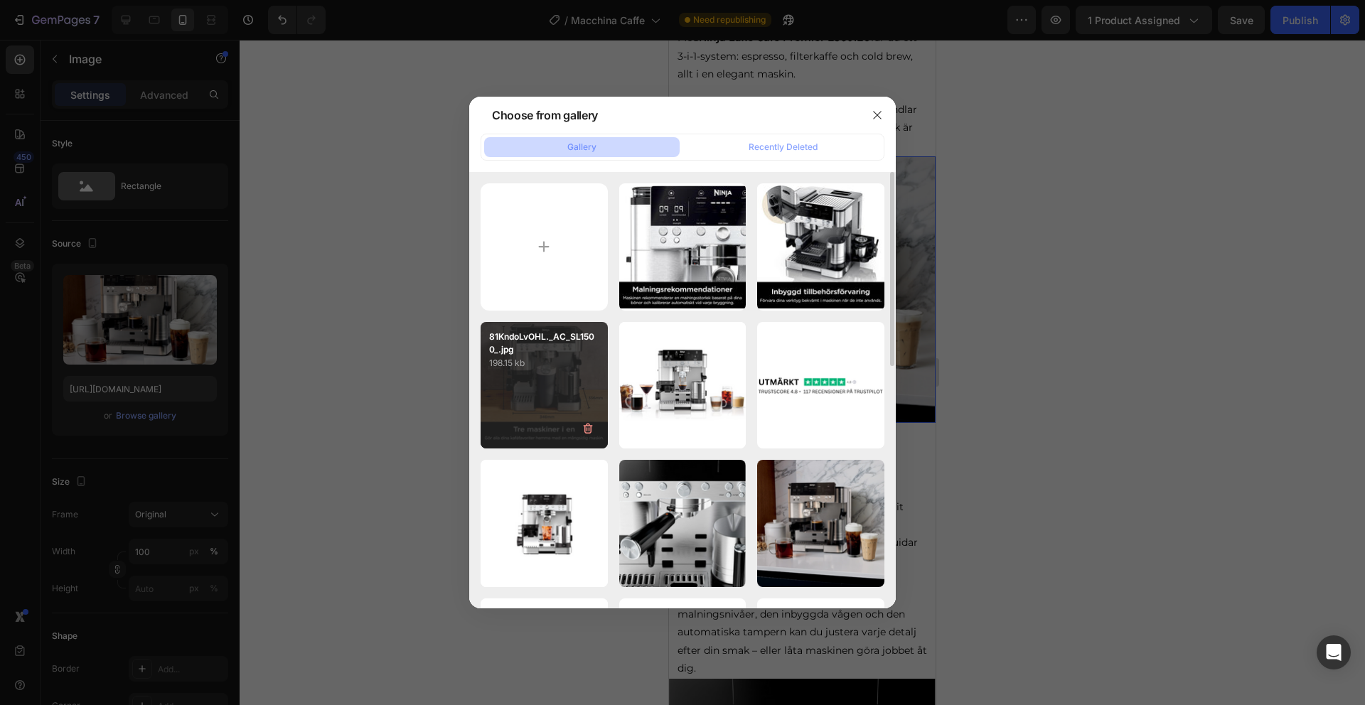
click at [548, 373] on div "81KndoLvOHL._AC_SL1500_.jpg 198.15 kb" at bounding box center [544, 385] width 127 height 127
type input "[URL][DOMAIN_NAME]"
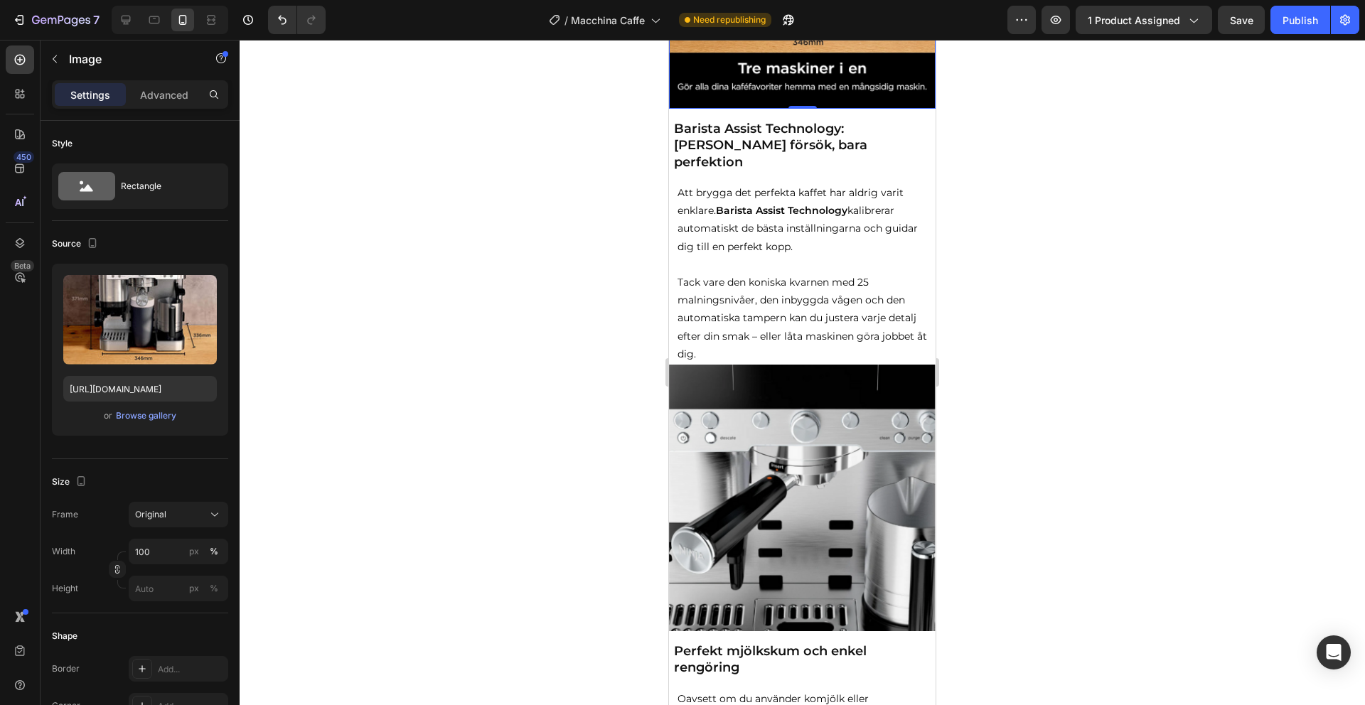
scroll to position [1270, 0]
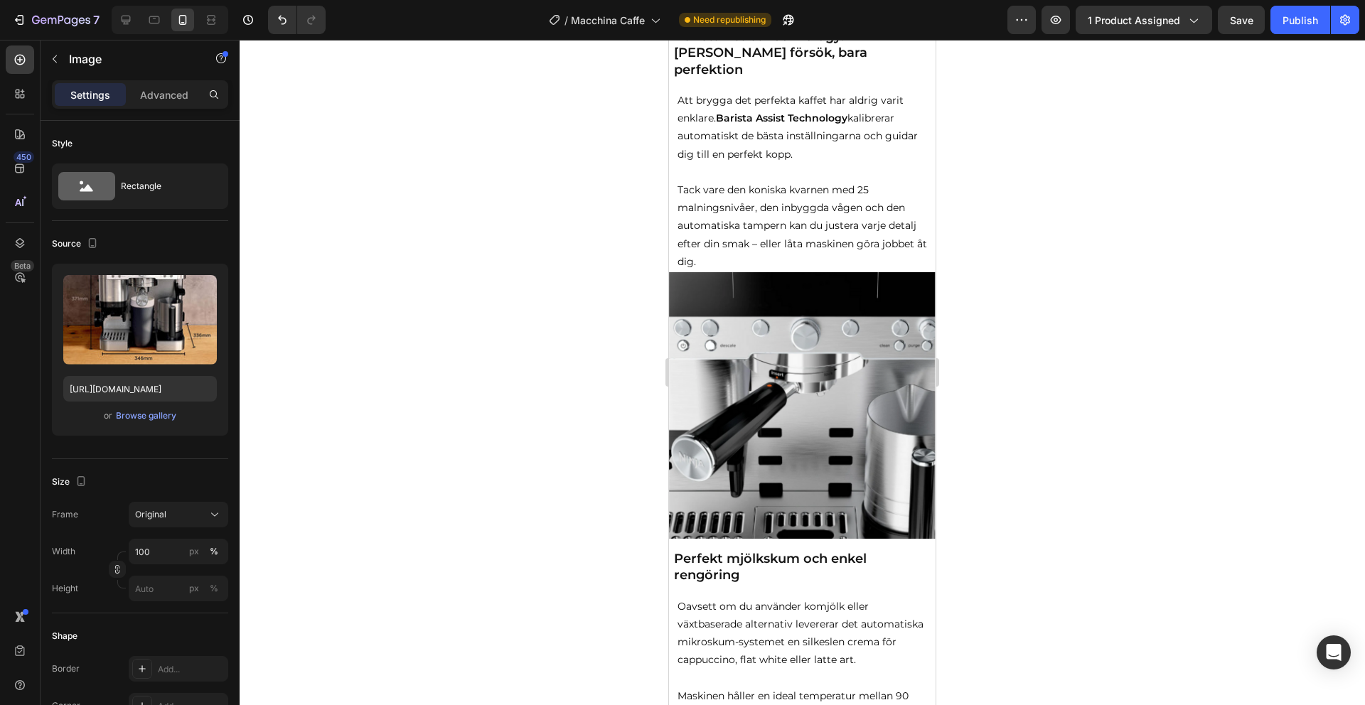
click at [840, 363] on img at bounding box center [802, 405] width 267 height 267
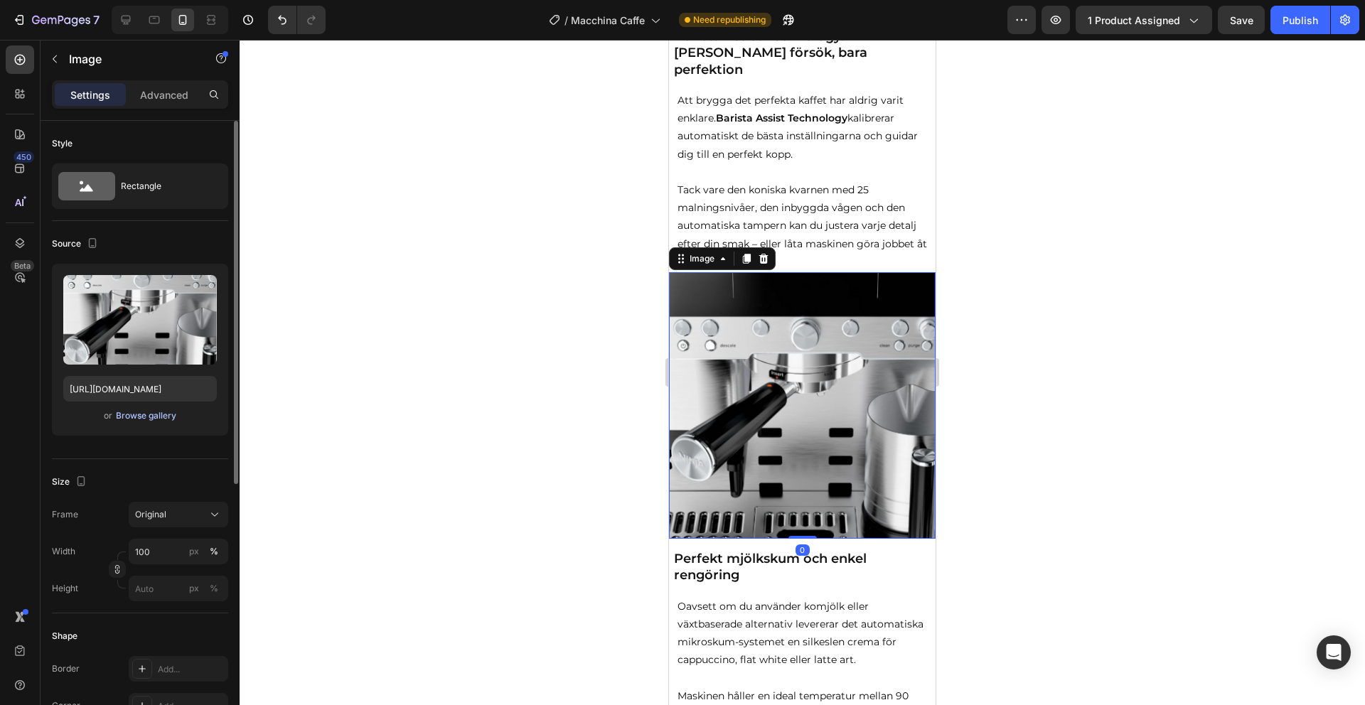
click at [131, 417] on div "Browse gallery" at bounding box center [146, 415] width 60 height 13
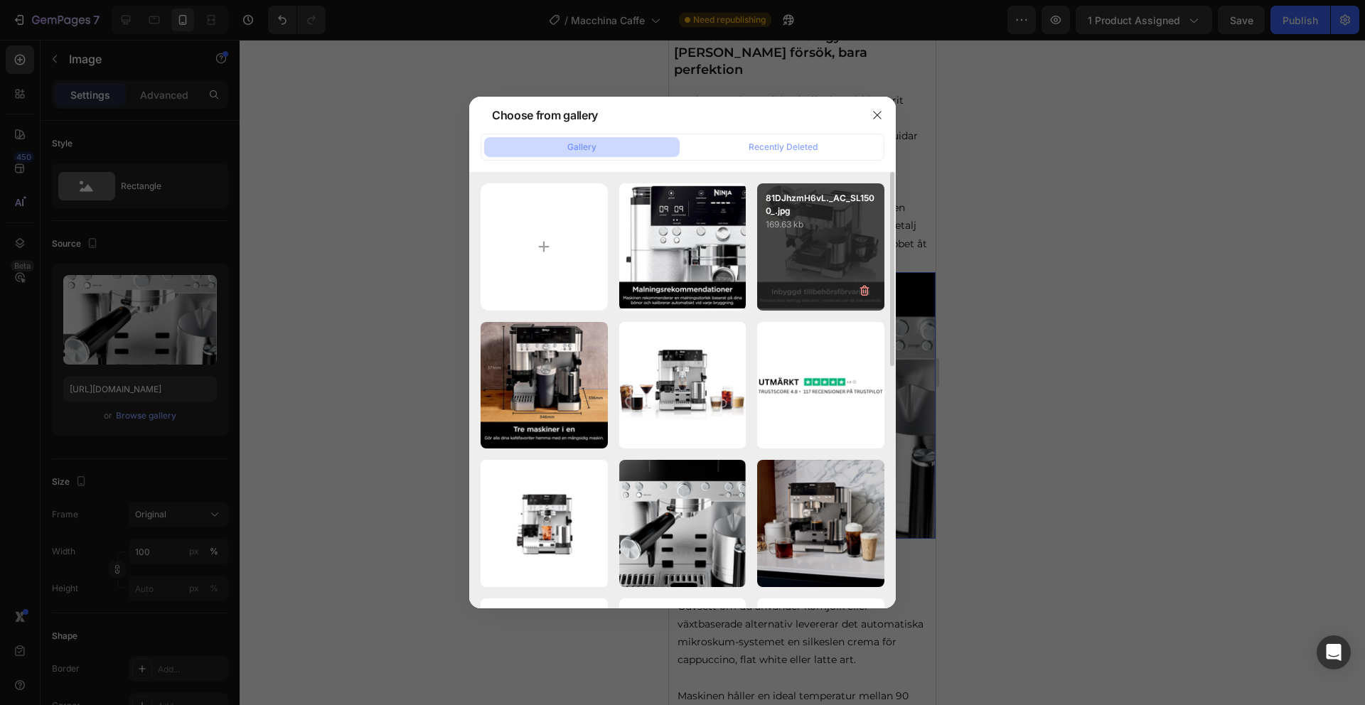
click at [851, 225] on p "169.63 kb" at bounding box center [821, 225] width 110 height 14
type input "[URL][DOMAIN_NAME]"
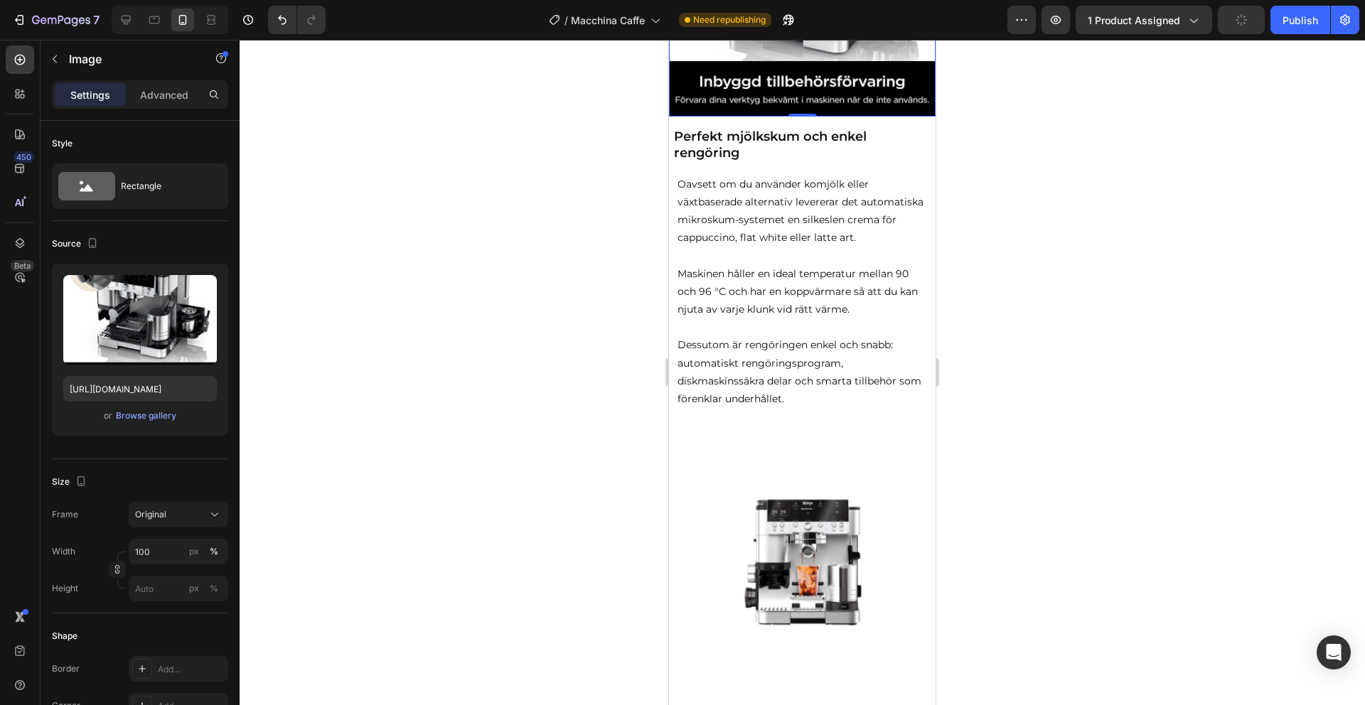
click at [803, 427] on img at bounding box center [802, 560] width 267 height 267
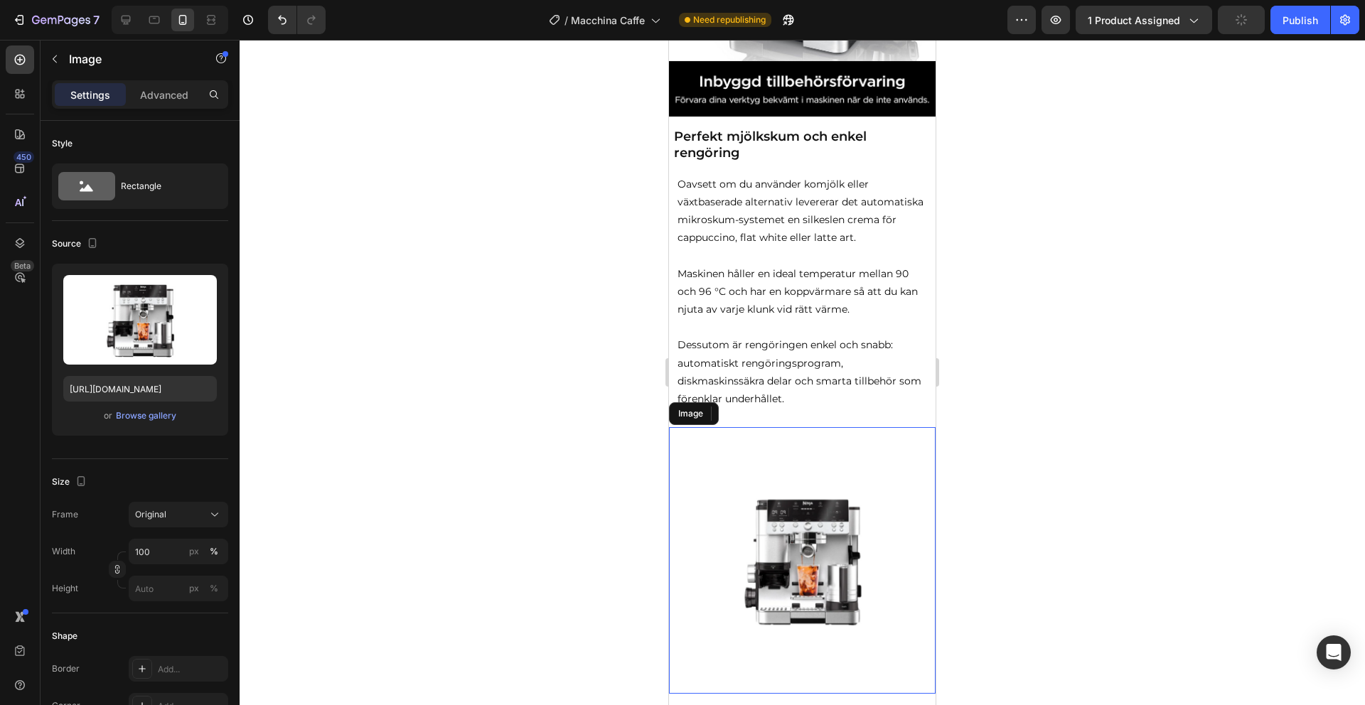
scroll to position [1792, 0]
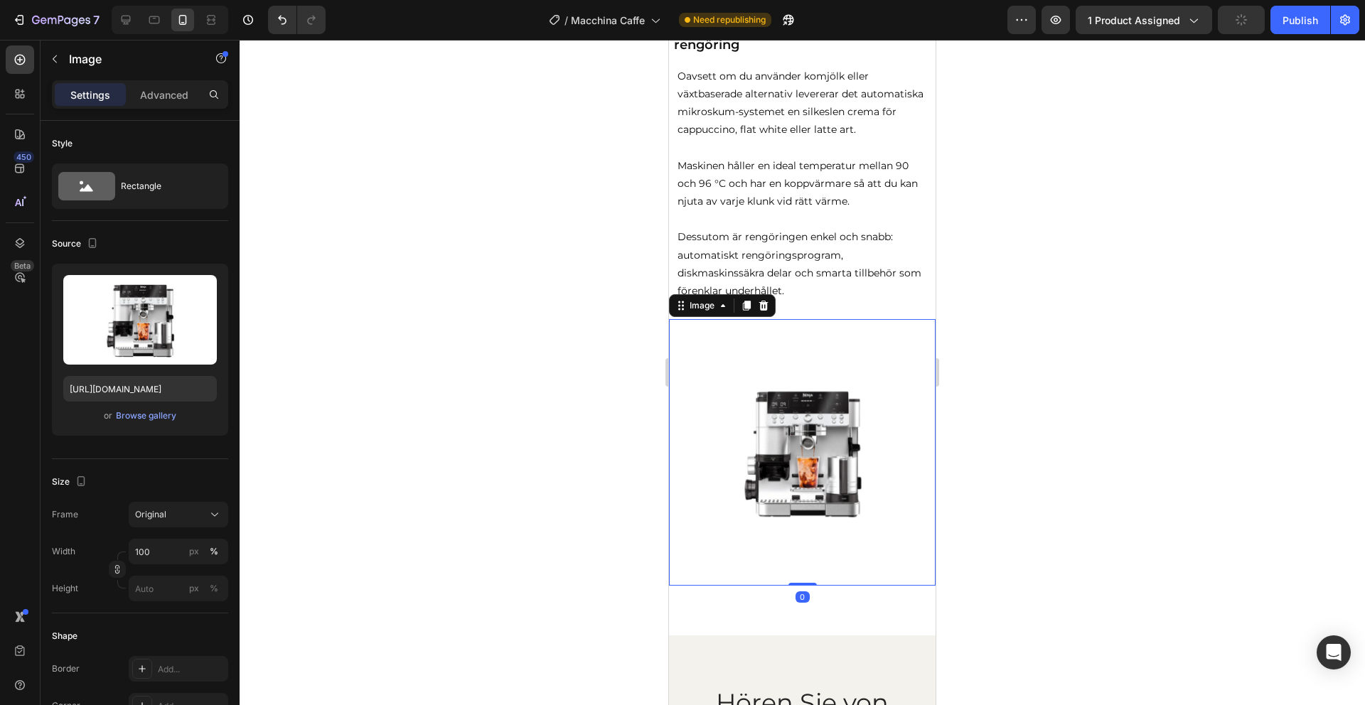
click at [811, 396] on img at bounding box center [802, 452] width 267 height 267
click at [136, 411] on div "Browse gallery" at bounding box center [146, 415] width 60 height 13
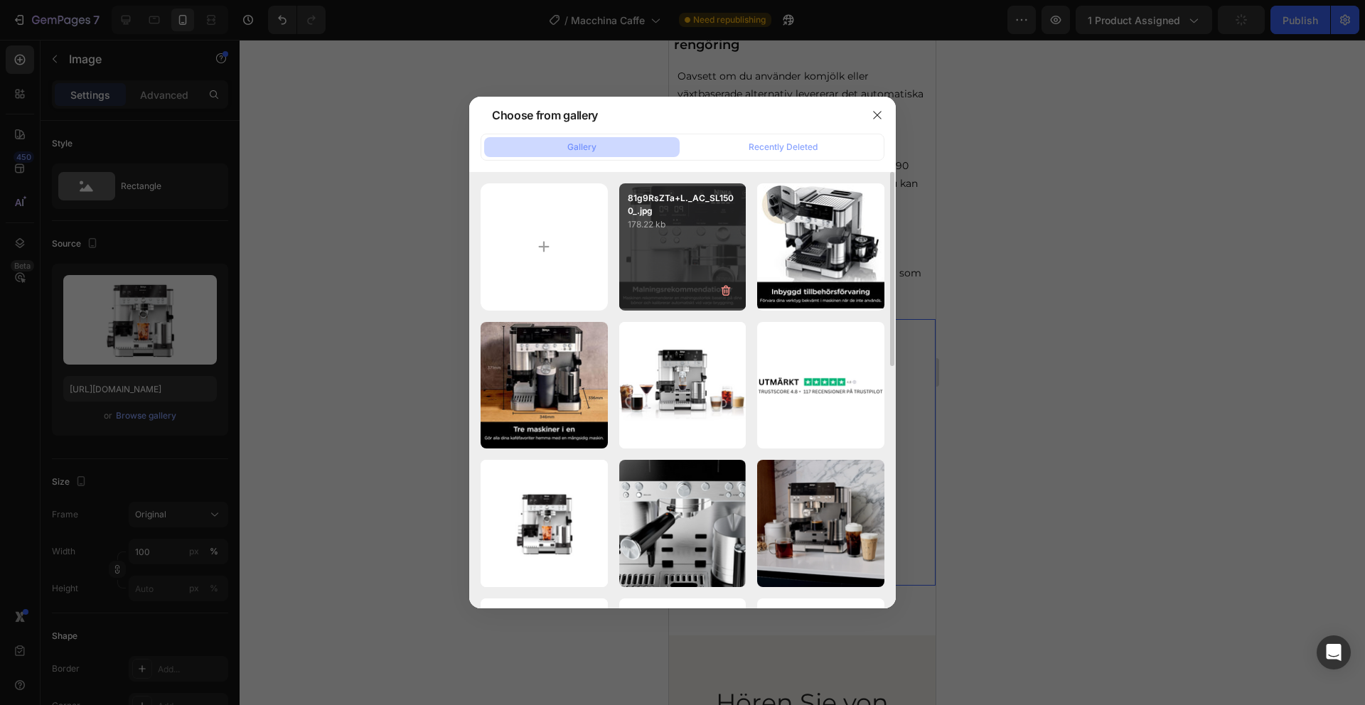
click at [666, 220] on p "178.22 kb" at bounding box center [683, 225] width 110 height 14
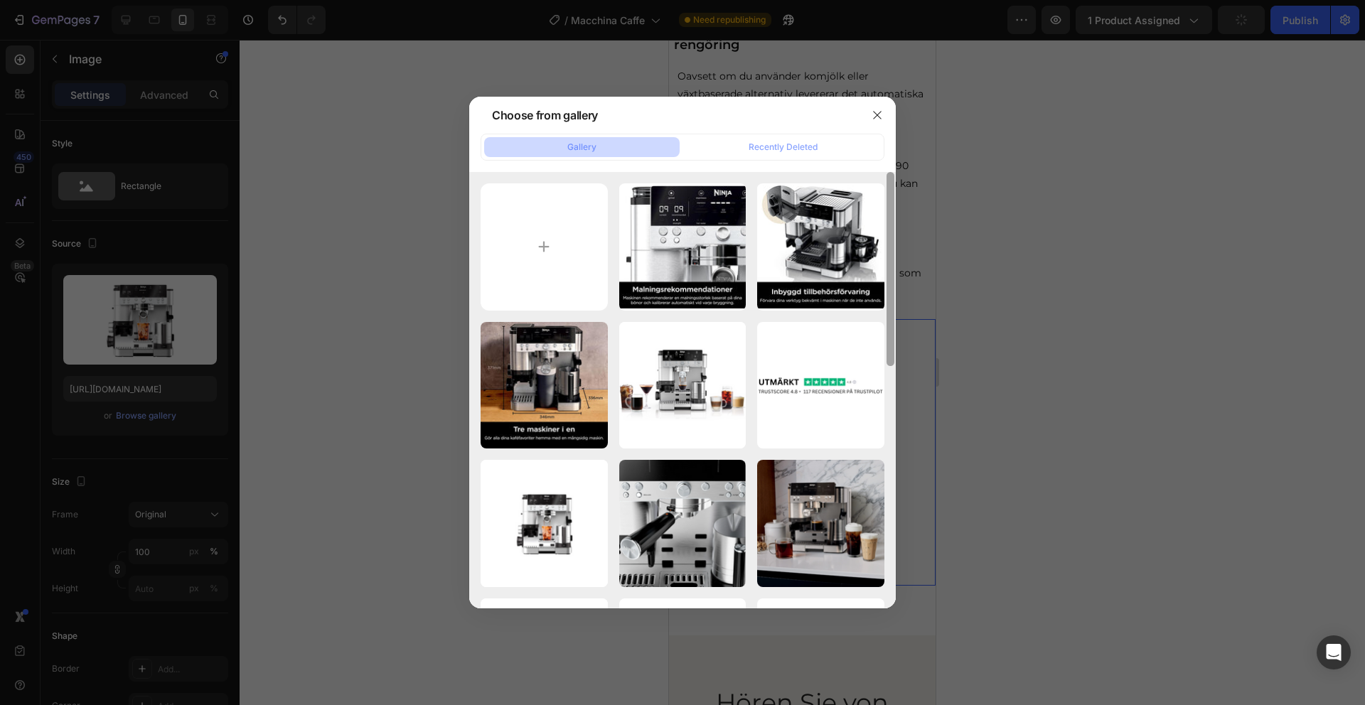
type input "[URL][DOMAIN_NAME]"
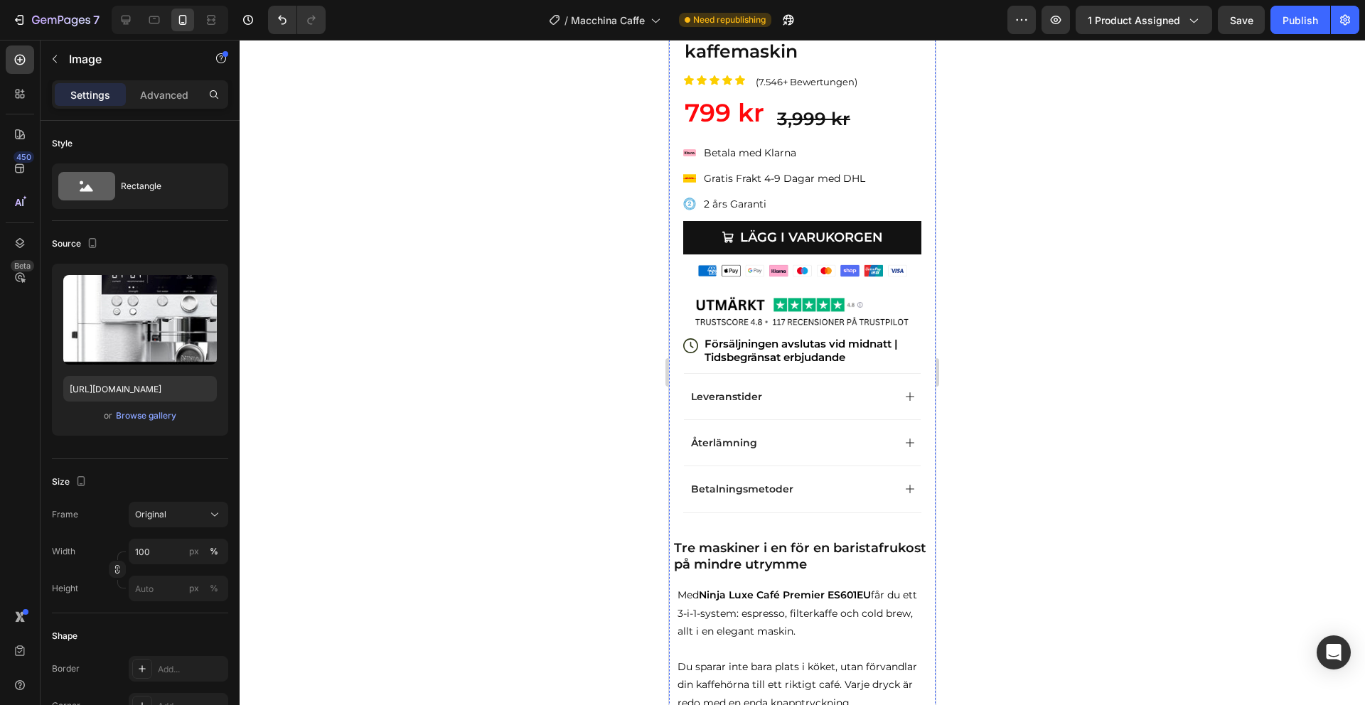
scroll to position [0, 0]
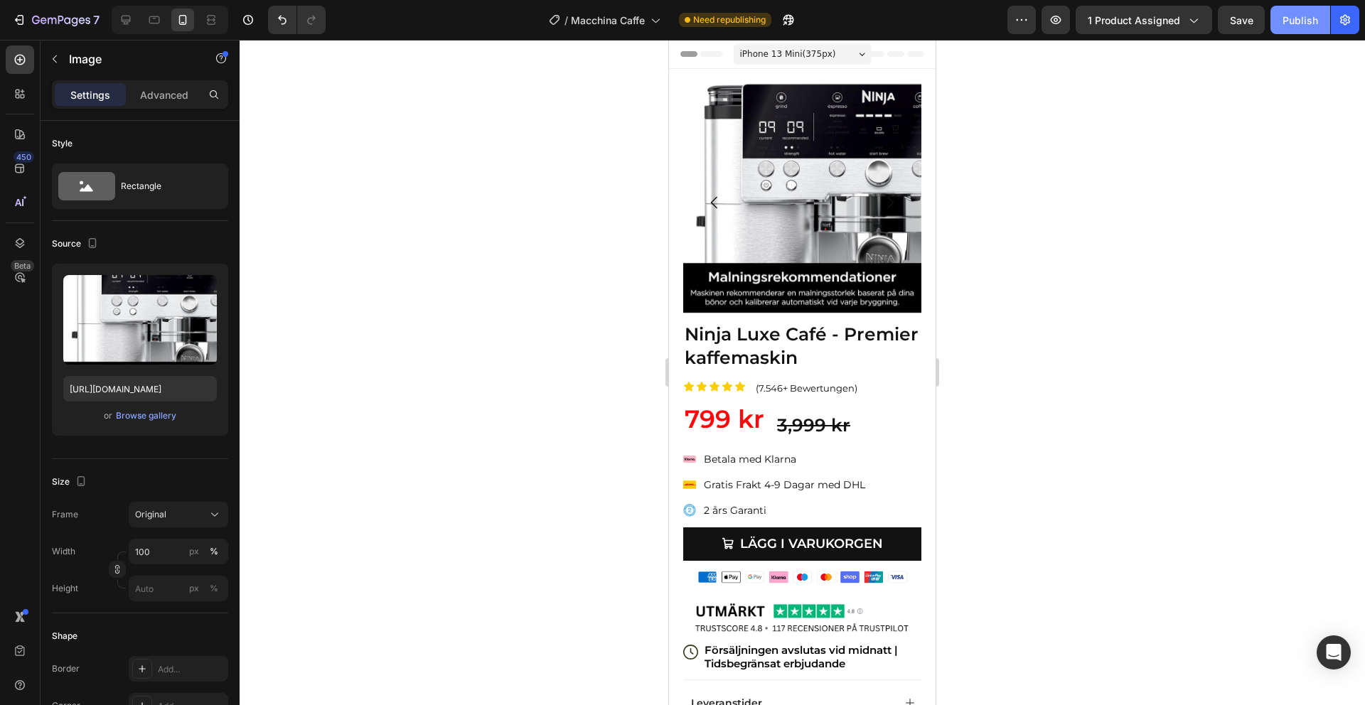
click at [1288, 9] on button "Publish" at bounding box center [1300, 20] width 60 height 28
